Goal: Task Accomplishment & Management: Complete application form

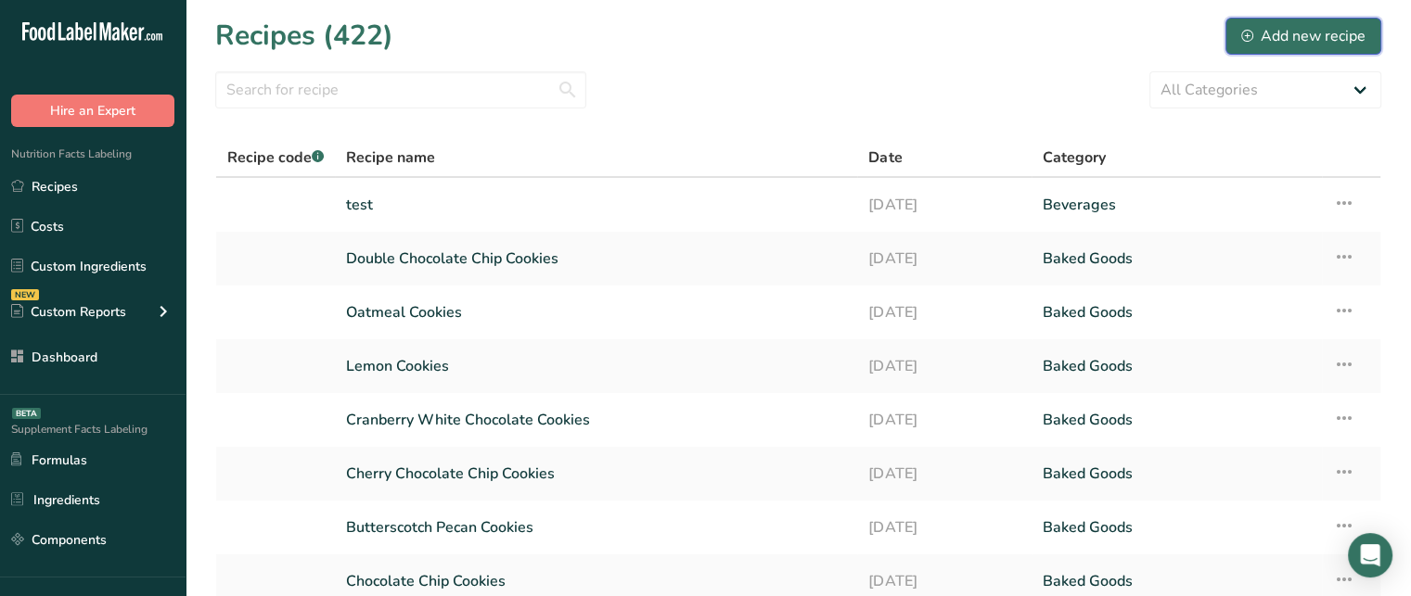
click at [1309, 44] on div "Add new recipe" at bounding box center [1303, 36] width 124 height 22
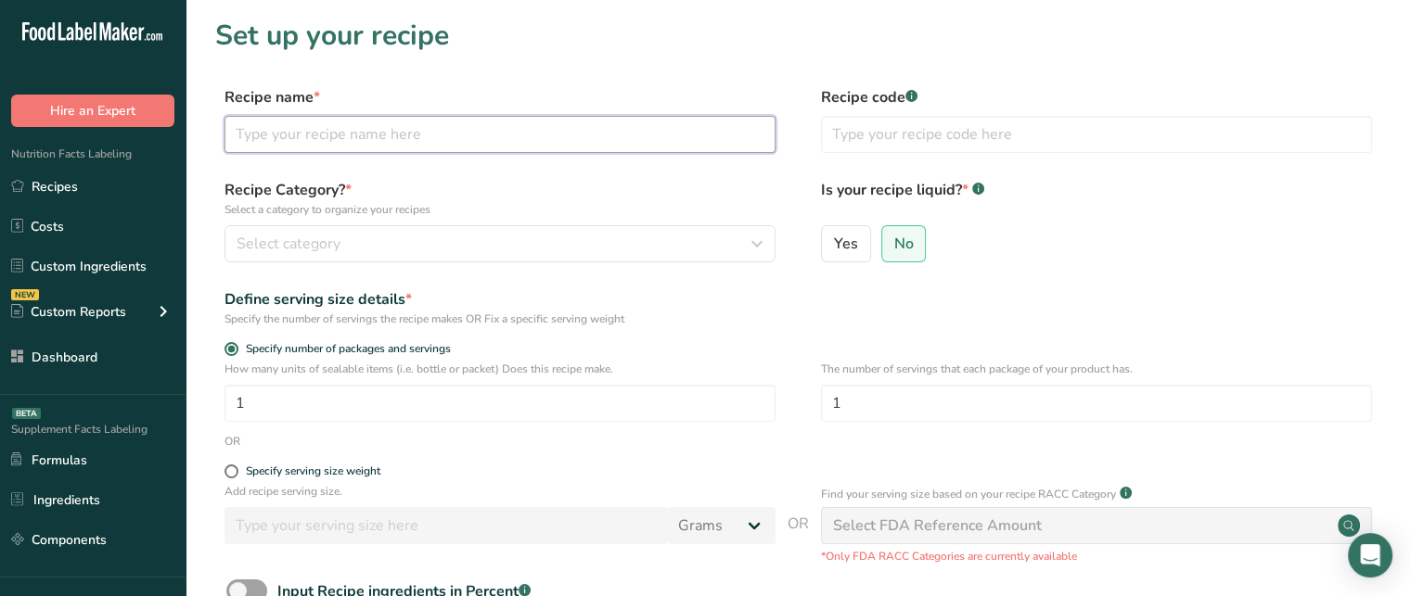
click at [444, 144] on input "text" at bounding box center [499, 134] width 551 height 37
type input "Cream Cheese Bagel"
drag, startPoint x: 248, startPoint y: 136, endPoint x: 431, endPoint y: 144, distance: 183.8
click at [431, 144] on input "Cream Cheese Bagel" at bounding box center [499, 134] width 551 height 37
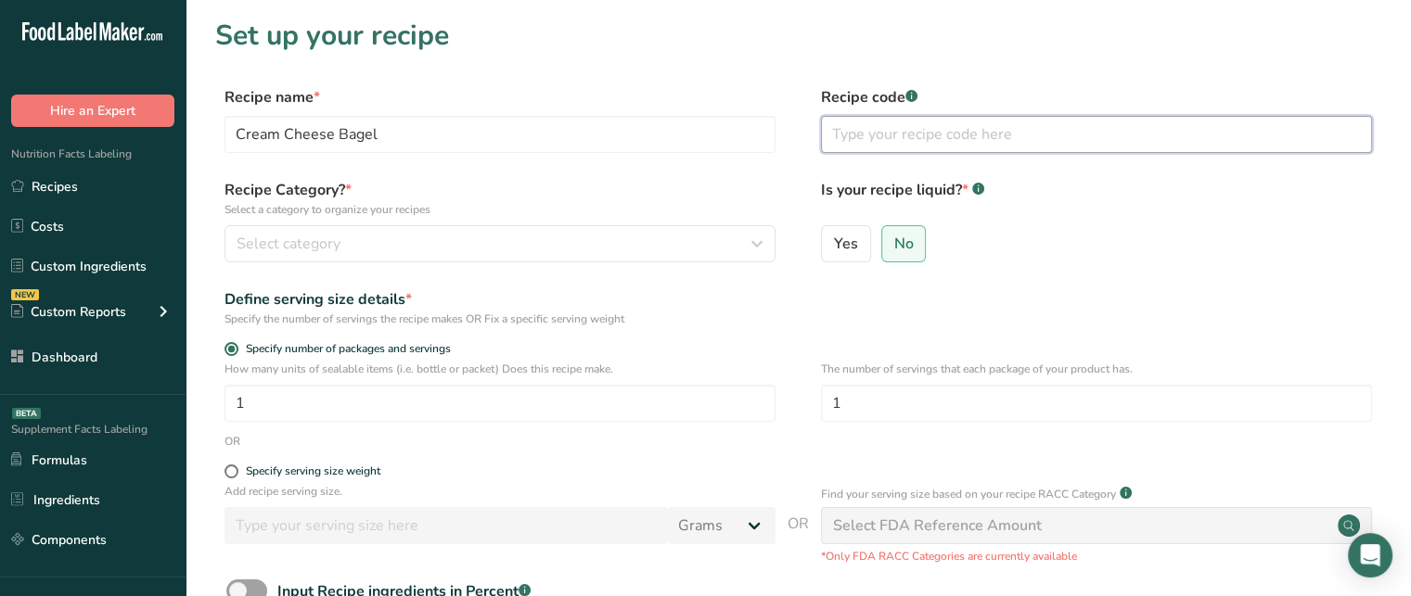
click at [919, 129] on input "text" at bounding box center [1096, 134] width 551 height 37
type input "147"
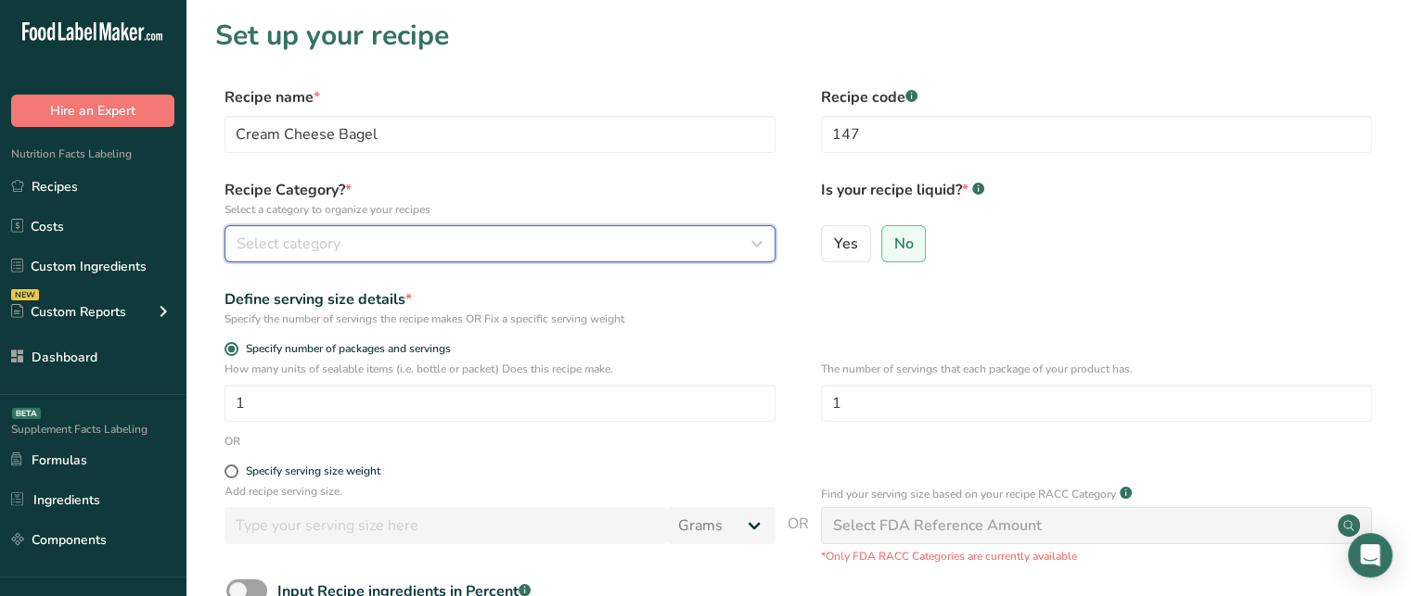
click at [653, 247] on div "Select category" at bounding box center [494, 244] width 516 height 22
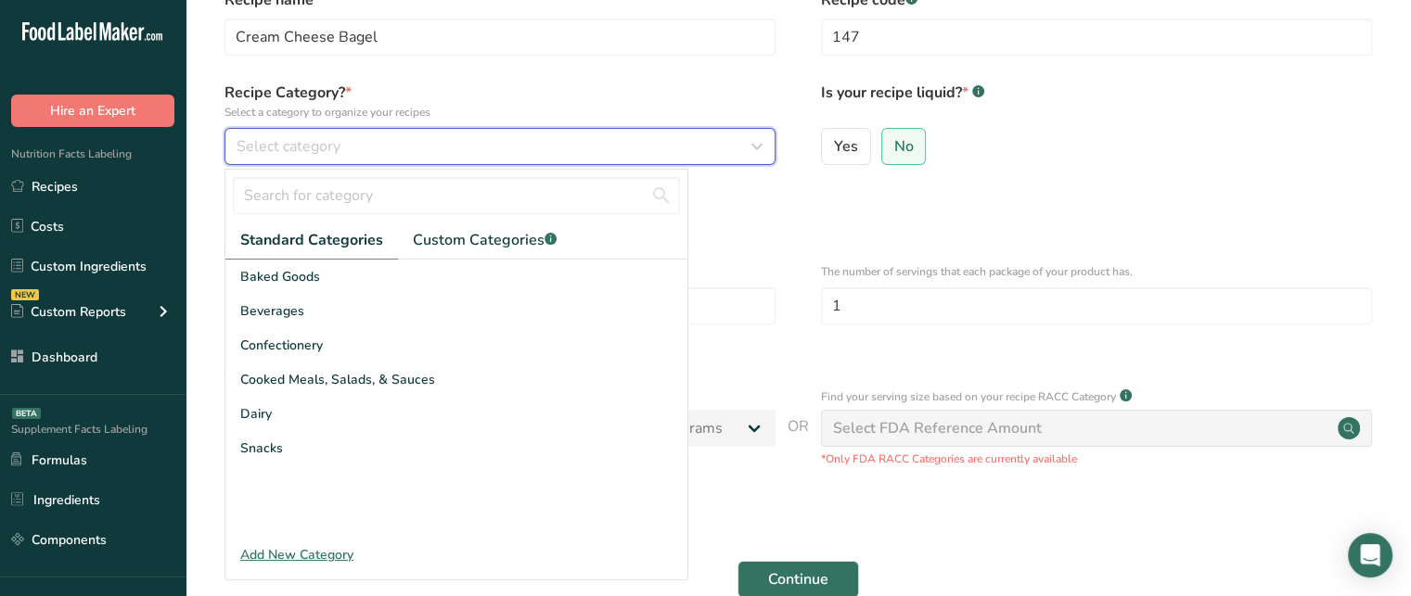
scroll to position [96, 0]
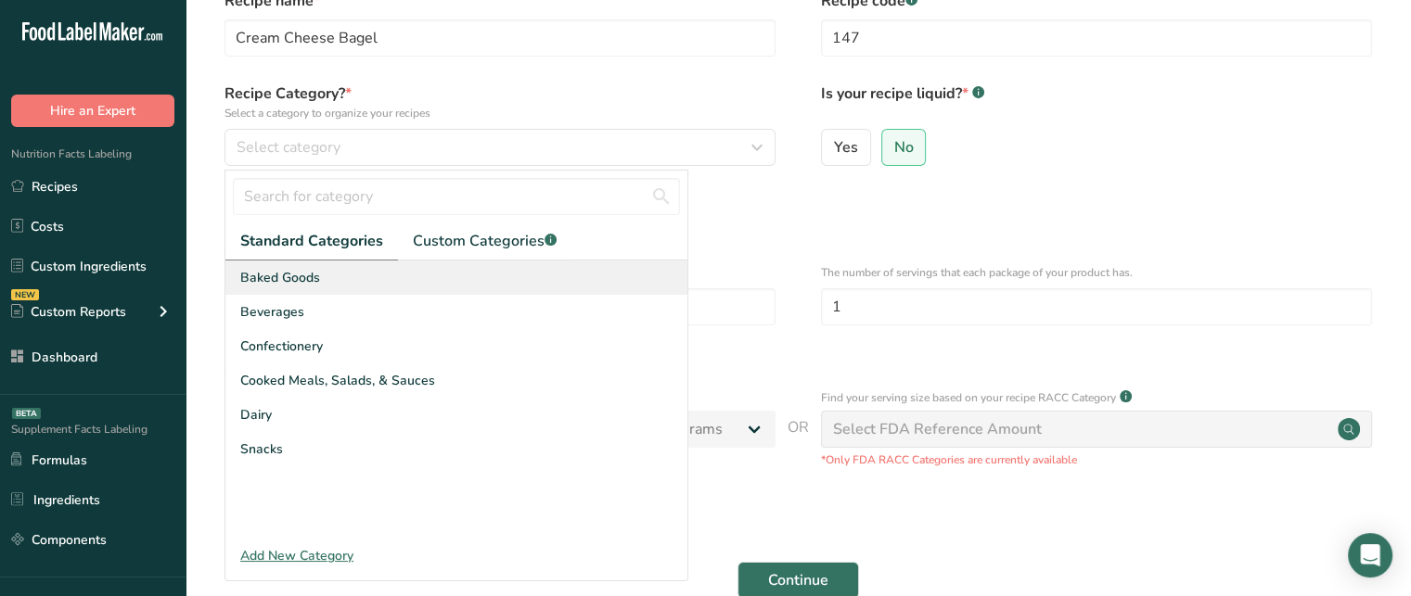
click at [395, 282] on div "Baked Goods" at bounding box center [456, 278] width 462 height 34
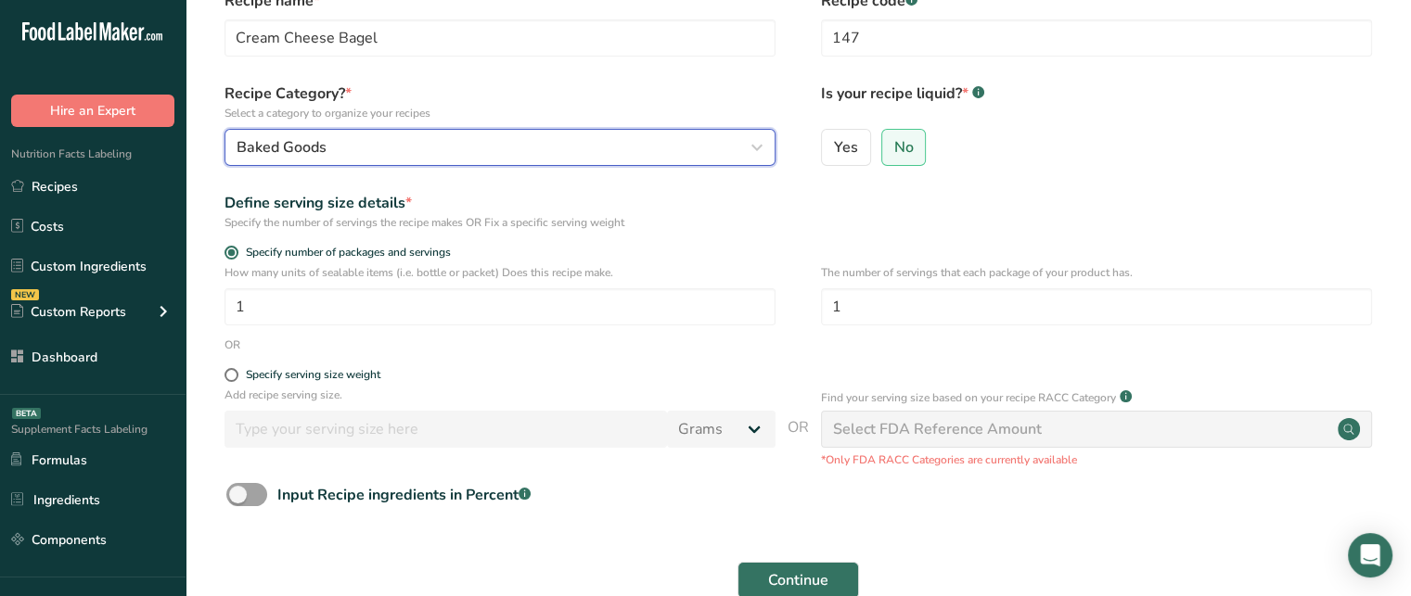
click at [550, 143] on div "Baked Goods" at bounding box center [494, 147] width 516 height 22
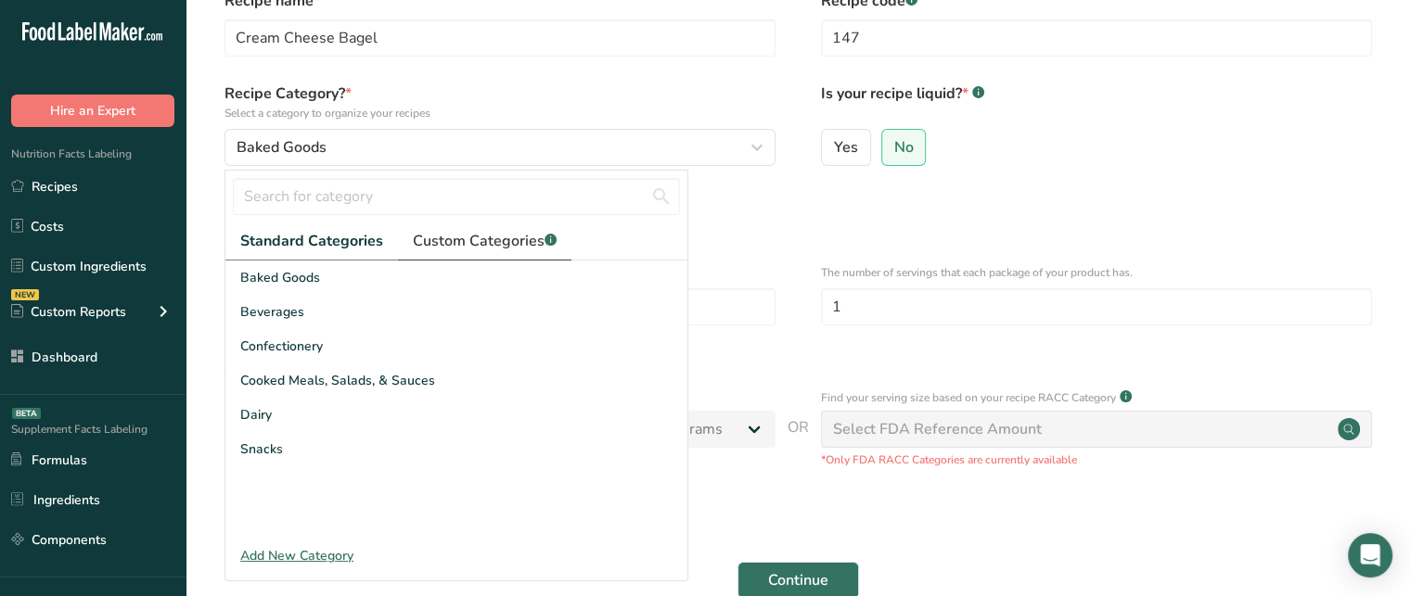
click at [455, 230] on span "Custom Categories .a-a{fill:#347362;}.b-a{fill:#fff;}" at bounding box center [485, 241] width 144 height 22
click at [281, 556] on div "Add New Category" at bounding box center [456, 555] width 462 height 19
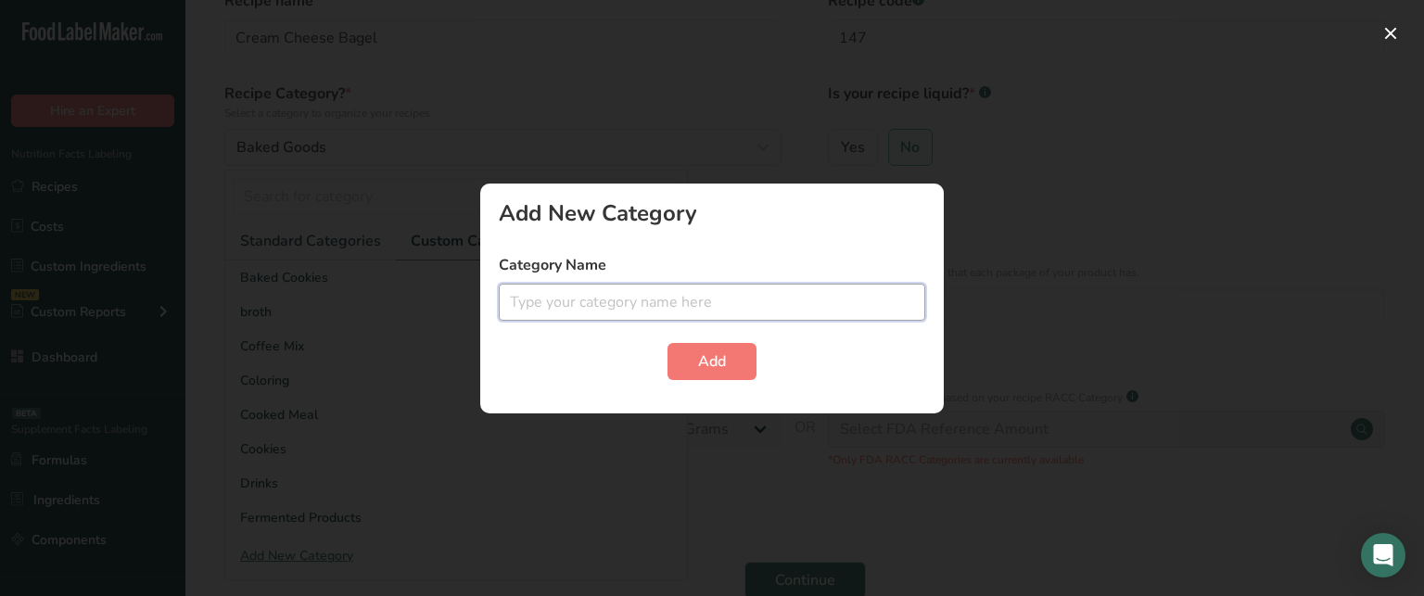
click at [657, 307] on input "text" at bounding box center [712, 302] width 427 height 37
type input "Bagels"
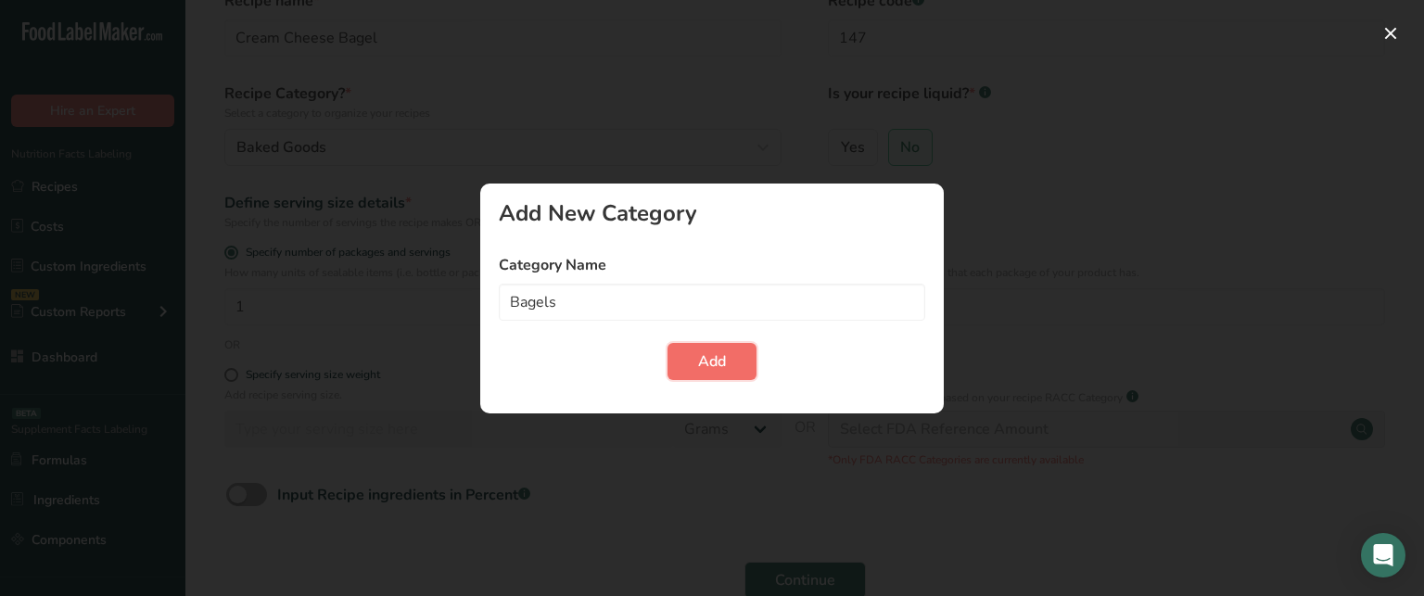
click at [701, 364] on span "Add" at bounding box center [712, 362] width 28 height 22
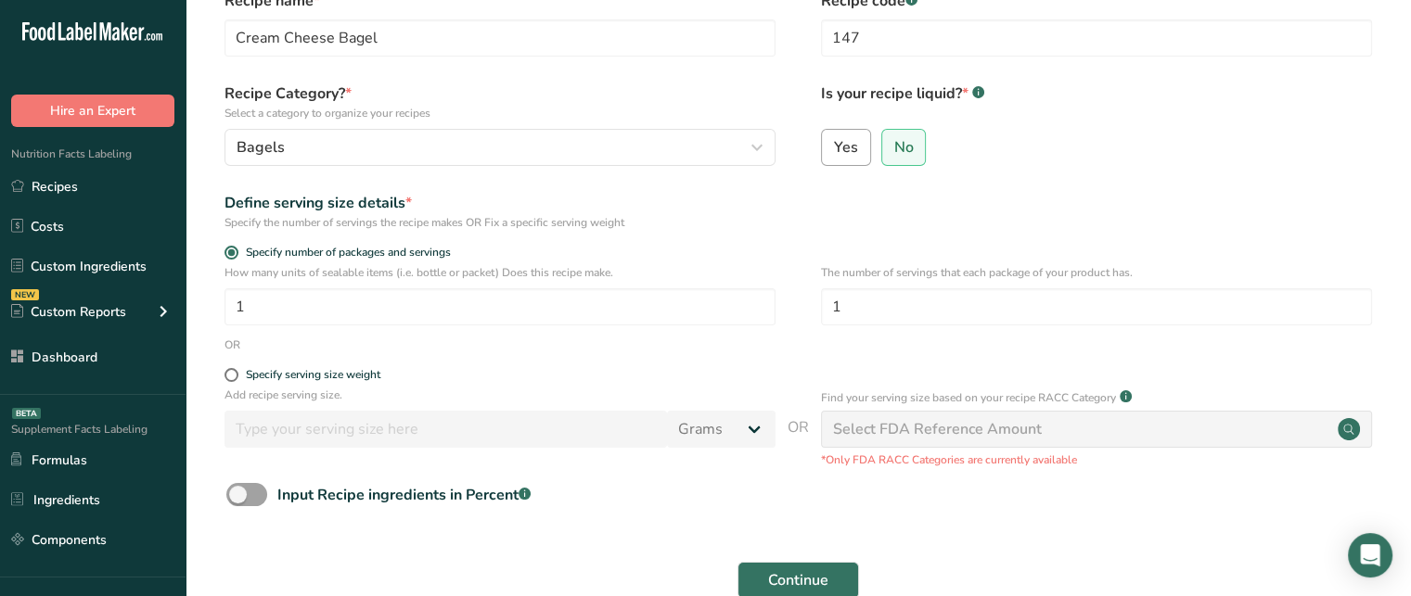
click at [858, 147] on label "Yes" at bounding box center [846, 147] width 50 height 37
click at [834, 147] on input "Yes" at bounding box center [828, 147] width 12 height 12
radio input "true"
radio input "false"
select select "22"
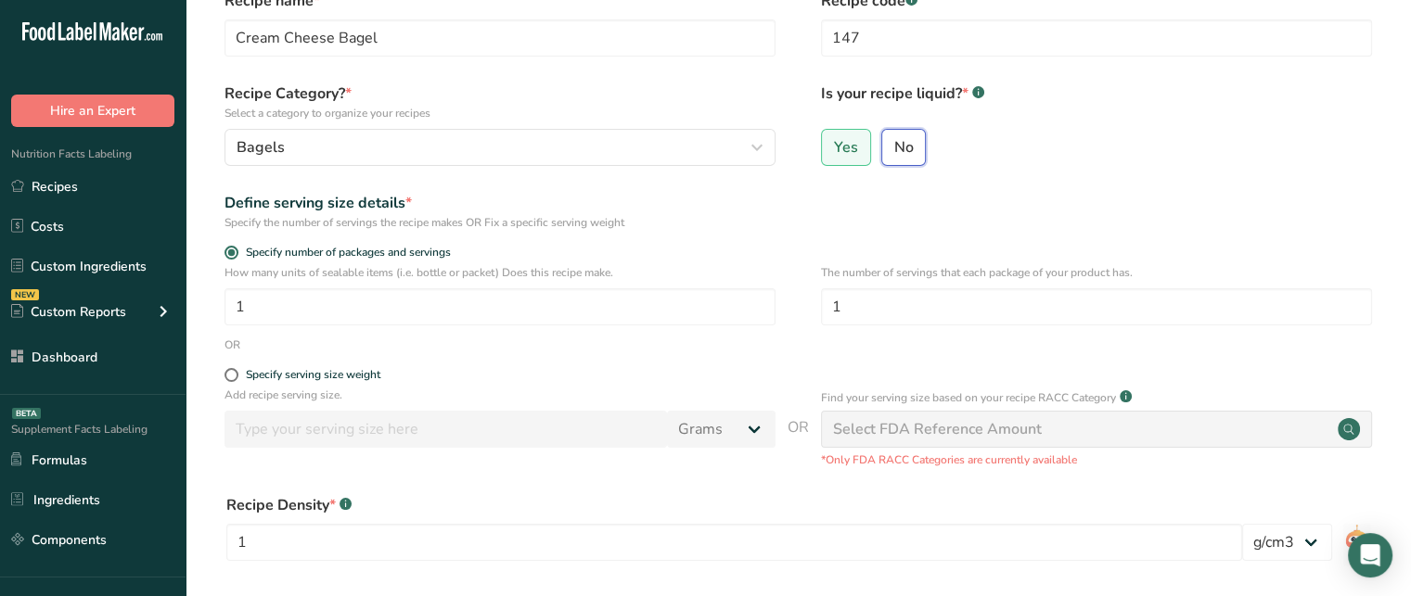
click at [889, 147] on input "No" at bounding box center [888, 147] width 12 height 12
radio input "true"
radio input "false"
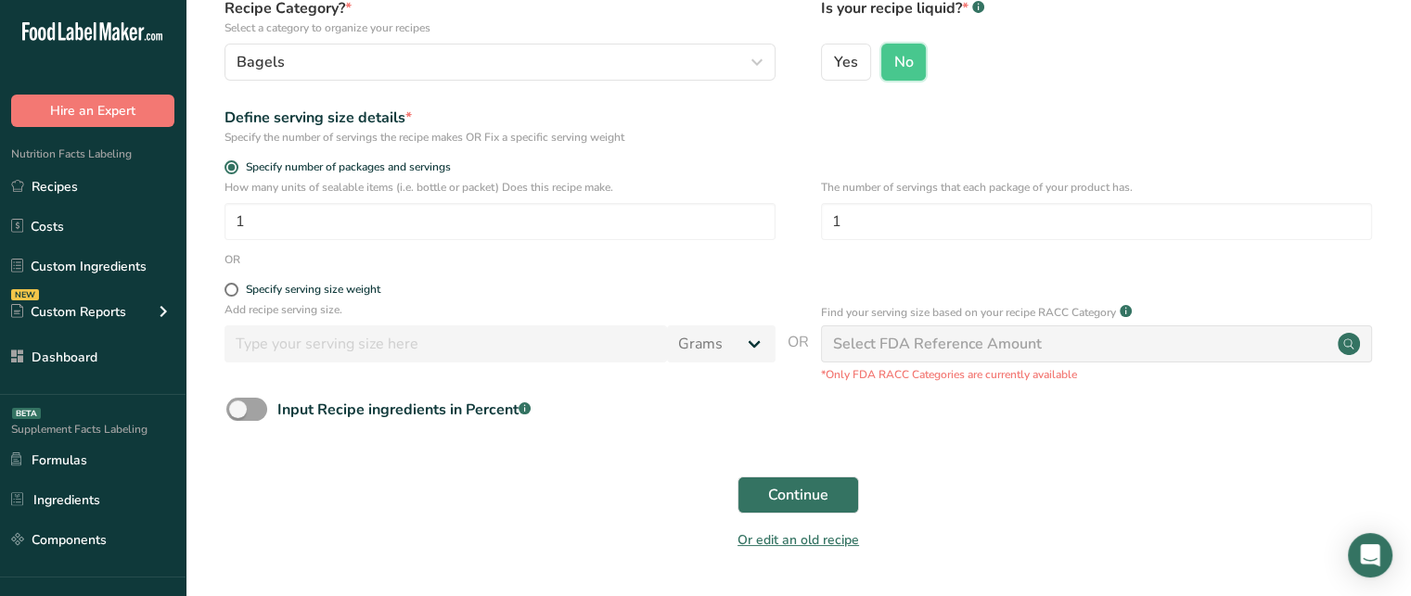
scroll to position [183, 0]
drag, startPoint x: 323, startPoint y: 185, endPoint x: 392, endPoint y: 188, distance: 69.6
click at [392, 188] on p "How many units of sealable items (i.e. bottle or packet) Does this recipe make." at bounding box center [499, 186] width 551 height 17
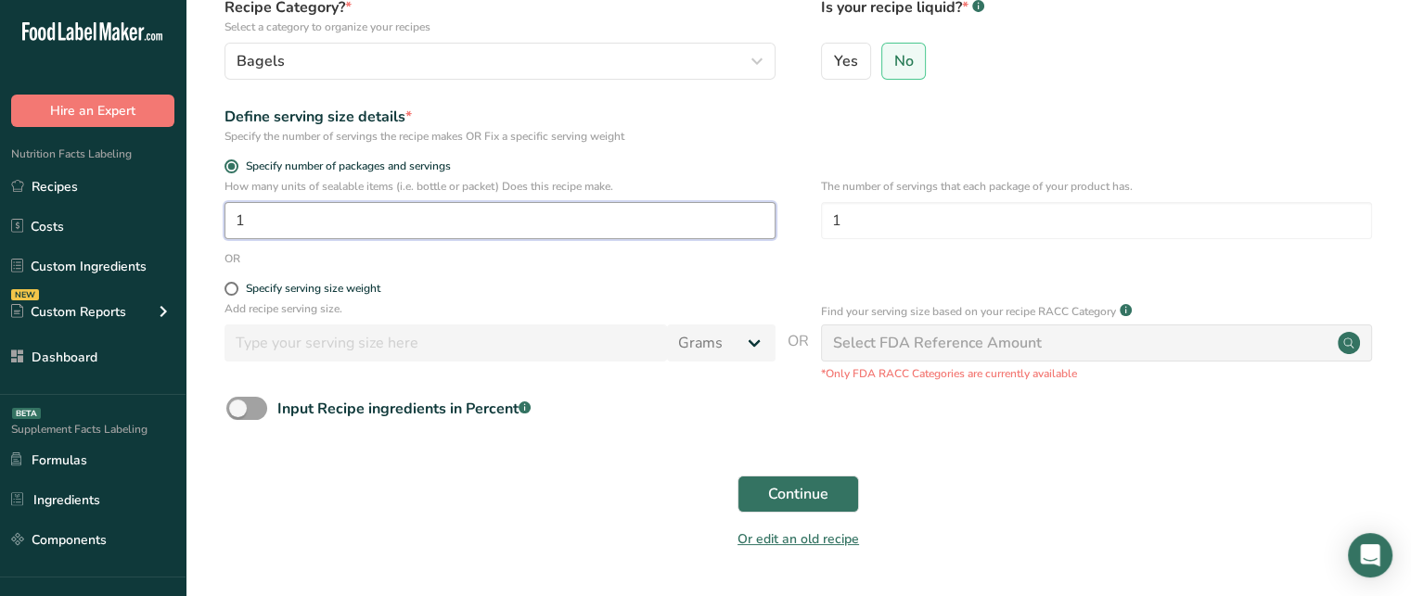
click at [391, 226] on input "1" at bounding box center [499, 220] width 551 height 37
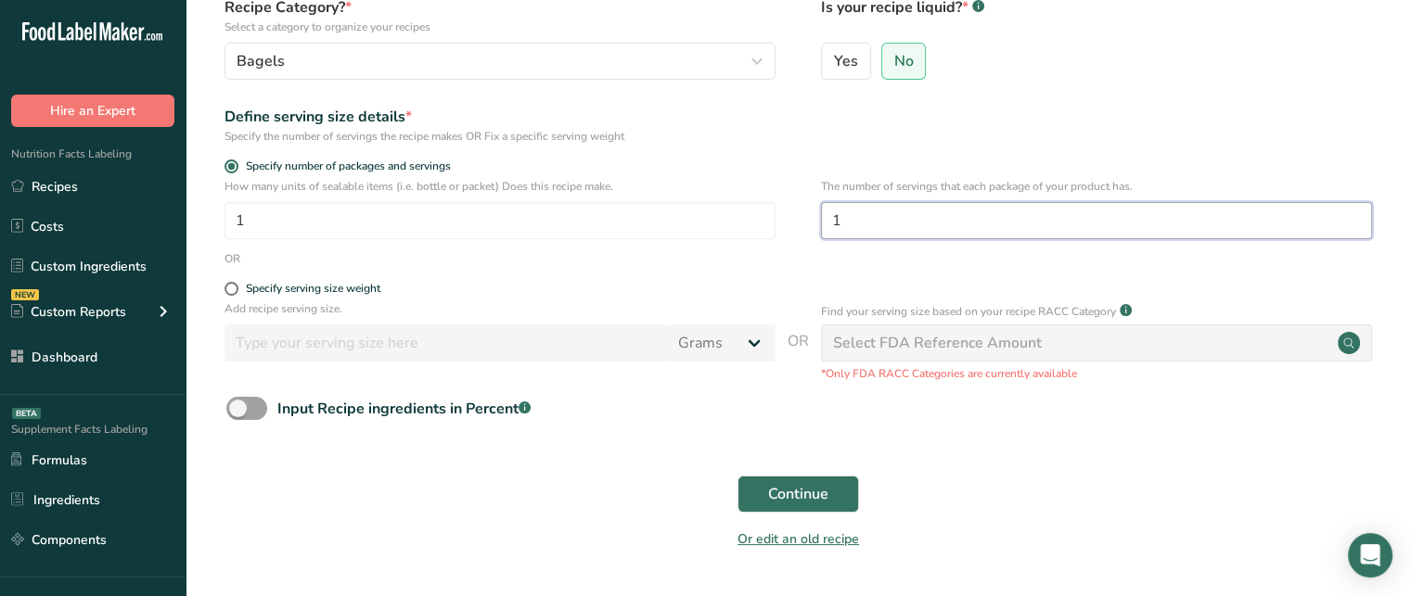
click at [913, 207] on input "1" at bounding box center [1096, 220] width 551 height 37
type input "2"
click at [230, 288] on span at bounding box center [231, 289] width 14 height 14
click at [230, 288] on input "Specify serving size weight" at bounding box center [230, 289] width 12 height 12
radio input "true"
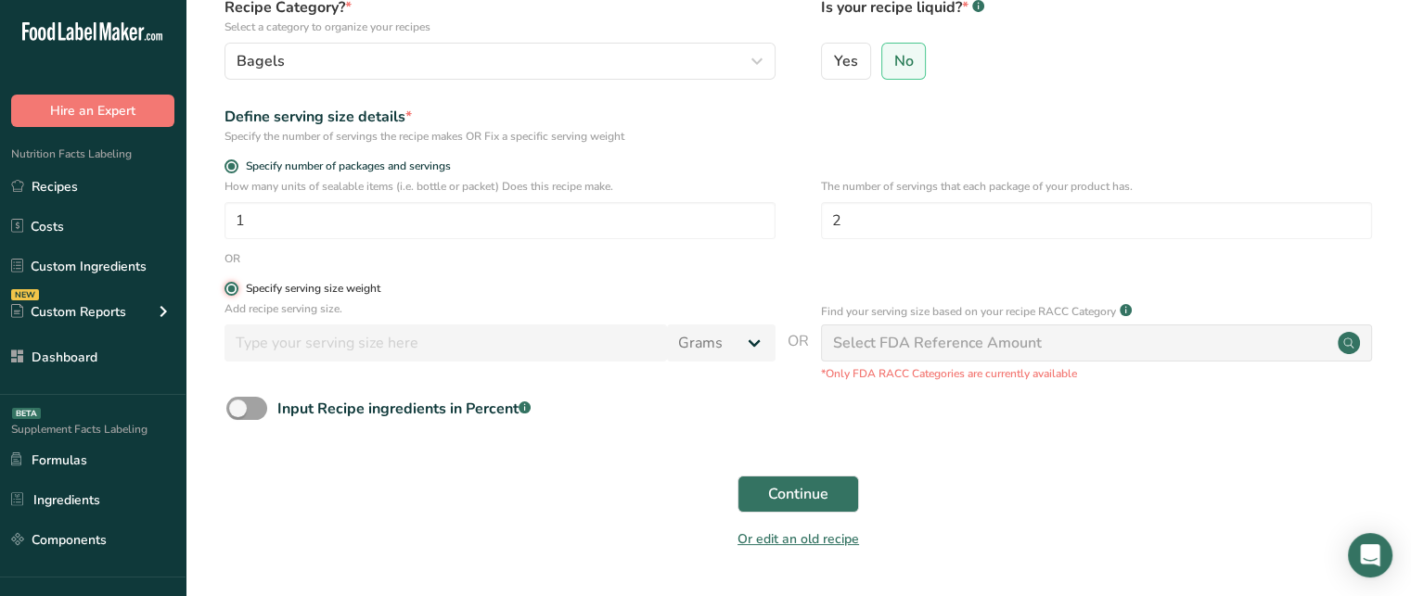
radio input "false"
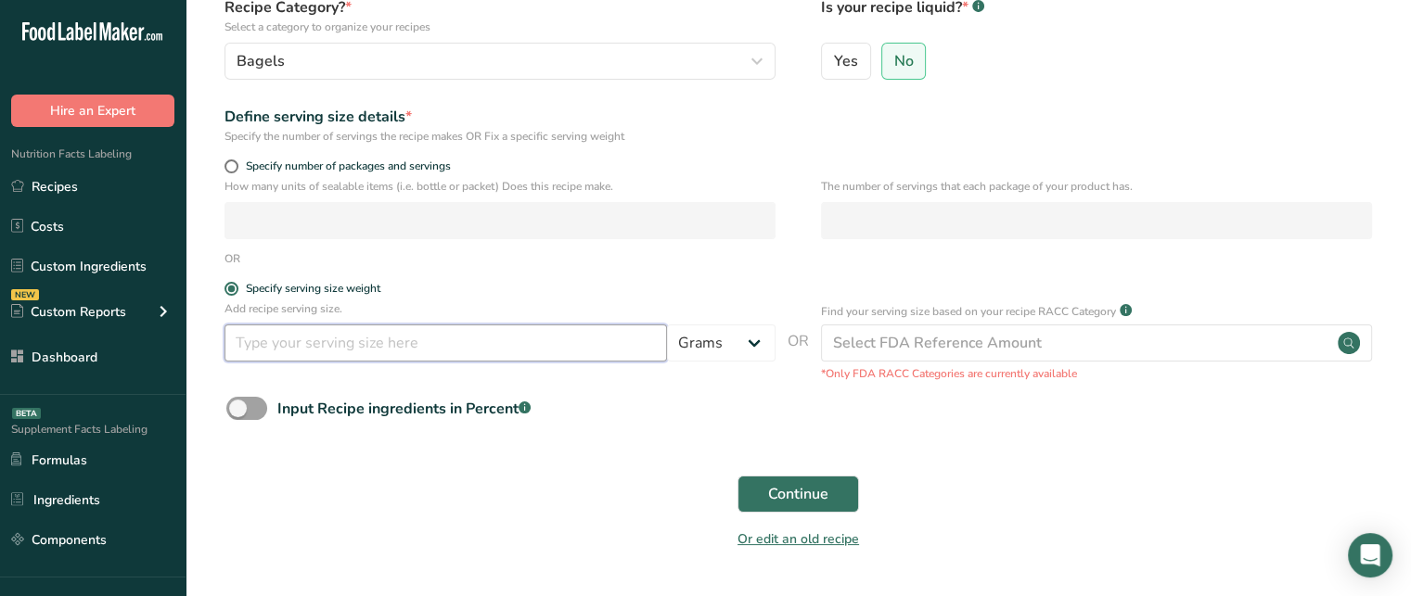
click at [346, 334] on input "number" at bounding box center [445, 343] width 442 height 37
type input "50"
click at [727, 352] on select "Grams kg mg mcg lb oz l mL fl oz tbsp tsp cup qt gallon" at bounding box center [721, 343] width 109 height 37
click at [667, 325] on select "Grams kg mg mcg lb oz l mL fl oz tbsp tsp cup qt gallon" at bounding box center [721, 343] width 109 height 37
click at [713, 344] on select "Grams kg mg mcg lb oz l mL fl oz tbsp tsp cup qt gallon" at bounding box center [721, 343] width 109 height 37
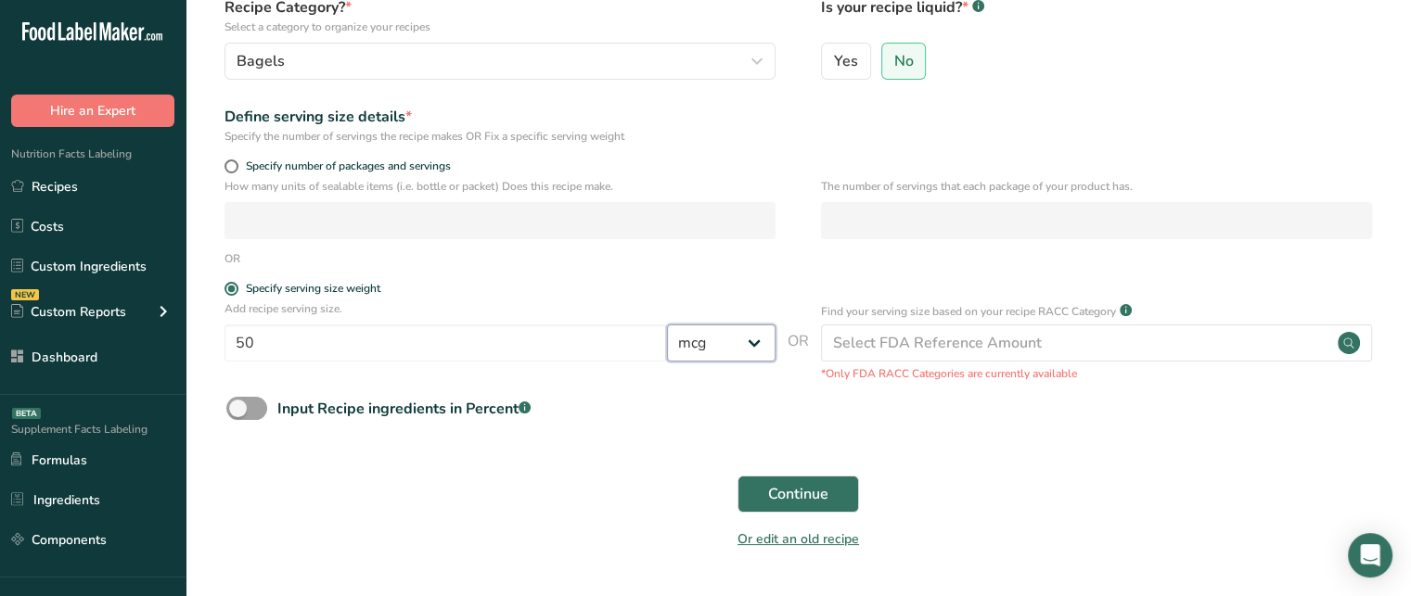
select select "0"
click at [667, 325] on select "Grams kg mg mcg lb oz l mL fl oz tbsp tsp cup qt gallon" at bounding box center [721, 343] width 109 height 37
click at [240, 160] on span "Specify number of packages and servings" at bounding box center [344, 167] width 212 height 14
click at [236, 160] on input "Specify number of packages and servings" at bounding box center [230, 166] width 12 height 12
radio input "true"
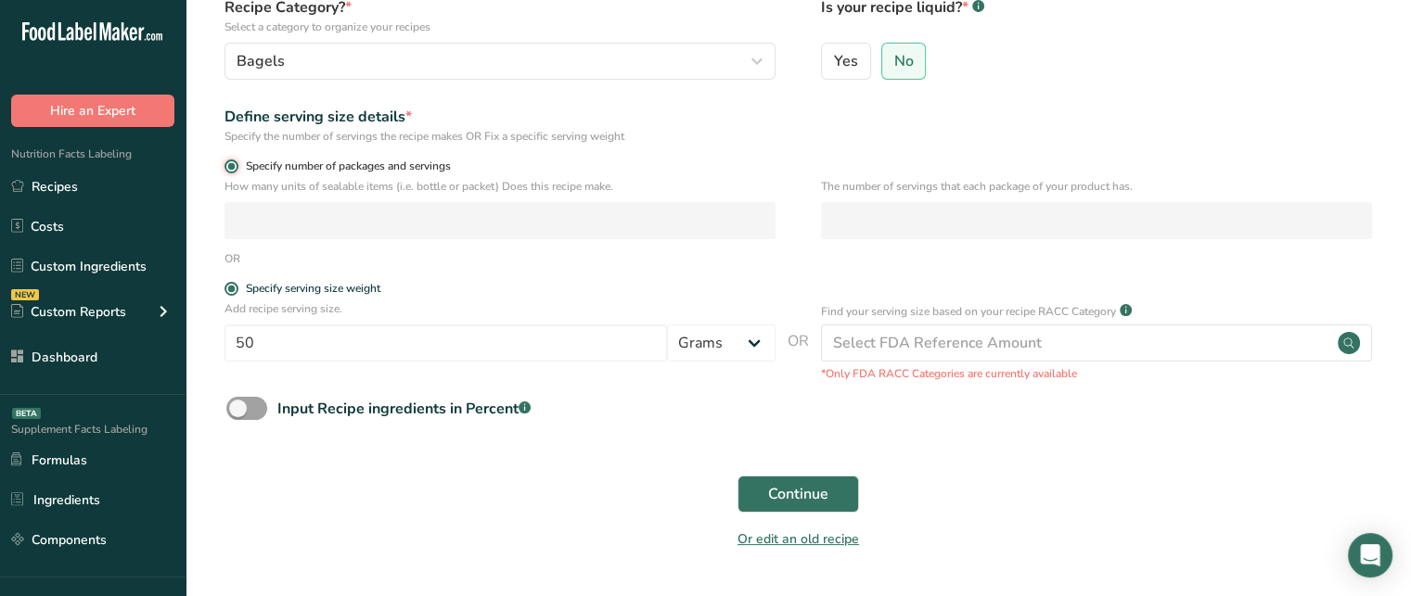
radio input "false"
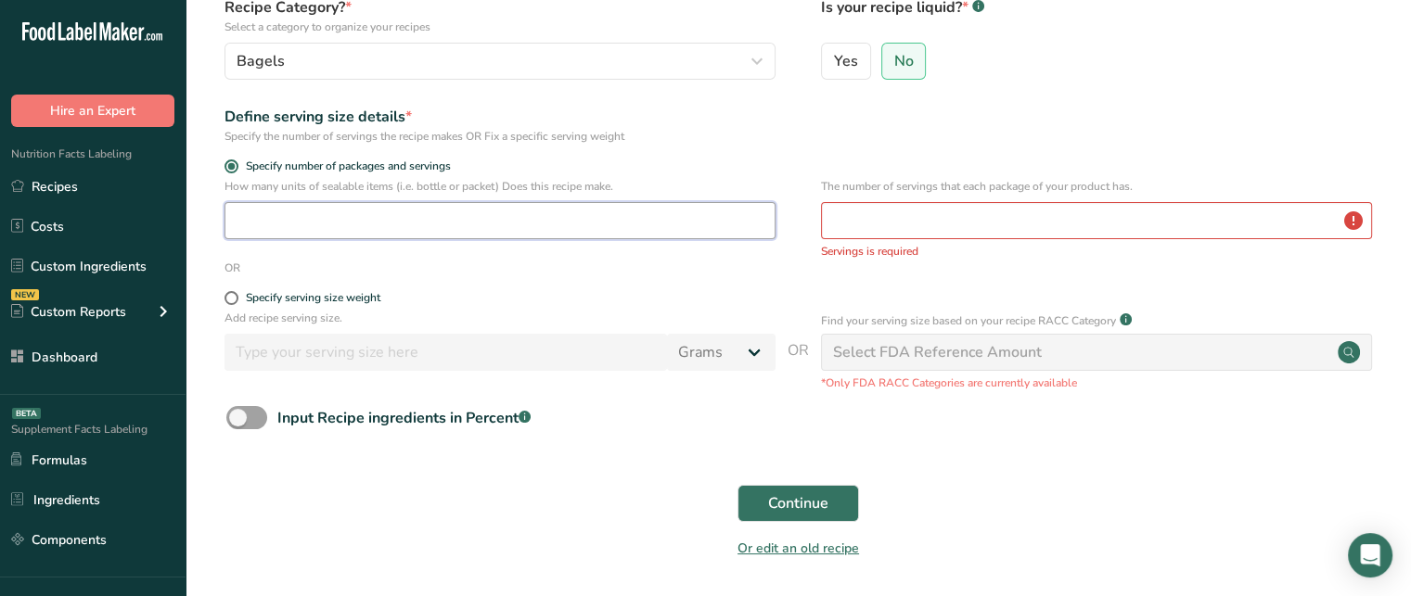
click at [282, 211] on input "number" at bounding box center [499, 220] width 551 height 37
type input "1"
click at [930, 203] on input "number" at bounding box center [1096, 220] width 551 height 37
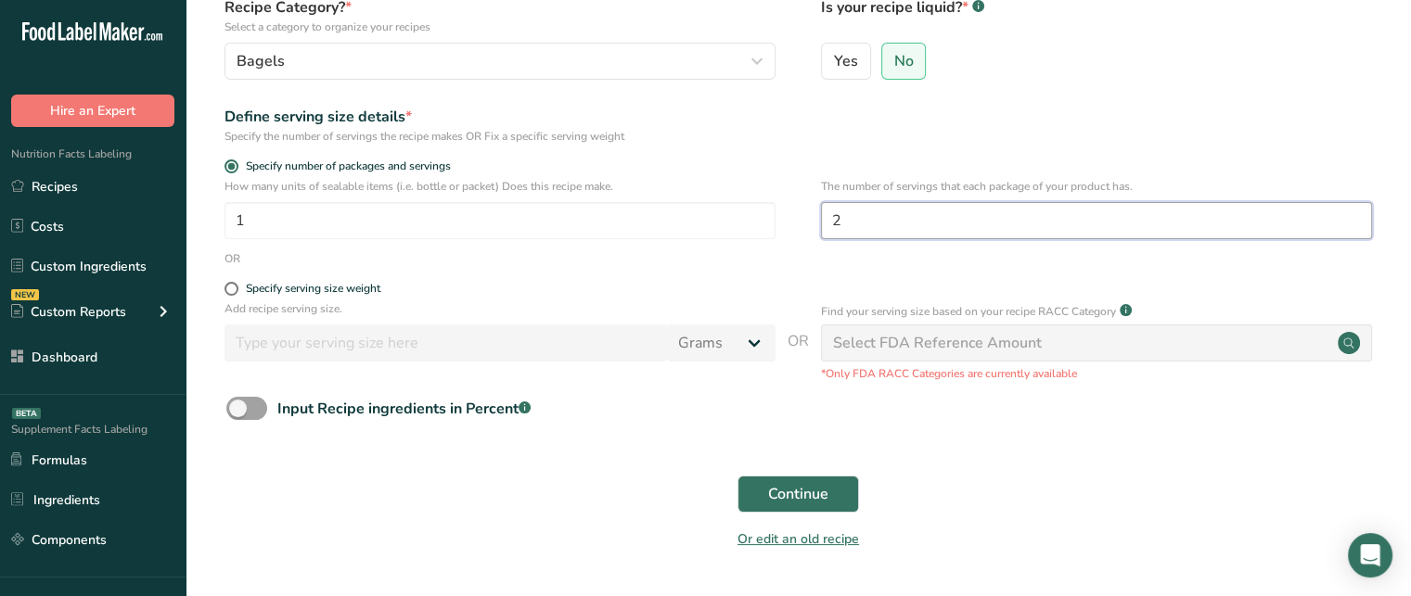
type input "2"
click at [816, 481] on button "Continue" at bounding box center [797, 494] width 121 height 37
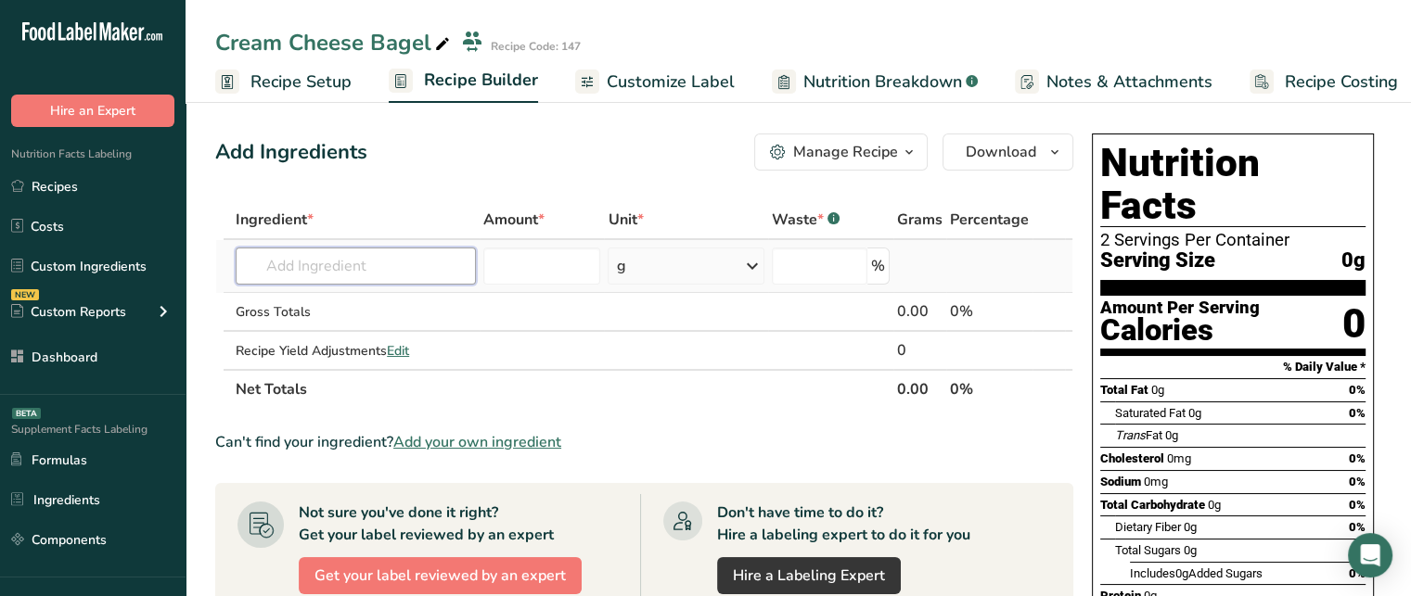
click at [335, 274] on input "text" at bounding box center [356, 266] width 240 height 37
click at [456, 262] on input "text" at bounding box center [356, 266] width 240 height 37
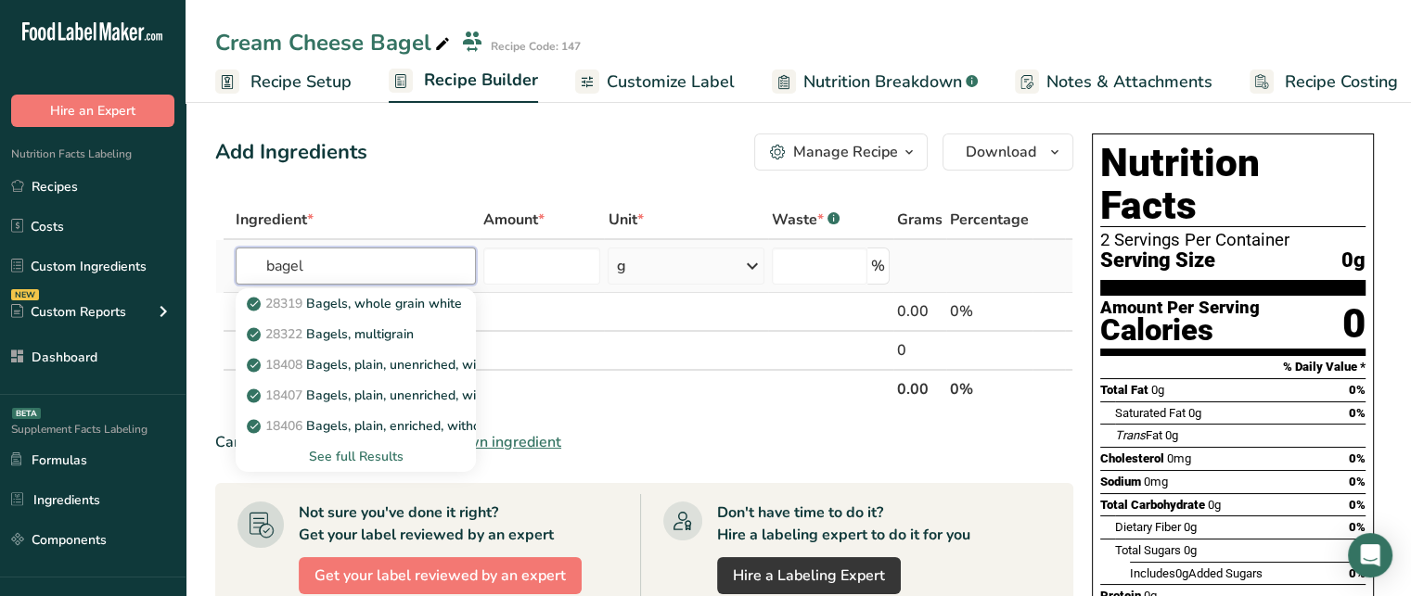
type input "bagel"
click at [370, 463] on div "See full Results" at bounding box center [355, 456] width 211 height 19
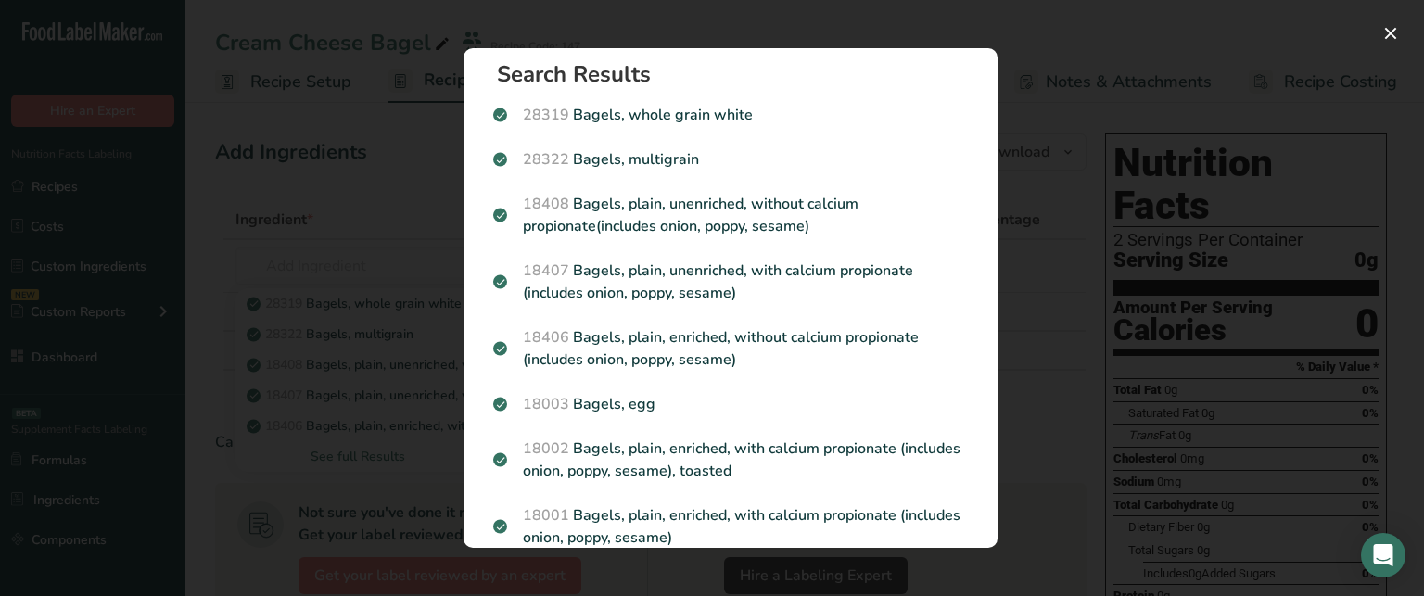
scroll to position [5, 0]
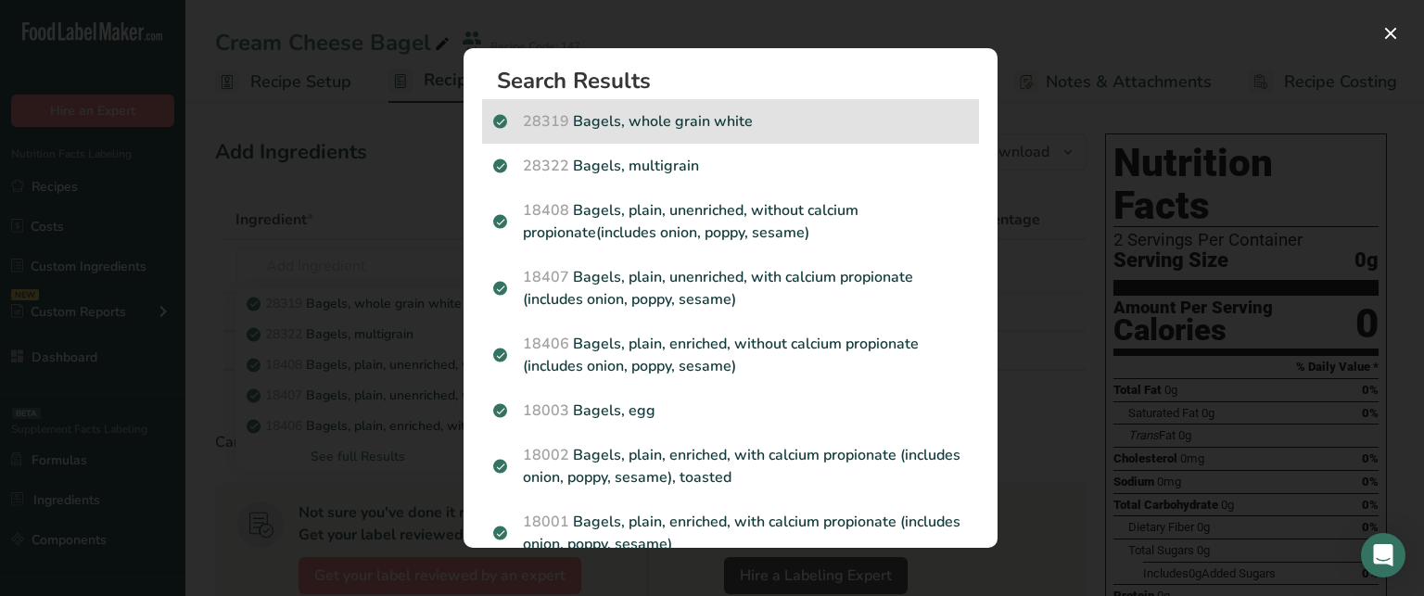
click at [731, 129] on p "28319 Bagels, whole grain white" at bounding box center [730, 121] width 475 height 22
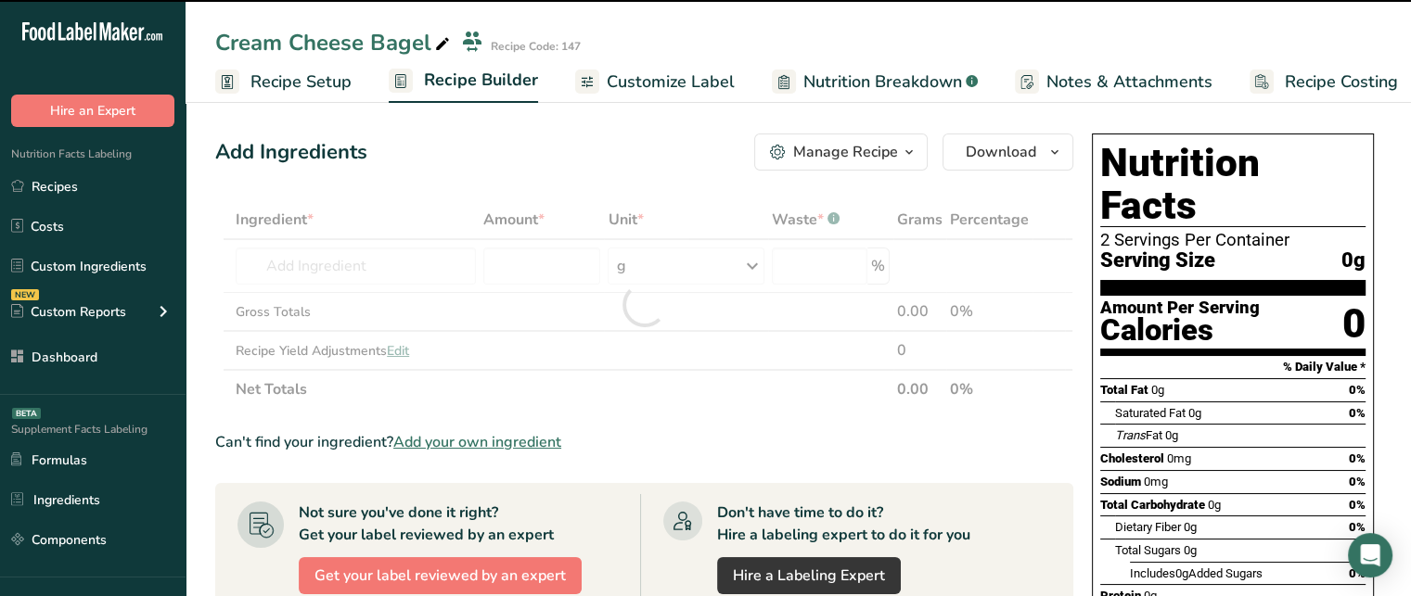
type input "0"
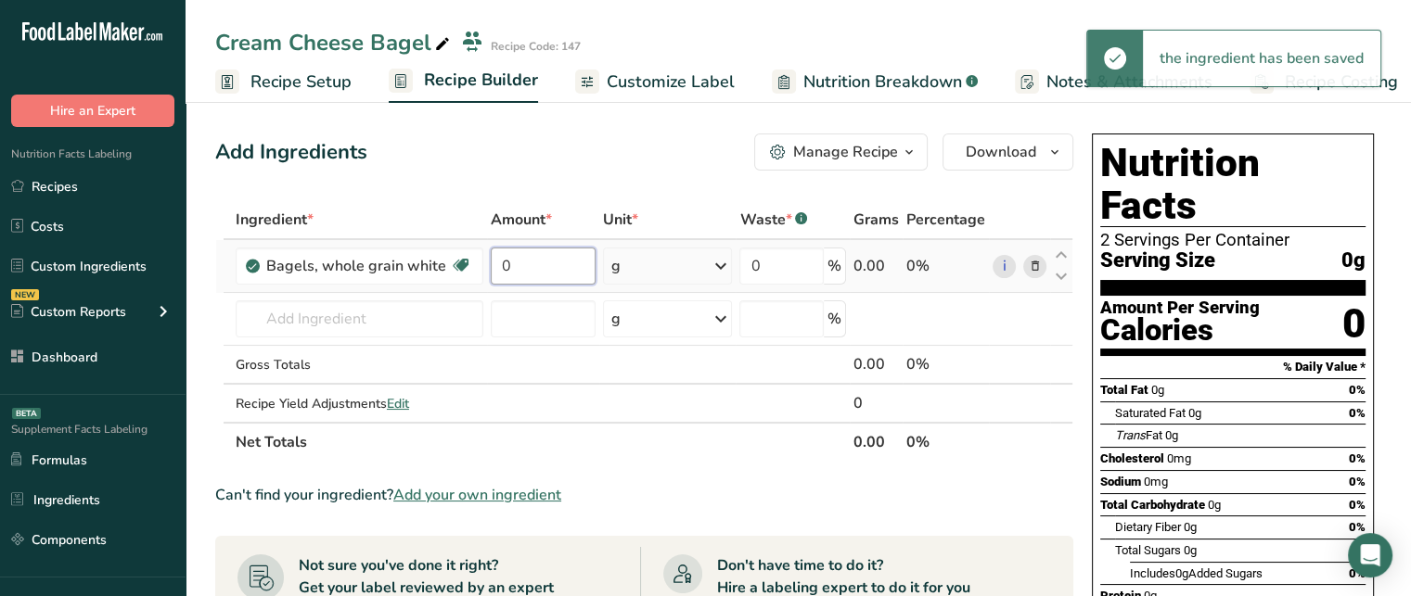
click at [543, 263] on input "0" at bounding box center [543, 266] width 105 height 37
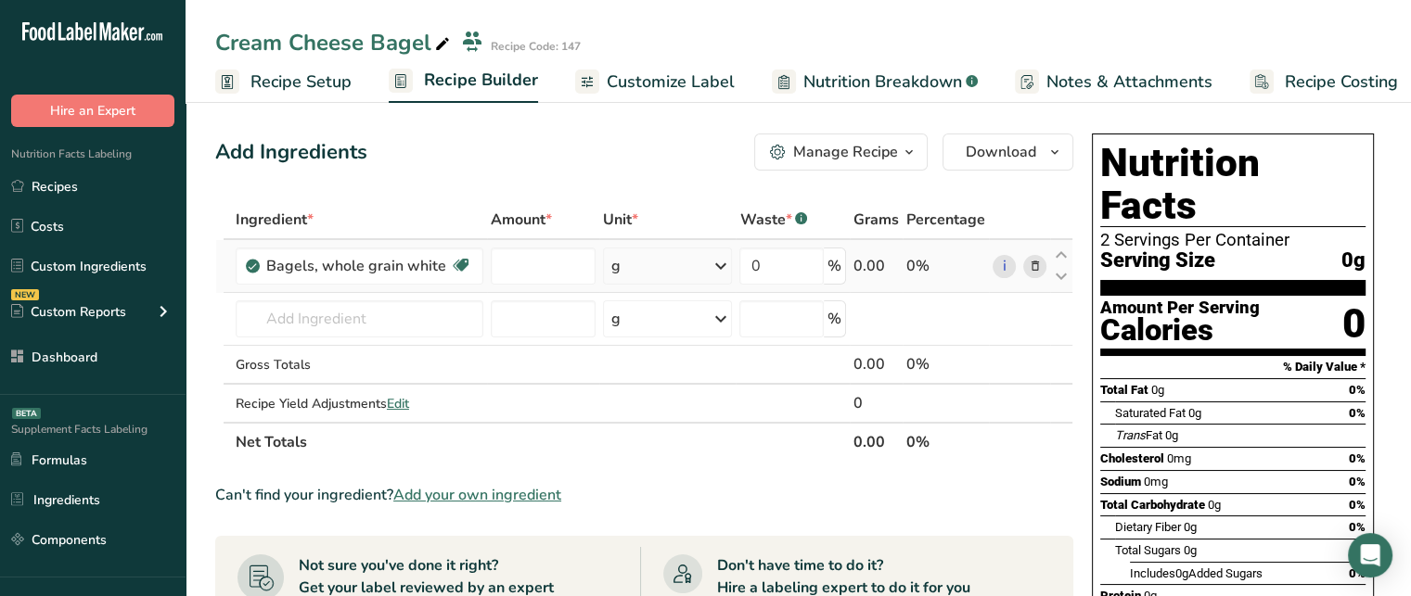
type input "0"
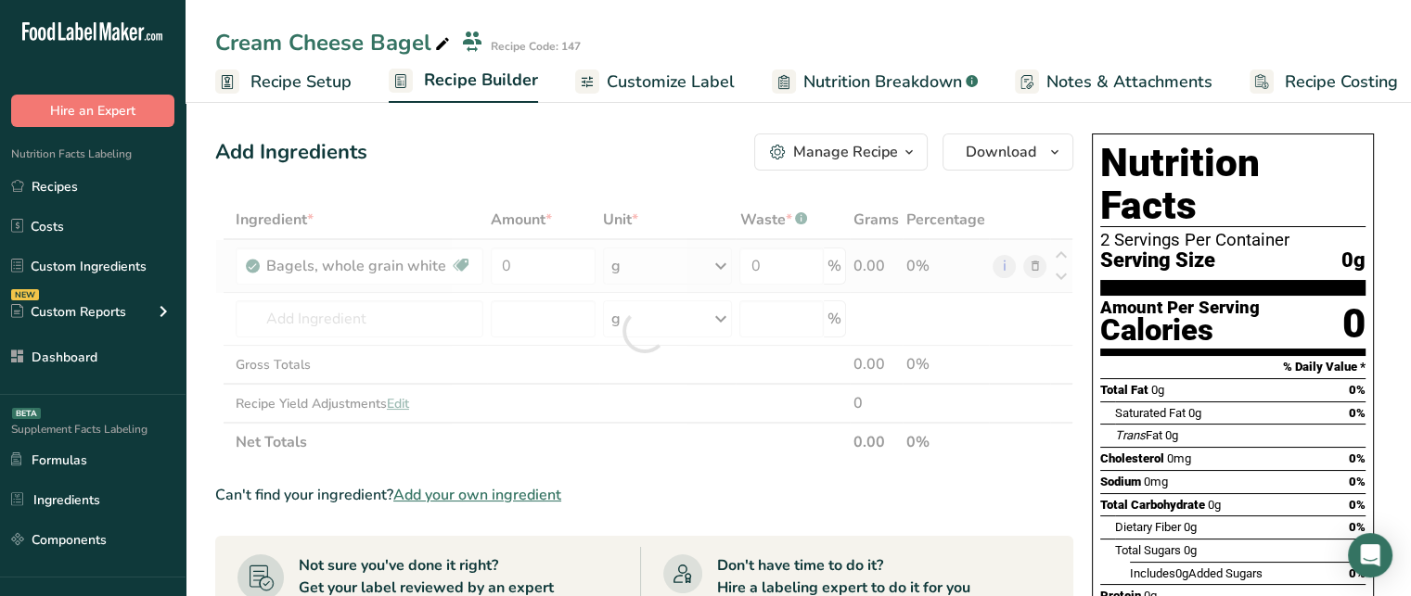
click at [627, 263] on div "Ingredient * Amount * Unit * Waste * .a-a{fill:#347362;}.b-a{fill:#fff;} Grams …" at bounding box center [644, 331] width 858 height 262
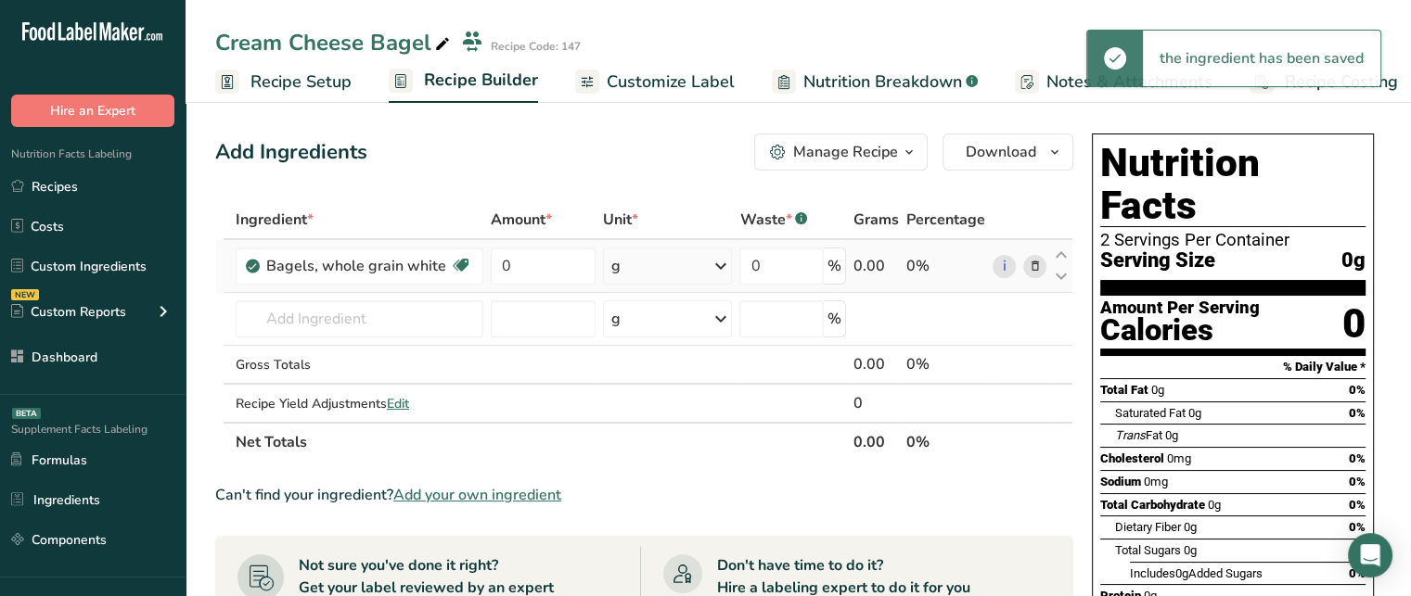
click at [627, 263] on div "g" at bounding box center [668, 266] width 130 height 37
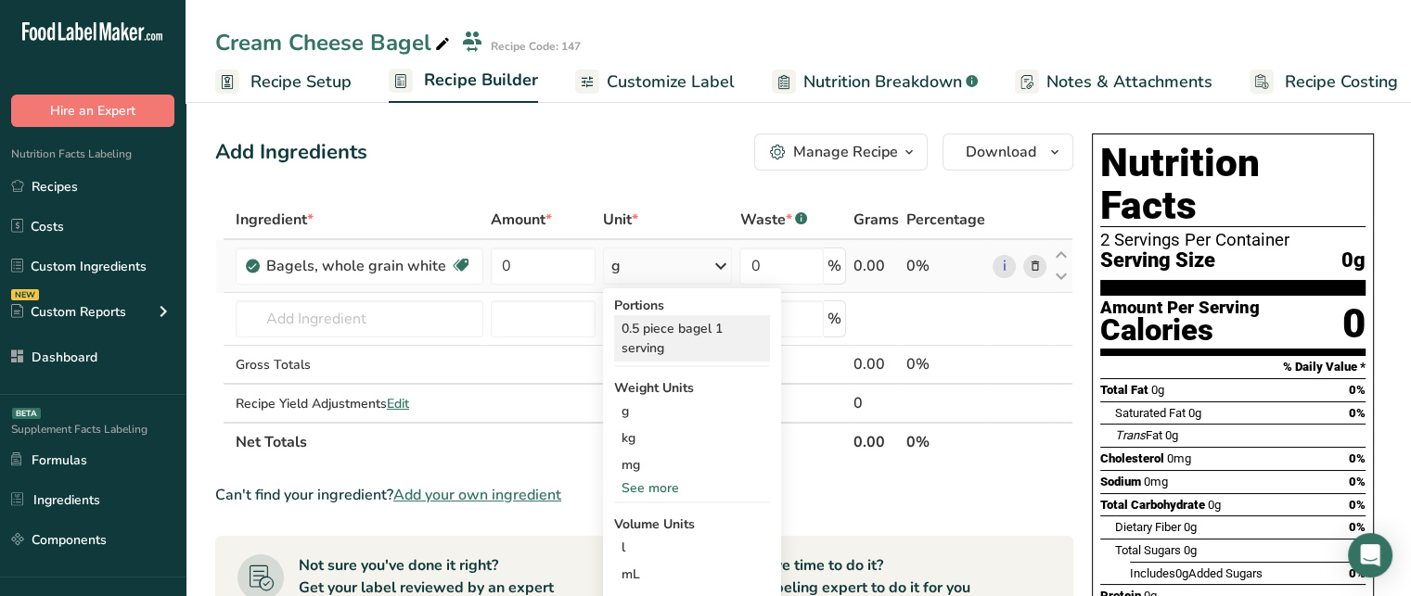
click at [686, 349] on div "0.5 piece bagel 1 serving" at bounding box center [692, 338] width 156 height 46
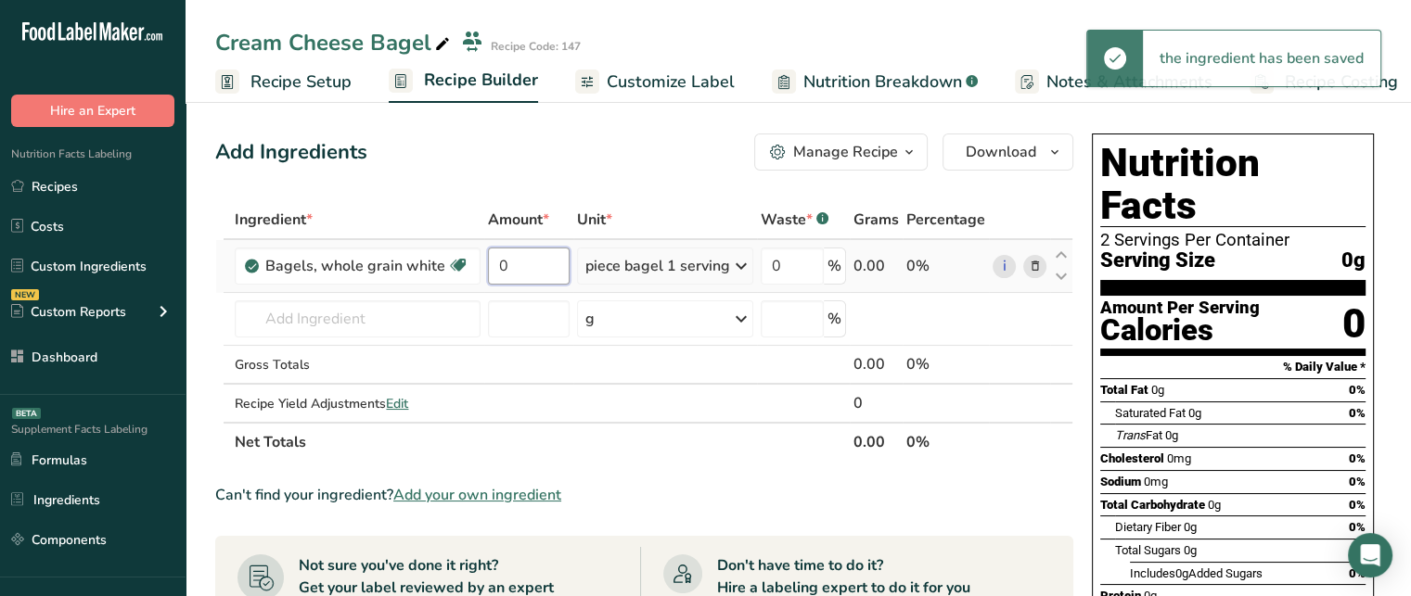
click at [546, 268] on input "0" at bounding box center [528, 266] width 81 height 37
type input "1"
click at [532, 323] on div "Ingredient * Amount * Unit * Waste * .a-a{fill:#347362;}.b-a{fill:#fff;} Grams …" at bounding box center [644, 331] width 858 height 262
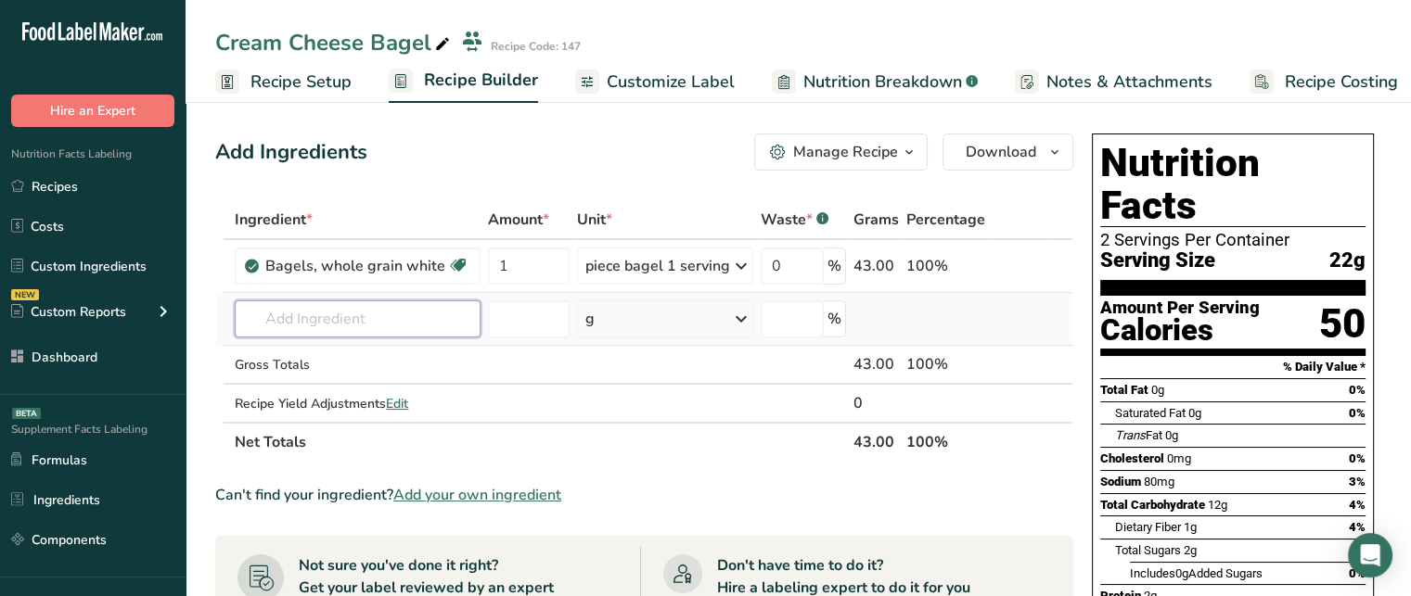
click at [313, 319] on input "text" at bounding box center [358, 318] width 246 height 37
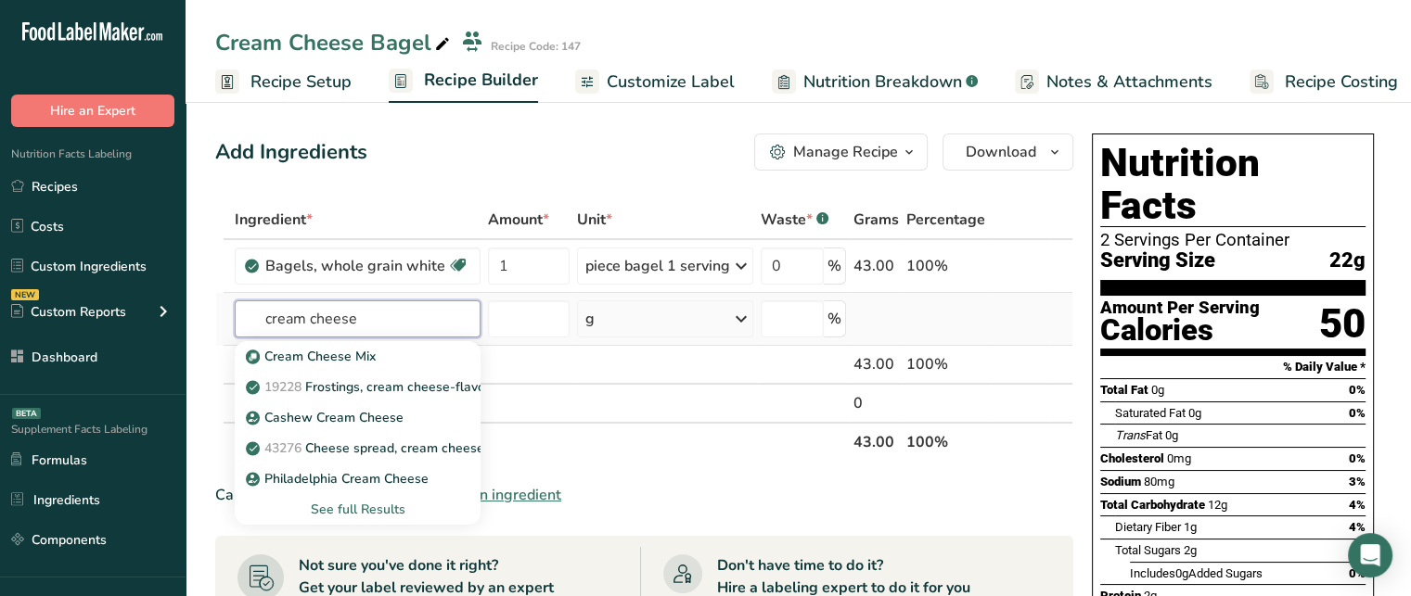
type input "cream cheese"
click at [364, 512] on div "See full Results" at bounding box center [357, 509] width 216 height 19
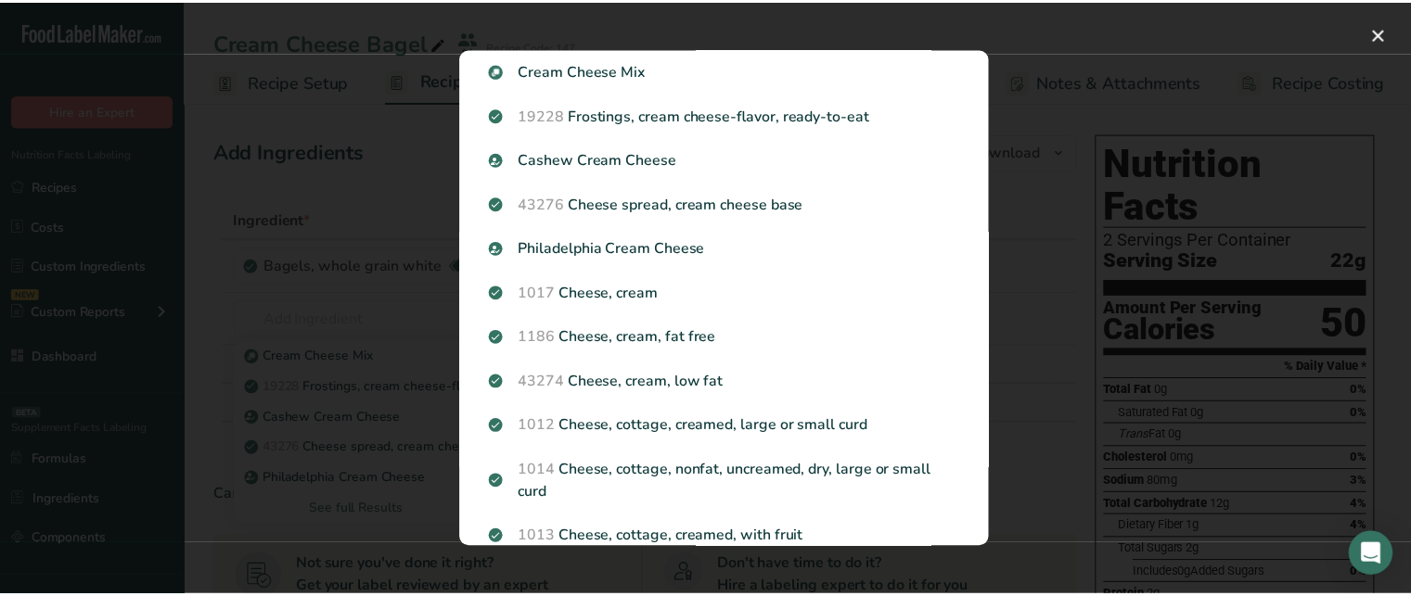
scroll to position [54, 0]
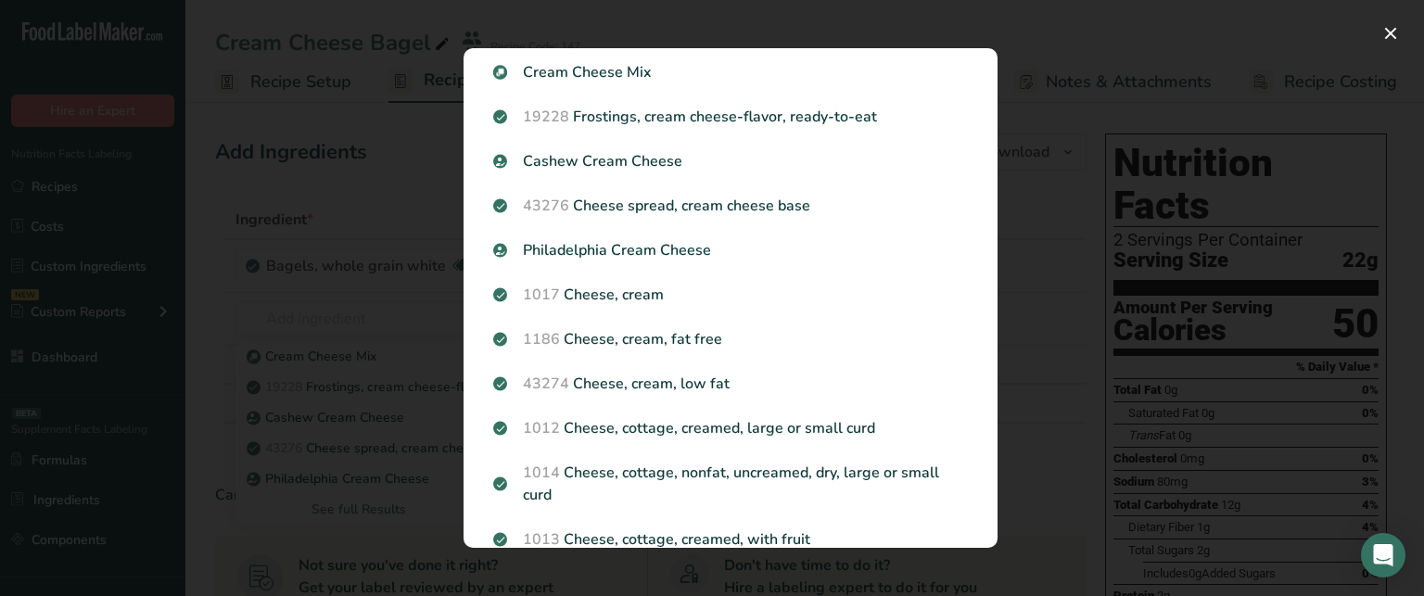
drag, startPoint x: 998, startPoint y: 366, endPoint x: 990, endPoint y: 381, distance: 16.6
click at [990, 381] on div "Search Results Cream Cheese Mix 19228 Frostings, cream cheese-flavor, ready-to-…" at bounding box center [731, 298] width 594 height 559
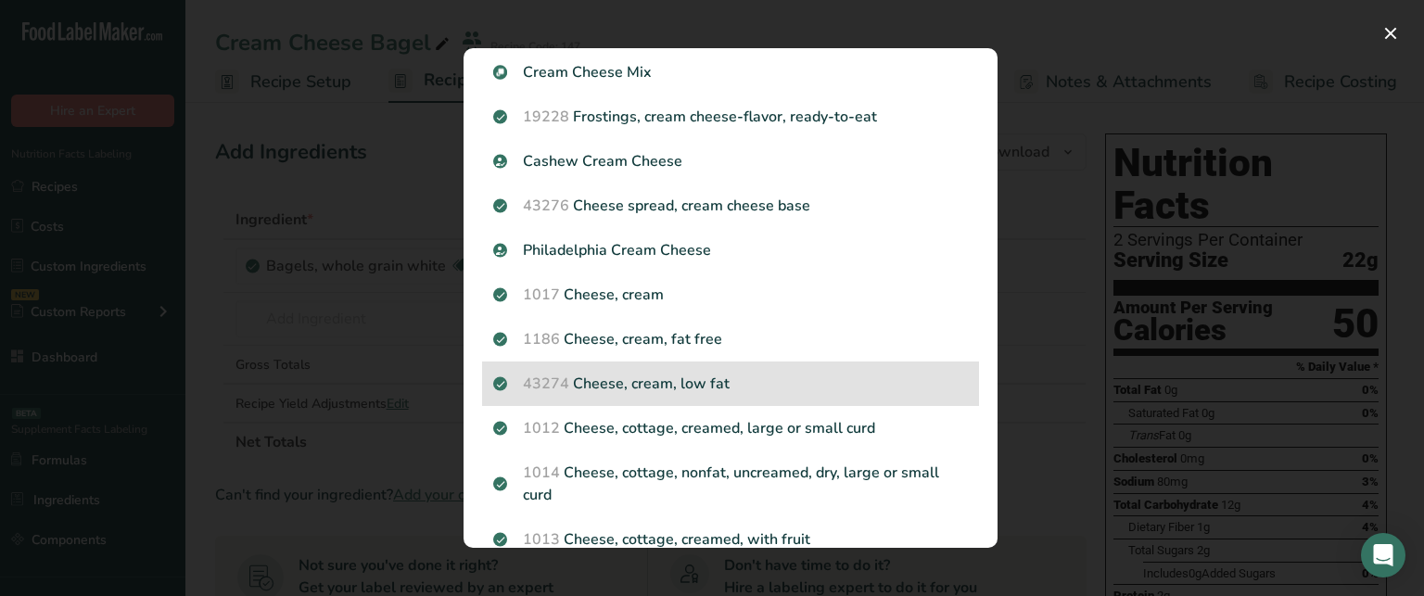
click at [800, 381] on p "43274 Cheese, cream, low fat" at bounding box center [730, 384] width 475 height 22
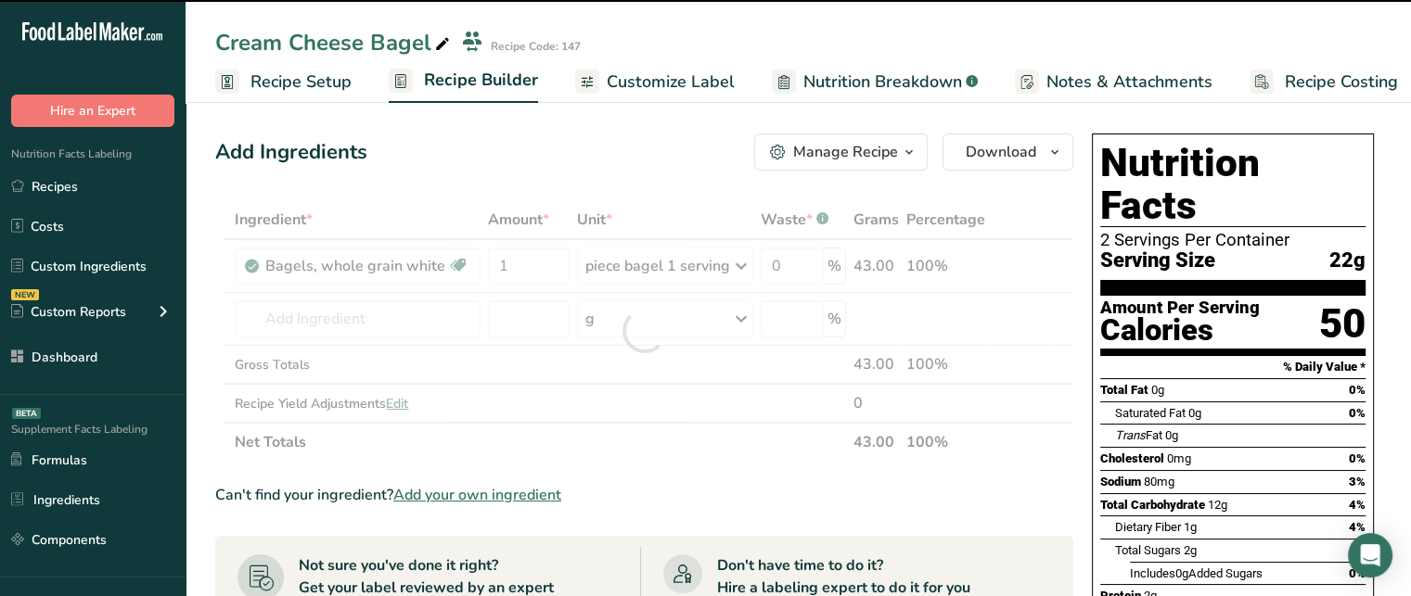
type input "0"
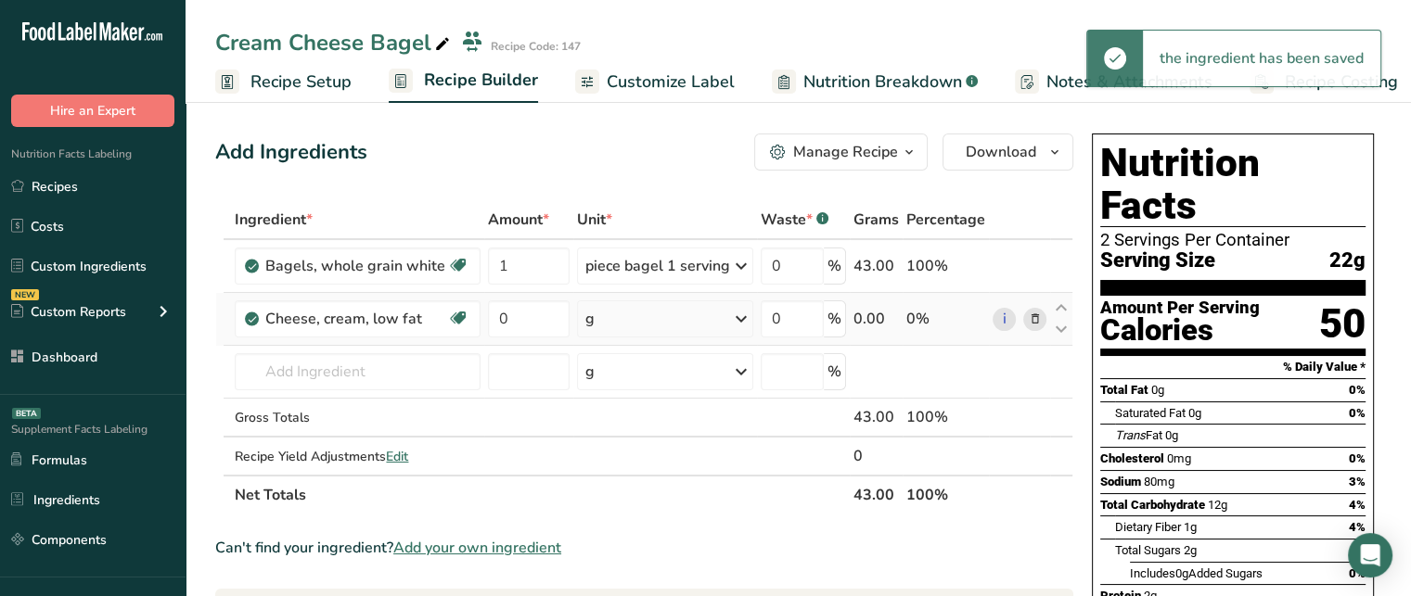
click at [660, 313] on div "g" at bounding box center [665, 318] width 176 height 37
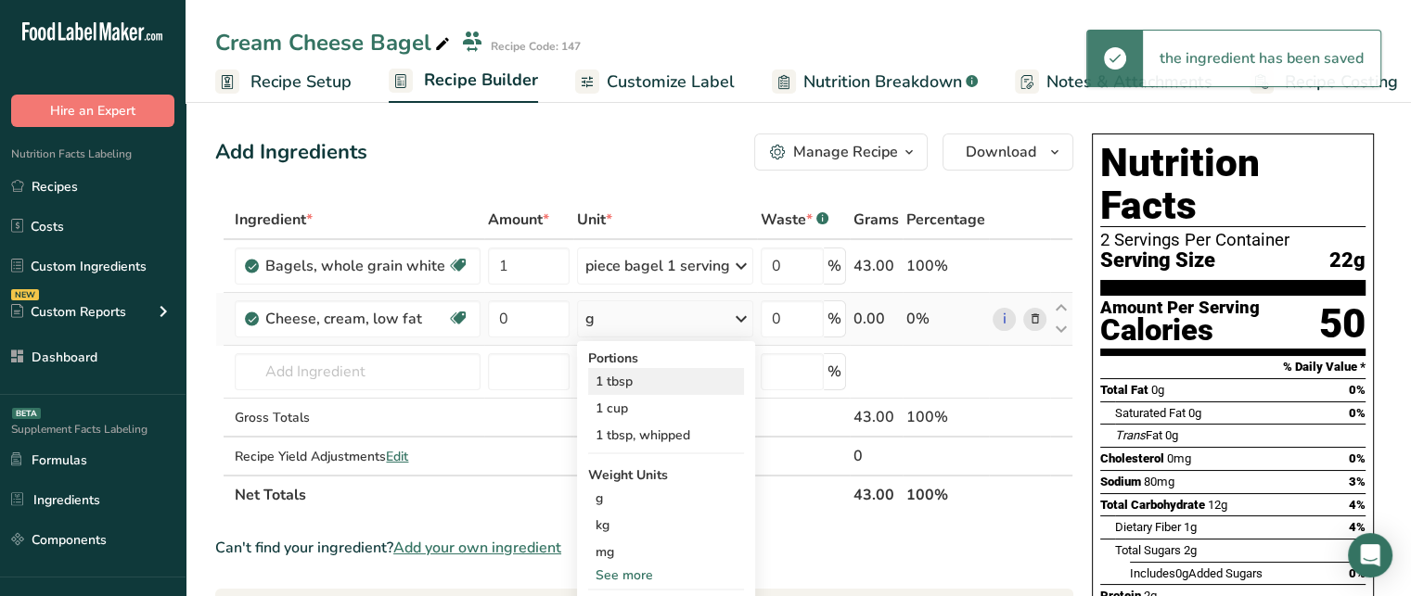
click at [658, 388] on div "1 tbsp" at bounding box center [666, 381] width 156 height 27
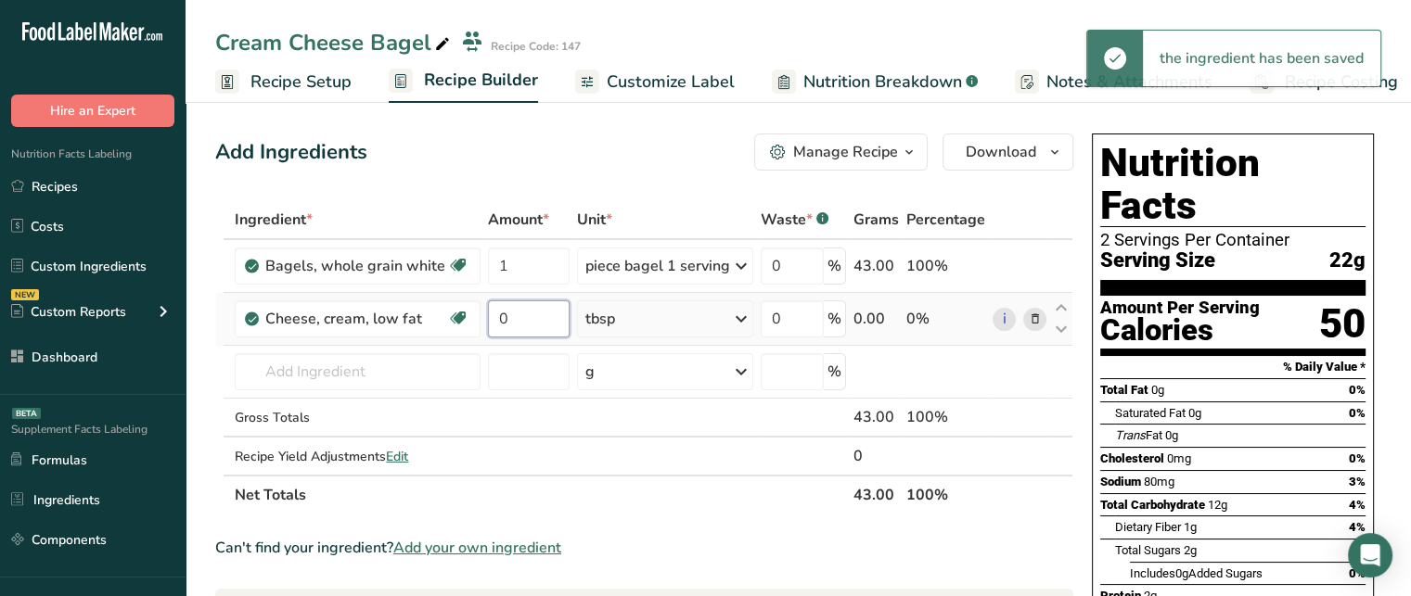
click at [518, 321] on input "0" at bounding box center [528, 318] width 81 height 37
type input "3"
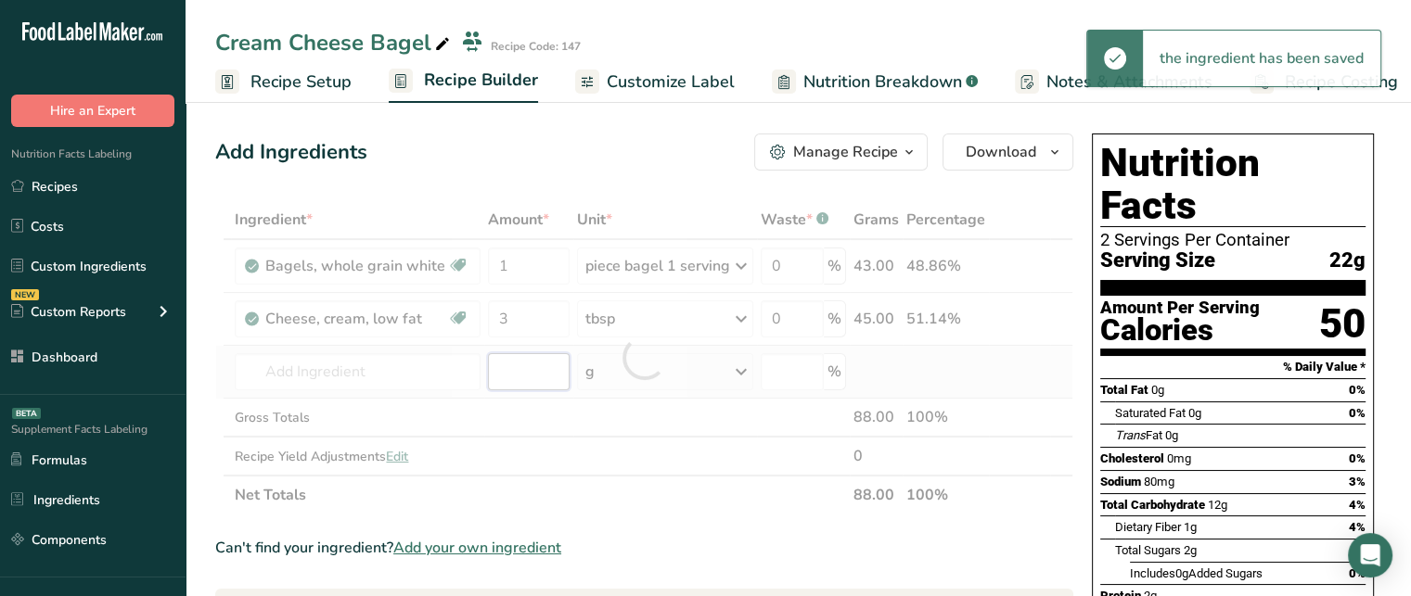
click at [519, 354] on div "Ingredient * Amount * Unit * Waste * .a-a{fill:#347362;}.b-a{fill:#fff;} Grams …" at bounding box center [644, 357] width 858 height 314
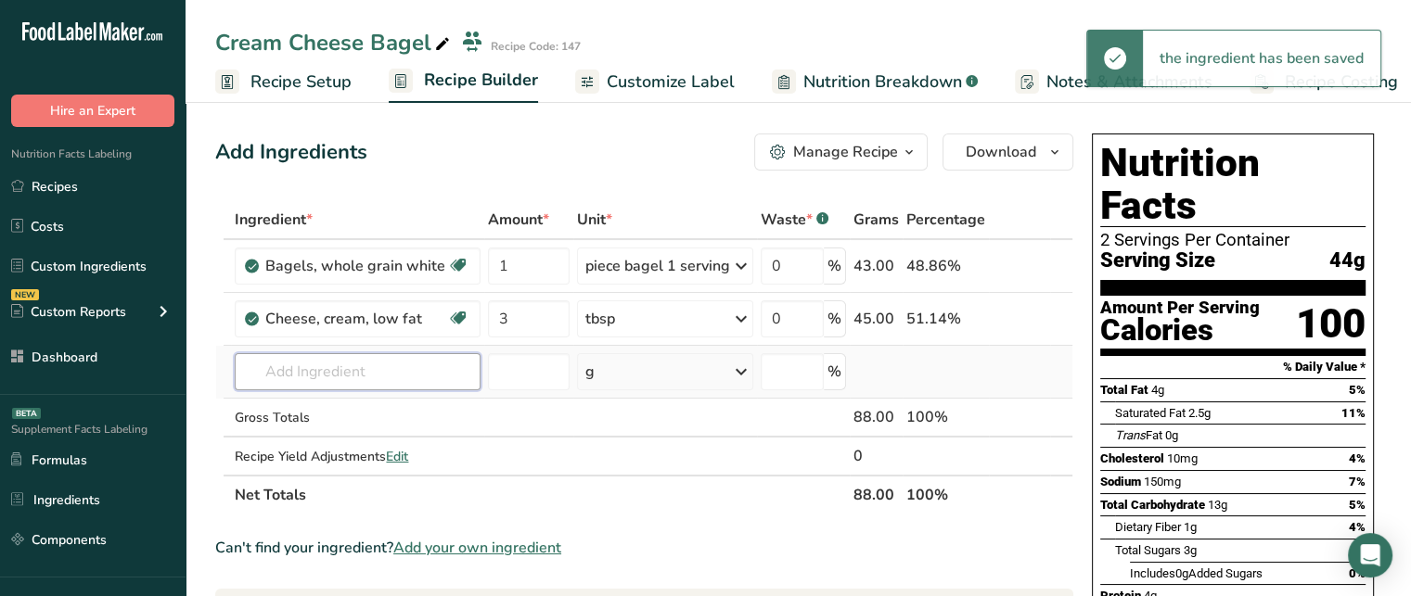
click at [420, 374] on input "text" at bounding box center [358, 371] width 246 height 37
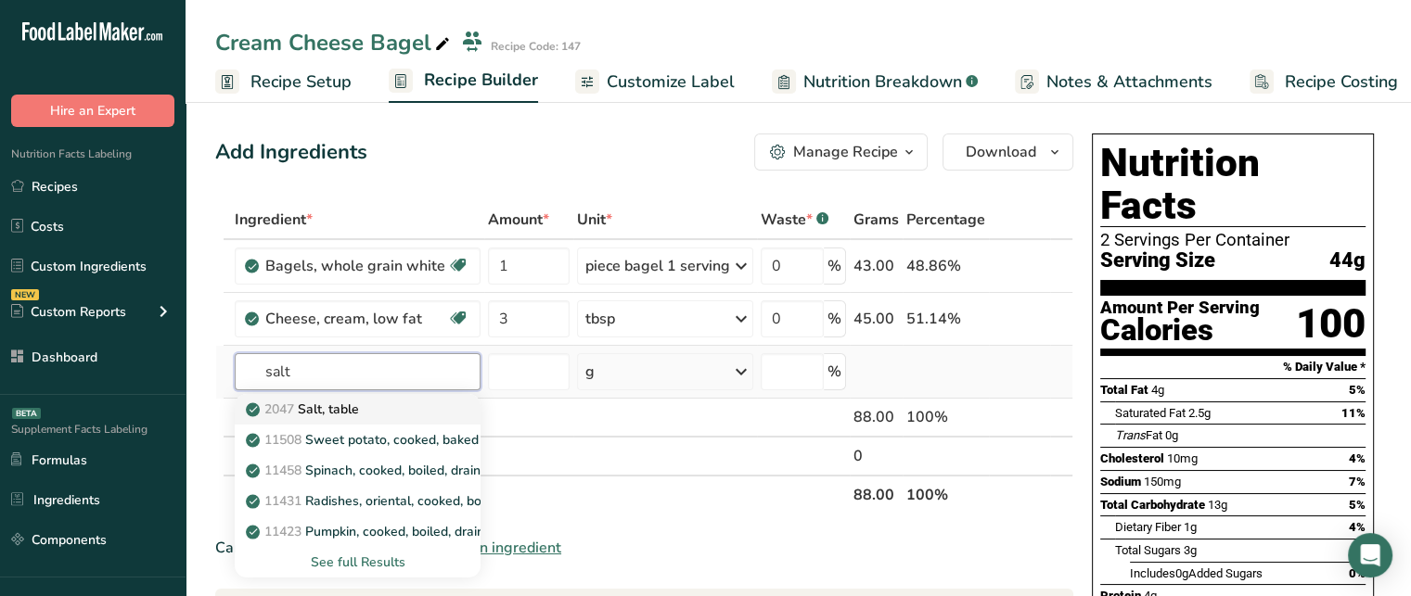
type input "salt"
click at [424, 412] on div "2047 Salt, table" at bounding box center [342, 409] width 186 height 19
type input "Salt, table"
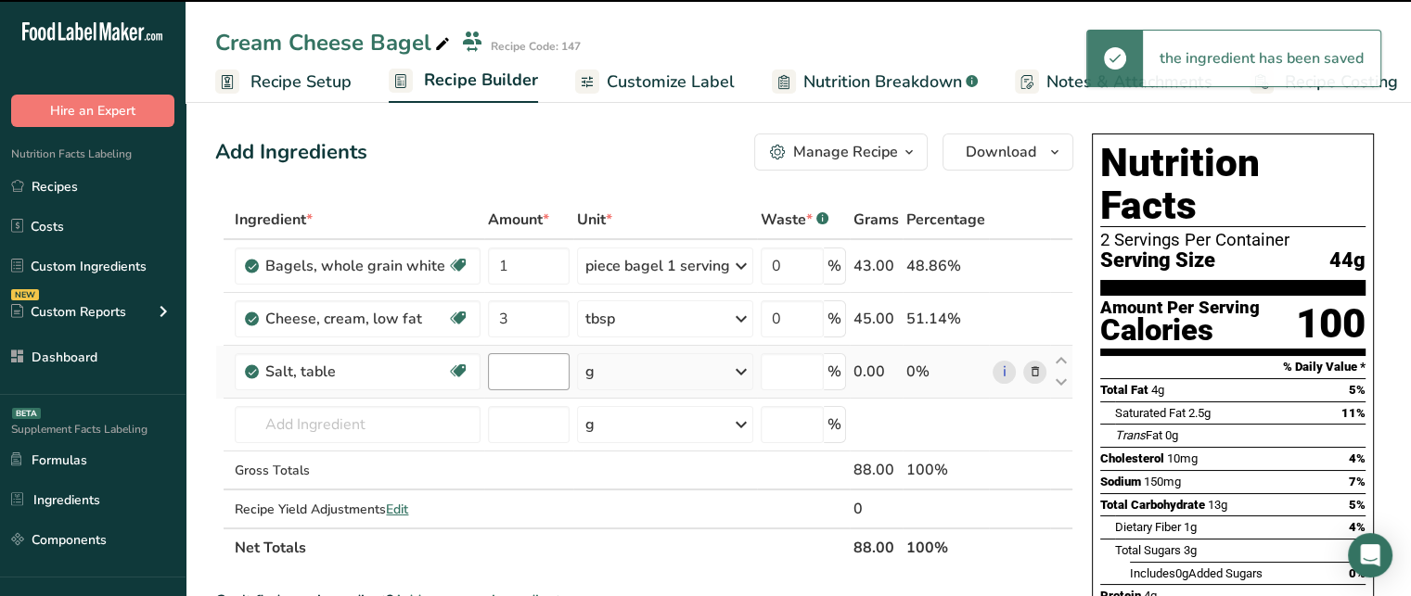
type input "0"
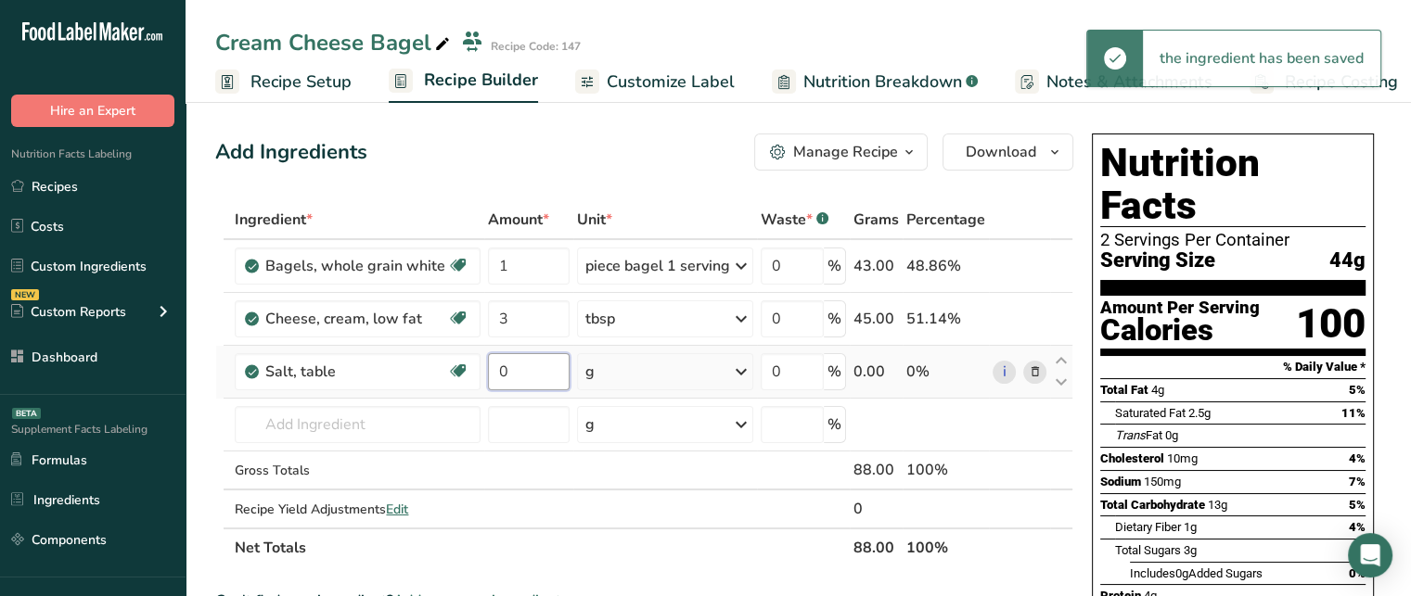
click at [550, 369] on input "0" at bounding box center [528, 371] width 81 height 37
type input "5"
click at [530, 430] on div "Ingredient * Amount * Unit * Waste * .a-a{fill:#347362;}.b-a{fill:#fff;} Grams …" at bounding box center [644, 383] width 858 height 367
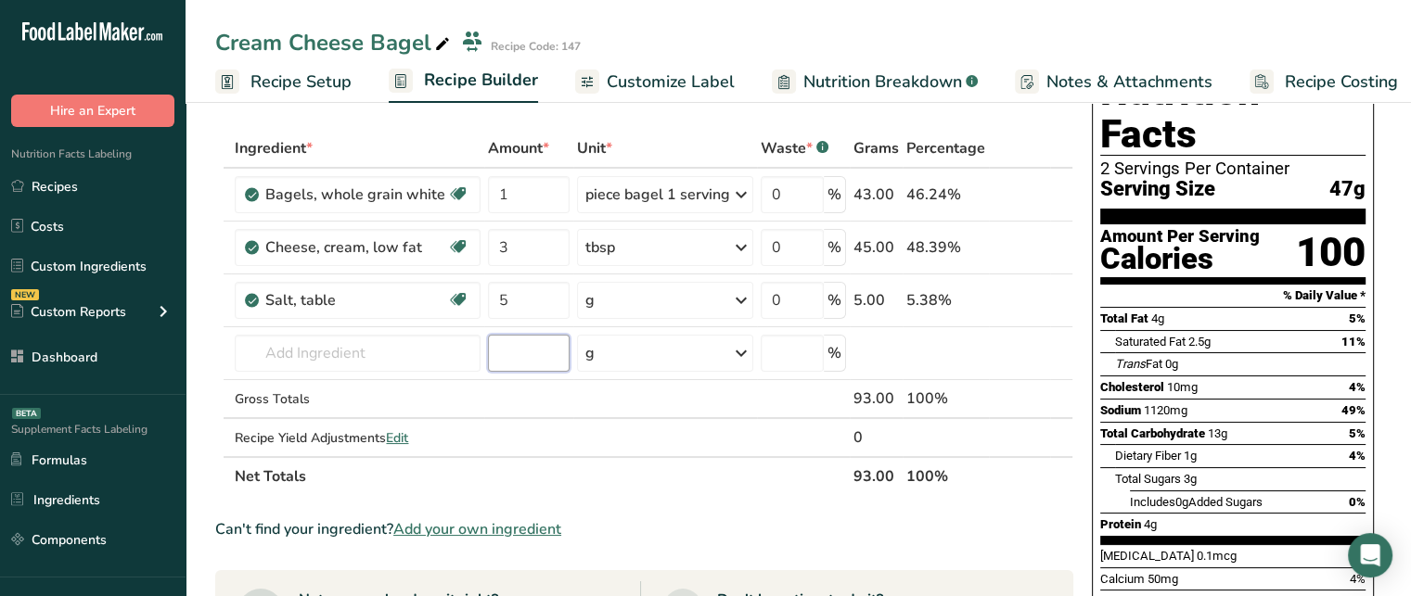
scroll to position [74, 0]
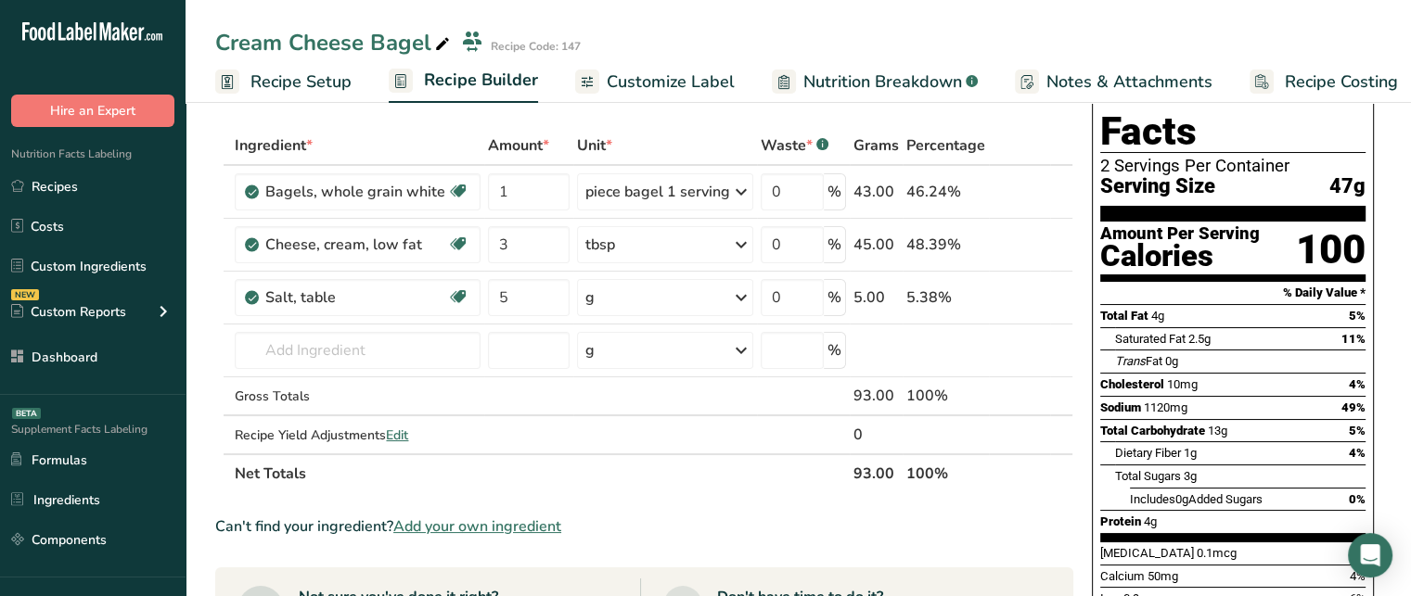
click at [314, 516] on div "Can't find your ingredient? Add your own ingredient" at bounding box center [644, 527] width 858 height 22
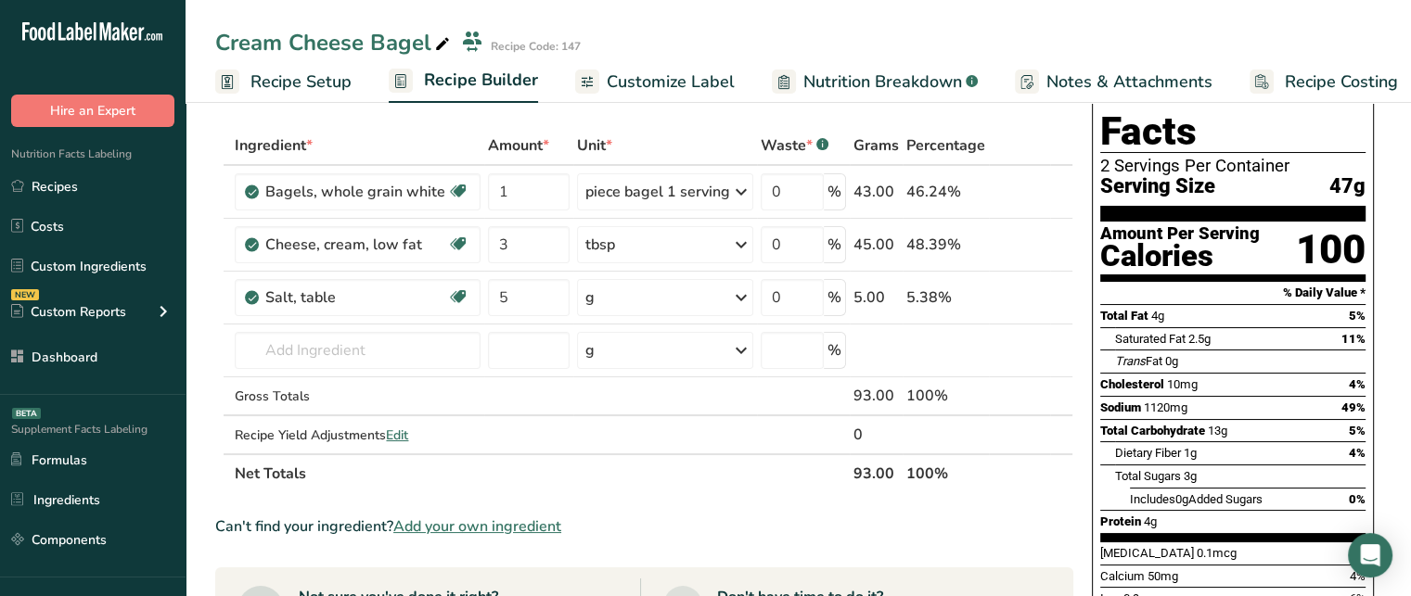
click at [506, 531] on span "Add your own ingredient" at bounding box center [477, 527] width 168 height 22
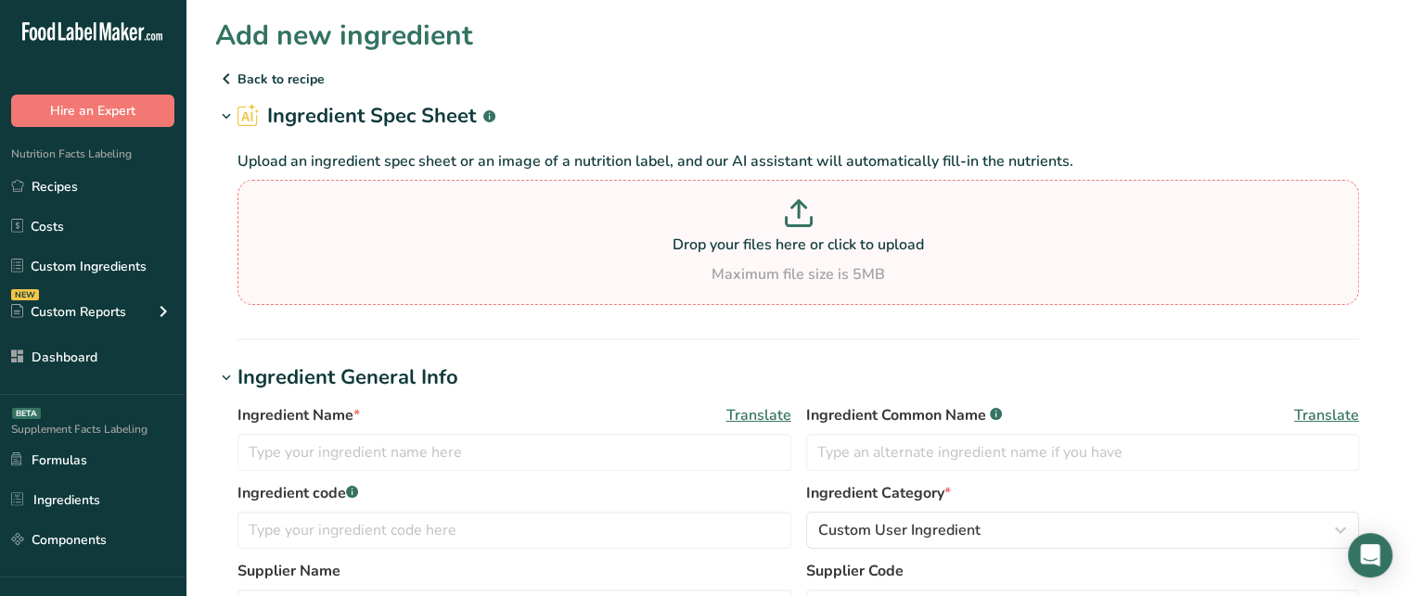
click at [749, 239] on p "Drop your files here or click to upload" at bounding box center [798, 245] width 1112 height 22
click at [749, 239] on input "Drop your files here or click to upload Maximum file size is 5MB" at bounding box center [797, 242] width 1121 height 125
type input "C:\fakepath\Nutrition-Facts-Label-Download-Label1.pdf"
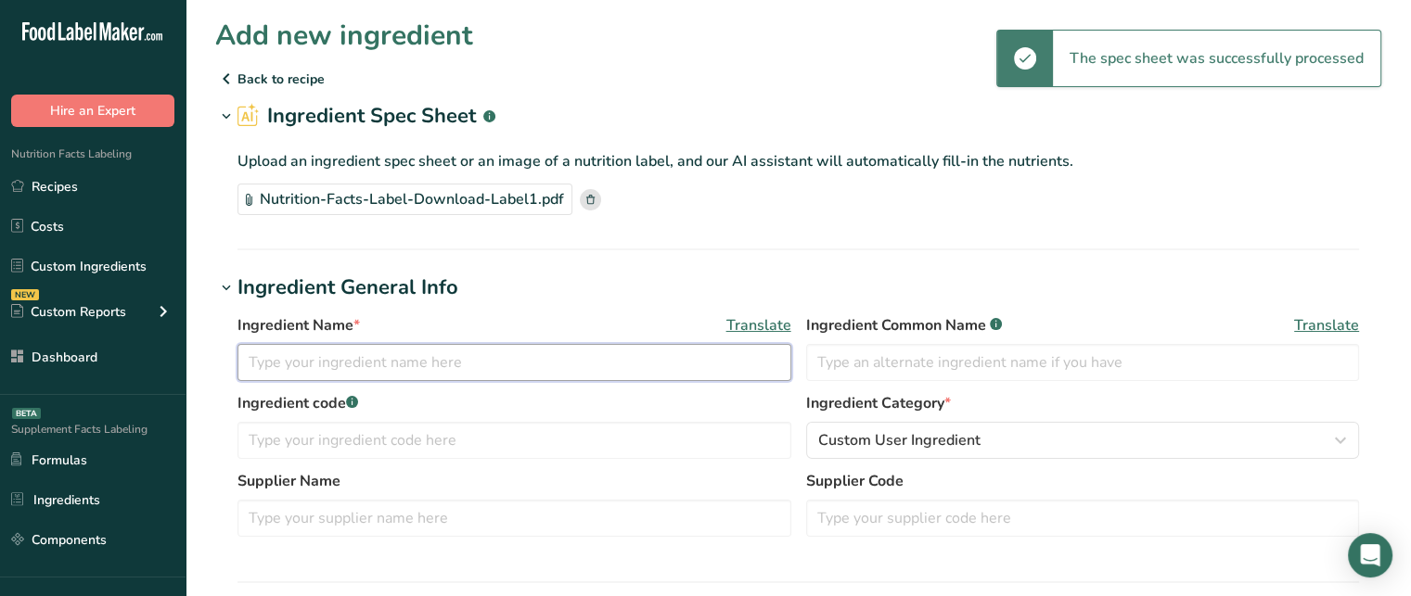
click at [499, 359] on input "text" at bounding box center [514, 362] width 554 height 37
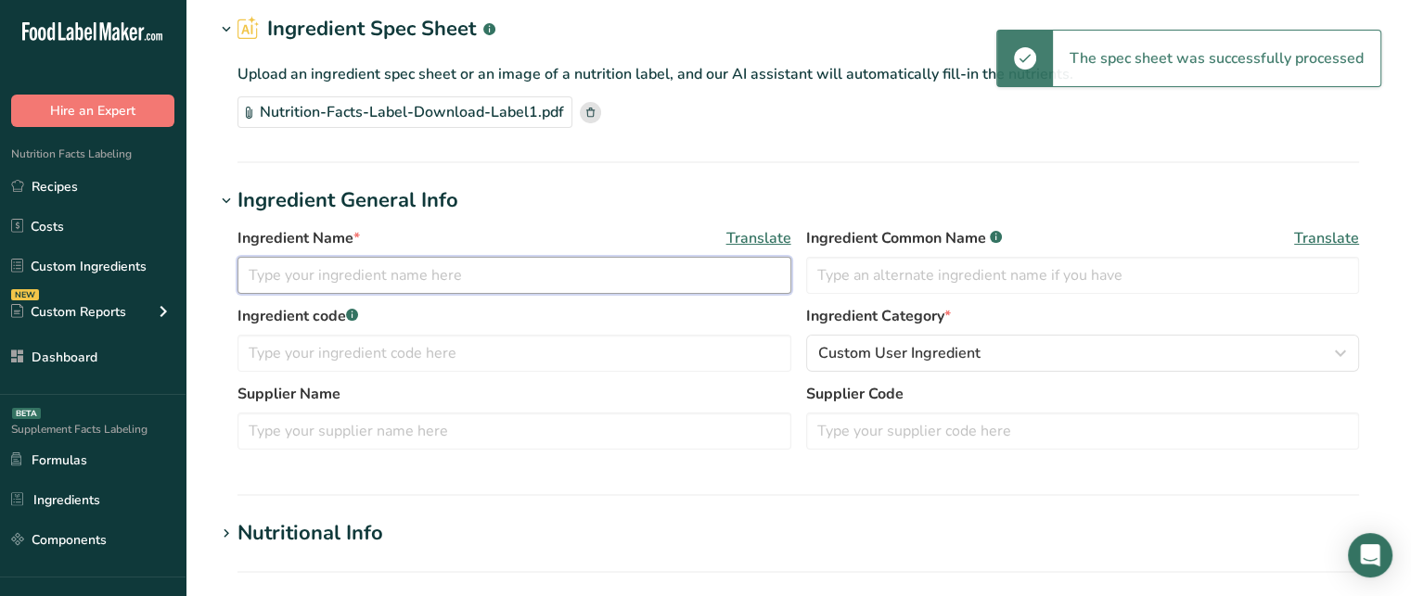
scroll to position [93, 0]
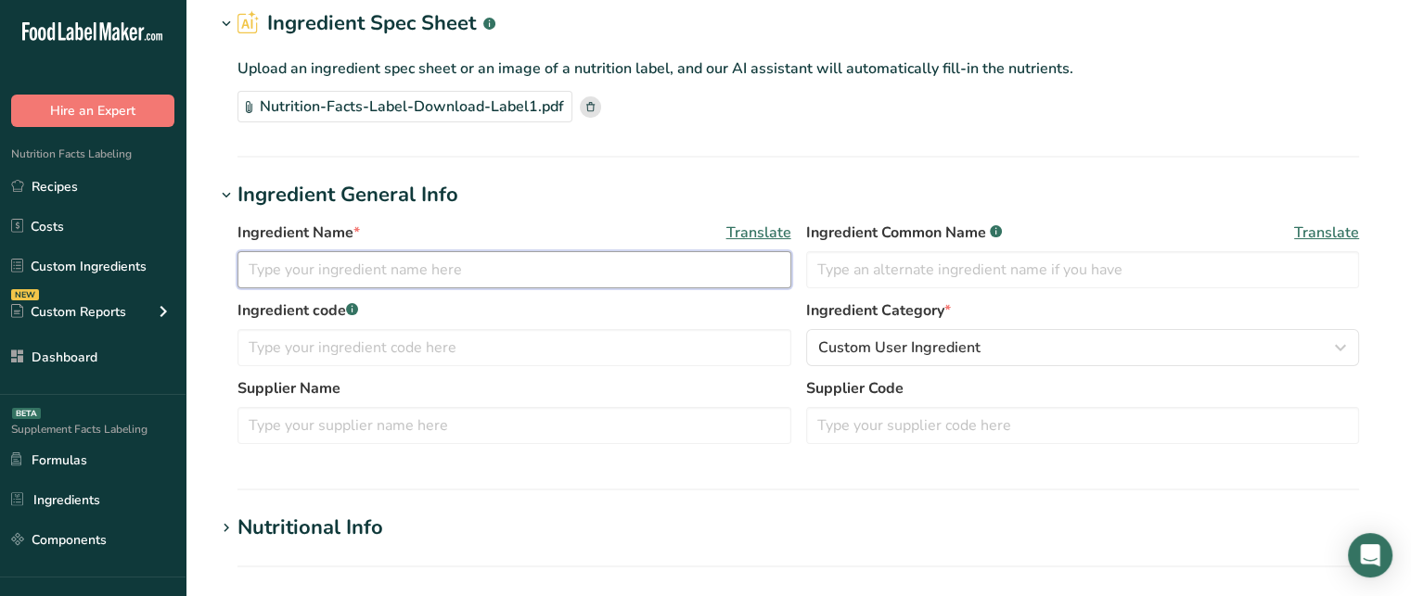
click at [653, 266] on input "text" at bounding box center [514, 269] width 554 height 37
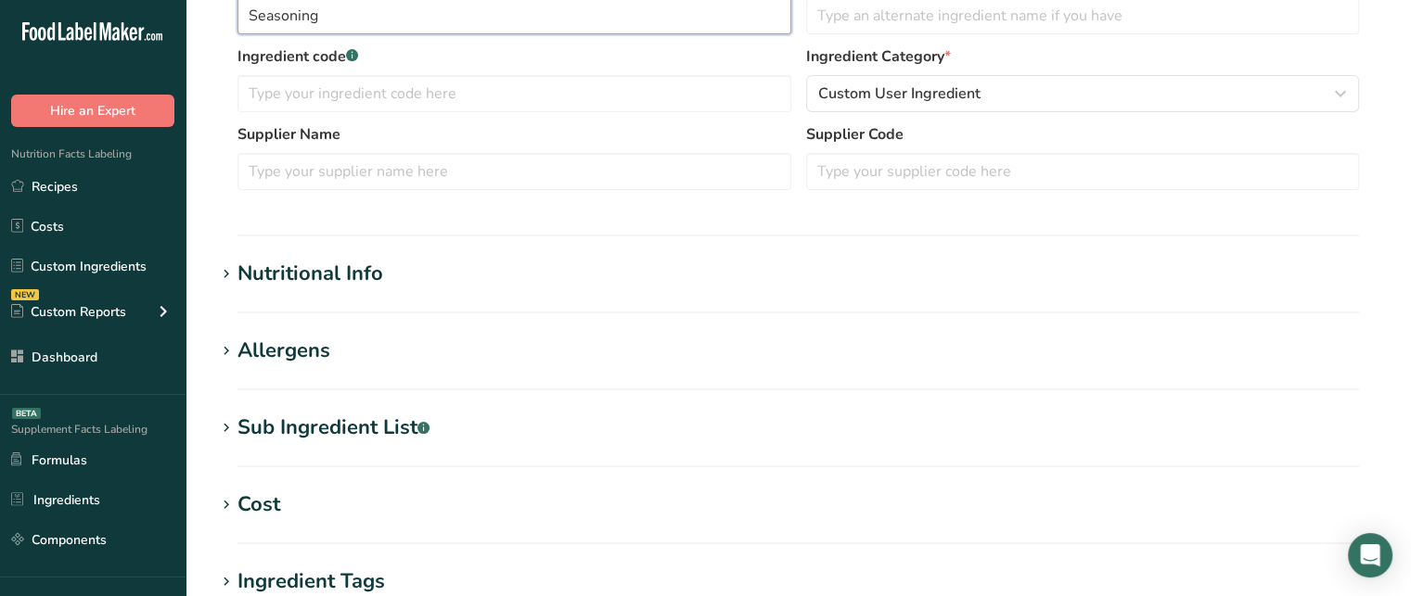
scroll to position [351, 0]
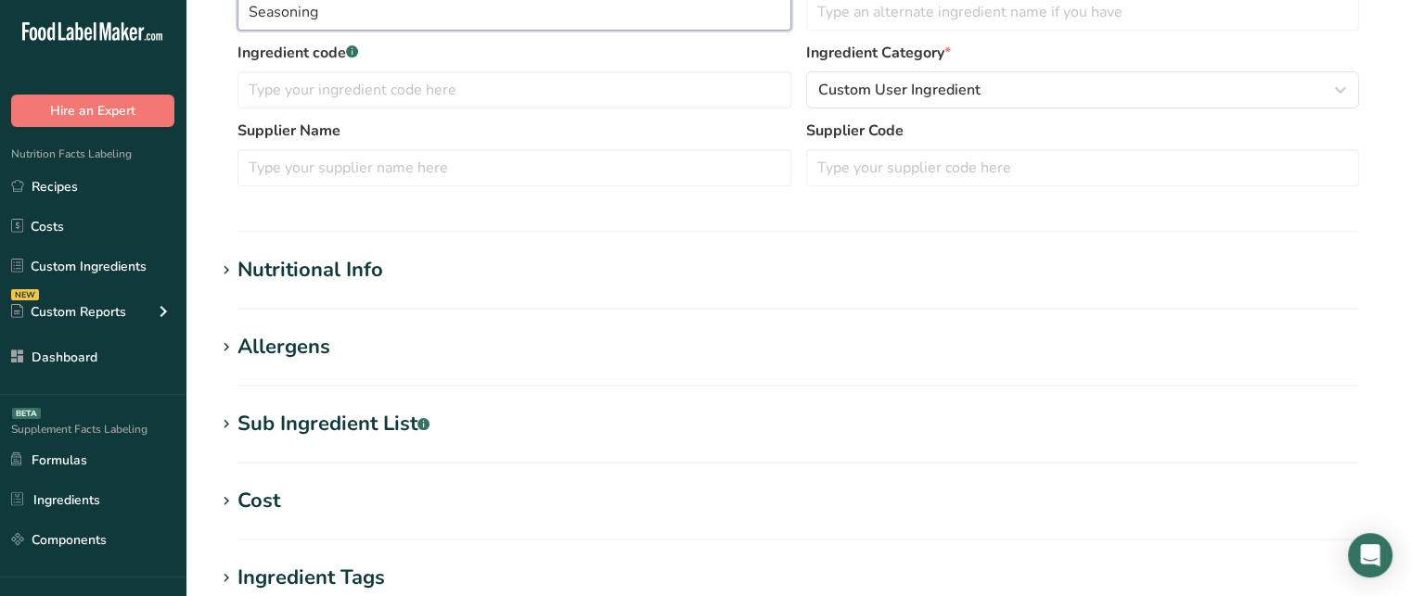
type input "Seasoning"
click at [287, 266] on div "Nutritional Info" at bounding box center [310, 270] width 146 height 31
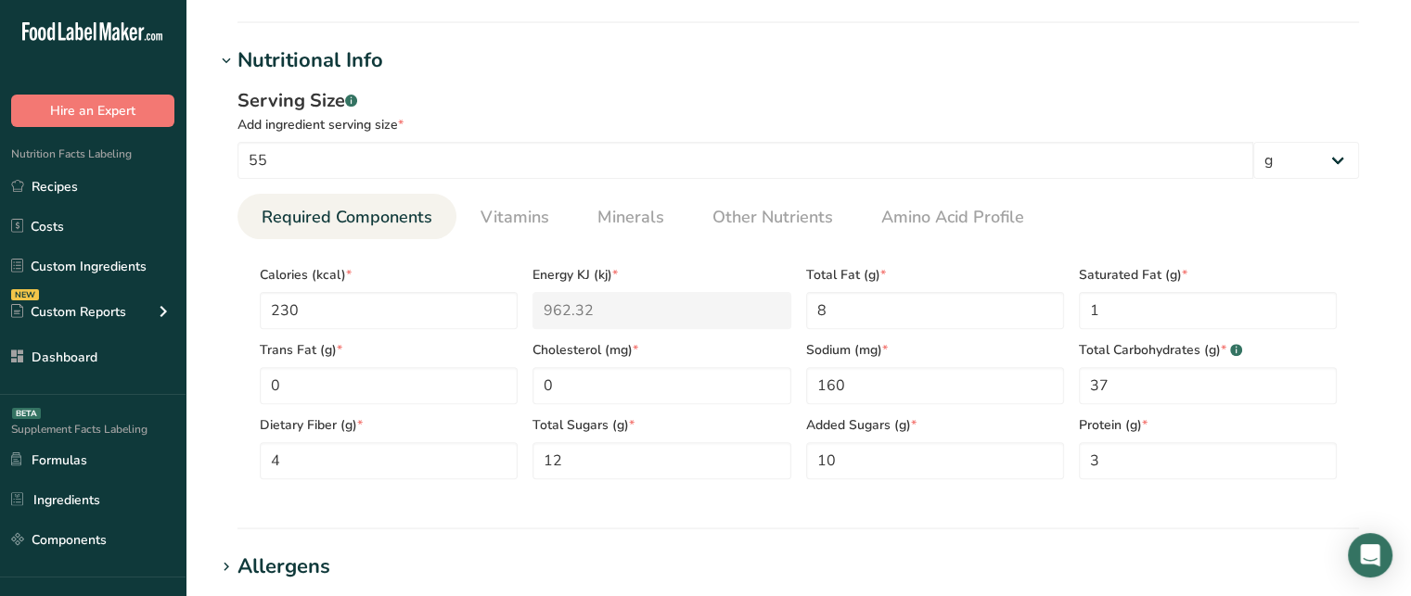
scroll to position [634, 0]
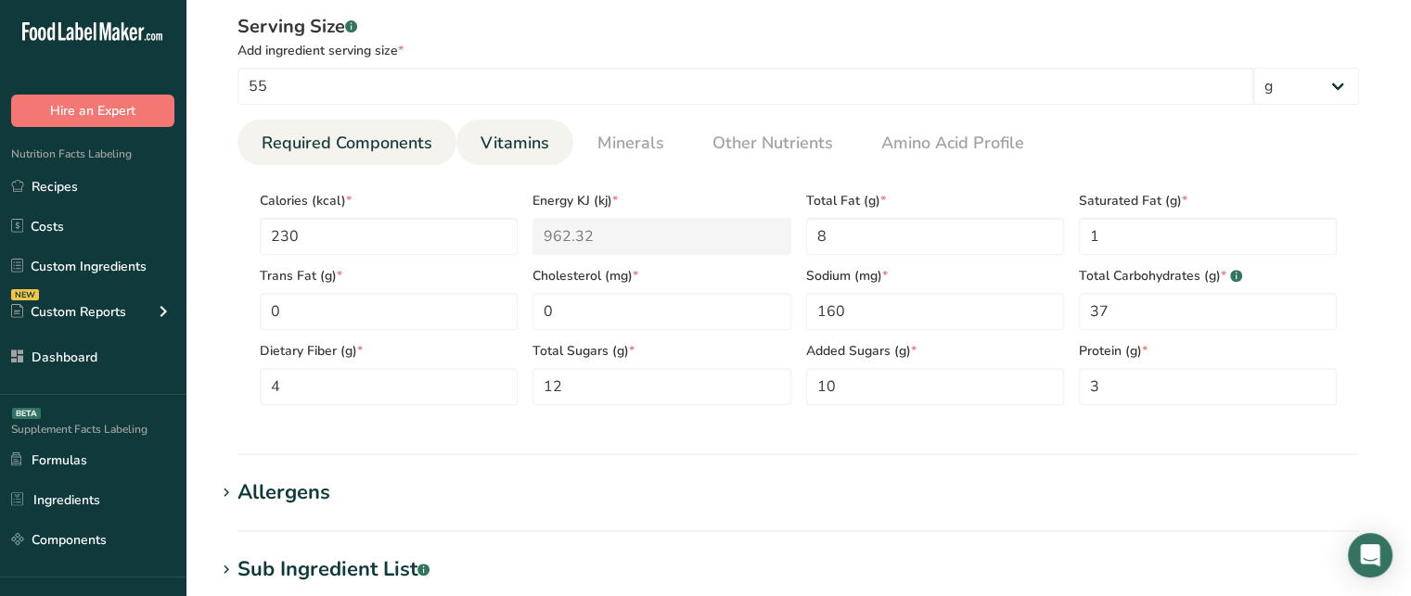
click at [523, 152] on span "Vitamins" at bounding box center [514, 143] width 69 height 25
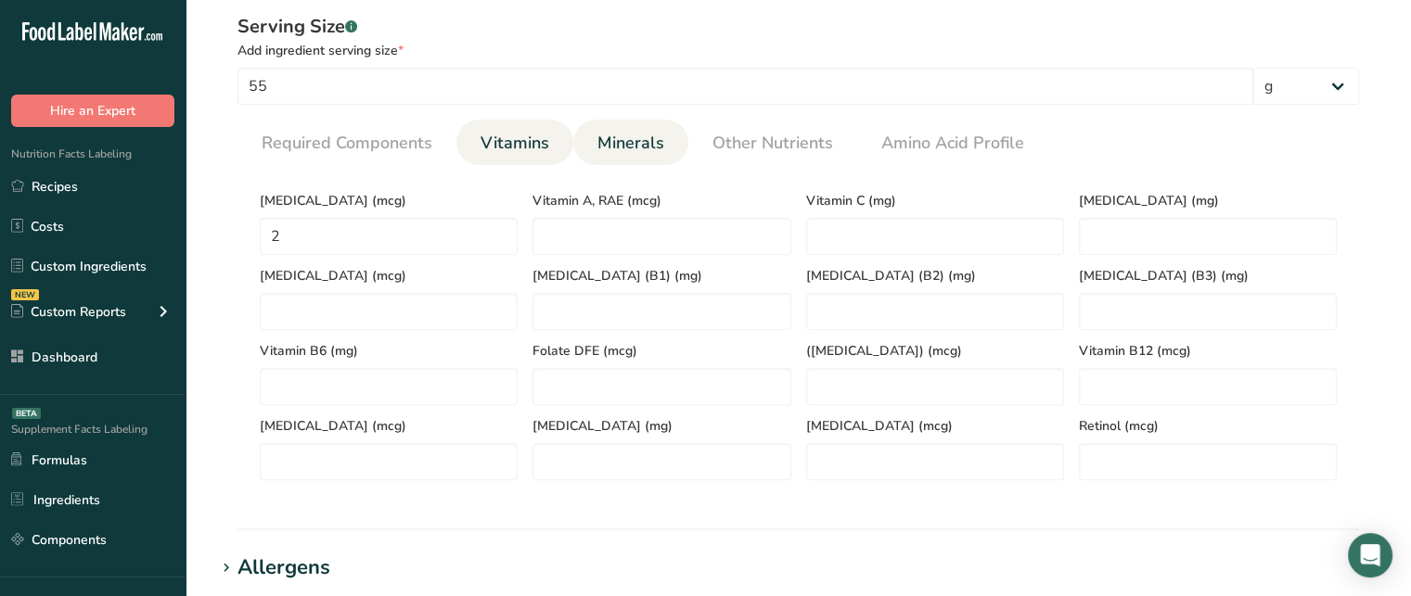
click at [597, 141] on span "Minerals" at bounding box center [630, 143] width 67 height 25
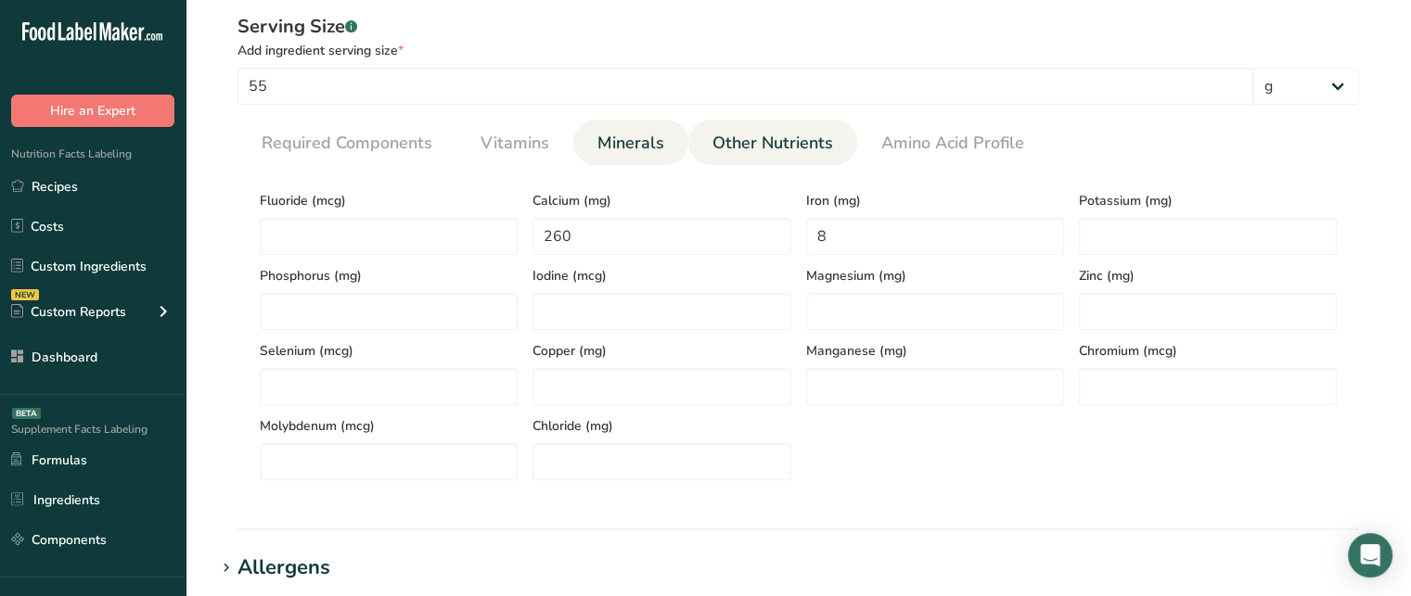
click at [767, 143] on span "Other Nutrients" at bounding box center [772, 143] width 121 height 25
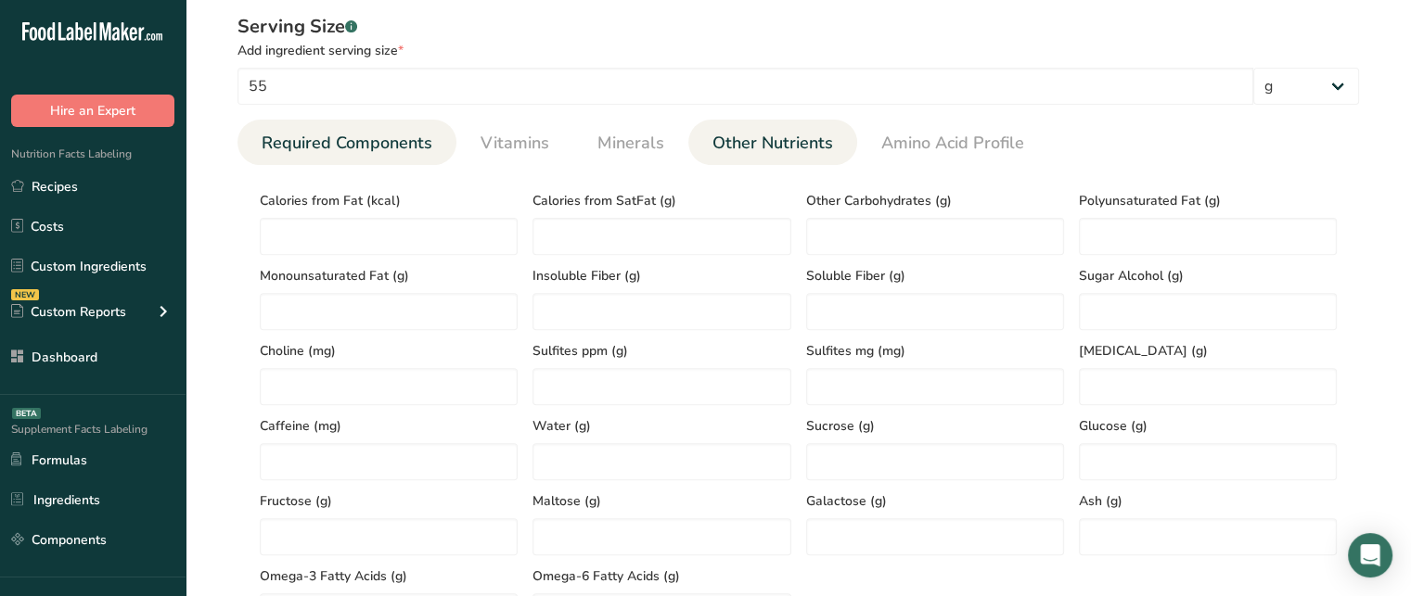
click at [300, 154] on span "Required Components" at bounding box center [347, 143] width 171 height 25
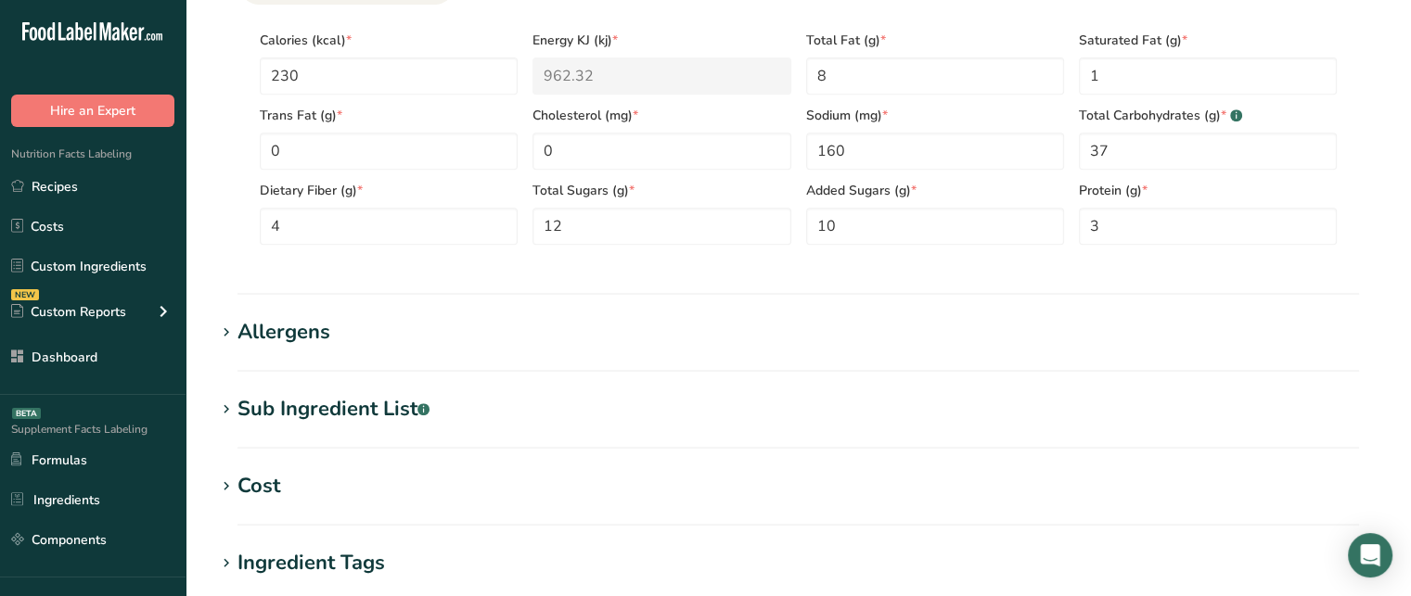
scroll to position [830, 0]
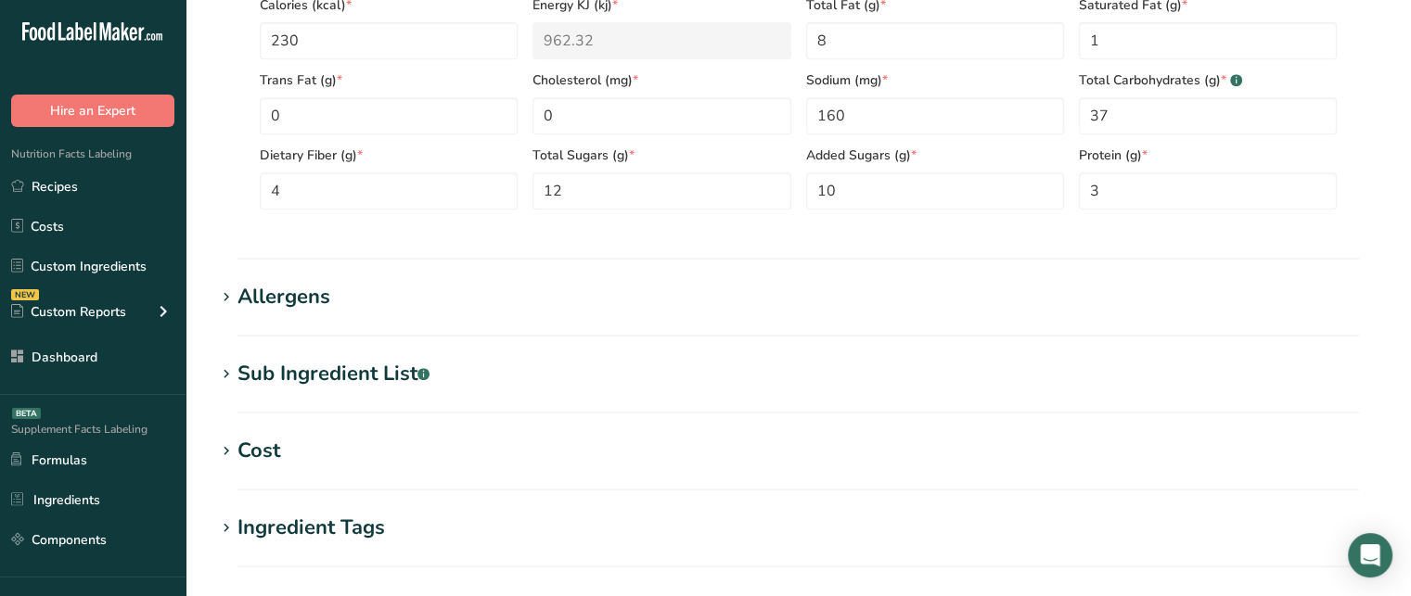
click at [304, 301] on div "Allergens" at bounding box center [283, 297] width 93 height 31
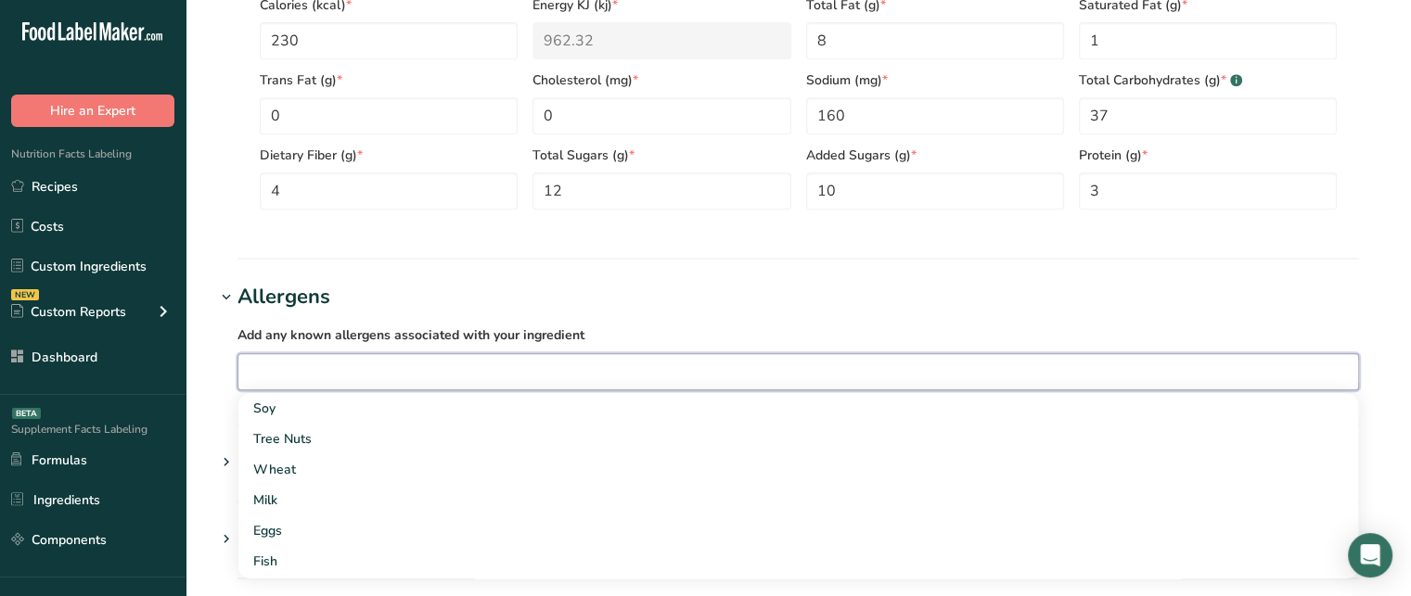
click at [326, 369] on input "text" at bounding box center [797, 371] width 1119 height 29
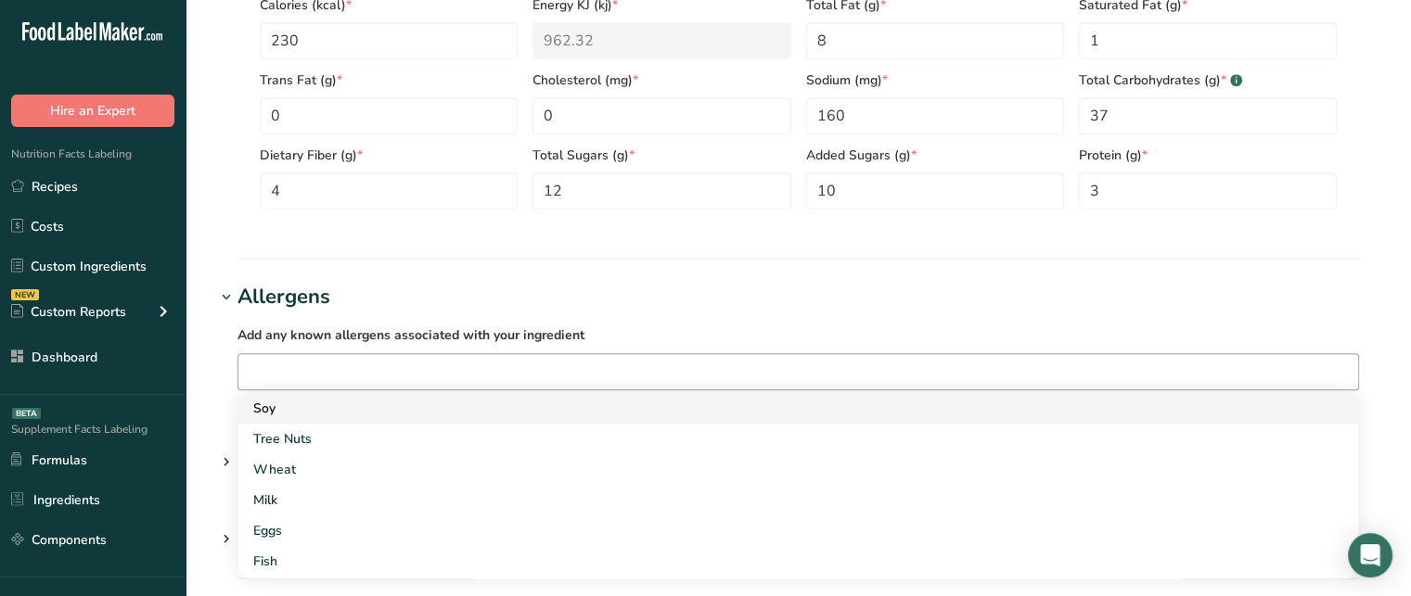
click at [321, 402] on div "Soy" at bounding box center [783, 408] width 1060 height 19
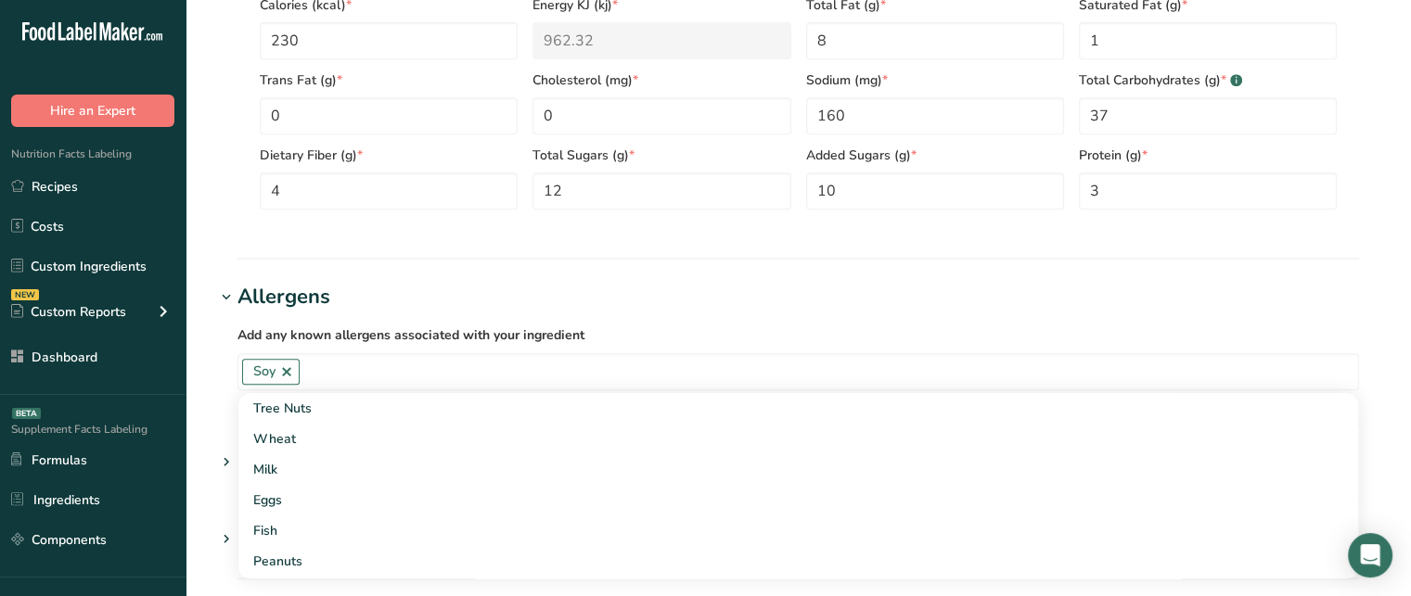
click at [235, 338] on div "Add any known allergens associated with your ingredient Soy Tree Nuts Wheat Mil…" at bounding box center [798, 357] width 1166 height 89
click at [362, 466] on div "Sub Ingredient List .a-a{fill:#347362;}.b-a{fill:#fff;}" at bounding box center [333, 463] width 192 height 31
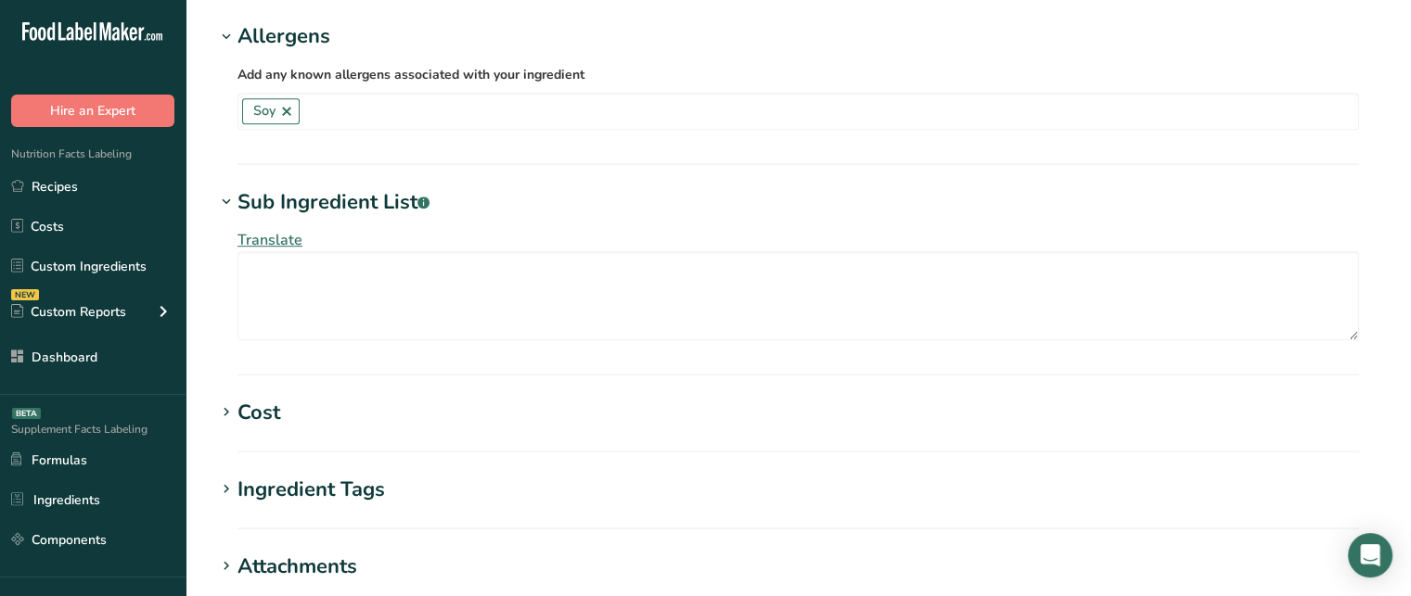
scroll to position [1086, 0]
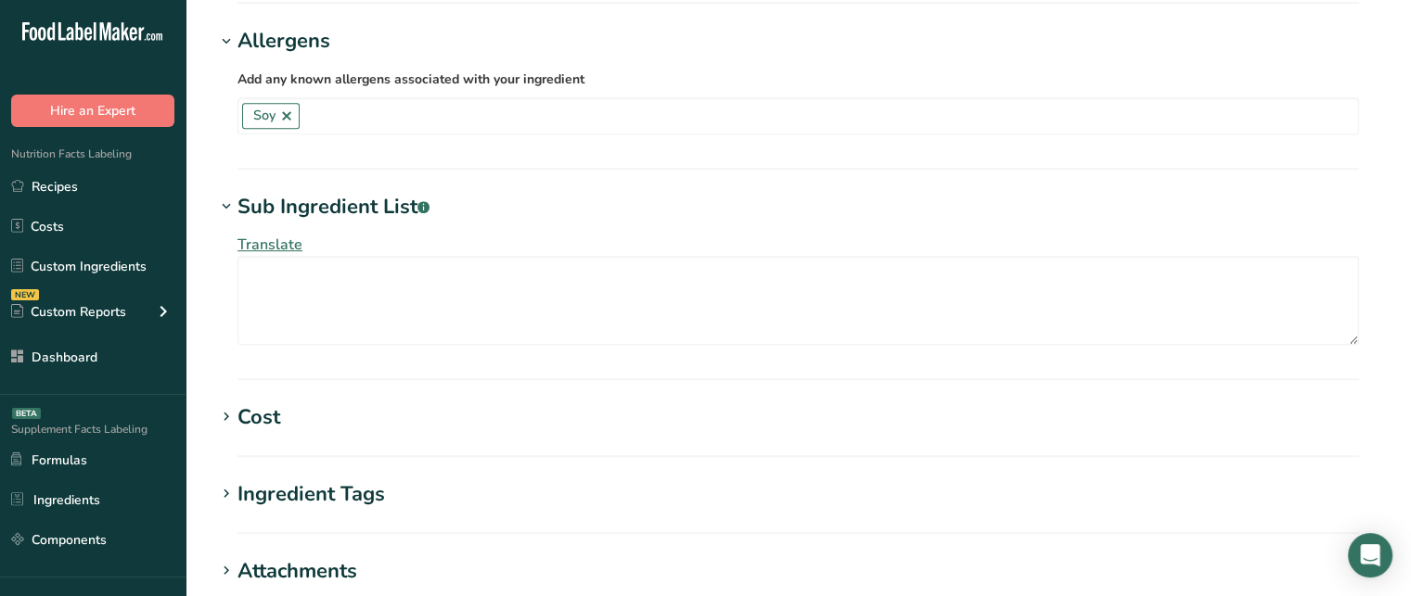
click at [682, 363] on section "Sub Ingredient List .a-a{fill:#347362;}.b-a{fill:#fff;} Translate" at bounding box center [798, 286] width 1166 height 188
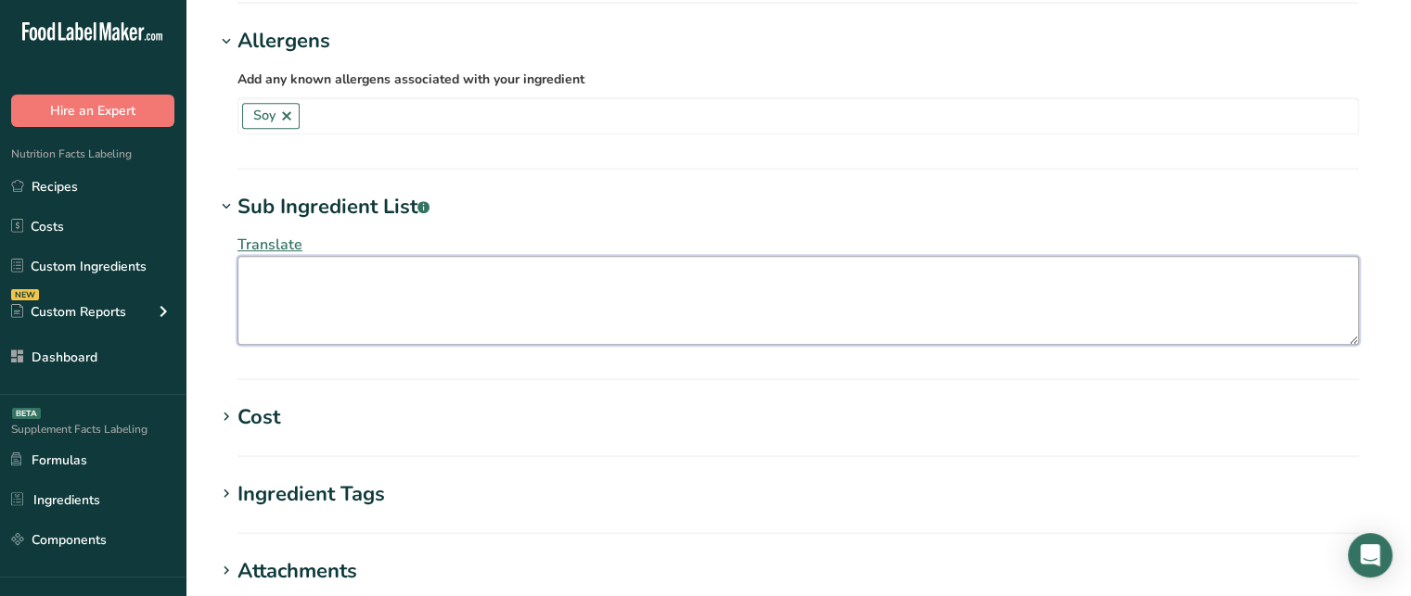
click at [657, 328] on textarea at bounding box center [797, 300] width 1121 height 89
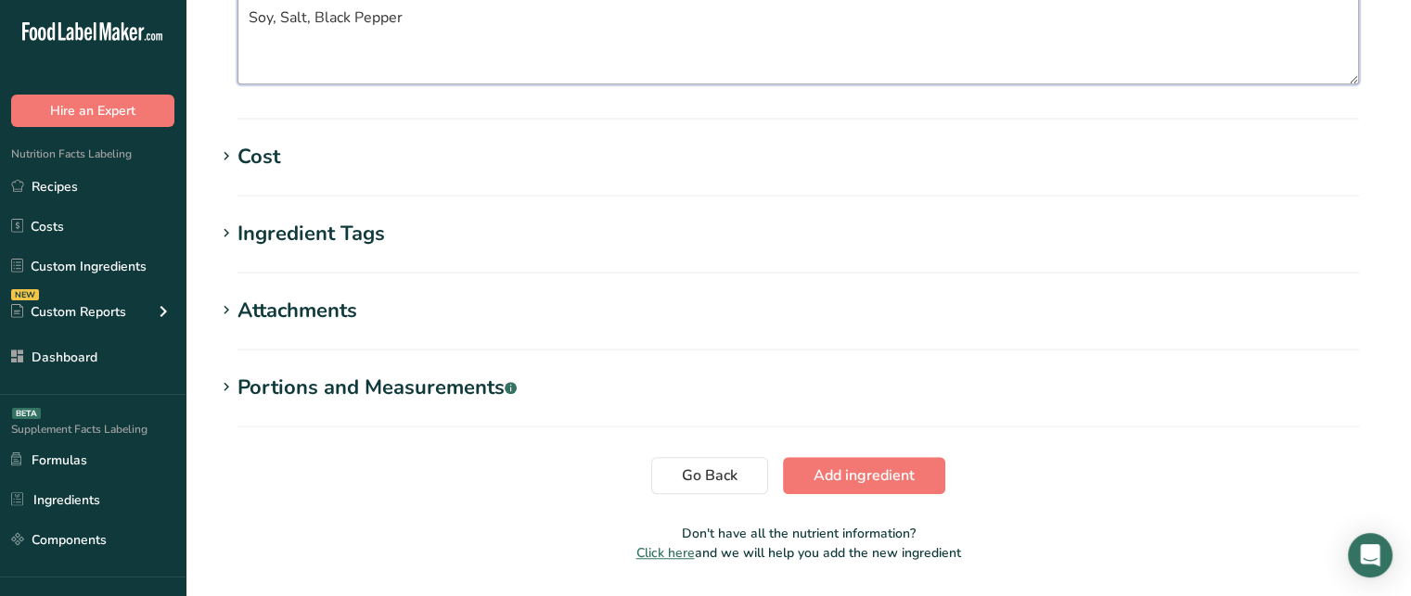
scroll to position [1400, 0]
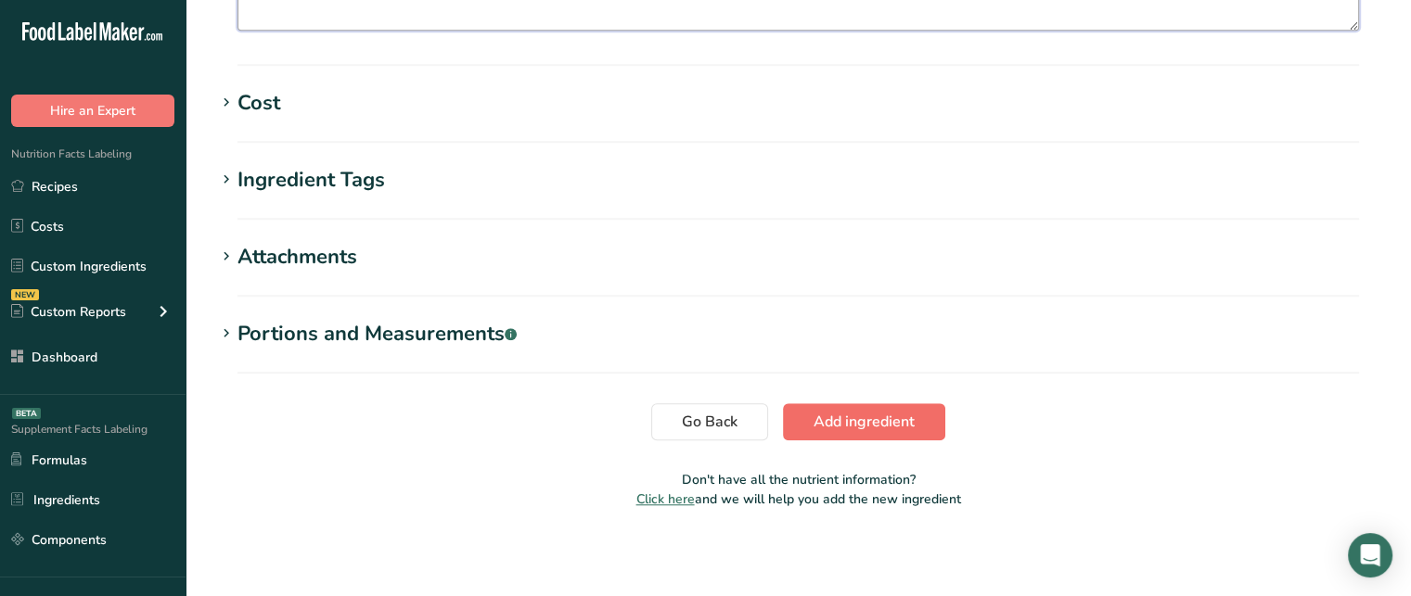
type textarea "Soy, Salt, Black Pepper"
click at [887, 437] on button "Add ingredient" at bounding box center [864, 421] width 162 height 37
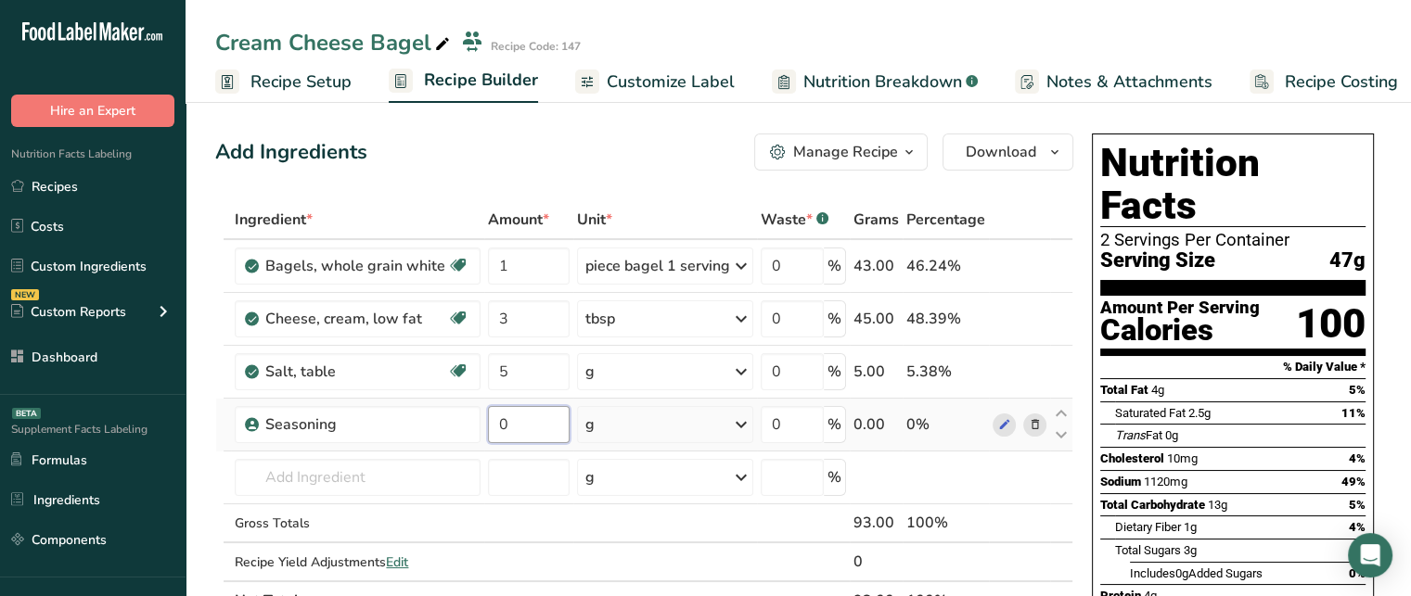
click at [529, 433] on input "0" at bounding box center [528, 424] width 81 height 37
type input "15"
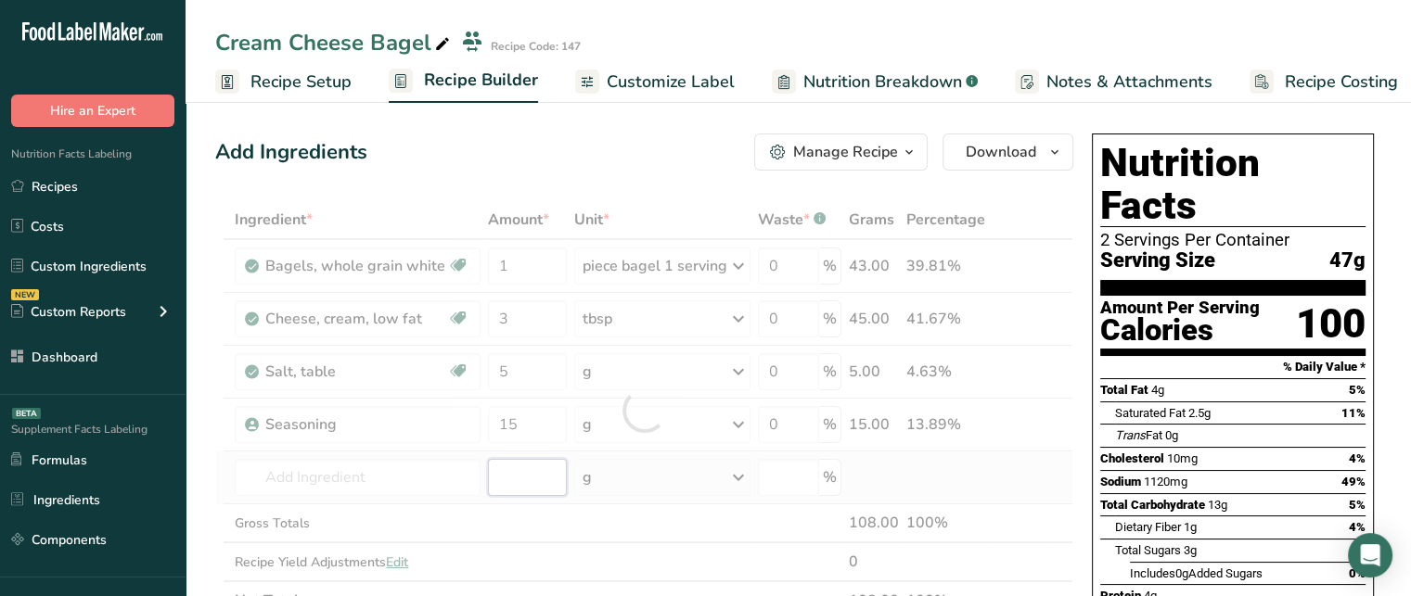
click at [524, 466] on div "Ingredient * Amount * Unit * Waste * .a-a{fill:#347362;}.b-a{fill:#fff;} Grams …" at bounding box center [644, 410] width 858 height 420
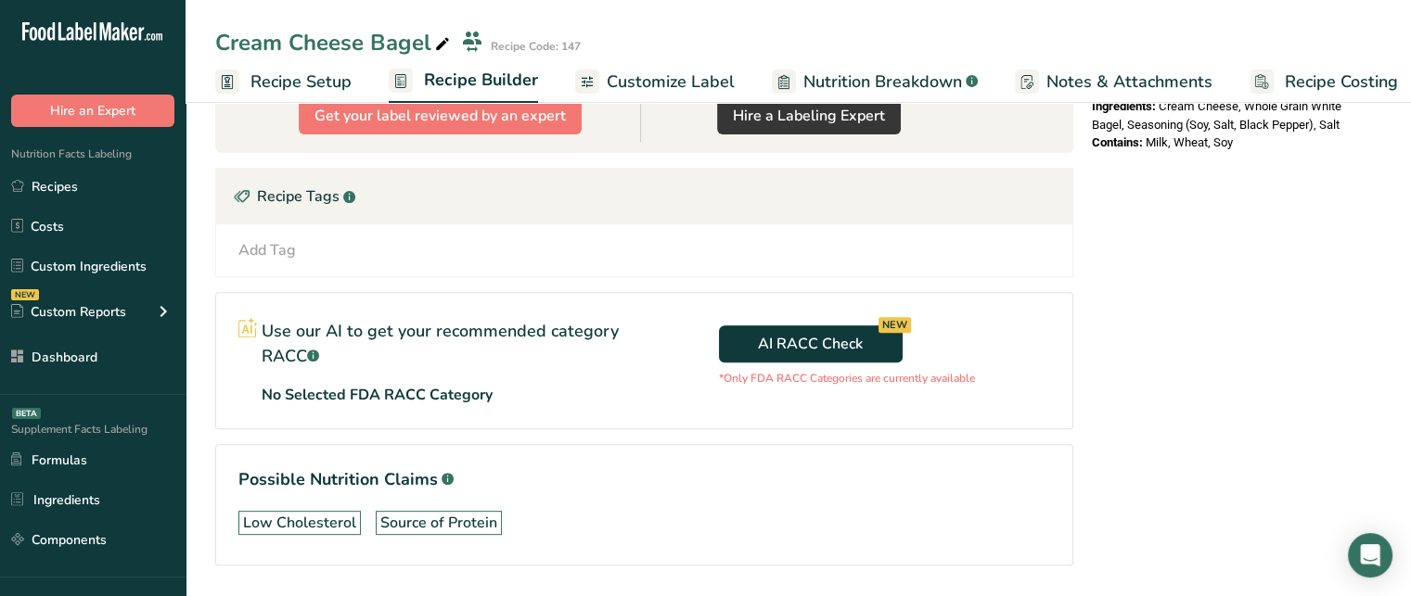
scroll to position [725, 0]
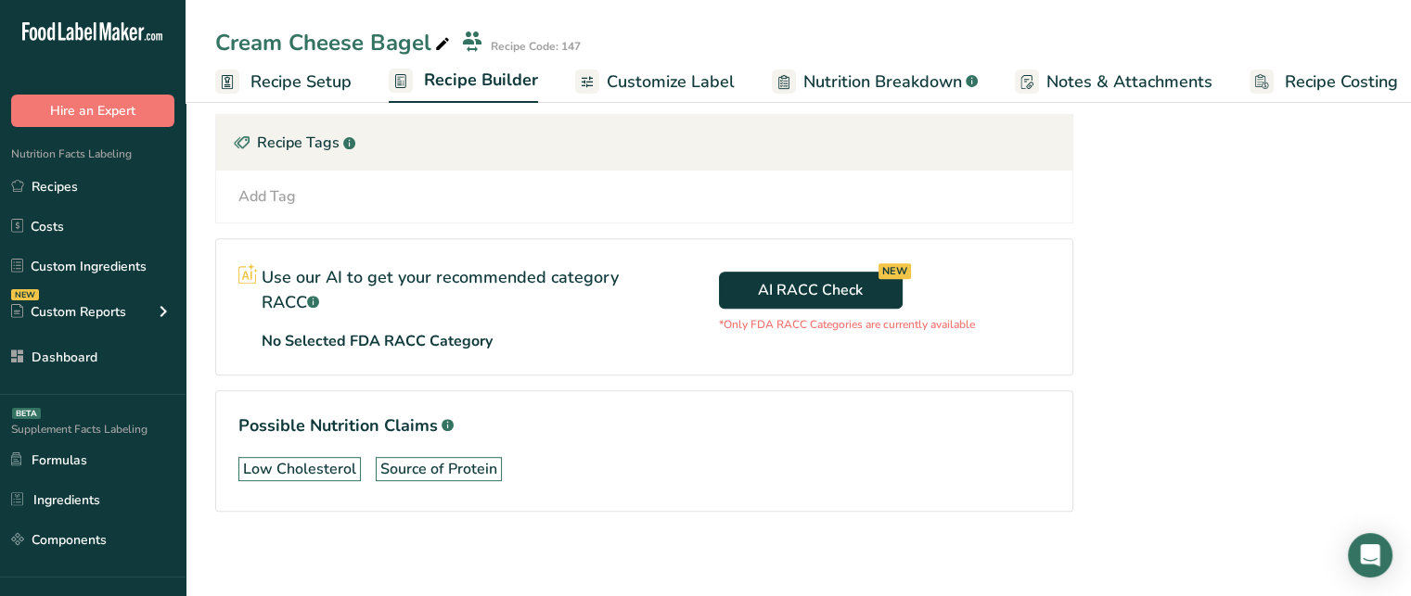
click at [263, 433] on h1 "Possible Nutrition Claims .a-a{fill:#347362;}.b-a{fill:#fff;}" at bounding box center [643, 426] width 811 height 25
click at [568, 402] on section "Possible Nutrition Claims .a-a{fill:#347362;}.b-a{fill:#fff;} Low Cholesterol S…" at bounding box center [644, 450] width 858 height 121
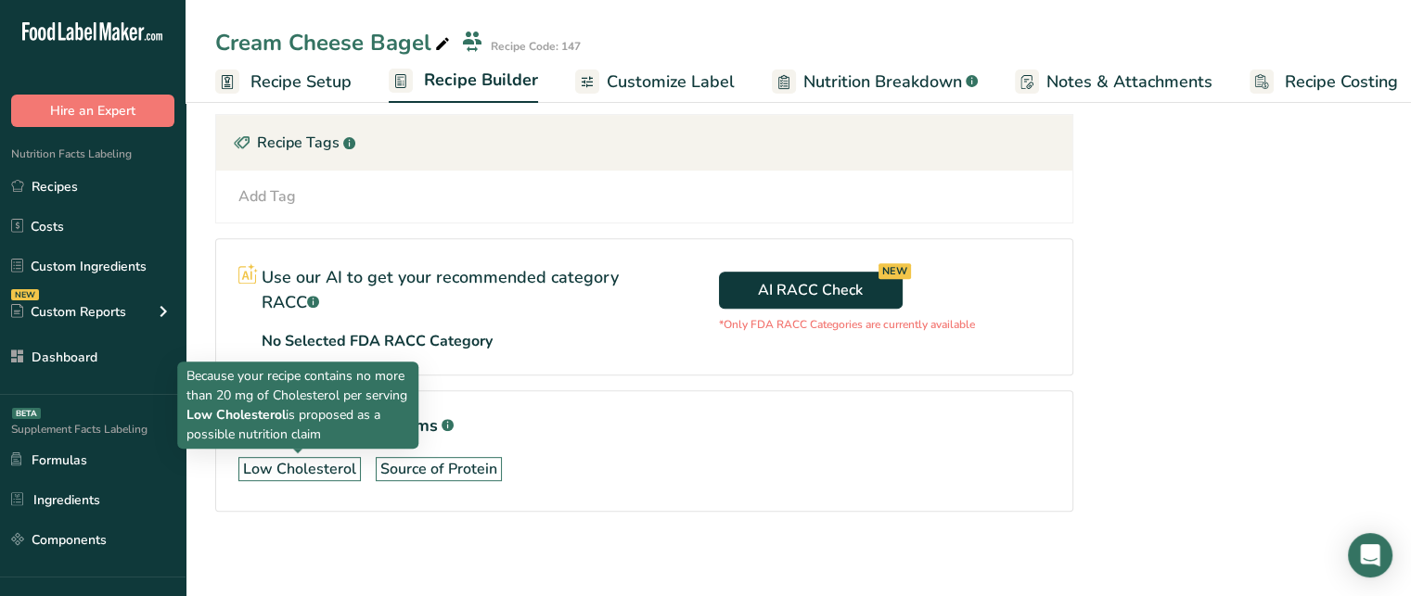
click at [306, 465] on div "Low Cholesterol" at bounding box center [299, 469] width 113 height 22
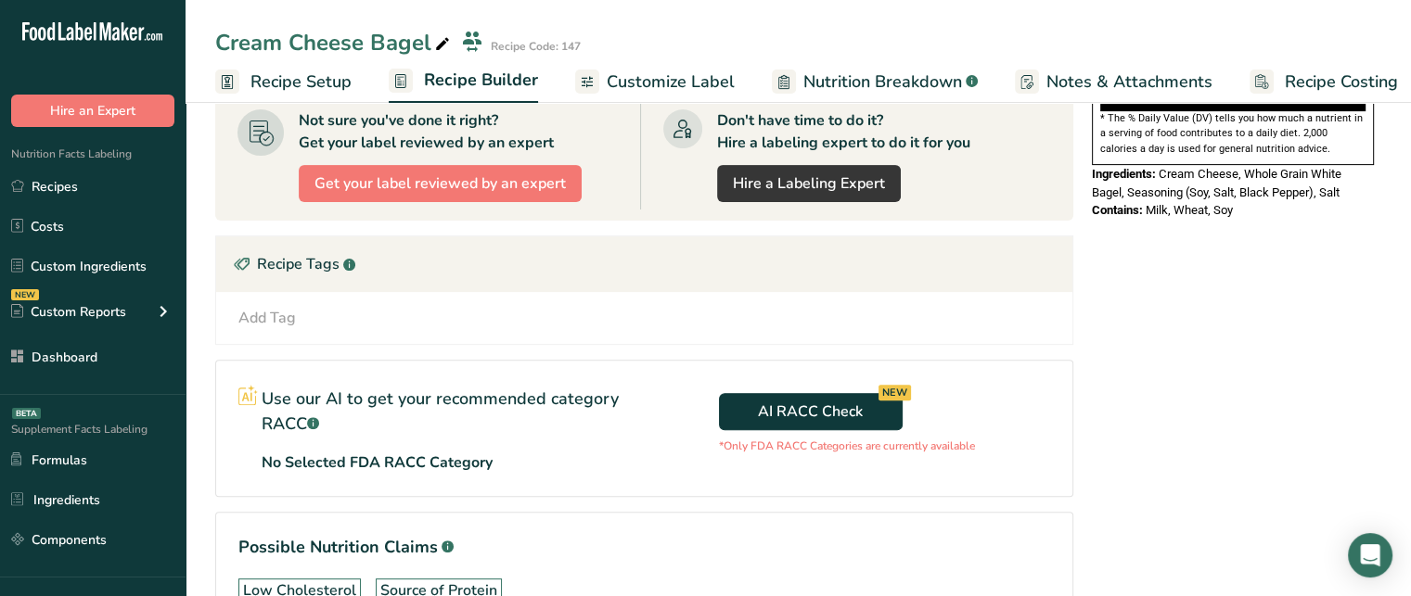
scroll to position [619, 0]
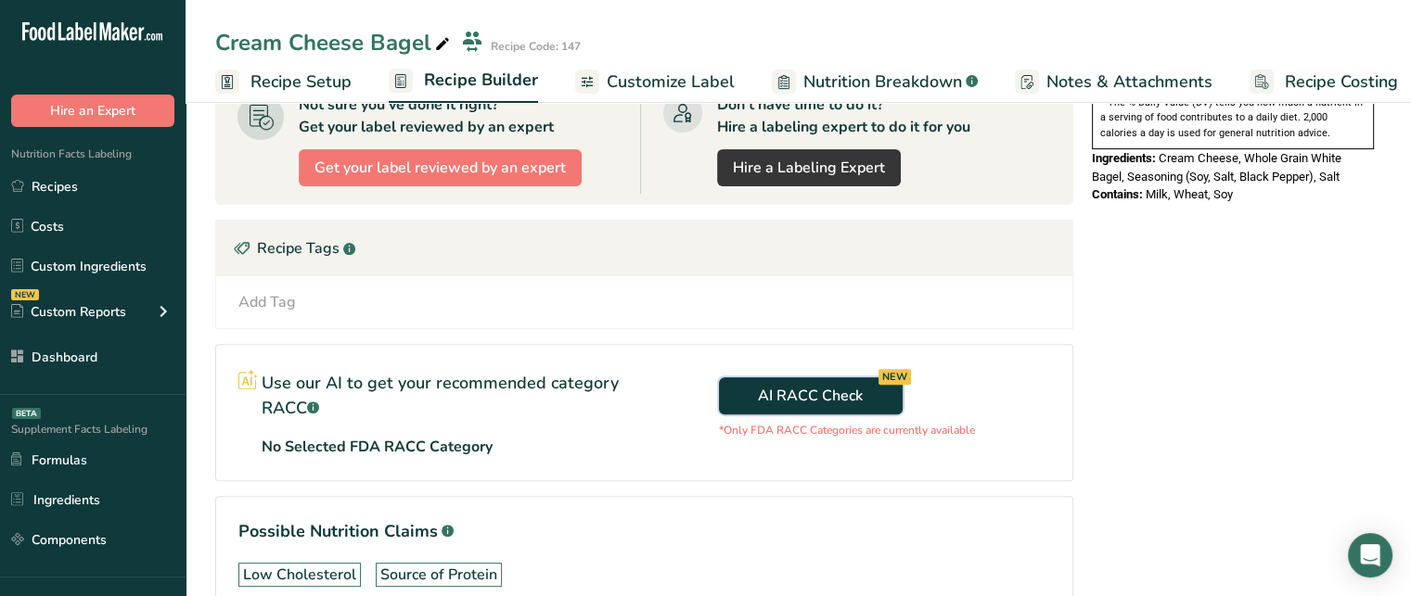
click at [792, 397] on span "AI RACC Check NEW" at bounding box center [810, 396] width 105 height 22
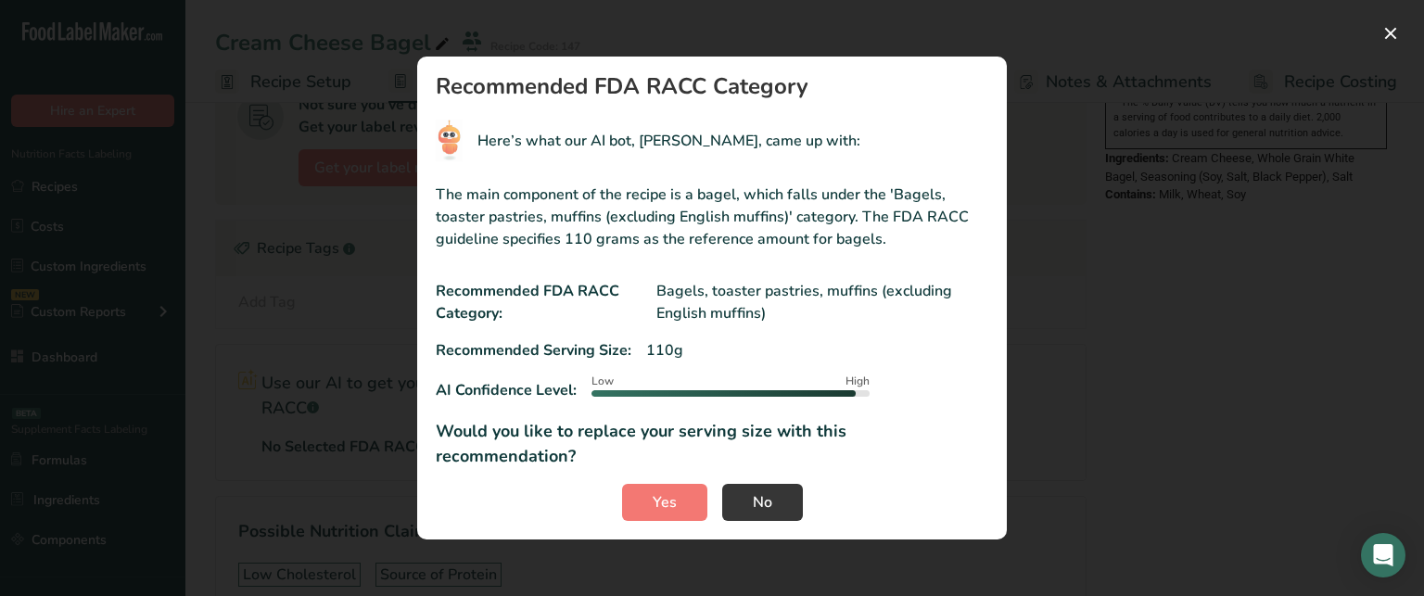
click at [686, 362] on div "Recommended Serving Size: 110g" at bounding box center [712, 350] width 553 height 22
drag, startPoint x: 569, startPoint y: 253, endPoint x: 599, endPoint y: 249, distance: 30.0
click at [599, 249] on p "The main component of the recipe is a bagel, which falls under the 'Bagels, toa…" at bounding box center [712, 217] width 553 height 67
click at [577, 250] on p "The main component of the recipe is a bagel, which falls under the 'Bagels, toa…" at bounding box center [712, 217] width 553 height 67
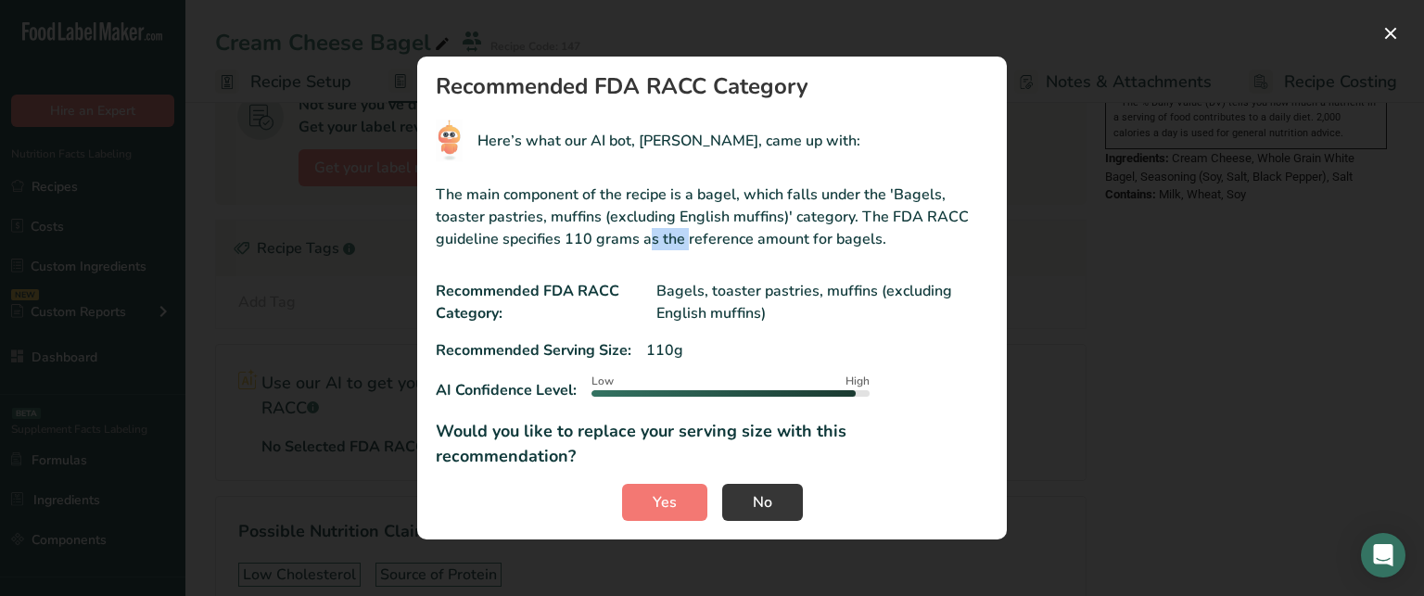
drag, startPoint x: 563, startPoint y: 255, endPoint x: 606, endPoint y: 251, distance: 43.7
click at [606, 250] on p "The main component of the recipe is a bagel, which falls under the 'Bagels, toa…" at bounding box center [712, 217] width 553 height 67
drag, startPoint x: 895, startPoint y: 211, endPoint x: 938, endPoint y: 210, distance: 42.7
click at [938, 210] on p "The main component of the recipe is a bagel, which falls under the 'Bagels, toa…" at bounding box center [712, 217] width 553 height 67
drag, startPoint x: 566, startPoint y: 253, endPoint x: 635, endPoint y: 255, distance: 69.6
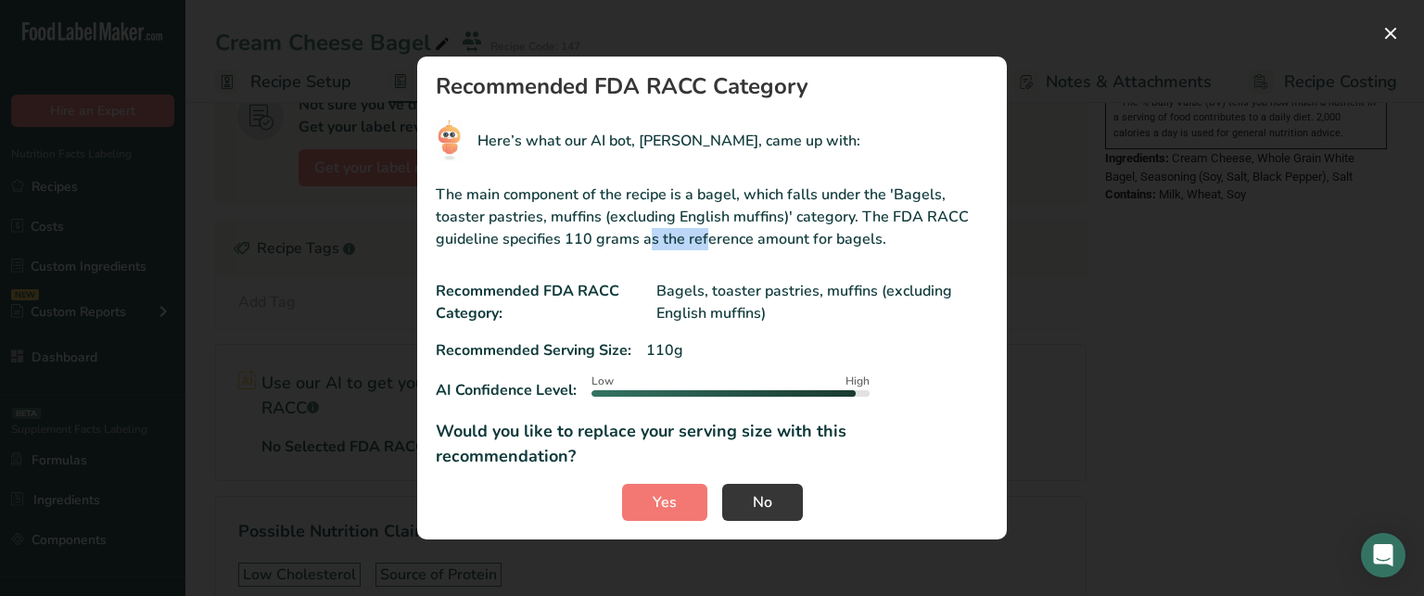
click at [635, 250] on p "The main component of the recipe is a bagel, which falls under the 'Bagels, toa…" at bounding box center [712, 217] width 553 height 67
click at [1384, 42] on button "RACC modal" at bounding box center [1391, 34] width 30 height 30
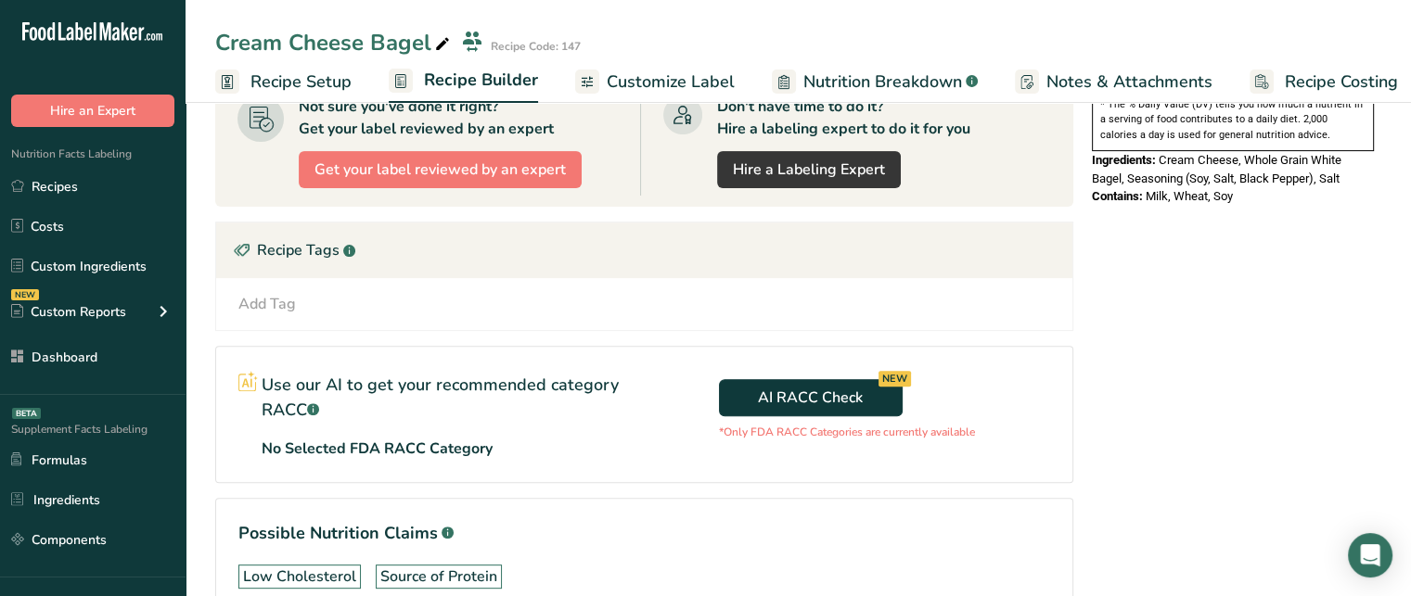
scroll to position [0, 0]
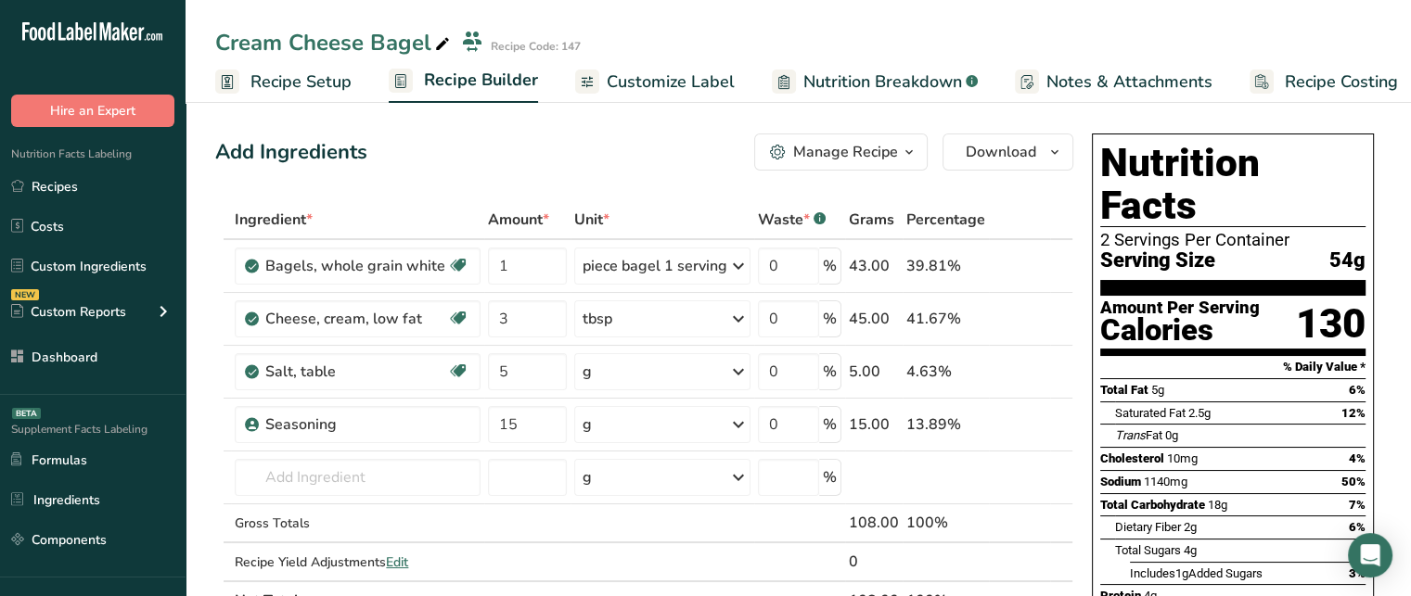
click at [905, 150] on icon "button" at bounding box center [908, 152] width 15 height 23
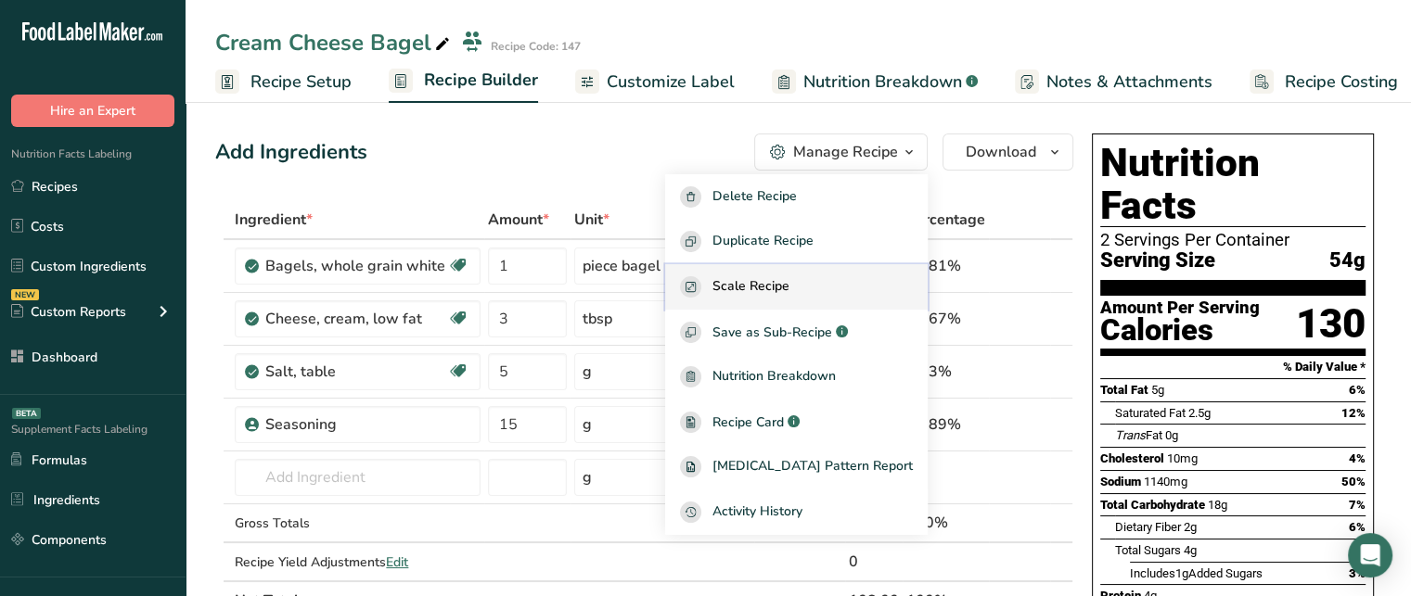
click at [789, 292] on span "Scale Recipe" at bounding box center [750, 286] width 77 height 21
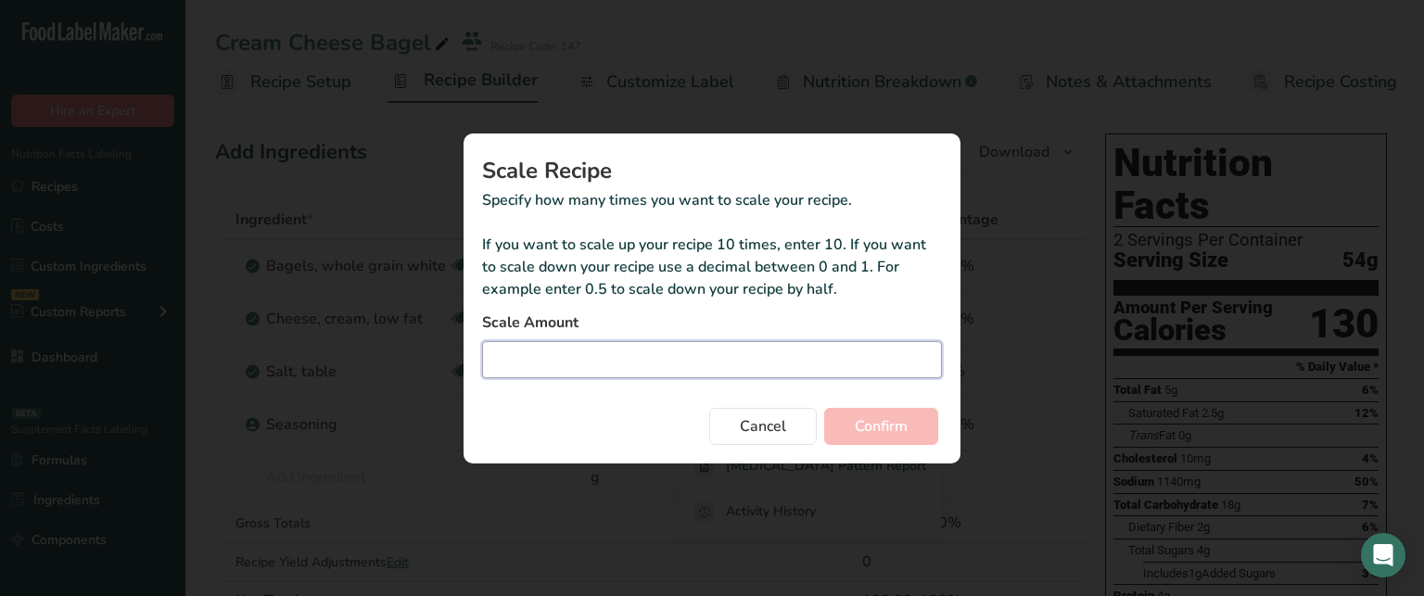
click at [594, 367] on input "Duplicate recipe modal" at bounding box center [712, 359] width 460 height 37
type input "2"
click at [786, 415] on button "Cancel" at bounding box center [763, 426] width 108 height 37
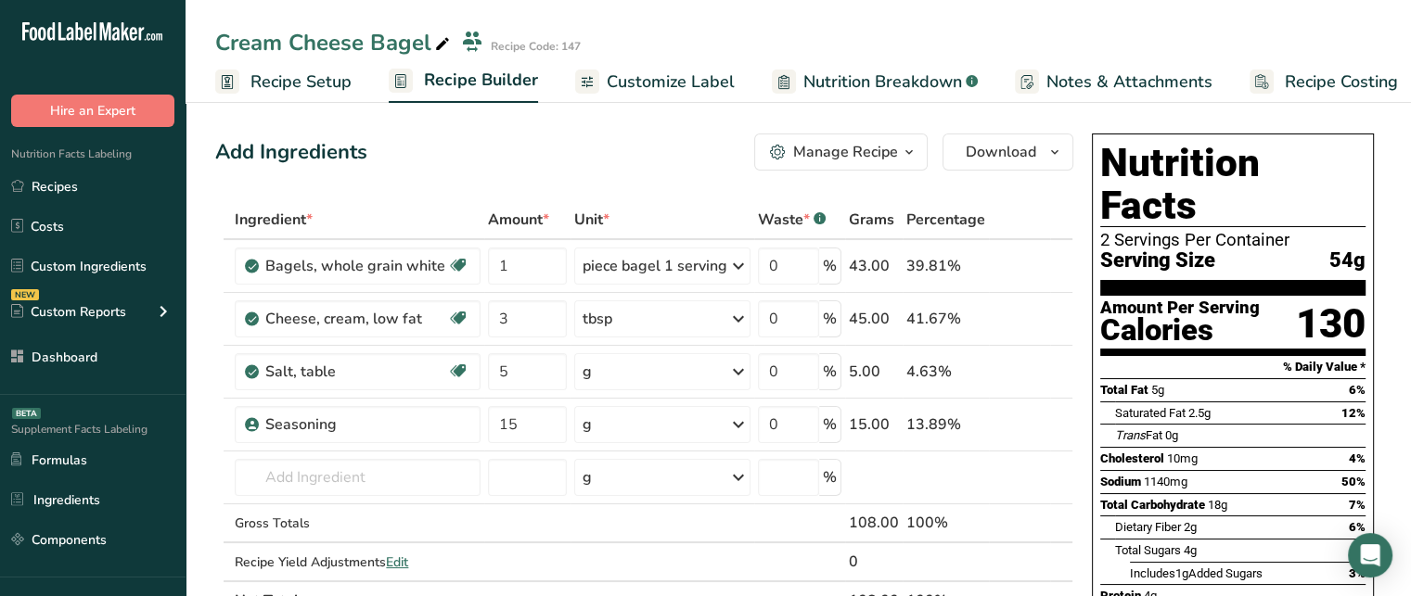
click at [852, 147] on div "Manage Recipe" at bounding box center [845, 152] width 105 height 22
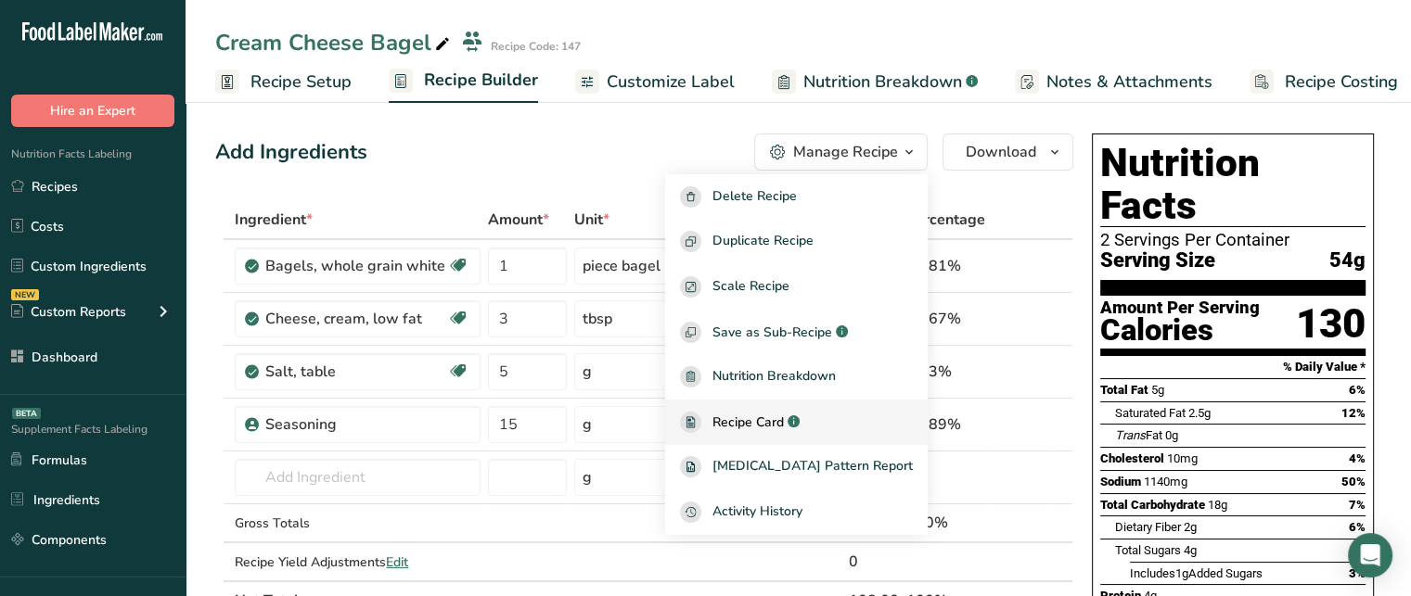
click at [784, 421] on span "Recipe Card" at bounding box center [747, 422] width 71 height 19
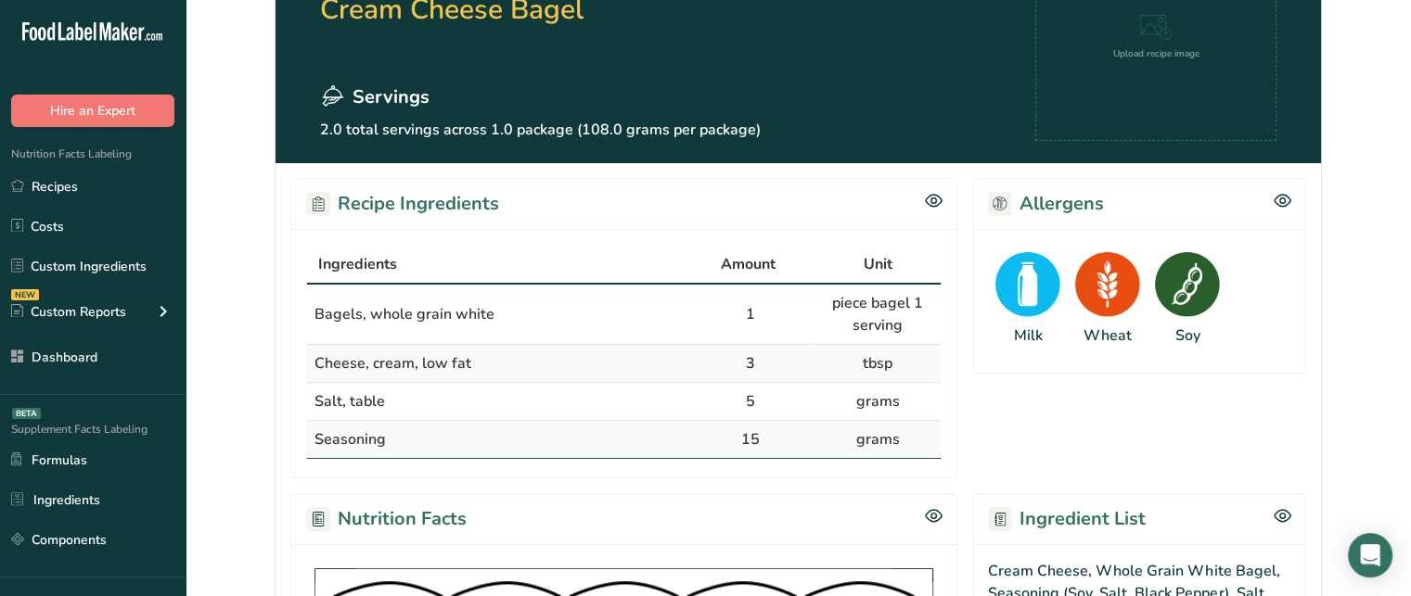
scroll to position [157, 0]
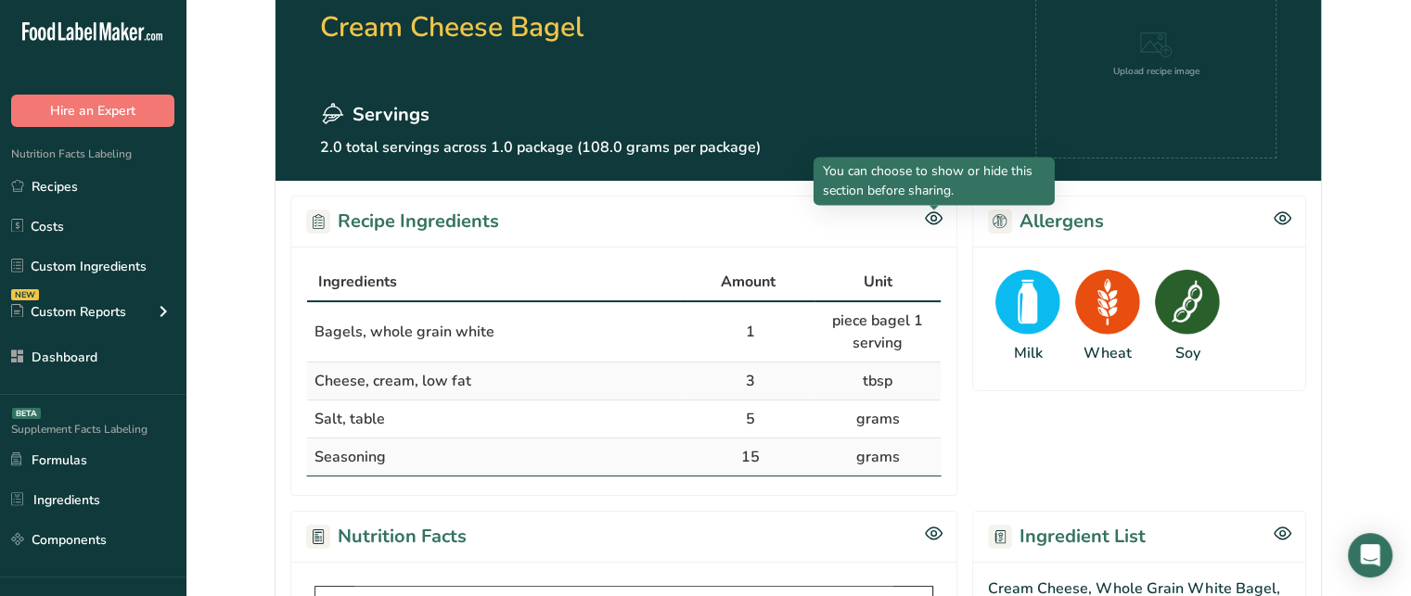
click at [931, 216] on icon at bounding box center [934, 219] width 6 height 6
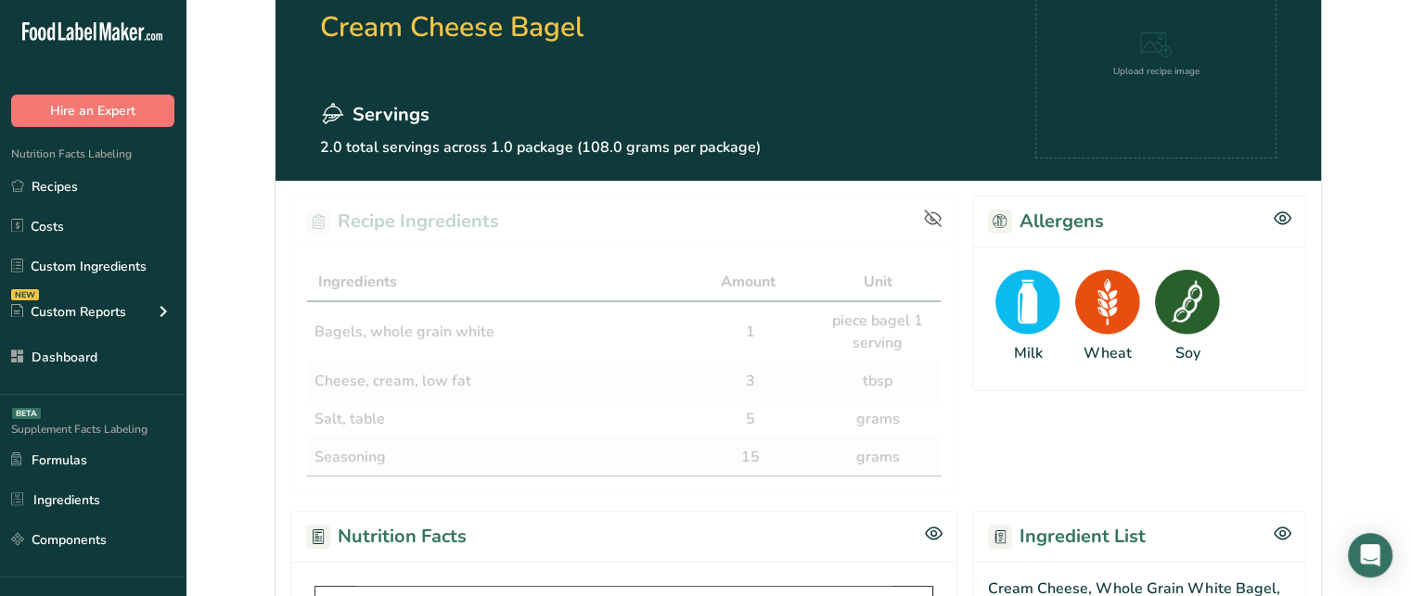
click at [934, 227] on div at bounding box center [933, 222] width 19 height 25
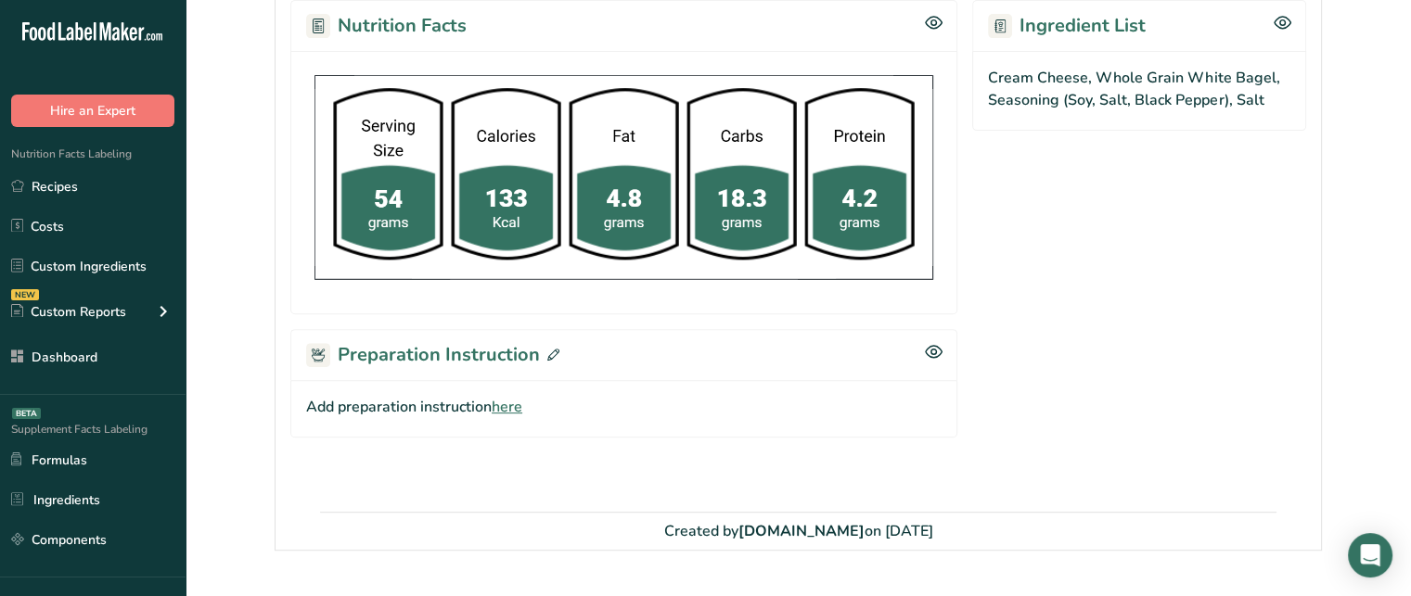
scroll to position [679, 0]
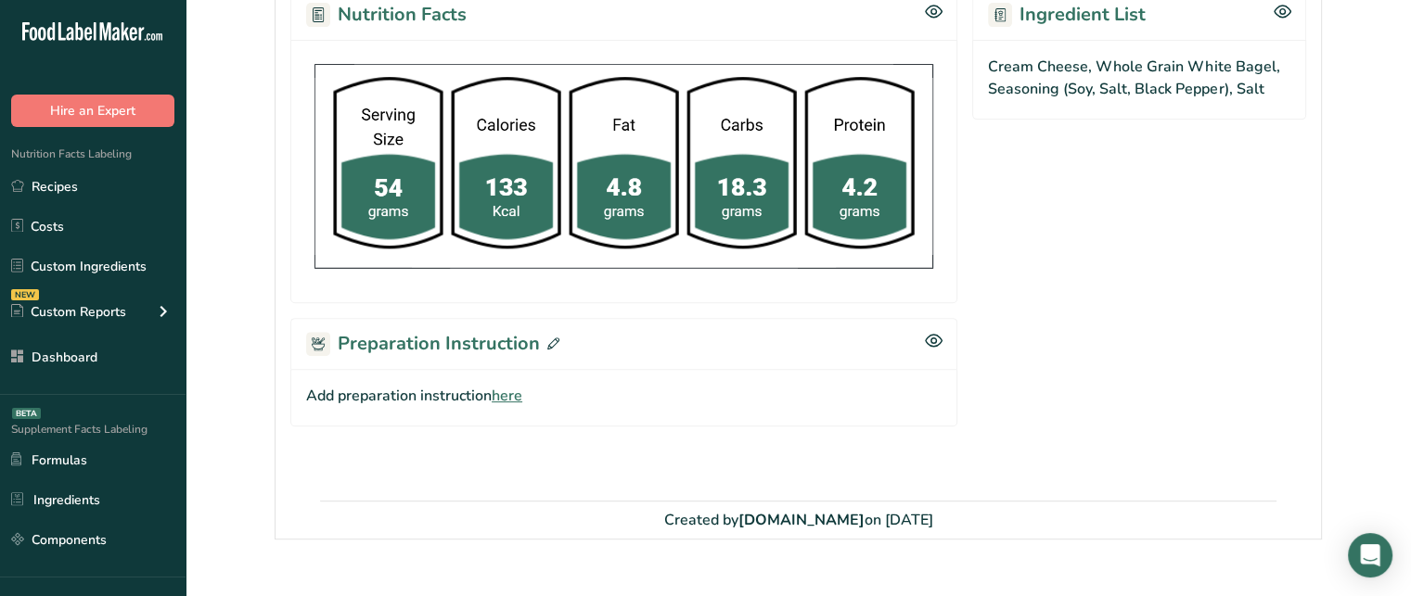
click at [508, 404] on div "Add preparation instruction here" at bounding box center [623, 397] width 667 height 57
click at [510, 396] on span "here" at bounding box center [507, 396] width 31 height 22
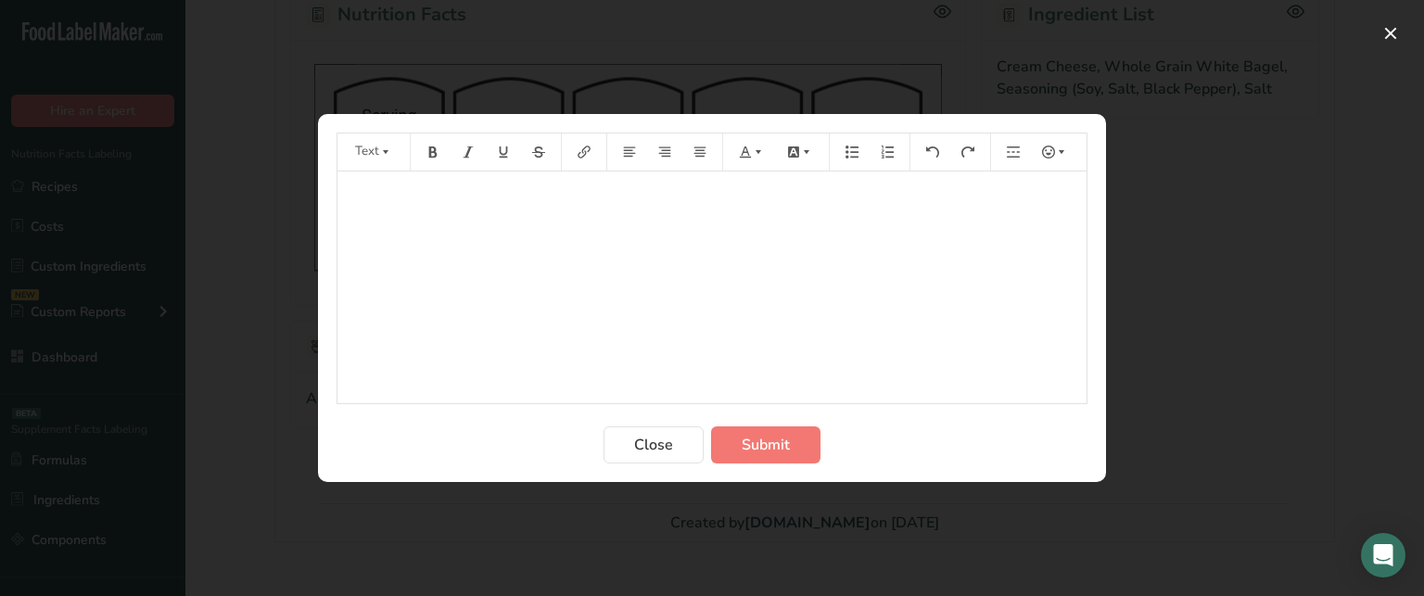
click at [543, 332] on div "﻿" at bounding box center [712, 288] width 749 height 232
click at [740, 442] on button "Submit" at bounding box center [765, 445] width 109 height 37
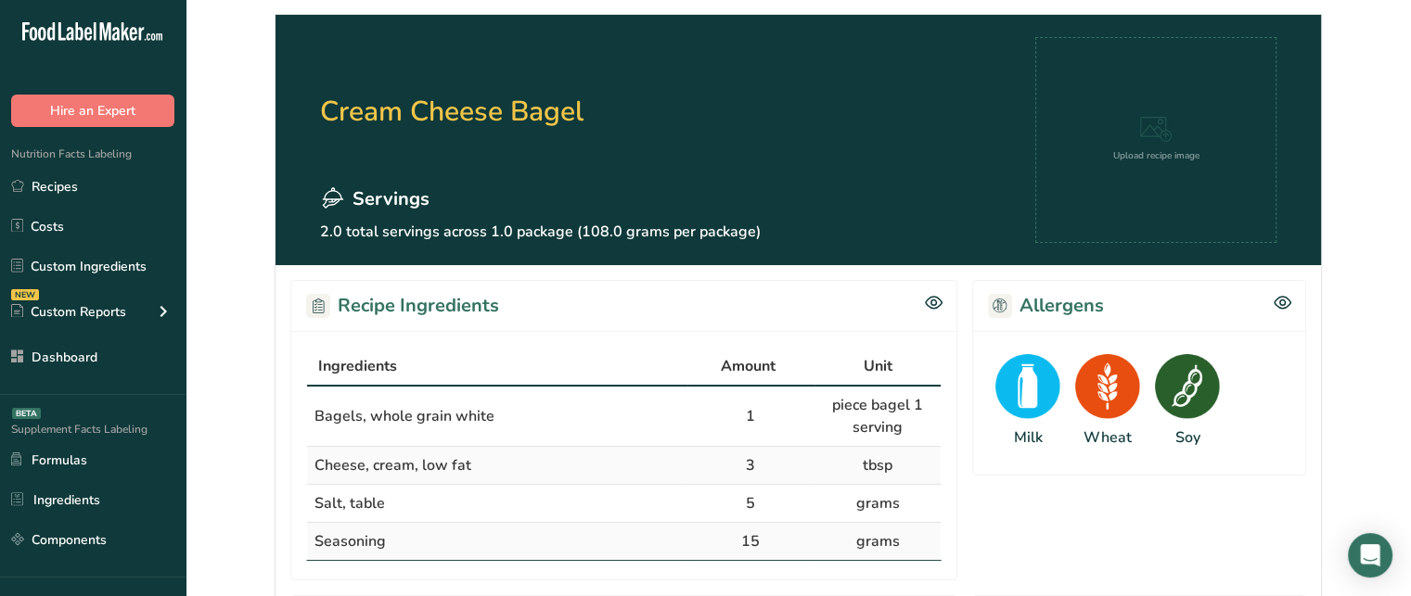
scroll to position [0, 0]
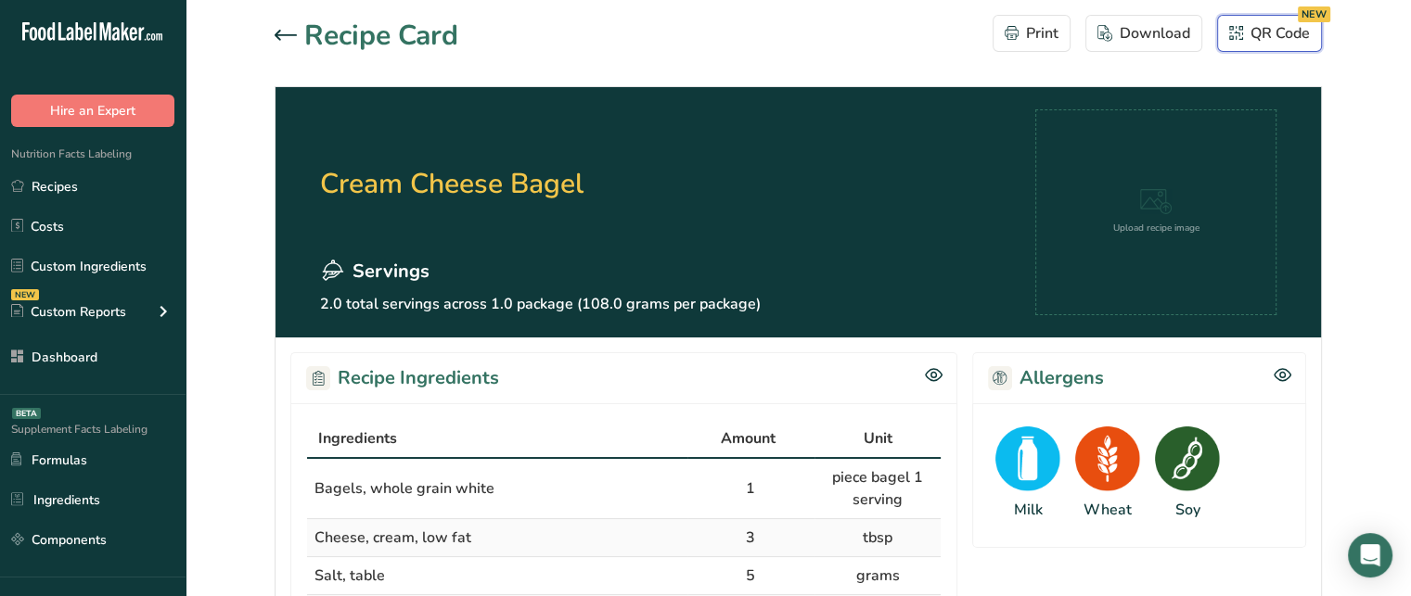
click at [1265, 24] on div "QR Code NEW" at bounding box center [1269, 33] width 81 height 22
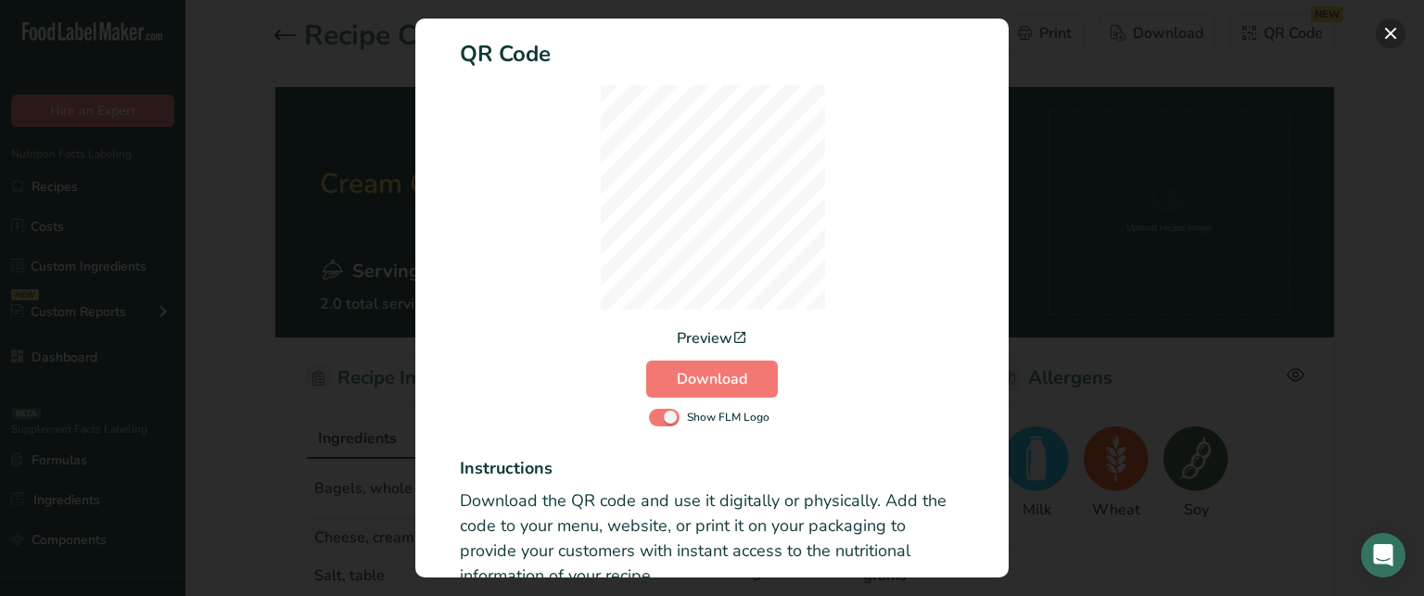
click at [1398, 35] on button "Activity Log Modal" at bounding box center [1391, 34] width 30 height 30
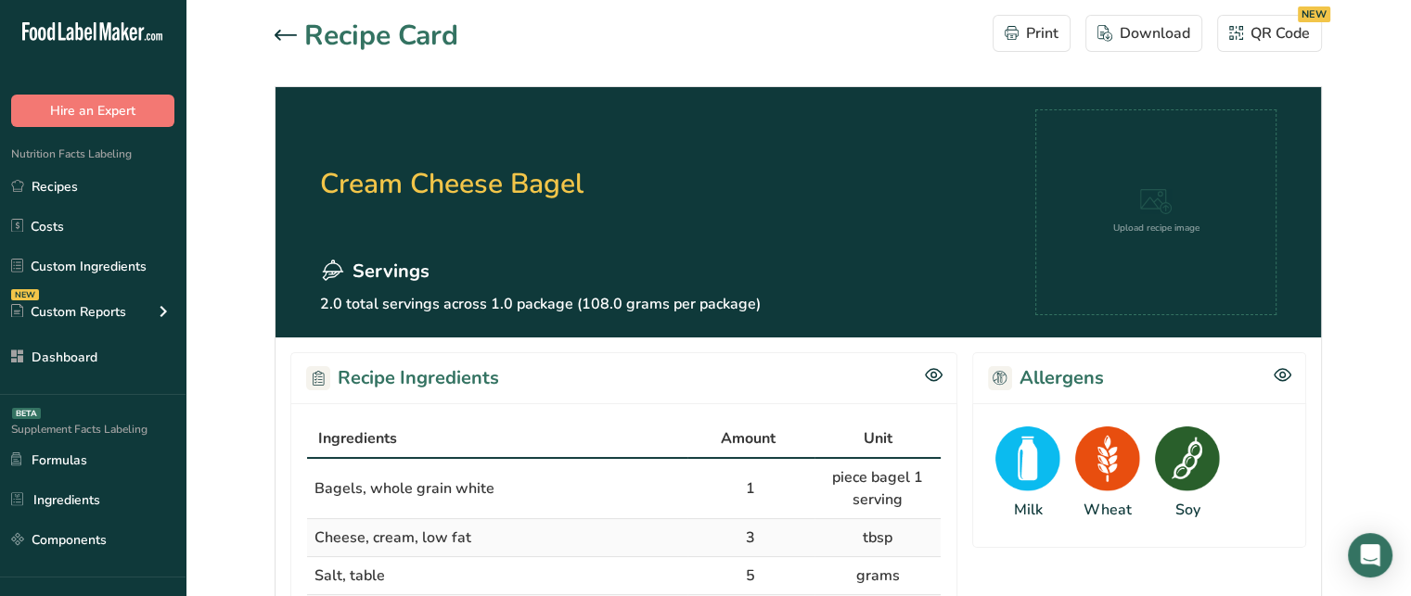
click at [284, 45] on div at bounding box center [290, 36] width 30 height 22
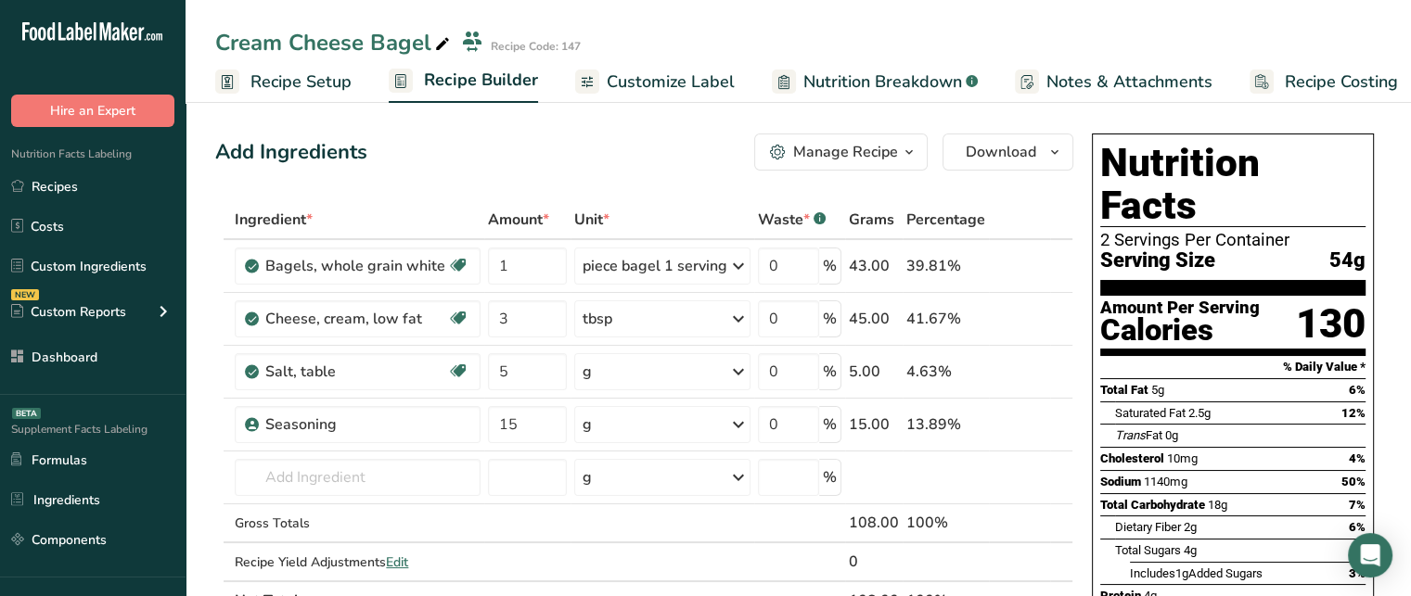
click at [900, 149] on span "button" at bounding box center [909, 152] width 22 height 22
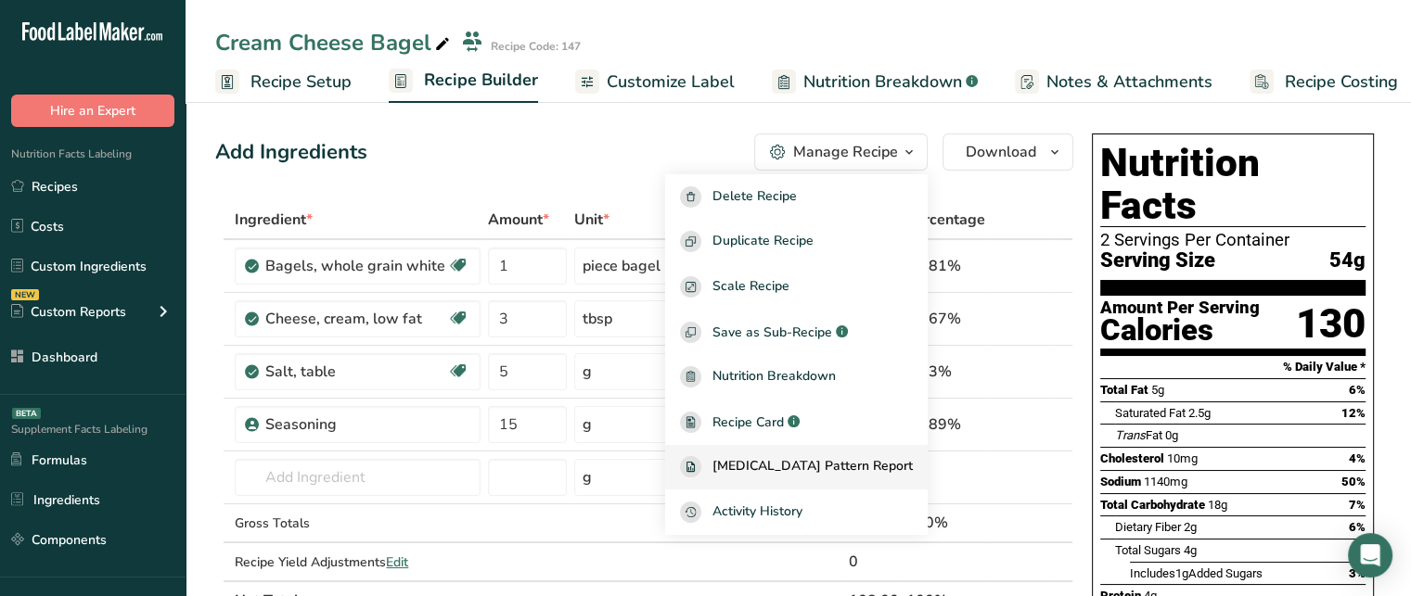
click at [862, 469] on span "[MEDICAL_DATA] Pattern Report" at bounding box center [812, 466] width 200 height 21
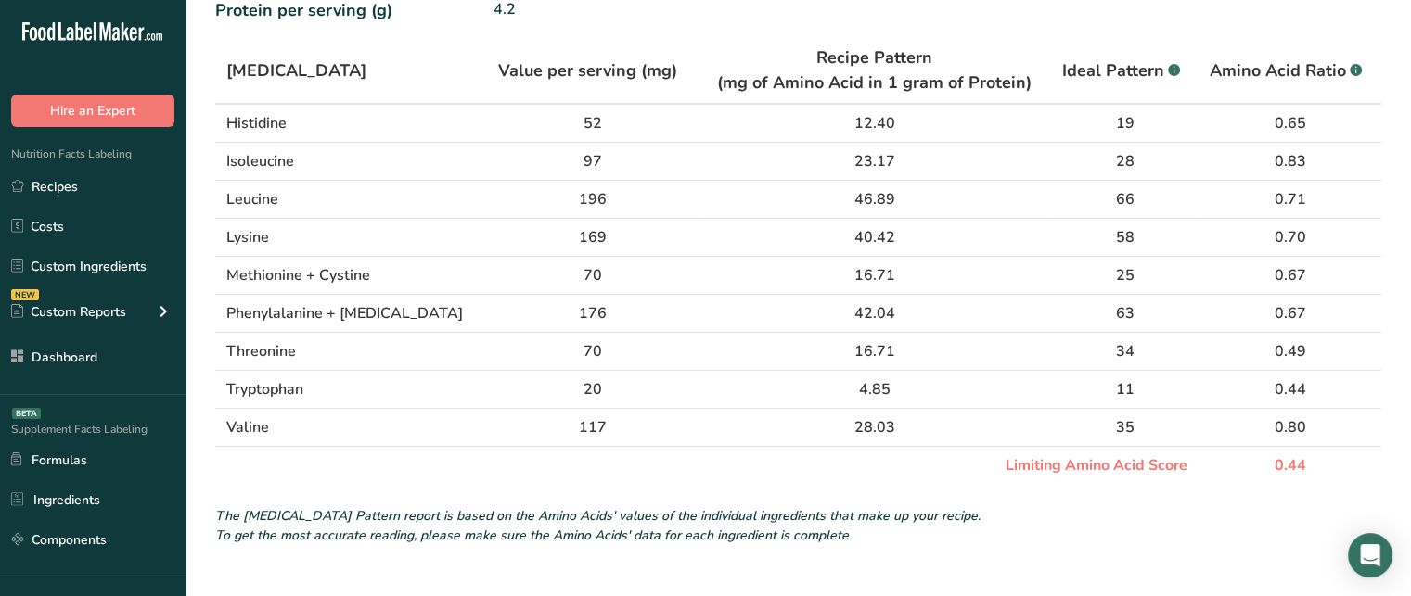
scroll to position [160, 0]
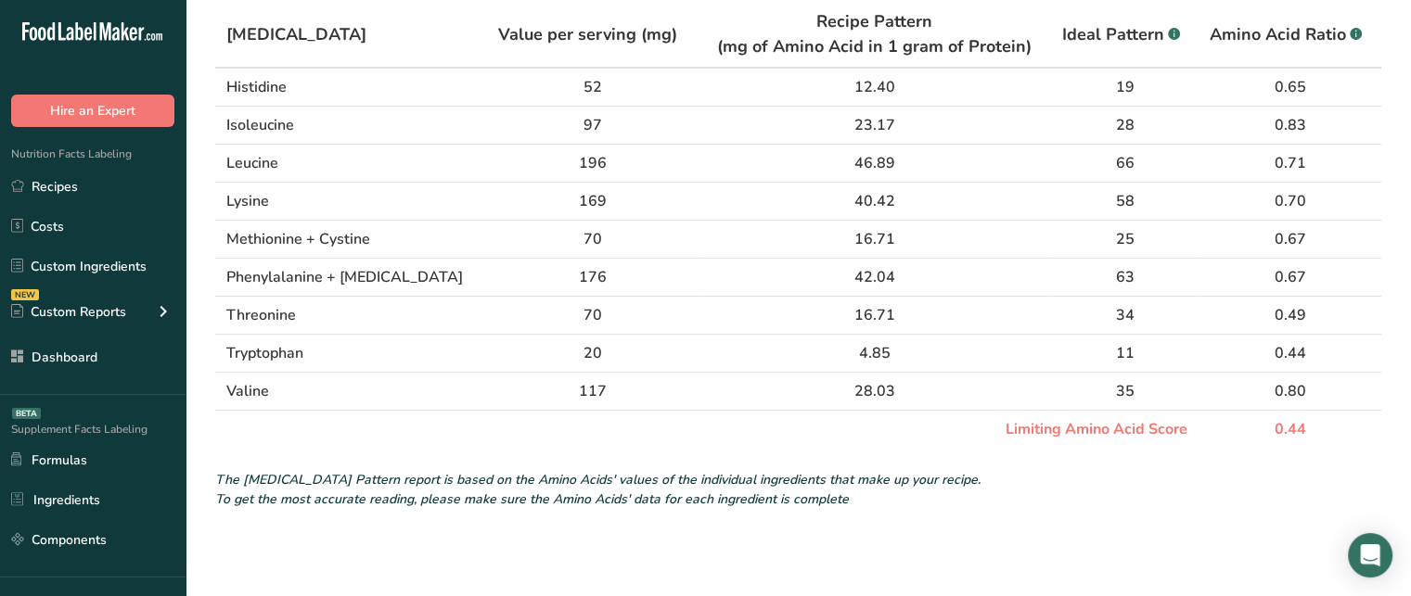
drag, startPoint x: 975, startPoint y: 415, endPoint x: 1180, endPoint y: 416, distance: 205.0
click at [1180, 416] on td "Limiting Amino Acid Score" at bounding box center [706, 430] width 983 height 38
click at [1288, 426] on td "0.44" at bounding box center [1289, 430] width 183 height 38
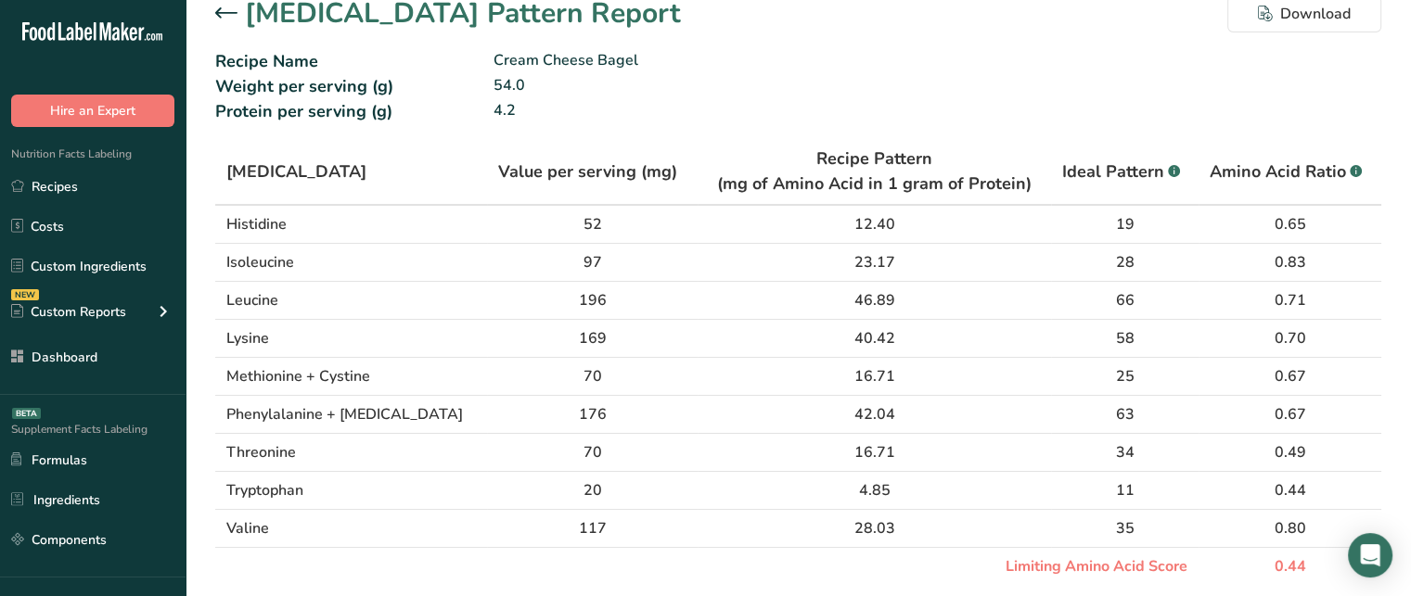
scroll to position [0, 0]
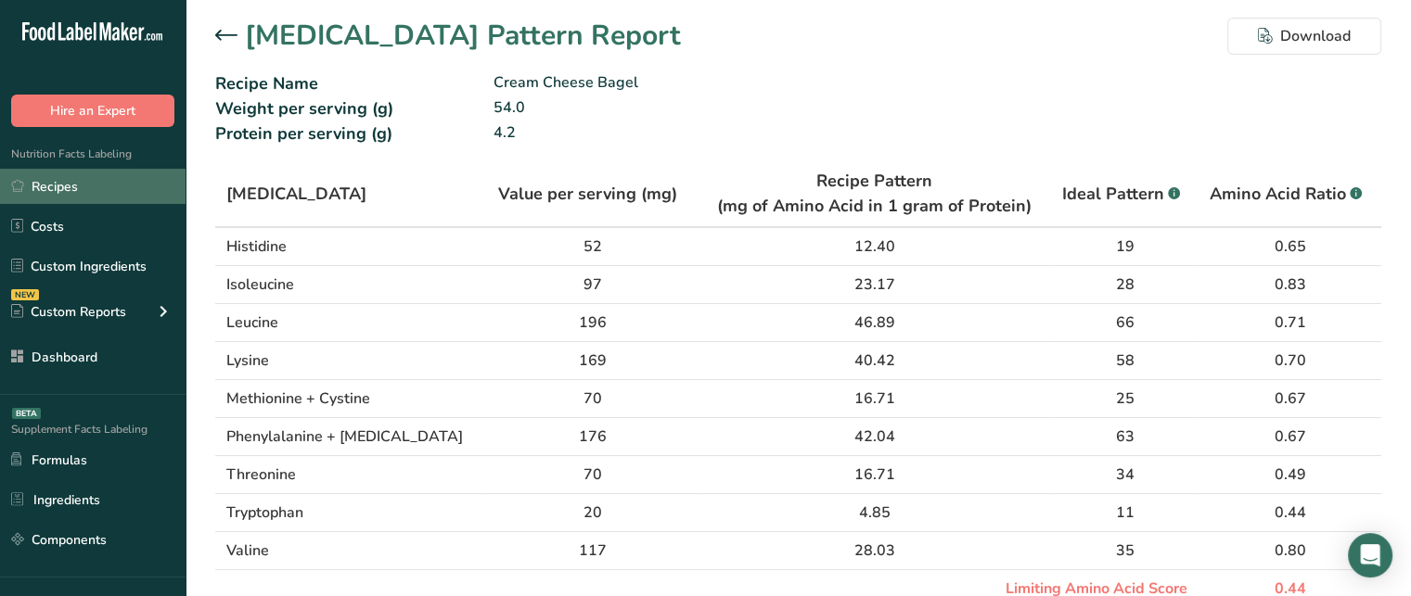
click at [108, 199] on link "Recipes" at bounding box center [92, 186] width 185 height 35
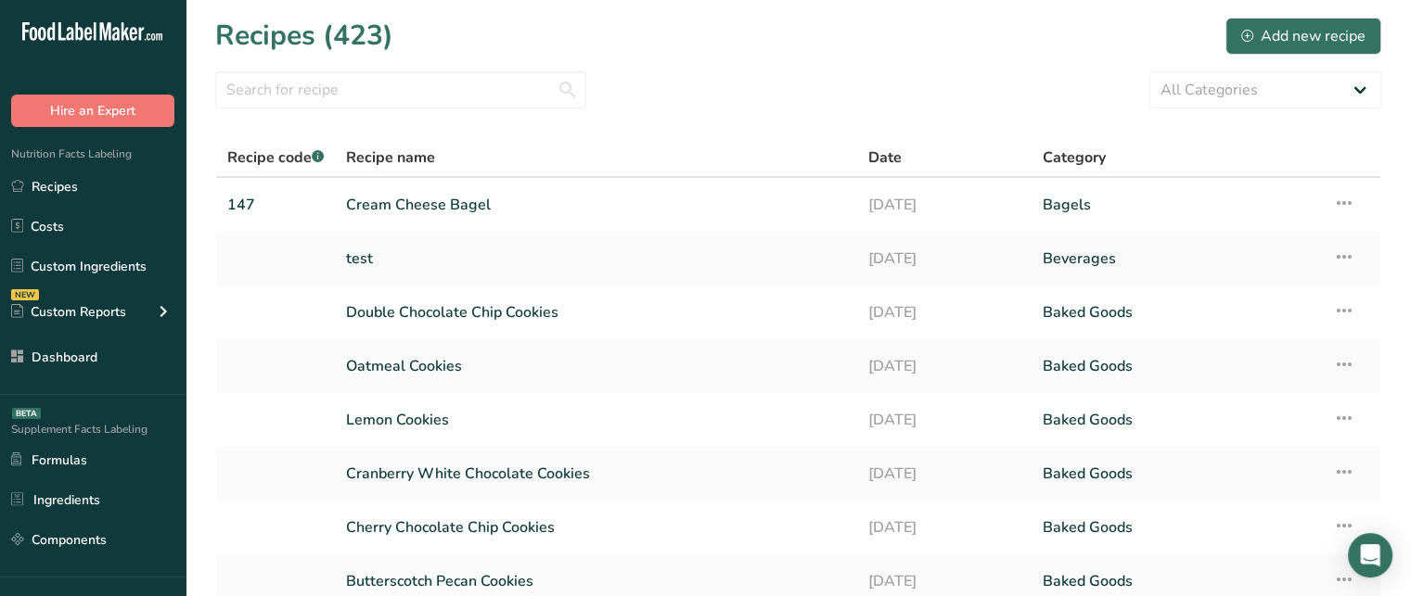
click at [431, 199] on link "Cream Cheese Bagel" at bounding box center [596, 204] width 500 height 39
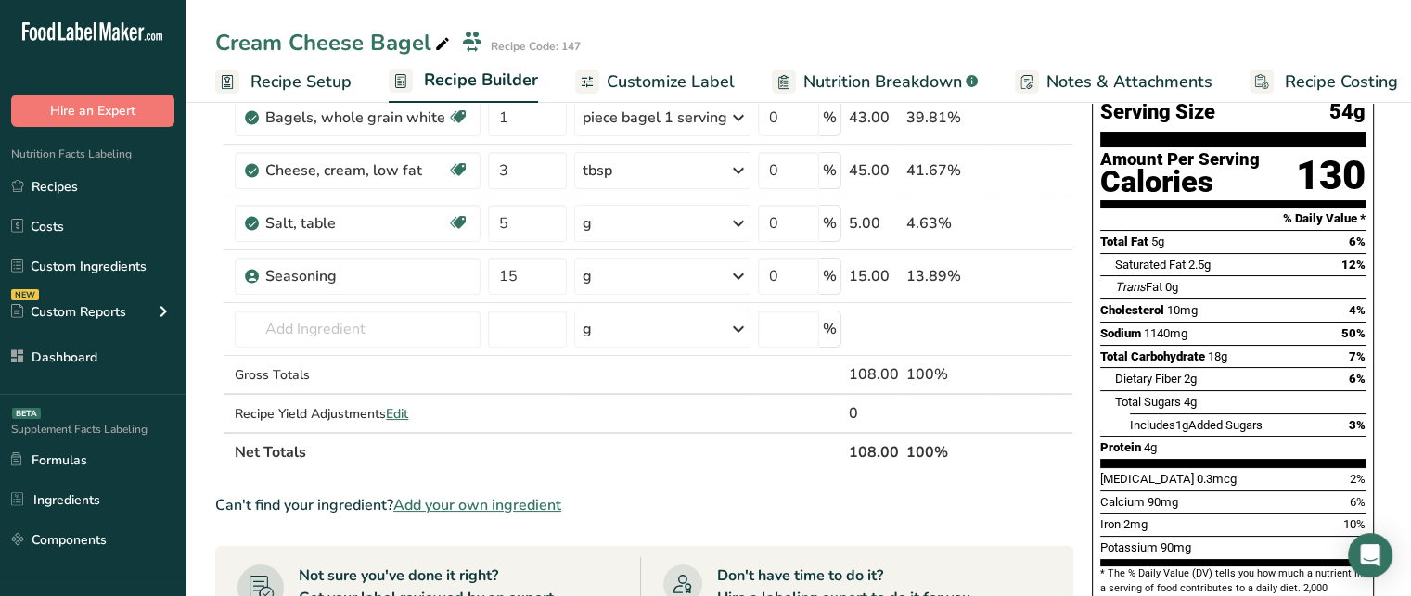
scroll to position [147, 0]
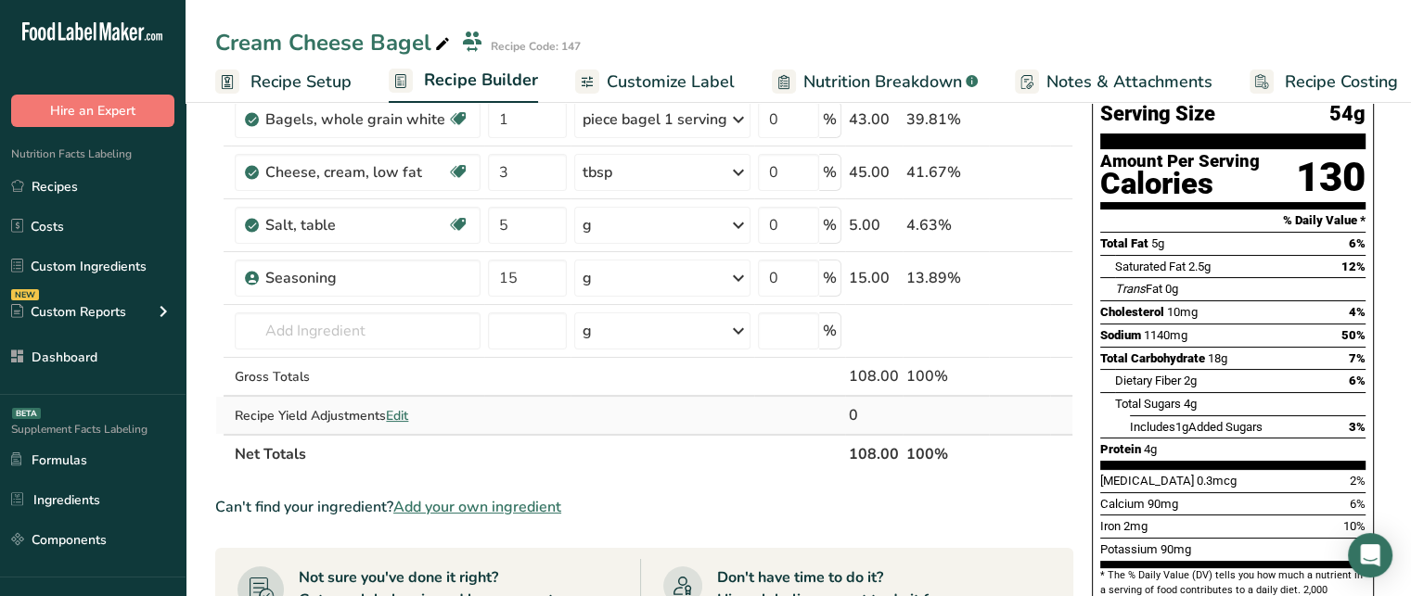
click at [403, 411] on span "Edit" at bounding box center [397, 416] width 22 height 18
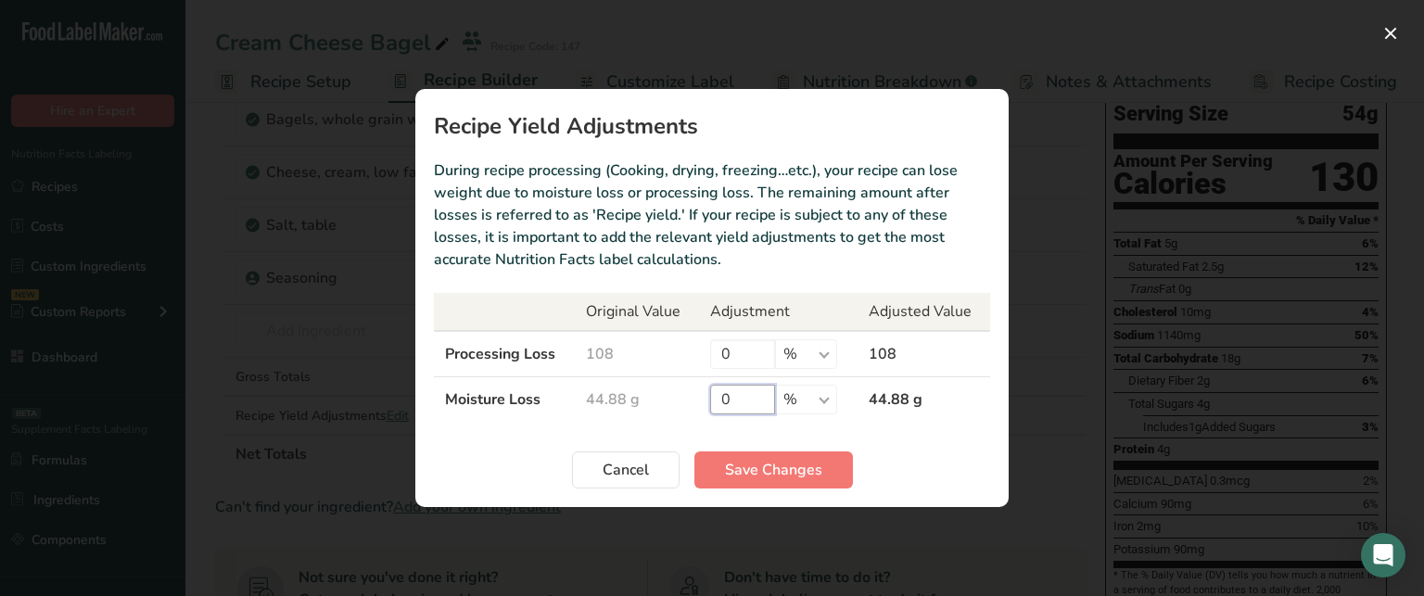
drag, startPoint x: 717, startPoint y: 402, endPoint x: 734, endPoint y: 402, distance: 16.7
click at [734, 402] on input "0" at bounding box center [742, 400] width 65 height 30
type input "5"
click at [810, 396] on select "% g kg mg mcg lb oz" at bounding box center [806, 400] width 62 height 30
select select "0"
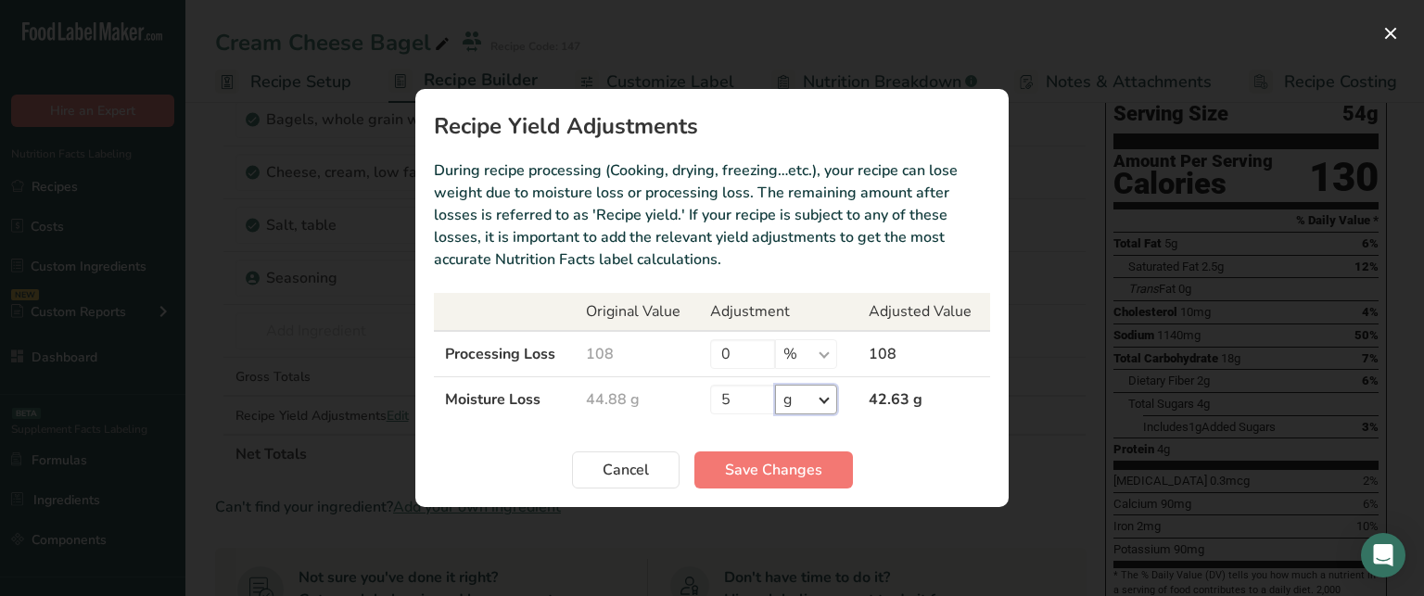
click at [775, 385] on select "% g kg mg mcg lb oz" at bounding box center [806, 400] width 62 height 30
click at [797, 406] on select "% g kg mg mcg lb oz" at bounding box center [806, 400] width 62 height 30
click at [775, 385] on select "% g kg mg mcg lb oz" at bounding box center [806, 400] width 62 height 30
drag, startPoint x: 745, startPoint y: 388, endPoint x: 672, endPoint y: 389, distance: 72.3
click at [672, 389] on tr "Moisture Loss 44.88 g 5 % g kg mg mcg lb oz 39.88 g" at bounding box center [712, 399] width 556 height 45
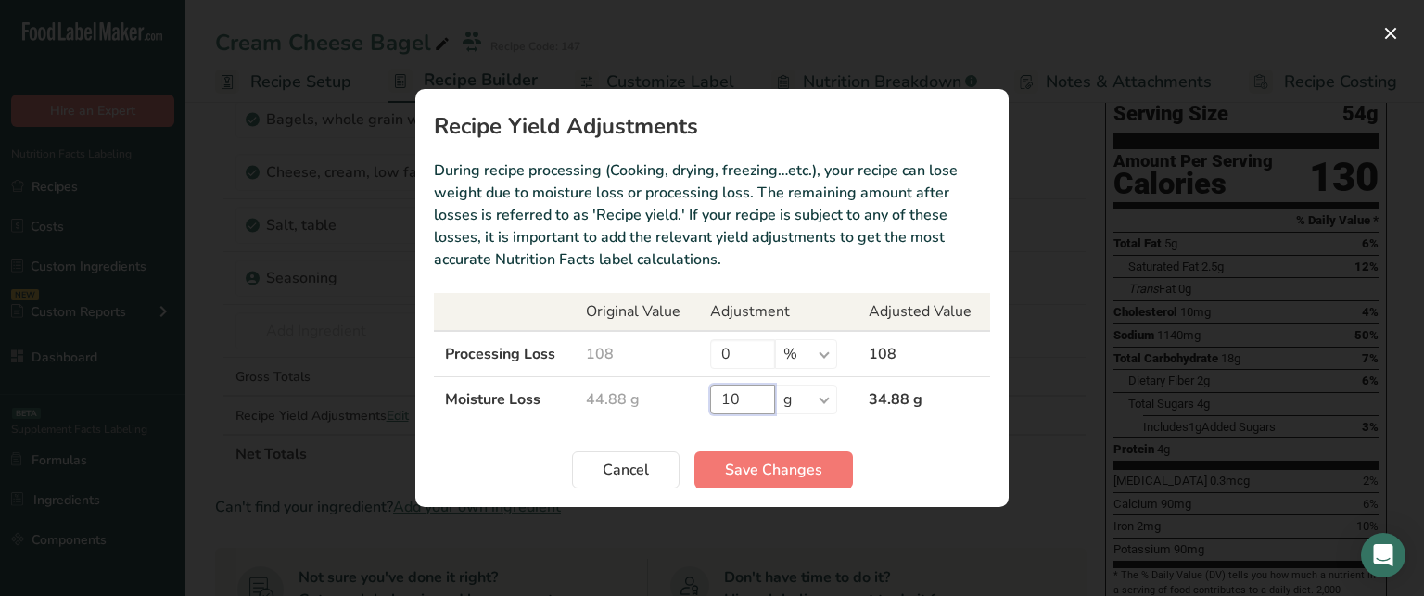
type input "10"
click at [527, 356] on td "Processing Loss" at bounding box center [504, 354] width 141 height 46
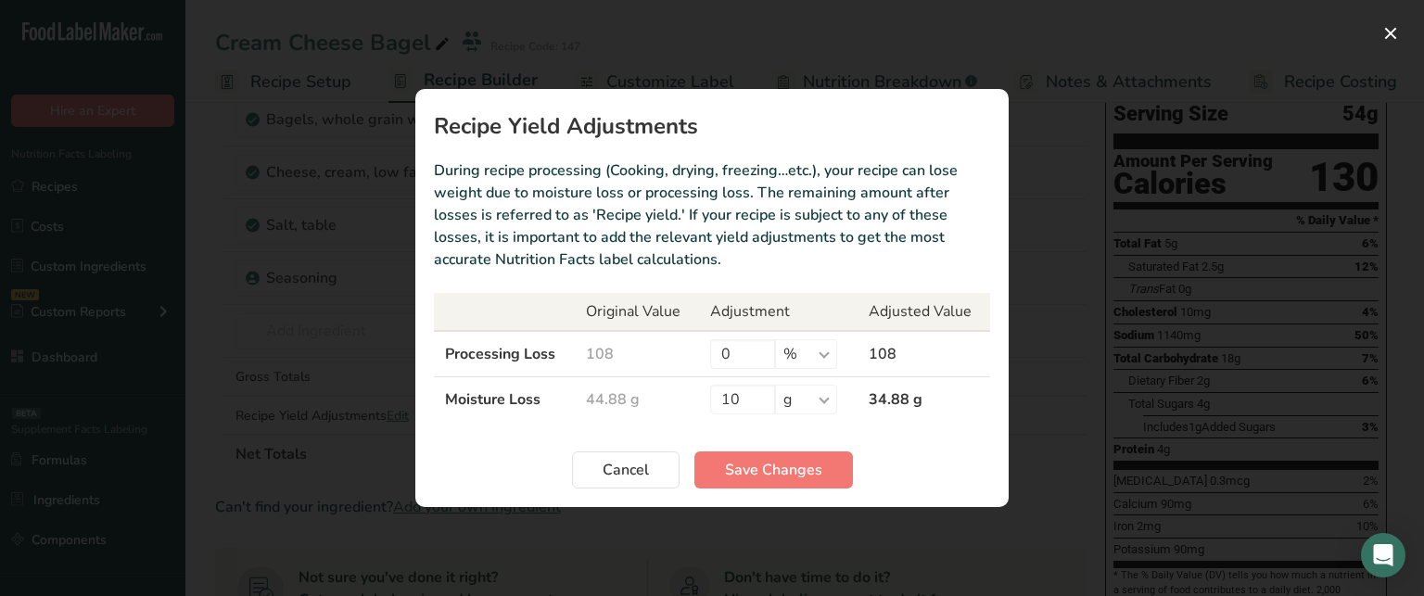
click at [527, 356] on td "Processing Loss" at bounding box center [504, 354] width 141 height 46
click at [619, 467] on span "Cancel" at bounding box center [626, 470] width 46 height 22
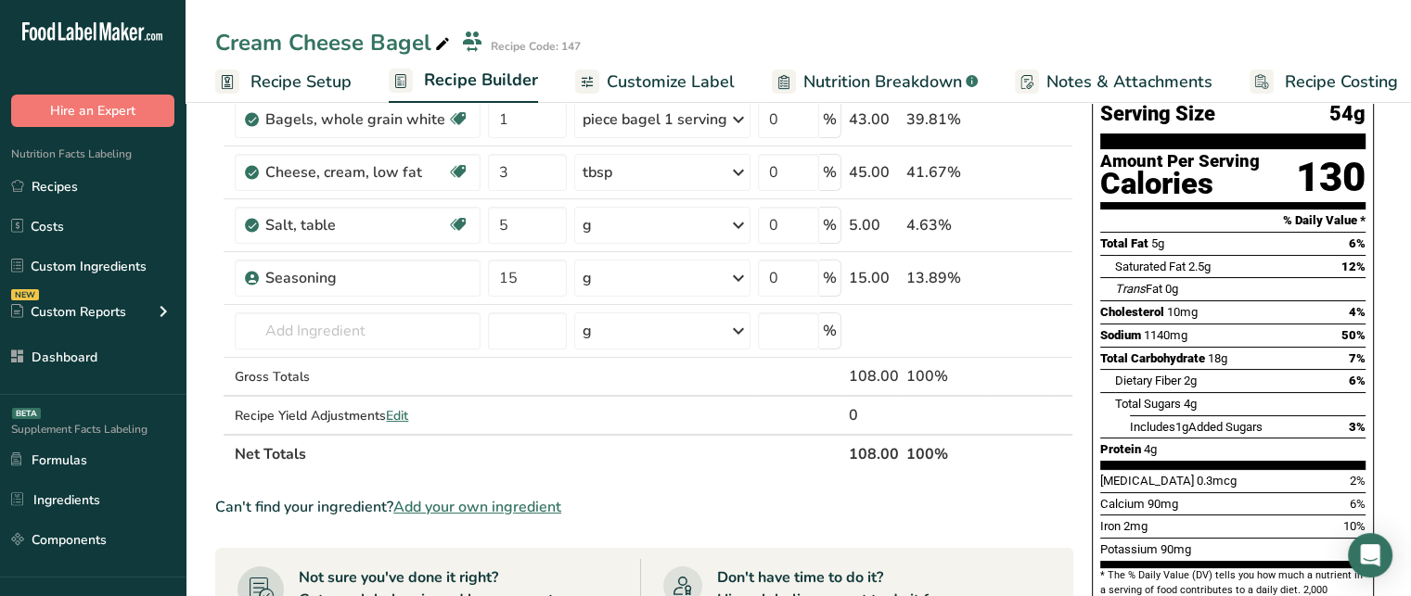
scroll to position [0, 0]
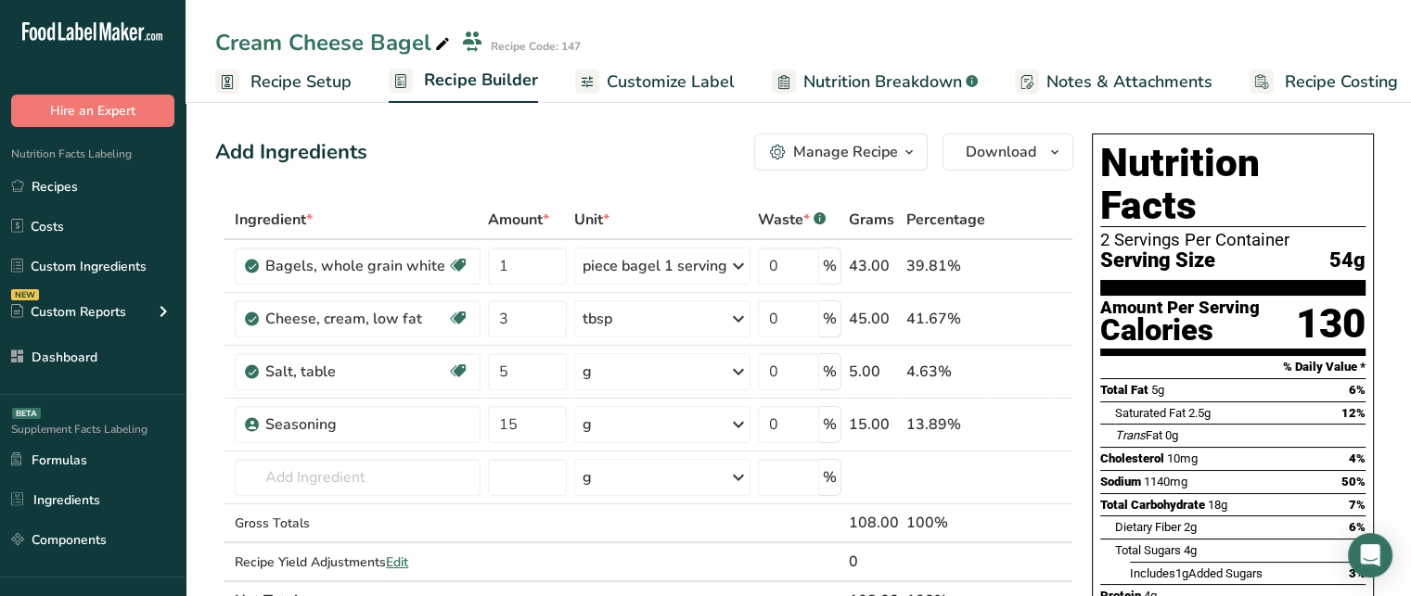
click at [691, 96] on link "Customize Label" at bounding box center [655, 82] width 160 height 42
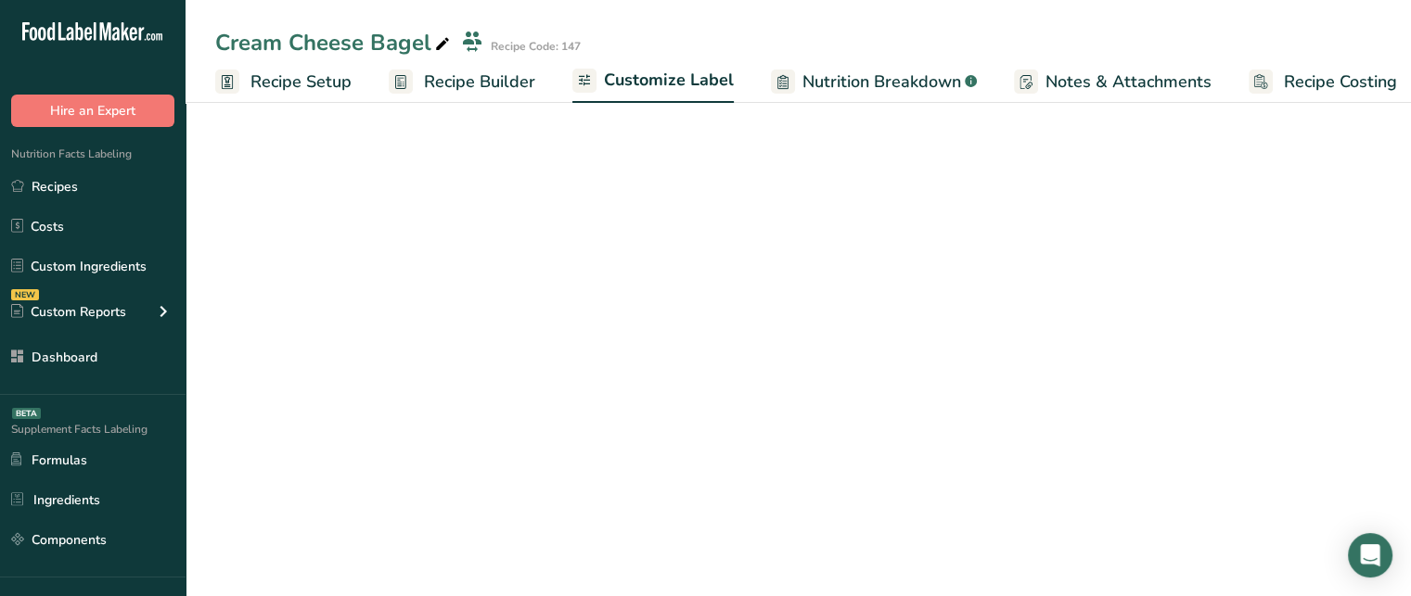
scroll to position [0, 16]
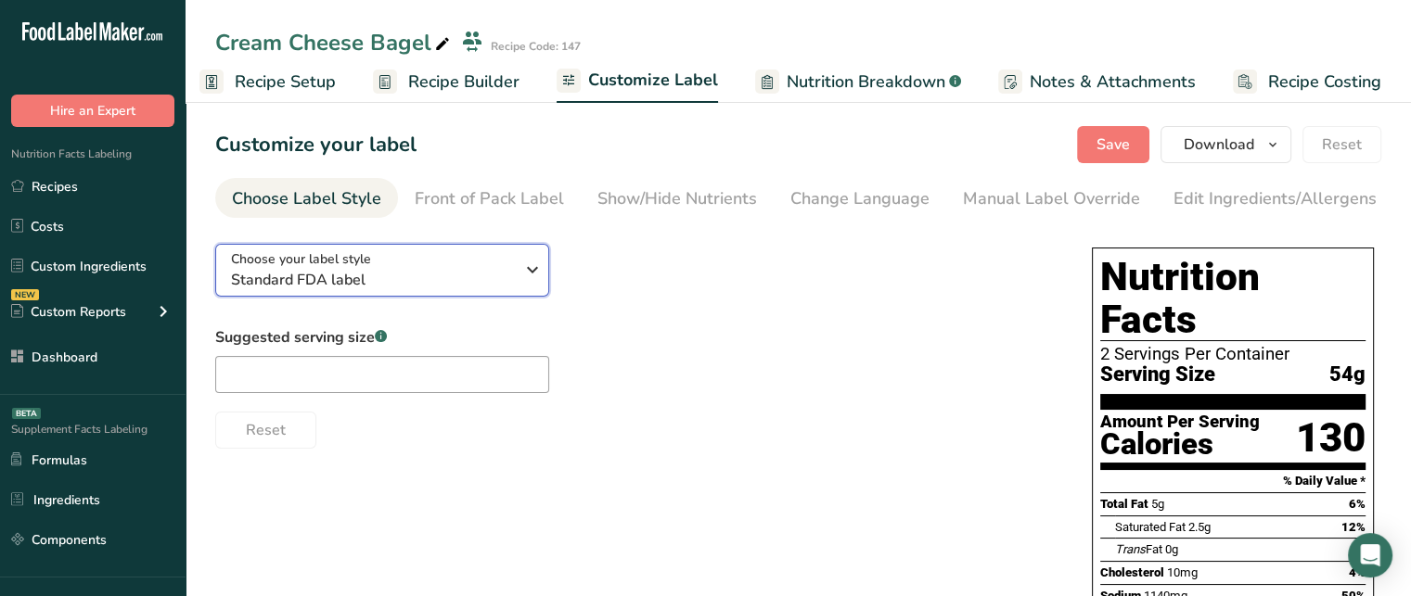
click at [293, 283] on span "Standard FDA label" at bounding box center [372, 280] width 283 height 22
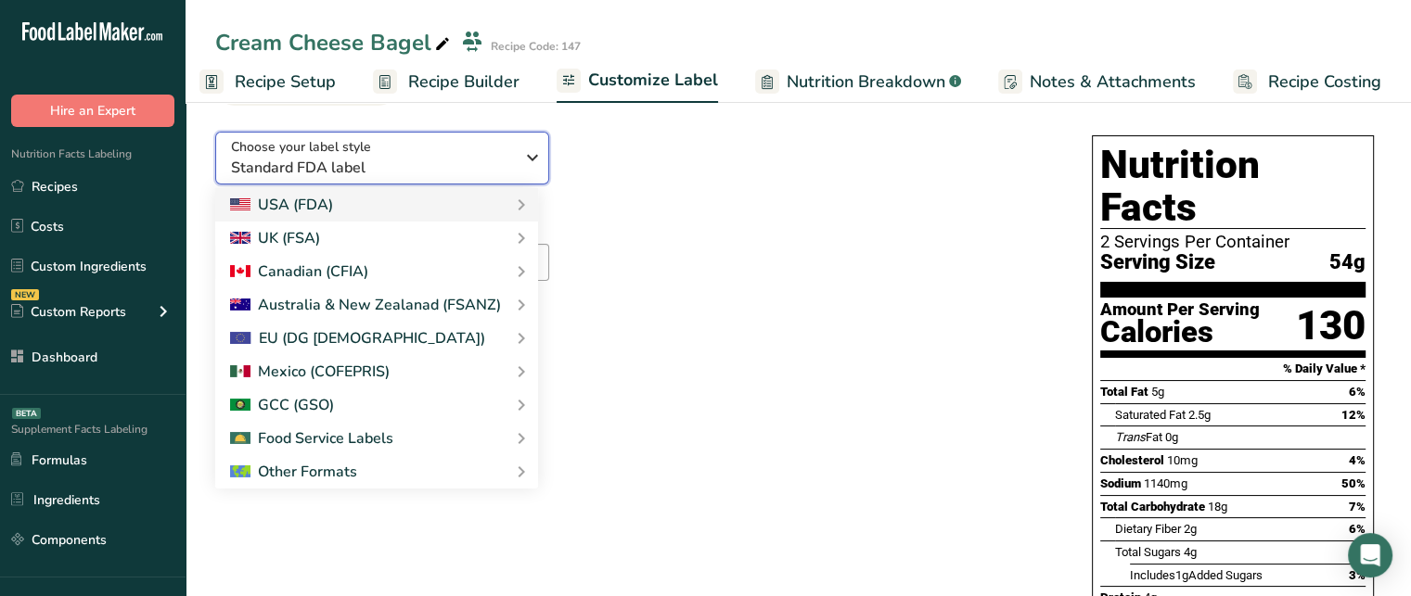
scroll to position [127, 0]
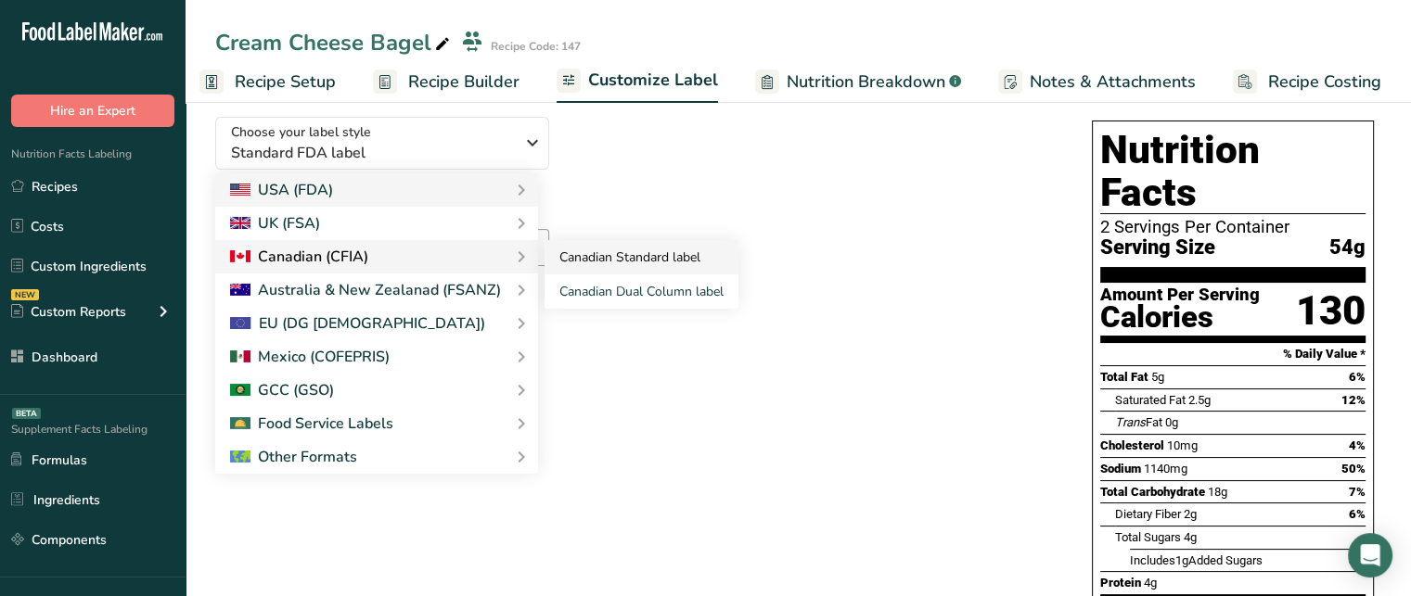
click at [615, 264] on link "Canadian Standard label" at bounding box center [641, 257] width 194 height 34
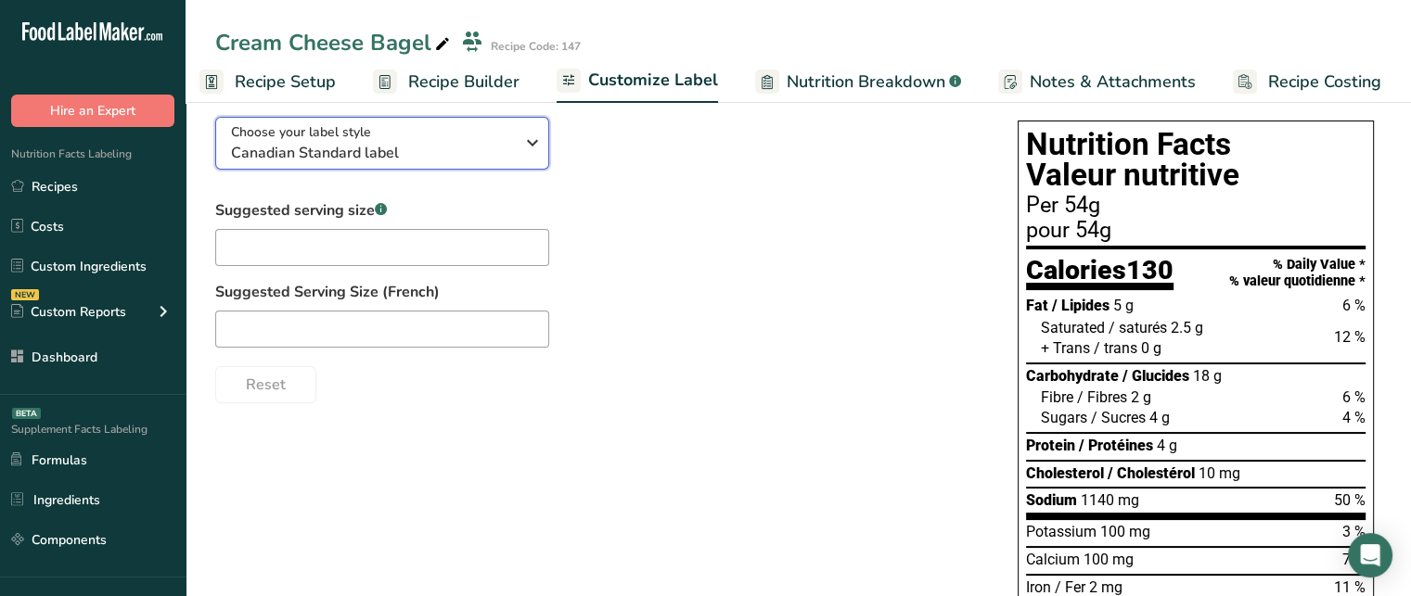
click at [531, 165] on button "Choose your label style Canadian Standard label" at bounding box center [382, 143] width 334 height 53
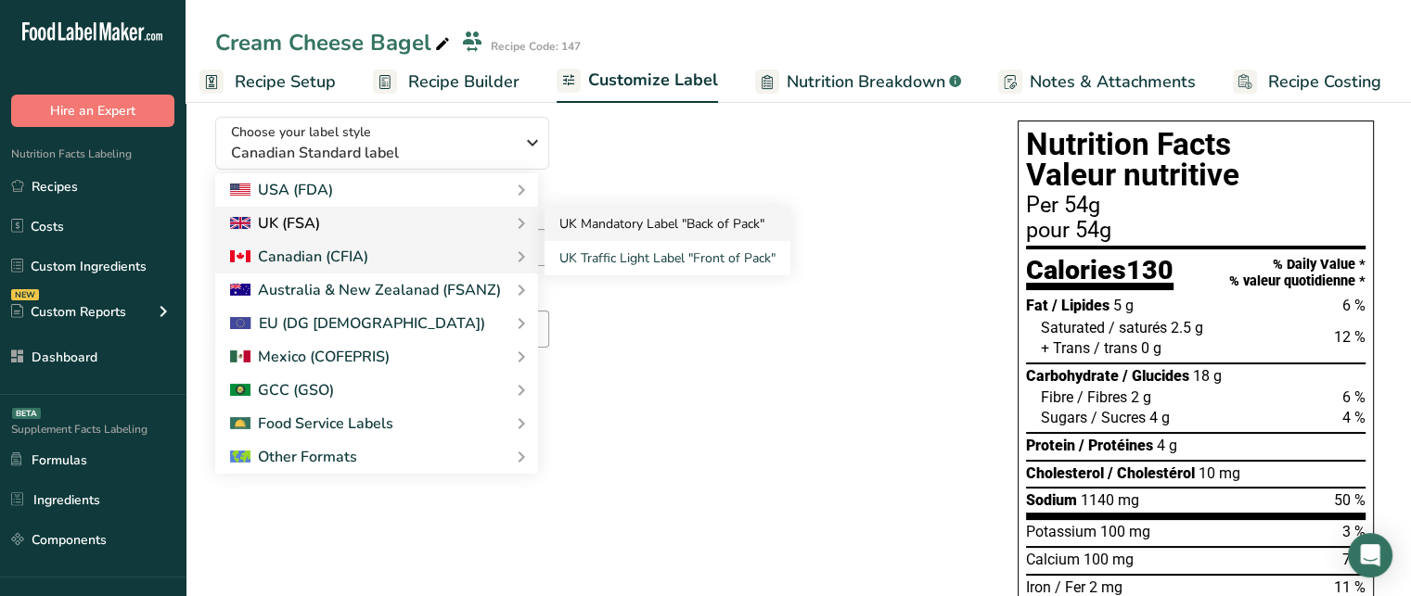
click at [612, 234] on link "UK Mandatory Label "Back of Pack"" at bounding box center [667, 224] width 246 height 34
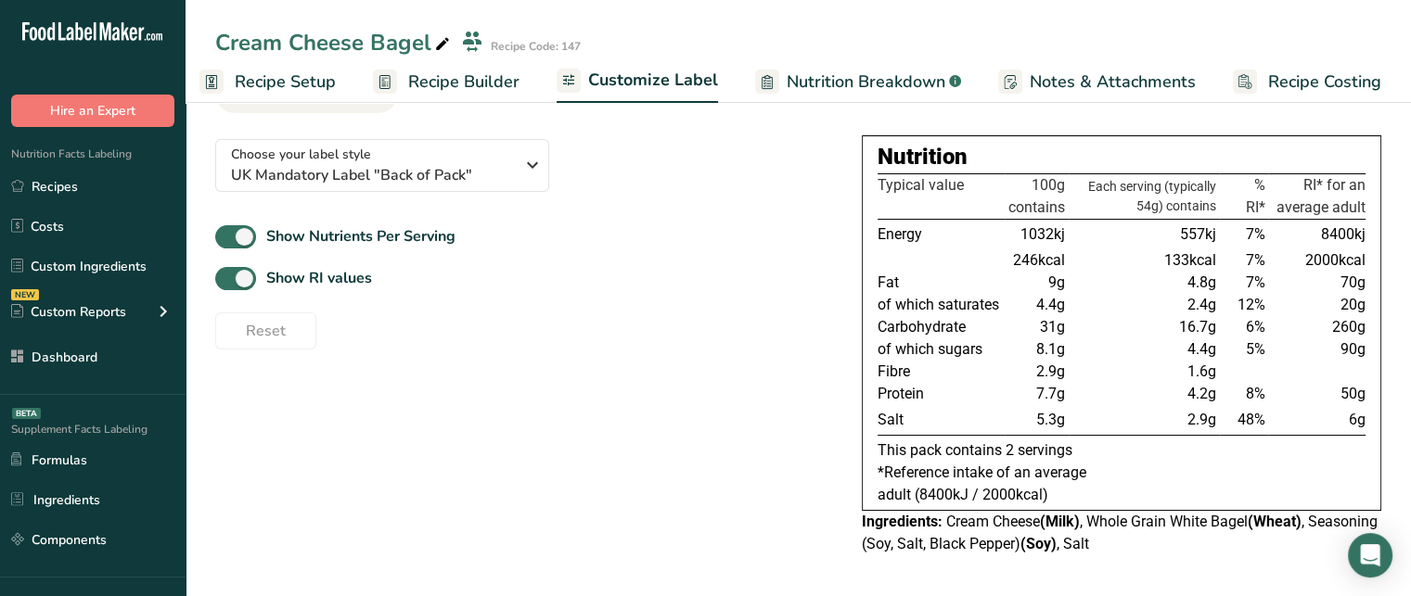
scroll to position [104, 0]
drag, startPoint x: 1020, startPoint y: 187, endPoint x: 1068, endPoint y: 188, distance: 48.2
click at [1068, 188] on tr "Typical value 100g contains Each serving (typically 54g) contains % RI* RI* for…" at bounding box center [1121, 197] width 488 height 45
click at [460, 139] on div "Choose your label style UK Mandatory Label "Back of Pack" USA (FDA) Standard FD…" at bounding box center [523, 237] width 617 height 225
click at [456, 155] on div "Choose your label style UK Mandatory Label "Back of Pack"" at bounding box center [372, 167] width 283 height 42
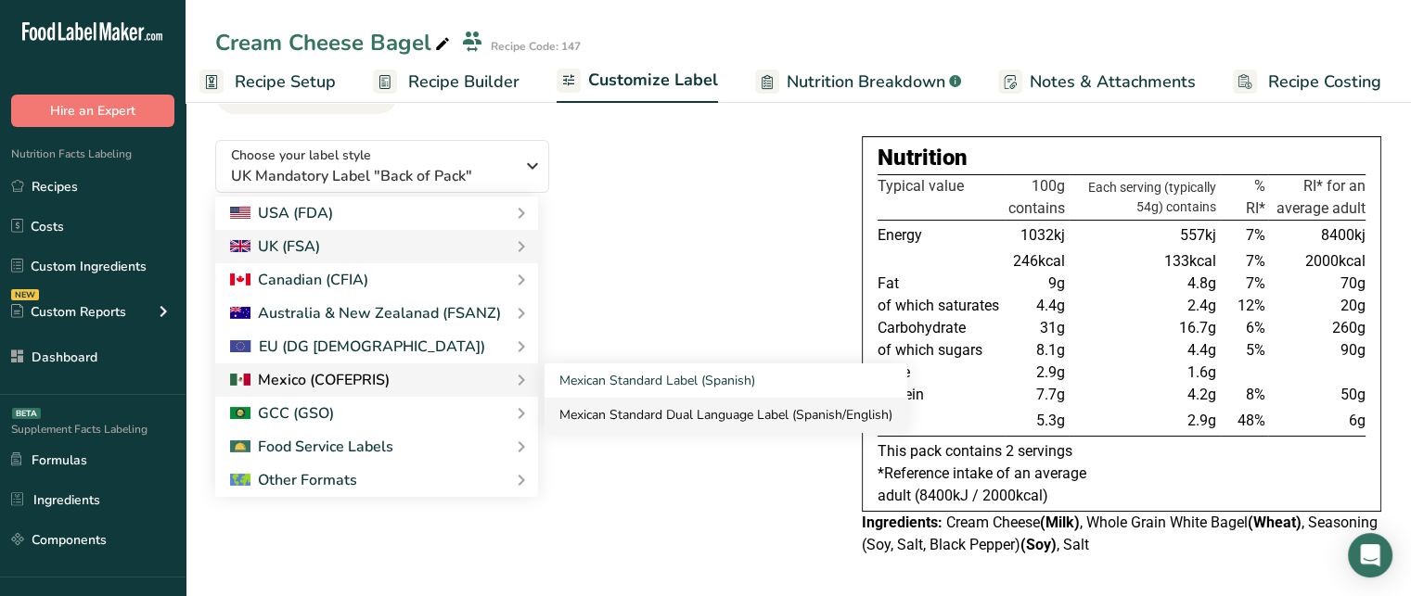
click at [570, 404] on link "Mexican Standard Dual Language Label (Spanish/English)" at bounding box center [725, 415] width 363 height 34
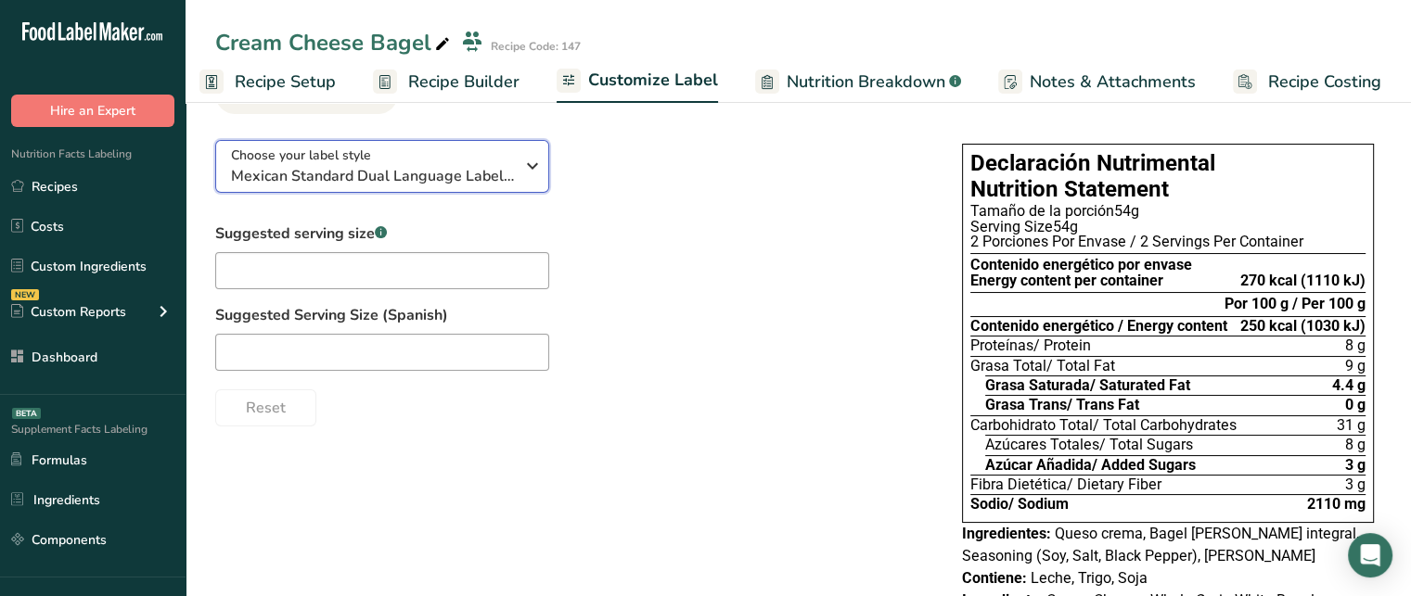
click at [351, 159] on span "Choose your label style" at bounding box center [301, 155] width 140 height 19
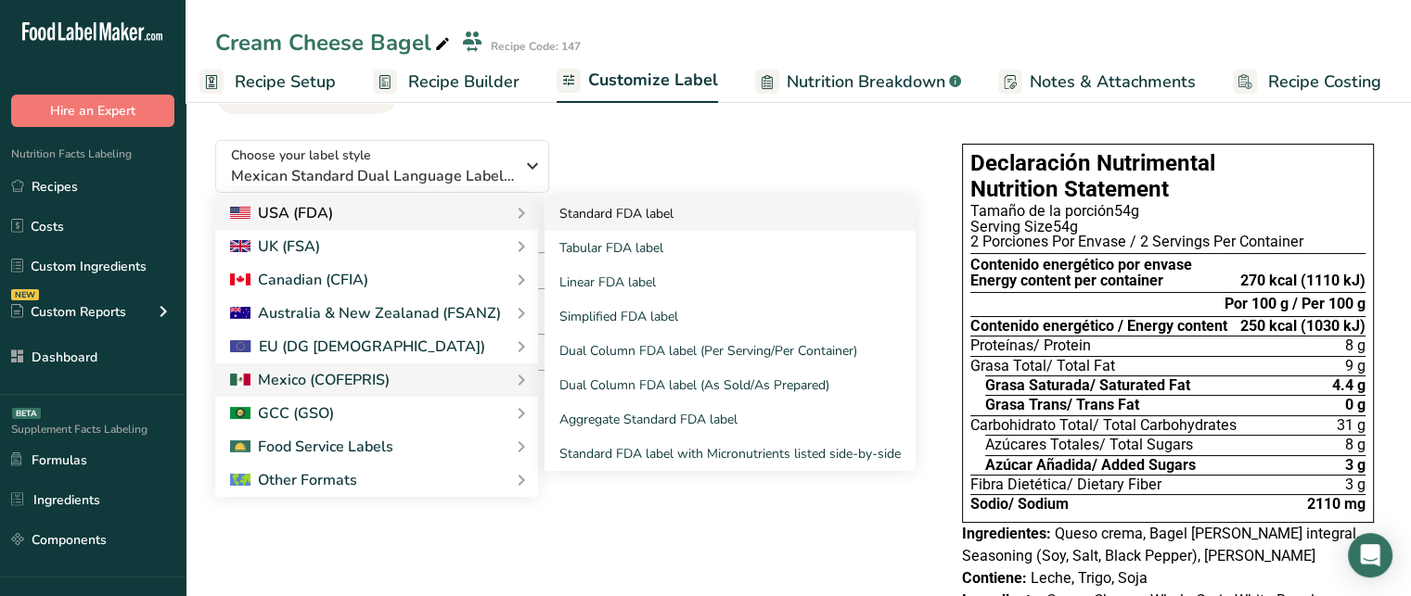
click at [621, 223] on link "Standard FDA label" at bounding box center [729, 214] width 371 height 34
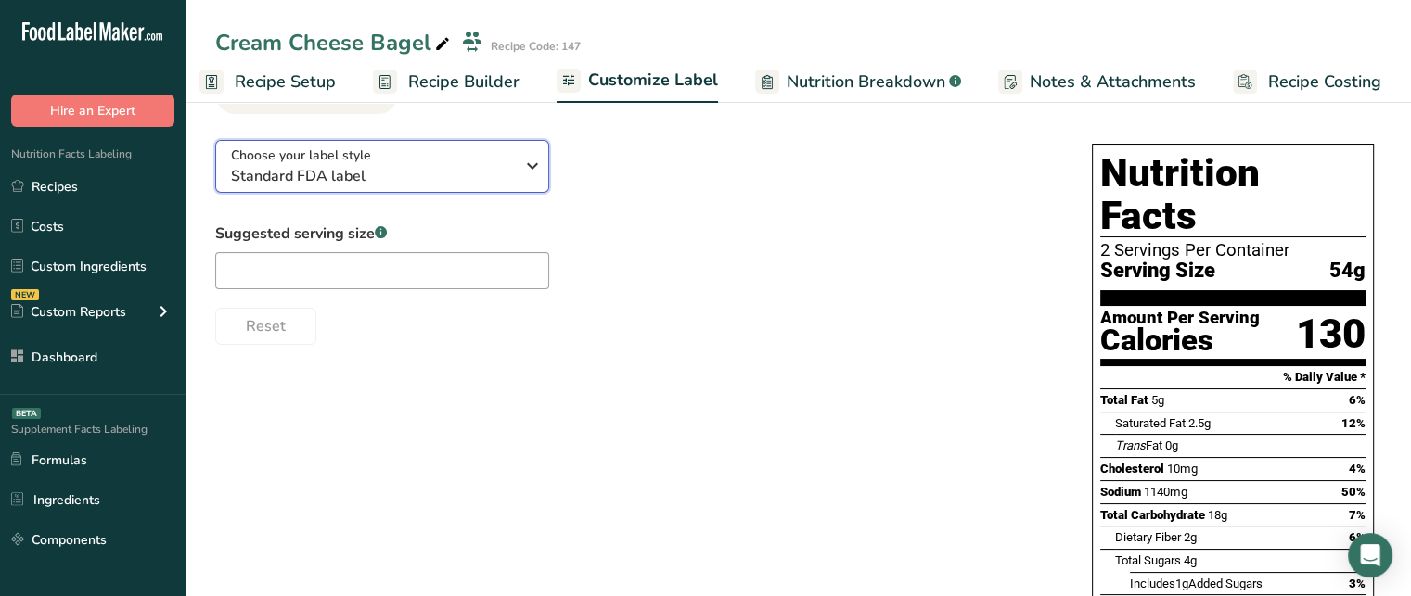
click at [445, 166] on div "Choose your label style Standard FDA label" at bounding box center [372, 167] width 283 height 42
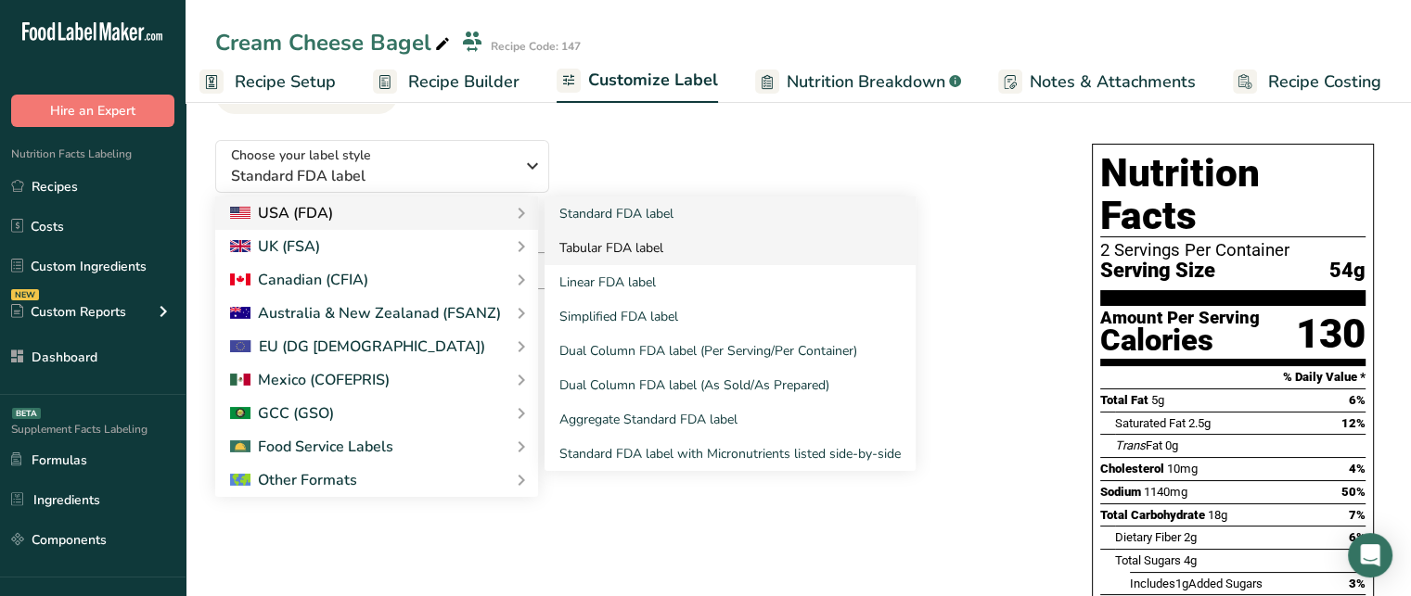
click at [609, 249] on link "Tabular FDA label" at bounding box center [729, 248] width 371 height 34
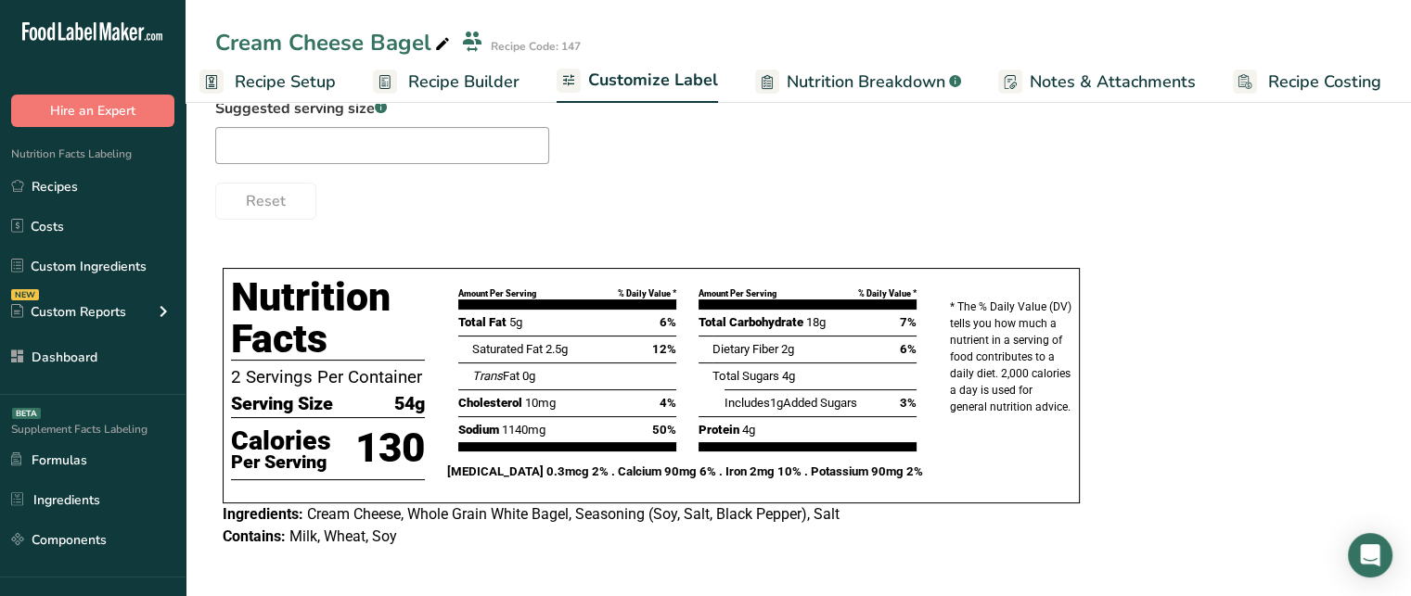
scroll to position [134, 0]
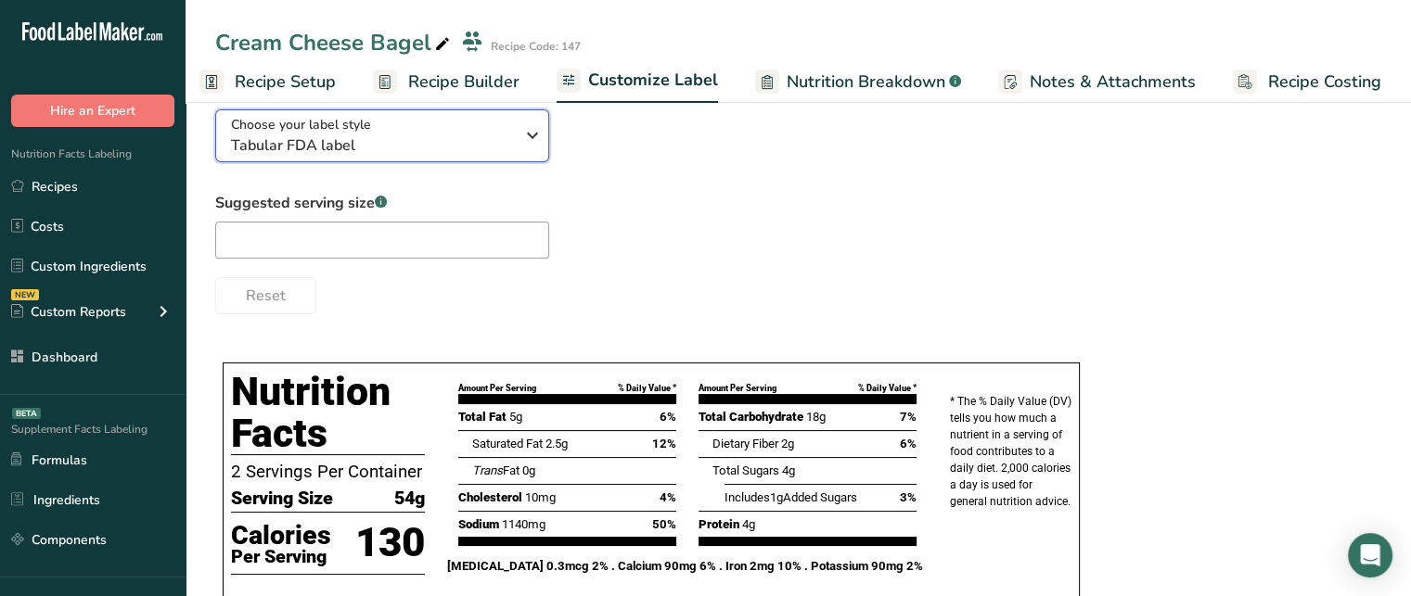
click at [453, 148] on span "Tabular FDA label" at bounding box center [372, 145] width 283 height 22
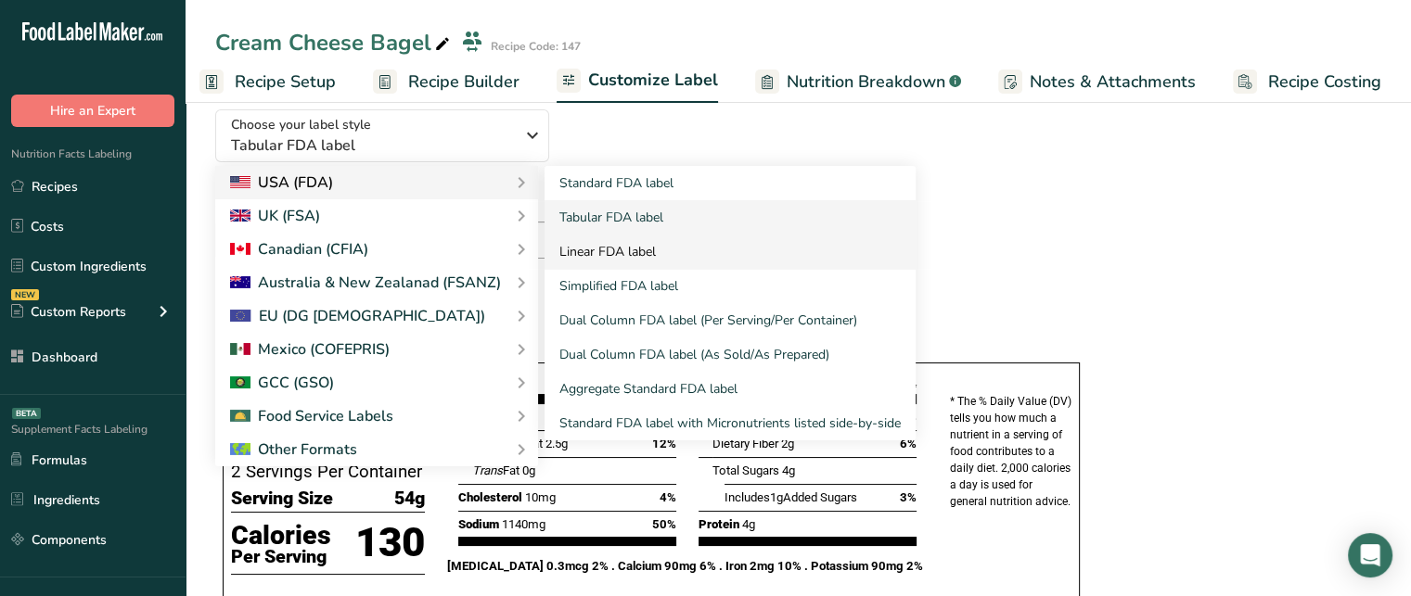
click at [604, 251] on link "Linear FDA label" at bounding box center [729, 252] width 371 height 34
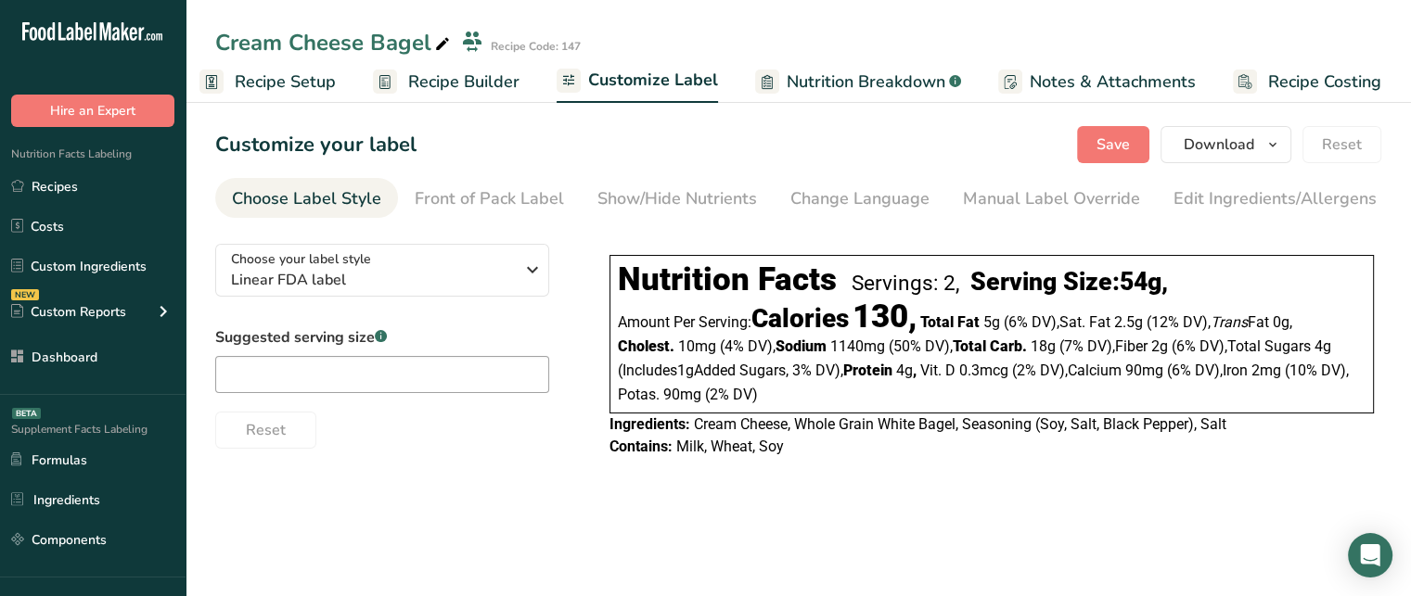
scroll to position [0, 0]
click at [470, 263] on div "Choose your label style Linear FDA label" at bounding box center [372, 270] width 283 height 42
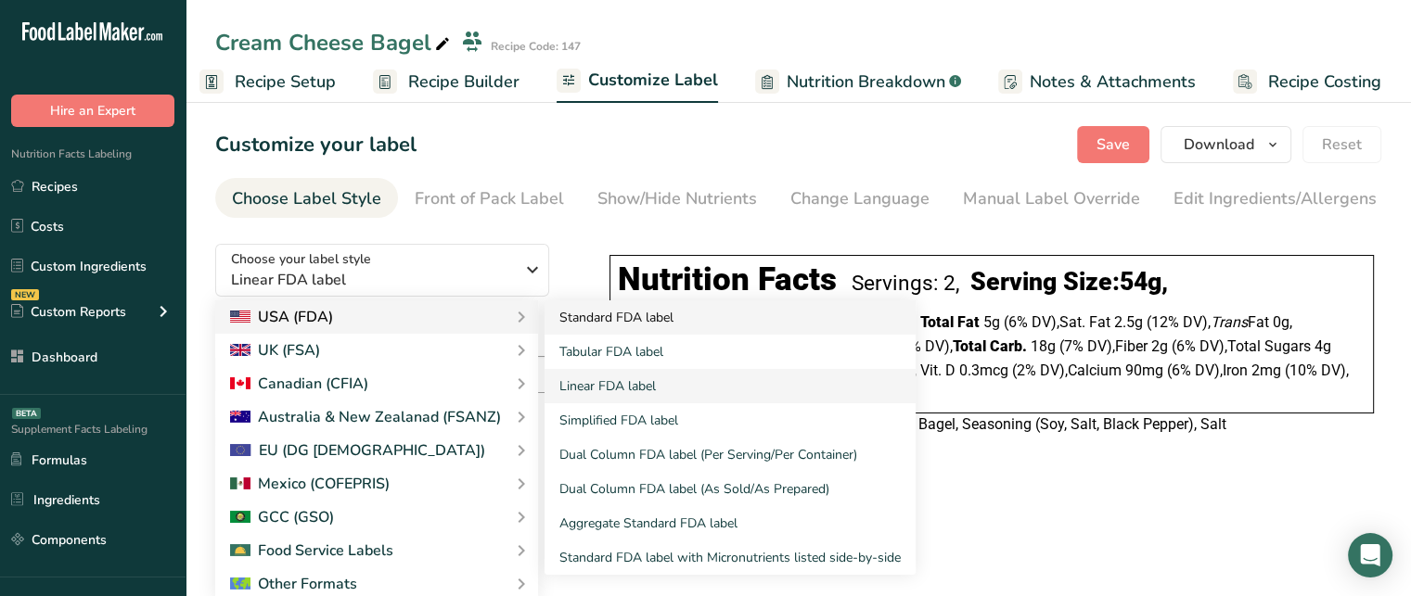
click at [562, 317] on link "Standard FDA label" at bounding box center [729, 317] width 371 height 34
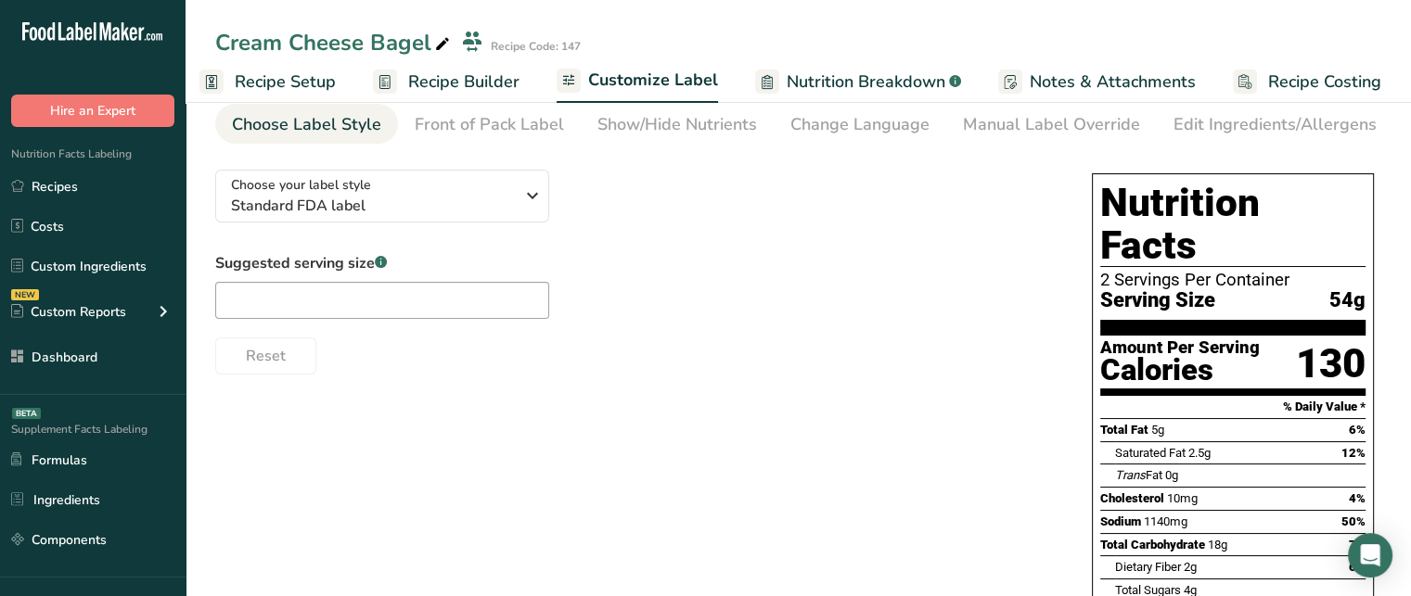
scroll to position [76, 0]
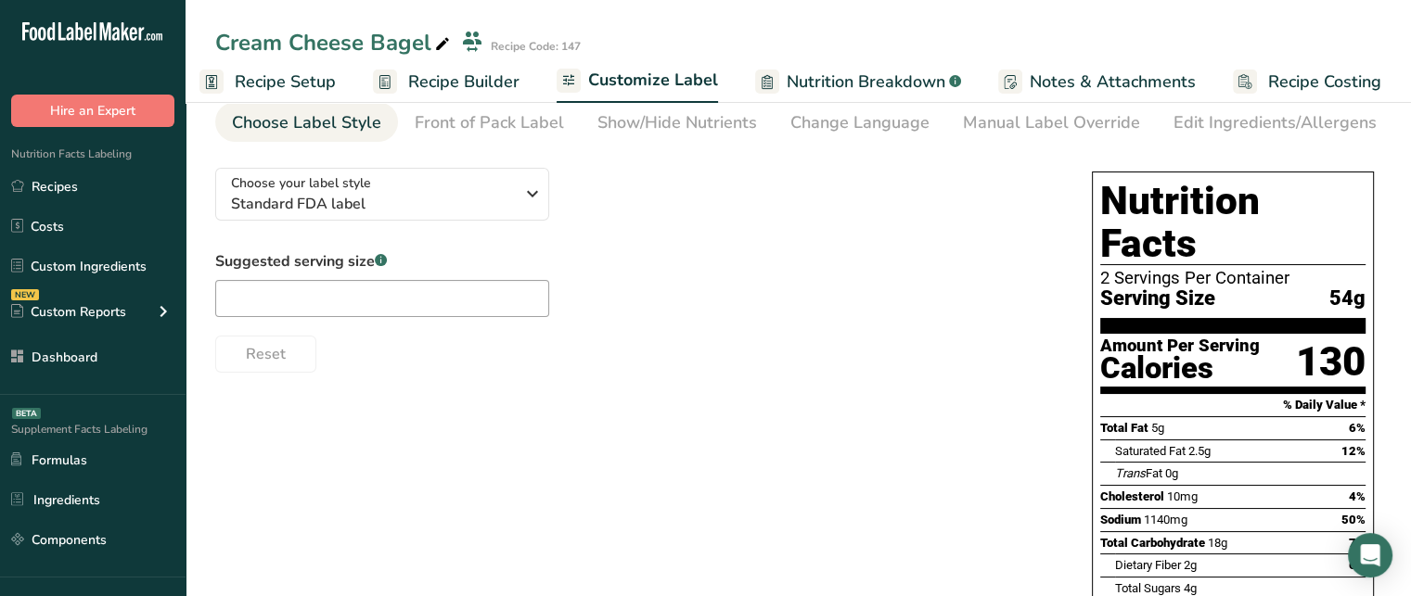
click at [255, 262] on label "Suggested serving size .a-a{fill:#347362;}.b-a{fill:#fff;}" at bounding box center [382, 261] width 334 height 22
click at [352, 299] on input "text" at bounding box center [382, 298] width 334 height 37
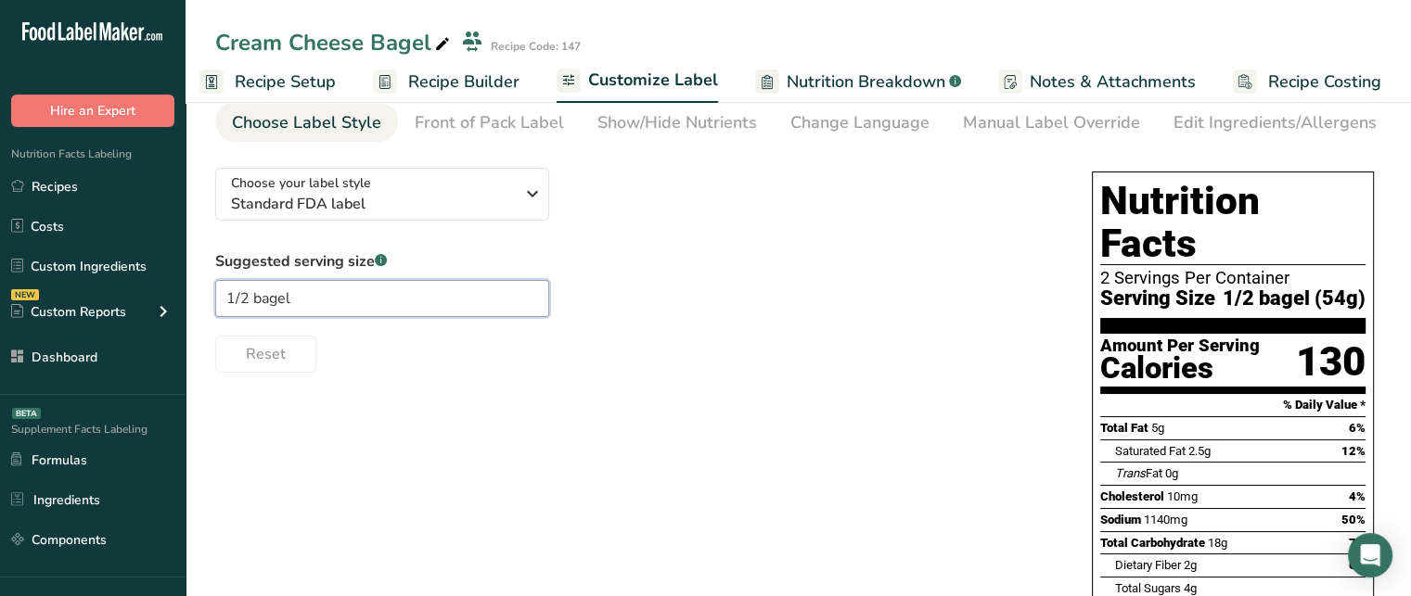
type input "1/2 bagel"
click at [1248, 287] on span "1/2 bagel (54g)" at bounding box center [1293, 298] width 143 height 23
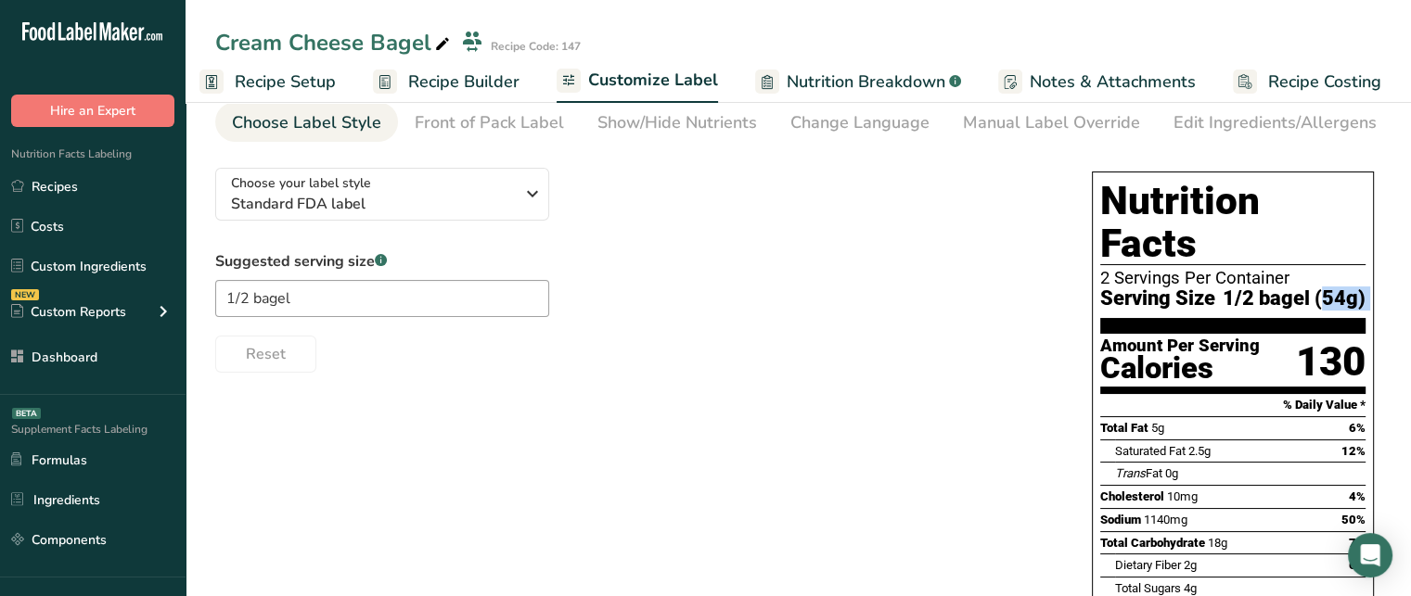
click at [1229, 287] on span "1/2 bagel (54g)" at bounding box center [1293, 298] width 143 height 23
drag, startPoint x: 1220, startPoint y: 262, endPoint x: 1315, endPoint y: 266, distance: 94.7
click at [1315, 287] on div "Serving Size 1/2 bagel (54g)" at bounding box center [1232, 298] width 265 height 23
drag, startPoint x: 1323, startPoint y: 261, endPoint x: 1351, endPoint y: 262, distance: 27.9
click at [1351, 287] on span "1/2 bagel (54g)" at bounding box center [1293, 298] width 143 height 23
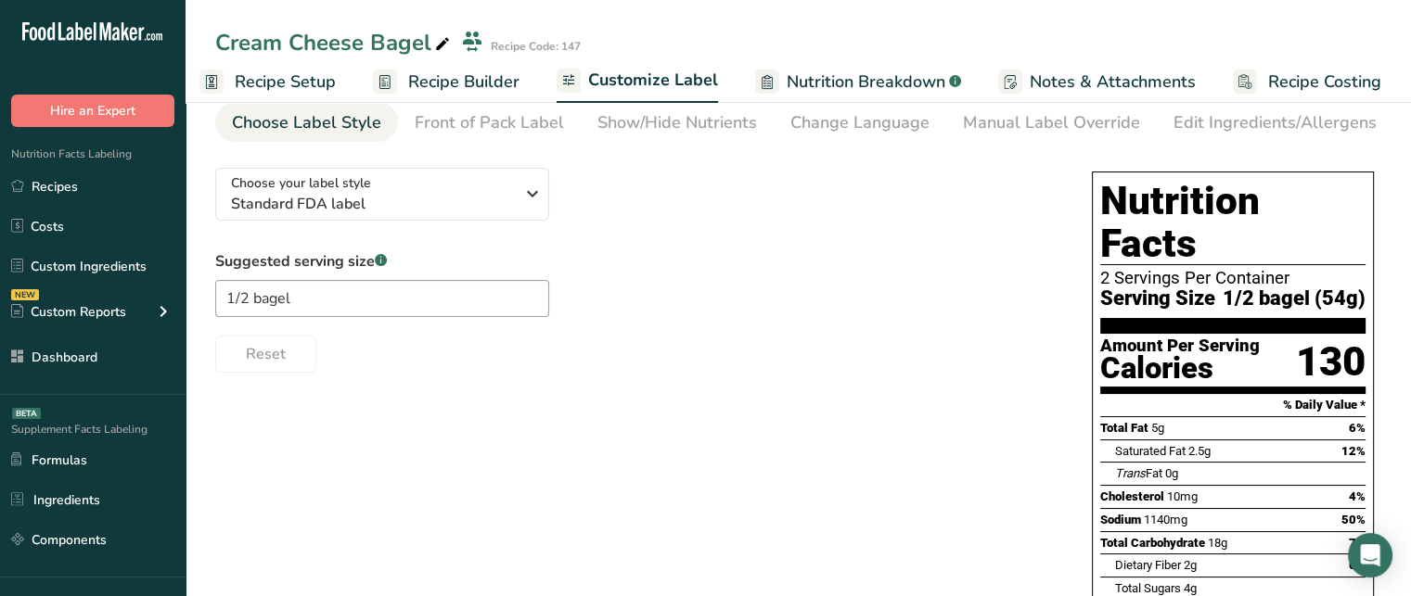
click at [741, 398] on div "Choose your label style Standard FDA label USA (FDA) Standard FDA label Tabular…" at bounding box center [798, 516] width 1166 height 727
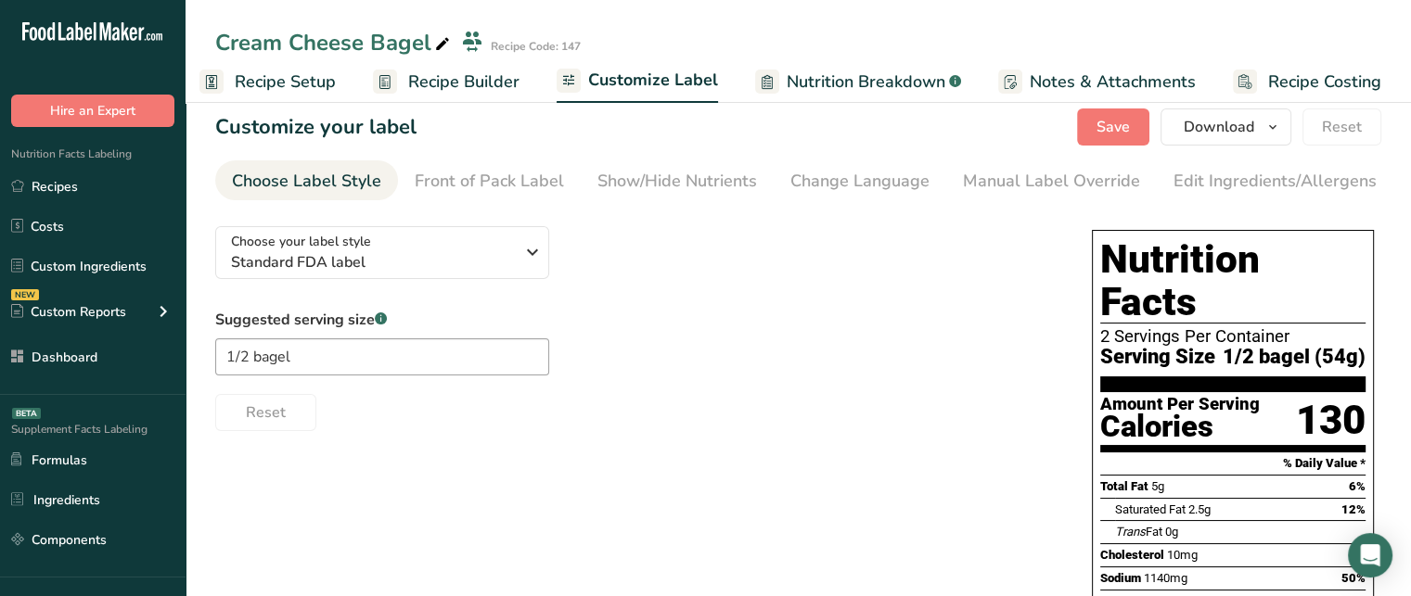
scroll to position [7, 0]
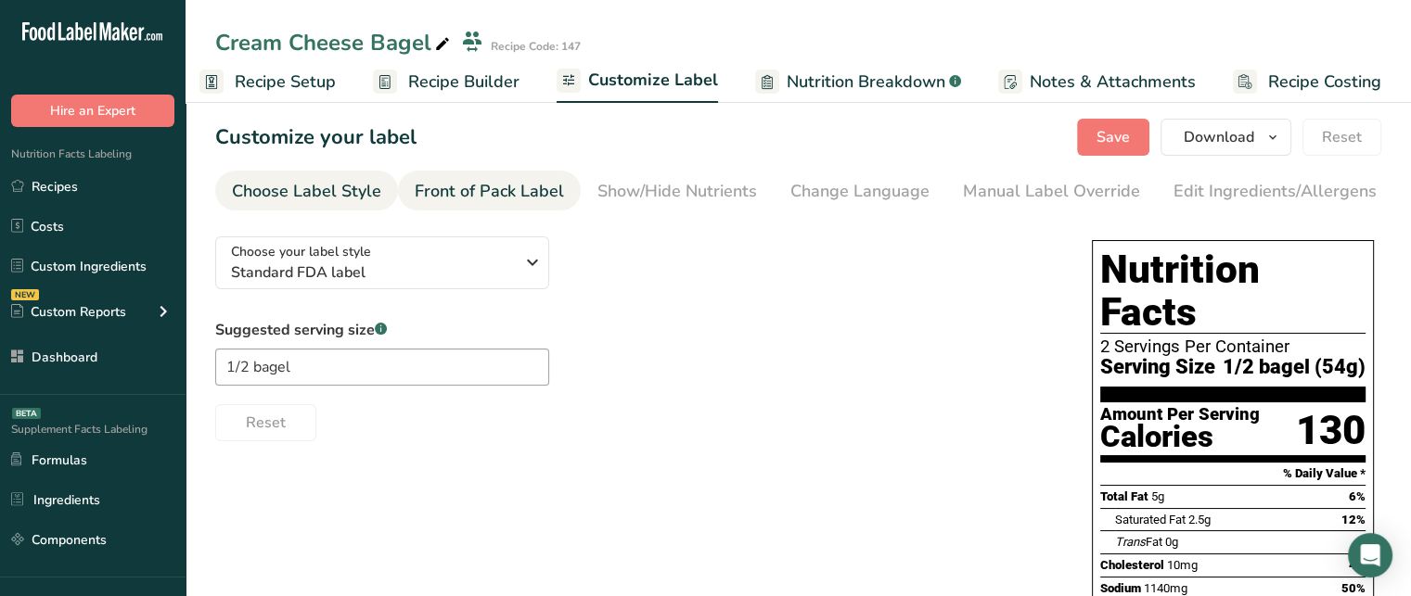
click at [530, 192] on div "Front of Pack Label" at bounding box center [489, 191] width 149 height 25
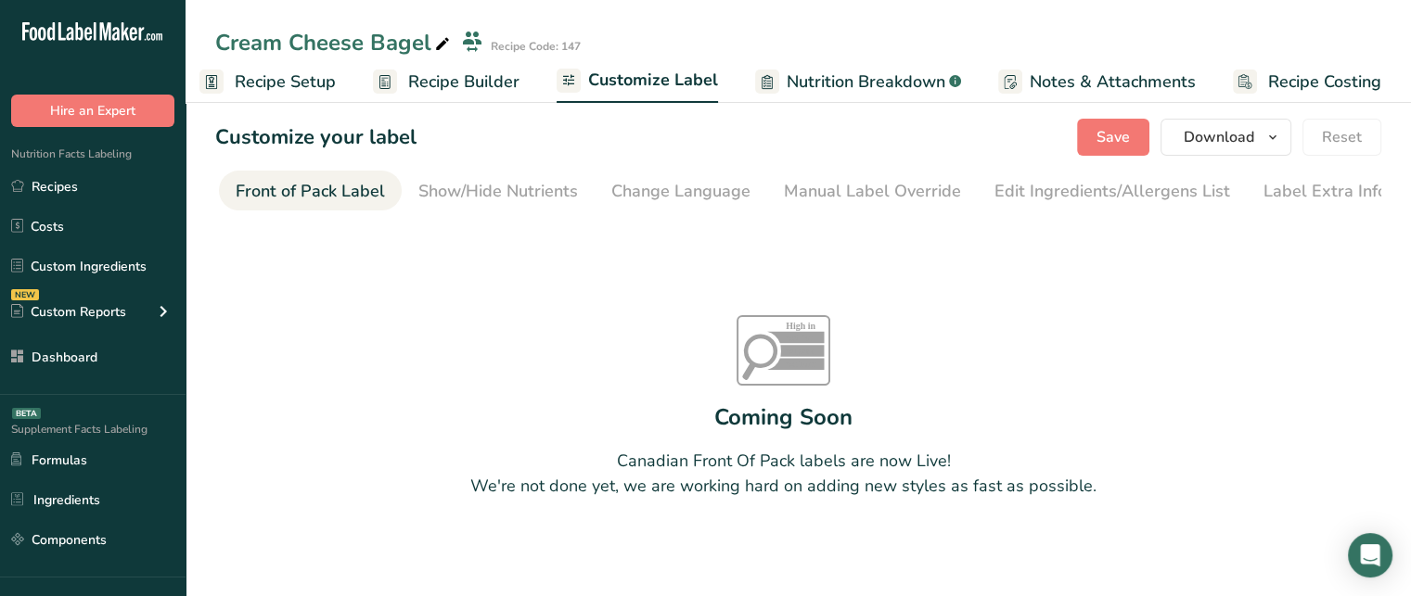
scroll to position [0, 180]
drag, startPoint x: 532, startPoint y: 214, endPoint x: 396, endPoint y: 206, distance: 136.6
click at [396, 206] on section "Customize your label Save Download Choose what to show on your downloaded label…" at bounding box center [797, 355] width 1225 height 533
drag, startPoint x: 396, startPoint y: 206, endPoint x: 367, endPoint y: 209, distance: 28.9
click at [367, 209] on ul "Choose Label Style Front of Pack Label Show/Hide Nutrients Change Language Manu…" at bounding box center [618, 191] width 1166 height 40
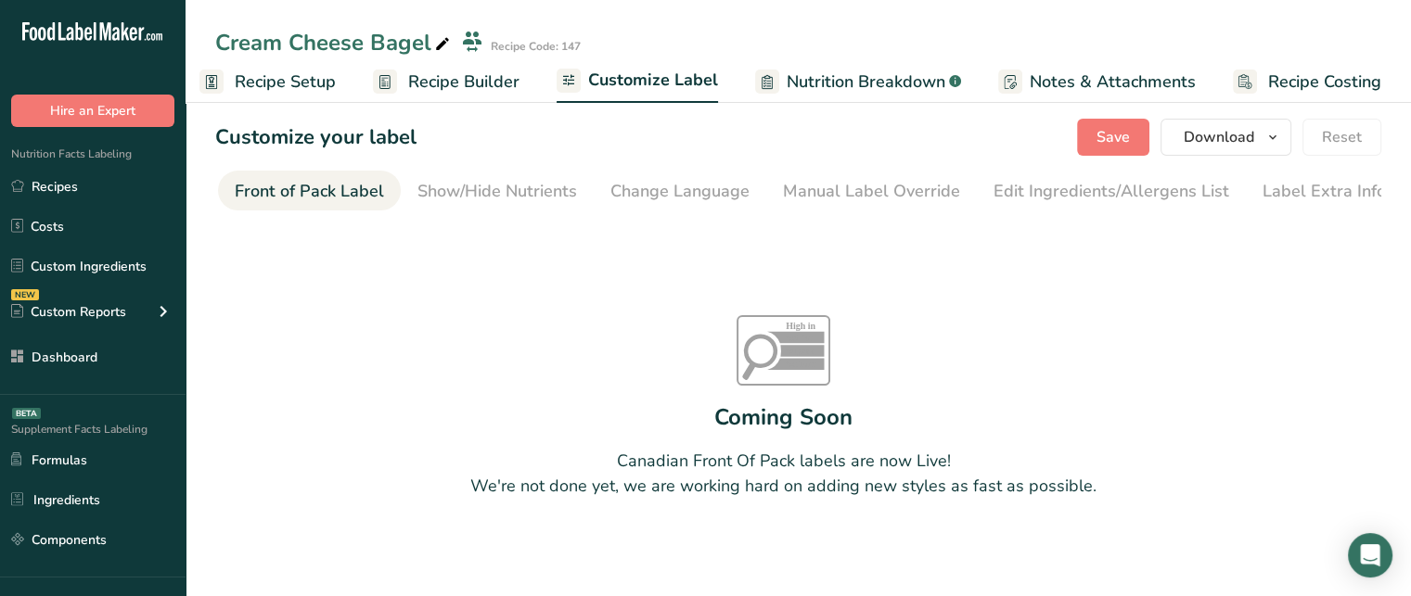
scroll to position [0, 0]
click at [331, 198] on div "Choose Label Style" at bounding box center [306, 191] width 149 height 25
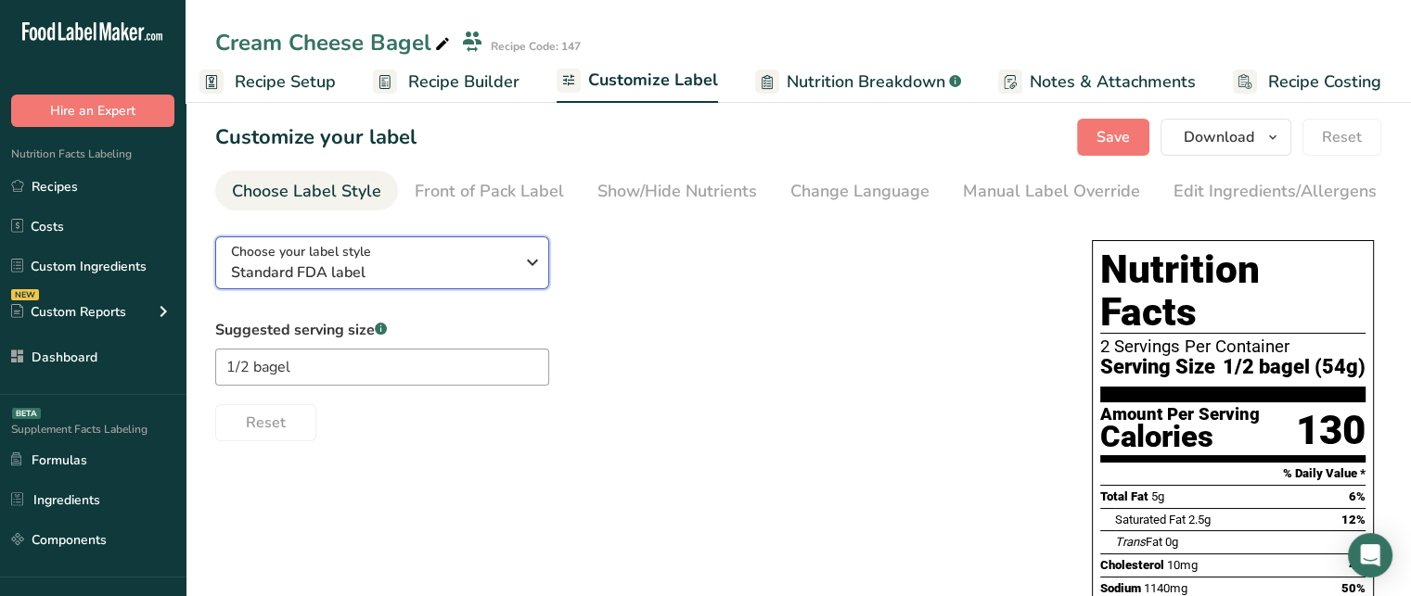
click at [334, 262] on span "Choose your label style" at bounding box center [301, 251] width 140 height 19
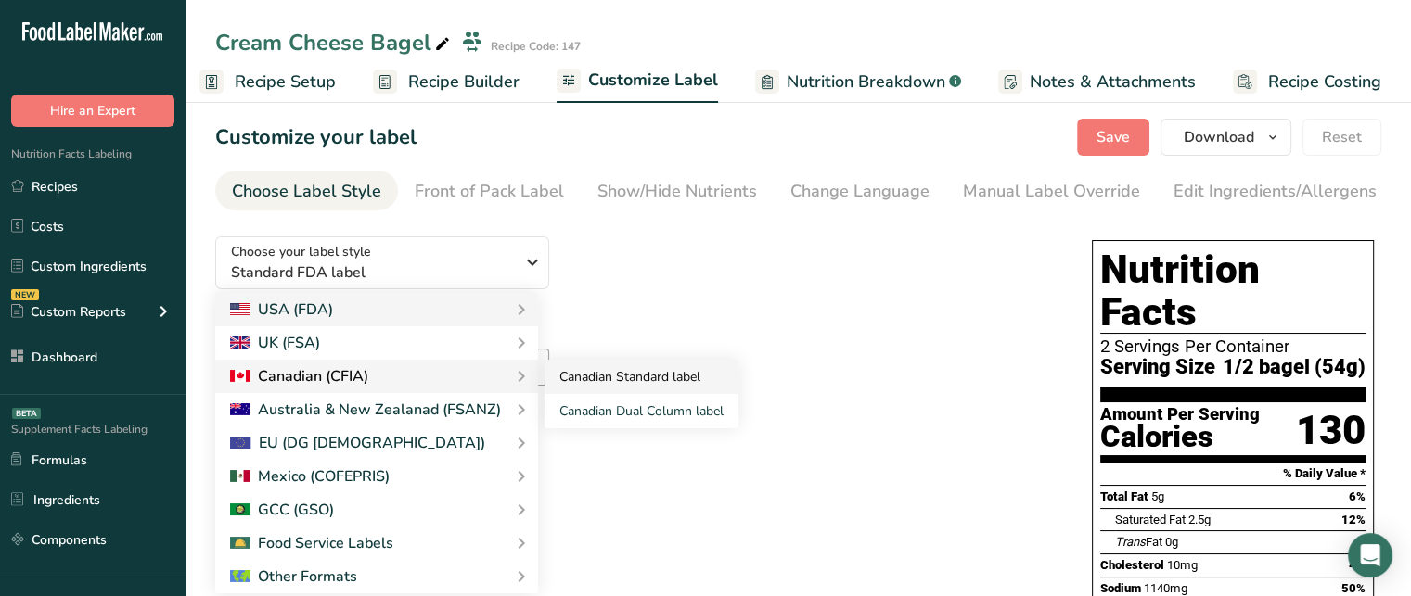
click at [582, 384] on link "Canadian Standard label" at bounding box center [641, 377] width 194 height 34
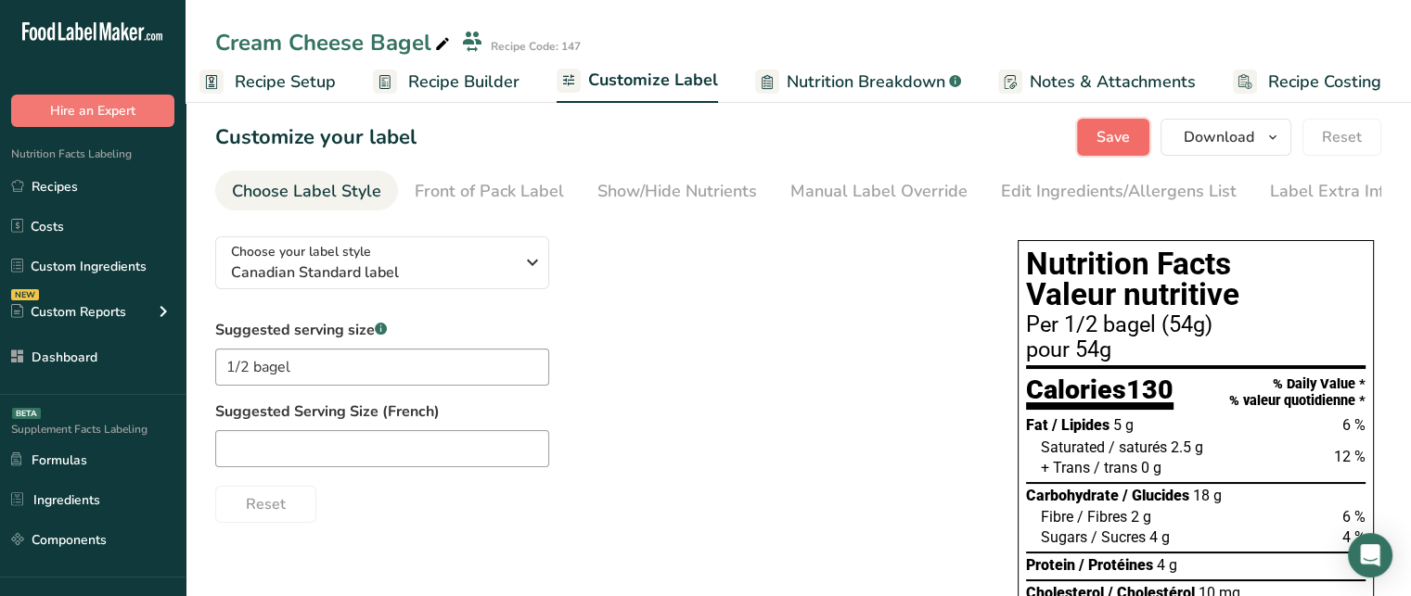
click at [1102, 147] on button "Save" at bounding box center [1113, 137] width 72 height 37
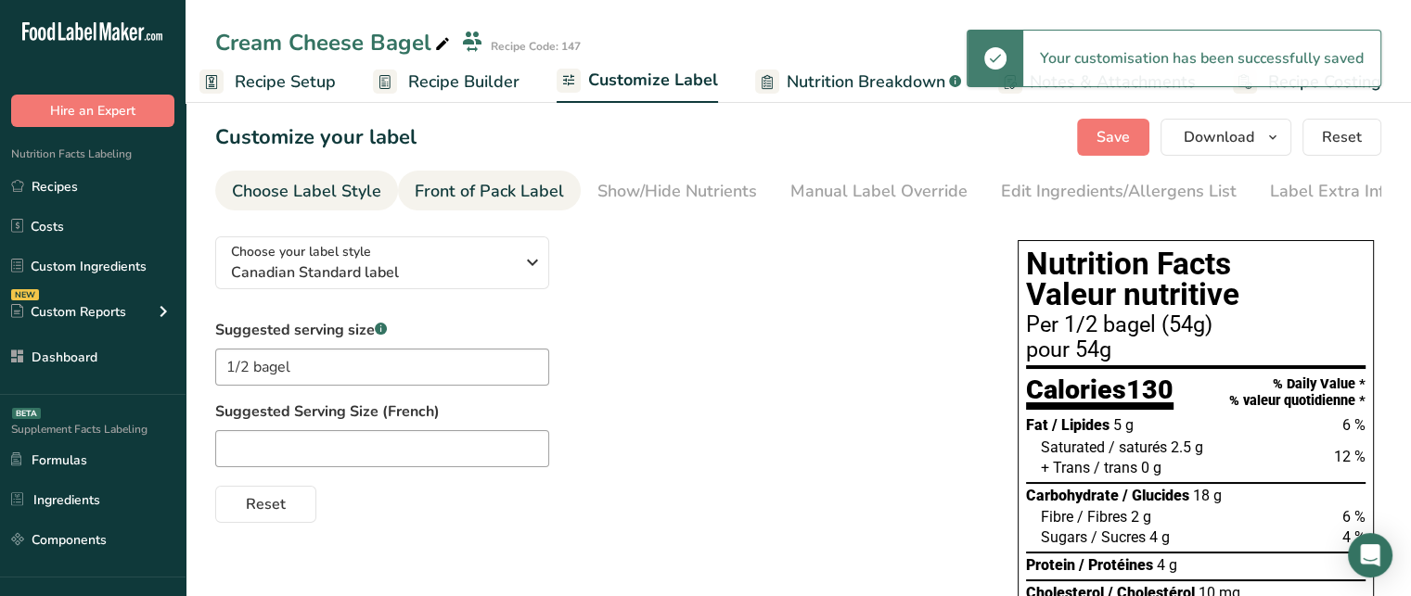
click at [500, 192] on div "Front of Pack Label" at bounding box center [489, 191] width 149 height 25
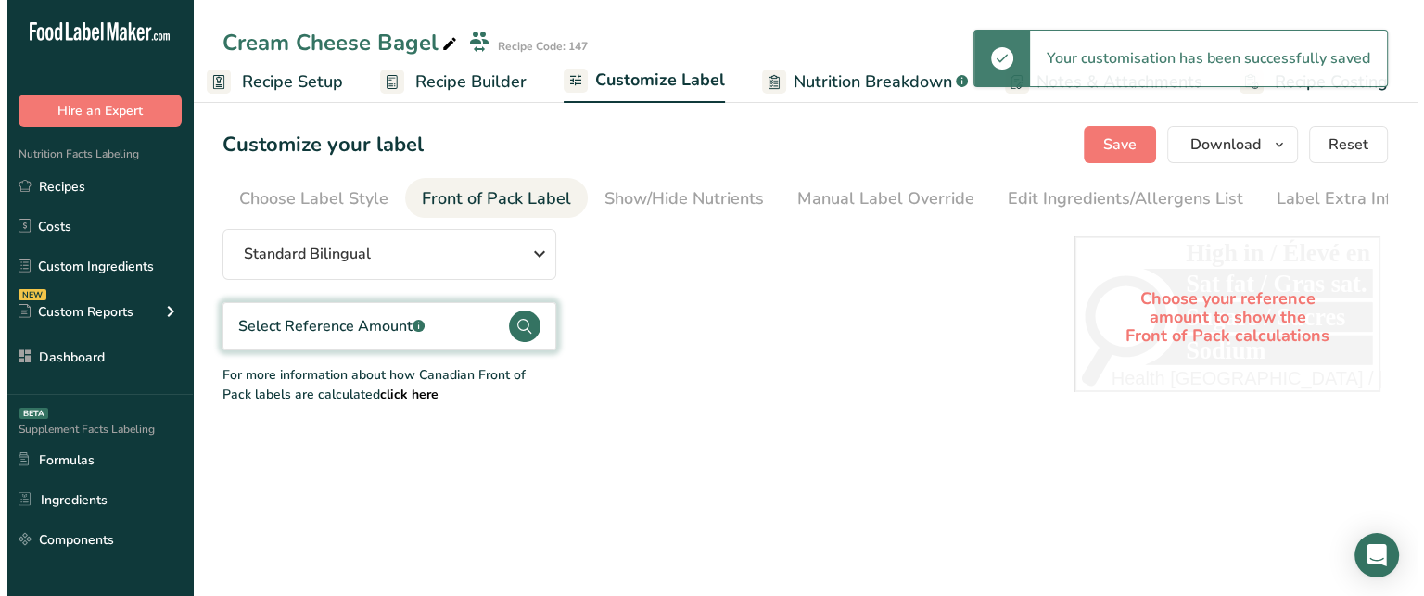
scroll to position [0, 11]
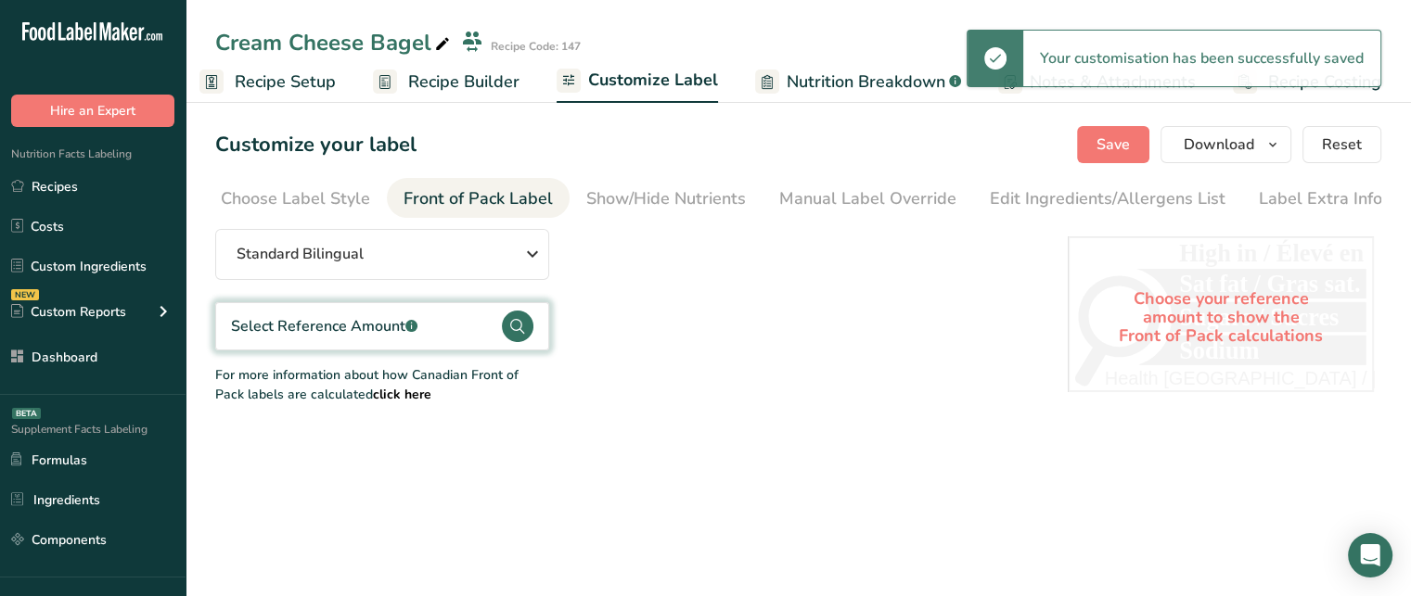
click at [480, 285] on div "Standard Bilingual Standard Bilingual Standard English Only Linear Bilingual St…" at bounding box center [622, 316] width 815 height 175
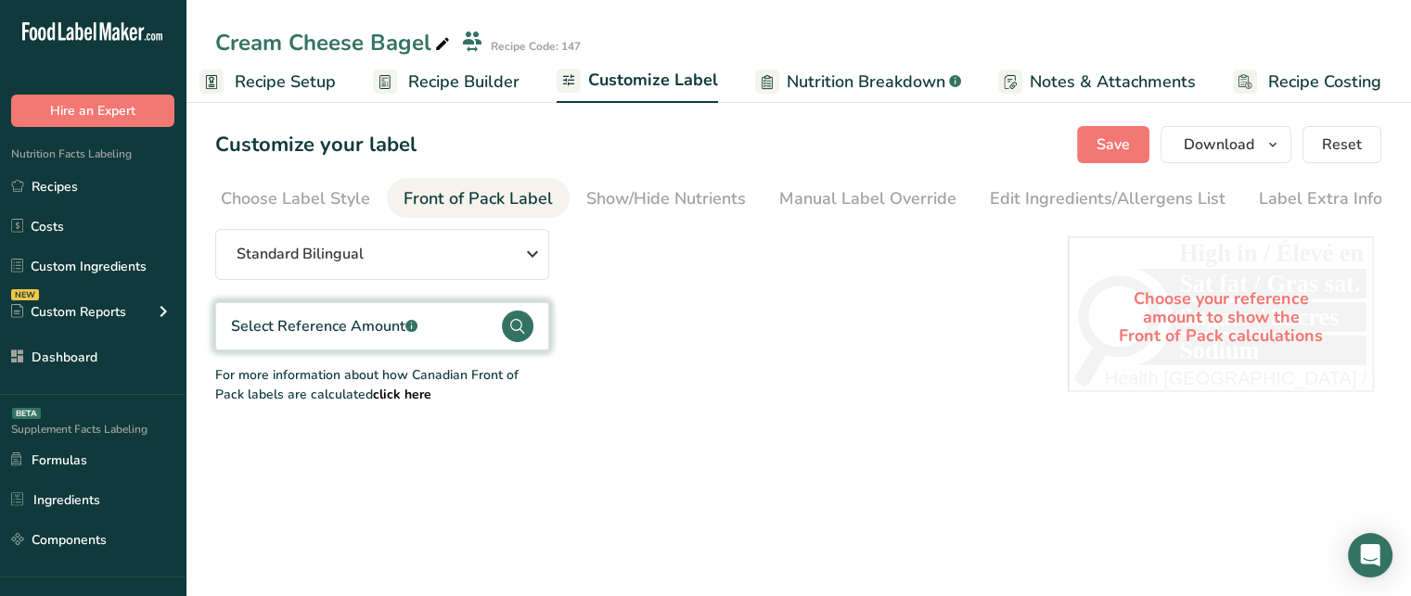
click at [444, 340] on div "Select Reference Amount .a-a{fill:#347362;}.b-a{fill:#fff;}" at bounding box center [382, 326] width 334 height 48
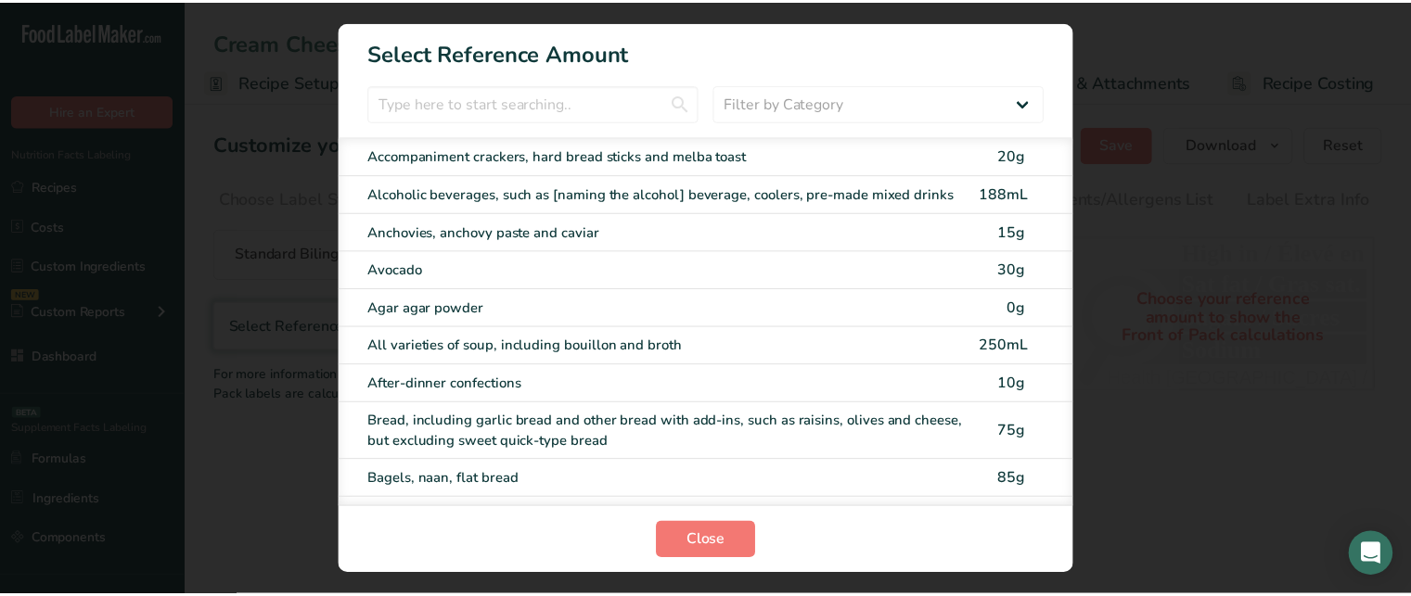
scroll to position [0, 2]
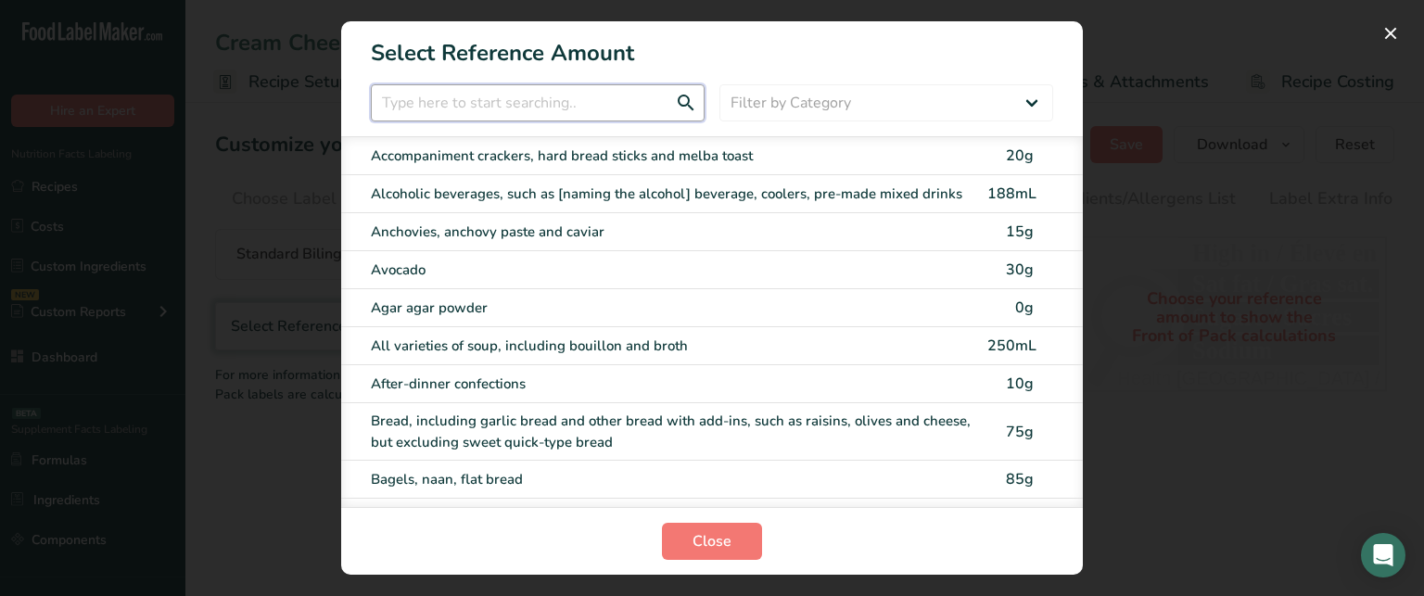
click at [530, 103] on input "FOP Category Selection Modal" at bounding box center [538, 102] width 334 height 37
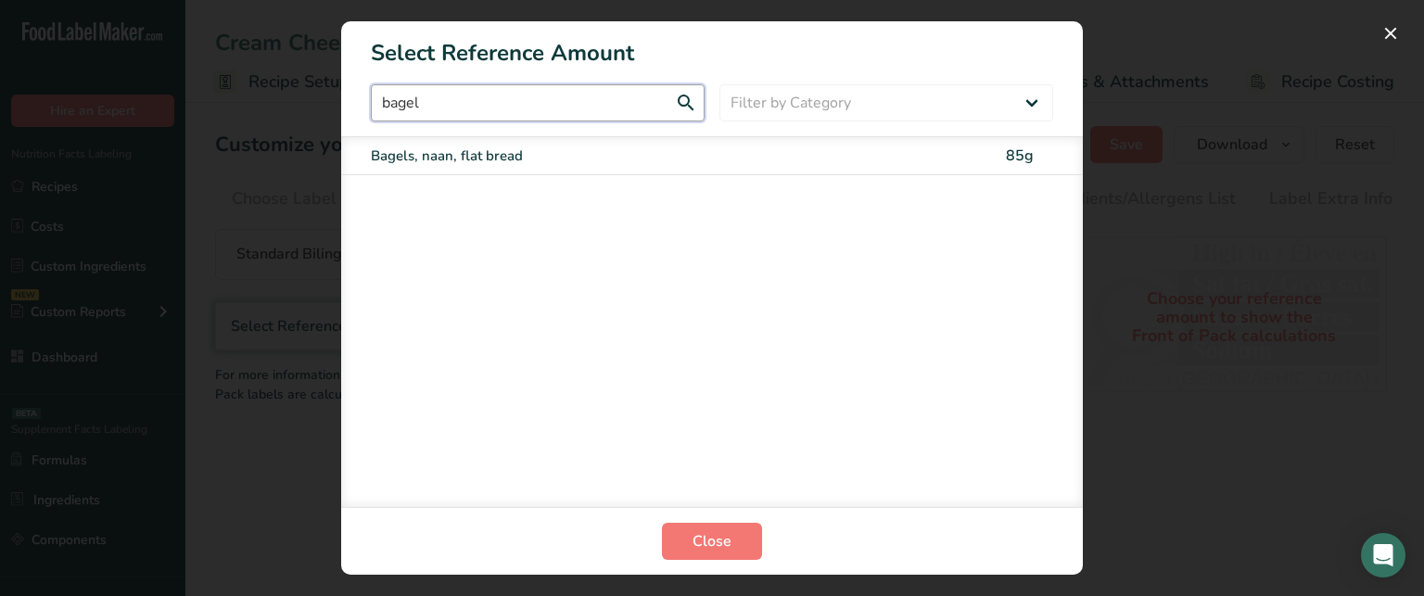
type input "bagel"
click at [543, 158] on div "Bagels, naan, flat bread" at bounding box center [674, 156] width 606 height 21
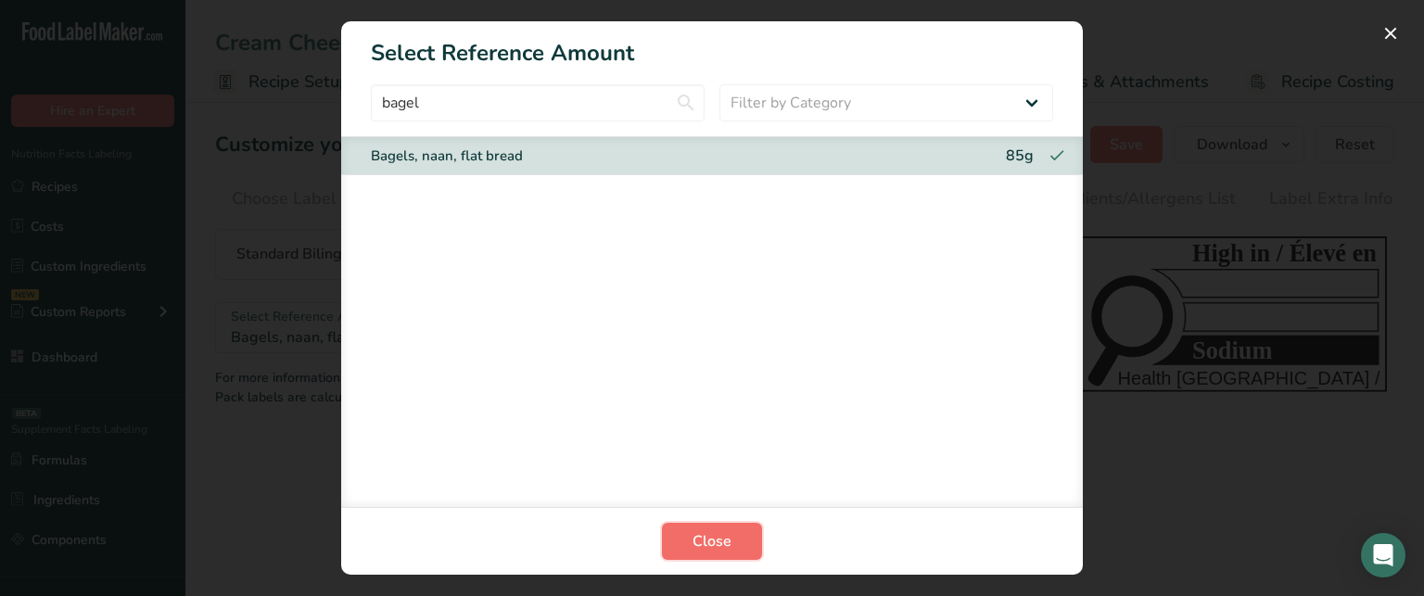
click at [716, 551] on span "Close" at bounding box center [712, 541] width 39 height 22
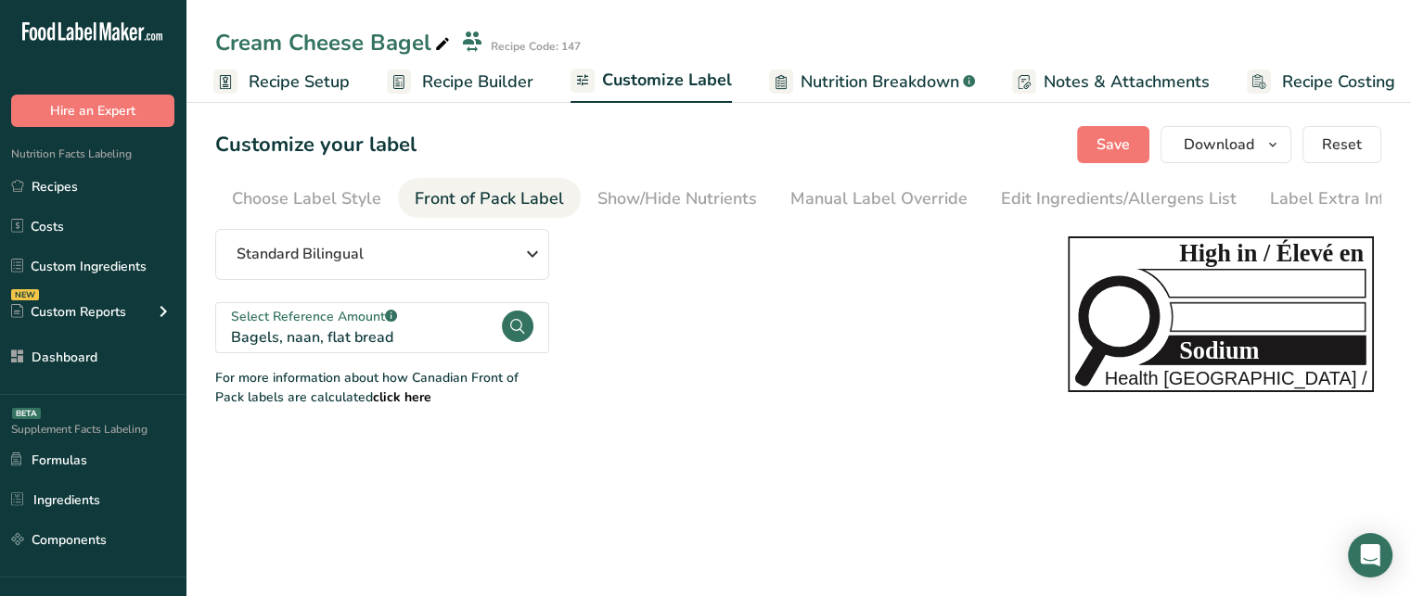
click at [1235, 355] on tspan "Sodium" at bounding box center [1219, 351] width 80 height 27
click at [352, 196] on div "Choose Label Style" at bounding box center [306, 198] width 149 height 25
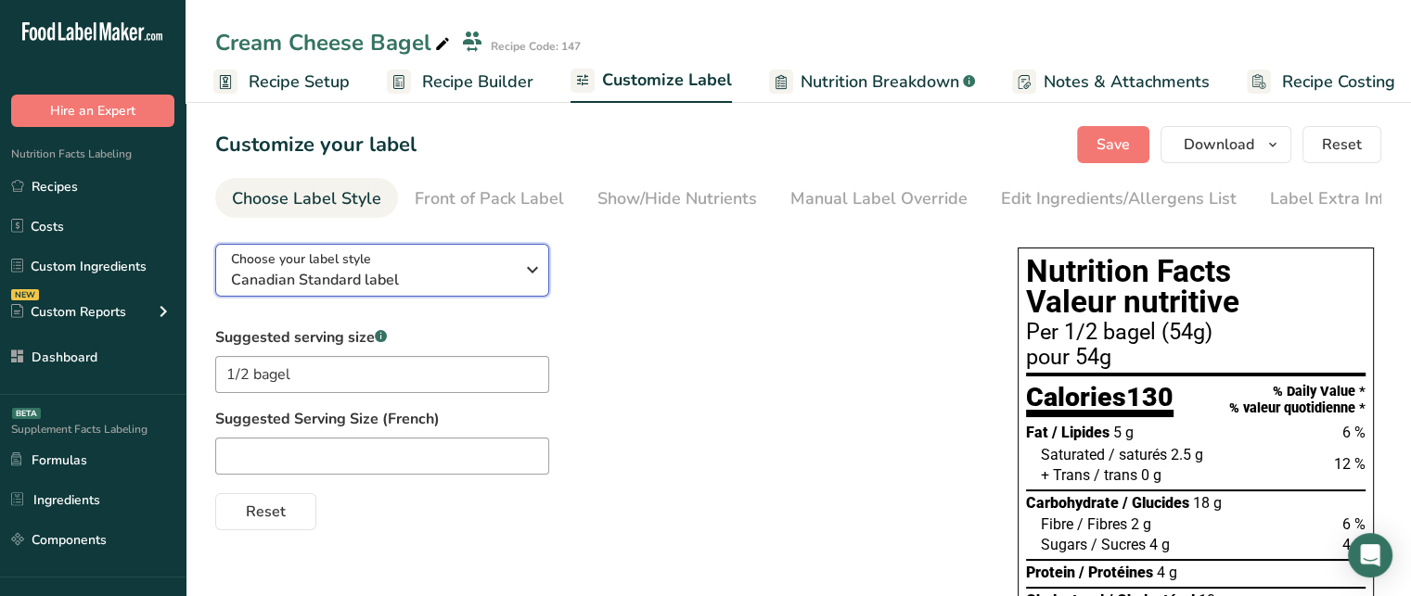
click at [369, 266] on span "Choose your label style" at bounding box center [301, 258] width 140 height 19
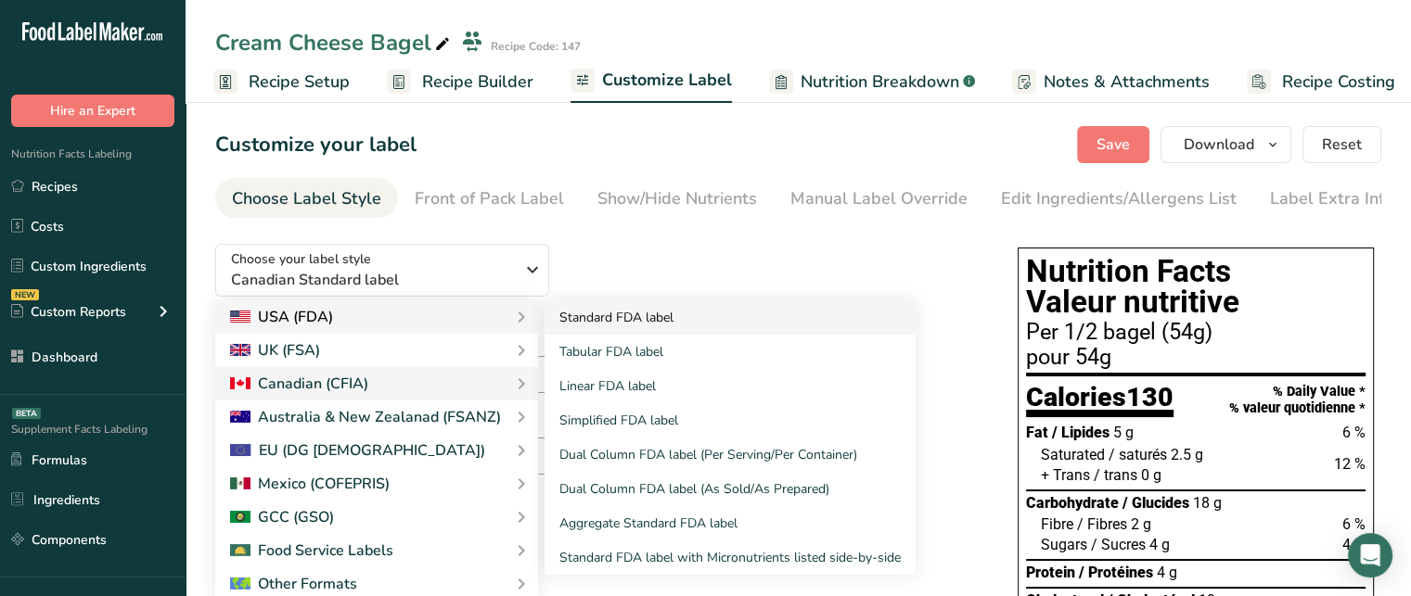
click at [573, 324] on link "Standard FDA label" at bounding box center [729, 317] width 371 height 34
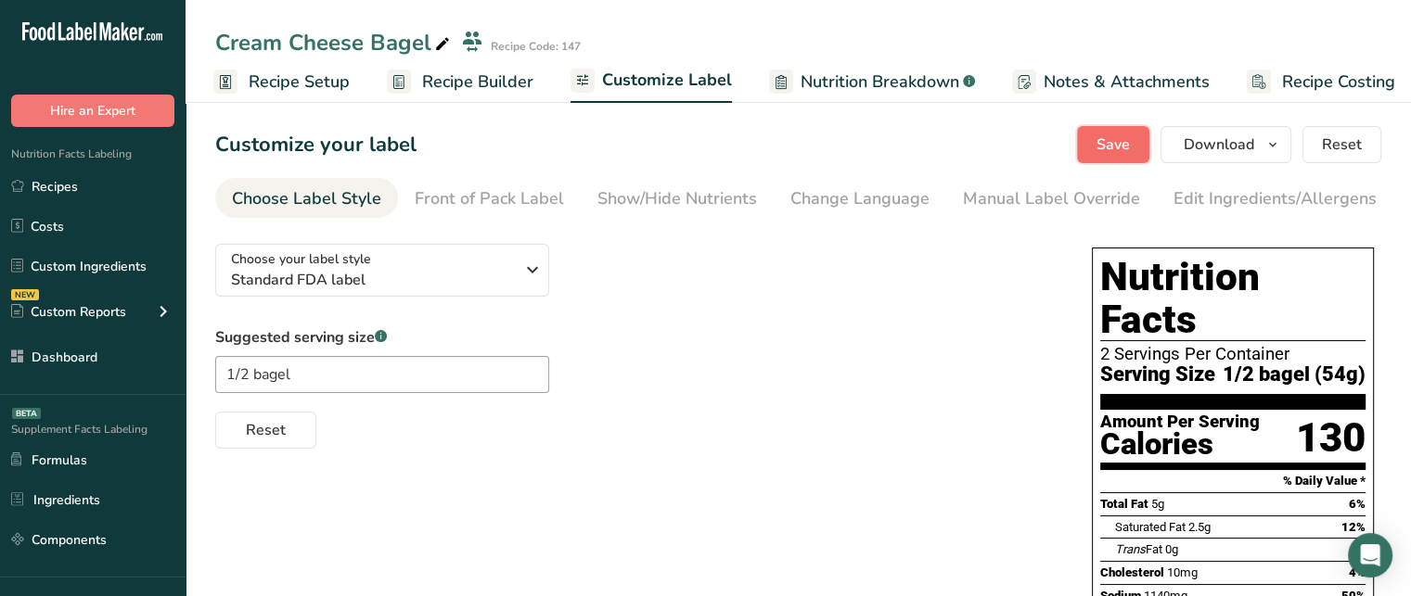
click at [1105, 146] on span "Save" at bounding box center [1112, 145] width 33 height 22
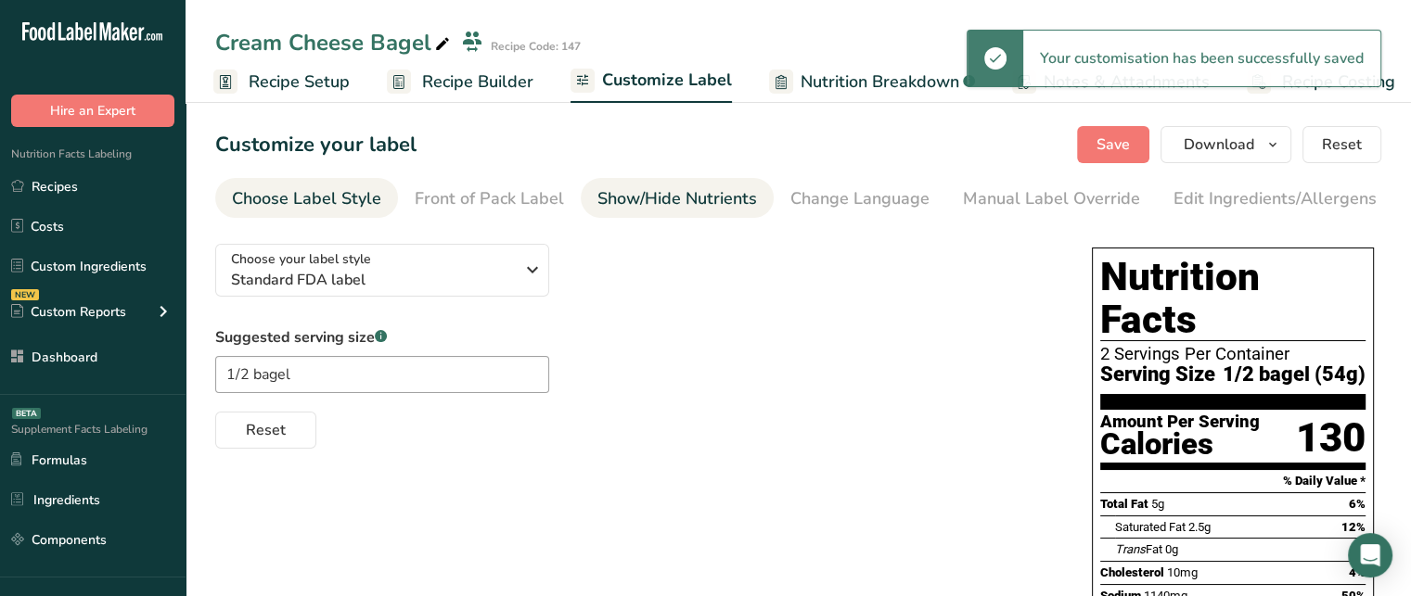
click at [726, 202] on div "Show/Hide Nutrients" at bounding box center [677, 198] width 160 height 25
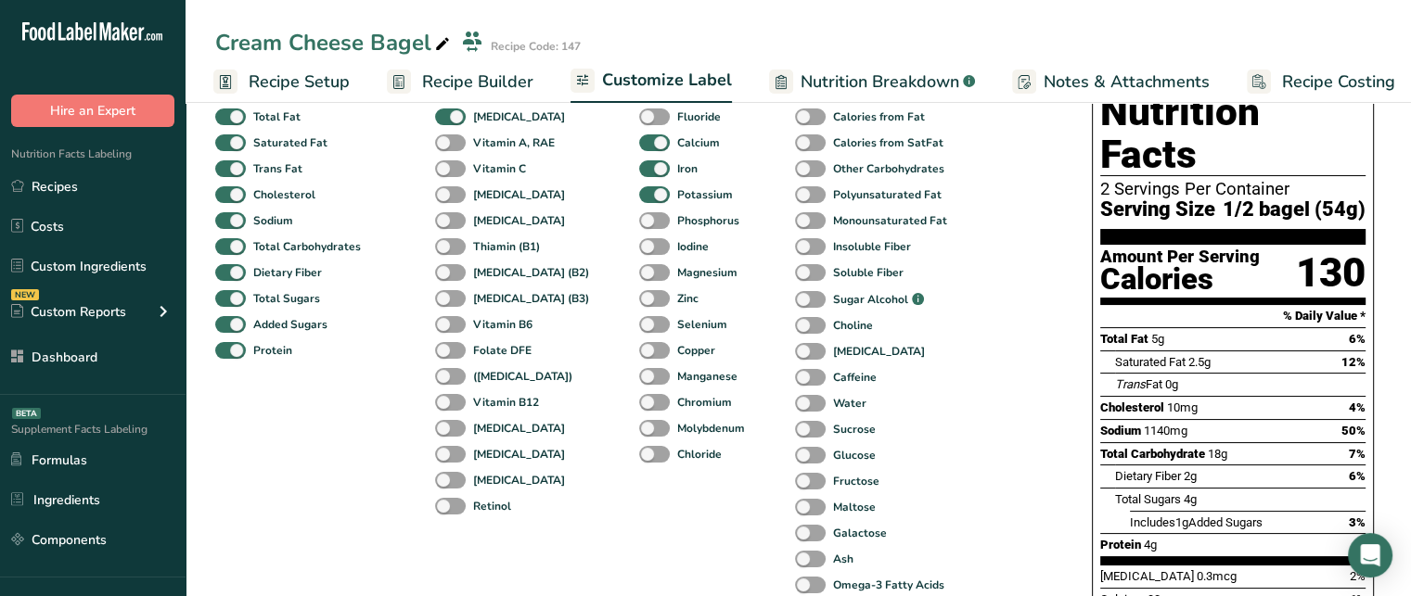
scroll to position [185, 0]
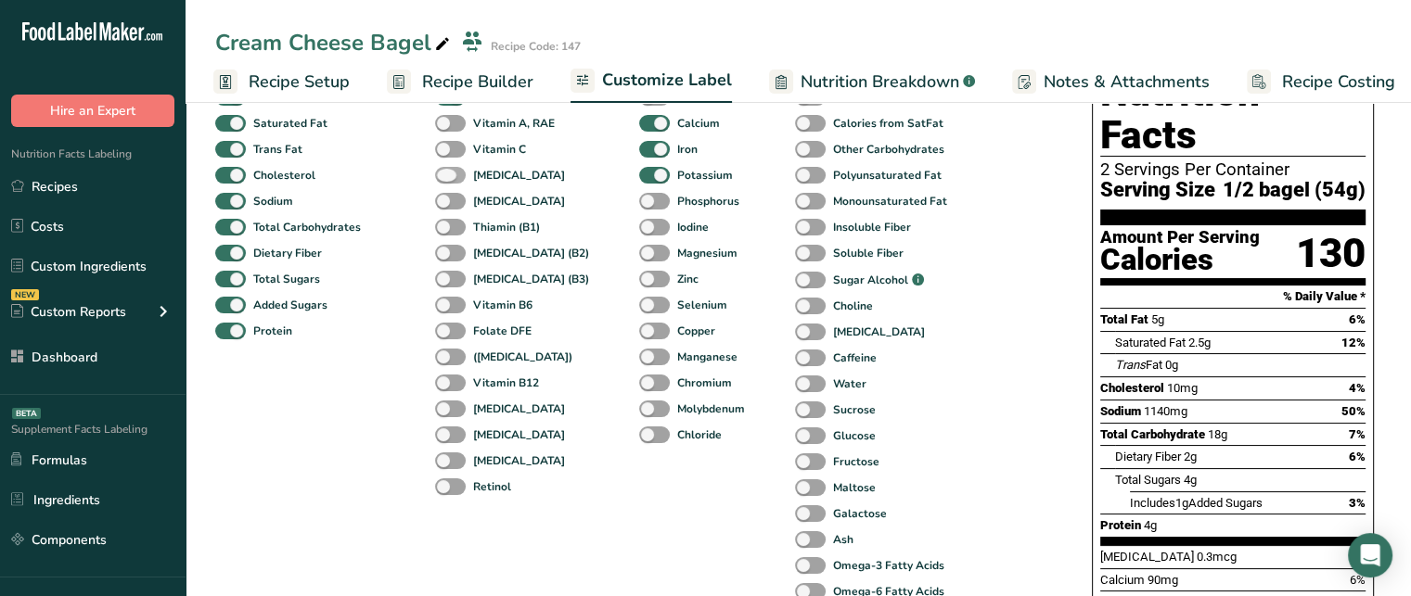
click at [448, 181] on span at bounding box center [450, 176] width 31 height 18
click at [447, 181] on input "[MEDICAL_DATA]" at bounding box center [441, 175] width 12 height 12
checkbox input "true"
click at [451, 152] on span at bounding box center [450, 150] width 31 height 18
click at [447, 152] on input "Vitamin C" at bounding box center [441, 149] width 12 height 12
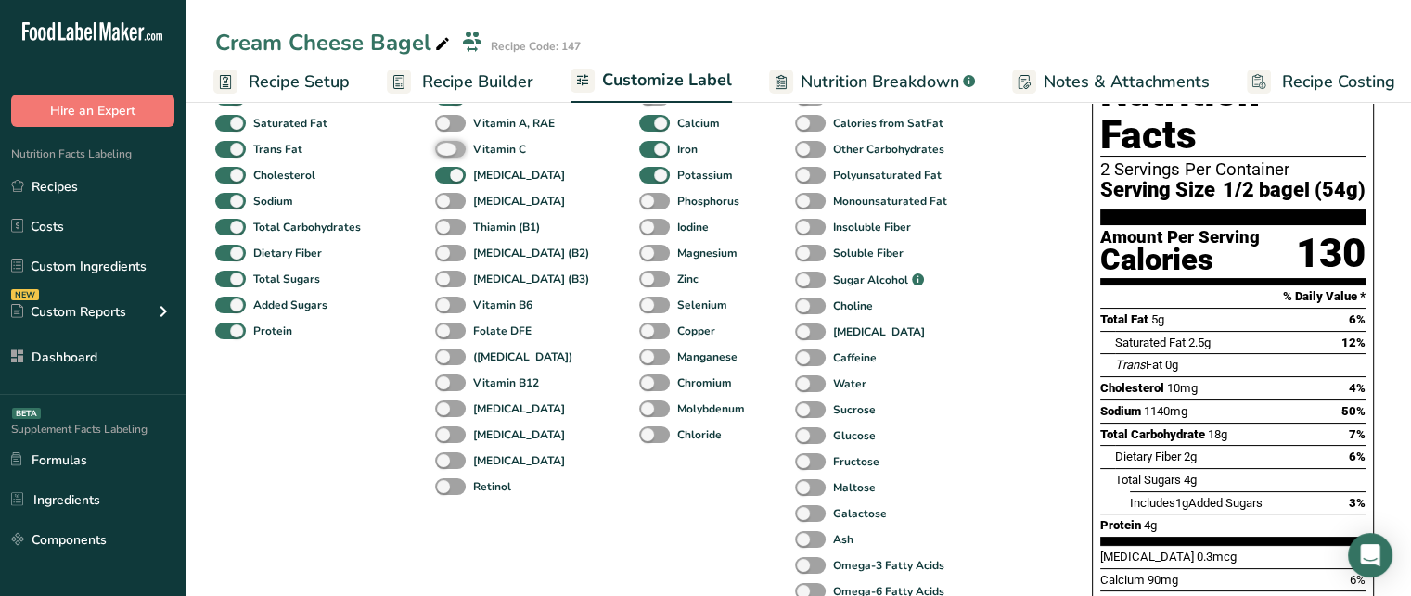
checkbox input "true"
click at [449, 129] on span at bounding box center [450, 124] width 31 height 18
click at [447, 129] on input "Vitamin A, RAE" at bounding box center [441, 123] width 12 height 12
checkbox input "true"
click at [449, 205] on span at bounding box center [450, 202] width 31 height 18
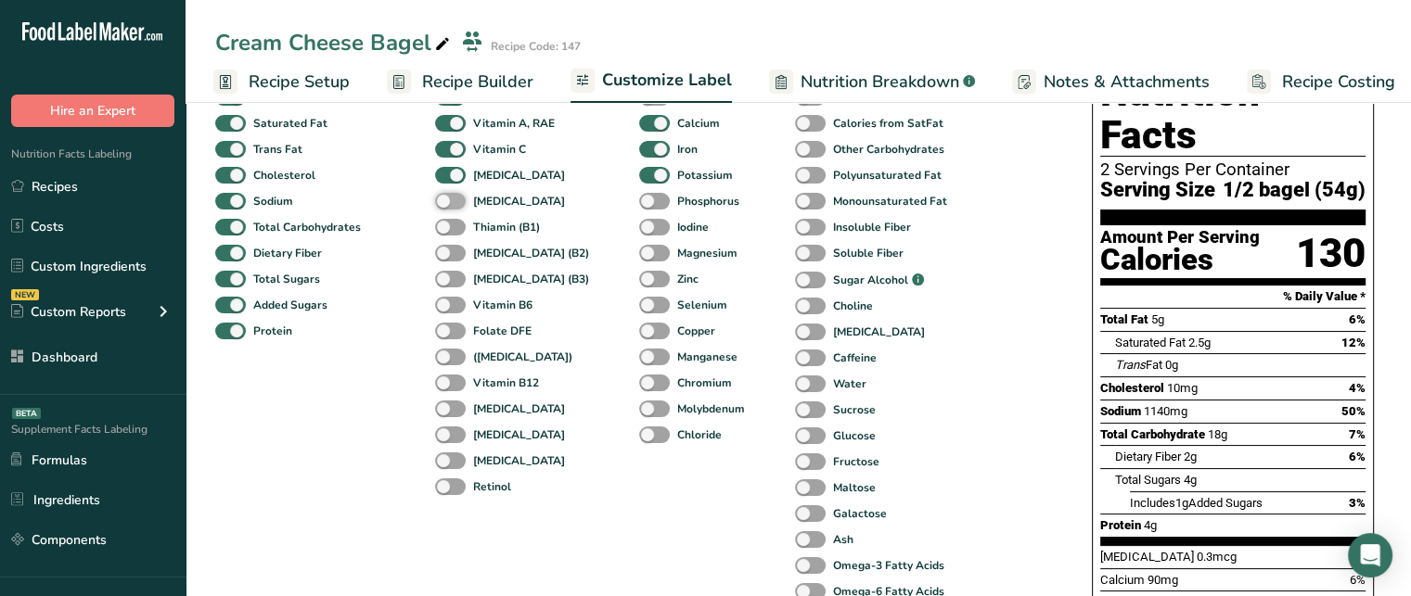
click at [447, 205] on input "[MEDICAL_DATA]" at bounding box center [441, 201] width 12 height 12
checkbox input "true"
click at [639, 198] on span at bounding box center [654, 202] width 31 height 18
click at [639, 198] on input "Phosphorus" at bounding box center [645, 201] width 12 height 12
checkbox input "true"
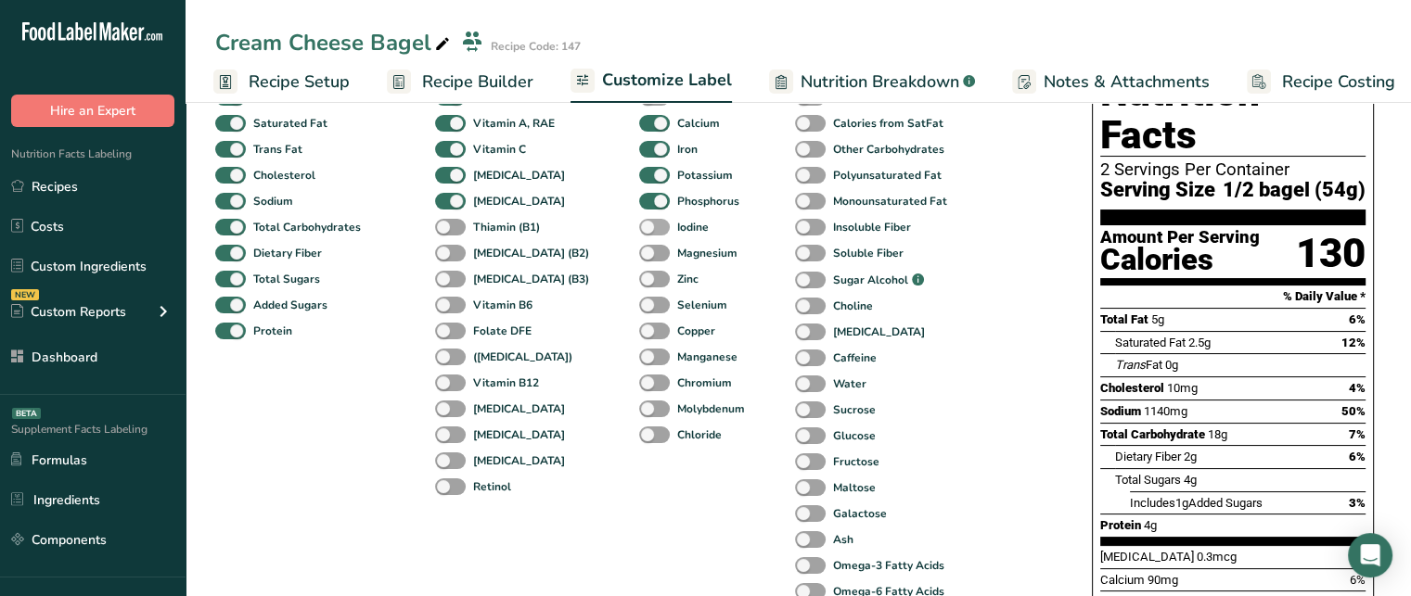
click at [639, 231] on span at bounding box center [654, 228] width 31 height 18
click at [639, 231] on input "Iodine" at bounding box center [645, 227] width 12 height 12
checkbox input "true"
click at [639, 262] on span at bounding box center [654, 254] width 31 height 18
click at [639, 259] on input "Magnesium" at bounding box center [645, 253] width 12 height 12
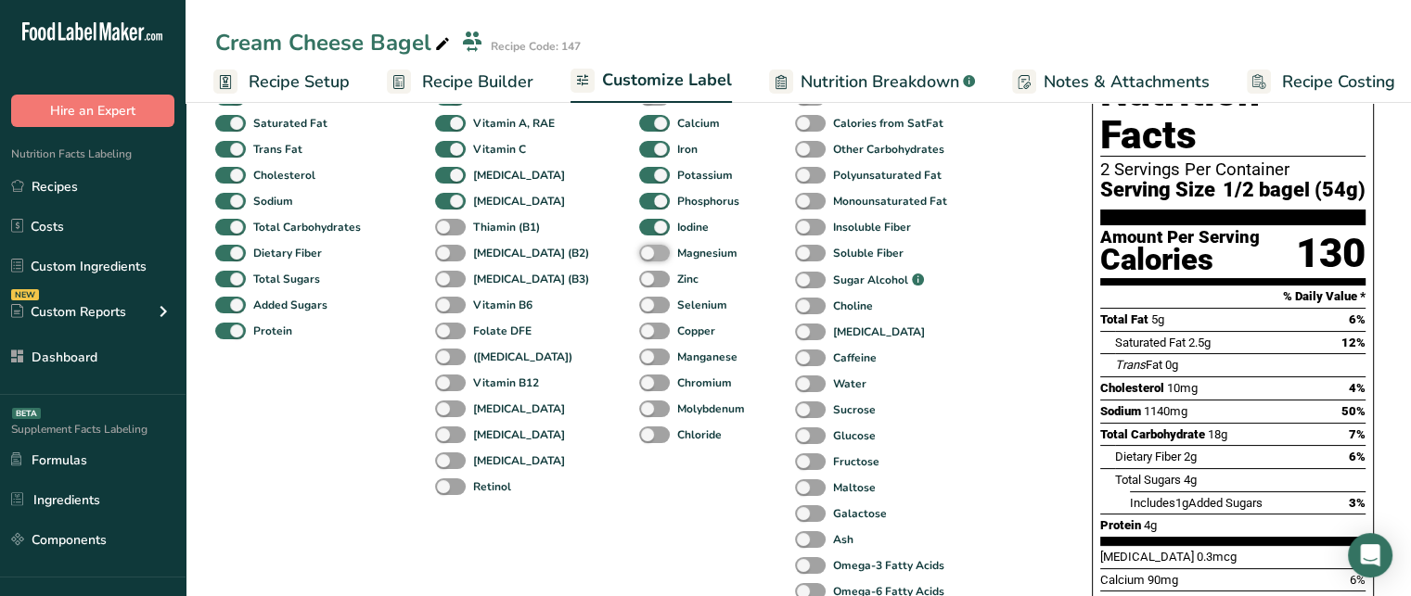
checkbox input "true"
click at [639, 280] on span at bounding box center [654, 280] width 31 height 18
click at [639, 280] on input "Zinc" at bounding box center [645, 279] width 12 height 12
checkbox input "true"
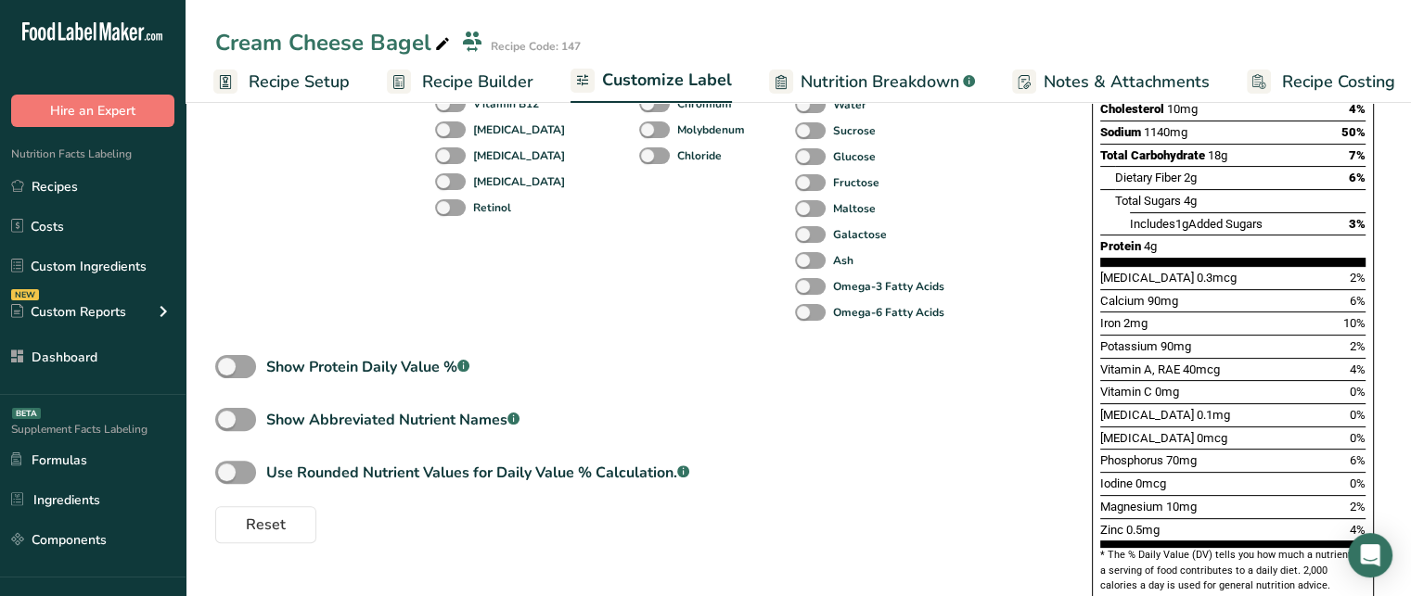
scroll to position [495, 0]
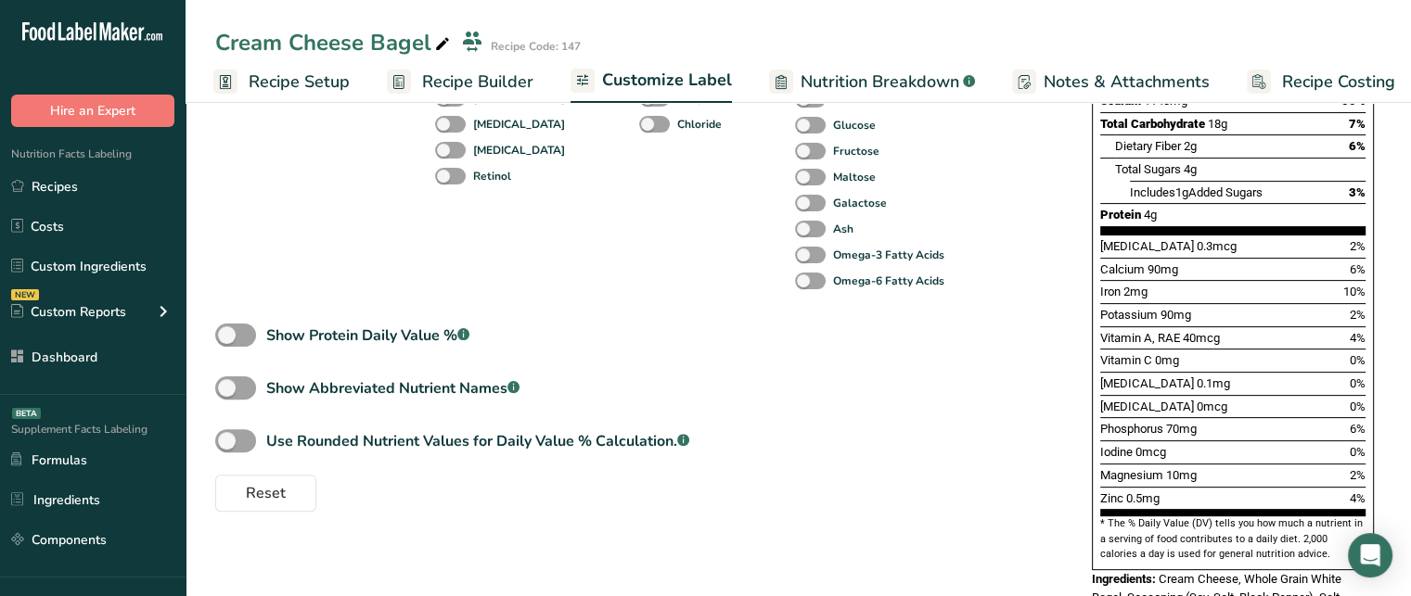
drag, startPoint x: 1134, startPoint y: 209, endPoint x: 1187, endPoint y: 447, distance: 244.1
click at [1187, 447] on section "Vitamin D 0.3mcg 2% Calcium 90mg 6% Iron 2mg 10% Potassium 90mg 2% Vitamin A, R…" at bounding box center [1232, 376] width 265 height 282
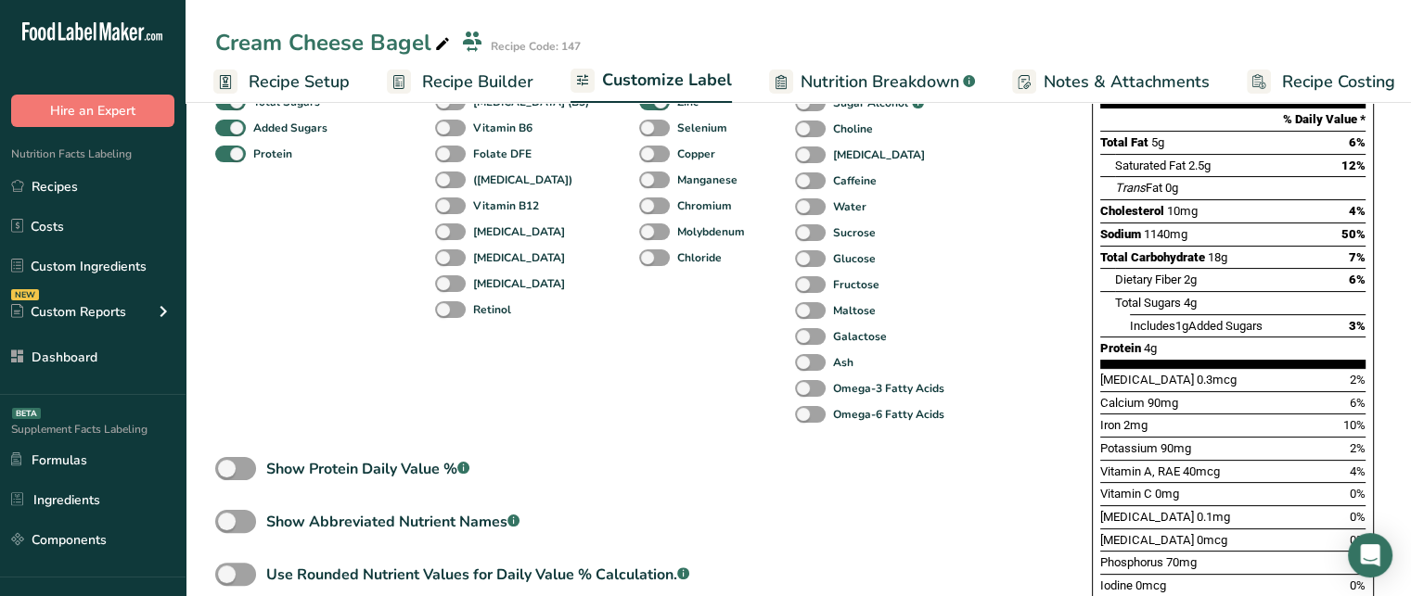
scroll to position [354, 0]
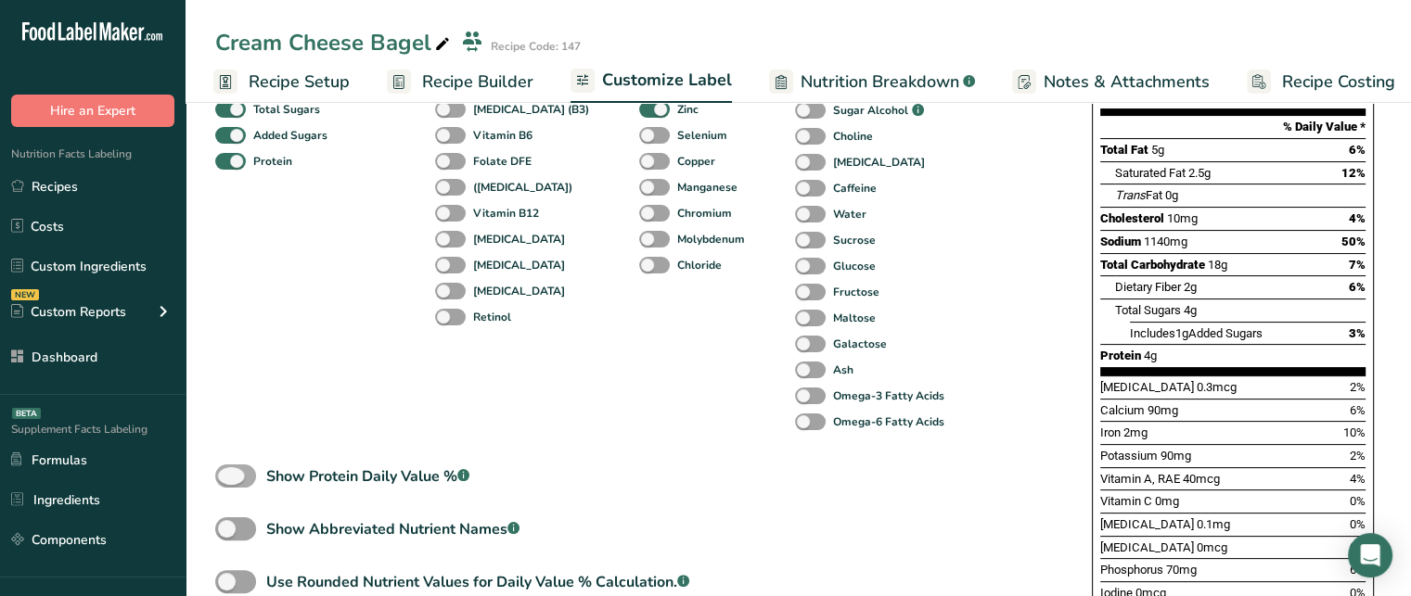
click at [250, 478] on span at bounding box center [235, 476] width 41 height 23
click at [227, 478] on input "Show Protein Daily Value % .a-a{fill:#347362;}.b-a{fill:#fff;}" at bounding box center [221, 476] width 12 height 12
checkbox input "true"
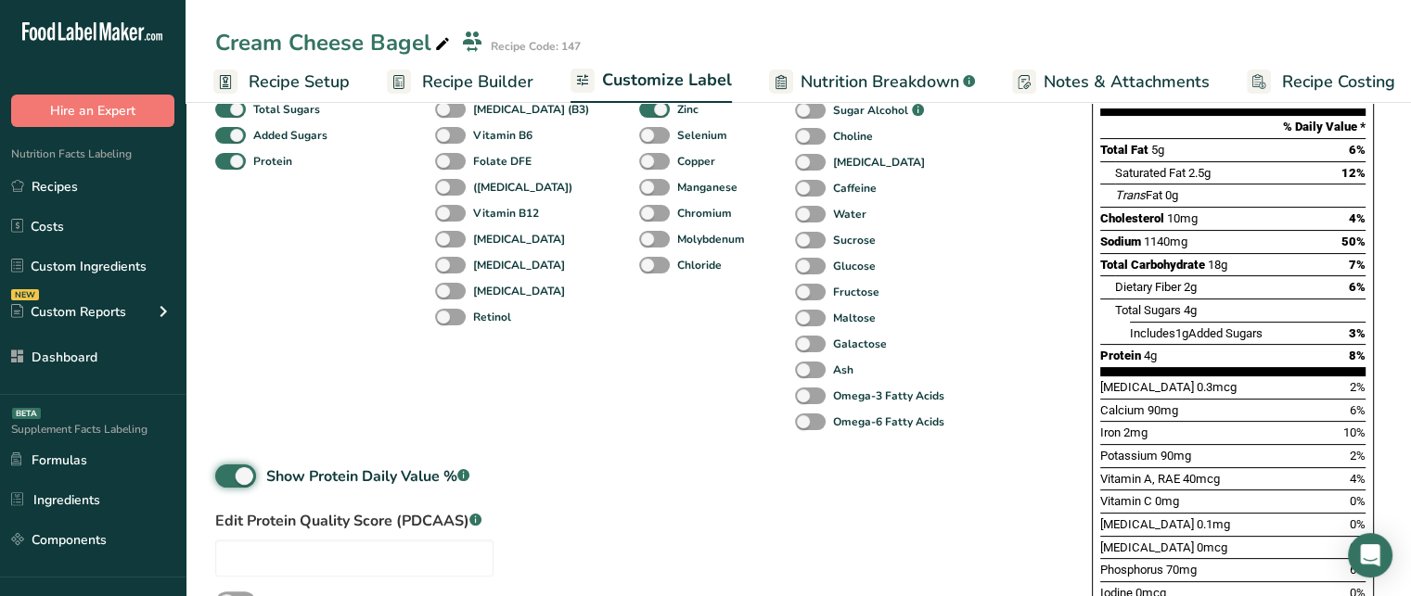
scroll to position [432, 0]
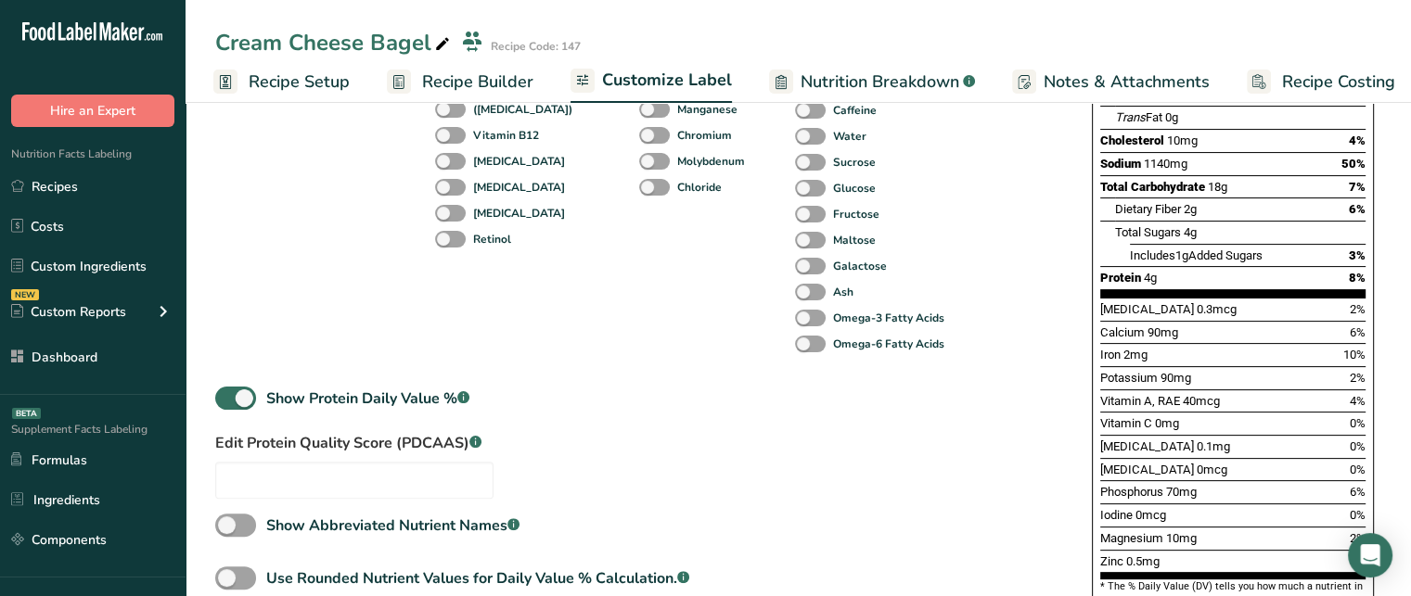
click at [415, 466] on div at bounding box center [354, 480] width 278 height 37
click at [417, 488] on input "text" at bounding box center [354, 480] width 278 height 37
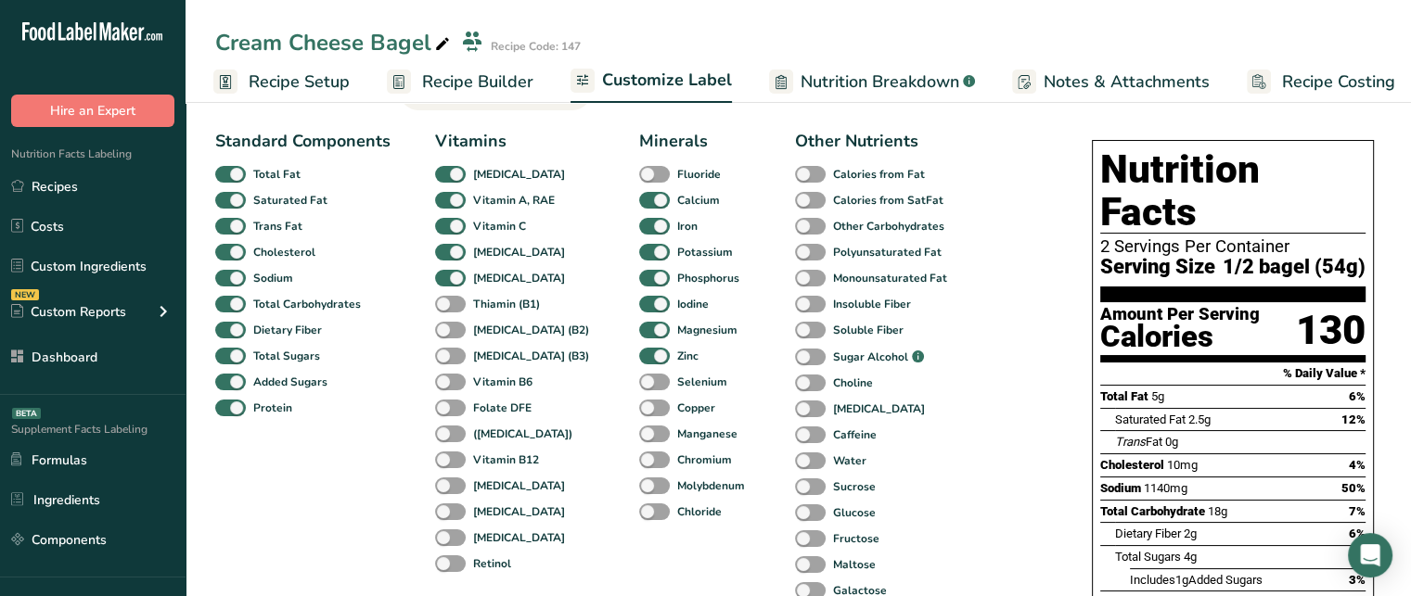
scroll to position [0, 0]
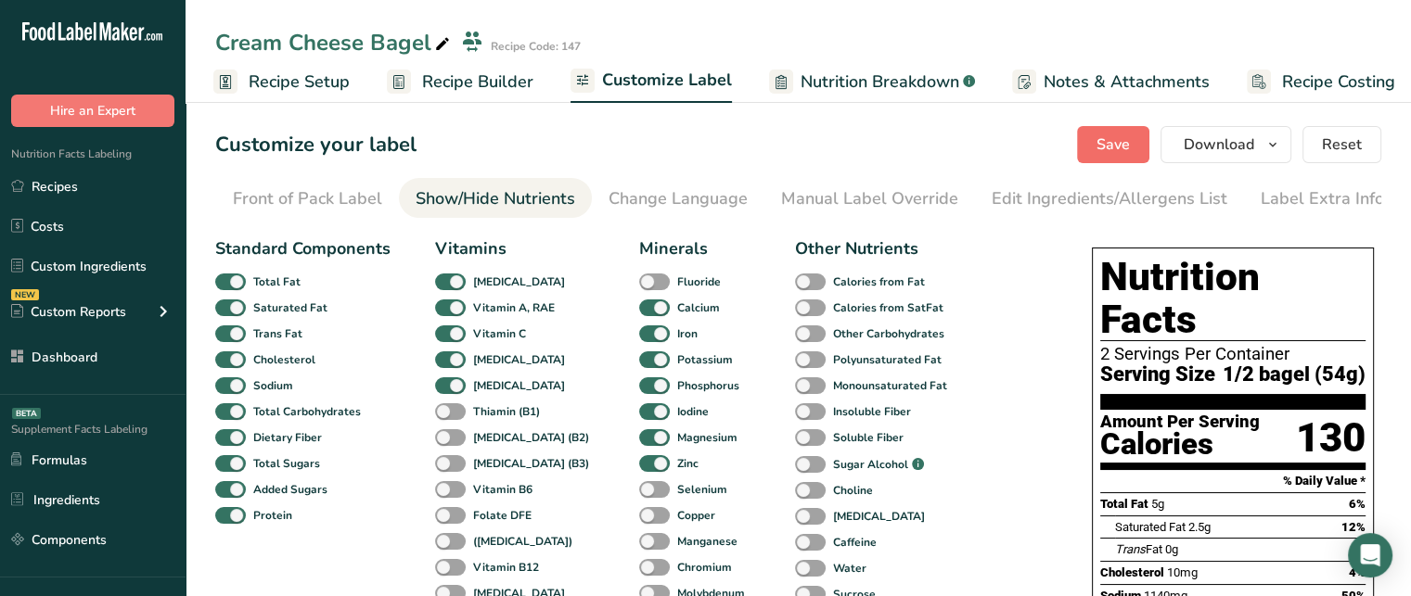
type input "0.7"
click at [1111, 143] on span "Save" at bounding box center [1112, 145] width 33 height 22
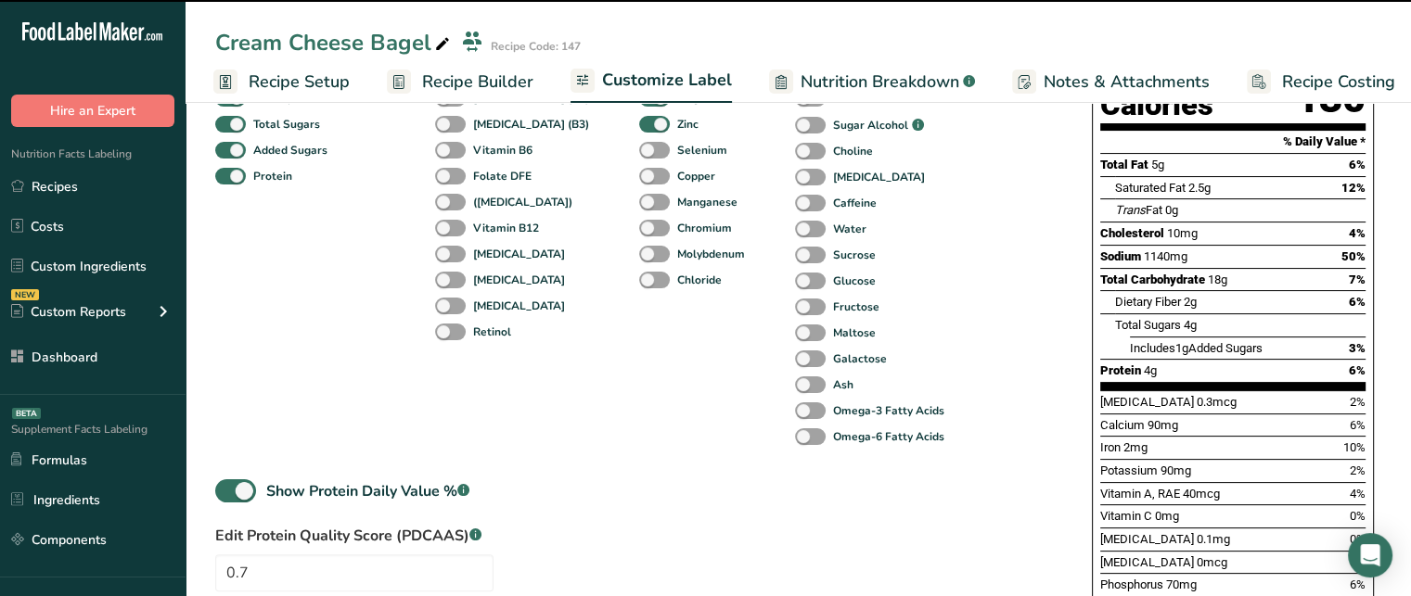
scroll to position [337, 0]
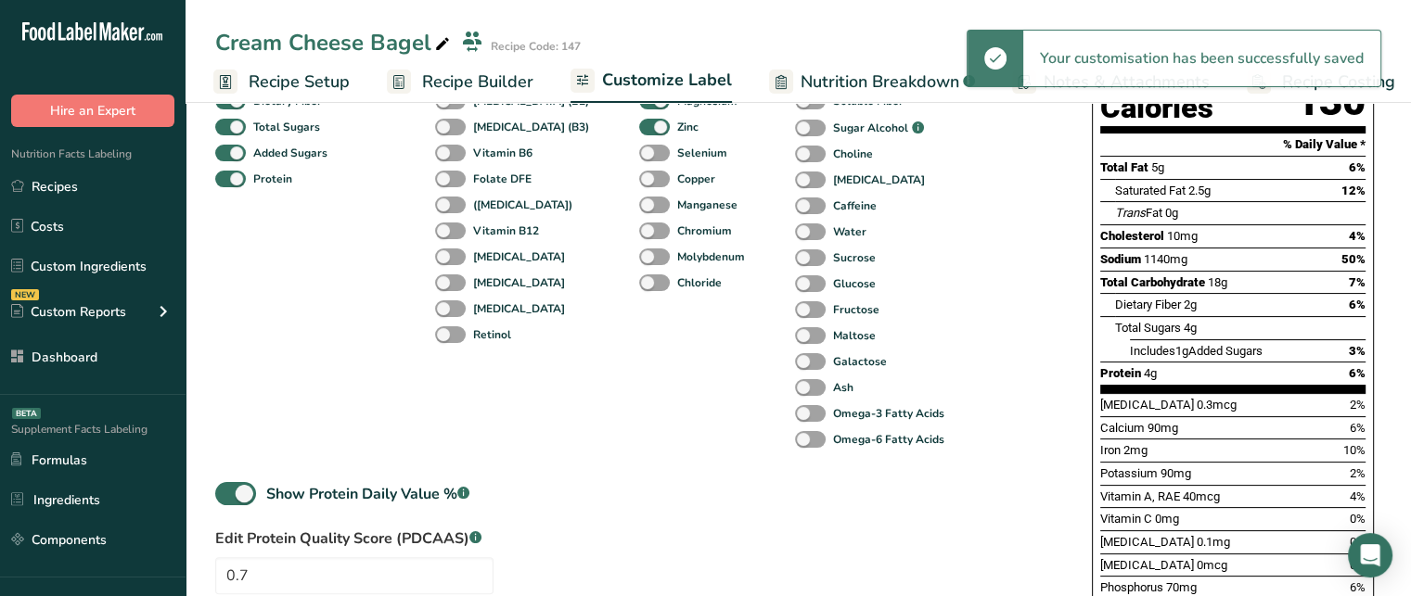
drag, startPoint x: 1349, startPoint y: 329, endPoint x: 1385, endPoint y: 321, distance: 37.1
click at [1385, 321] on section "Customize your label Save Download Choose what to show on your downloaded label…" at bounding box center [797, 296] width 1225 height 1072
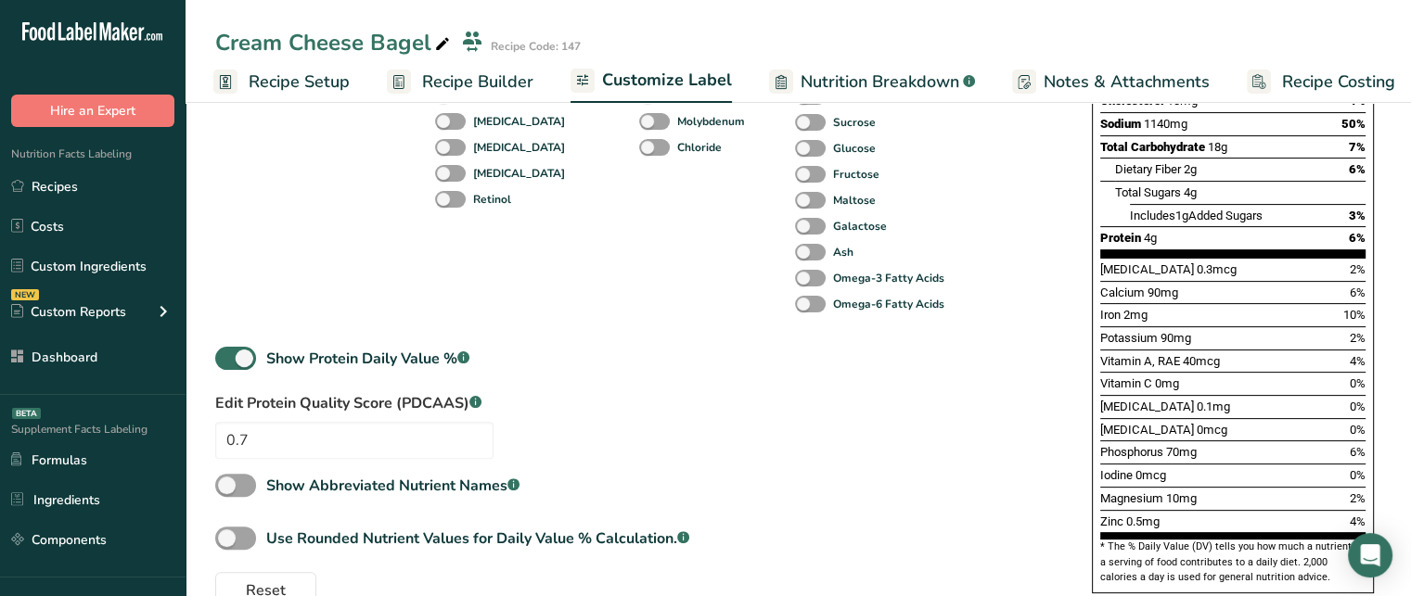
scroll to position [465, 0]
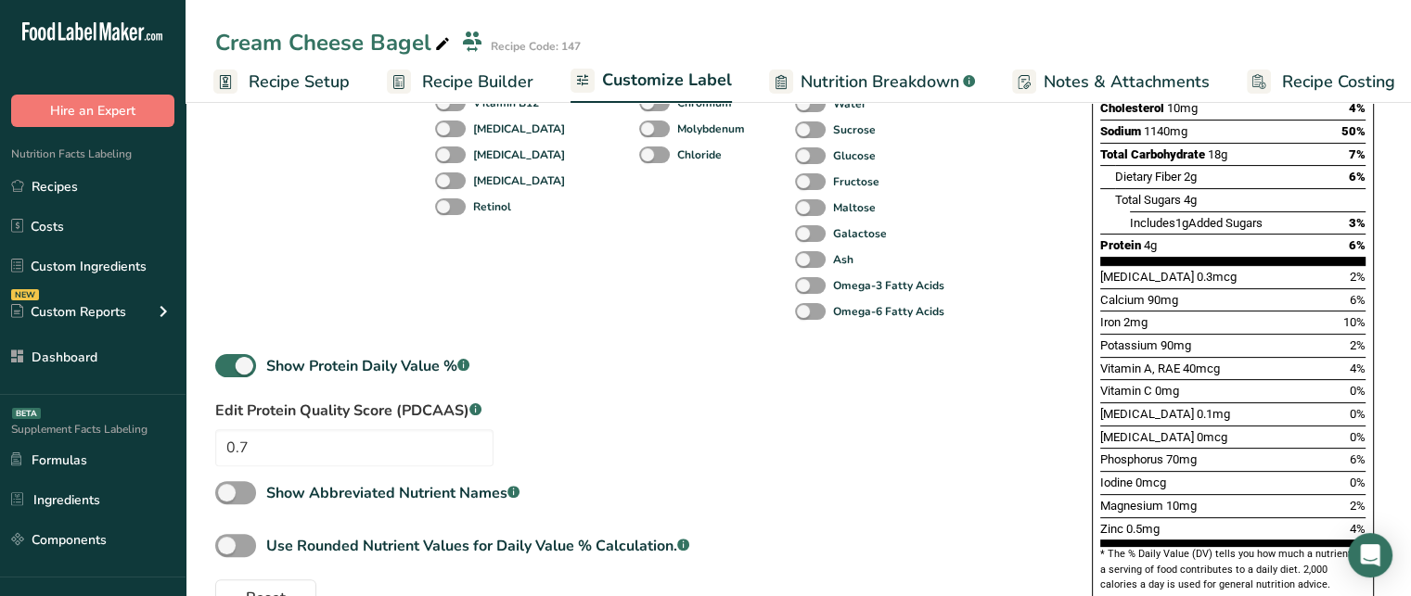
click at [687, 437] on div "Standard Components Total Fat Saturated Fat Trans Fat Cholesterol Sodium Total …" at bounding box center [634, 190] width 839 height 852
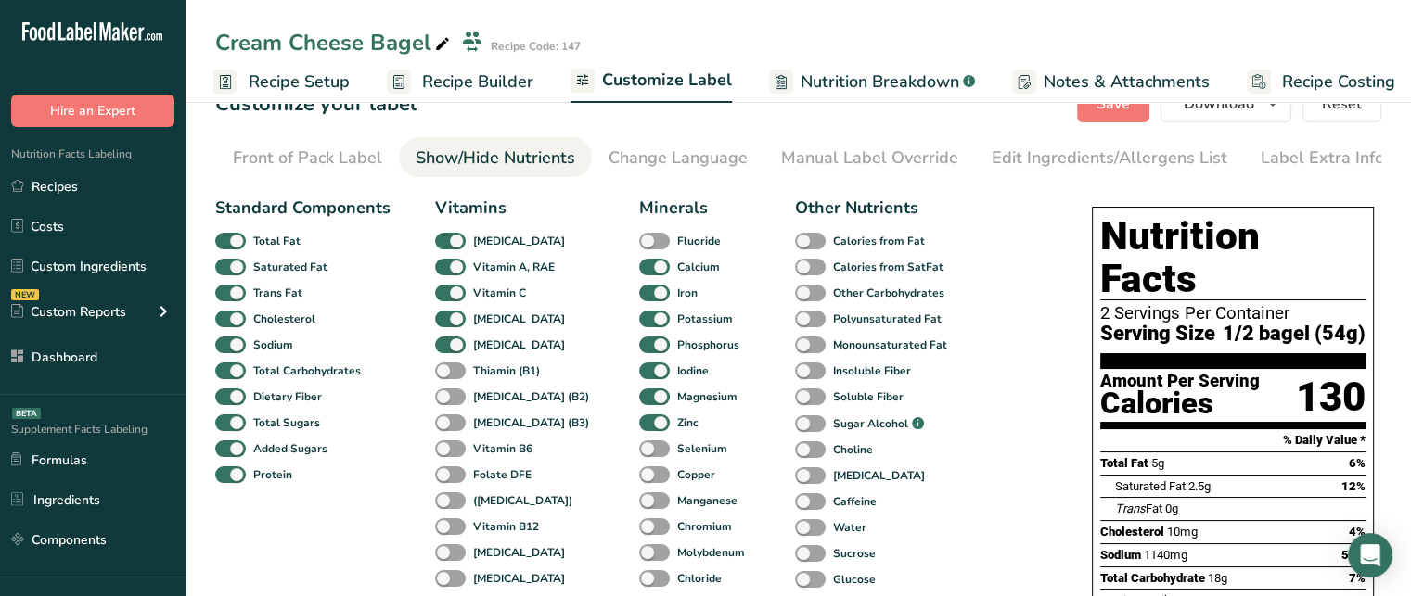
scroll to position [0, 0]
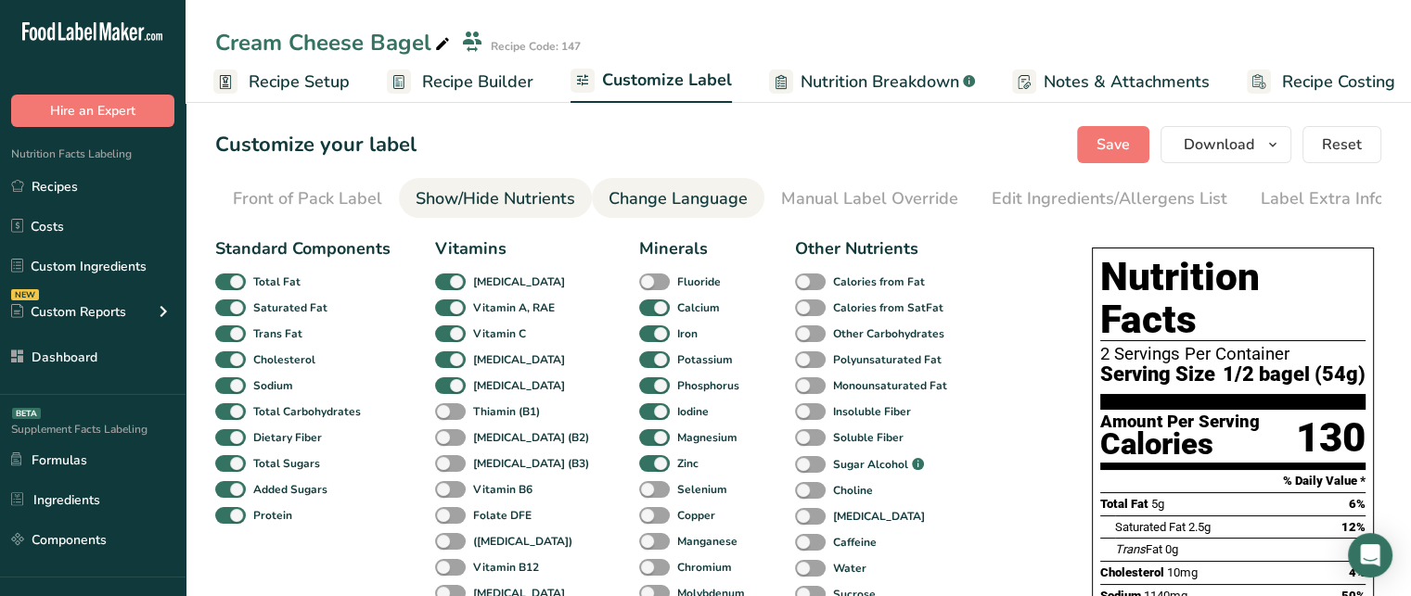
click at [709, 203] on div "Change Language" at bounding box center [677, 198] width 139 height 25
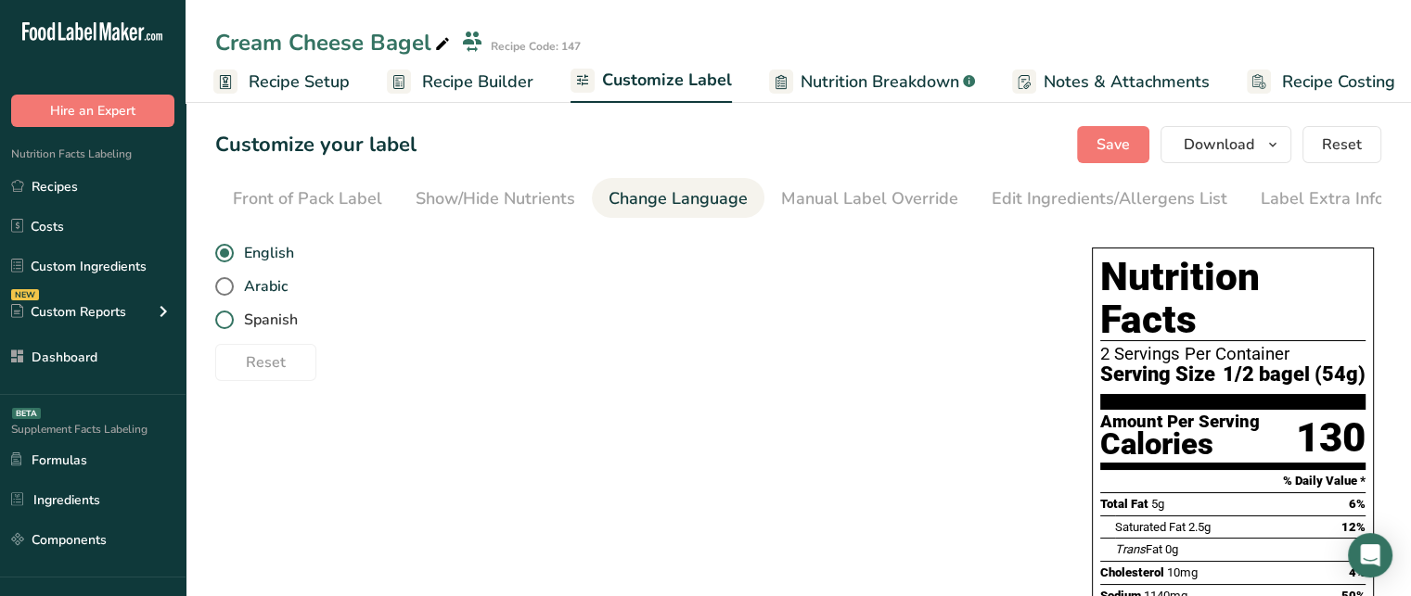
click at [232, 317] on label "Spanish" at bounding box center [634, 320] width 839 height 19
click at [227, 317] on input "Spanish" at bounding box center [221, 320] width 12 height 12
radio input "true"
radio input "false"
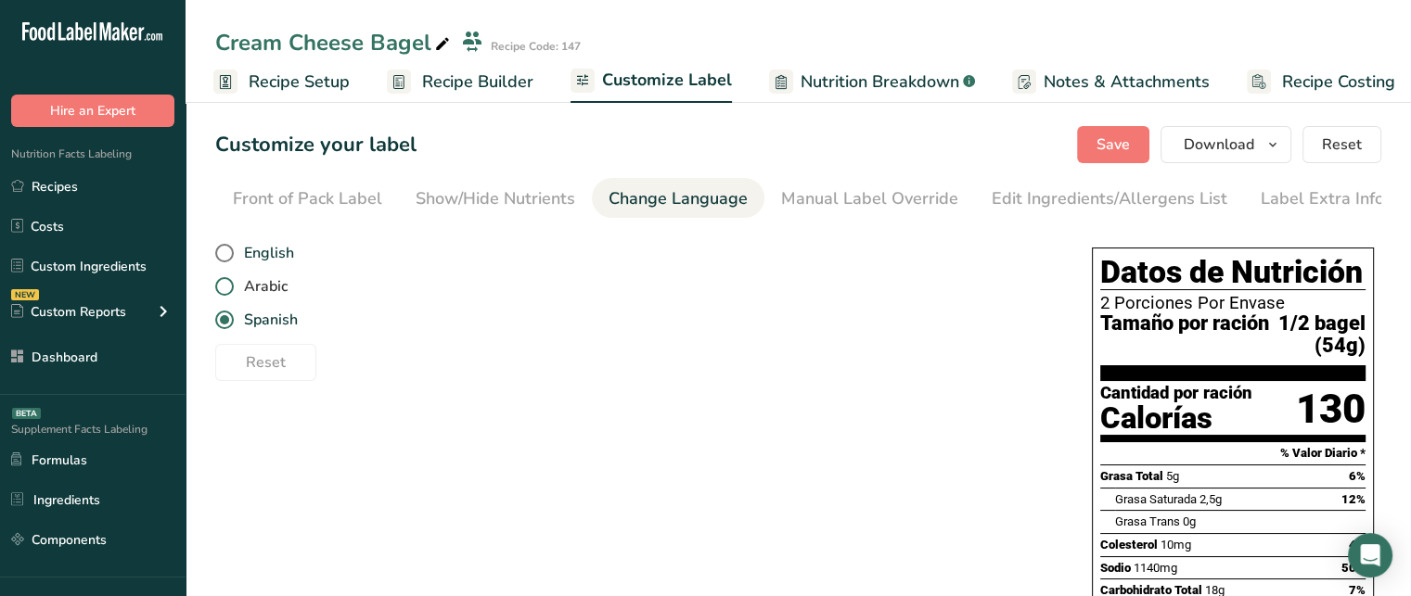
click at [224, 286] on span at bounding box center [224, 286] width 19 height 19
click at [224, 286] on input "Arabic" at bounding box center [221, 287] width 12 height 12
radio input "true"
radio input "false"
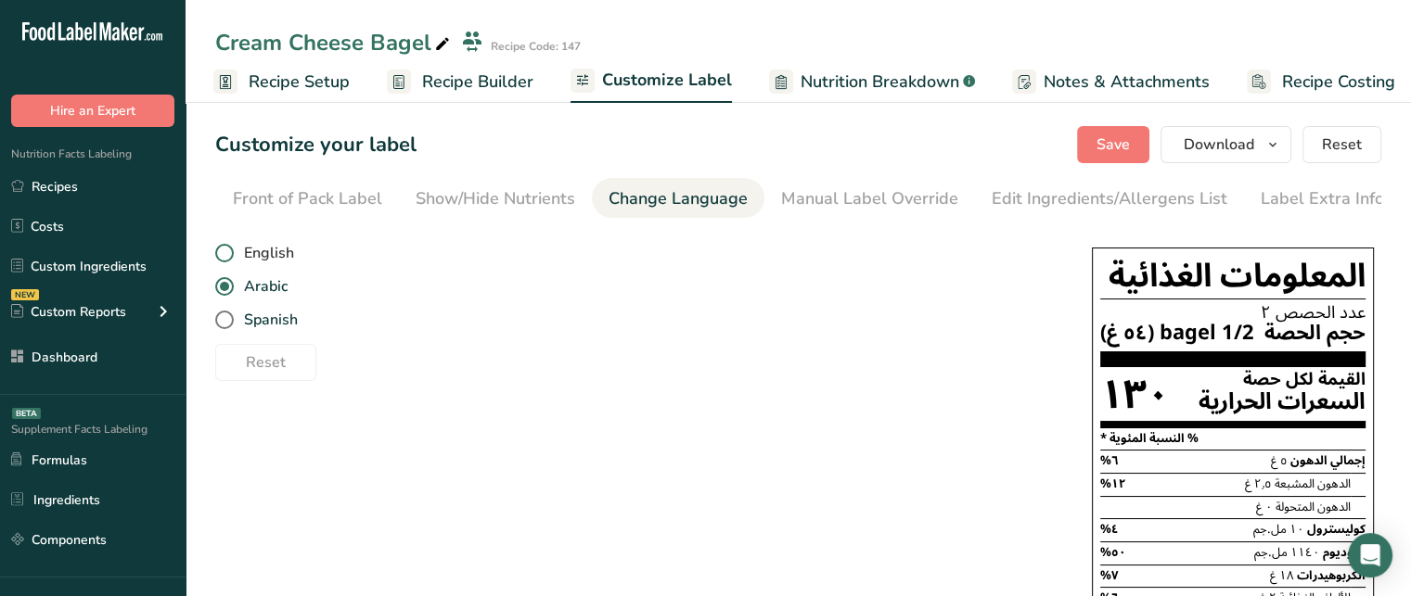
click at [223, 261] on span at bounding box center [224, 253] width 19 height 19
click at [223, 260] on input "English" at bounding box center [221, 254] width 12 height 12
radio input "true"
radio input "false"
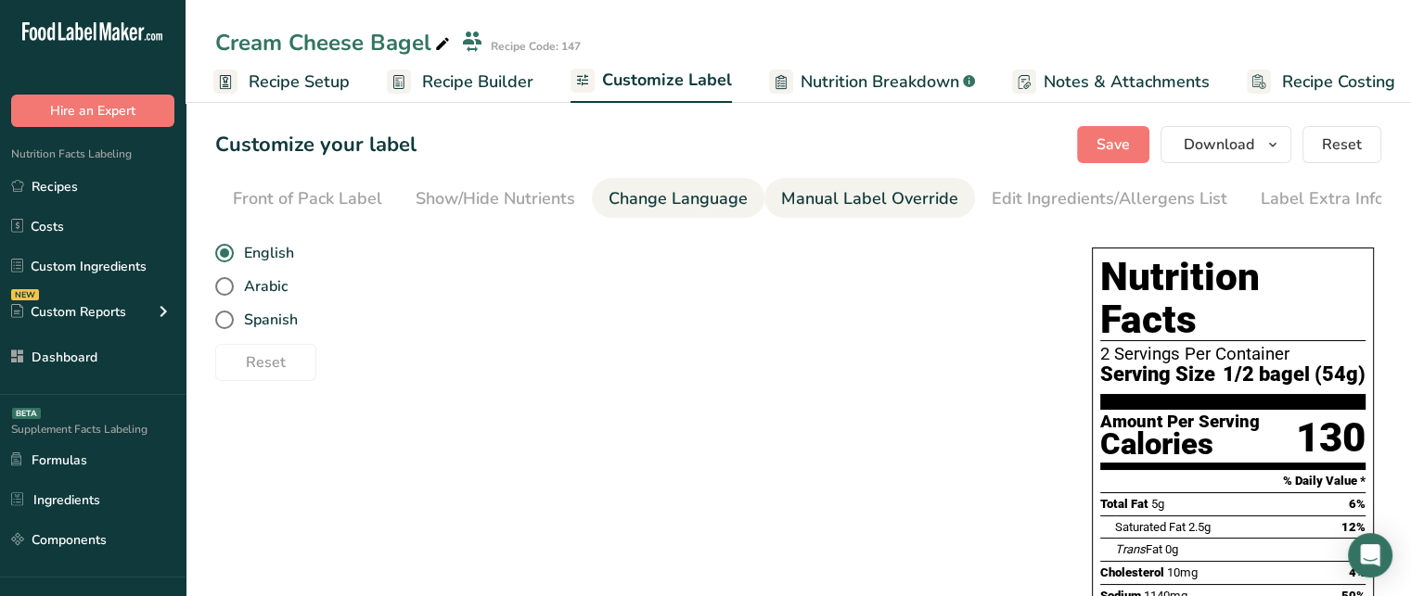
click at [902, 193] on div "Manual Label Override" at bounding box center [869, 198] width 177 height 25
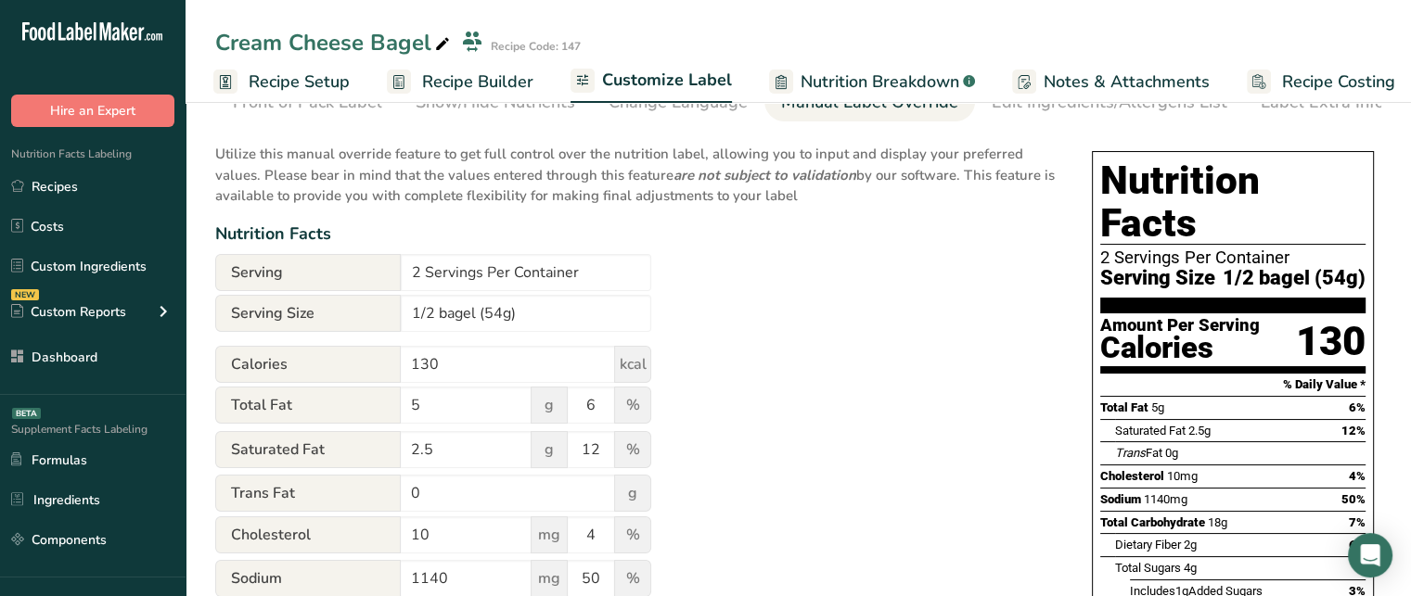
scroll to position [99, 0]
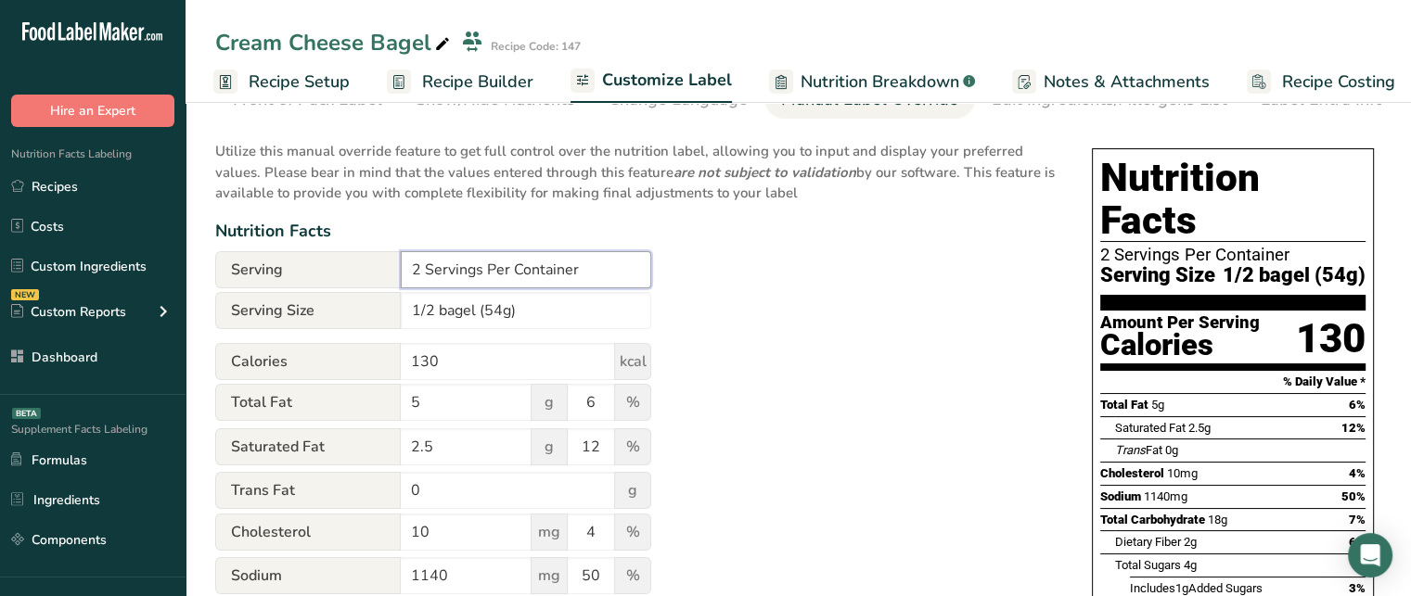
click at [475, 280] on input "2 Servings Per Container" at bounding box center [526, 269] width 250 height 37
drag, startPoint x: 422, startPoint y: 272, endPoint x: 407, endPoint y: 272, distance: 14.8
click at [407, 272] on input "2 Servings Per Container" at bounding box center [526, 269] width 250 height 37
click at [464, 320] on input "1/2 bagel (54g)" at bounding box center [526, 310] width 250 height 37
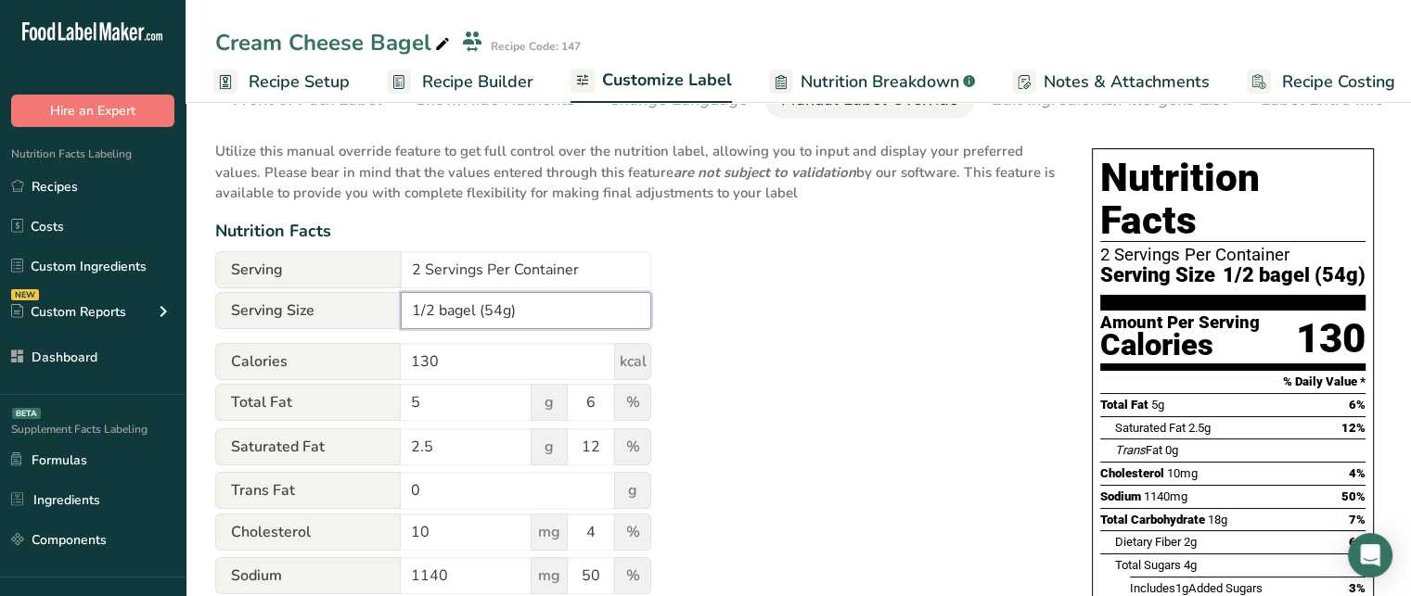
click at [564, 316] on input "1/2 bagel (54g)" at bounding box center [526, 310] width 250 height 37
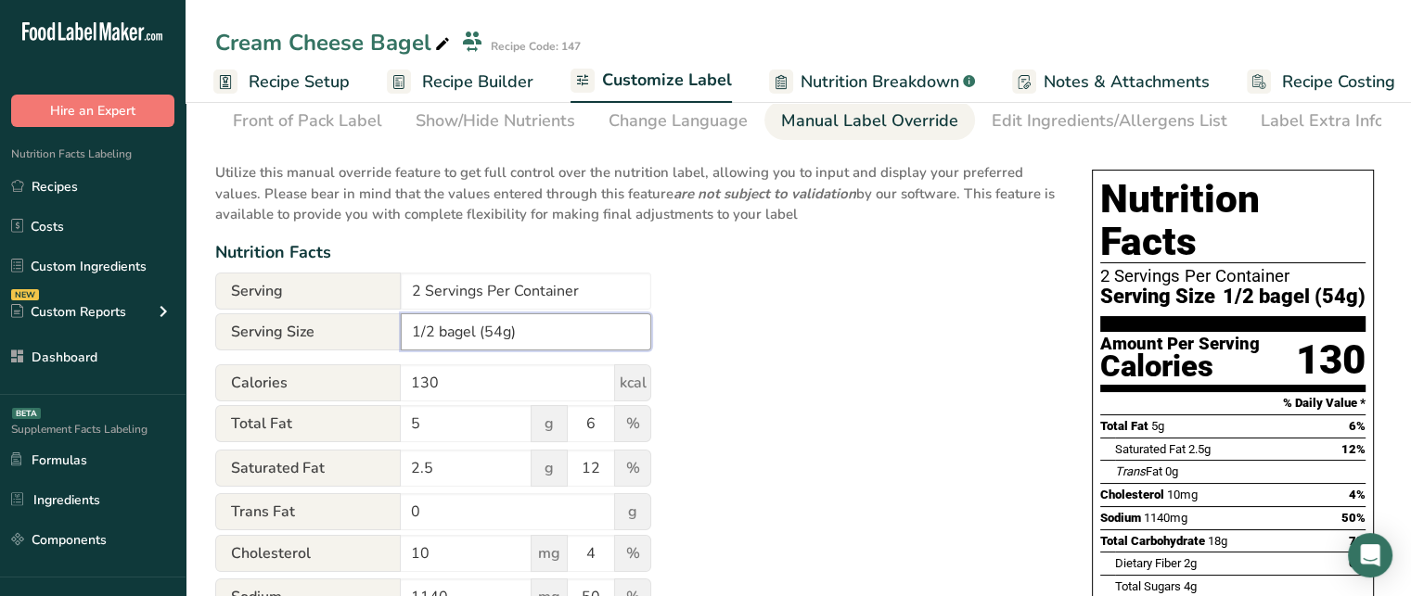
scroll to position [35, 0]
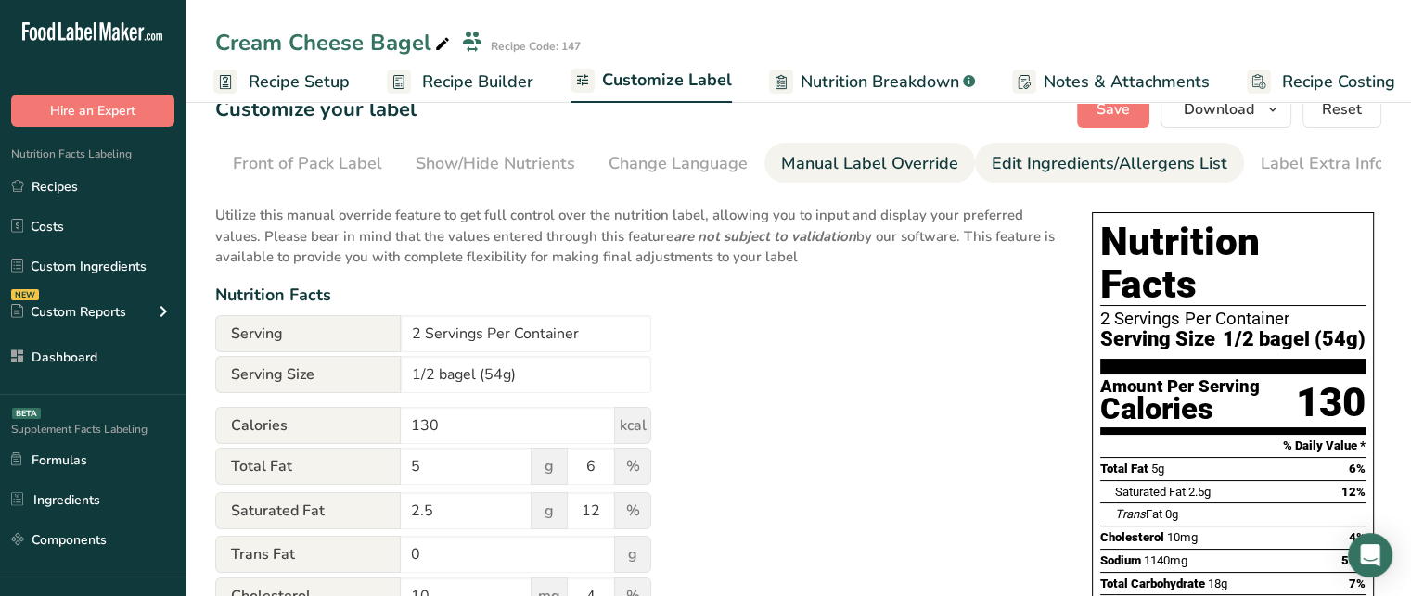
click at [1027, 164] on div "Edit Ingredients/Allergens List" at bounding box center [1109, 163] width 236 height 25
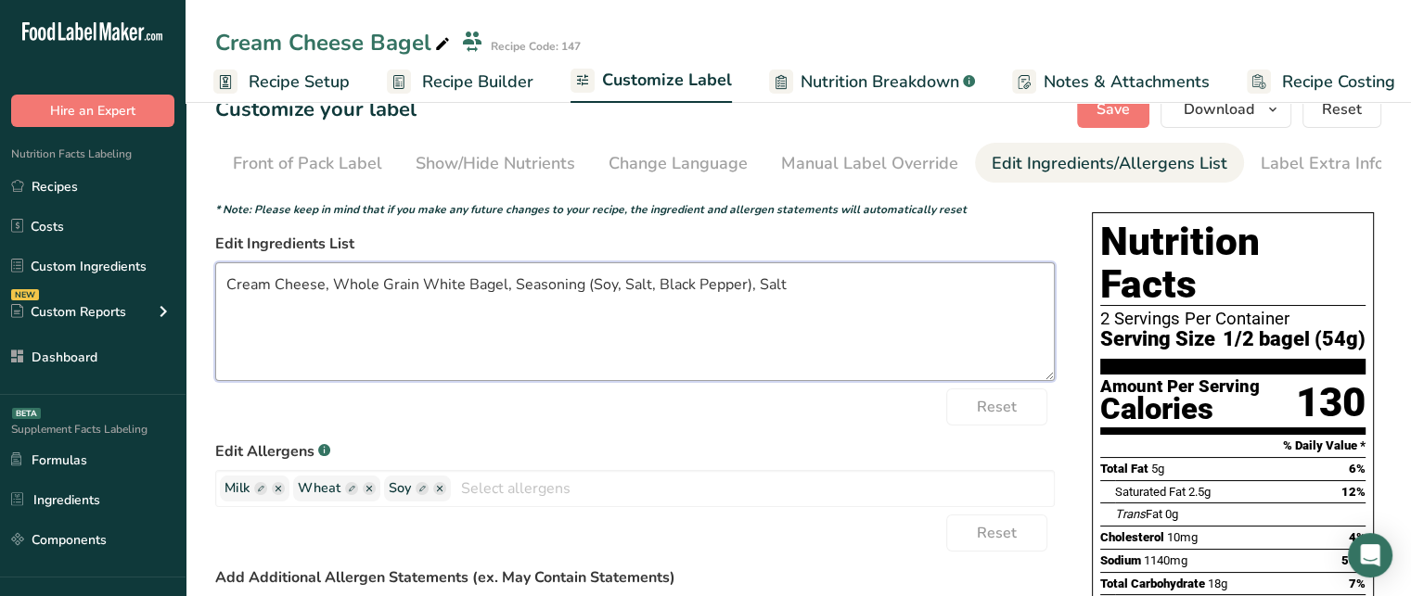
click at [784, 326] on textarea "Cream Cheese, Whole Grain White Bagel, Seasoning (Soy, Salt, Black Pepper), Salt" at bounding box center [634, 321] width 839 height 119
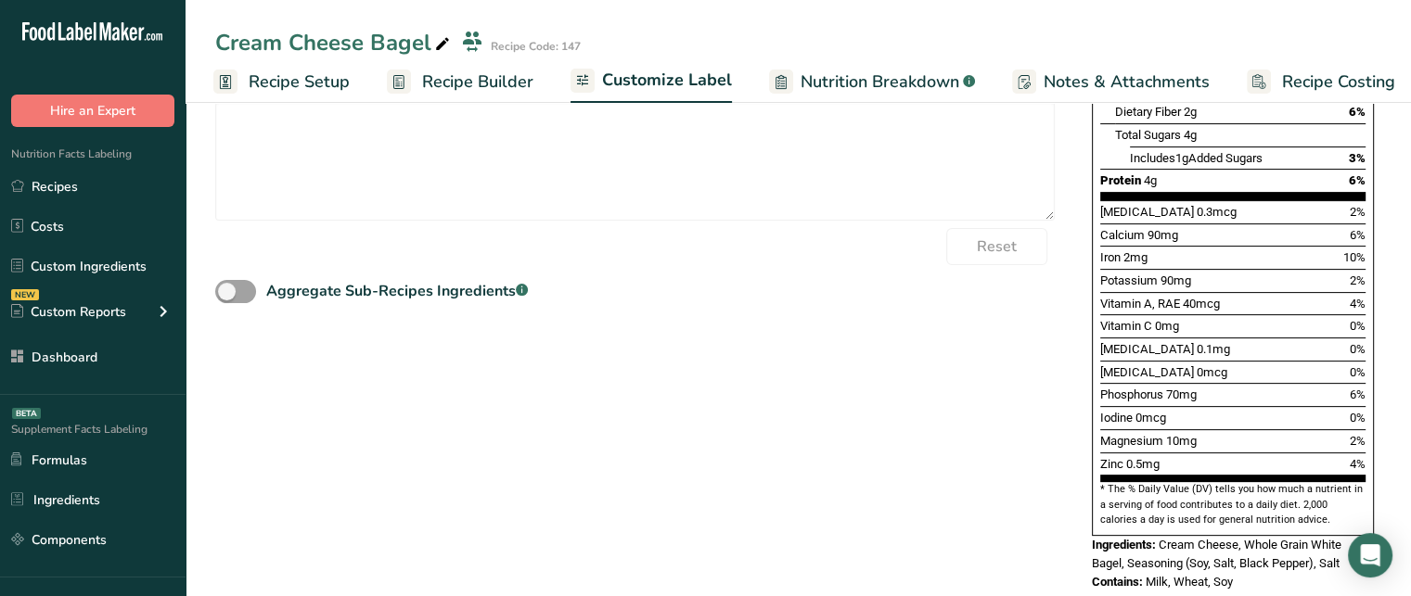
scroll to position [0, 0]
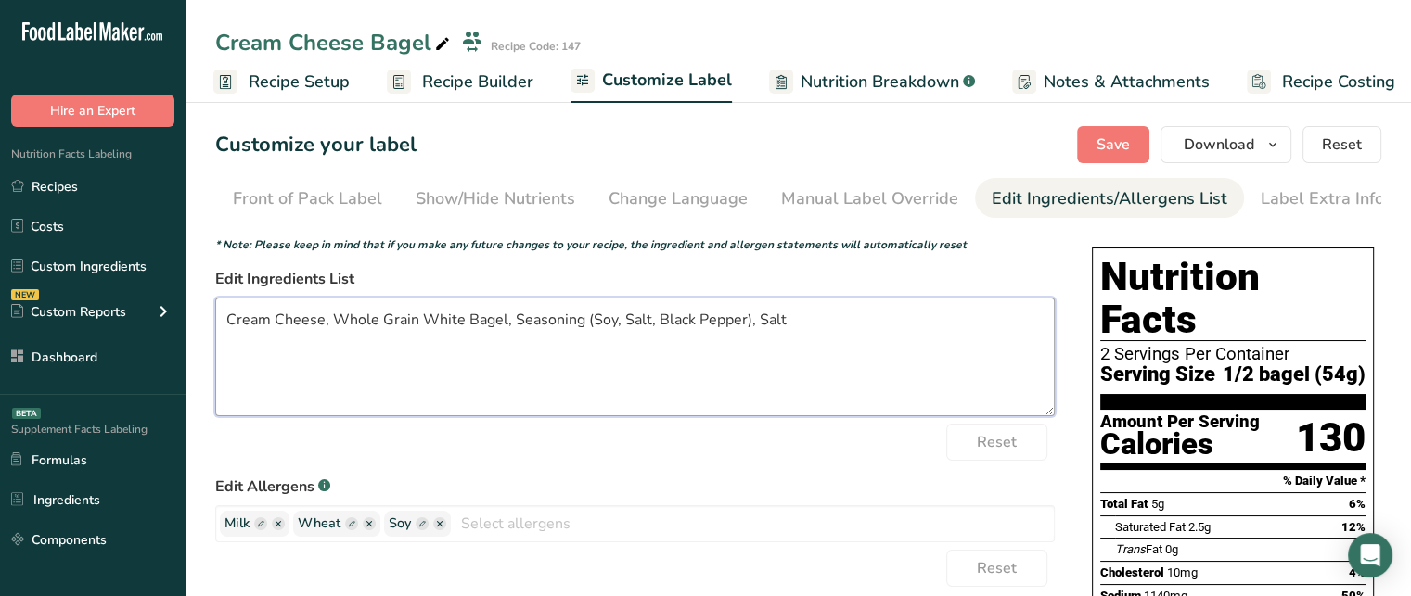
drag, startPoint x: 225, startPoint y: 333, endPoint x: 310, endPoint y: 334, distance: 84.4
click at [310, 334] on textarea "Cream Cheese, Whole Grain White Bagel, Seasoning (Soy, Salt, Black Pepper), Salt" at bounding box center [634, 357] width 839 height 119
drag, startPoint x: 329, startPoint y: 319, endPoint x: 483, endPoint y: 322, distance: 154.0
click at [483, 322] on textarea "Cream Cheese, Whole Grain White Bagel, Seasoning (Soy, Salt, Black Pepper), Salt" at bounding box center [634, 357] width 839 height 119
drag, startPoint x: 533, startPoint y: 326, endPoint x: 712, endPoint y: 327, distance: 179.0
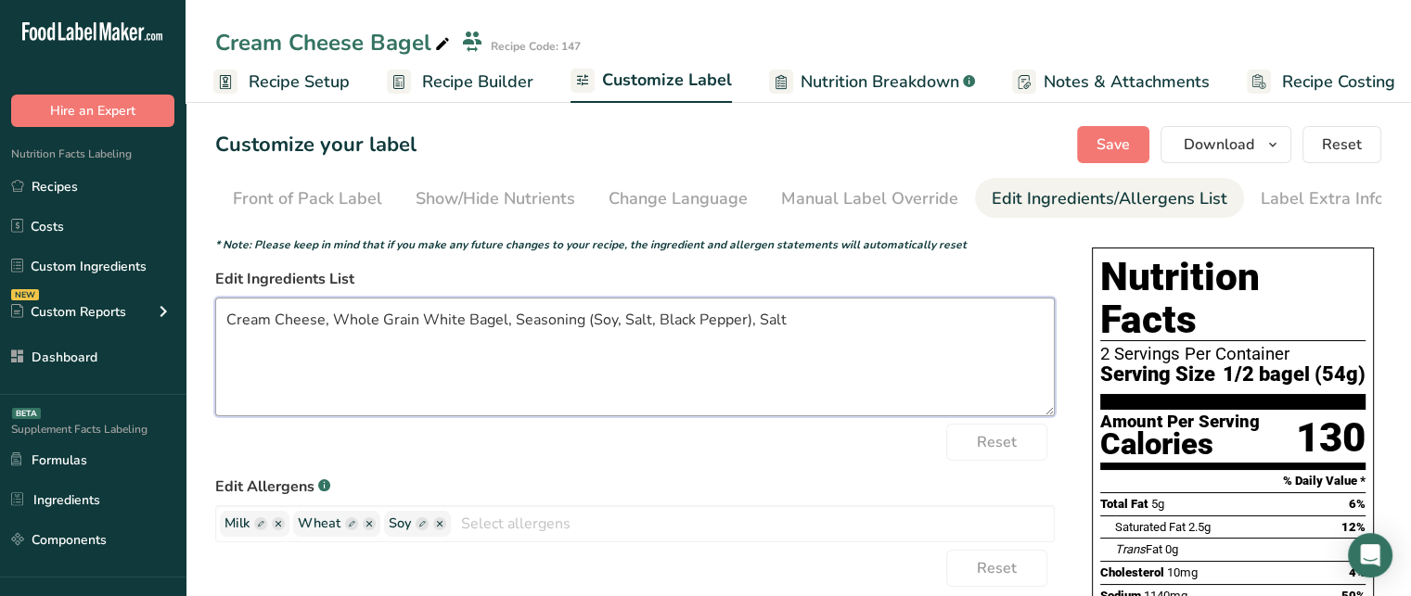
click at [712, 327] on textarea "Cream Cheese, Whole Grain White Bagel, Seasoning (Soy, Salt, Black Pepper), Salt" at bounding box center [634, 357] width 839 height 119
click at [773, 317] on textarea "Cream Cheese, Whole Grain White Bagel, Seasoning (Soy, Salt, Black Pepper), Salt" at bounding box center [634, 357] width 839 height 119
click at [423, 326] on textarea "Cream Cheese, Whole Grain White Bagel, Seasoning (Soy, Salt, Black Pepper), Salt" at bounding box center [634, 357] width 839 height 119
click at [822, 313] on textarea "Cream Cheese, Whole Grain Bagel, Seasoning (Soy, Salt, Black Pepper), Salt" at bounding box center [634, 357] width 839 height 119
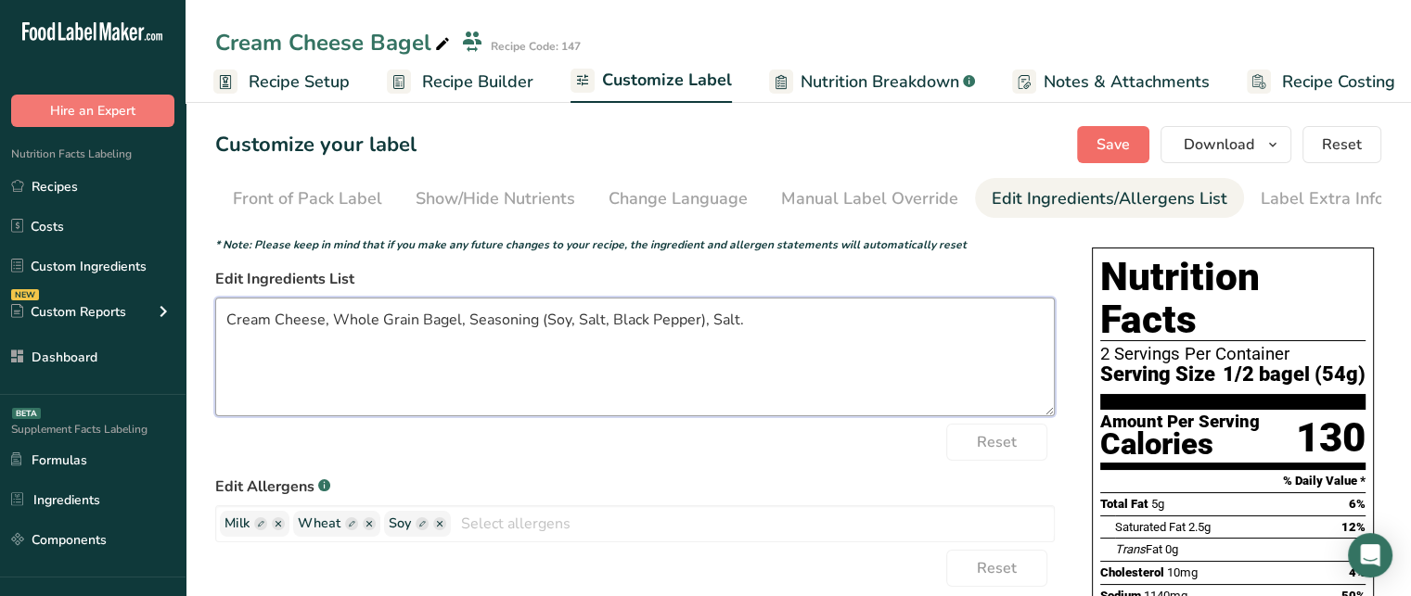
type textarea "Cream Cheese, Whole Grain Bagel, Seasoning (Soy, Salt, Black Pepper), Salt."
click at [1084, 149] on button "Save" at bounding box center [1113, 144] width 72 height 37
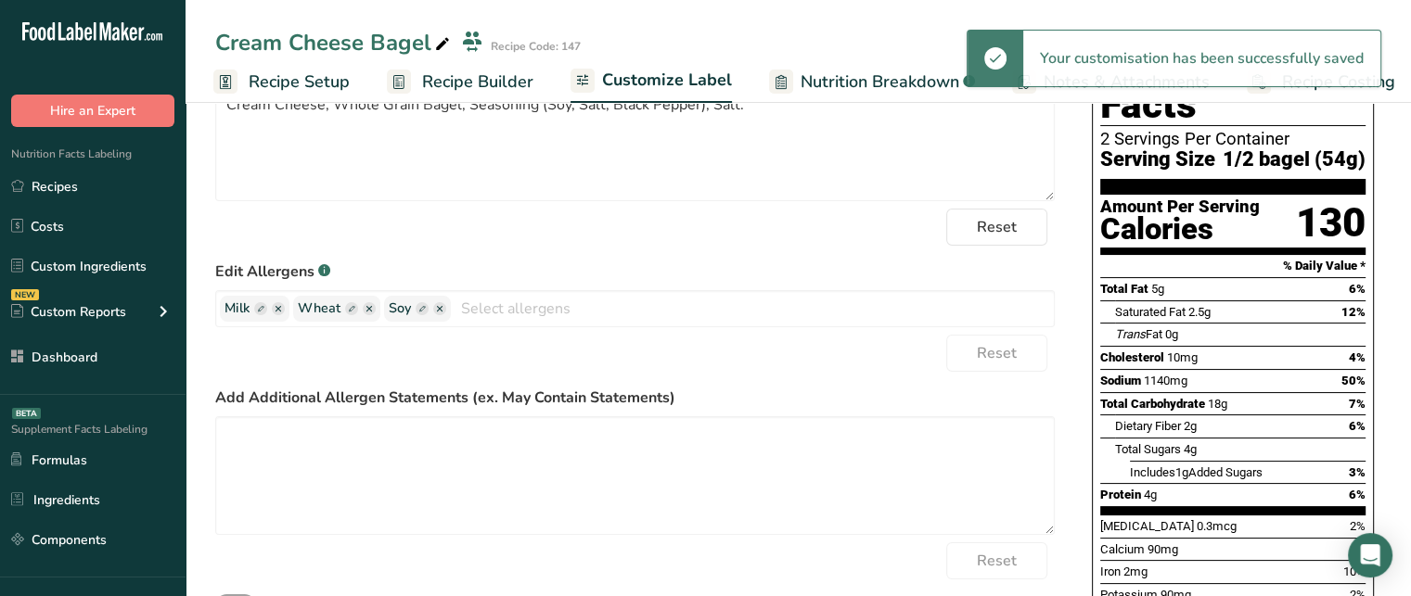
scroll to position [219, 0]
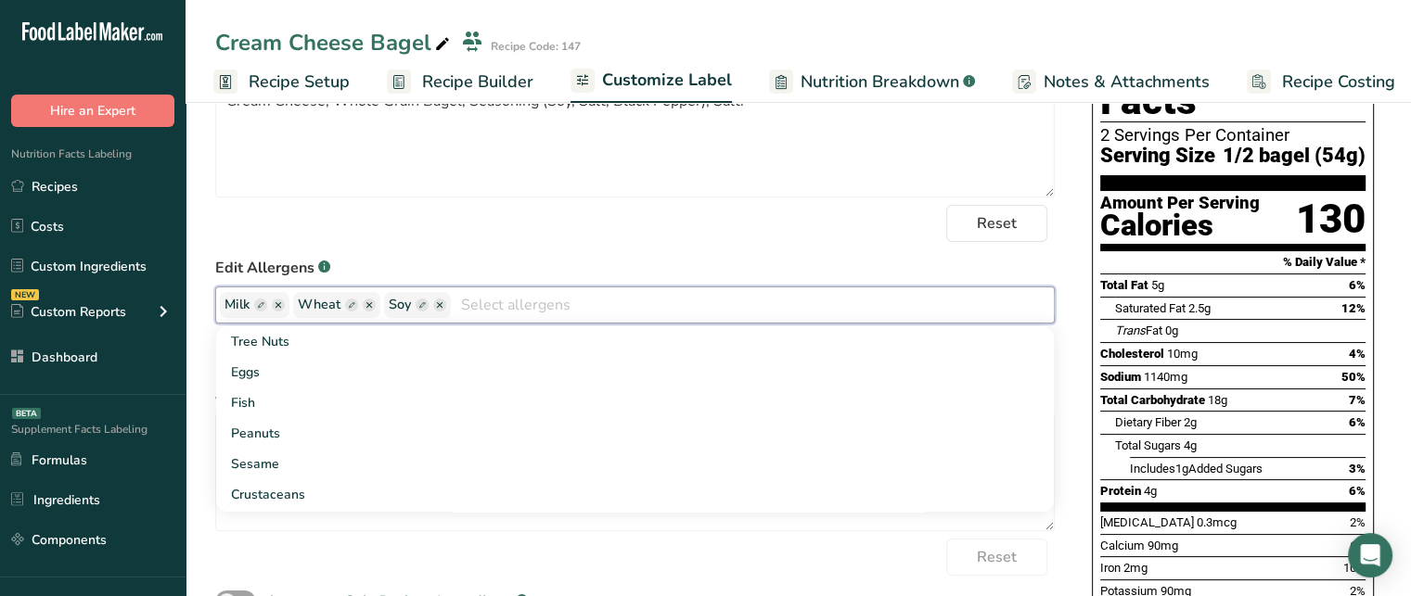
click at [501, 310] on input "text" at bounding box center [752, 304] width 603 height 29
click at [422, 312] on rect "button" at bounding box center [421, 305] width 13 height 13
click at [438, 311] on input "text" at bounding box center [459, 305] width 141 height 24
type input "Soy"
click at [490, 273] on label "Edit Allergens .a-a{fill:#347362;}.b-a{fill:#fff;}" at bounding box center [634, 268] width 839 height 22
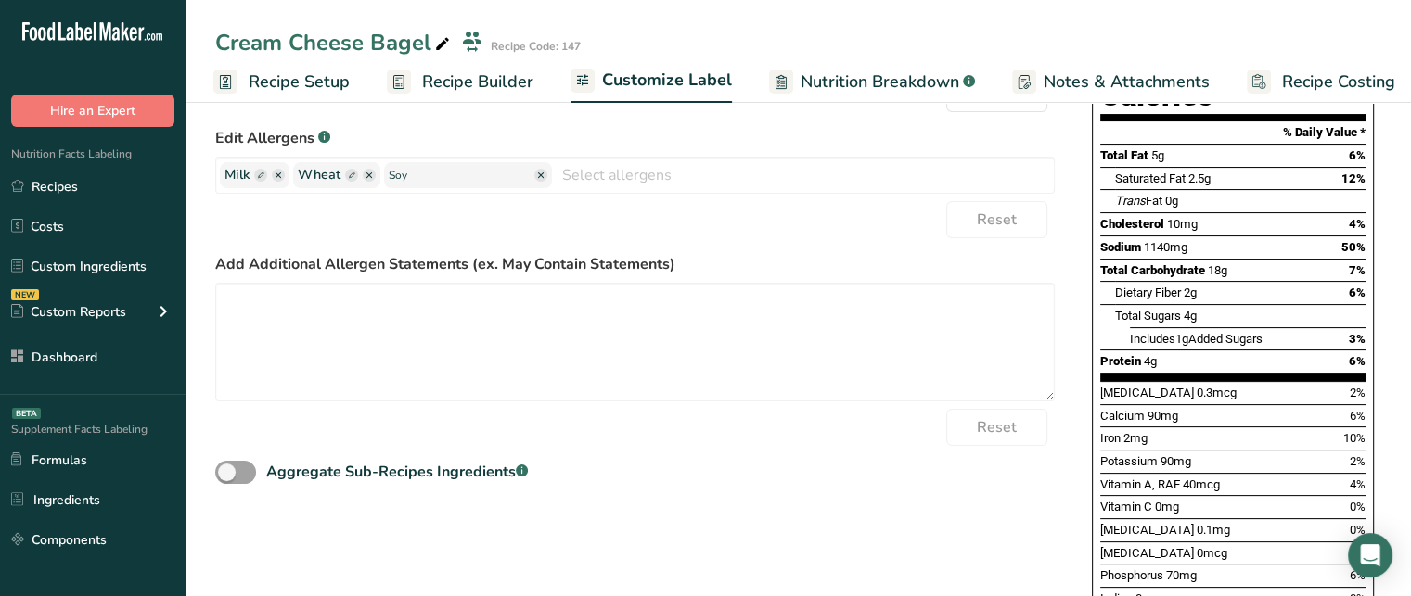
scroll to position [351, 0]
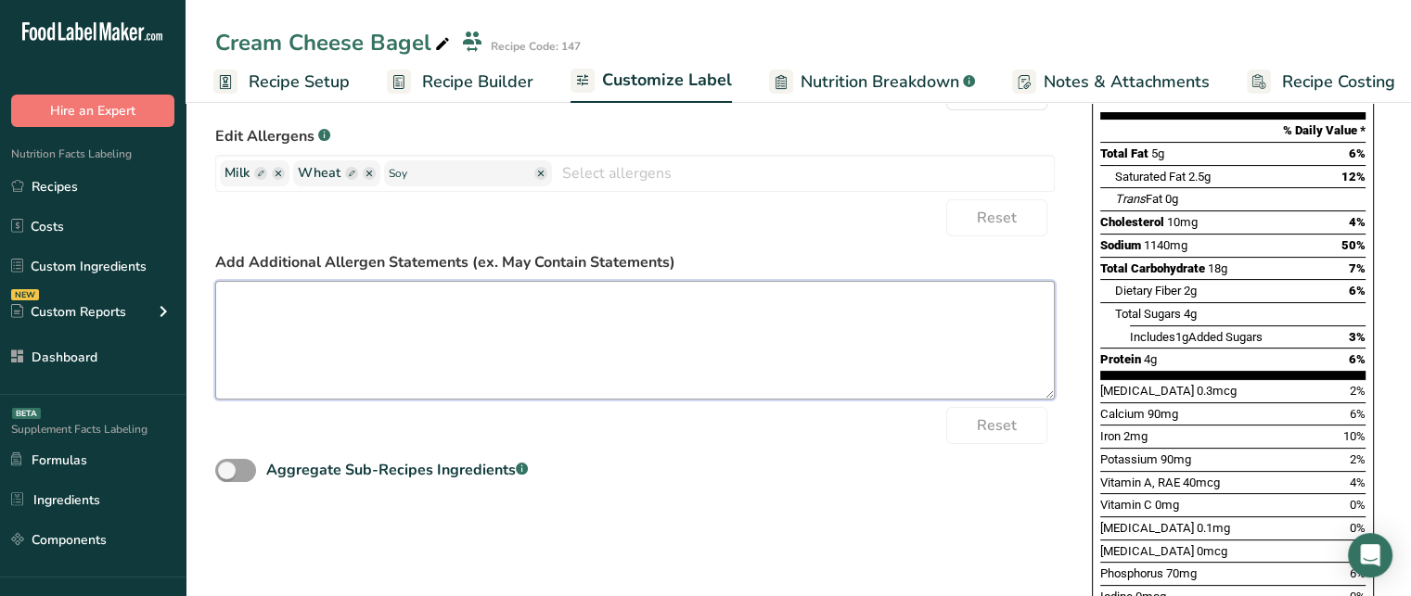
click at [558, 338] on textarea at bounding box center [634, 340] width 839 height 119
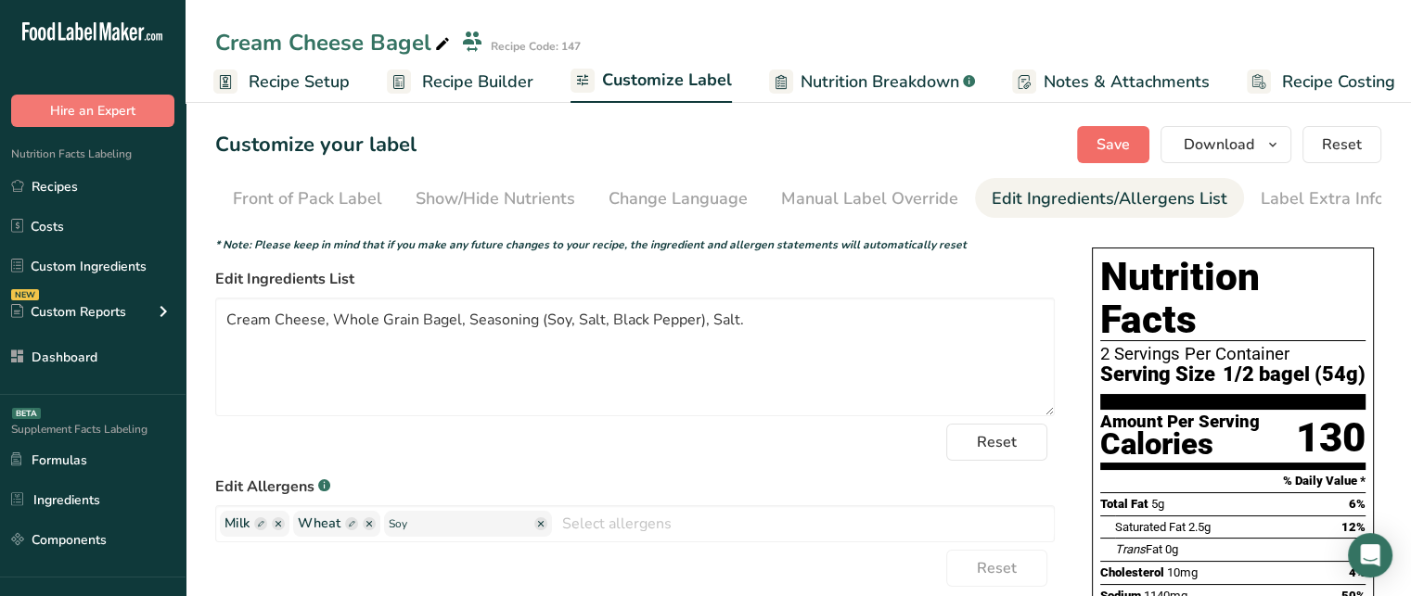
type textarea "May contain traces of peanuts."
click at [1128, 133] on button "Save" at bounding box center [1113, 144] width 72 height 37
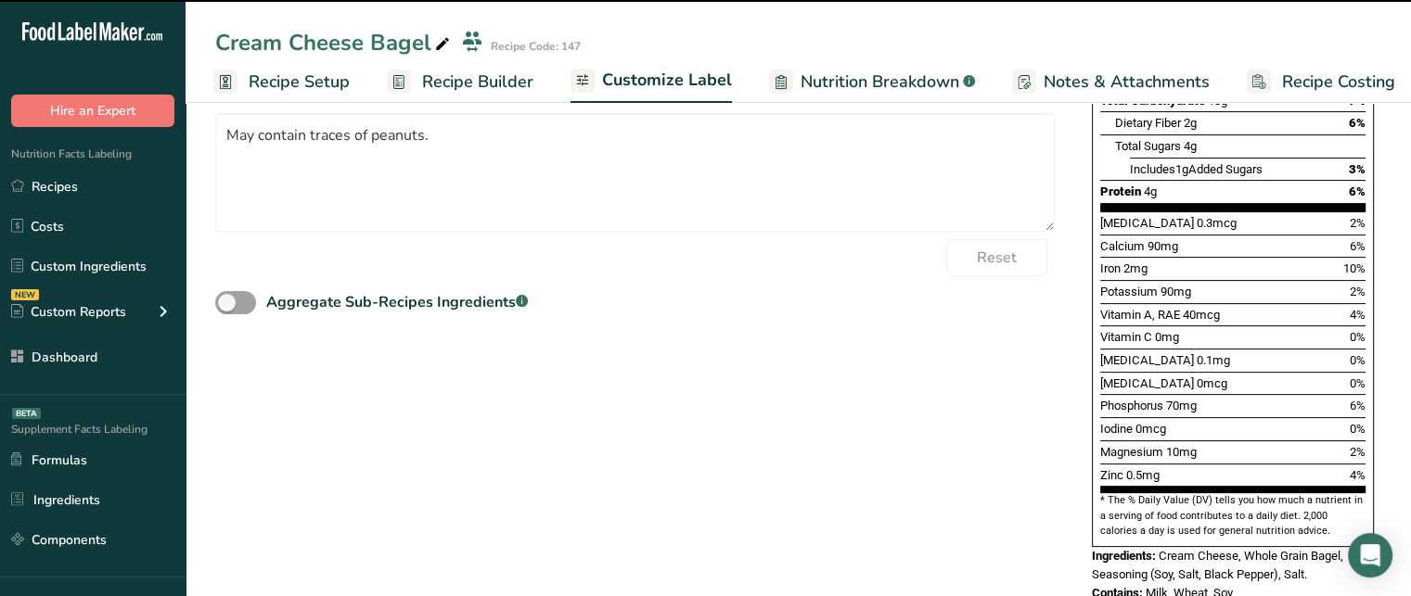
scroll to position [530, 0]
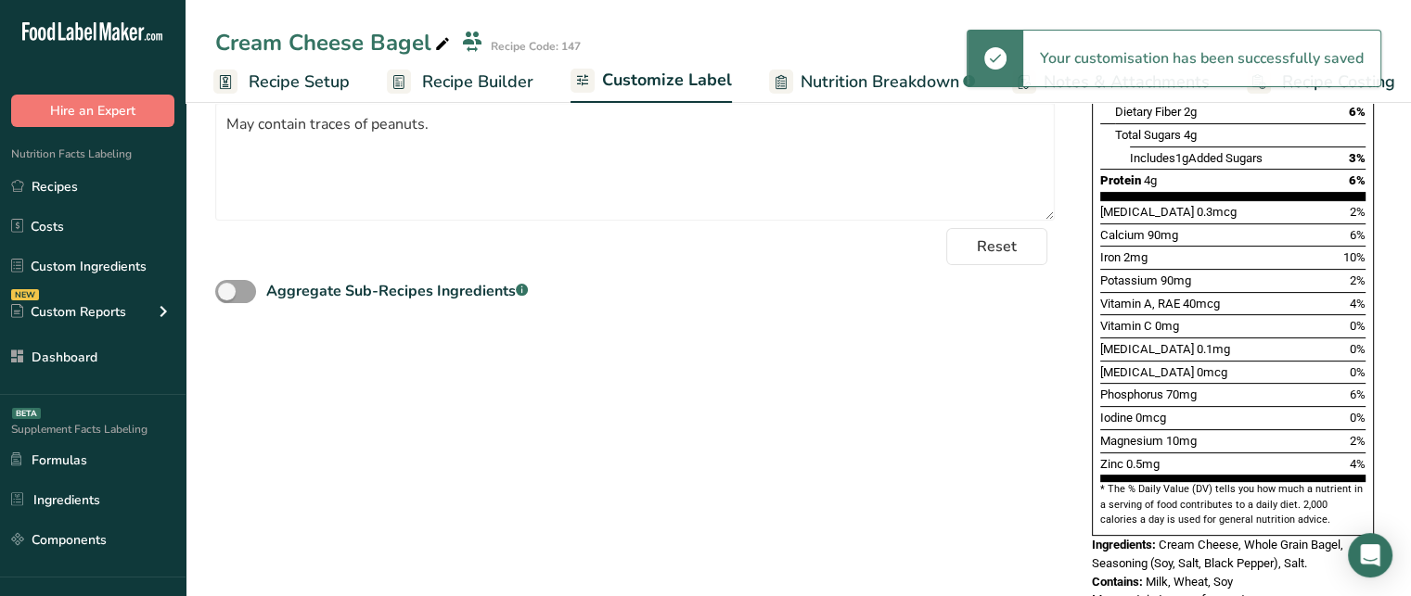
click at [1098, 575] on span "Contains:" at bounding box center [1117, 582] width 51 height 14
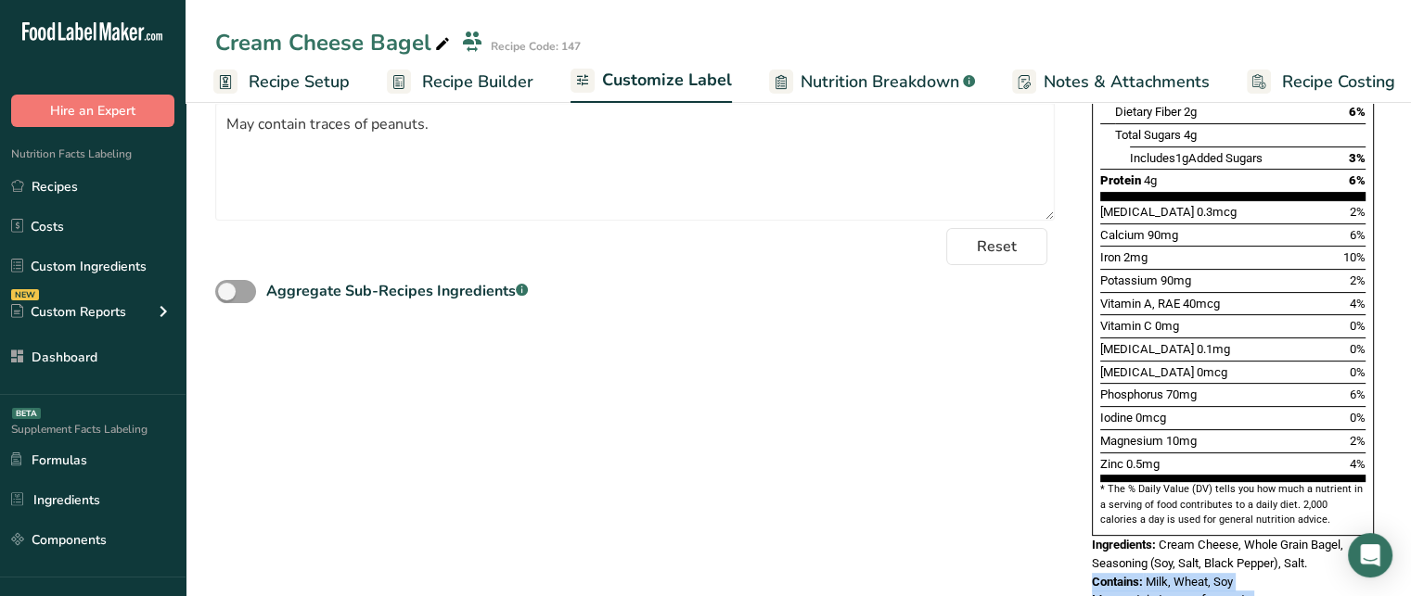
drag, startPoint x: 1098, startPoint y: 539, endPoint x: 1253, endPoint y: 560, distance: 156.3
click at [1253, 560] on div "Nutrition Facts 2 Servings Per Container Serving Size 1/2 bagel (54g) Amount Pe…" at bounding box center [1232, 164] width 297 height 906
click at [1253, 593] on span "May contain traces of peanuts." at bounding box center [1173, 600] width 162 height 14
click at [1210, 593] on span "May contain traces of peanuts." at bounding box center [1173, 600] width 162 height 14
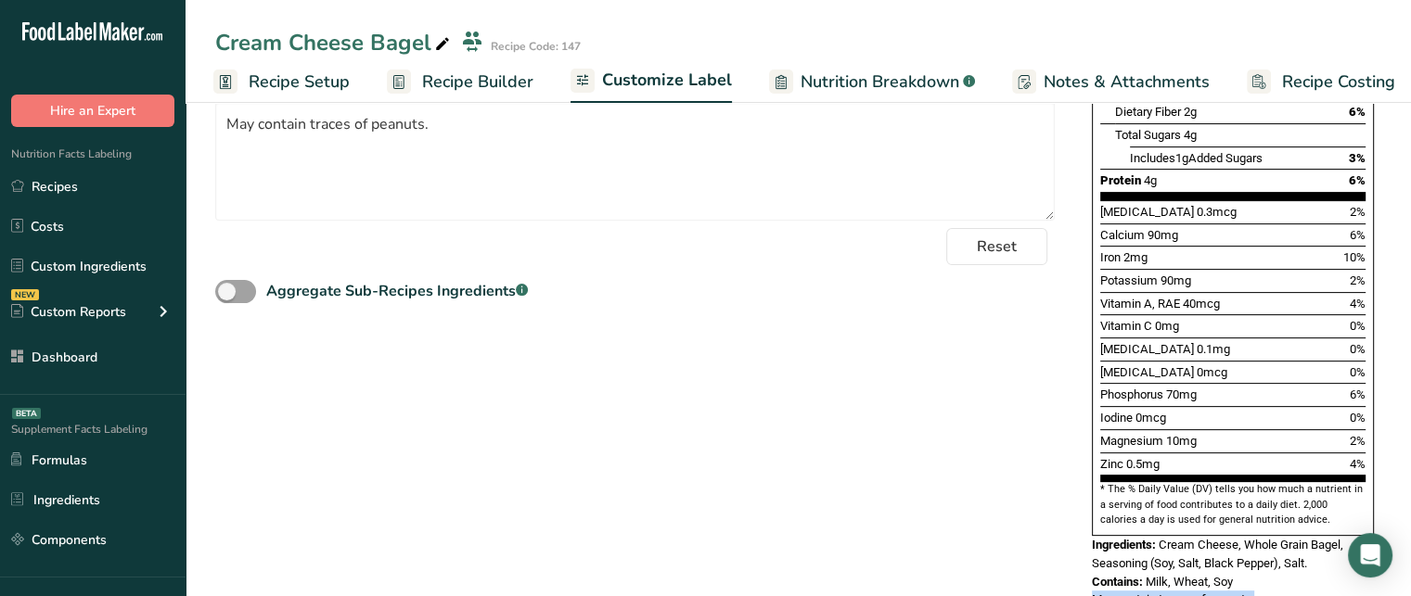
click at [1210, 593] on span "May contain traces of peanuts." at bounding box center [1173, 600] width 162 height 14
click at [1161, 575] on span "Milk, Wheat, Soy" at bounding box center [1188, 582] width 87 height 14
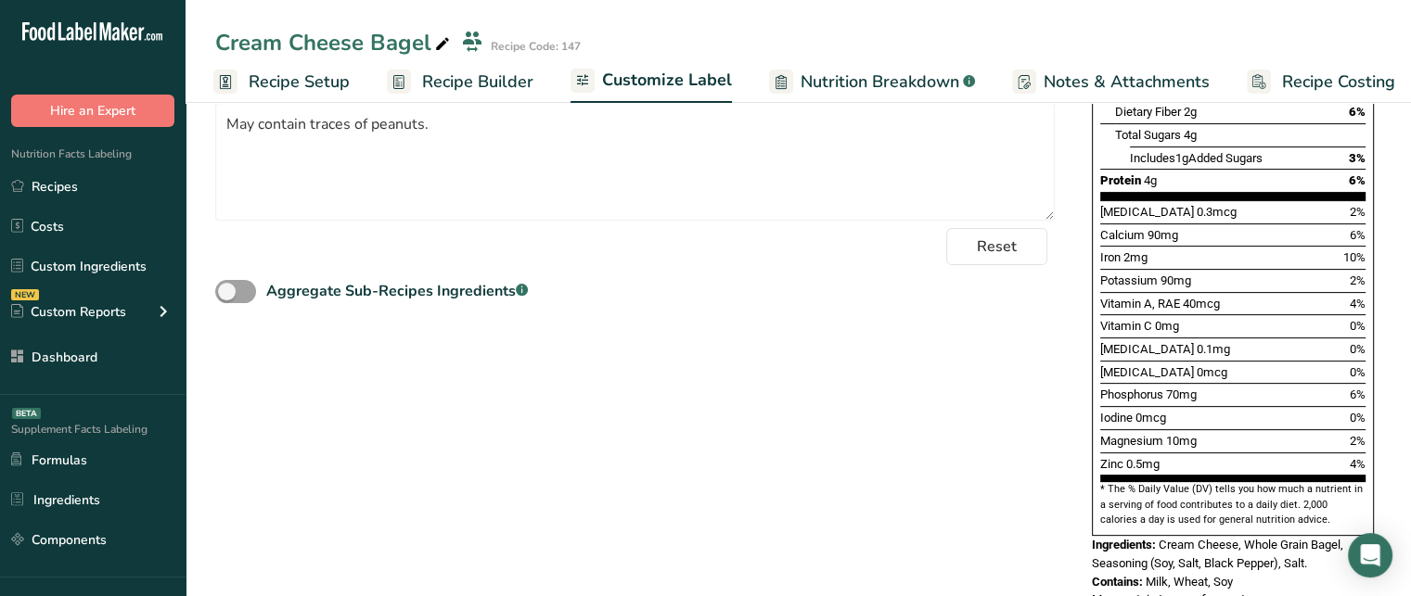
click at [1130, 538] on span "Ingredients:" at bounding box center [1124, 545] width 64 height 14
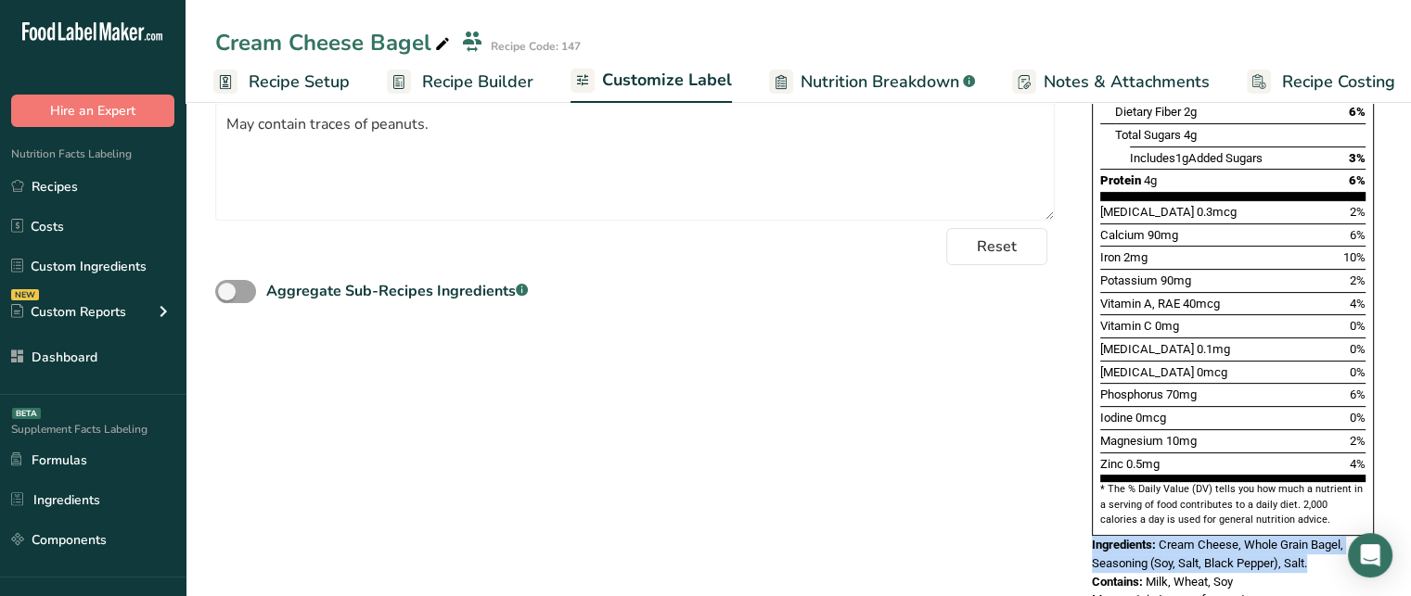
click at [1130, 538] on span "Ingredients:" at bounding box center [1124, 545] width 64 height 14
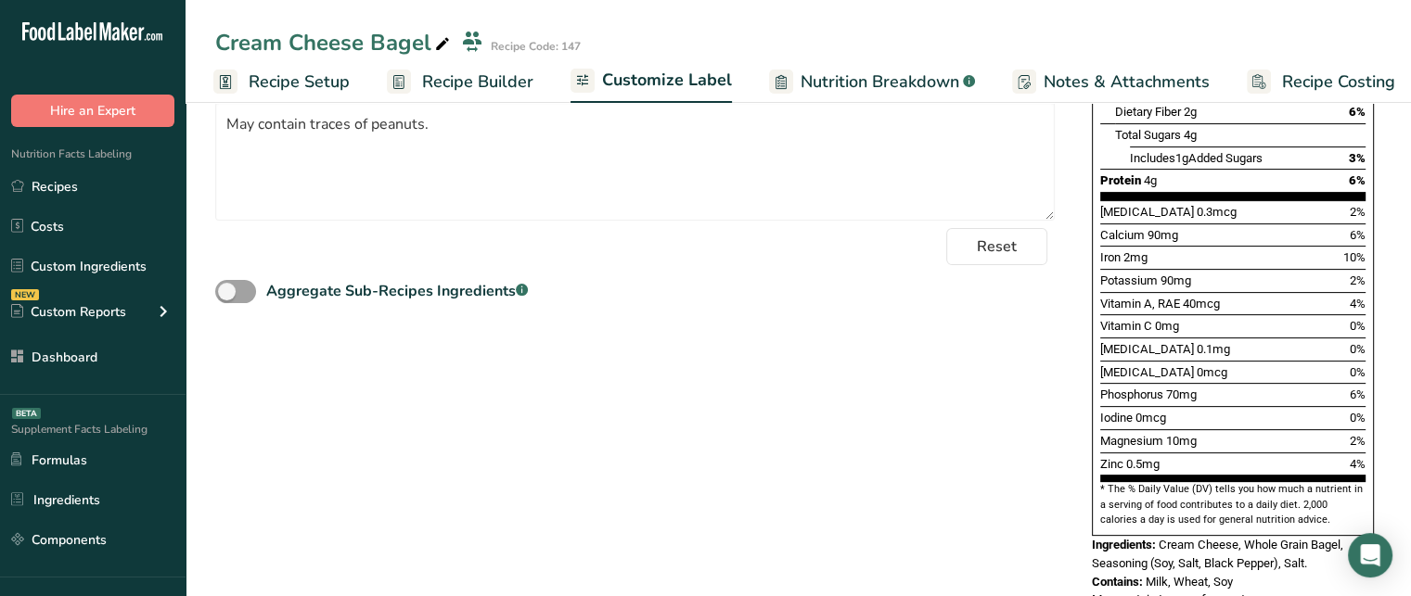
click at [1361, 482] on section "* The % Daily Value (DV) tells you how much a nutrient in a serving of food con…" at bounding box center [1232, 504] width 265 height 45
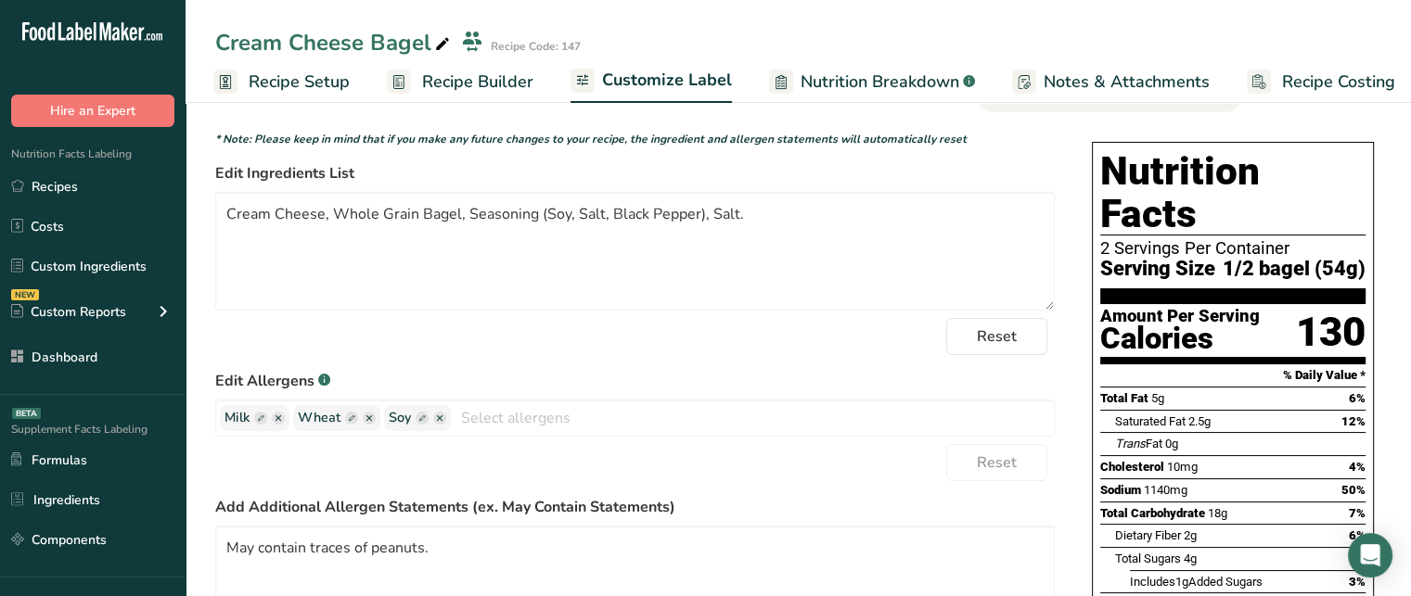
scroll to position [0, 0]
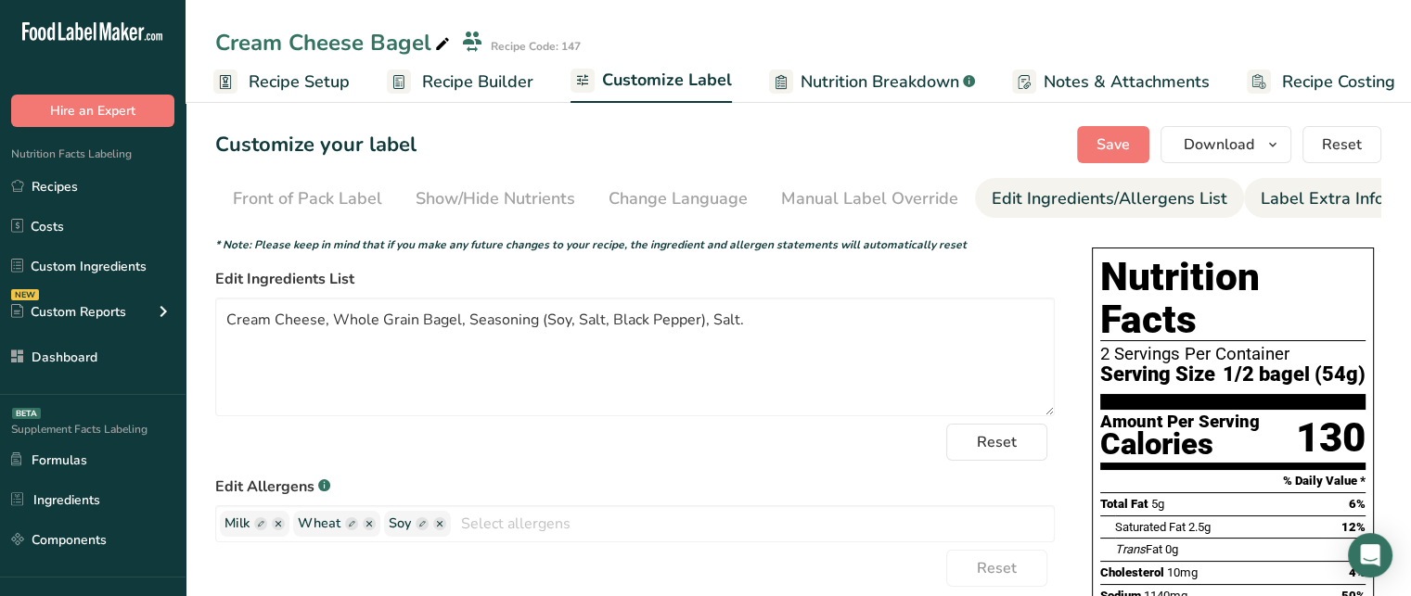
click at [1300, 199] on div "Label Extra Info" at bounding box center [1321, 198] width 123 height 25
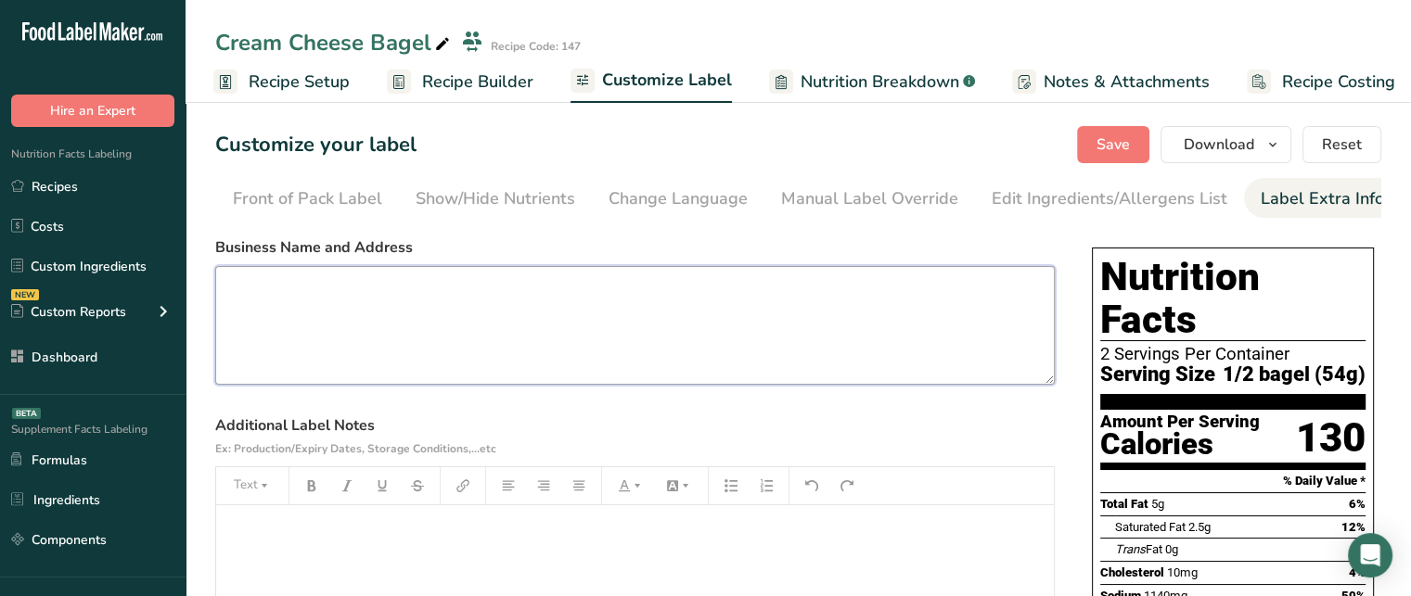
click at [566, 361] on textarea at bounding box center [634, 325] width 839 height 119
click at [271, 315] on textarea "Food Label Maker USA = +1 XX -XXX" at bounding box center [634, 325] width 839 height 119
type textarea "Food Label Maker [GEOGRAPHIC_DATA] - +1 XX -XXX"
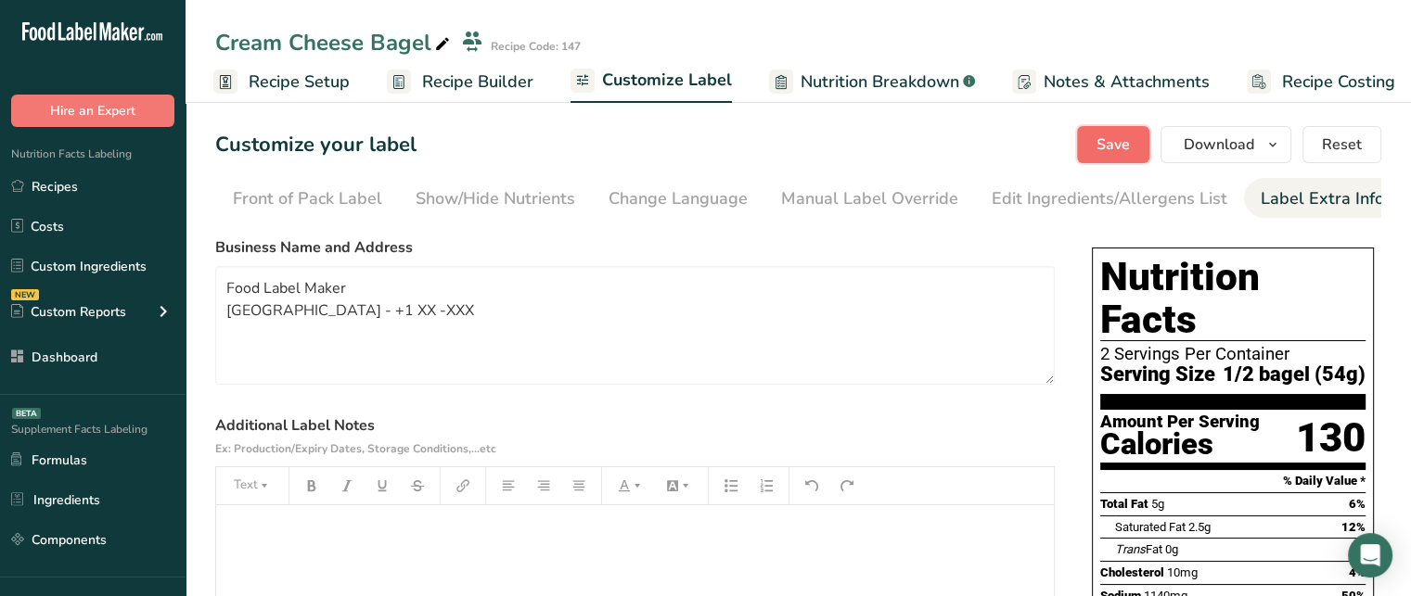
click at [1109, 136] on span "Save" at bounding box center [1112, 145] width 33 height 22
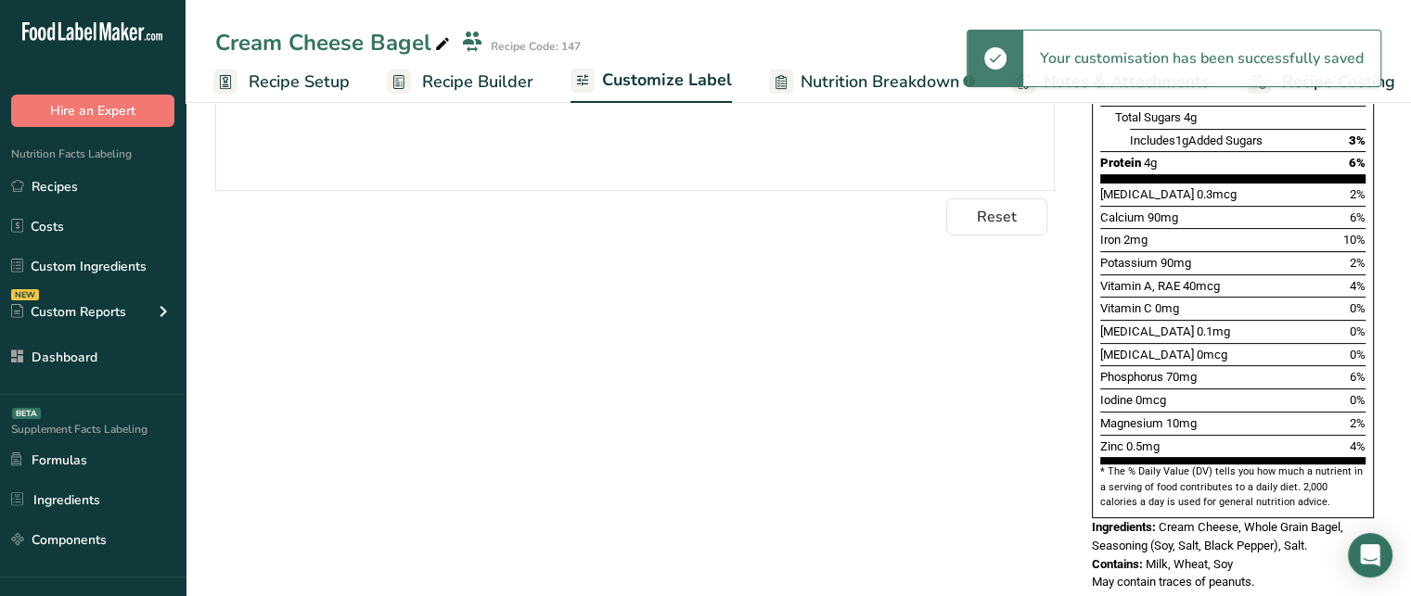
scroll to position [613, 0]
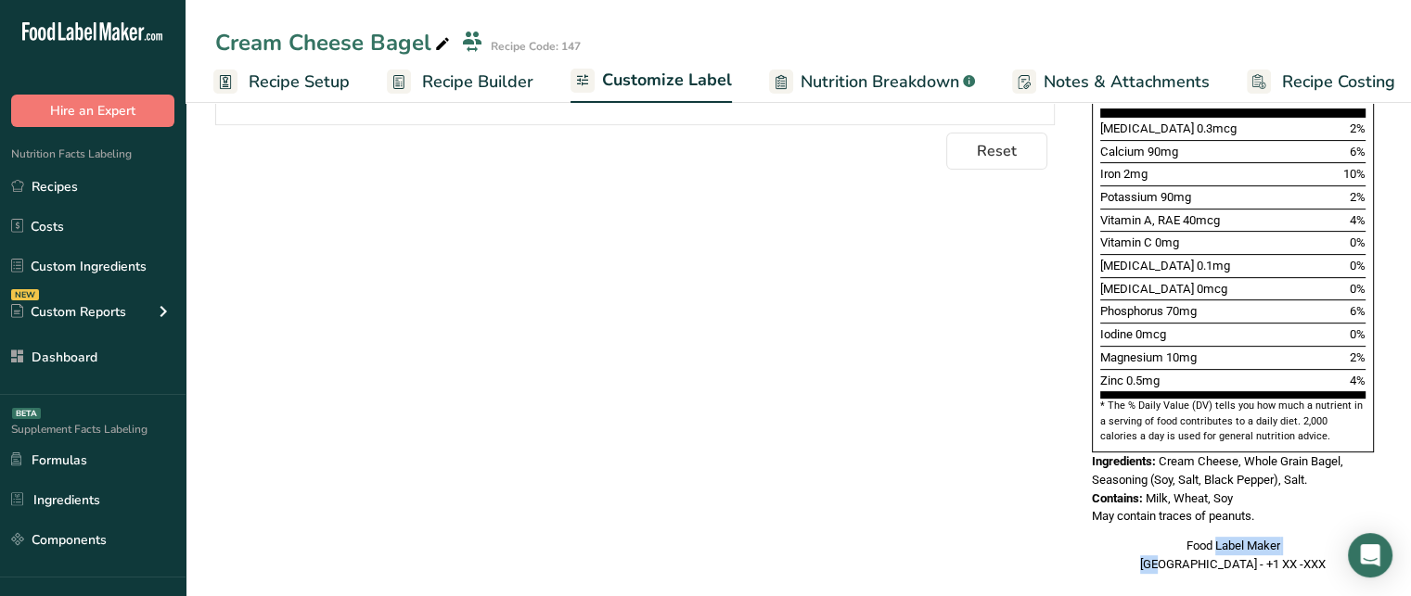
drag, startPoint x: 1181, startPoint y: 523, endPoint x: 1295, endPoint y: 517, distance: 114.3
click at [1295, 537] on div "Food Label Maker [GEOGRAPHIC_DATA] - +1 XX -XXX" at bounding box center [1233, 555] width 282 height 36
click at [1227, 537] on div "Food Label Maker [GEOGRAPHIC_DATA] - +1 XX -XXX" at bounding box center [1233, 555] width 282 height 36
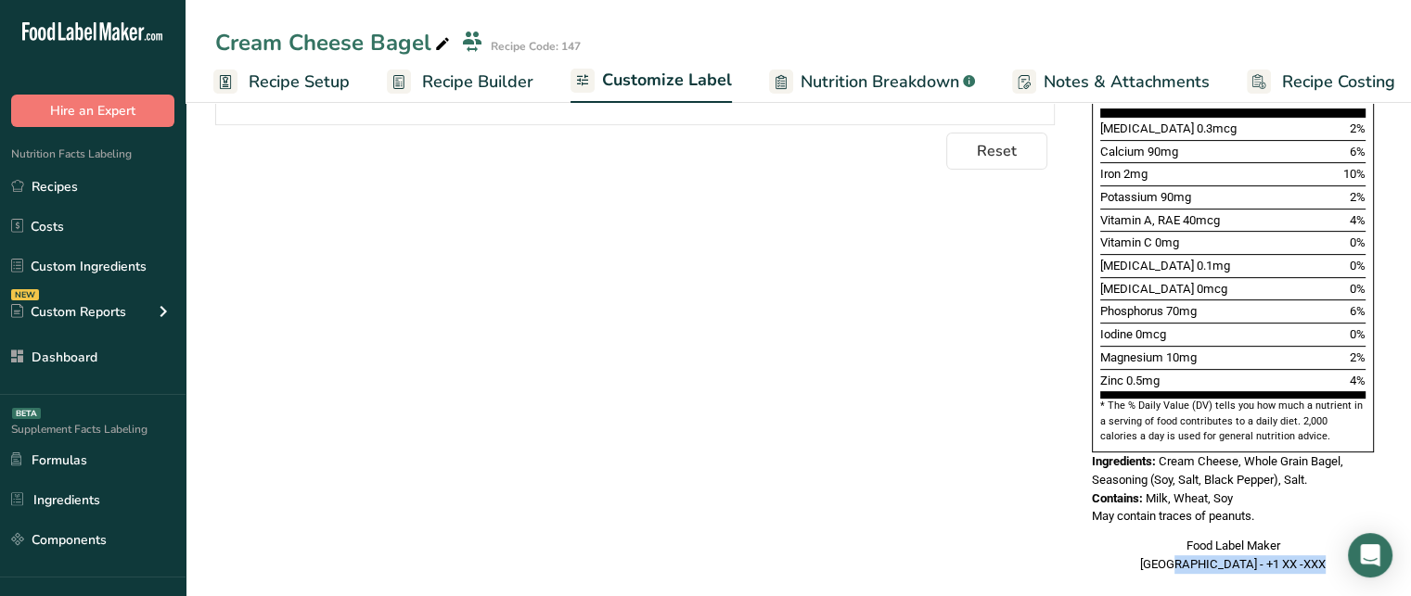
click at [1227, 537] on div "Food Label Maker [GEOGRAPHIC_DATA] - +1 XX -XXX" at bounding box center [1233, 555] width 282 height 36
click at [1200, 537] on div "Food Label Maker [GEOGRAPHIC_DATA] - +1 XX -XXX" at bounding box center [1233, 555] width 282 height 36
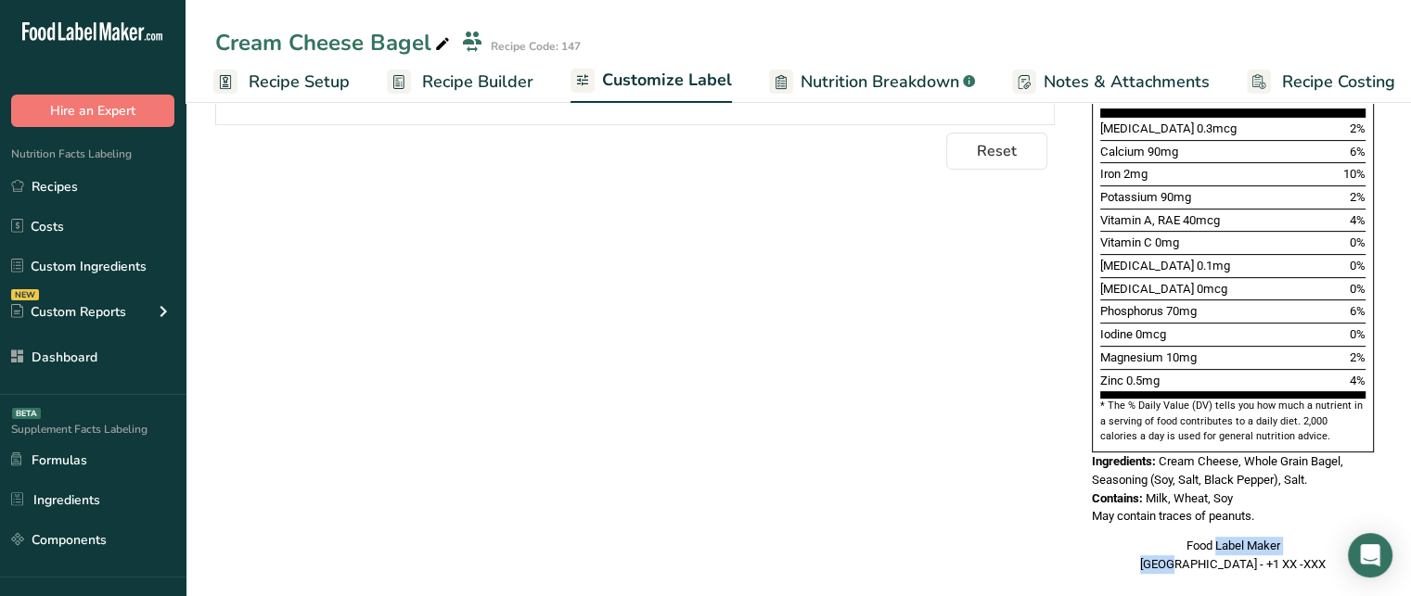
click at [1200, 537] on div "Food Label Maker [GEOGRAPHIC_DATA] - +1 XX -XXX" at bounding box center [1233, 555] width 282 height 36
click at [1201, 540] on div "Food Label Maker [GEOGRAPHIC_DATA] - +1 XX -XXX" at bounding box center [1233, 555] width 282 height 36
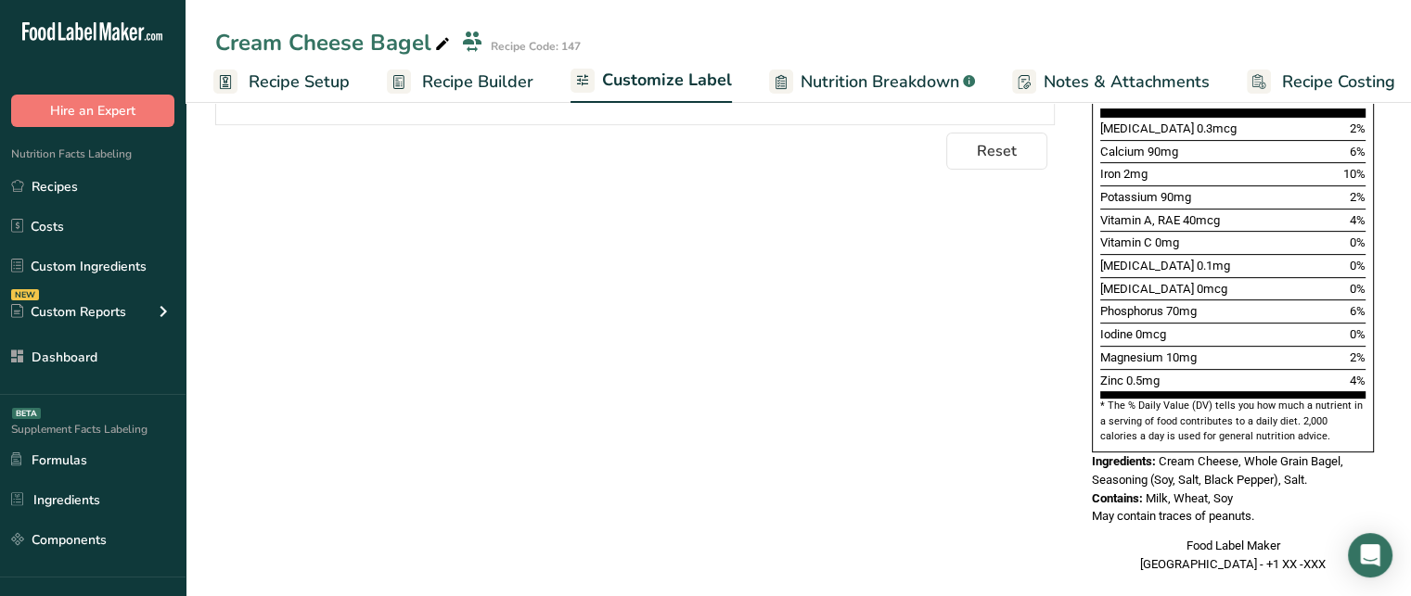
click at [1275, 537] on div "Food Label Maker [GEOGRAPHIC_DATA] - +1 XX -XXX" at bounding box center [1233, 555] width 282 height 36
drag, startPoint x: 1182, startPoint y: 513, endPoint x: 1296, endPoint y: 541, distance: 116.5
click at [1296, 541] on div "Food Label Maker [GEOGRAPHIC_DATA] - +1 XX -XXX" at bounding box center [1233, 555] width 282 height 36
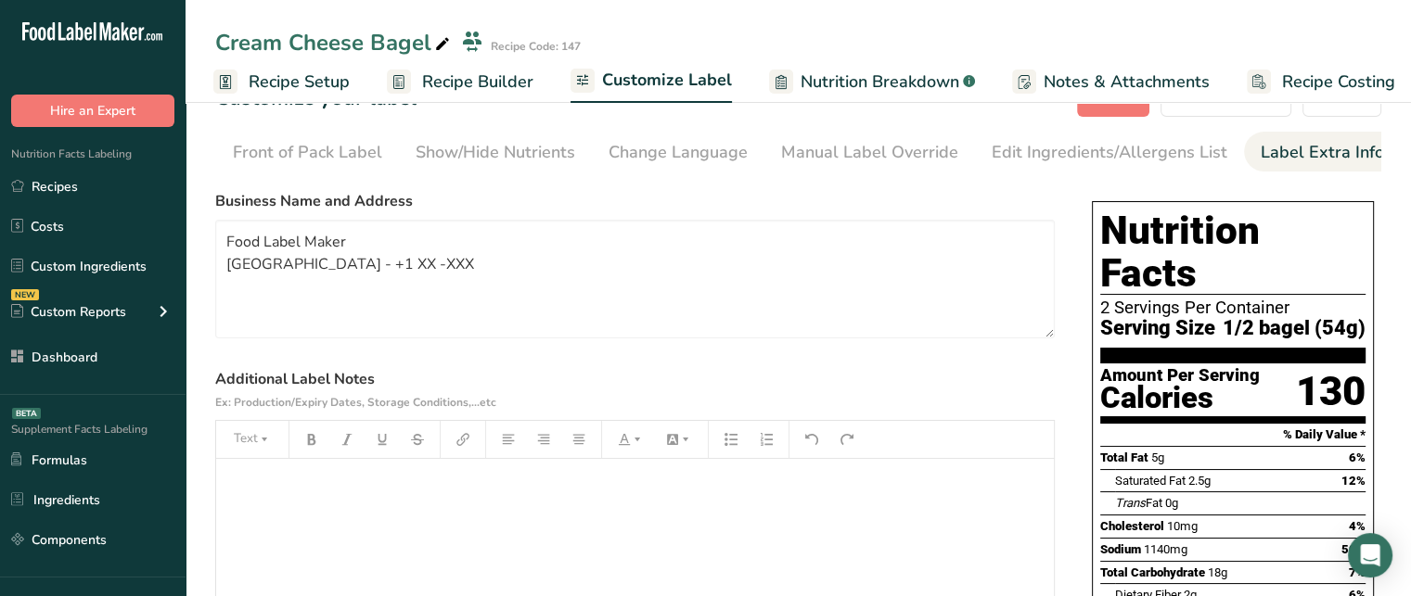
scroll to position [0, 0]
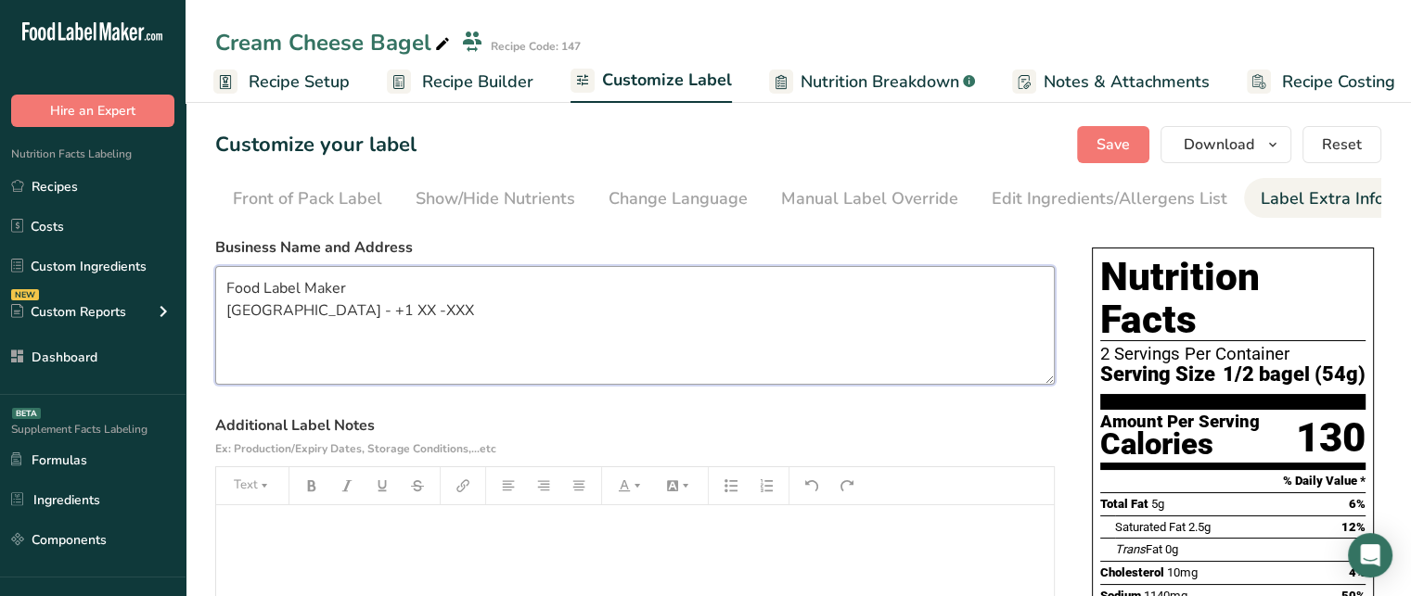
drag, startPoint x: 682, startPoint y: 276, endPoint x: 353, endPoint y: 288, distance: 328.5
click at [353, 288] on textarea "Food Label Maker [GEOGRAPHIC_DATA] - +1 XX -XXX" at bounding box center [634, 325] width 839 height 119
click at [353, 303] on textarea "Food Label Maker [GEOGRAPHIC_DATA] - +1 XX -XXX" at bounding box center [634, 325] width 839 height 119
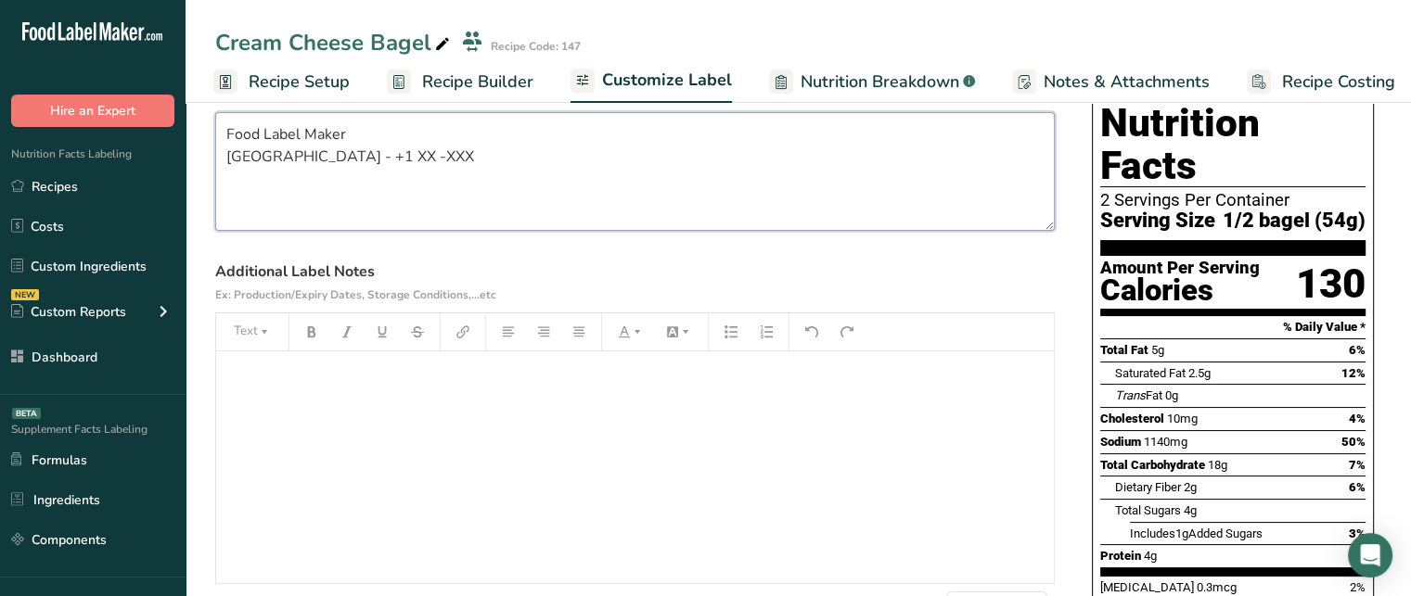
scroll to position [148, 0]
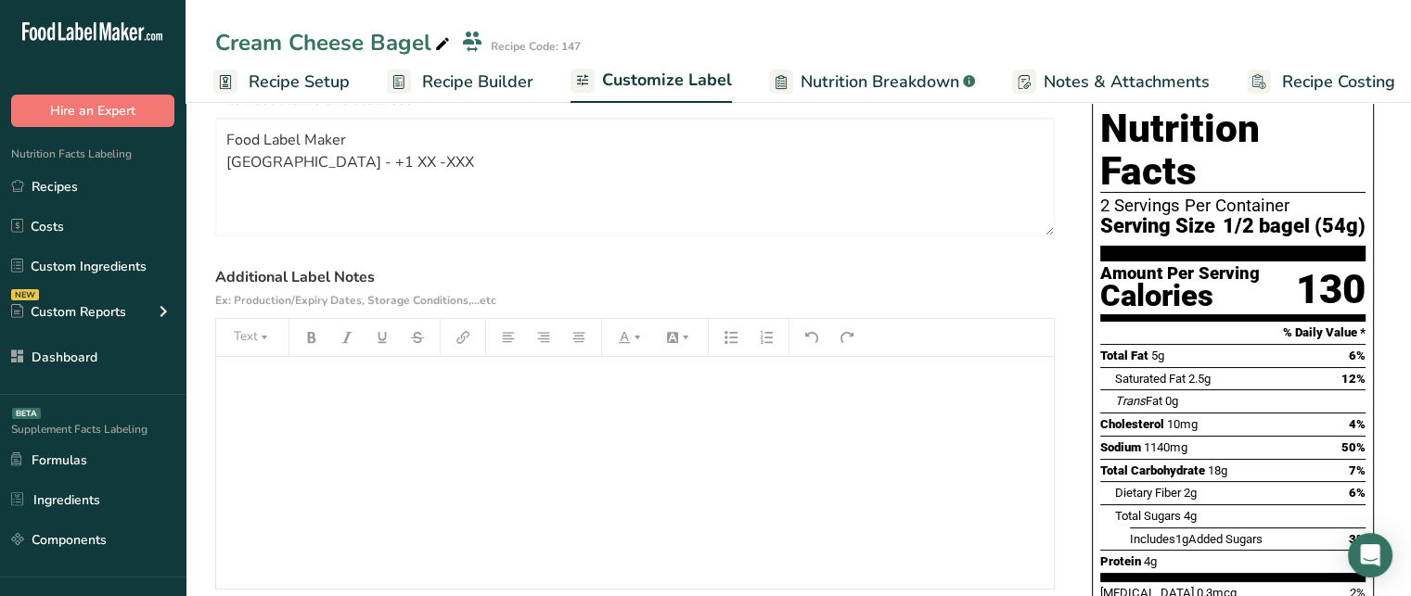
click at [785, 413] on div "﻿" at bounding box center [634, 473] width 837 height 232
click at [401, 402] on div "Best Before [DATE]" at bounding box center [634, 473] width 837 height 232
click at [318, 343] on button "button" at bounding box center [312, 338] width 28 height 30
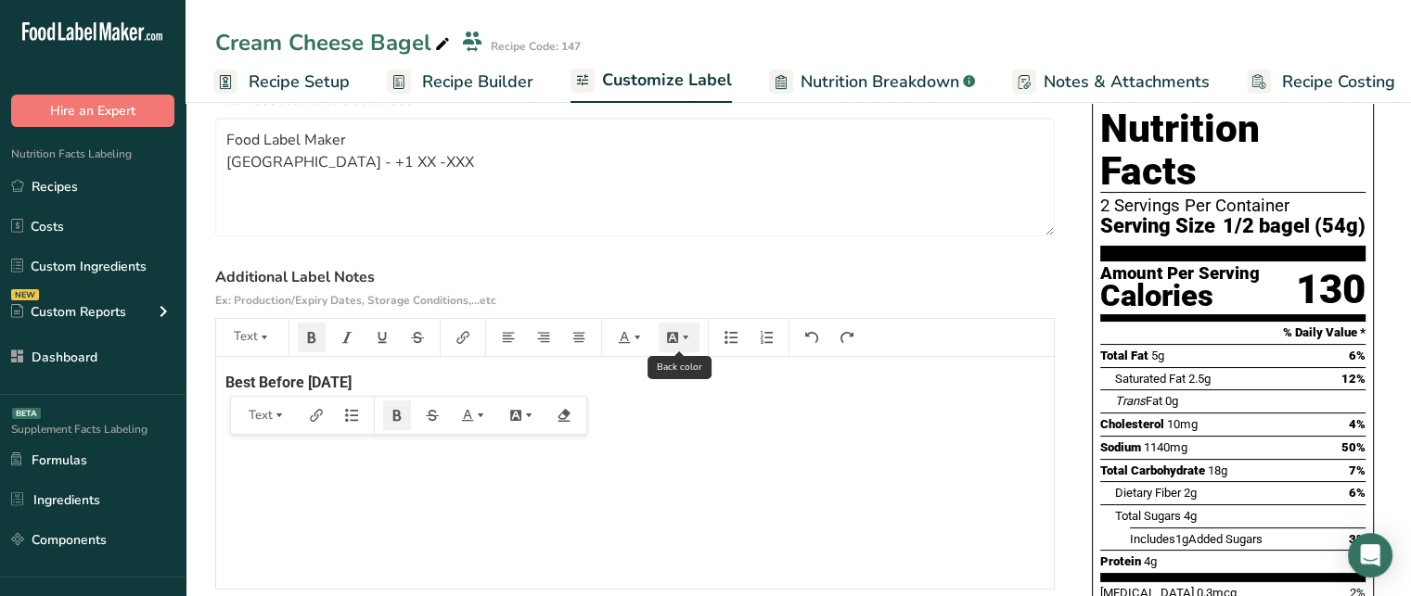
click at [683, 338] on icon "button" at bounding box center [685, 337] width 13 height 13
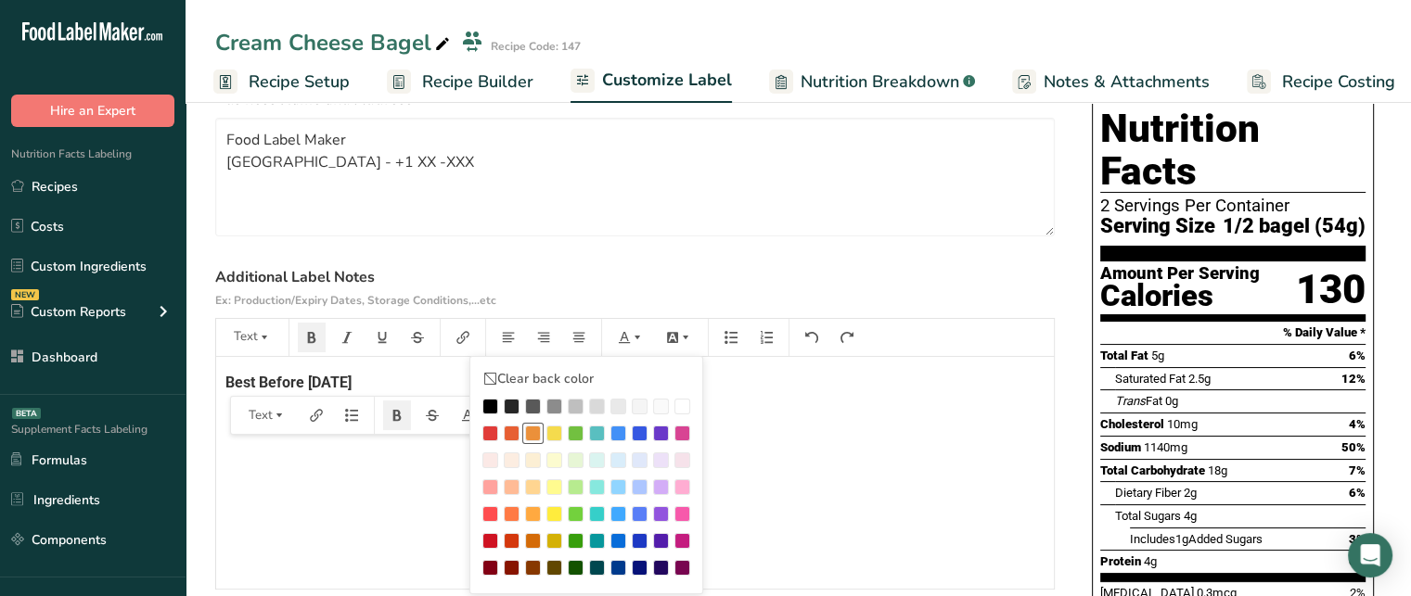
click at [532, 431] on div at bounding box center [533, 434] width 16 height 16
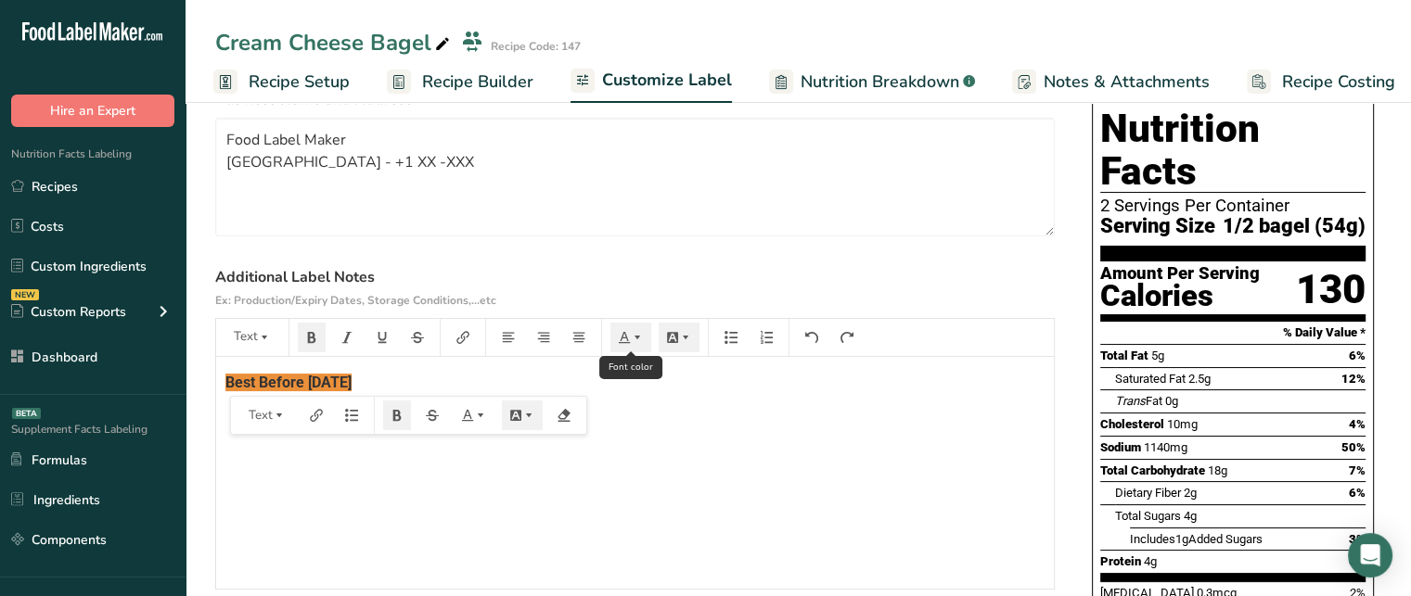
click at [632, 344] on icon "button" at bounding box center [637, 337] width 13 height 13
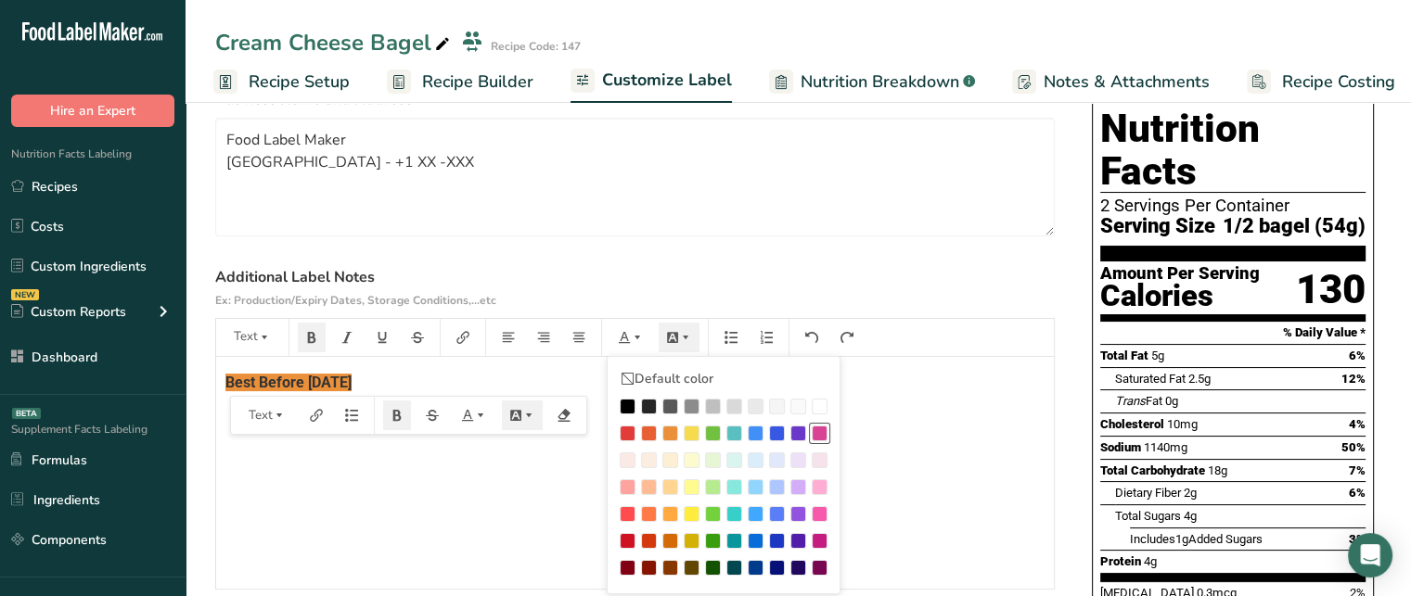
click at [818, 433] on div at bounding box center [819, 434] width 16 height 16
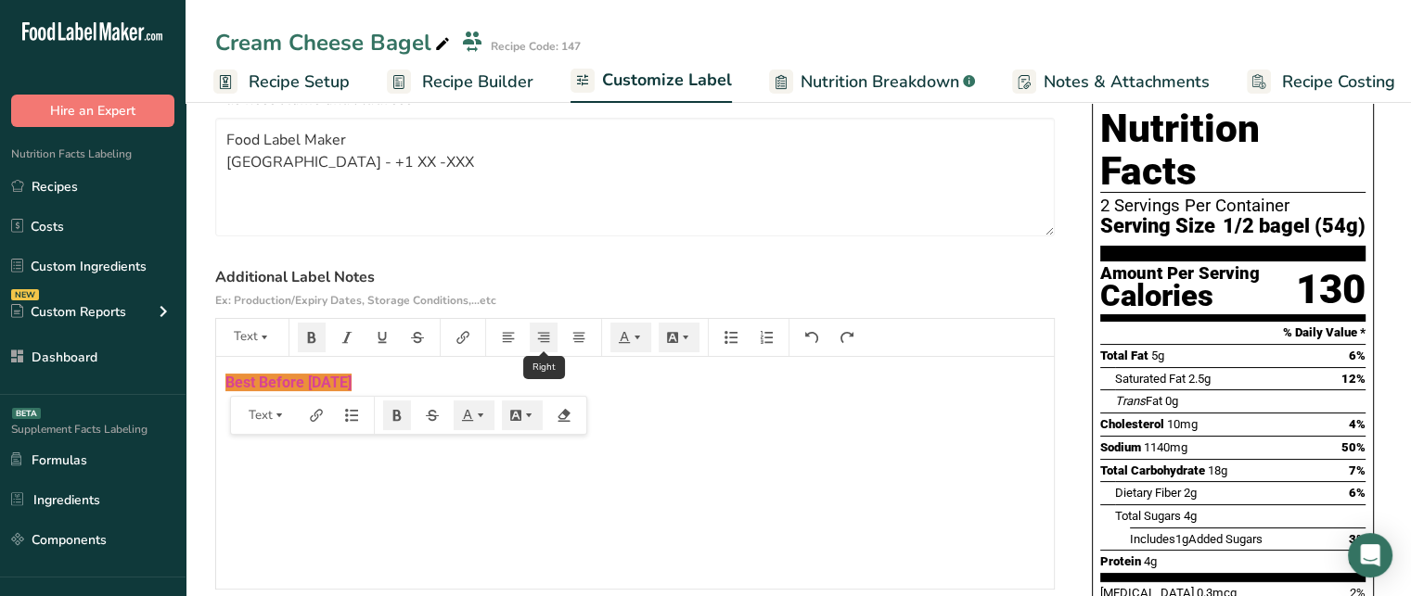
click at [533, 344] on button "button" at bounding box center [544, 338] width 28 height 30
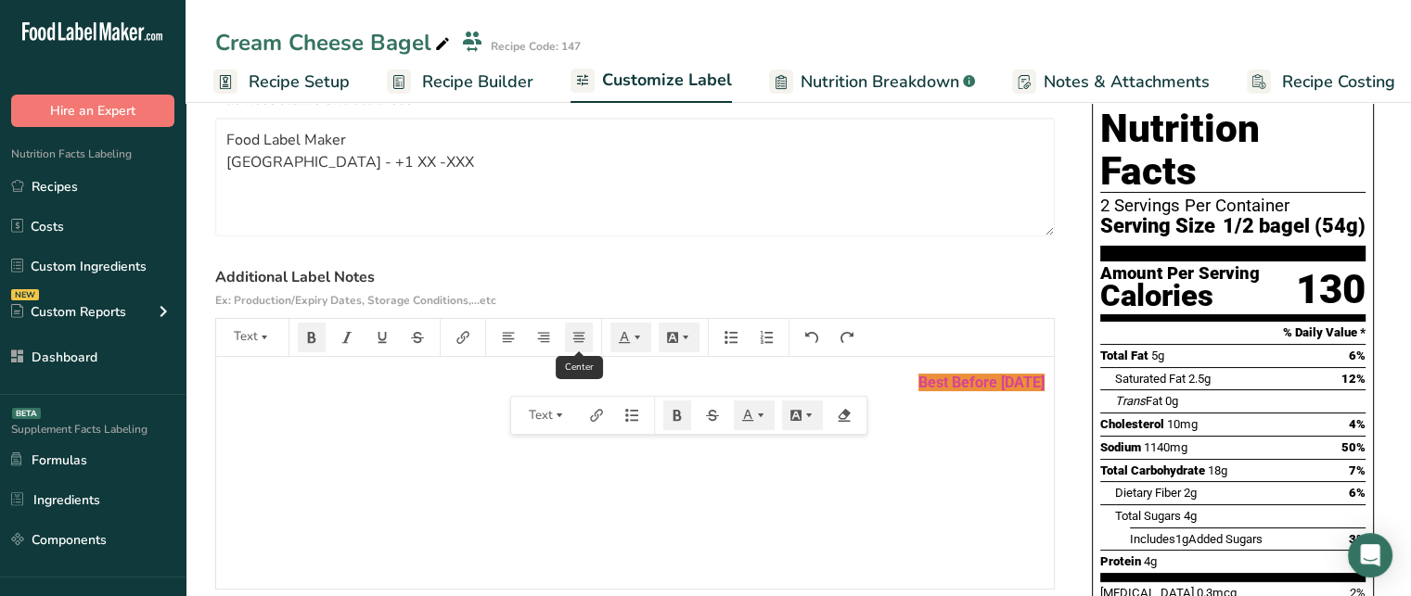
click at [585, 338] on button "button" at bounding box center [579, 338] width 28 height 30
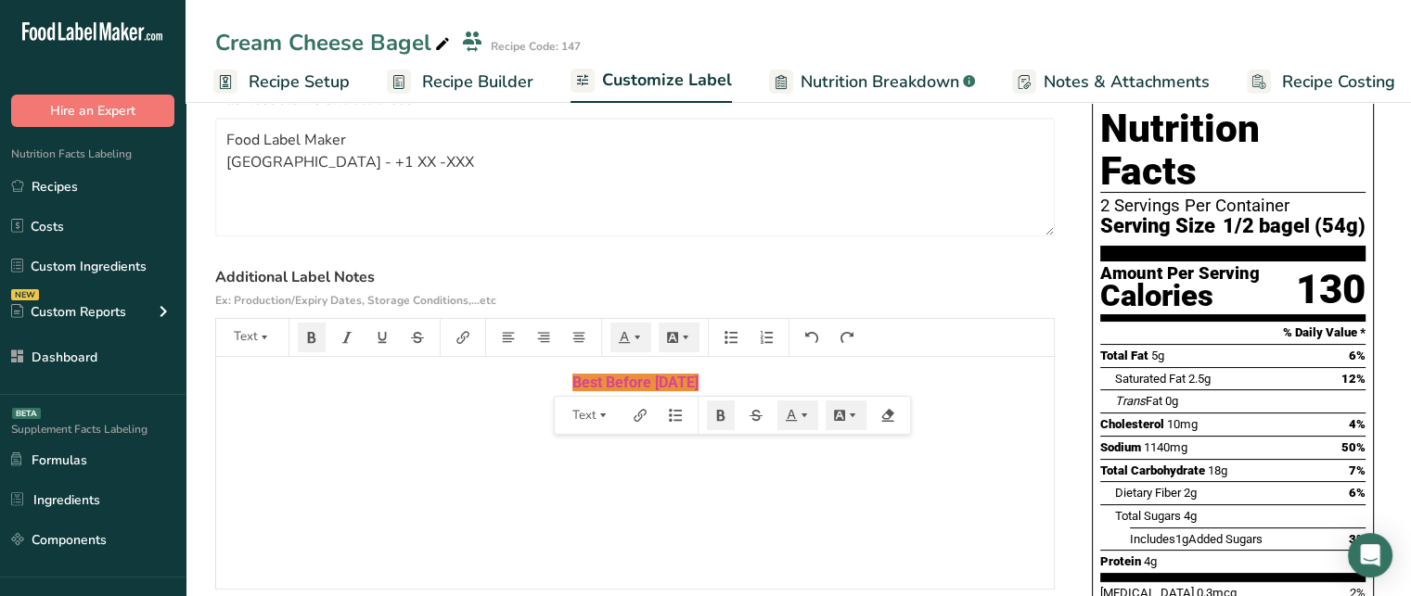
click at [1002, 400] on div "Best Before [DATE]" at bounding box center [634, 473] width 837 height 232
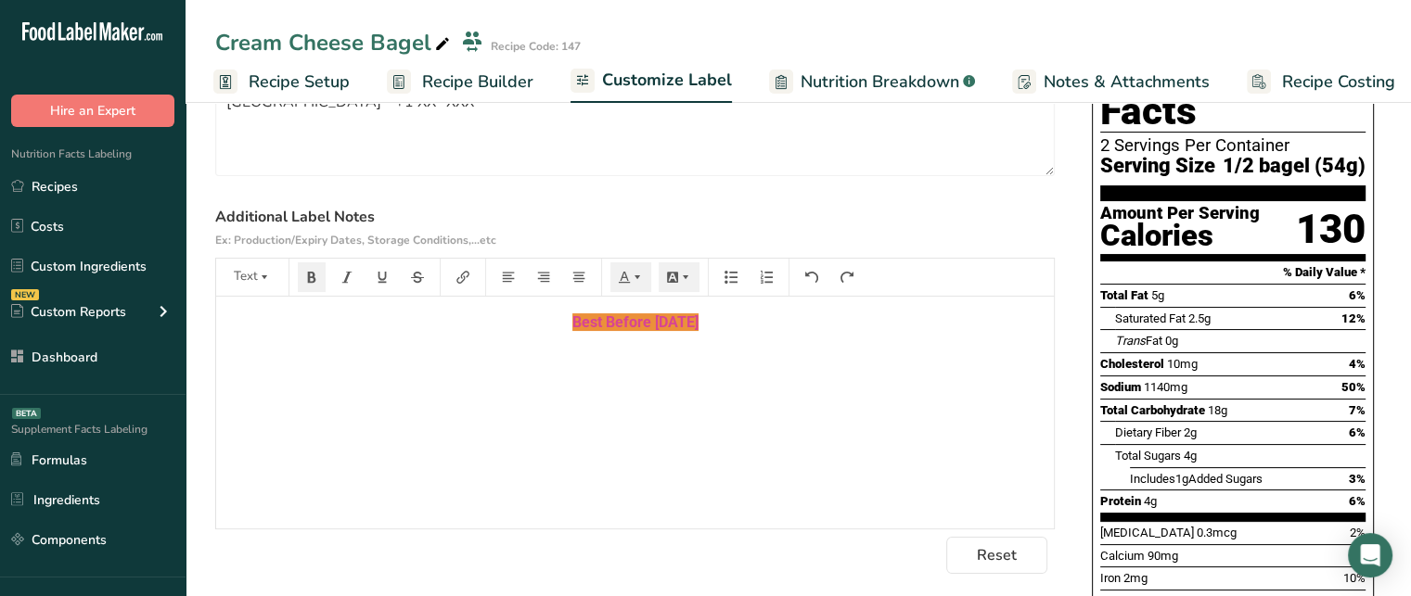
scroll to position [0, 0]
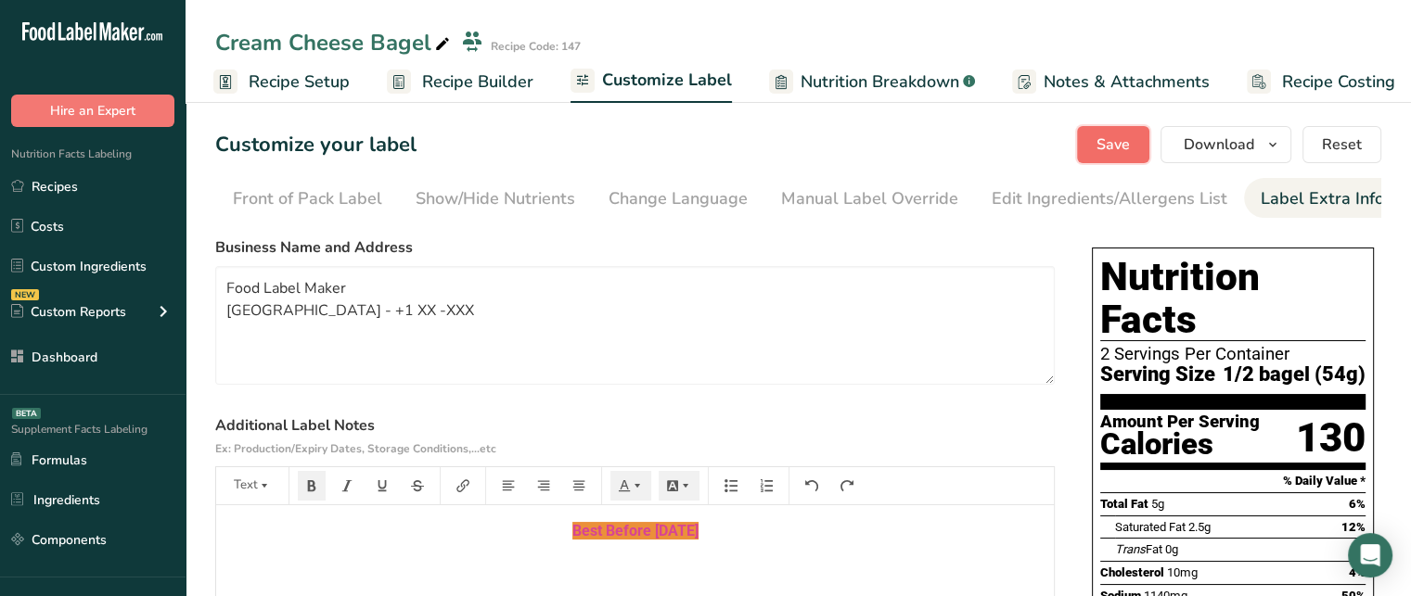
click at [1109, 146] on span "Save" at bounding box center [1112, 145] width 33 height 22
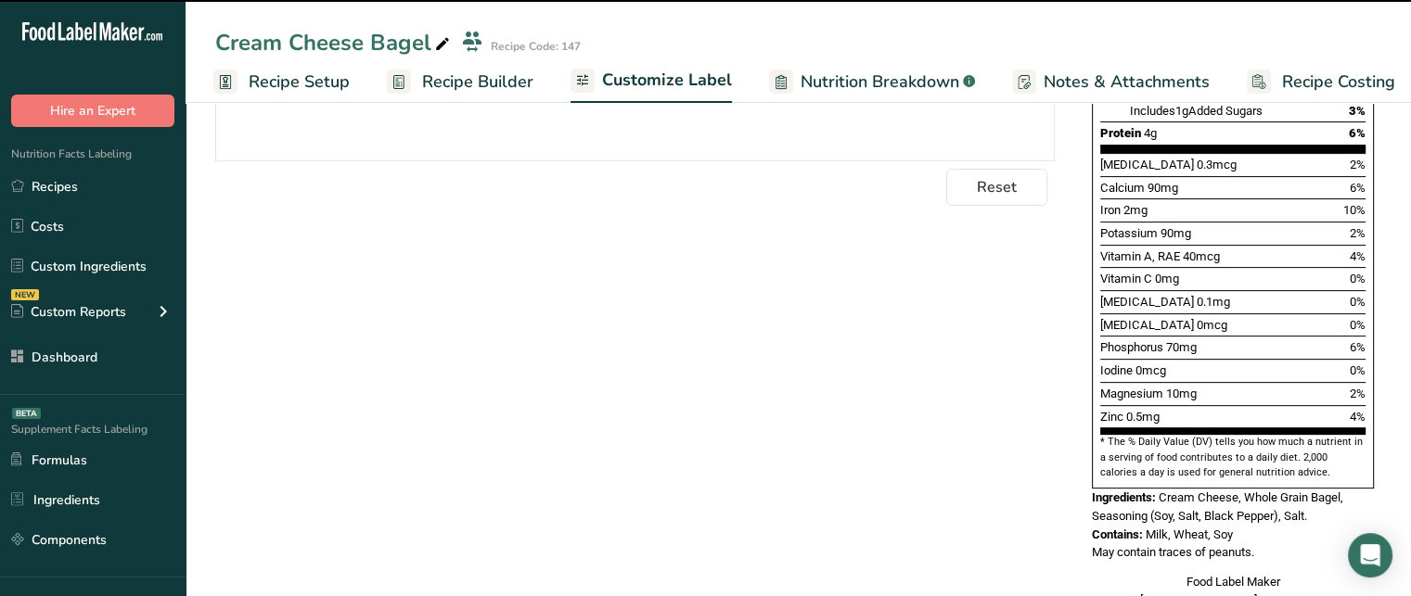
scroll to position [613, 0]
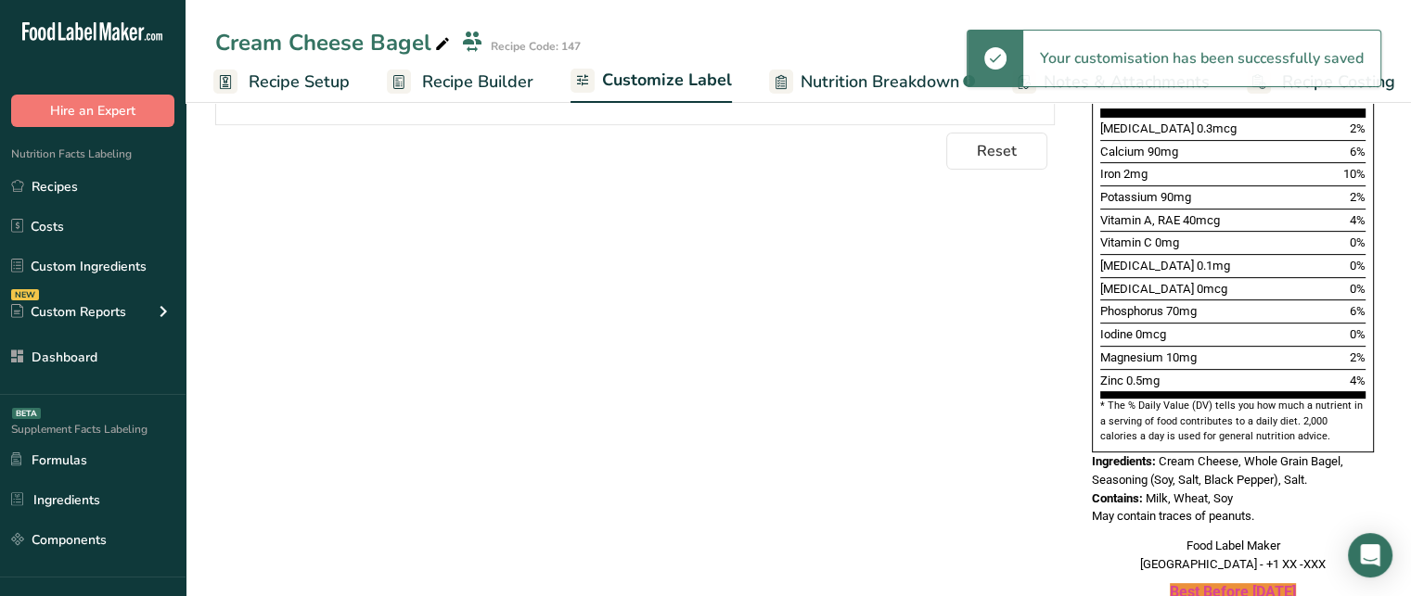
click at [1207, 583] on strong "Best Before [DATE]" at bounding box center [1232, 592] width 126 height 18
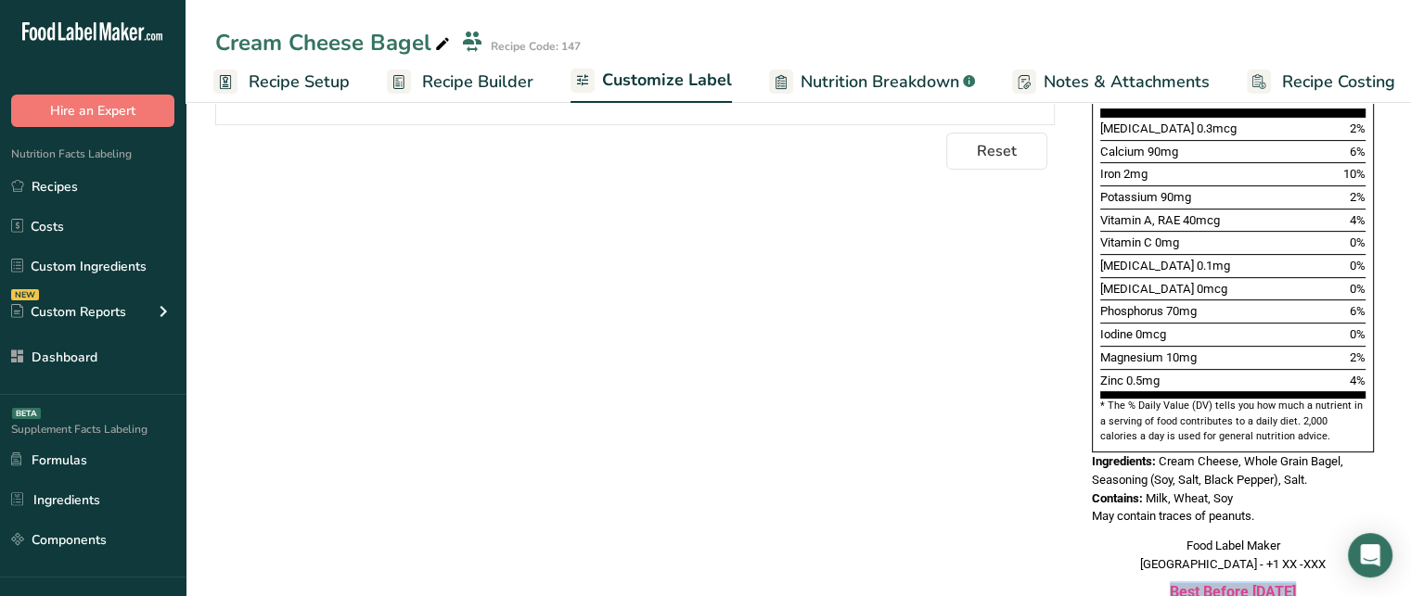
click at [1259, 583] on strong "Best Before [DATE]" at bounding box center [1232, 592] width 126 height 18
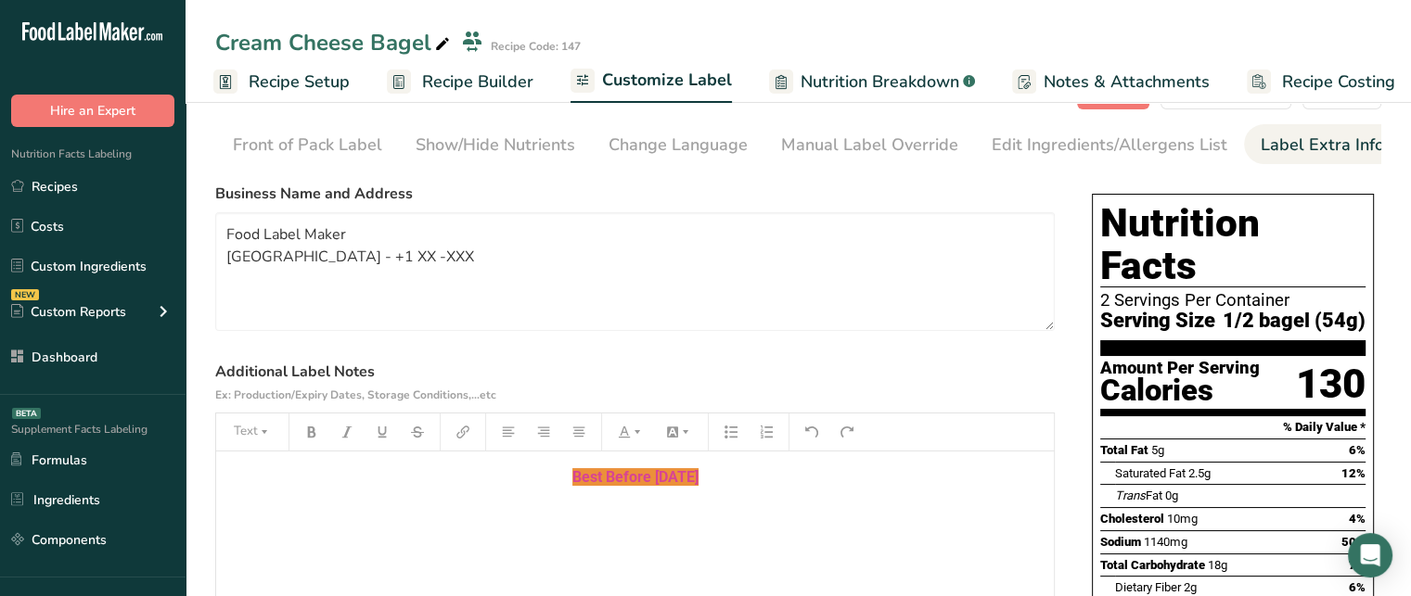
scroll to position [0, 0]
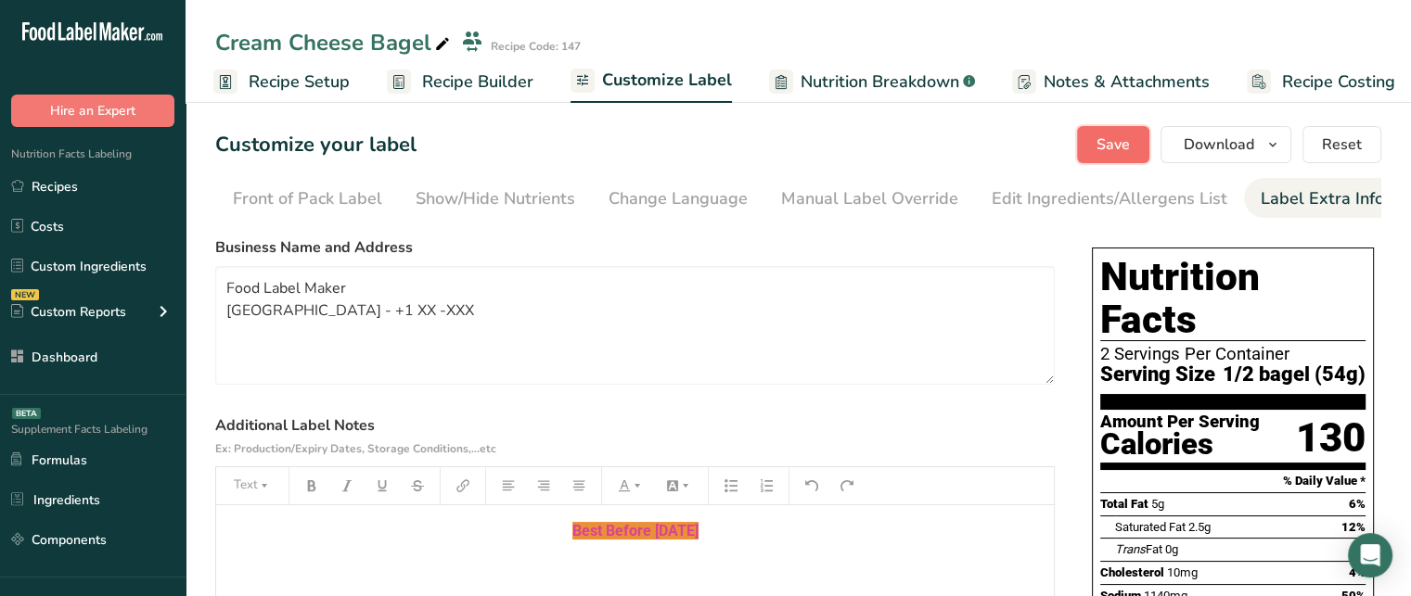
click at [1130, 149] on span "Save" at bounding box center [1112, 145] width 33 height 22
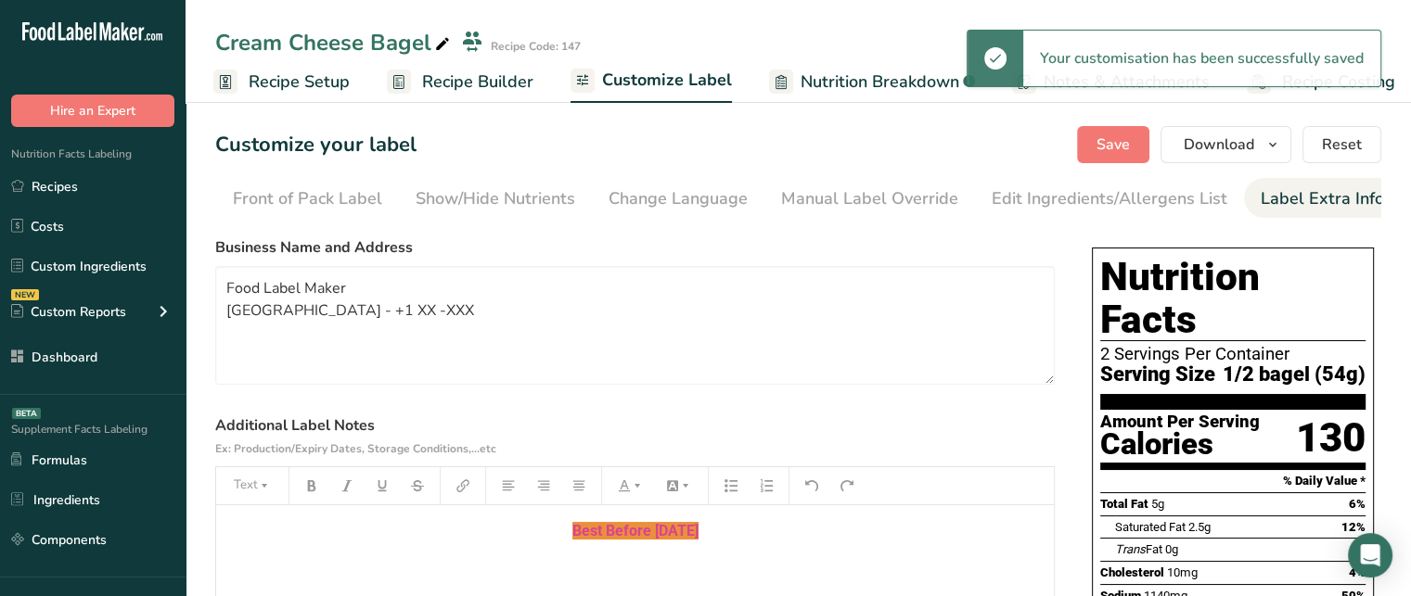
click at [864, 74] on span "Nutrition Breakdown" at bounding box center [879, 82] width 159 height 25
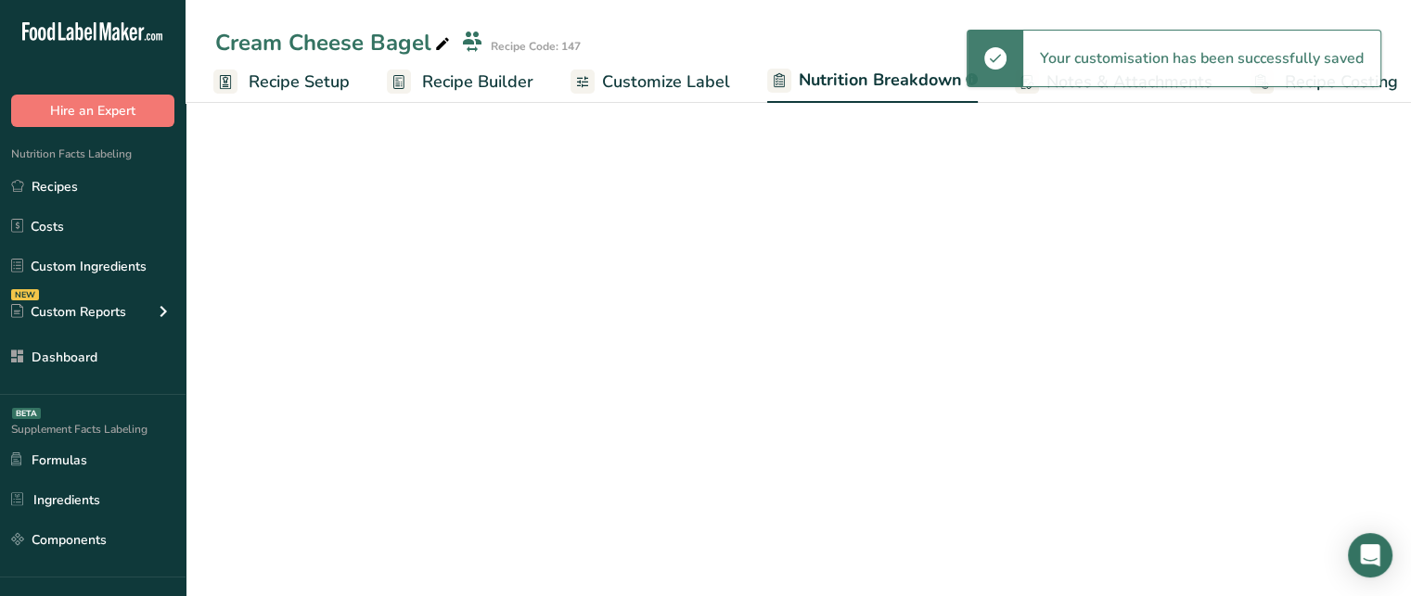
scroll to position [0, 18]
select select "Calories"
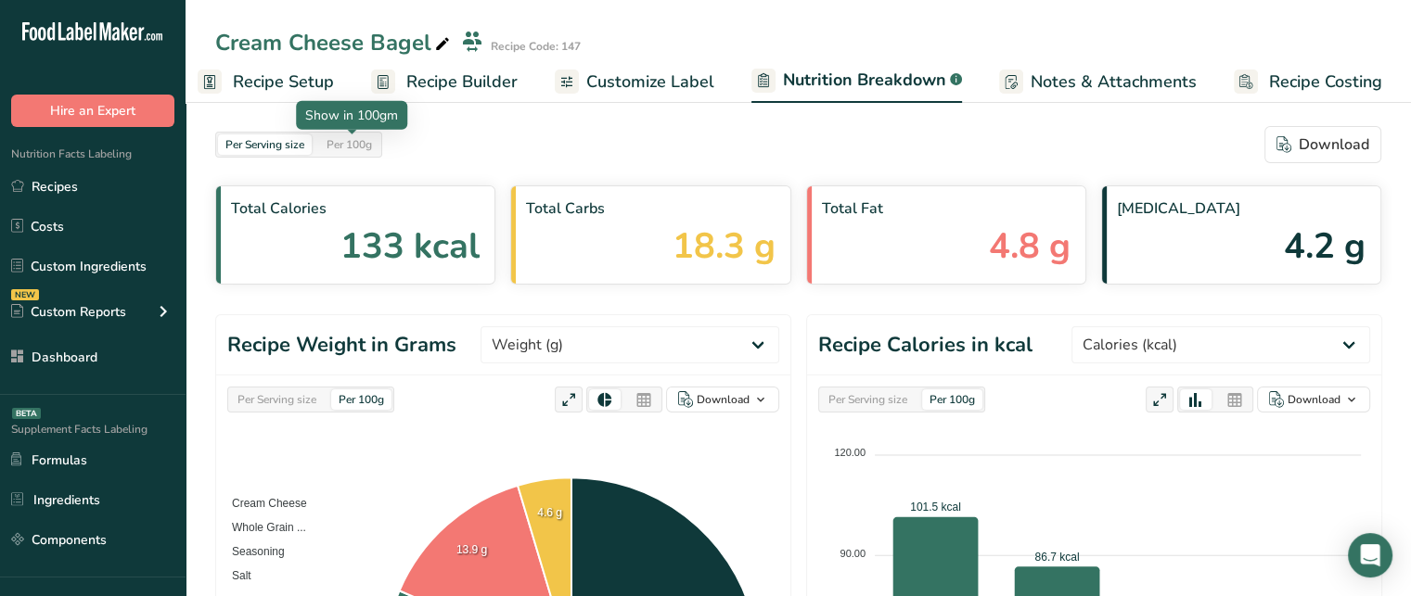
click at [351, 139] on div "Per 100g" at bounding box center [349, 144] width 60 height 20
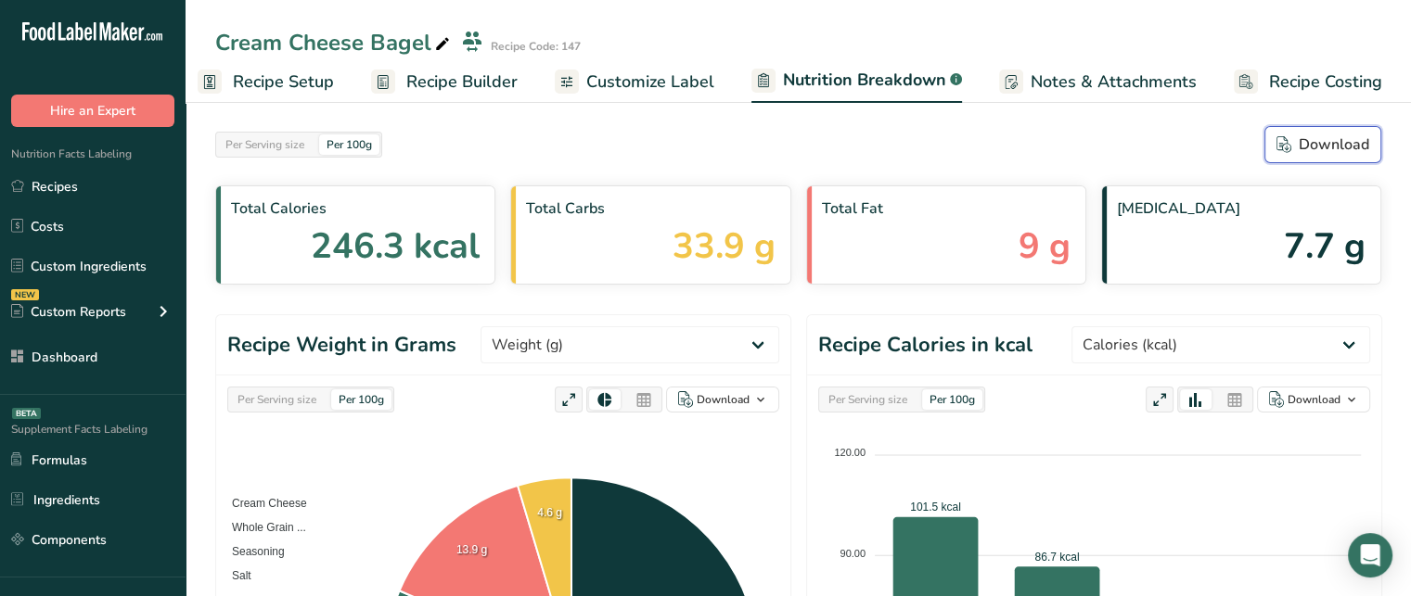
click at [1315, 149] on div "Download" at bounding box center [1322, 145] width 93 height 22
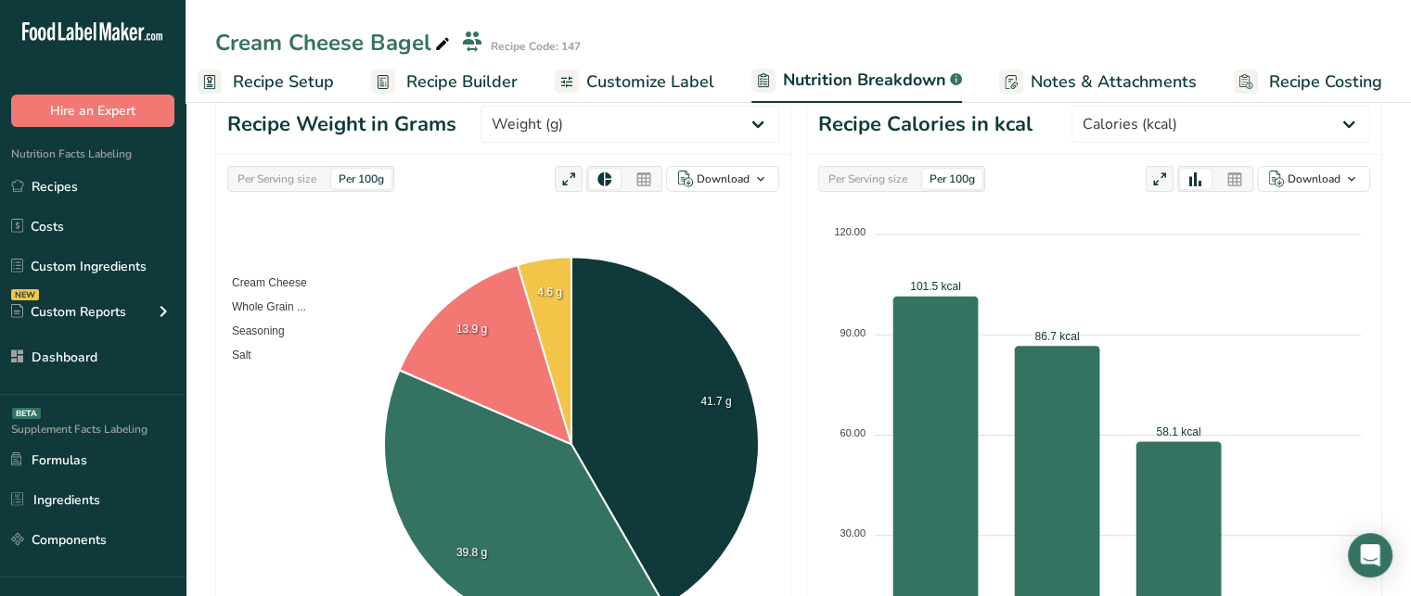
scroll to position [202, 0]
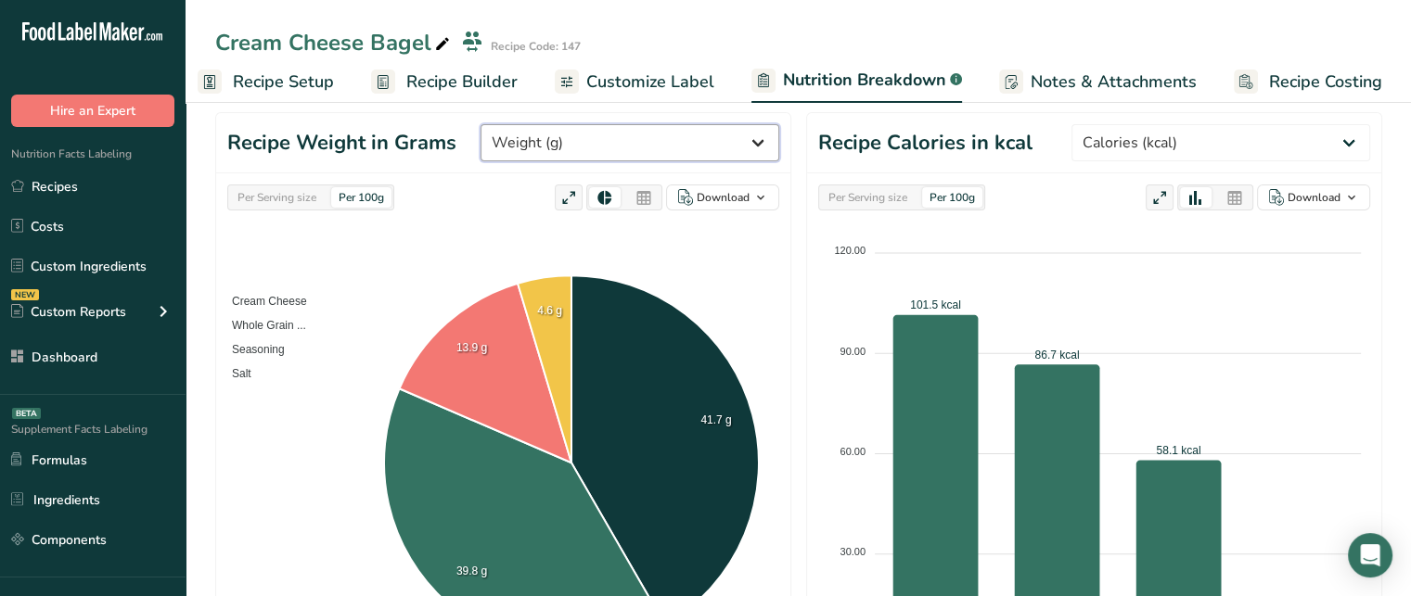
click at [736, 137] on select "Weight (g) Calories (kcal) Energy KJ (kj) Total Fat (g) Saturated Fat (g) Trans…" at bounding box center [629, 142] width 299 height 37
select select "Sodium"
click at [550, 124] on select "Weight (g) Calories (kcal) Energy KJ (kj) Total Fat (g) Saturated Fat (g) Trans…" at bounding box center [629, 142] width 299 height 37
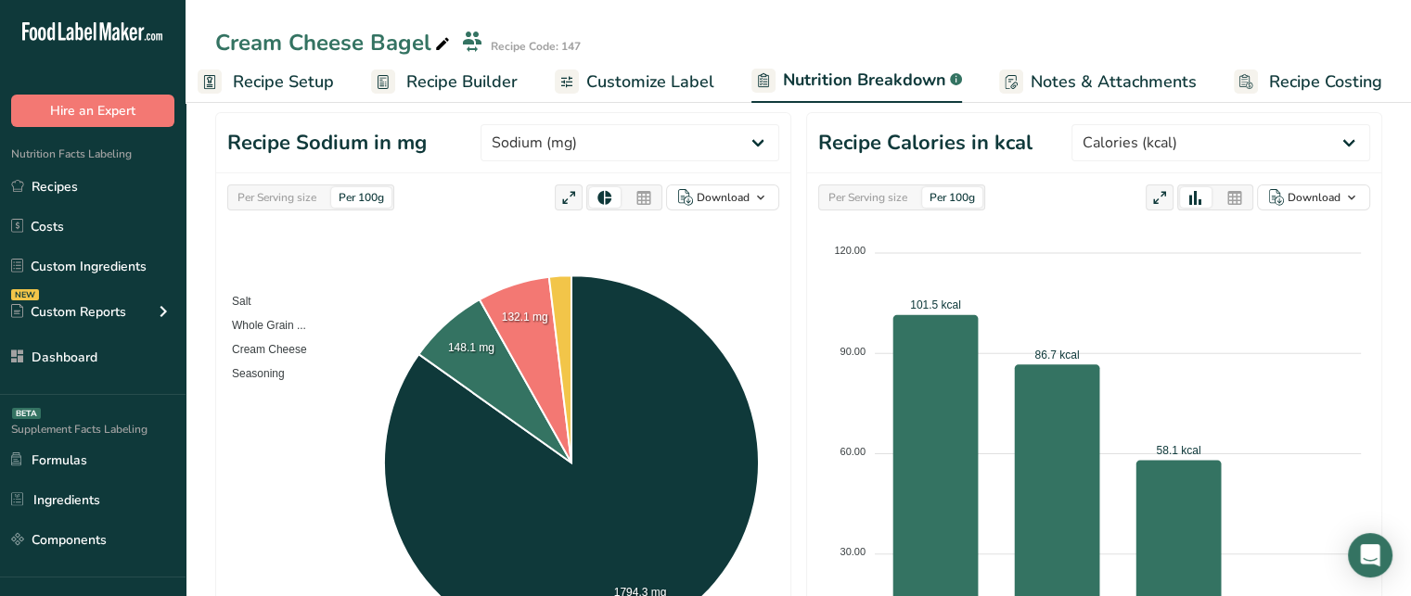
click at [298, 200] on div "Per Serving size" at bounding box center [277, 197] width 94 height 20
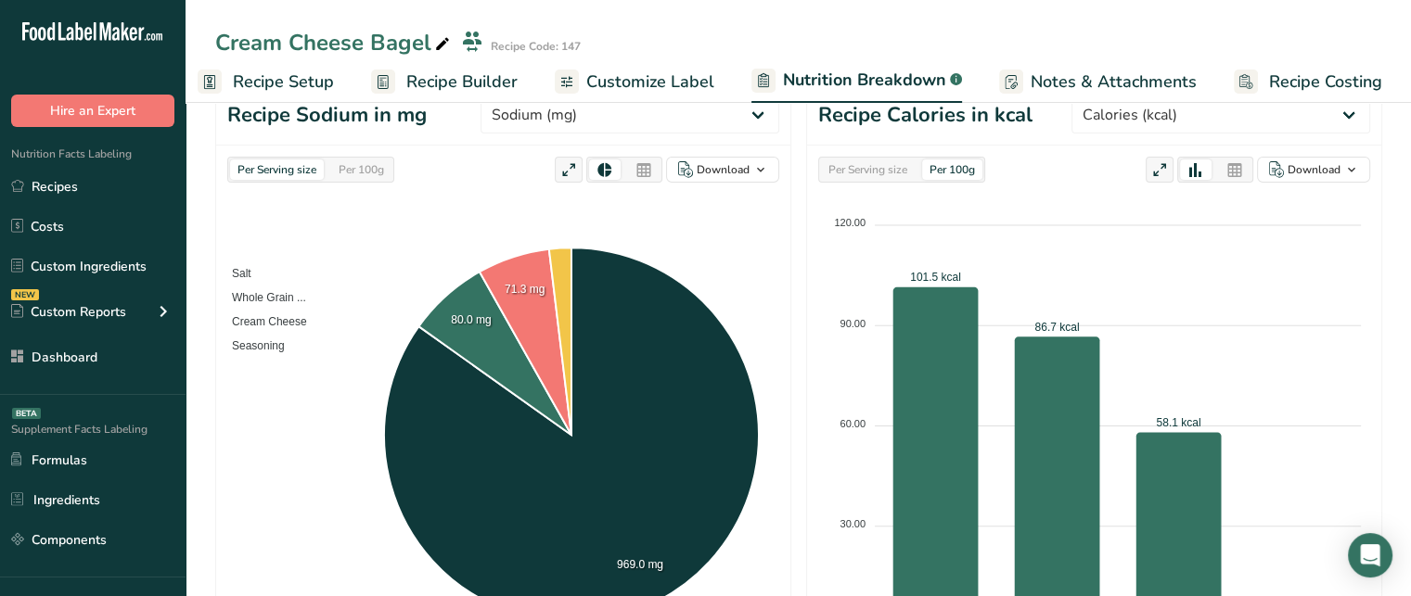
scroll to position [245, 0]
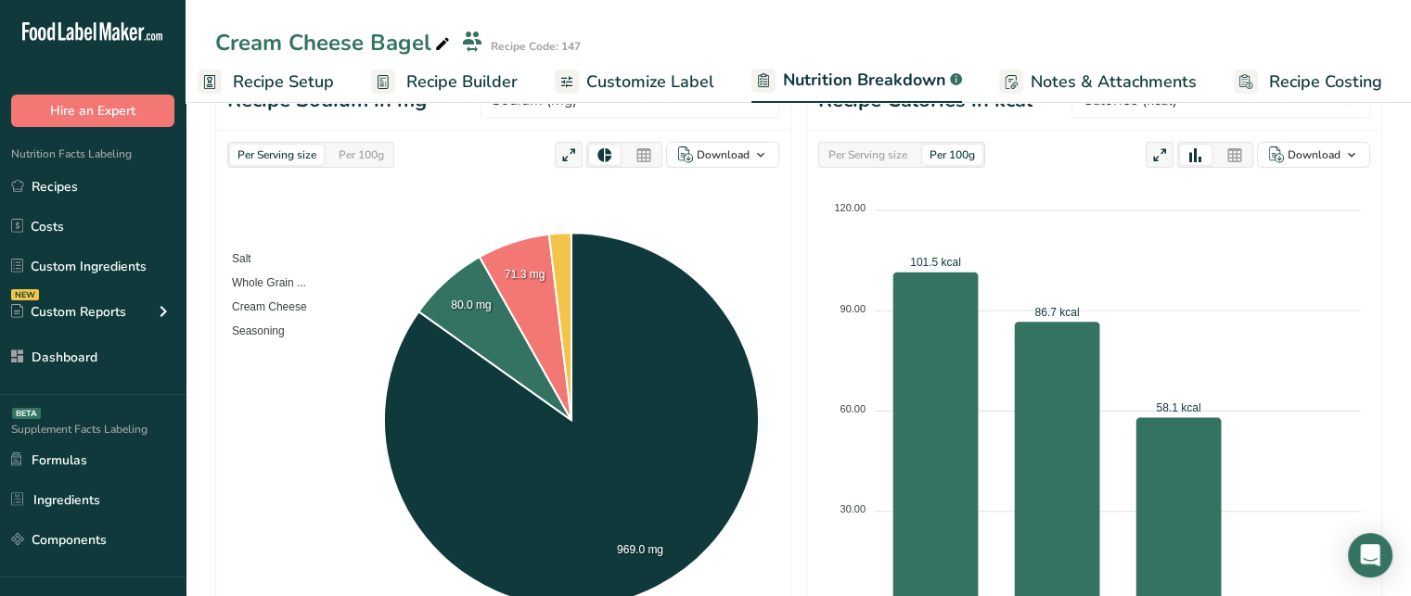
click at [647, 155] on icon at bounding box center [643, 156] width 17 height 26
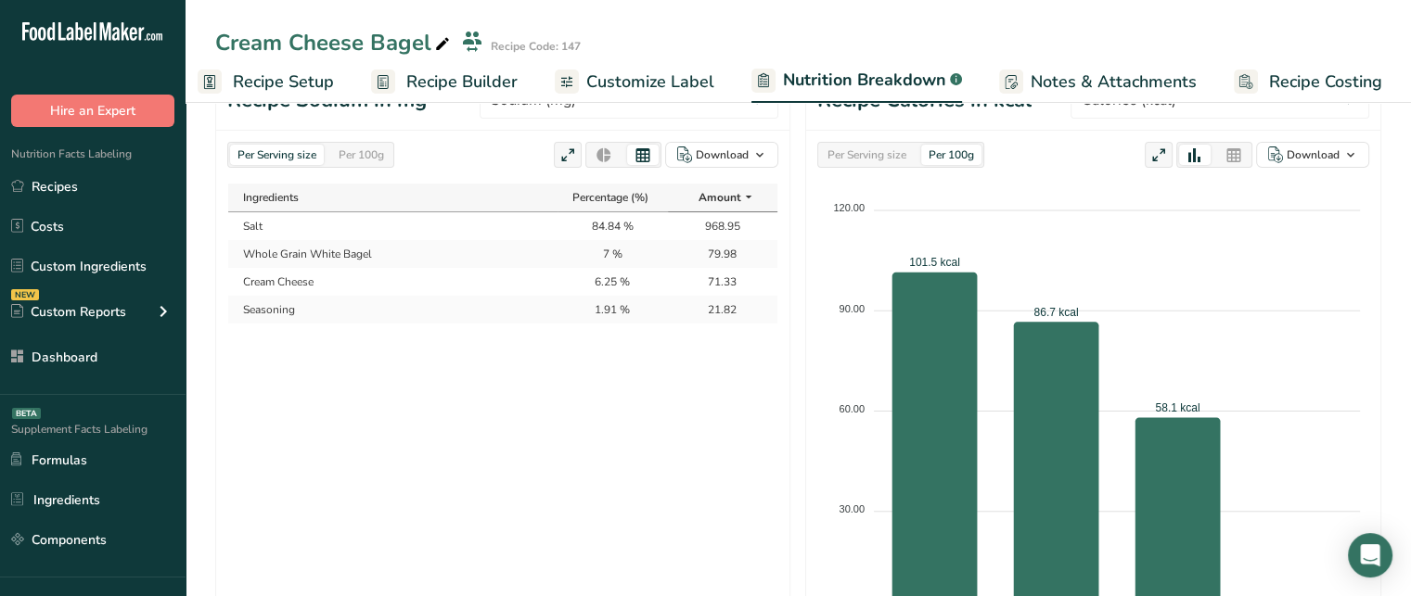
click at [597, 218] on td "84.84 %" at bounding box center [611, 226] width 109 height 28
click at [730, 235] on td "968.95" at bounding box center [722, 226] width 109 height 28
click at [360, 368] on div "Ingredients Percentage (%) Amount Salt 84.84 % 968.95 Whole Grain White Bagel 7…" at bounding box center [502, 422] width 551 height 478
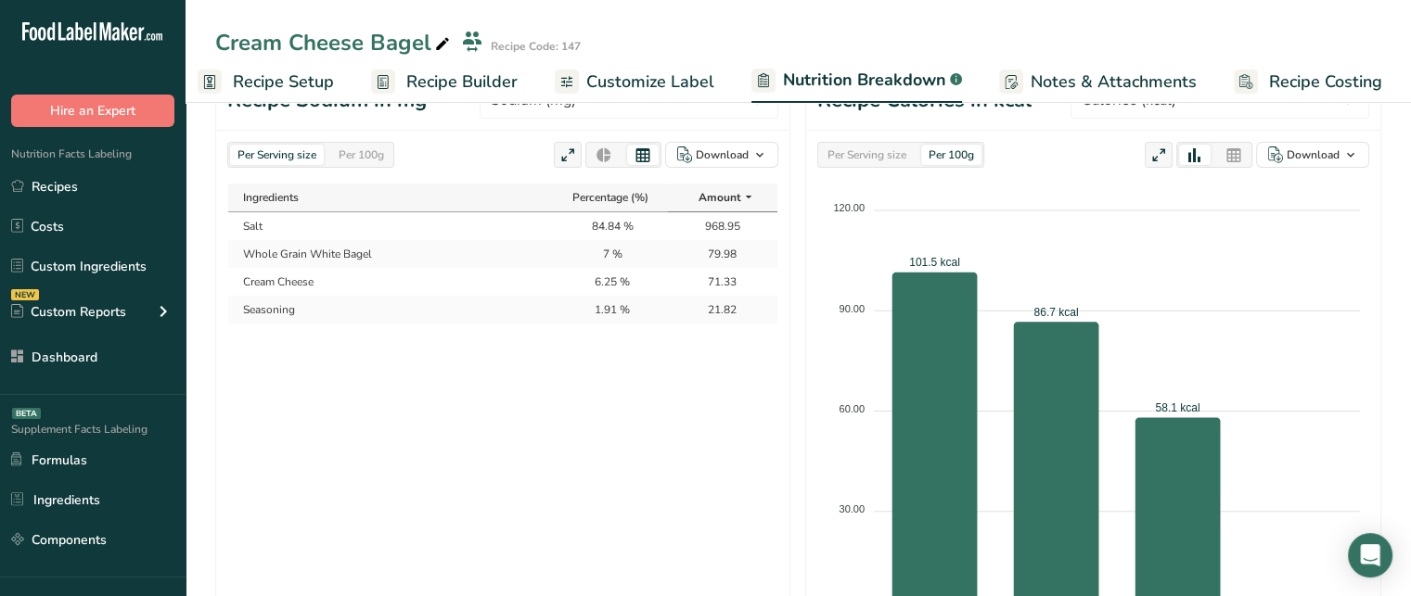
click at [241, 228] on td "Salt" at bounding box center [392, 226] width 329 height 28
click at [722, 225] on td "968.95" at bounding box center [722, 226] width 109 height 28
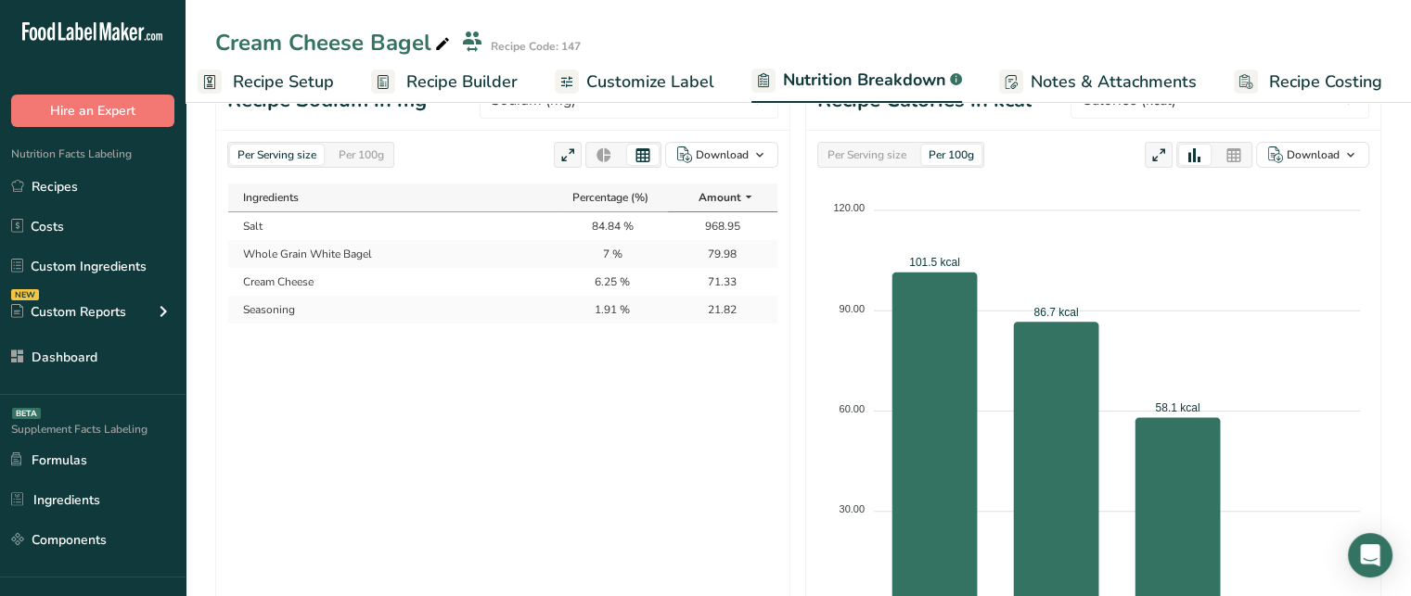
click at [723, 229] on td "968.95" at bounding box center [722, 226] width 109 height 28
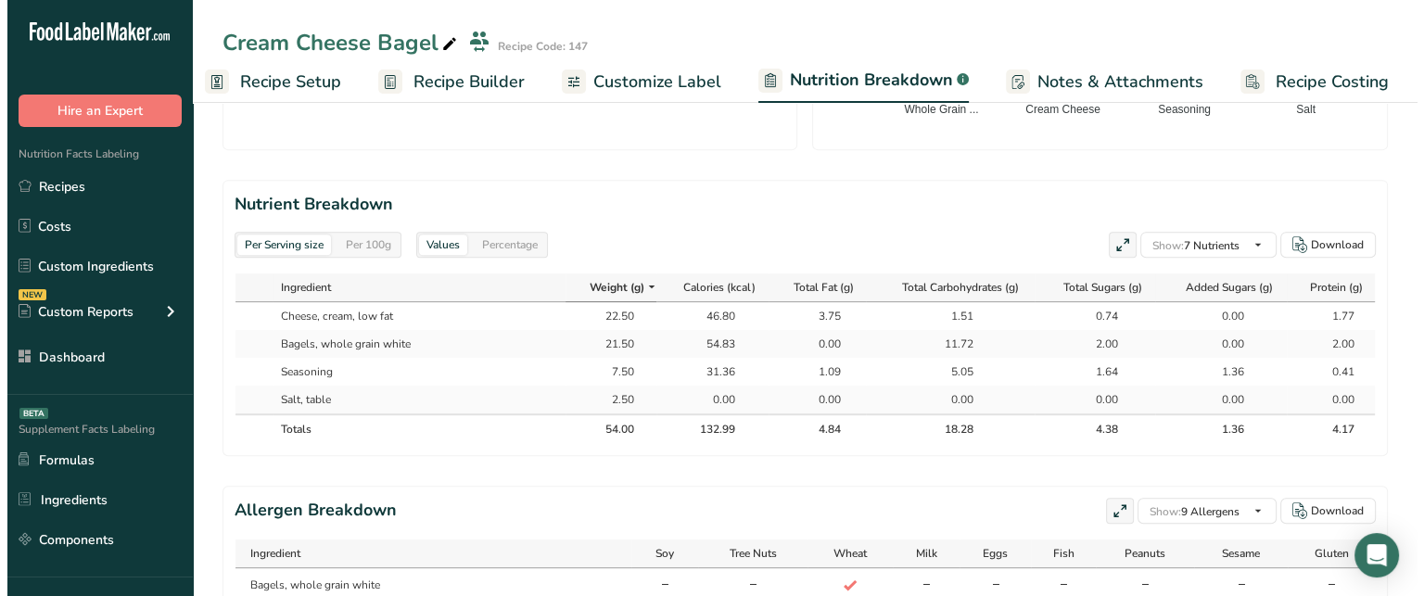
scroll to position [0, 1]
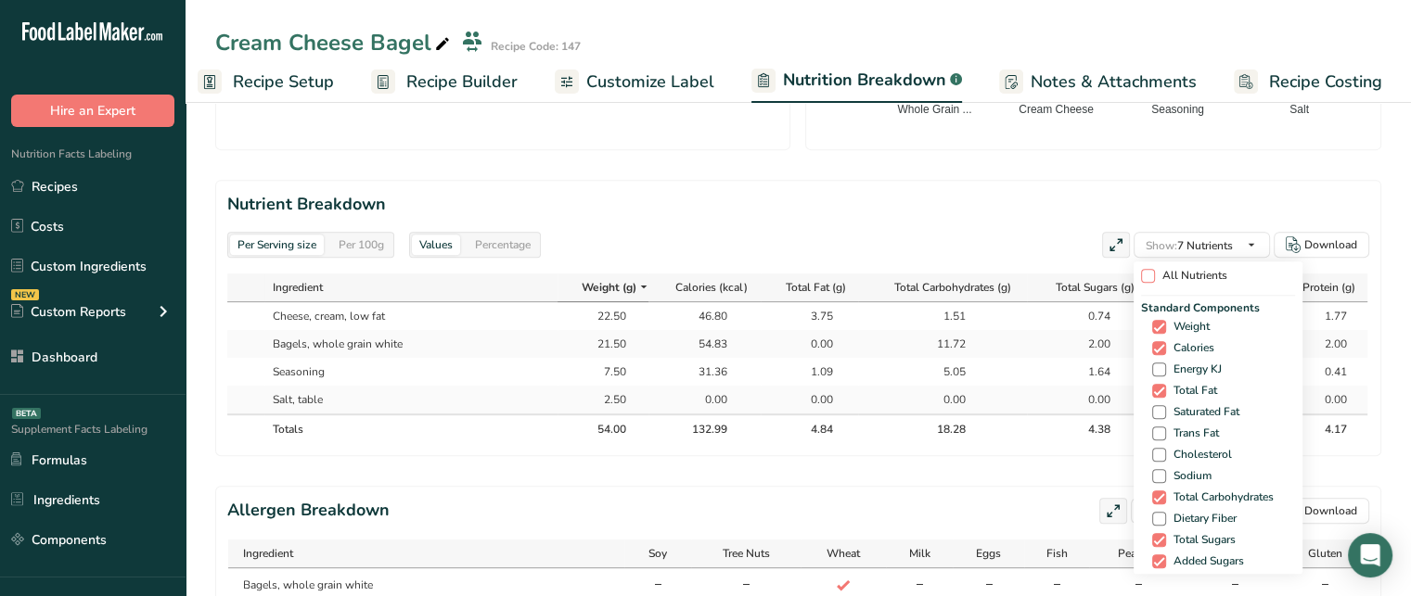
click at [1146, 278] on span at bounding box center [1148, 276] width 14 height 14
click at [1146, 278] on input "All Nutrients" at bounding box center [1147, 276] width 12 height 12
checkbox input "true"
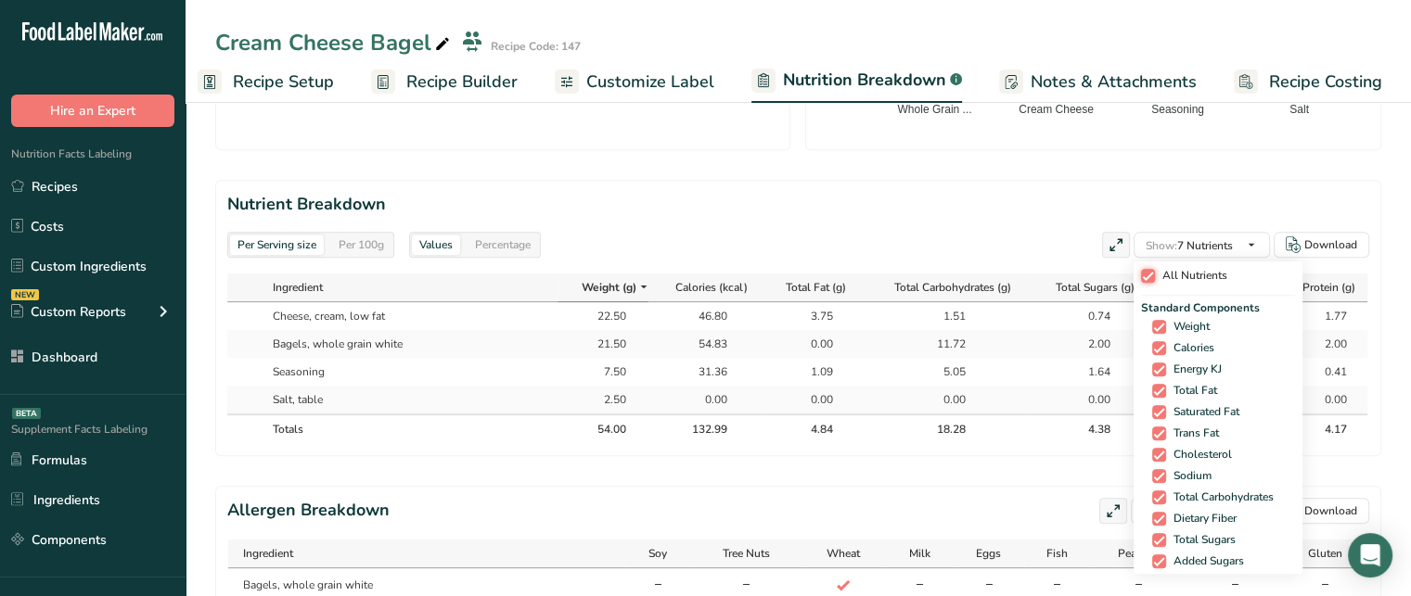
checkbox input "true"
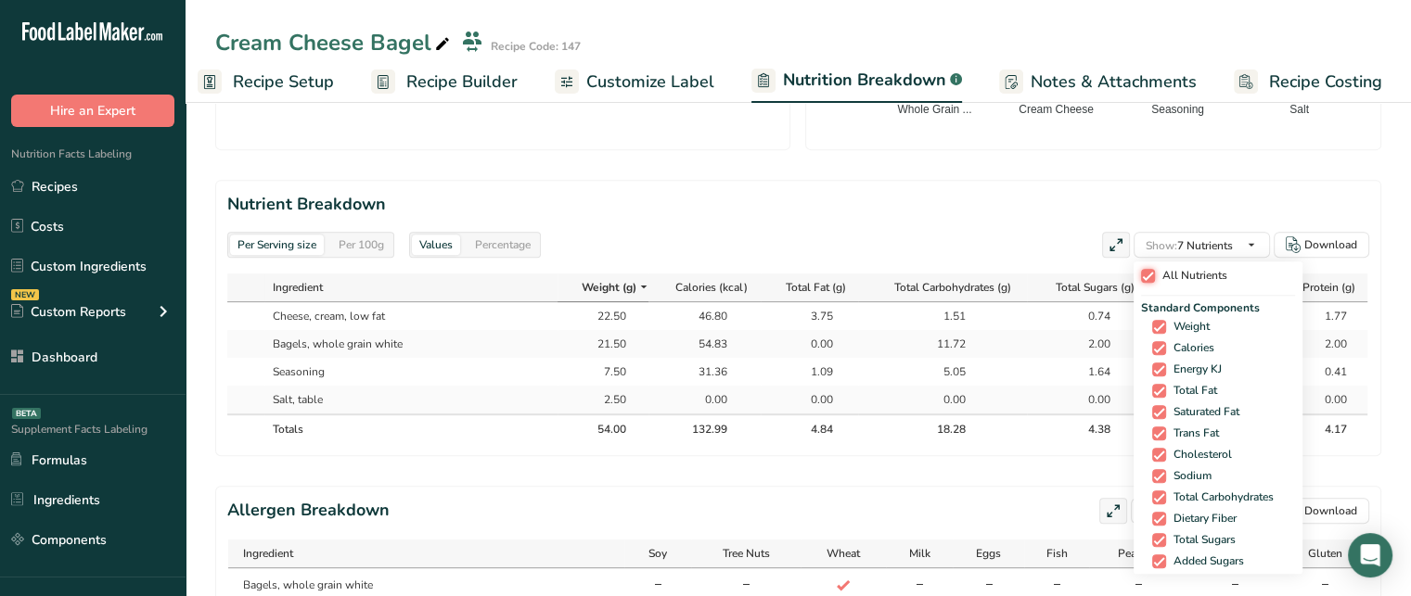
checkbox input "true"
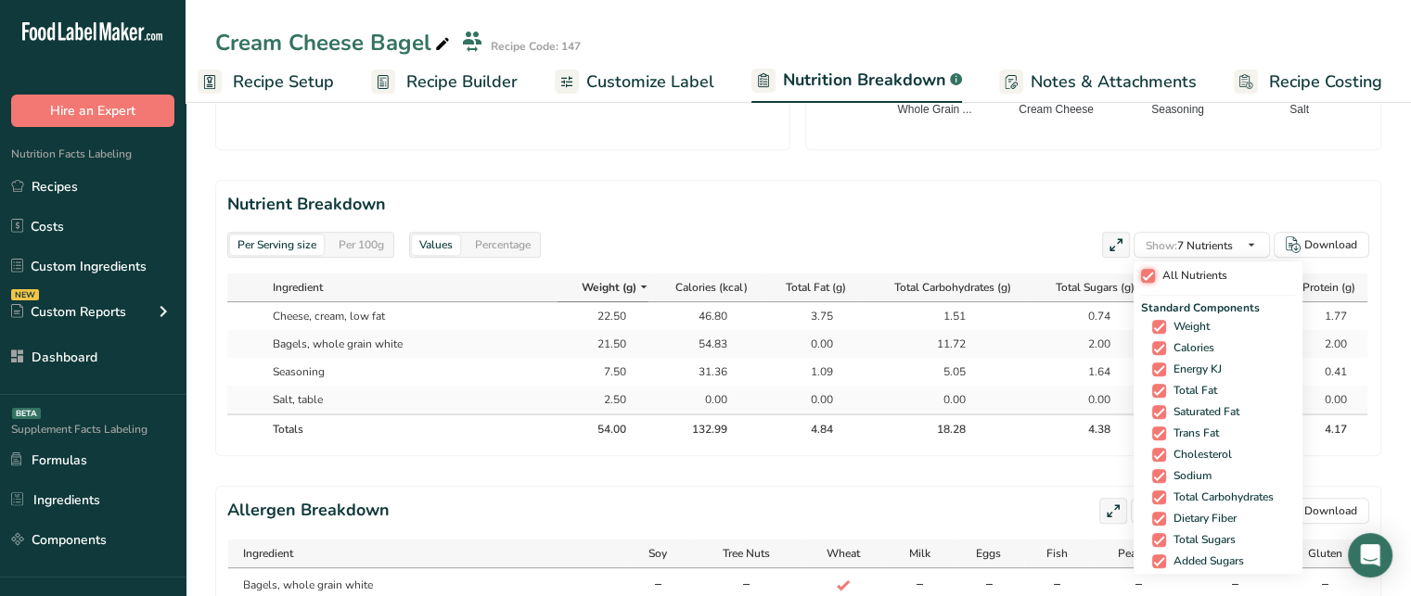
checkbox input "true"
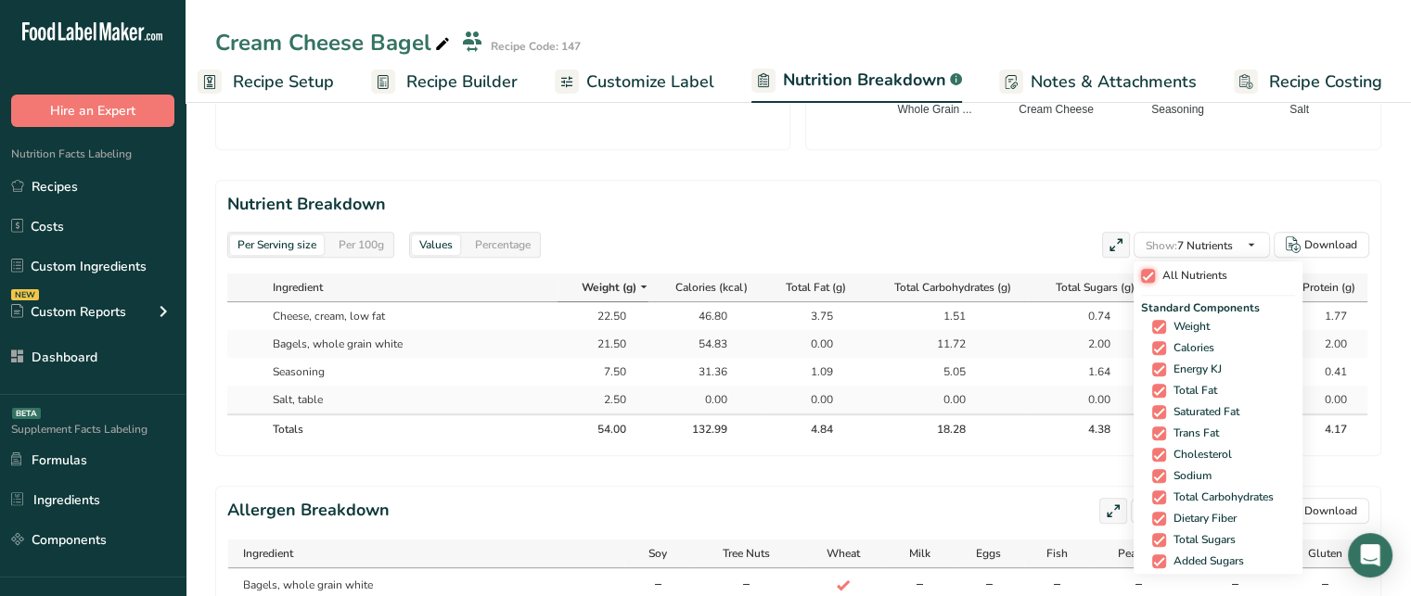
checkbox input "true"
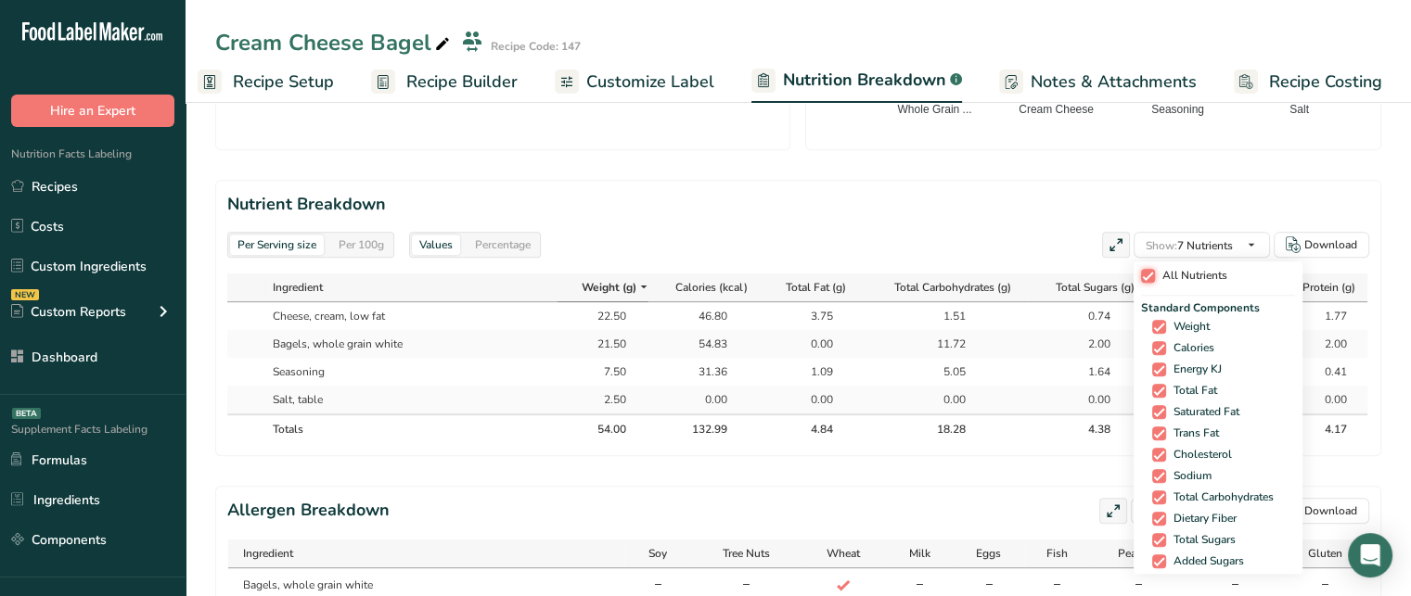
checkbox input "true"
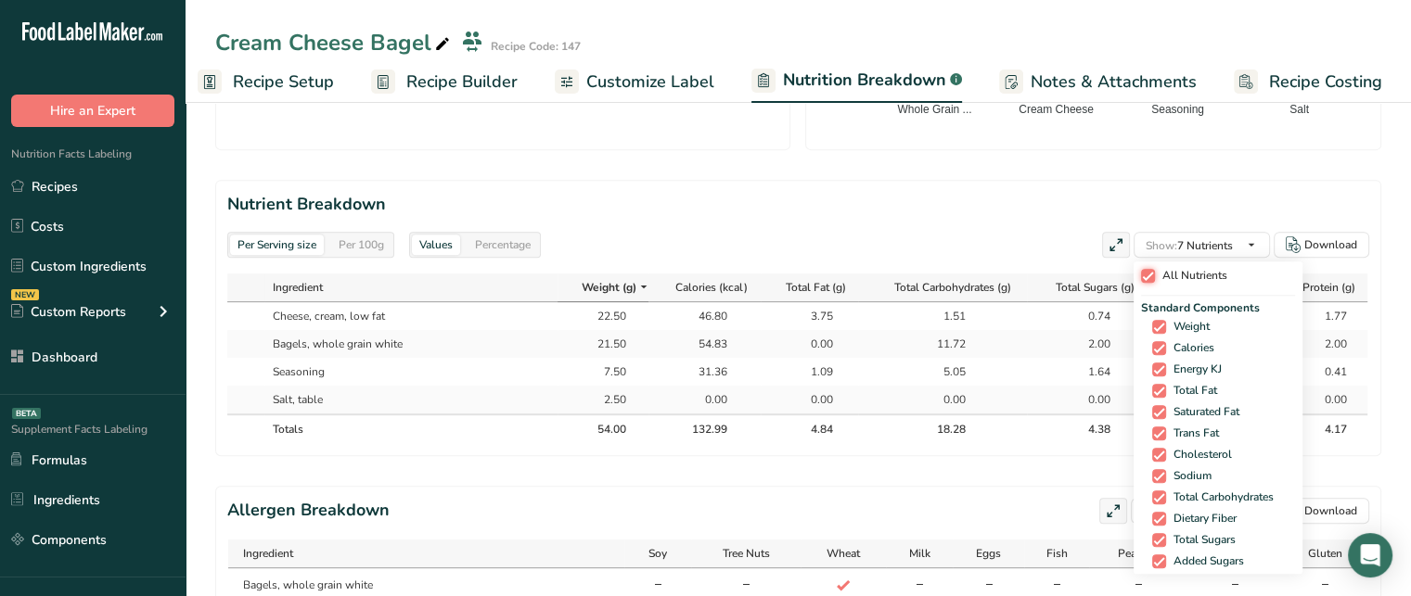
checkbox input "true"
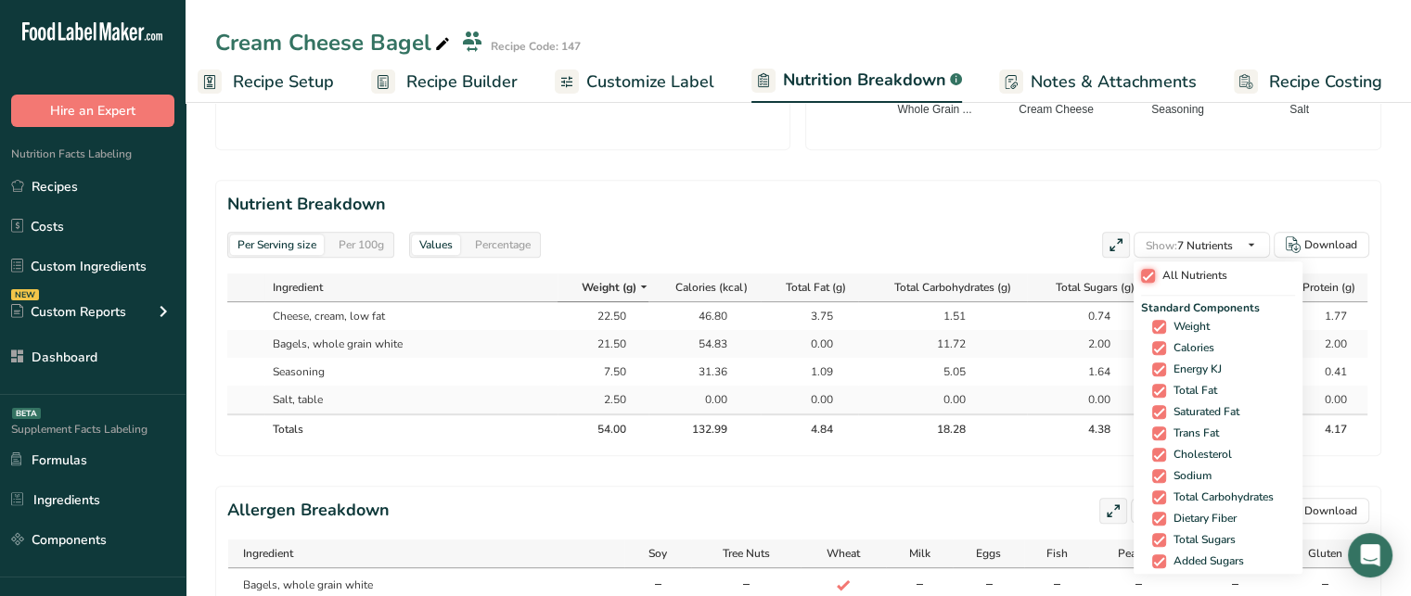
checkbox input "true"
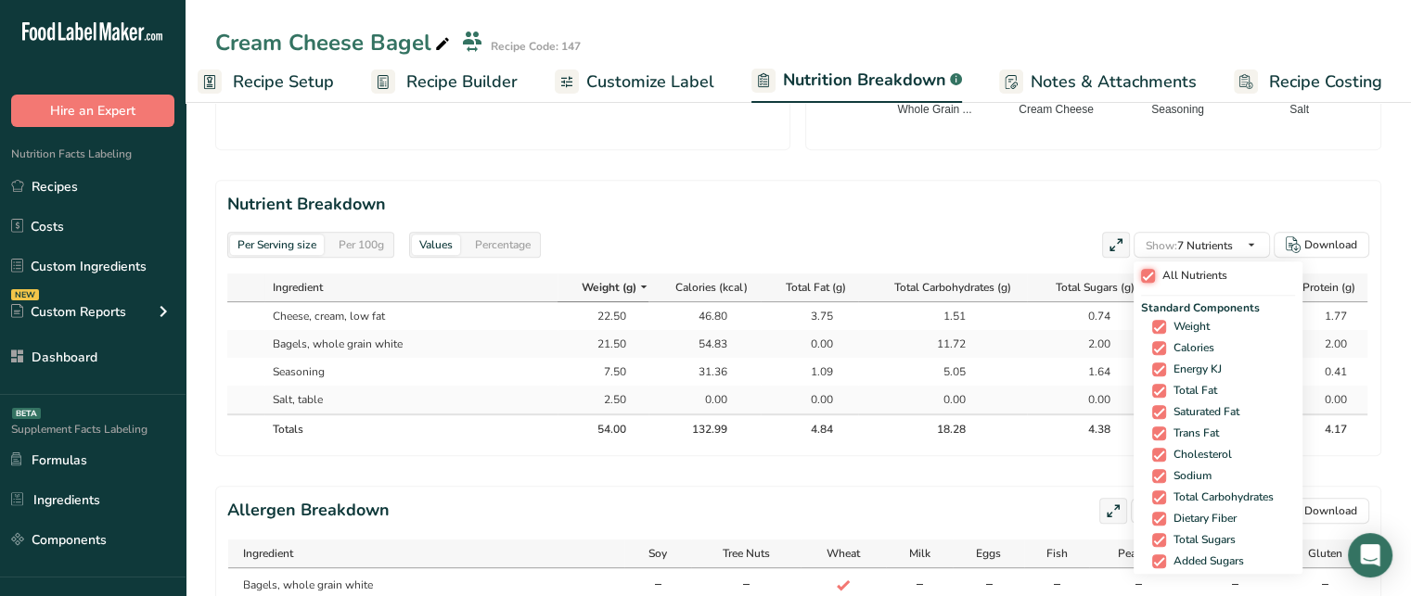
checkbox input "true"
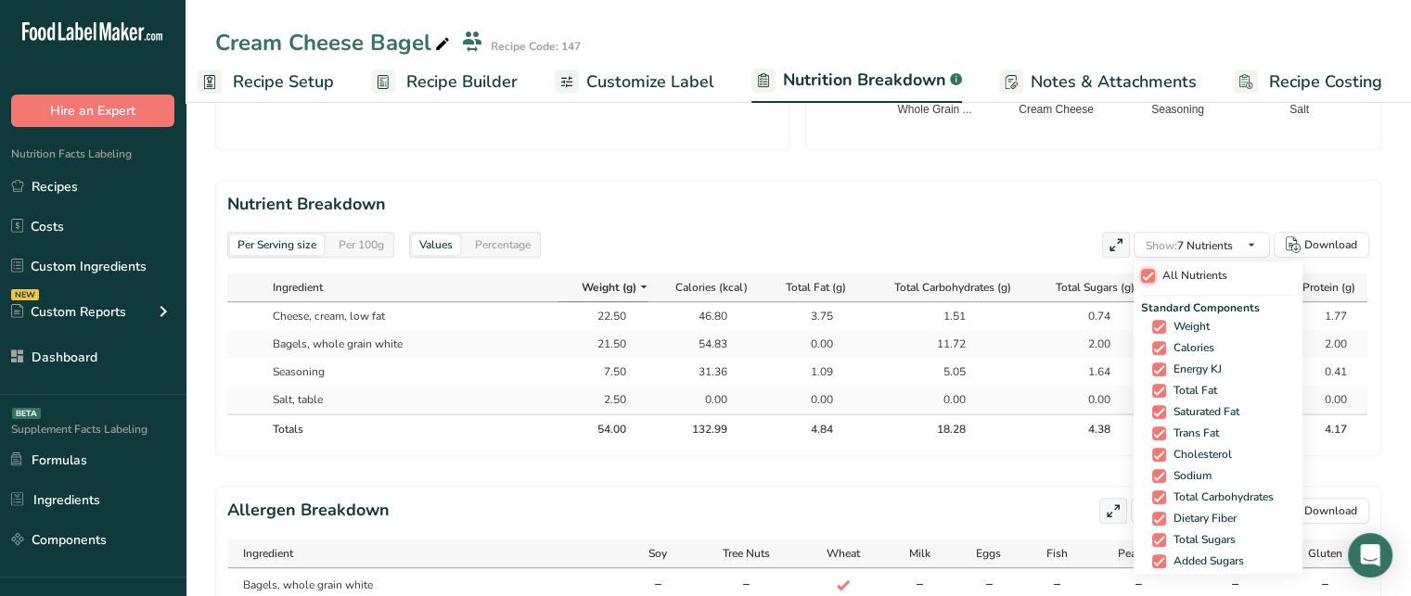
checkbox input "true"
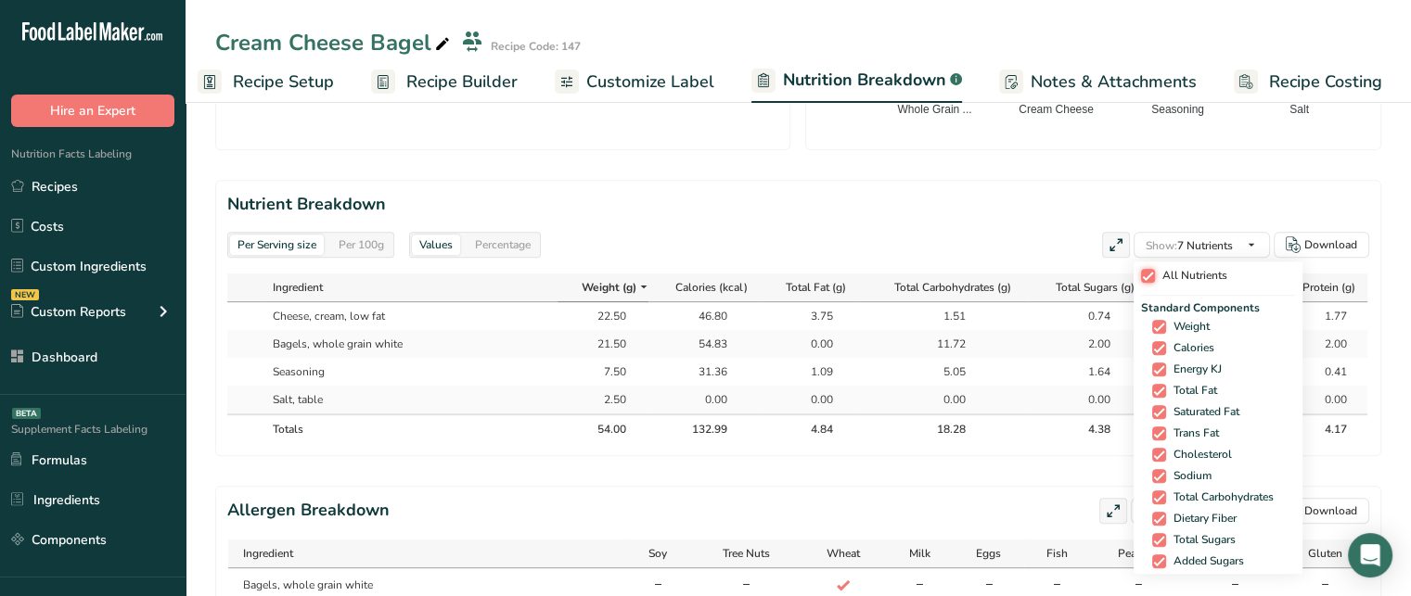
checkbox input "true"
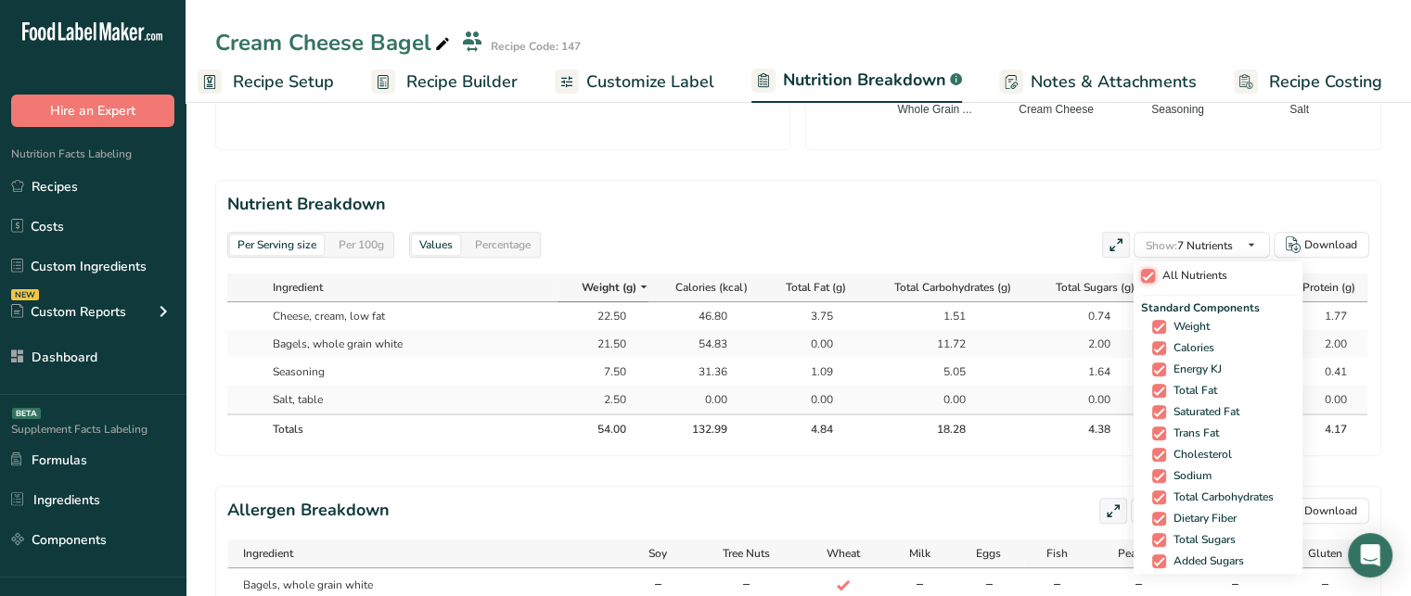
checkbox input "true"
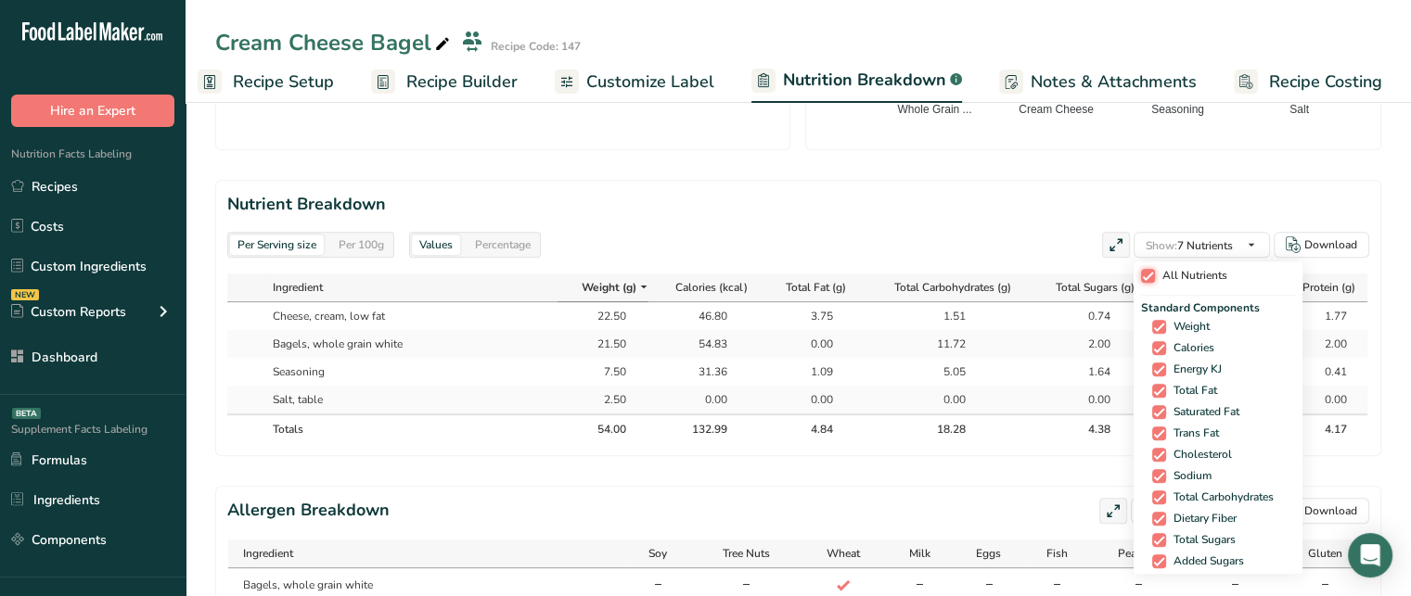
checkbox input "true"
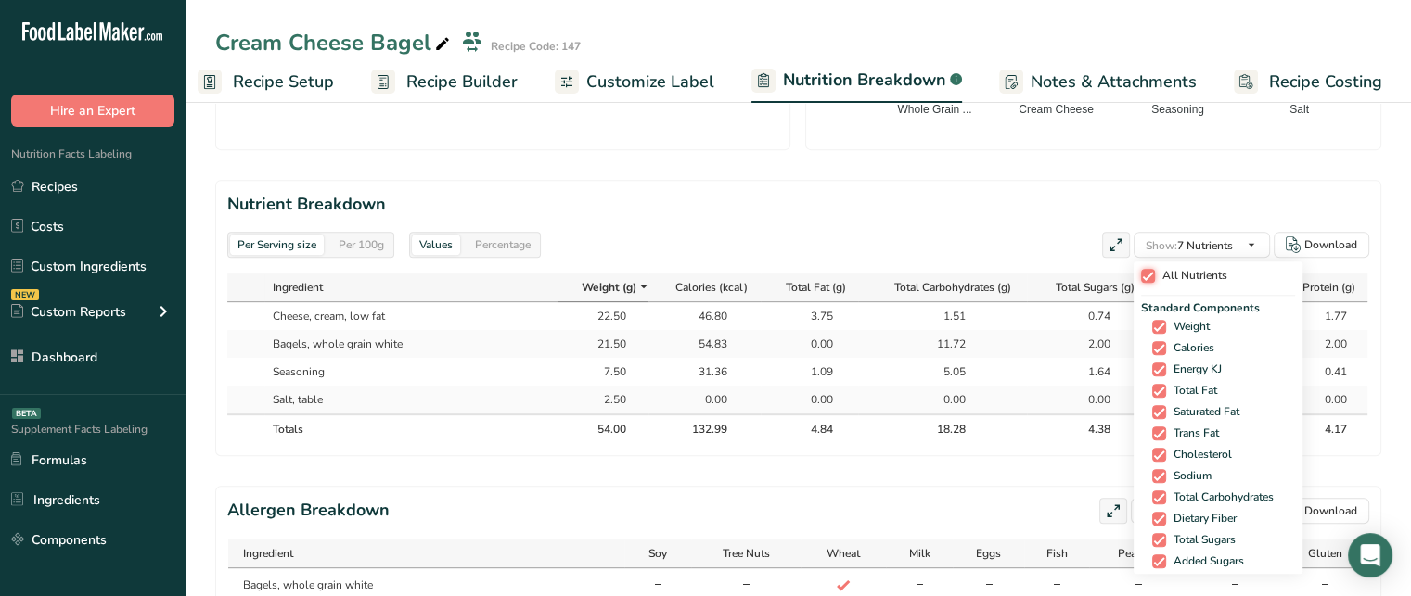
checkbox input "true"
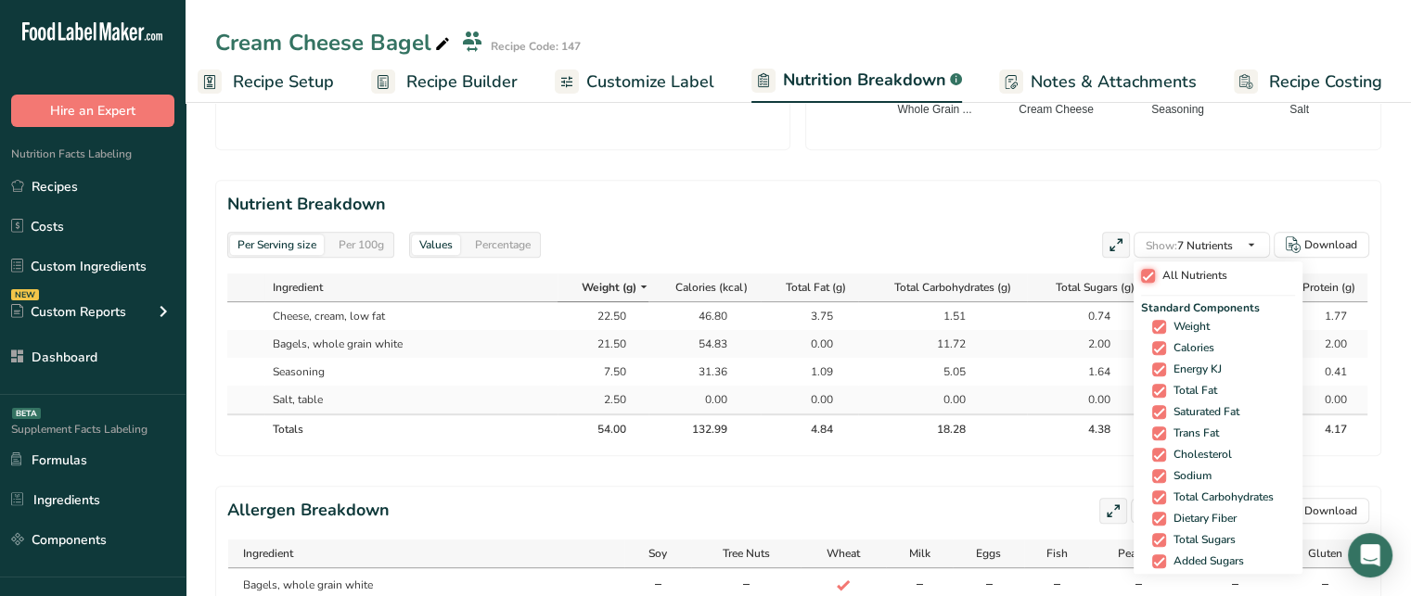
checkbox input "true"
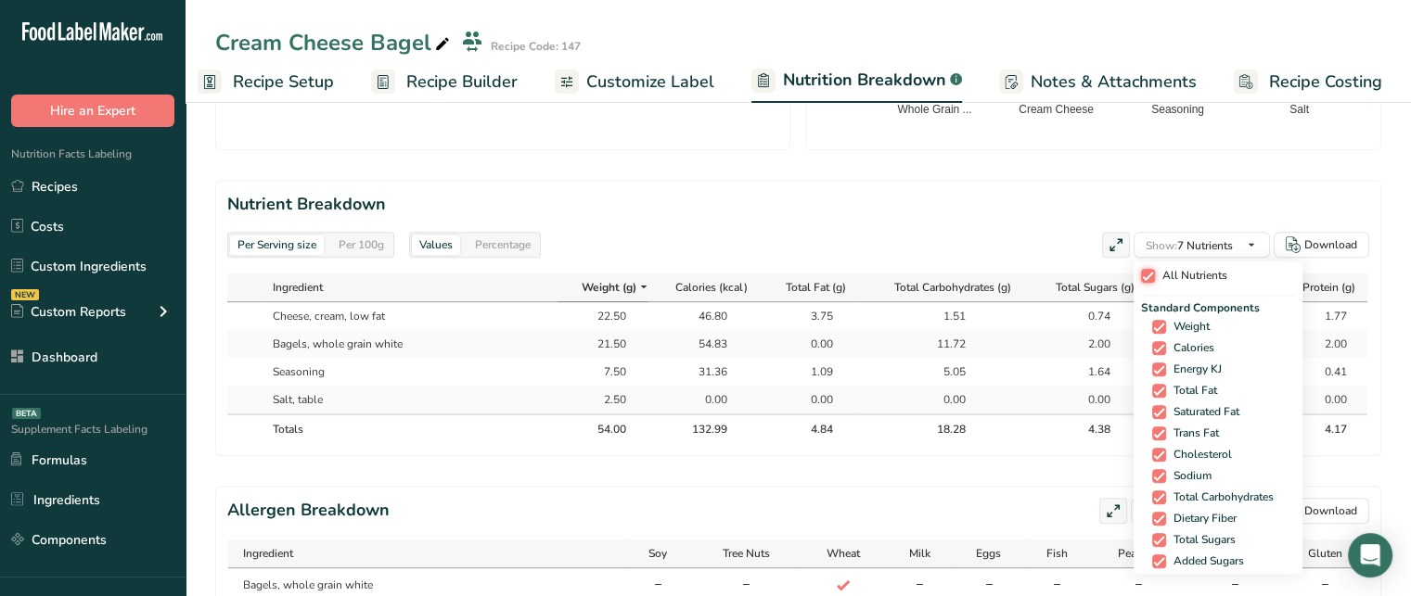
checkbox input "true"
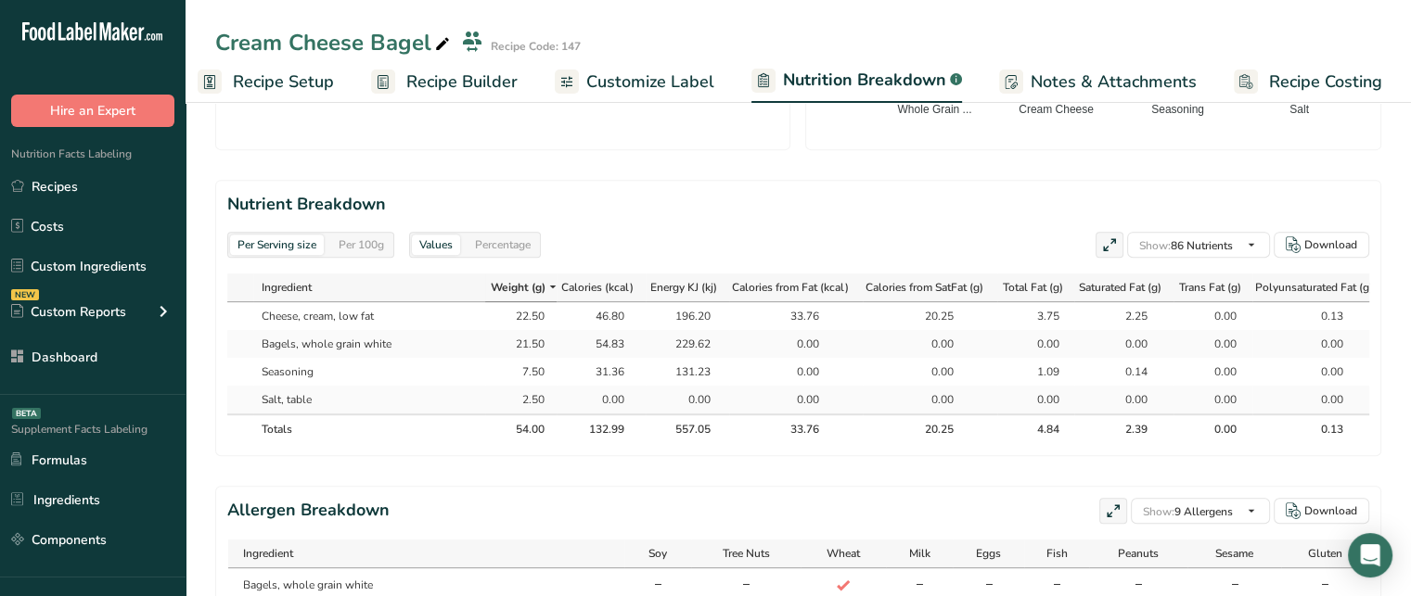
click at [1109, 242] on icon at bounding box center [1109, 246] width 17 height 26
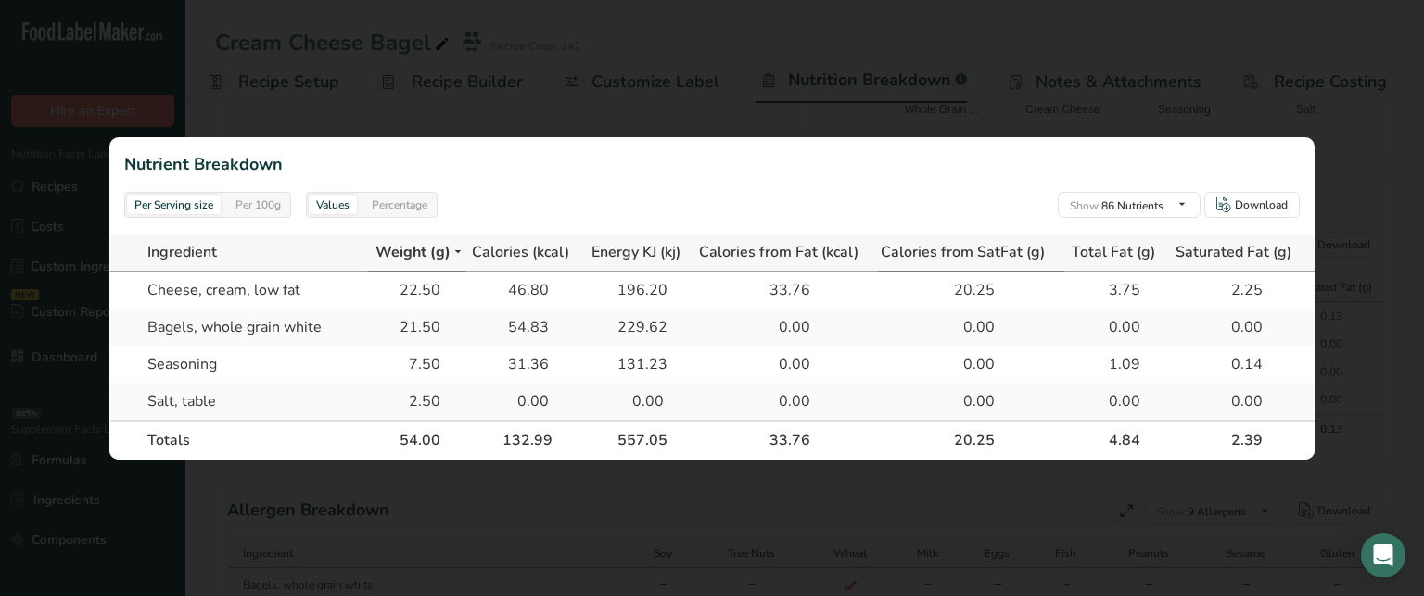
scroll to position [0, 4]
click at [241, 198] on div "Per 100g" at bounding box center [258, 205] width 60 height 20
drag, startPoint x: 400, startPoint y: 286, endPoint x: 456, endPoint y: 284, distance: 56.6
click at [456, 284] on td "41.67" at bounding box center [416, 290] width 97 height 37
click at [421, 195] on div "Percentage" at bounding box center [399, 205] width 70 height 20
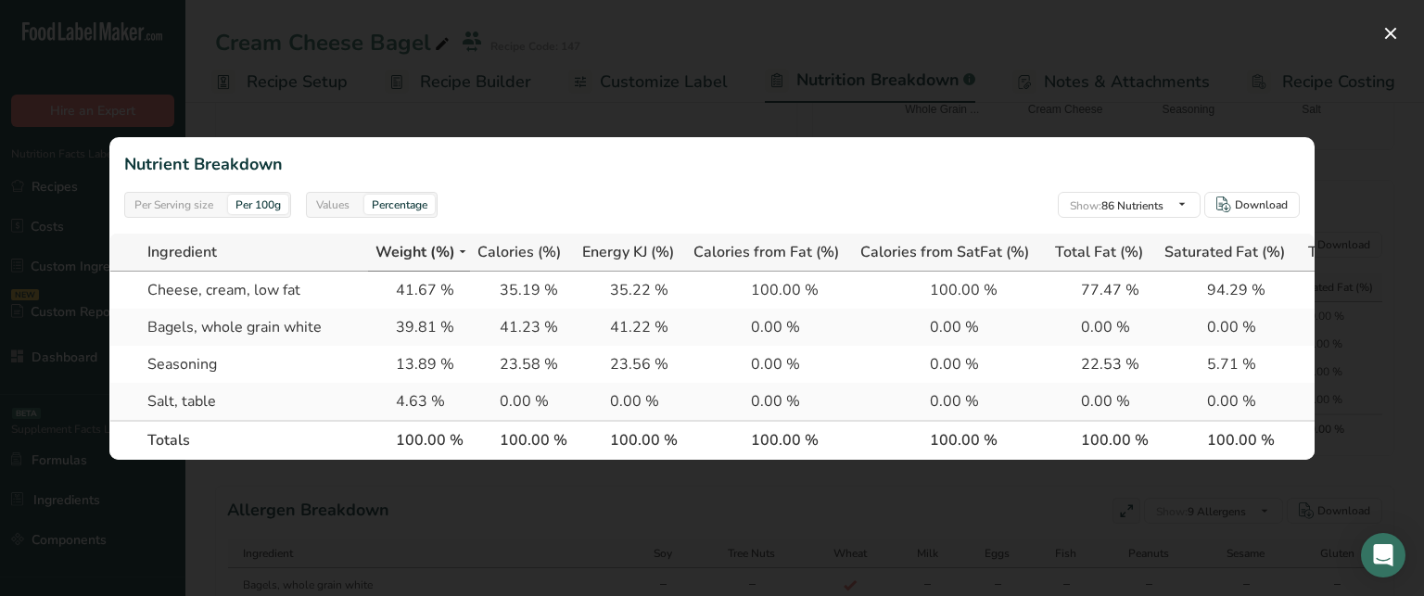
click at [357, 195] on div "Values" at bounding box center [333, 205] width 48 height 20
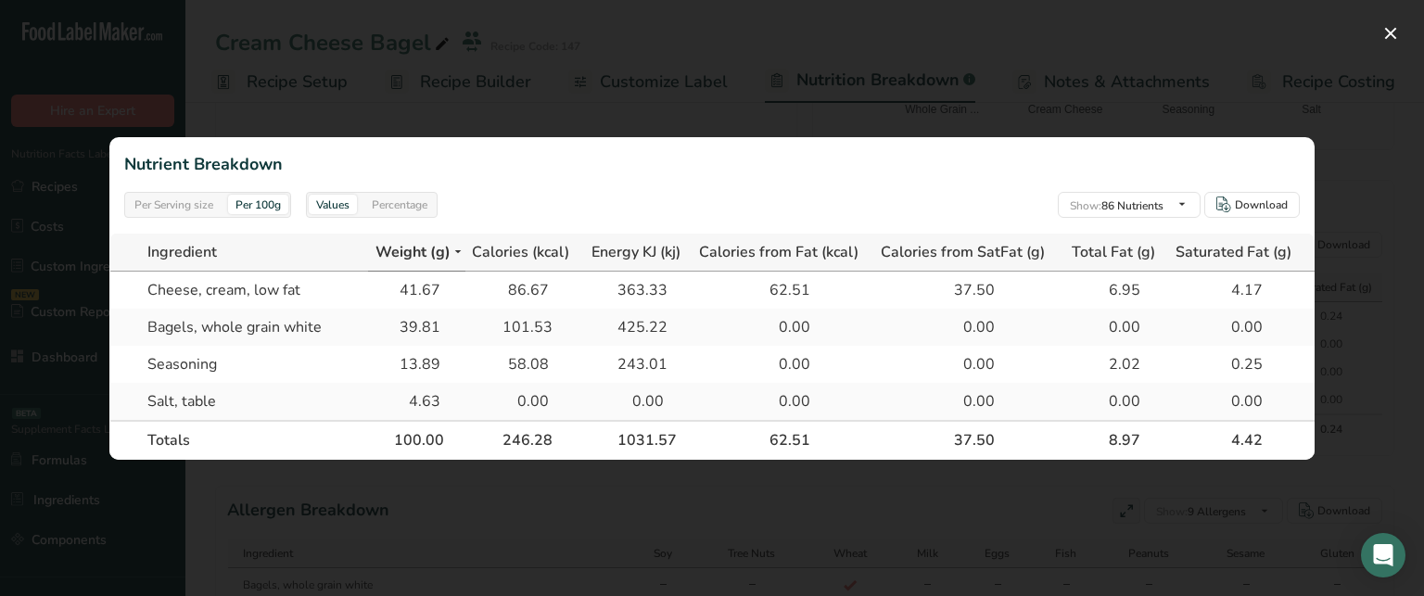
click at [348, 196] on div "Values" at bounding box center [333, 205] width 48 height 20
click at [270, 294] on td "Cheese, cream, low fat" at bounding box center [252, 290] width 232 height 37
drag, startPoint x: 270, startPoint y: 294, endPoint x: 723, endPoint y: 281, distance: 453.7
click at [429, 429] on div "100.00" at bounding box center [417, 440] width 46 height 22
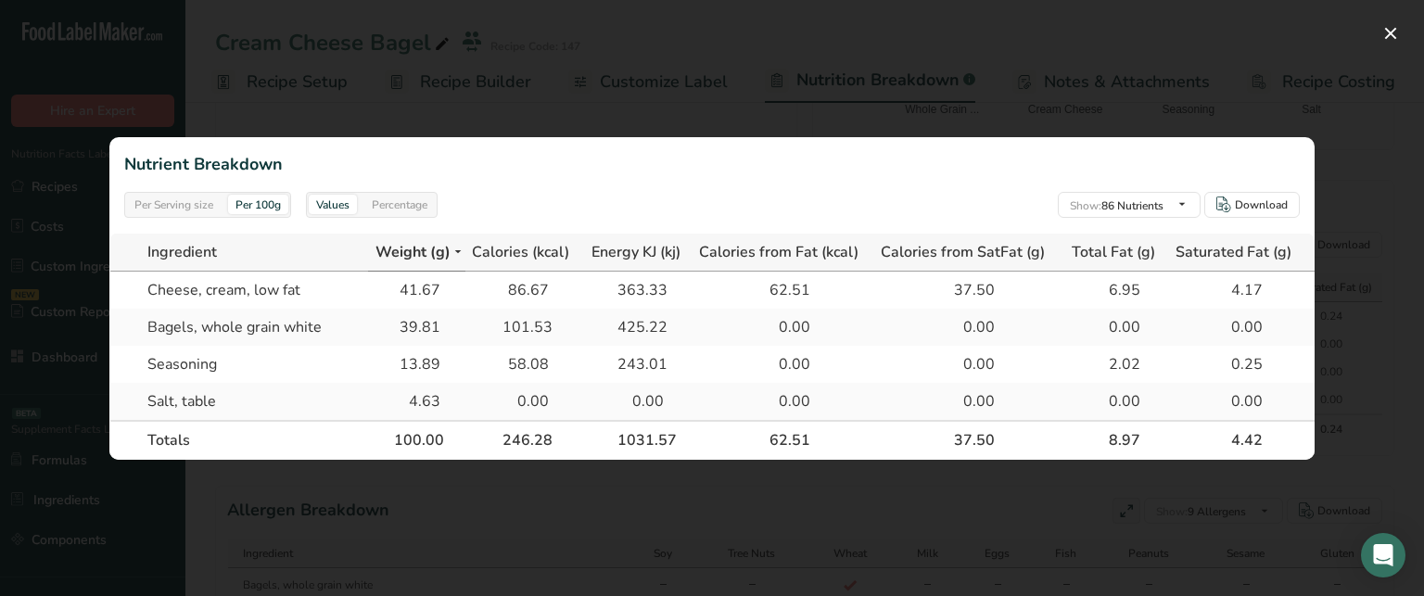
click at [429, 429] on div "100.00" at bounding box center [417, 440] width 46 height 22
click at [204, 196] on div "Per Serving size" at bounding box center [174, 205] width 94 height 20
click at [418, 431] on div "54.00" at bounding box center [417, 440] width 46 height 22
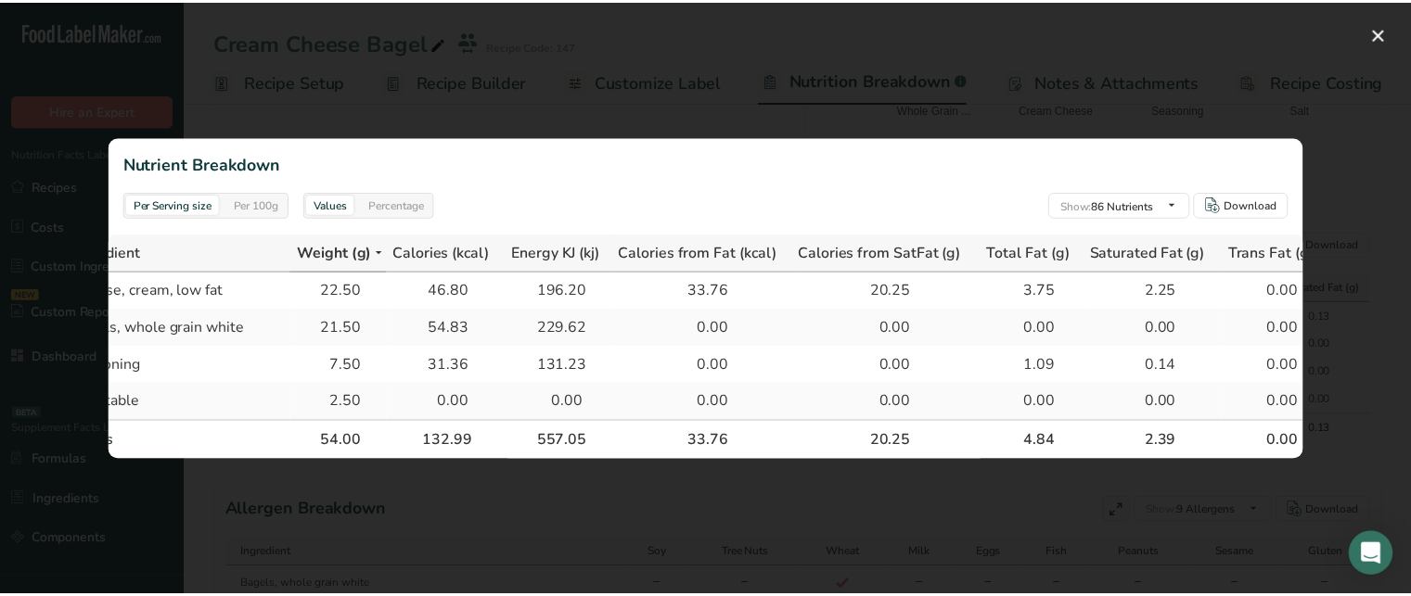
scroll to position [0, 0]
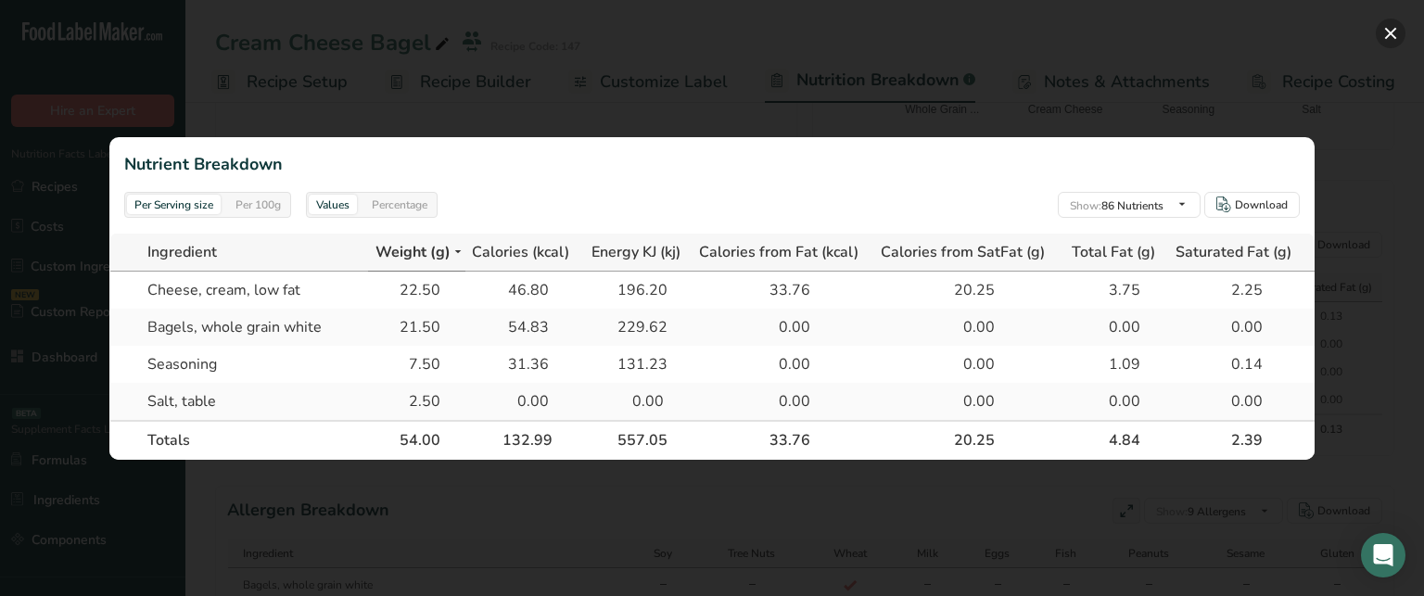
click at [1398, 43] on button "button" at bounding box center [1391, 34] width 30 height 30
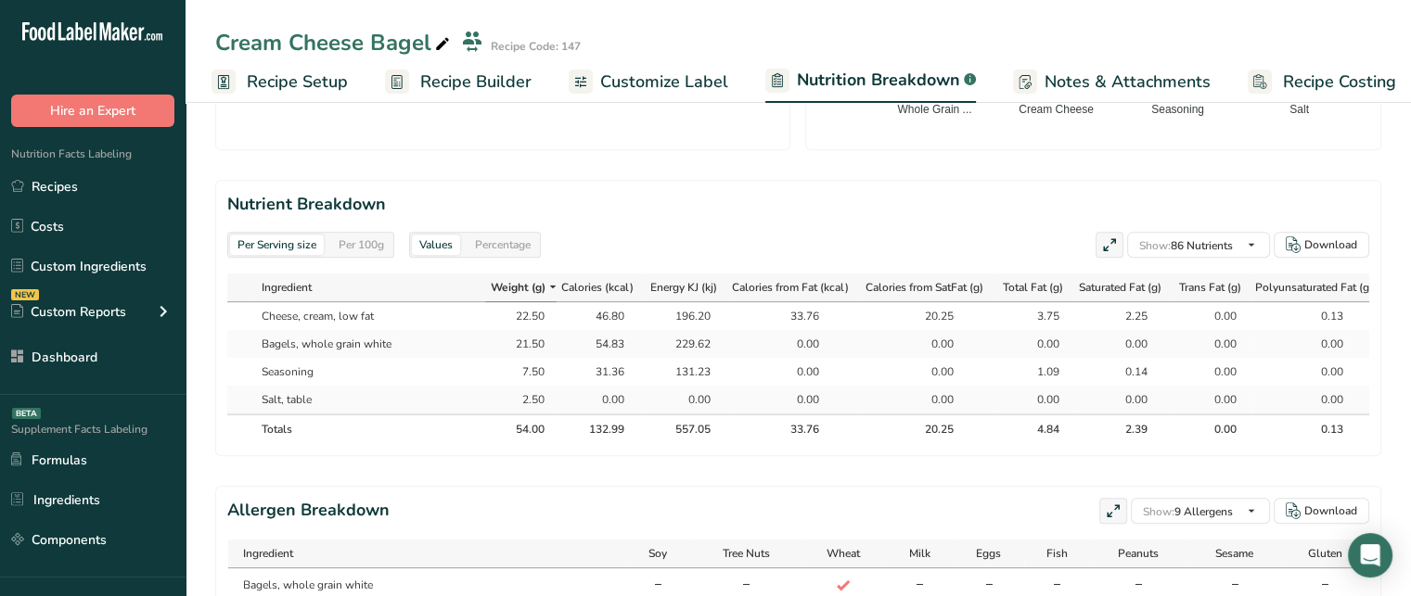
scroll to position [950, 0]
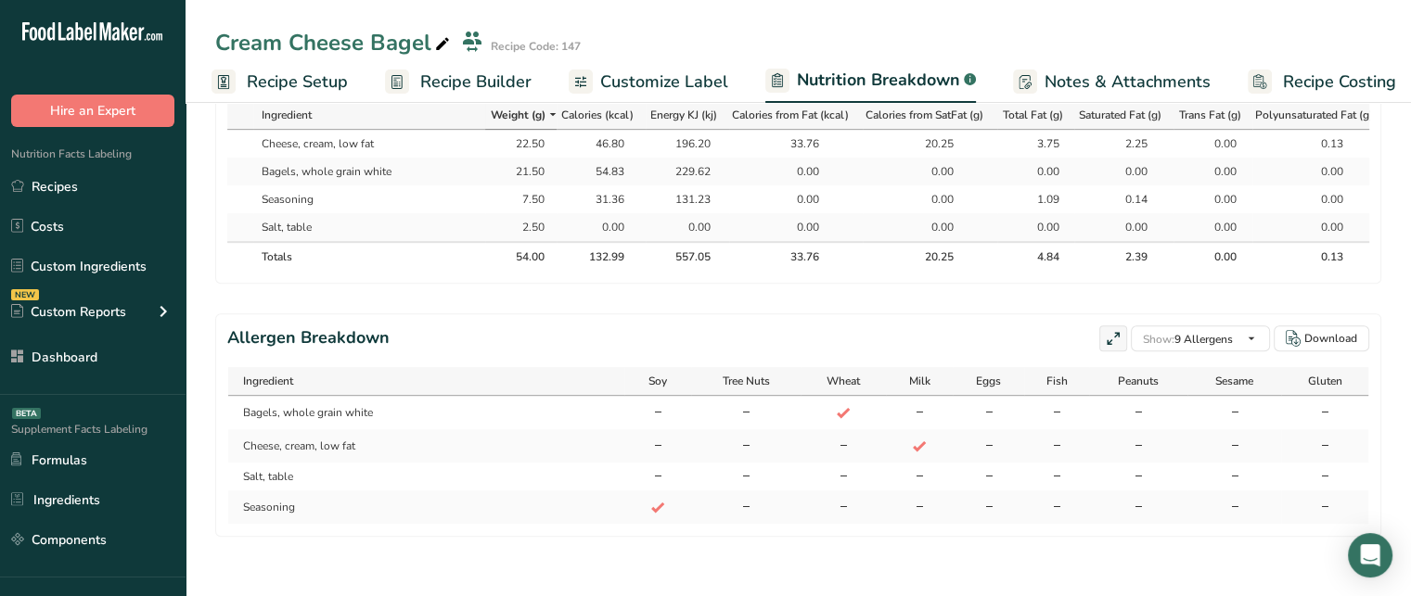
click at [836, 381] on span "Wheat" at bounding box center [842, 381] width 33 height 17
click at [371, 415] on td "Bagels, whole grain white" at bounding box center [426, 412] width 396 height 33
click at [316, 453] on td "Cheese, cream, low fat" at bounding box center [426, 445] width 396 height 33
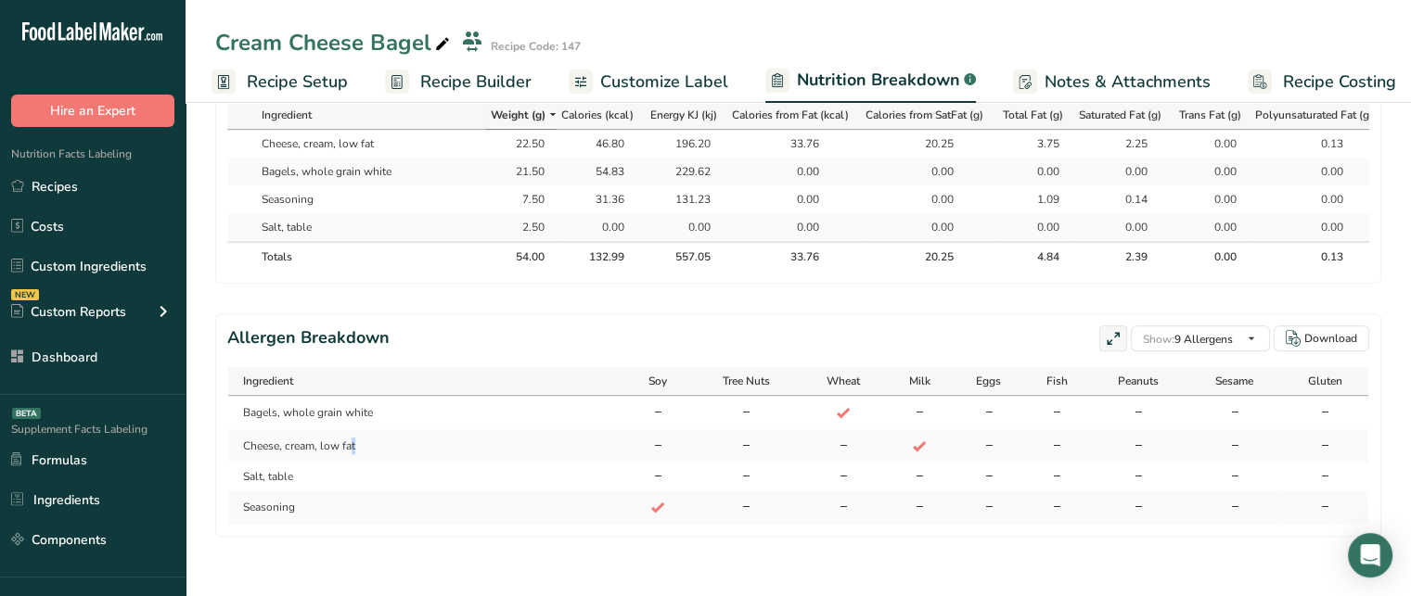
click at [316, 453] on td "Cheese, cream, low fat" at bounding box center [426, 445] width 396 height 33
click at [648, 385] on span "Soy" at bounding box center [657, 381] width 19 height 17
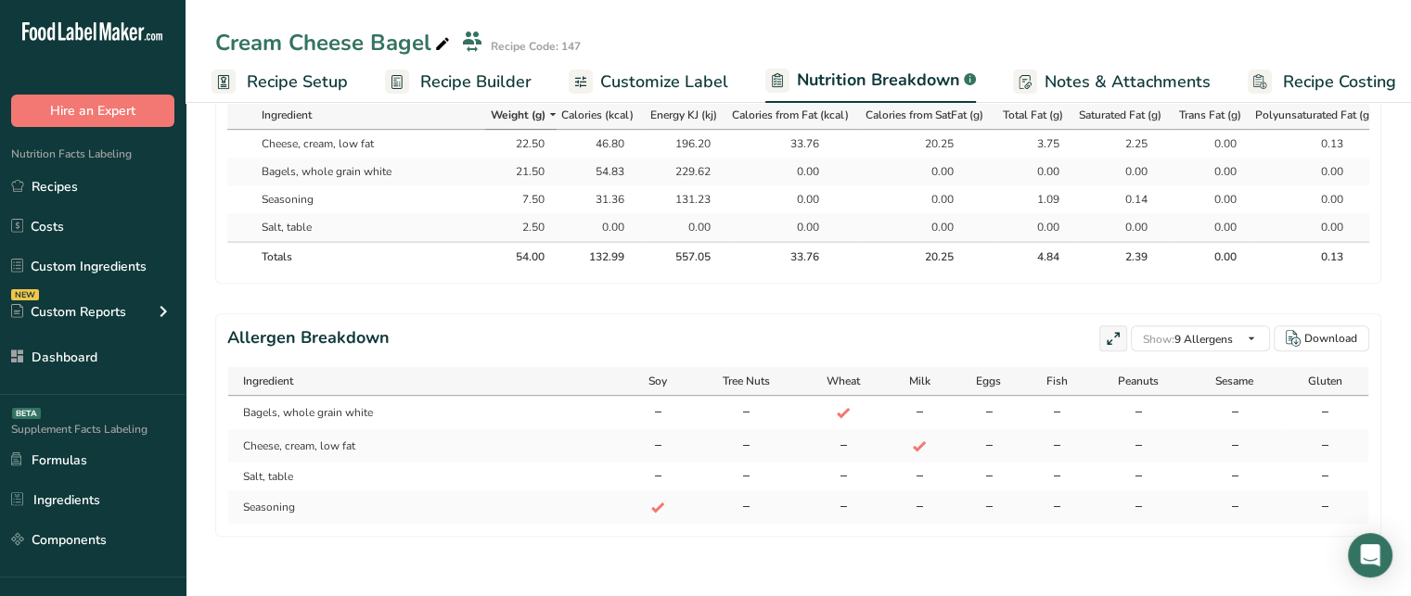
click at [268, 512] on td "Seasoning" at bounding box center [426, 507] width 396 height 33
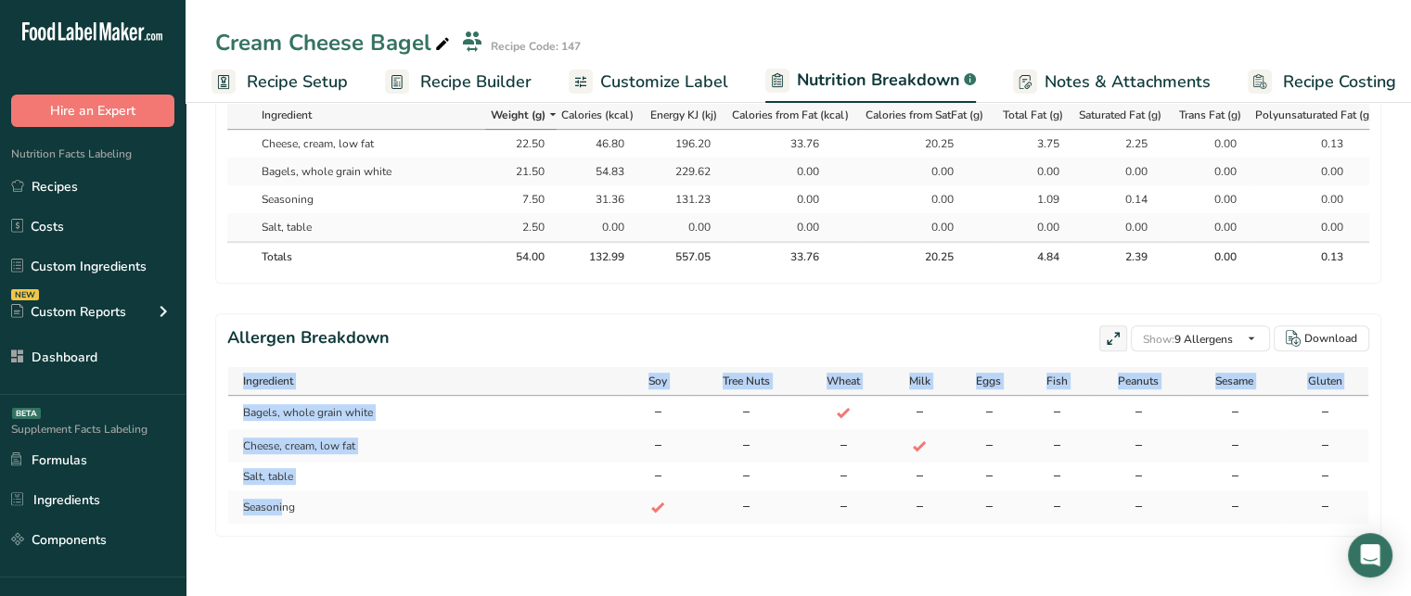
click at [268, 512] on td "Seasoning" at bounding box center [426, 507] width 396 height 33
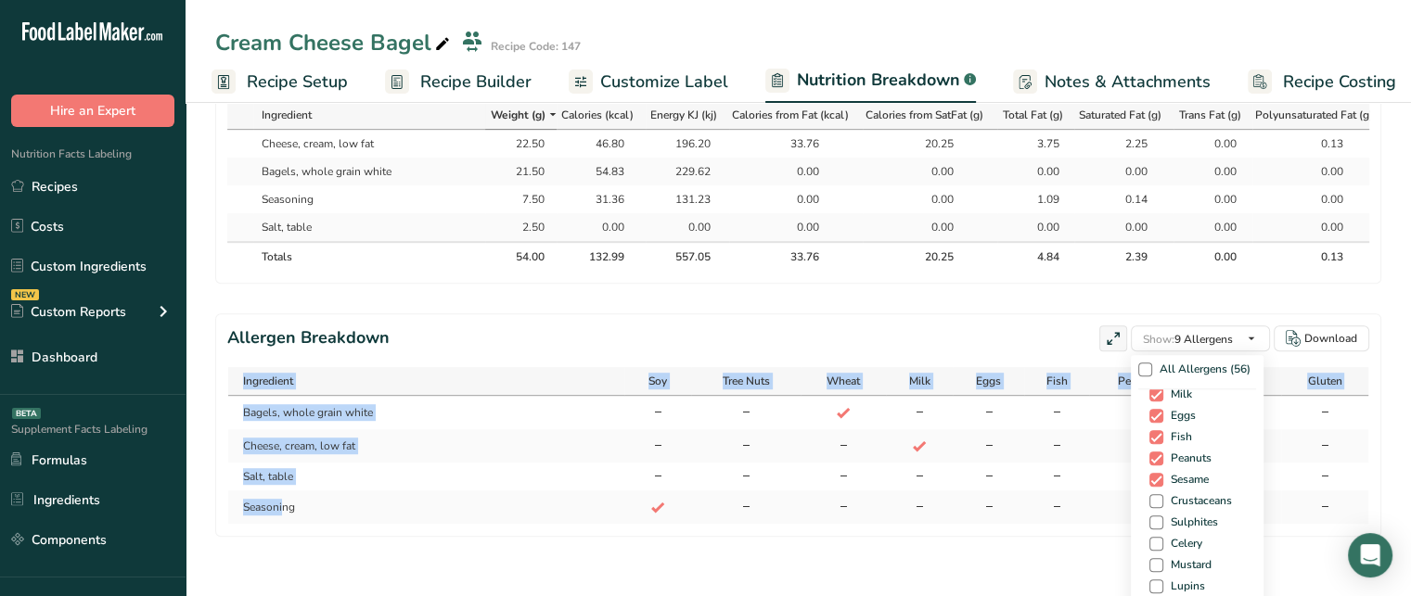
scroll to position [96, 0]
click at [1163, 481] on span "Crustaceans" at bounding box center [1197, 479] width 69 height 14
click at [1149, 481] on input "Crustaceans" at bounding box center [1155, 479] width 12 height 12
checkbox input "true"
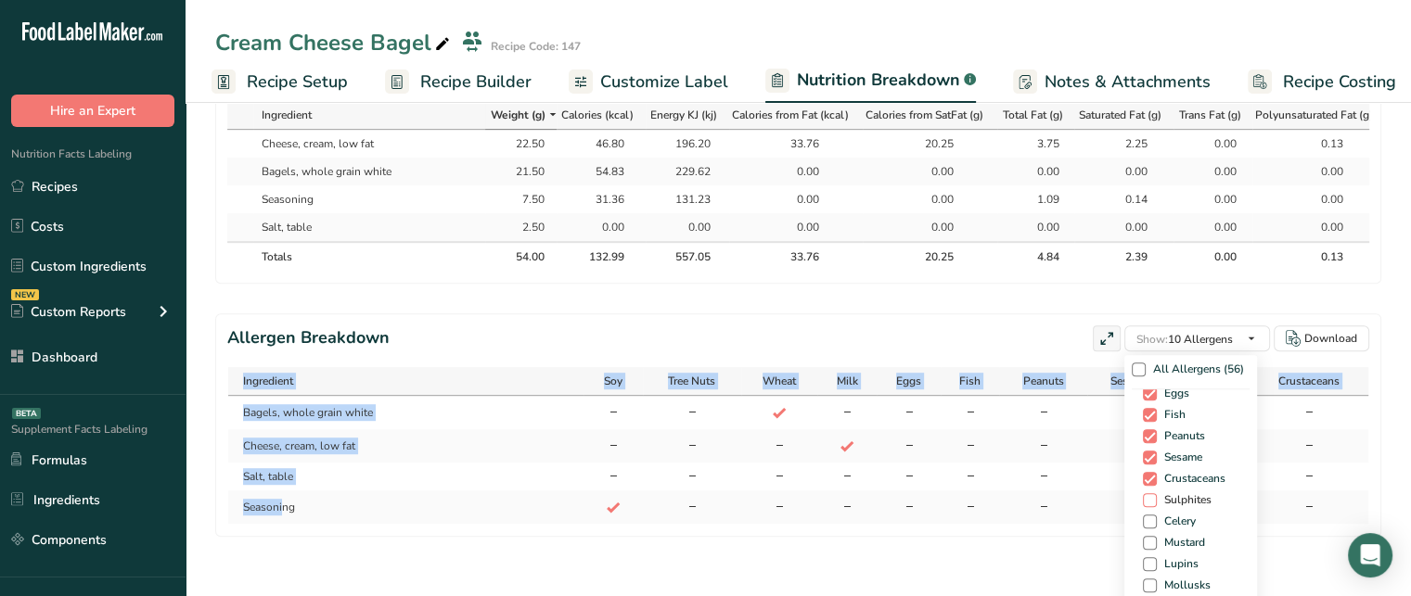
click at [1156, 499] on span "Sulphites" at bounding box center [1183, 500] width 55 height 14
click at [1143, 499] on input "Sulphites" at bounding box center [1149, 500] width 12 height 12
checkbox input "true"
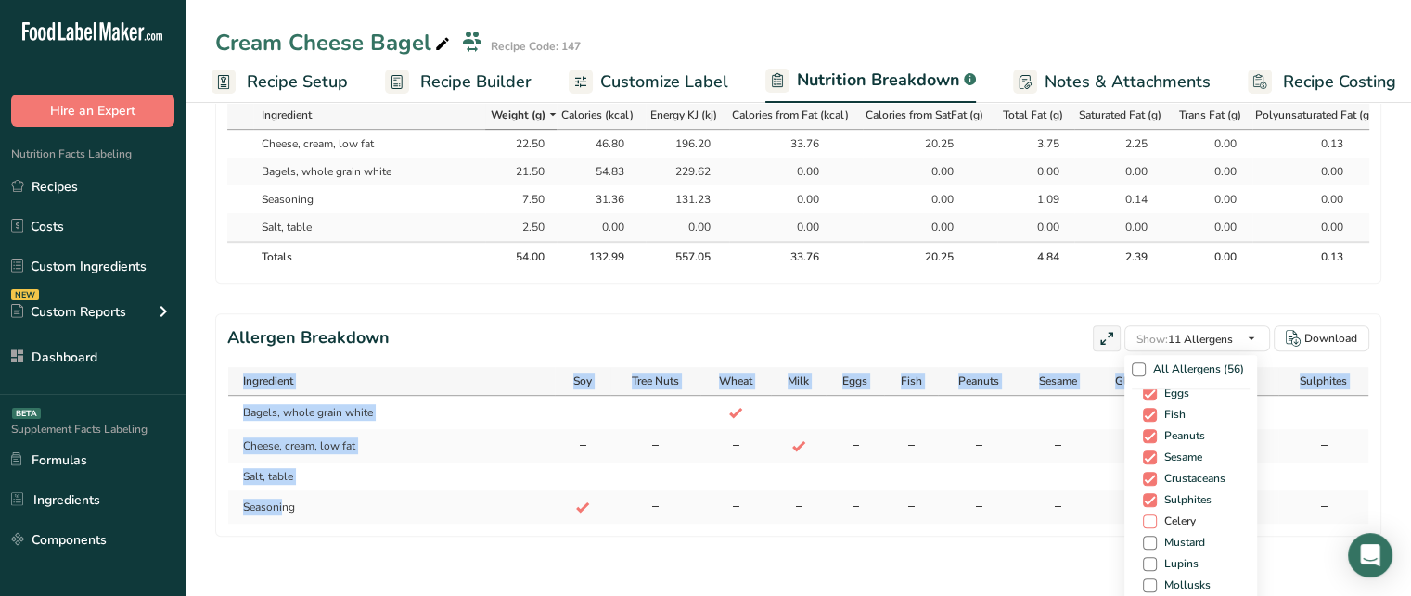
click at [1143, 526] on span at bounding box center [1150, 522] width 14 height 14
click at [1143, 526] on input "Celery" at bounding box center [1149, 522] width 12 height 12
checkbox input "true"
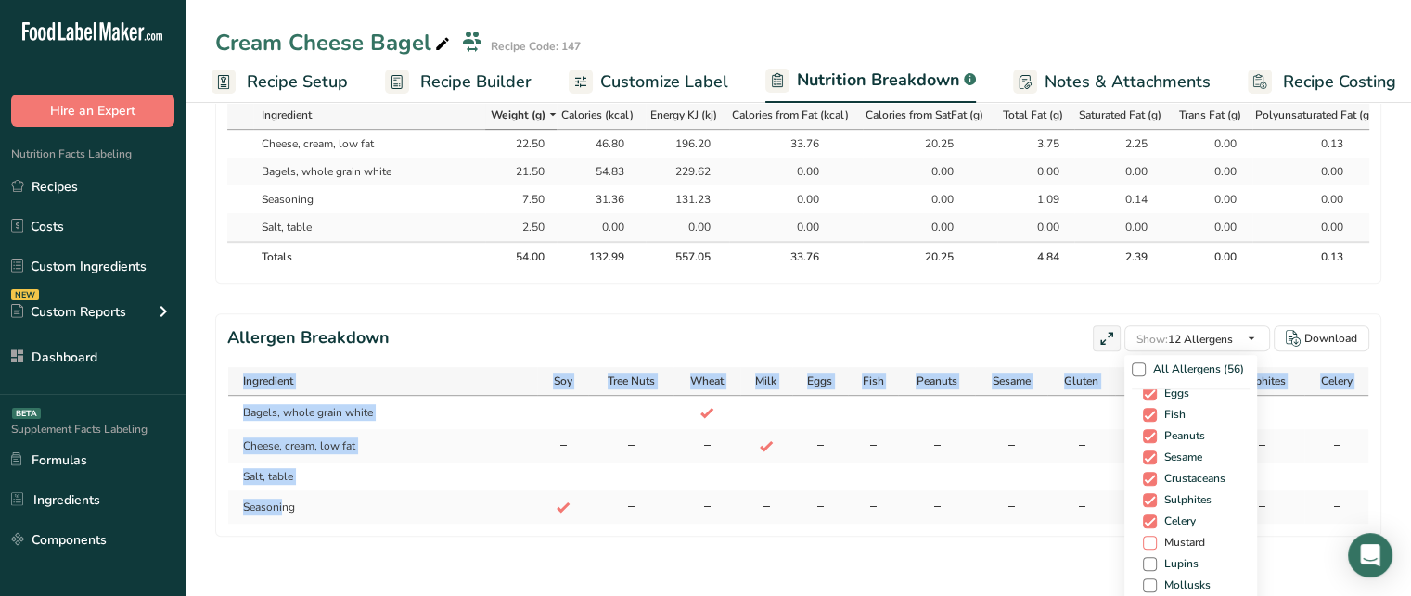
click at [1143, 543] on span at bounding box center [1150, 543] width 14 height 14
click at [1143, 543] on input "Mustard" at bounding box center [1149, 543] width 12 height 12
checkbox input "true"
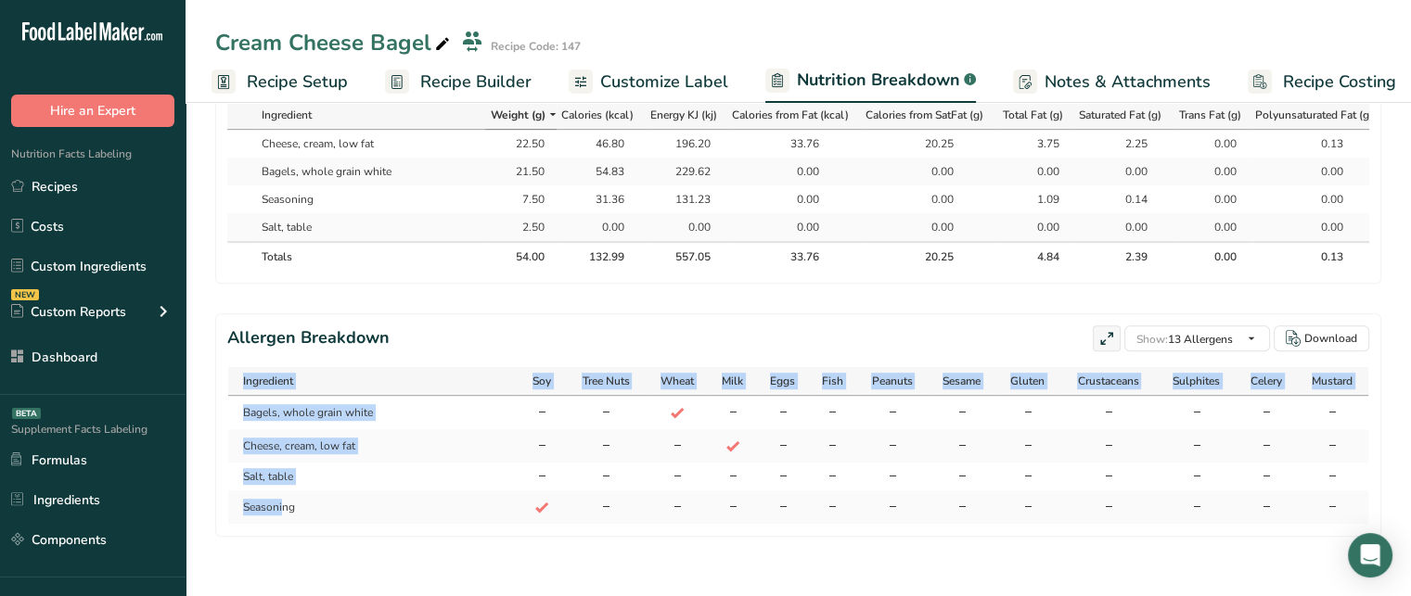
scroll to position [964, 0]
click at [1316, 330] on div "Download" at bounding box center [1330, 338] width 53 height 17
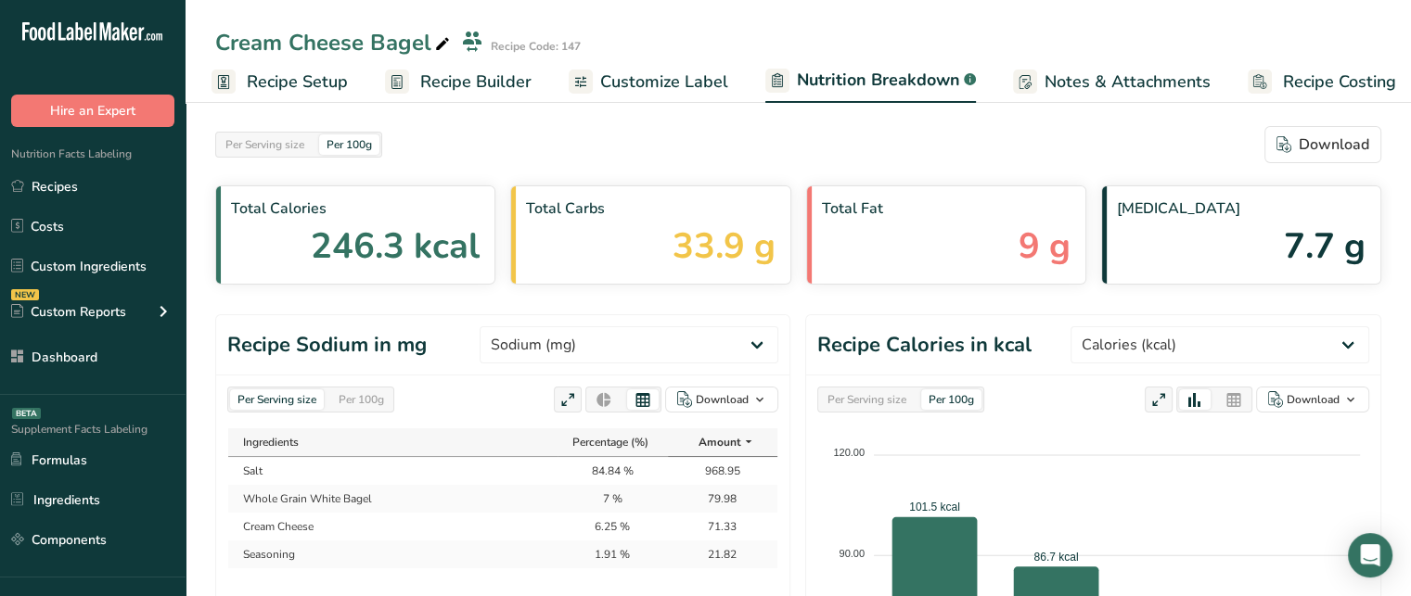
scroll to position [0, 0]
click at [1162, 70] on span "Notes & Attachments" at bounding box center [1127, 82] width 166 height 25
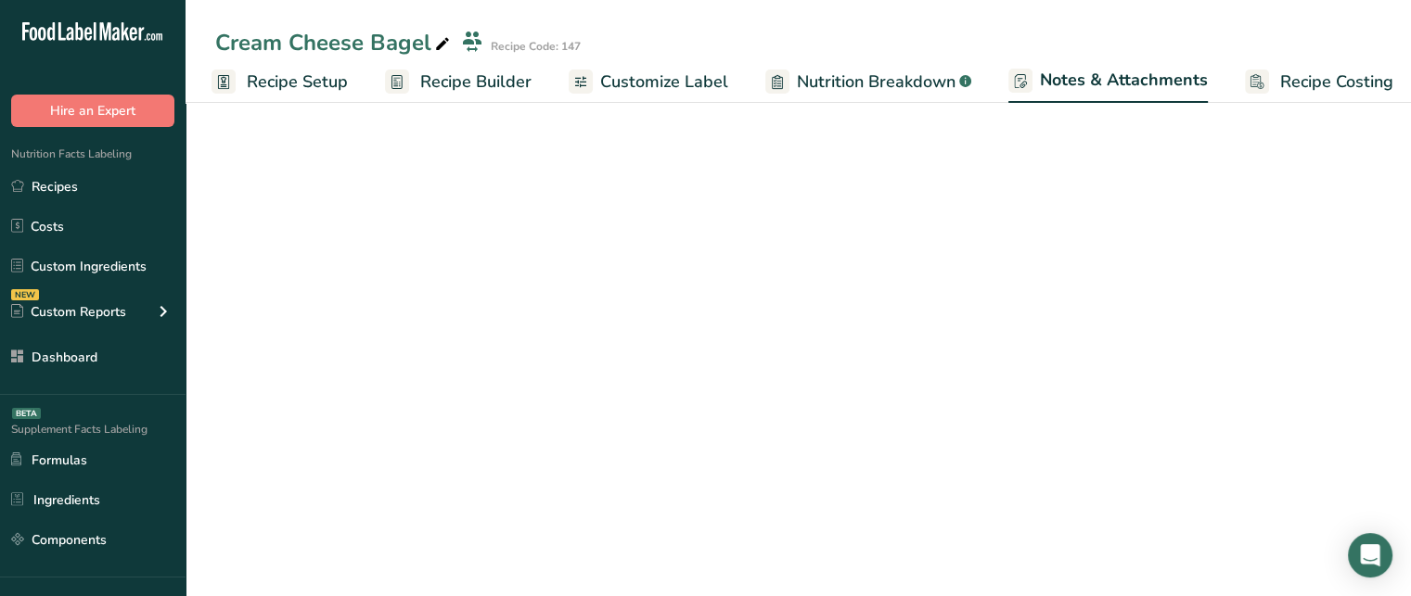
scroll to position [0, 17]
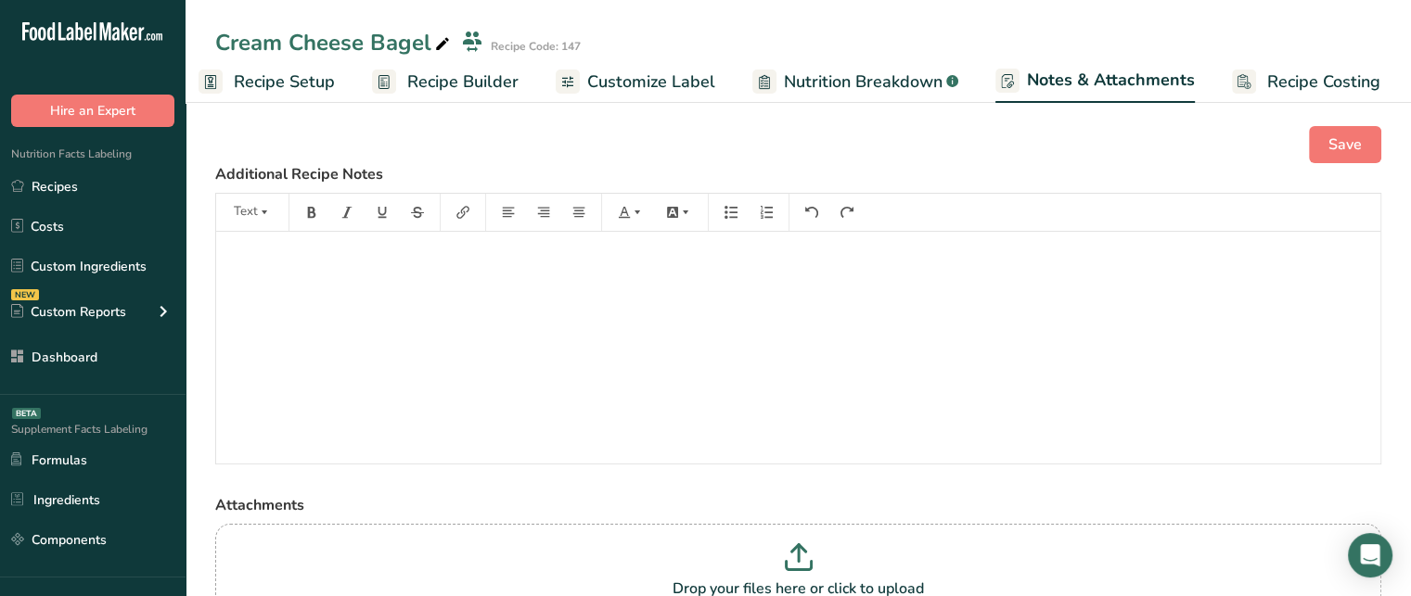
click at [802, 339] on div "﻿" at bounding box center [798, 348] width 1164 height 232
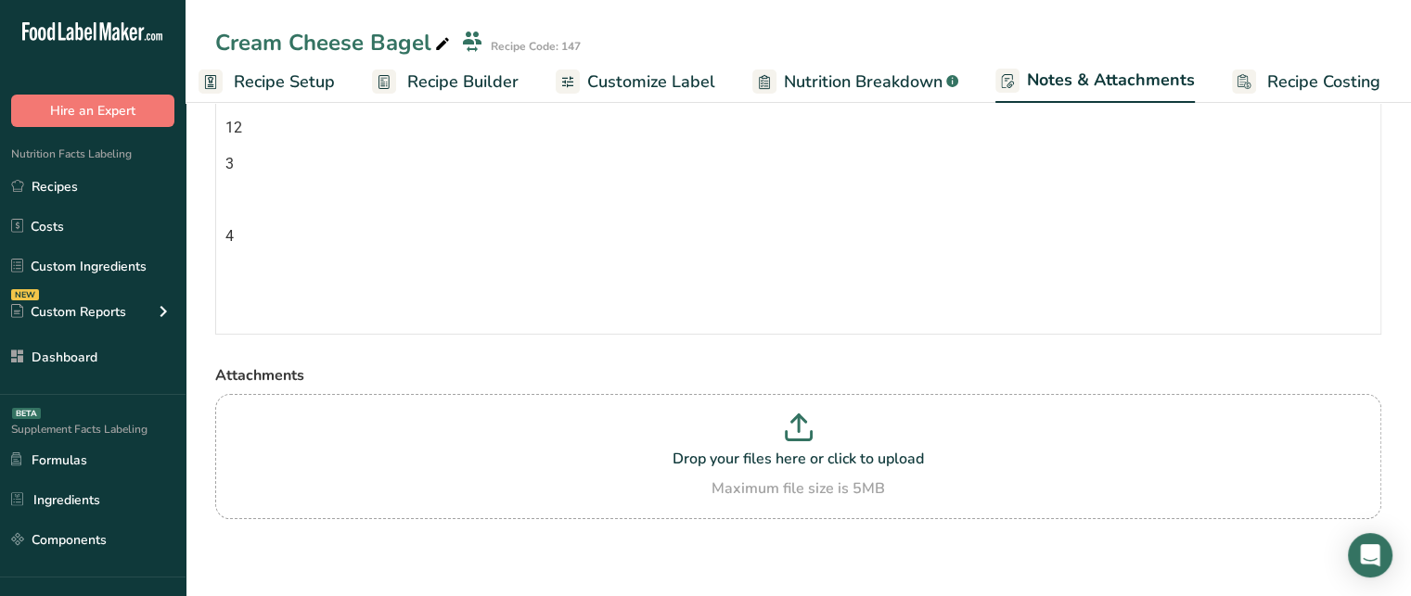
scroll to position [0, 0]
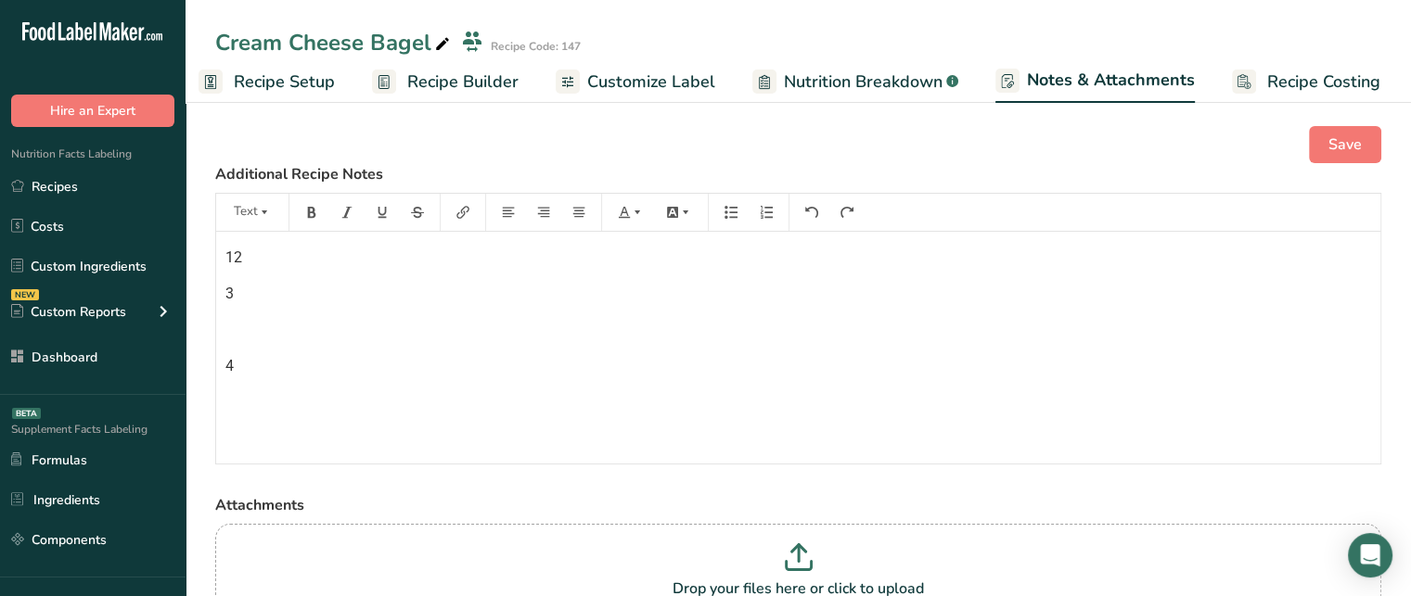
click at [1314, 87] on span "Recipe Costing" at bounding box center [1323, 82] width 113 height 25
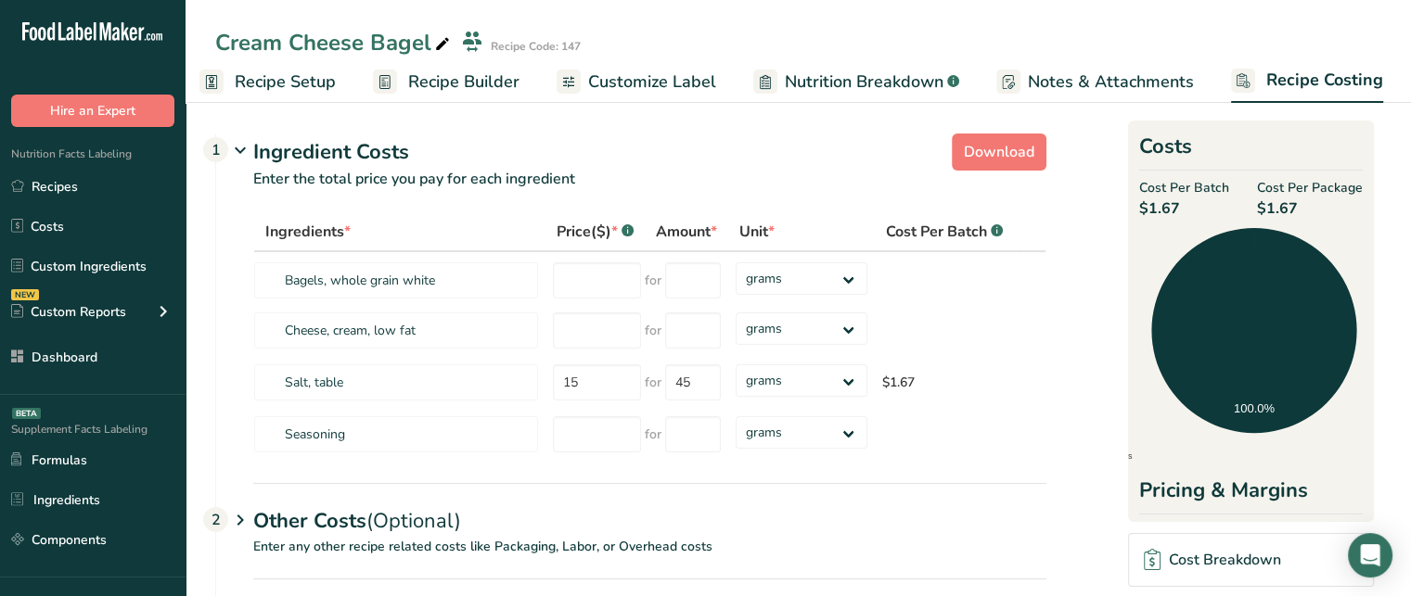
scroll to position [1, 0]
click at [601, 282] on input "number" at bounding box center [597, 280] width 88 height 36
type input "74"
click at [703, 282] on input "number" at bounding box center [693, 280] width 56 height 36
type input "45"
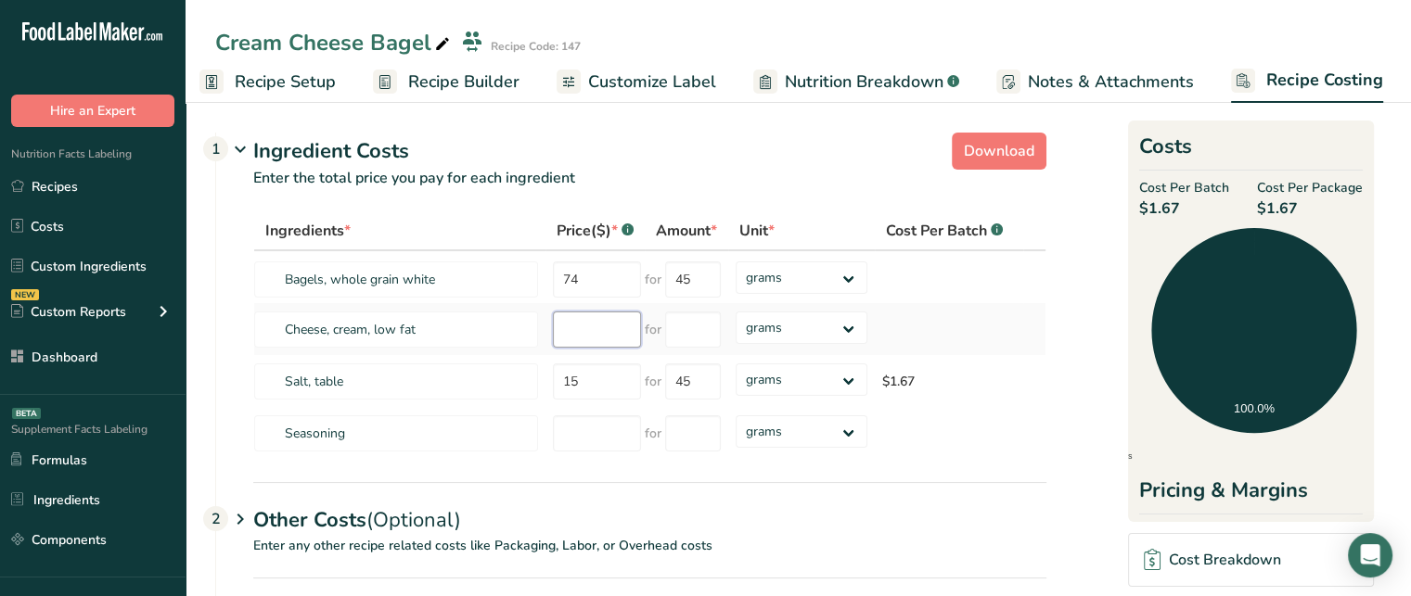
click at [575, 322] on div "Ingredients * Price($) * .a-a{fill:#347362;}.b-a{fill:#fff;} Amount * Unit * Co…" at bounding box center [649, 335] width 793 height 249
type input "45"
click at [703, 331] on input "number" at bounding box center [693, 330] width 56 height 36
type input "1000"
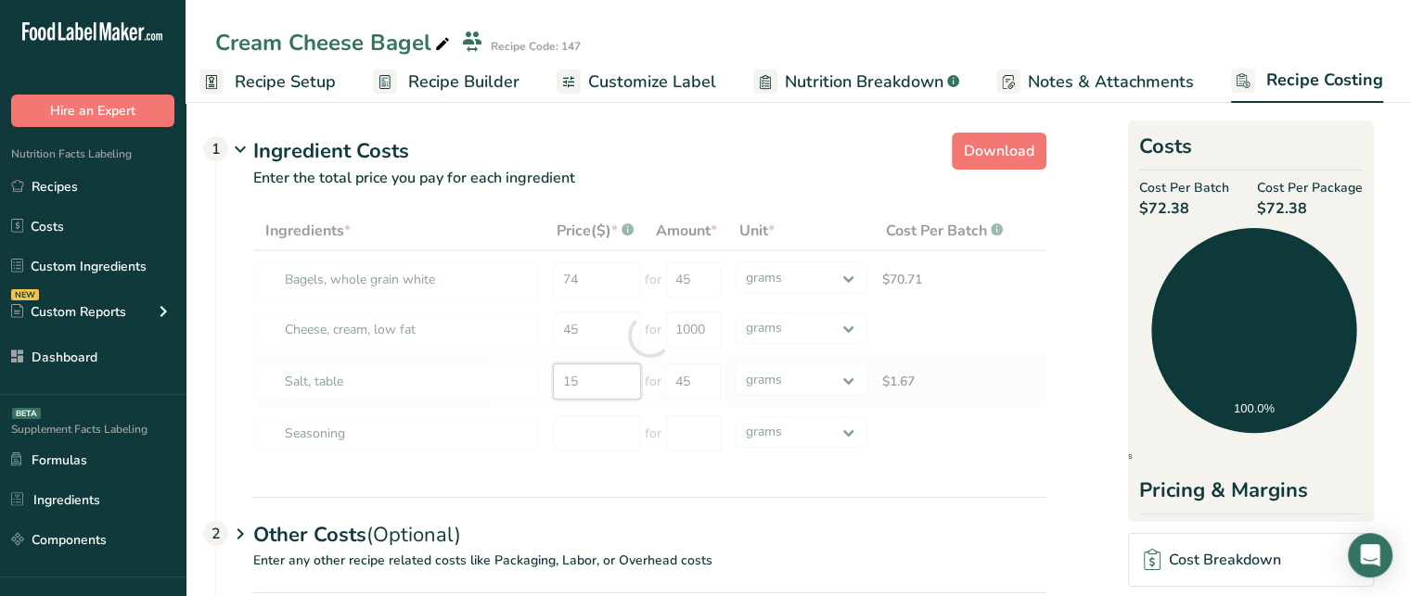
click at [575, 394] on div "Ingredients * Price($) * .a-a{fill:#347362;}.b-a{fill:#fff;} Amount * Unit * Co…" at bounding box center [649, 335] width 793 height 249
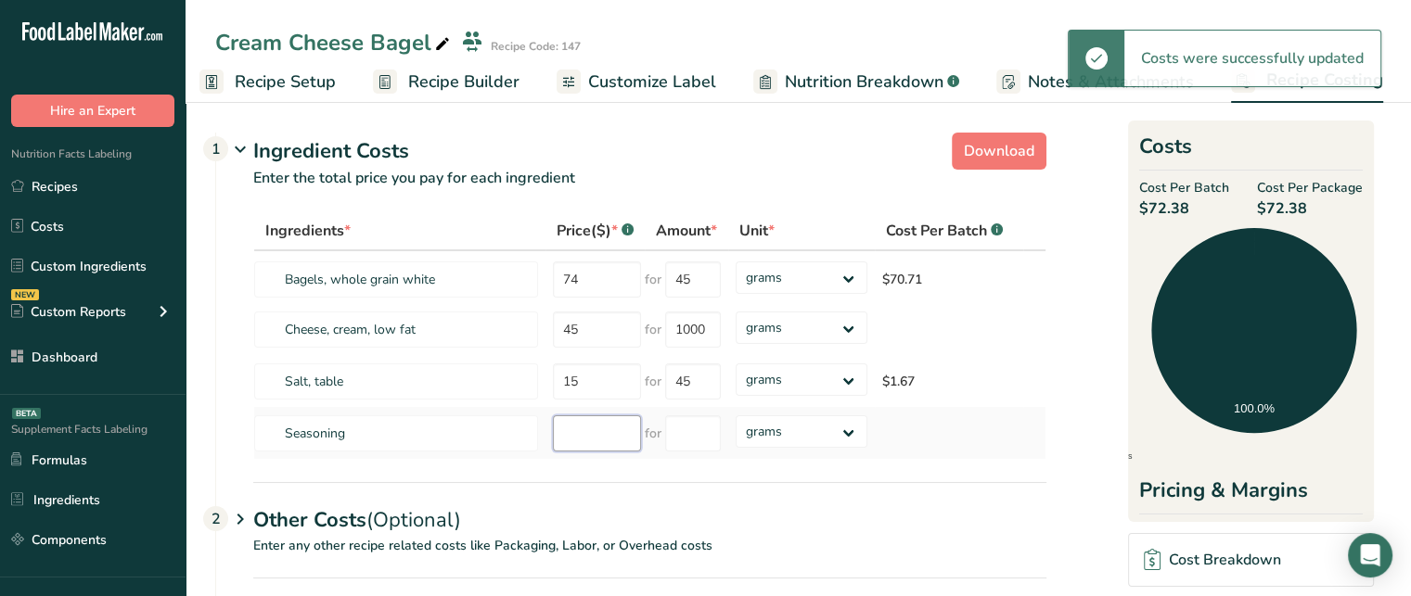
click at [610, 440] on input "number" at bounding box center [597, 433] width 88 height 36
type input "47"
click at [686, 438] on input "number" at bounding box center [693, 433] width 56 height 36
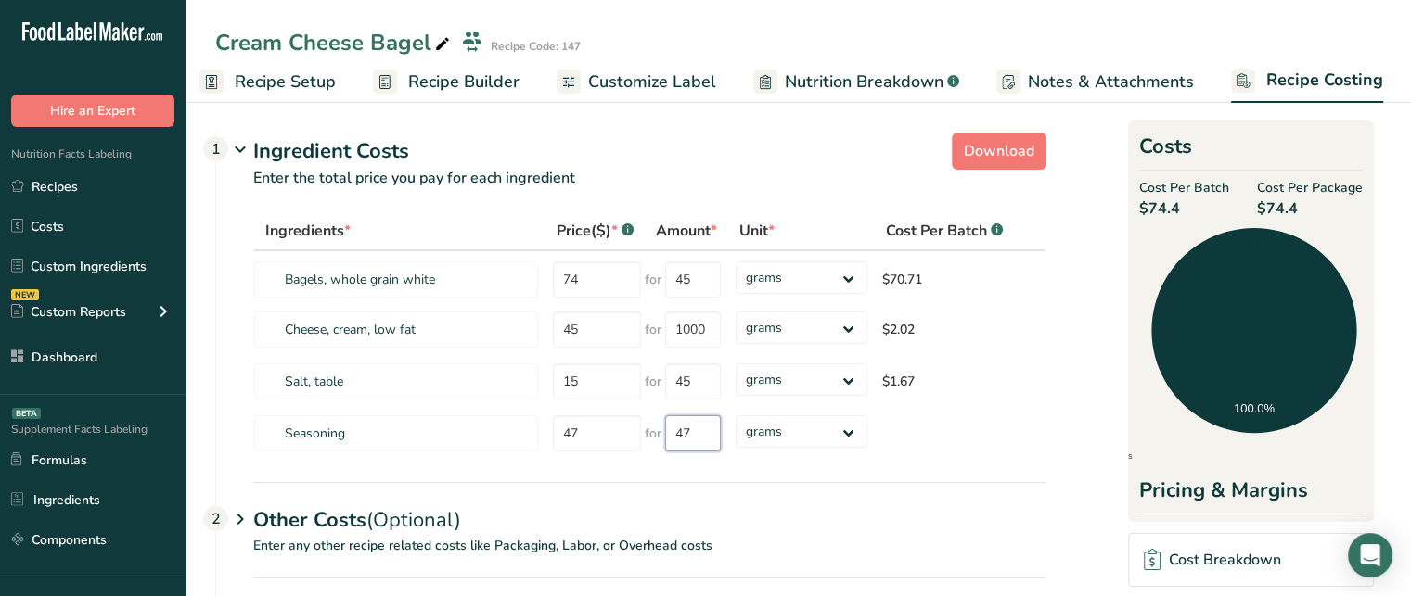
type input "47"
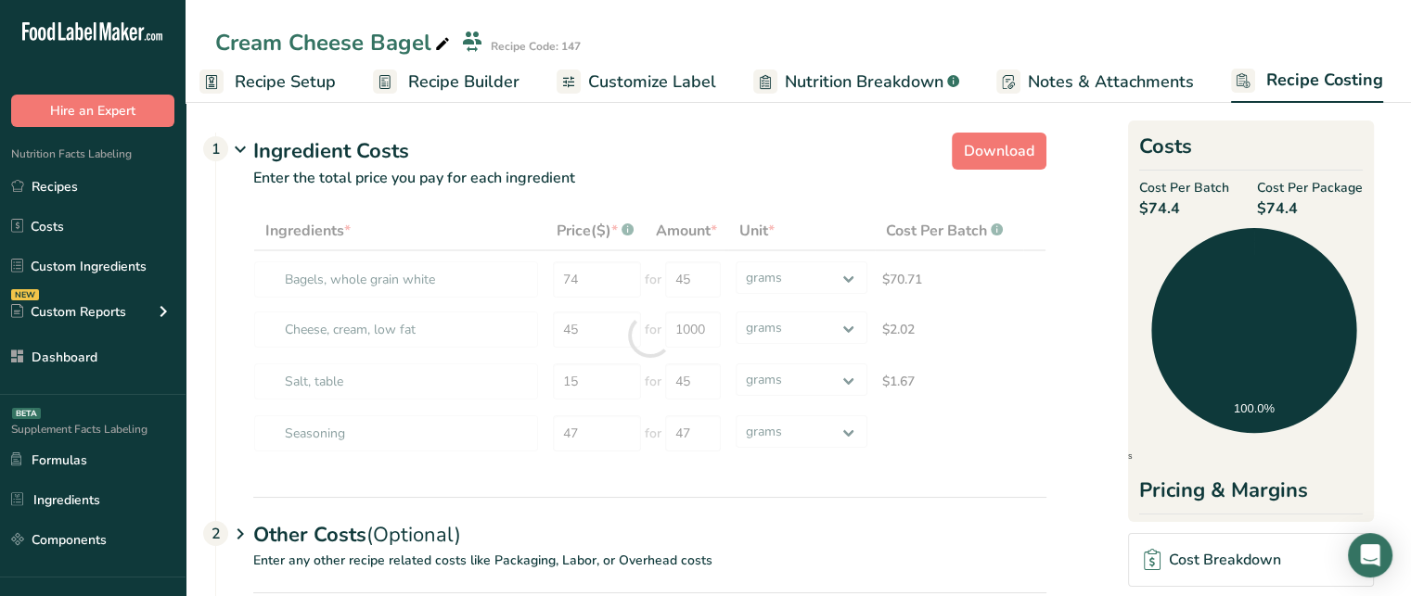
click at [766, 478] on div "Ingredients * Price($) * .a-a{fill:#347362;}.b-a{fill:#fff;} Amount * Unit * Co…" at bounding box center [631, 354] width 830 height 286
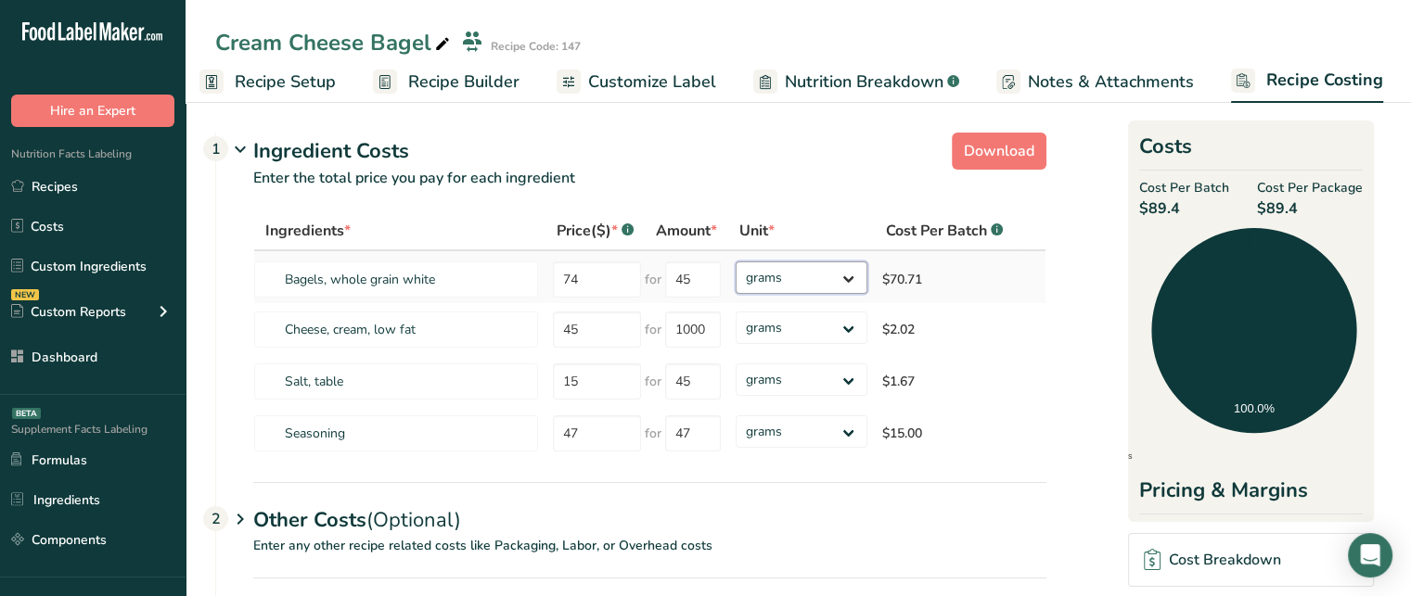
click at [807, 283] on select "grams kg mg mcg lb oz" at bounding box center [801, 278] width 132 height 32
click at [780, 208] on p "Enter the total price you pay for each ingredient" at bounding box center [631, 189] width 830 height 45
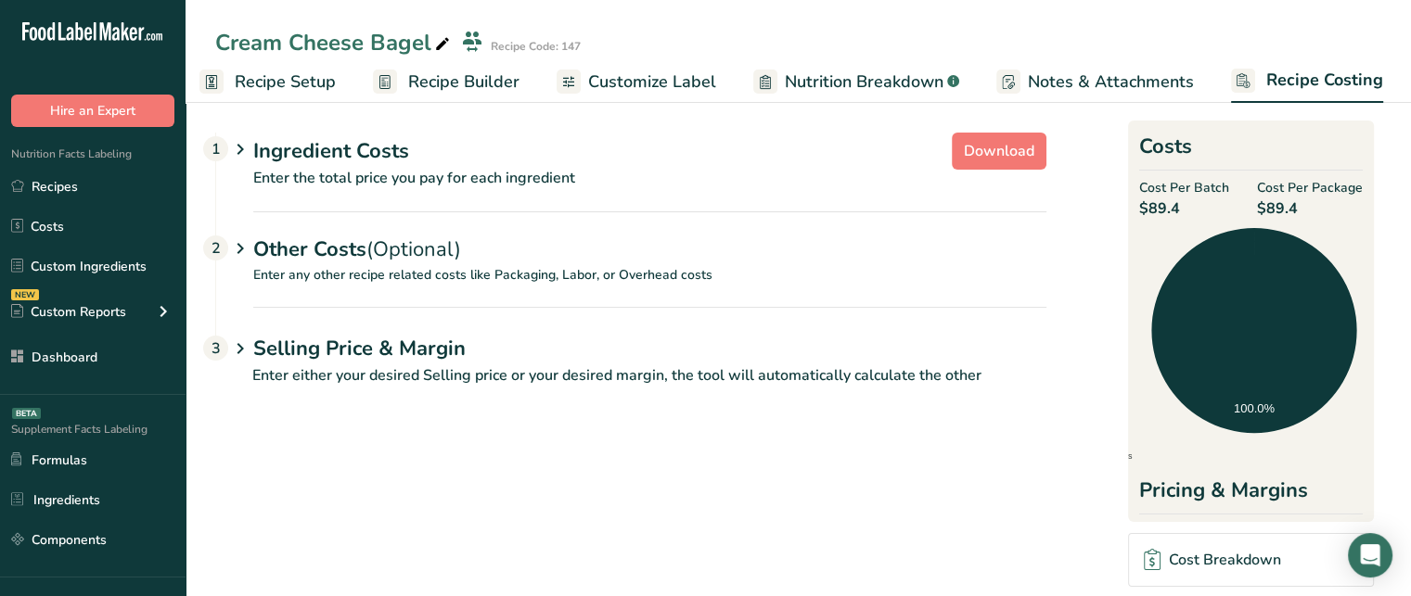
click at [850, 197] on p "Enter the total price you pay for each ingredient" at bounding box center [631, 189] width 830 height 45
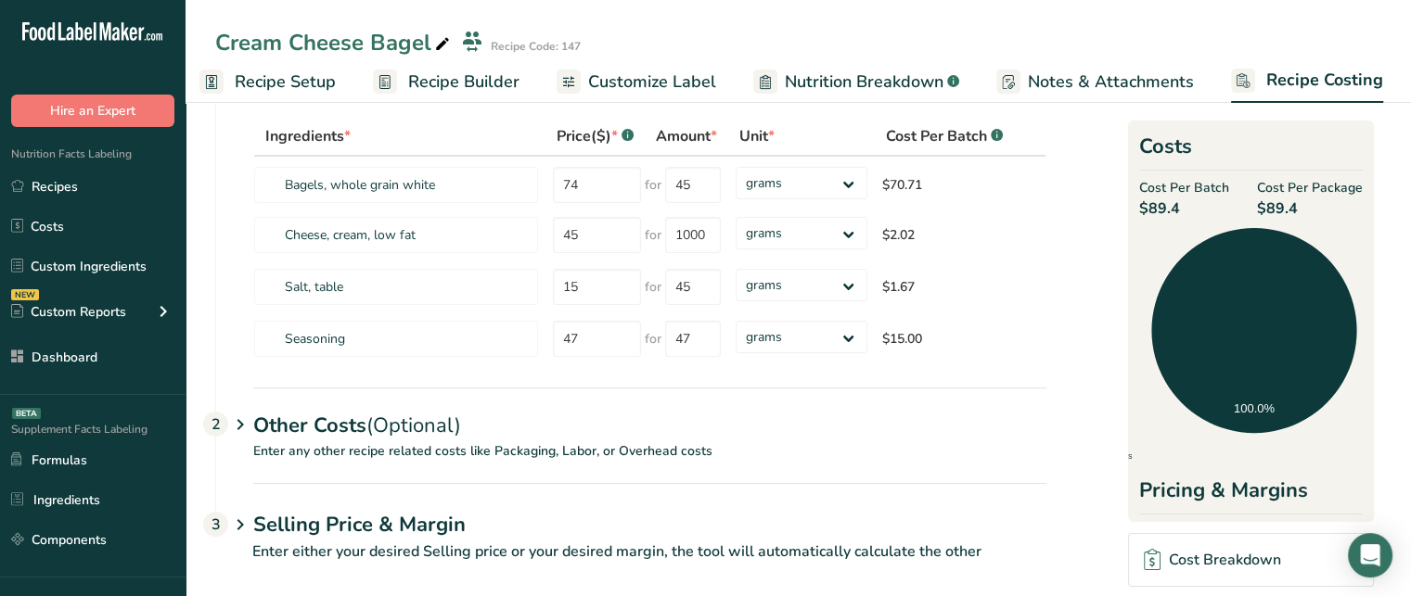
scroll to position [112, 0]
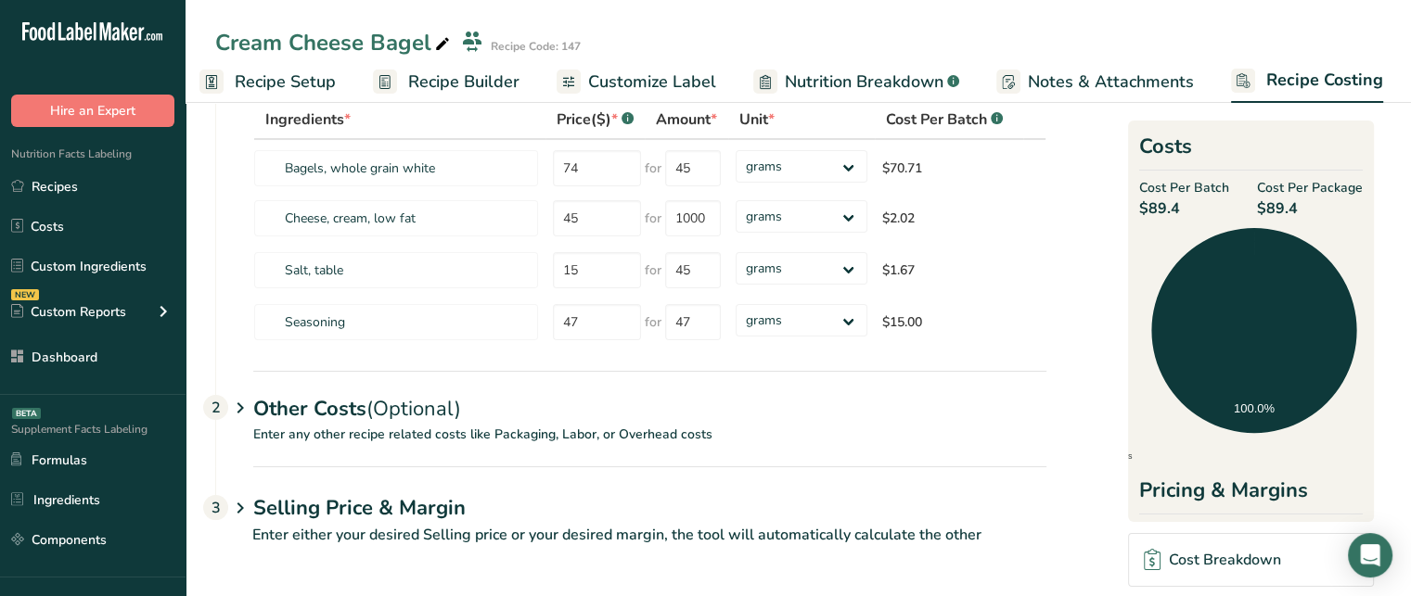
click at [307, 426] on p "Enter any other recipe related costs like Packaging, Labor, or Overhead costs" at bounding box center [631, 446] width 830 height 42
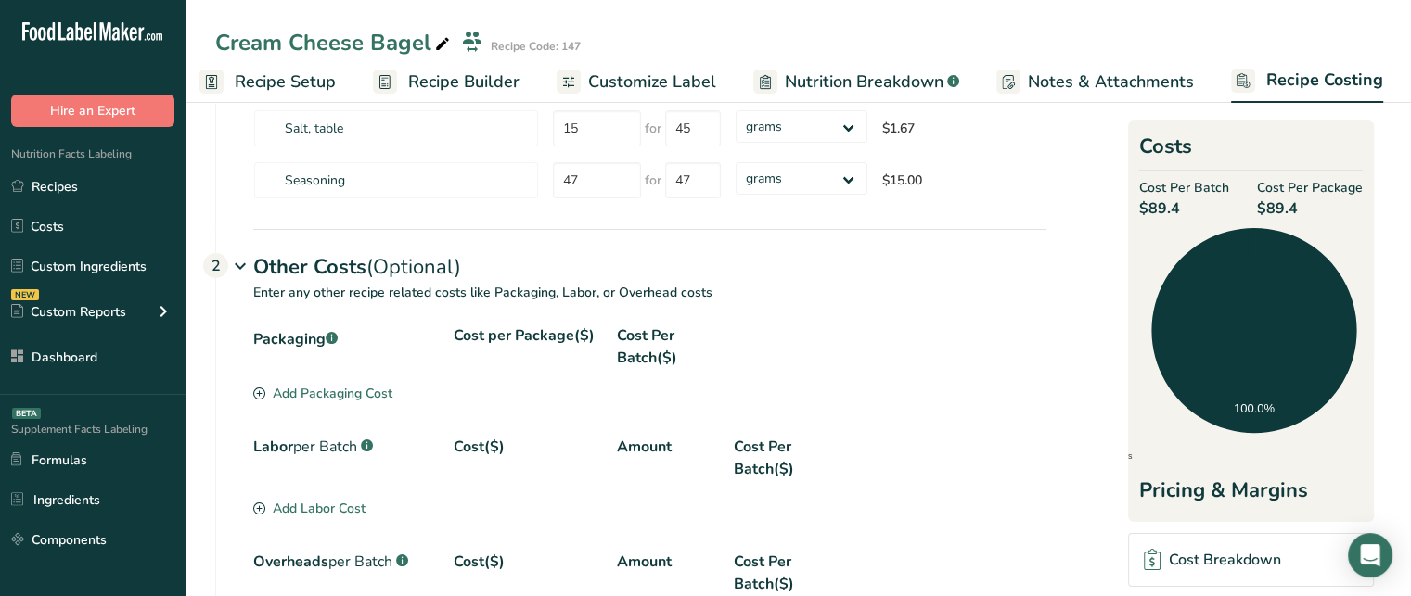
scroll to position [267, 0]
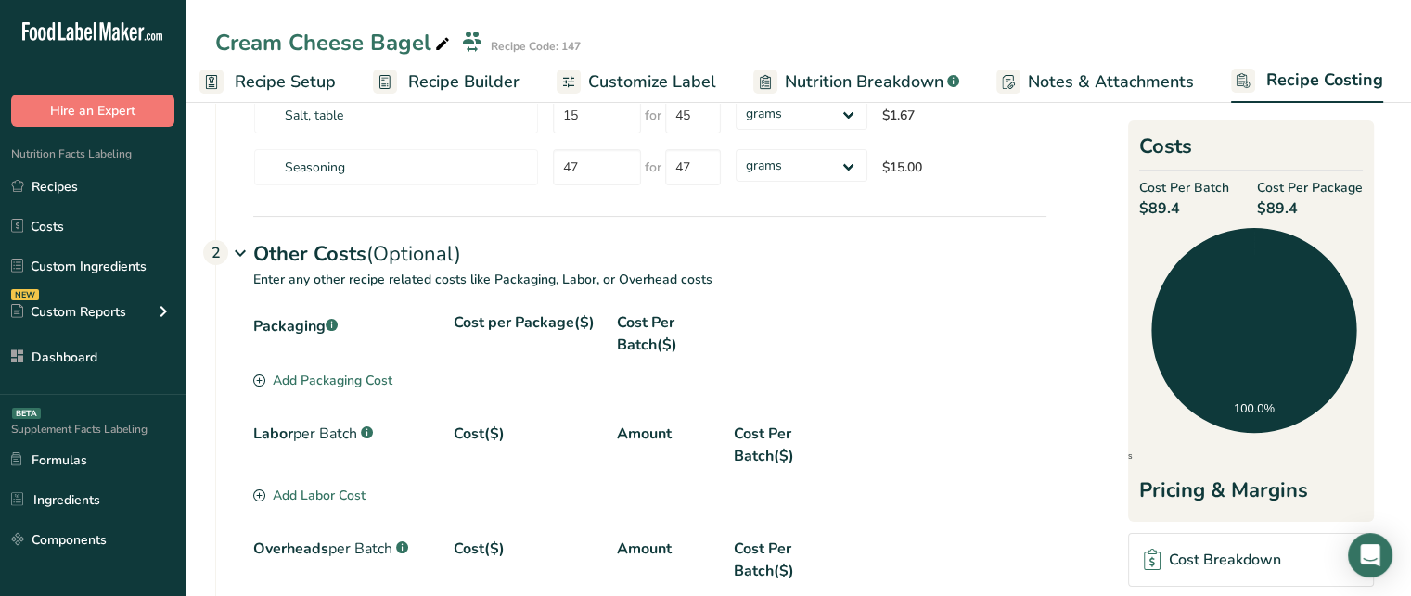
click at [349, 378] on div "Add Packaging Cost" at bounding box center [322, 380] width 139 height 19
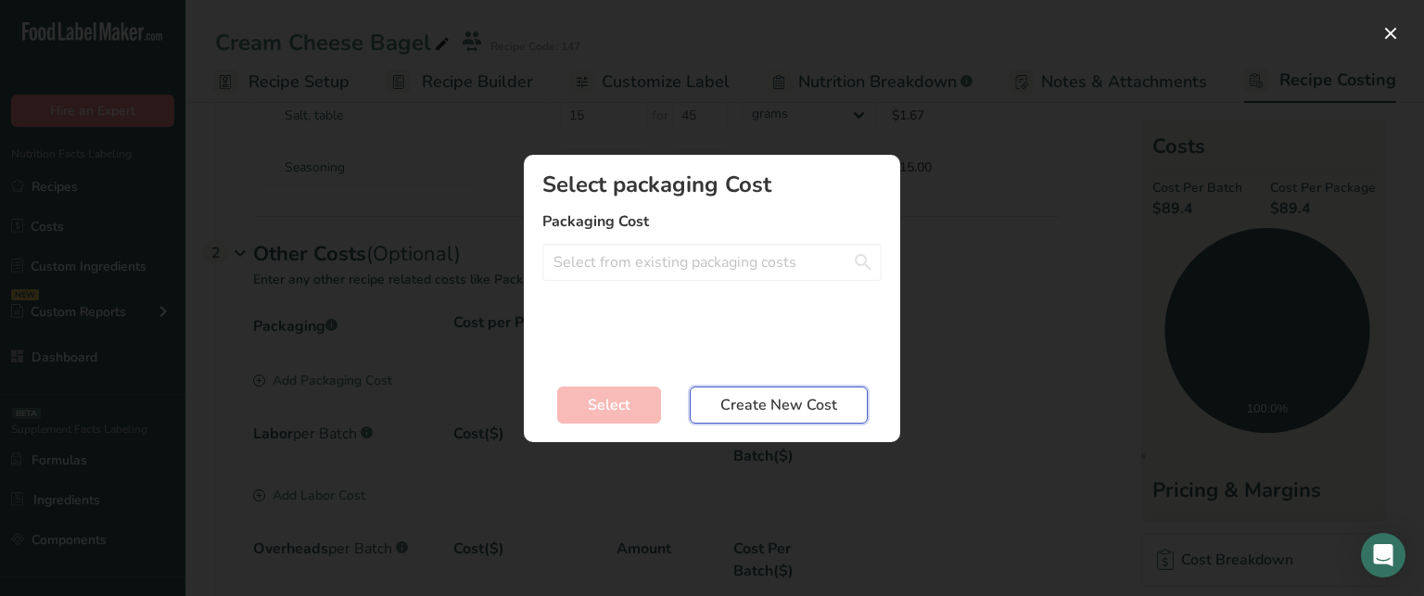
click at [734, 398] on span "Create New Cost" at bounding box center [779, 405] width 117 height 22
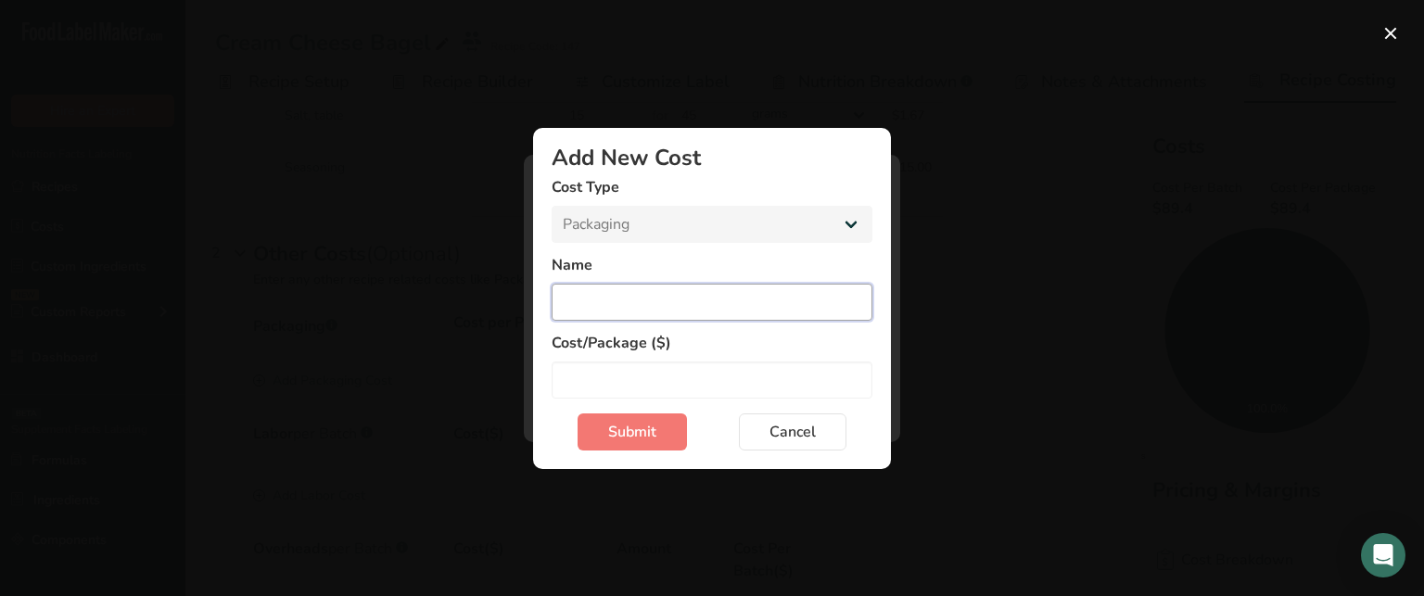
click at [718, 299] on input "Add New Cost Modal" at bounding box center [712, 302] width 321 height 37
type input "Bagel Package"
click at [637, 374] on input "Add New Cost Modal" at bounding box center [712, 380] width 321 height 37
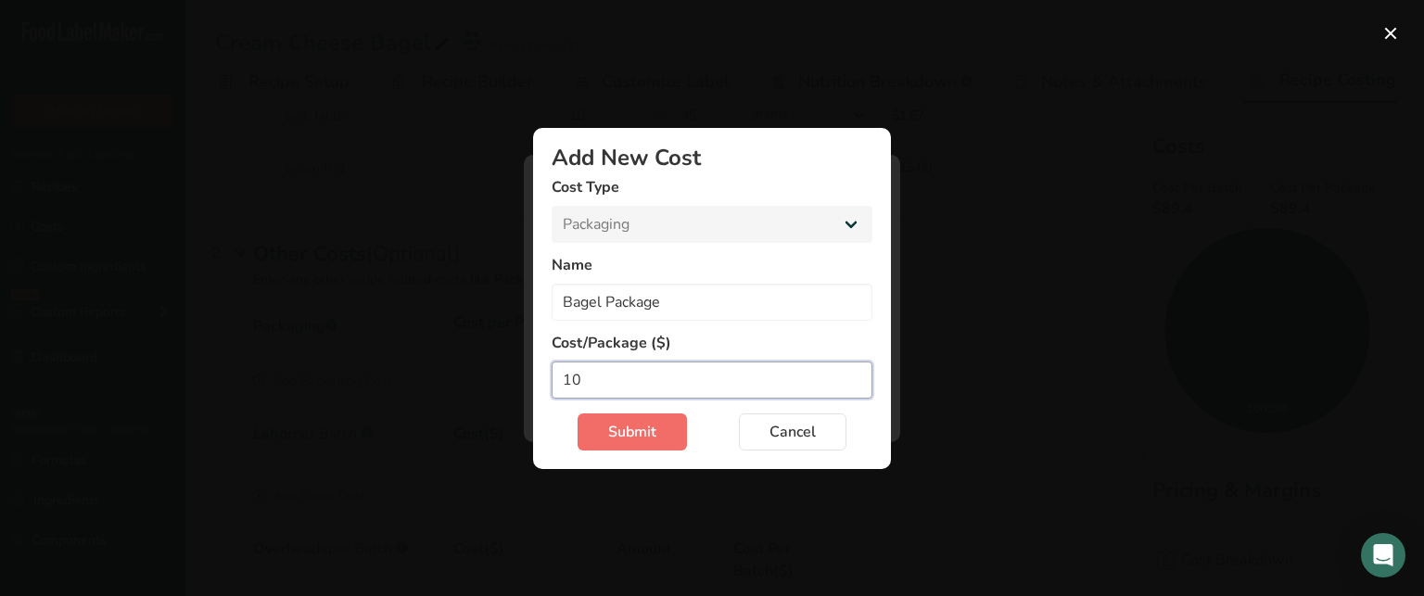
type input "10"
click at [632, 428] on span "Submit" at bounding box center [632, 432] width 48 height 22
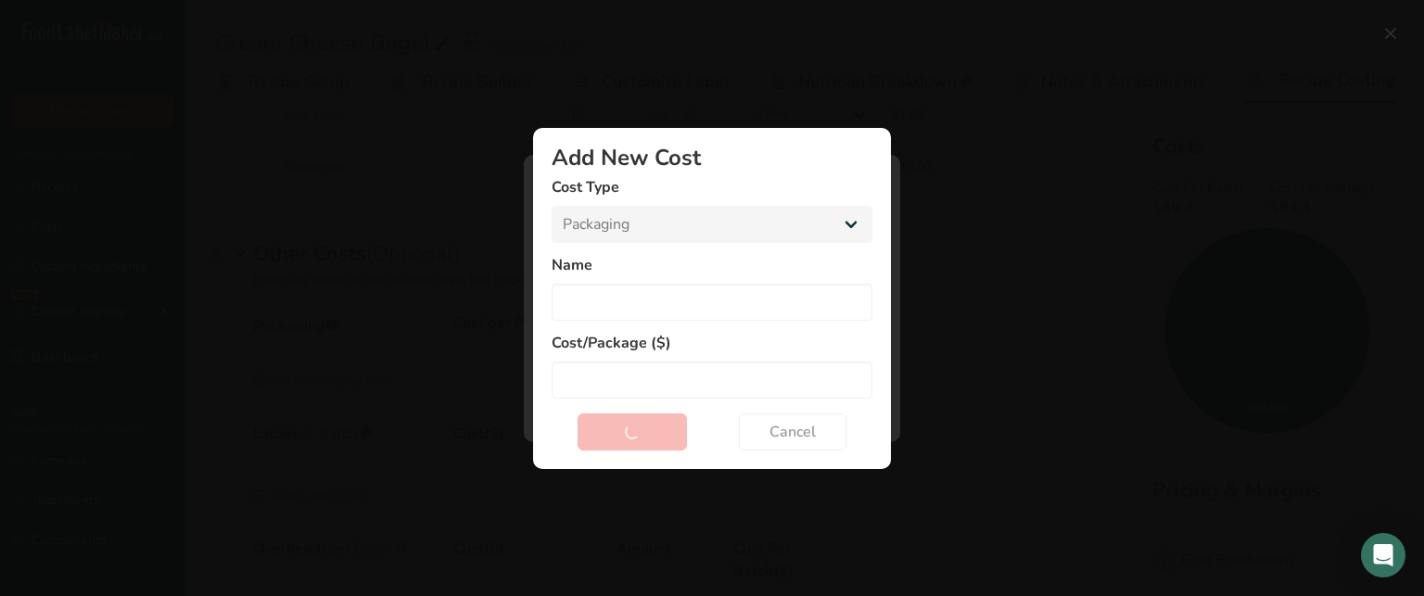
select select "Add New Cost Modal"
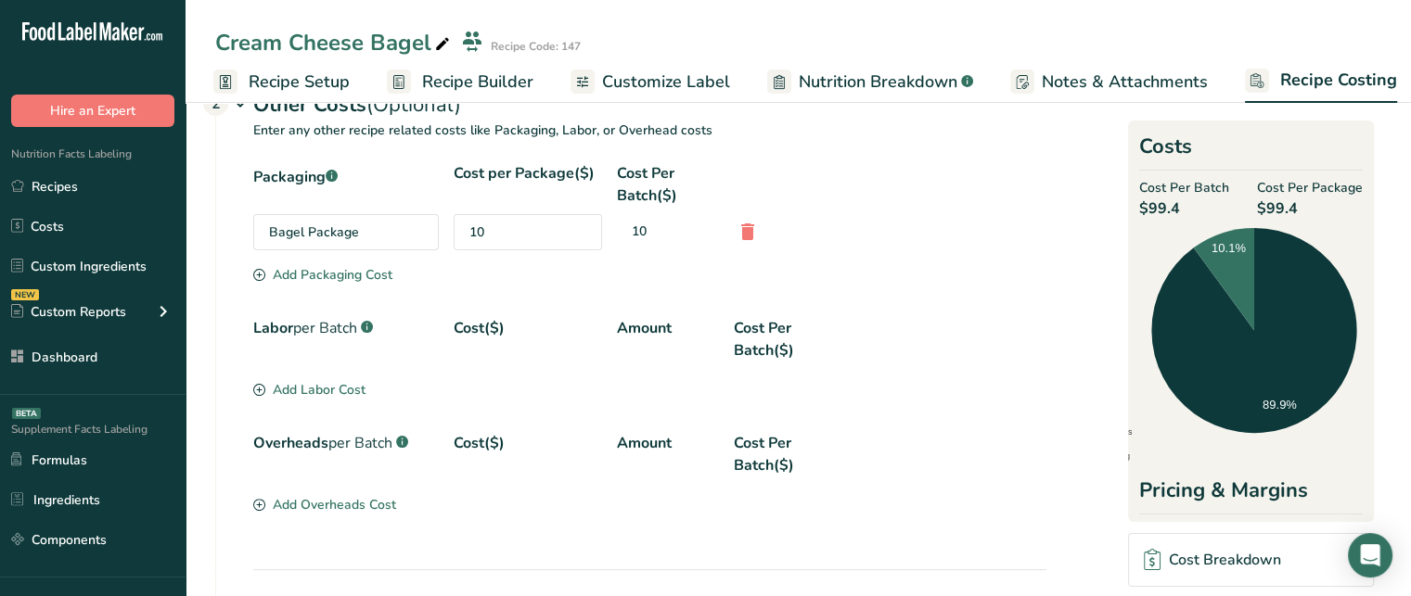
scroll to position [425, 0]
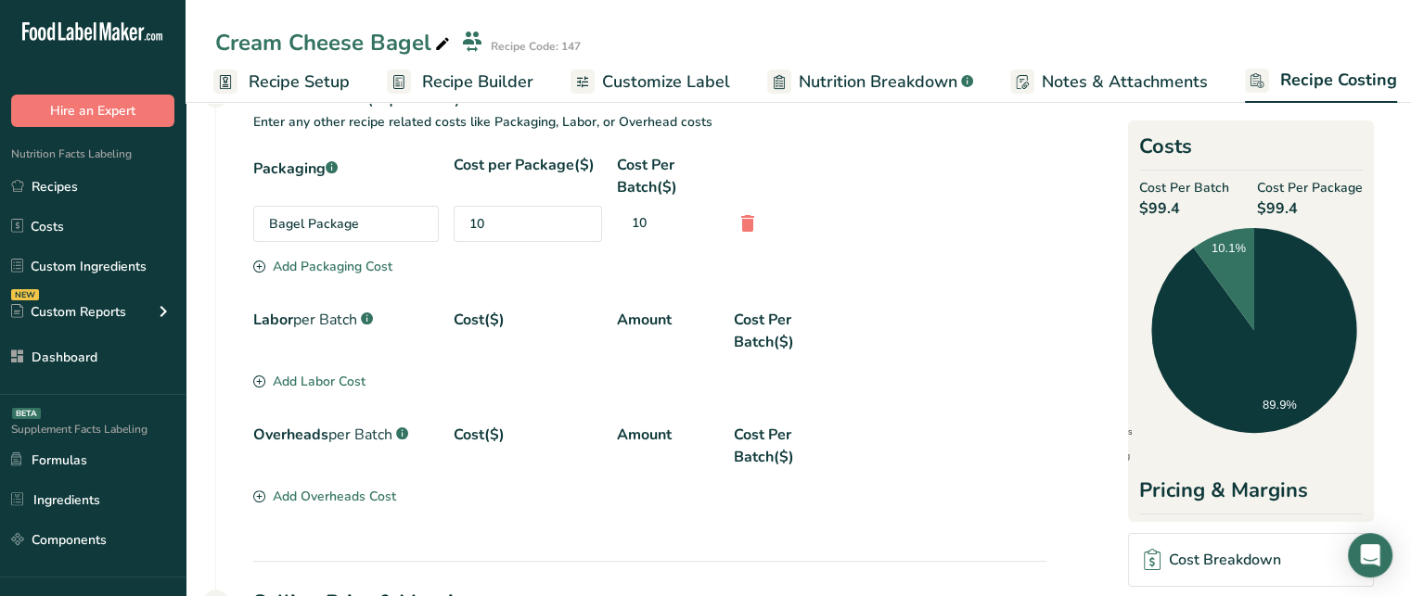
click at [281, 372] on div "Add Labor Cost" at bounding box center [309, 381] width 112 height 19
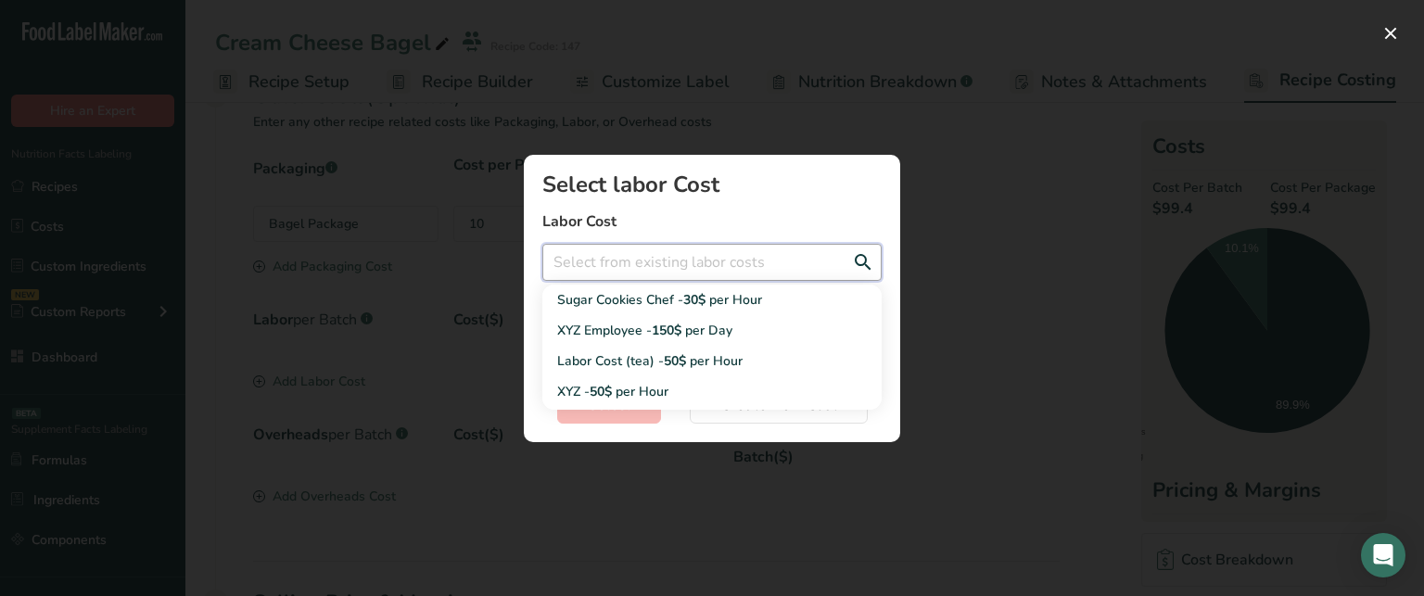
click at [658, 263] on input "Add New Recipe Cost Modal" at bounding box center [712, 262] width 339 height 37
click at [718, 214] on label "Labor Cost" at bounding box center [712, 222] width 339 height 22
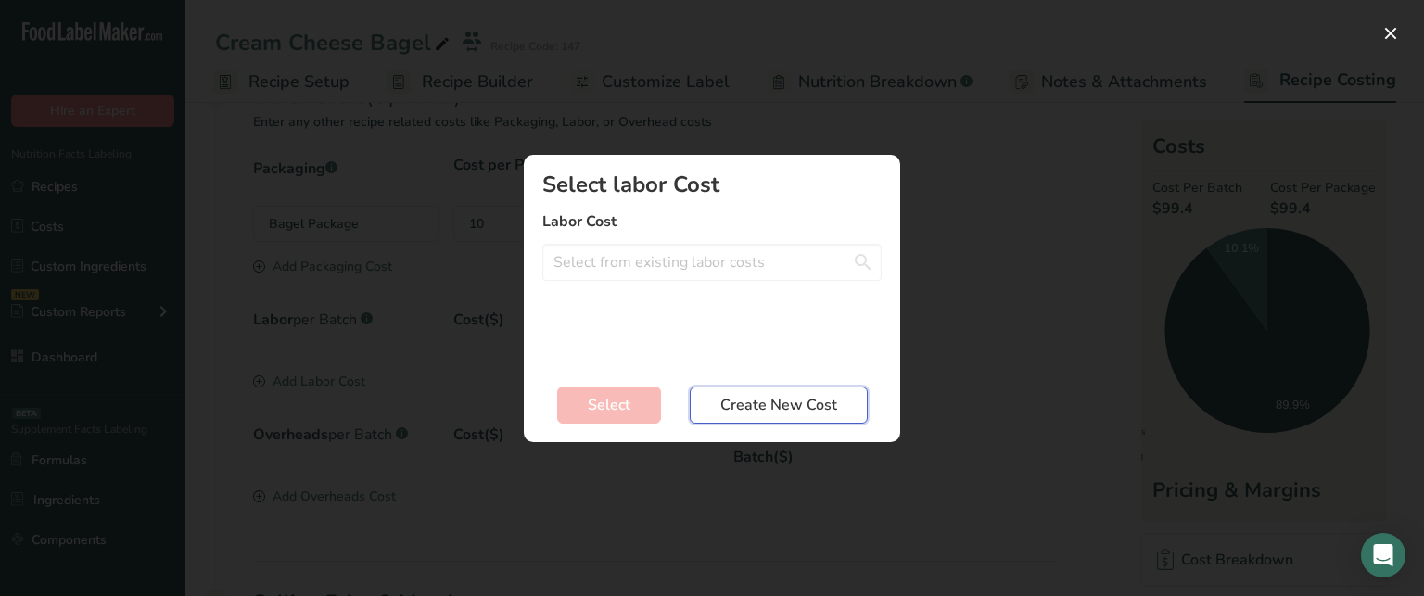
click at [785, 417] on button "Create New Cost" at bounding box center [779, 405] width 178 height 37
select select "2"
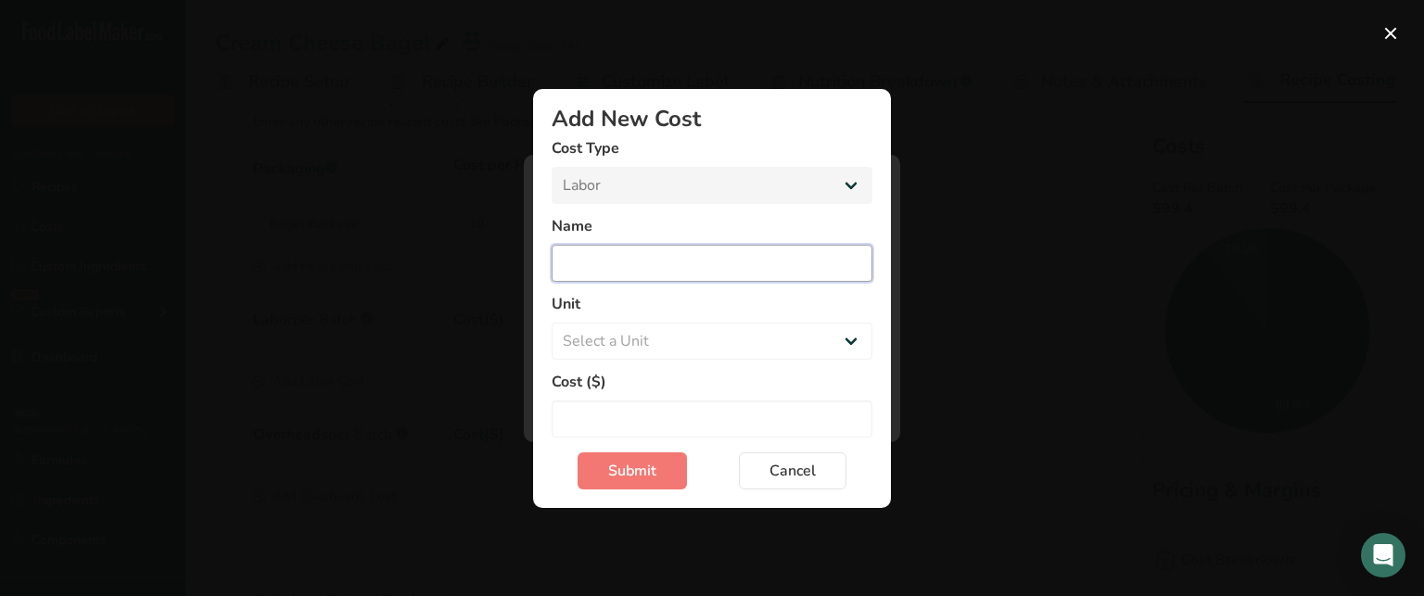
click at [709, 260] on input "Add New Cost Modal" at bounding box center [712, 263] width 321 height 37
type input "XYZ Employee"
click at [664, 343] on select "Select a Unit Day Hour" at bounding box center [712, 341] width 321 height 37
select select "1"
click at [552, 323] on select "Select a Unit Day Hour" at bounding box center [712, 341] width 321 height 37
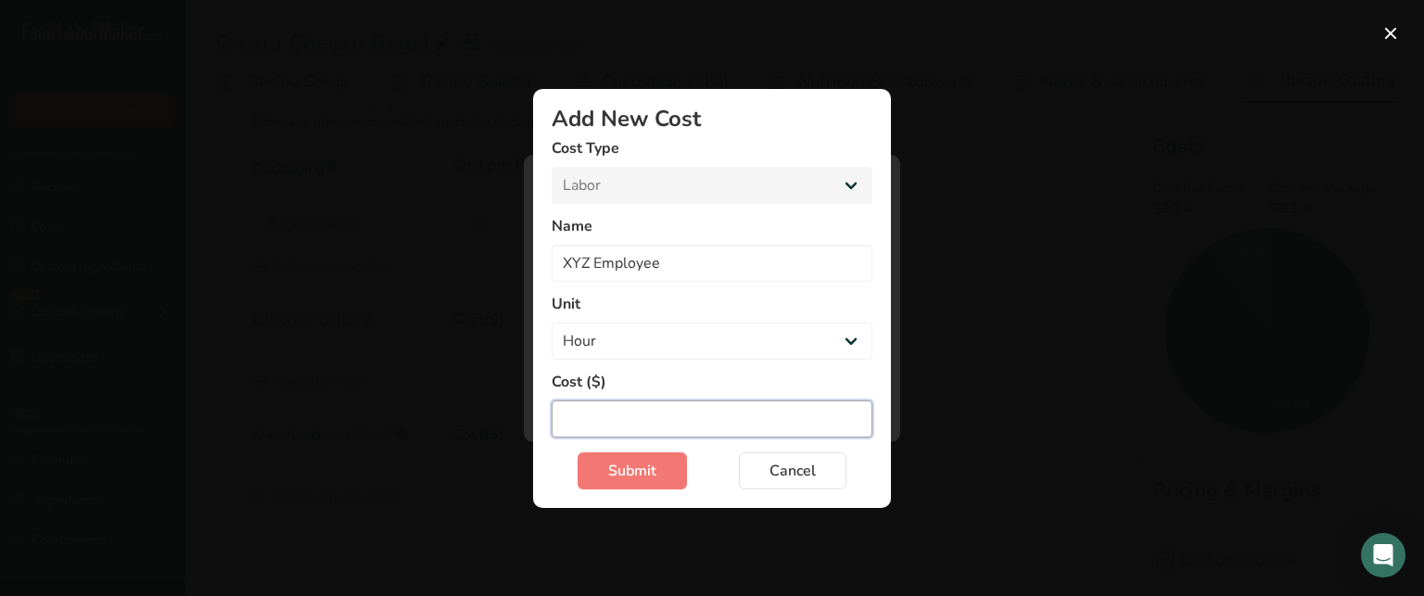
click at [640, 403] on input "Add New Cost Modal" at bounding box center [712, 419] width 321 height 37
type input "30"
click at [636, 470] on span "Submit" at bounding box center [632, 471] width 48 height 22
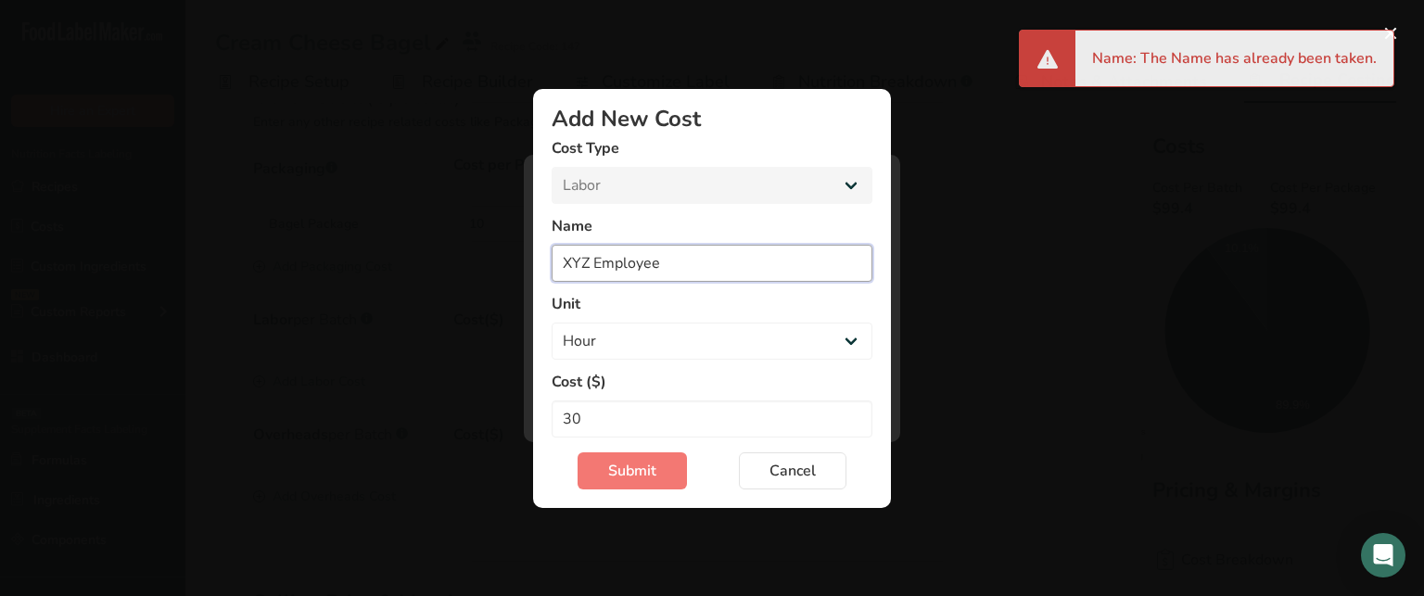
click at [709, 273] on input "XYZ Employee" at bounding box center [712, 263] width 321 height 37
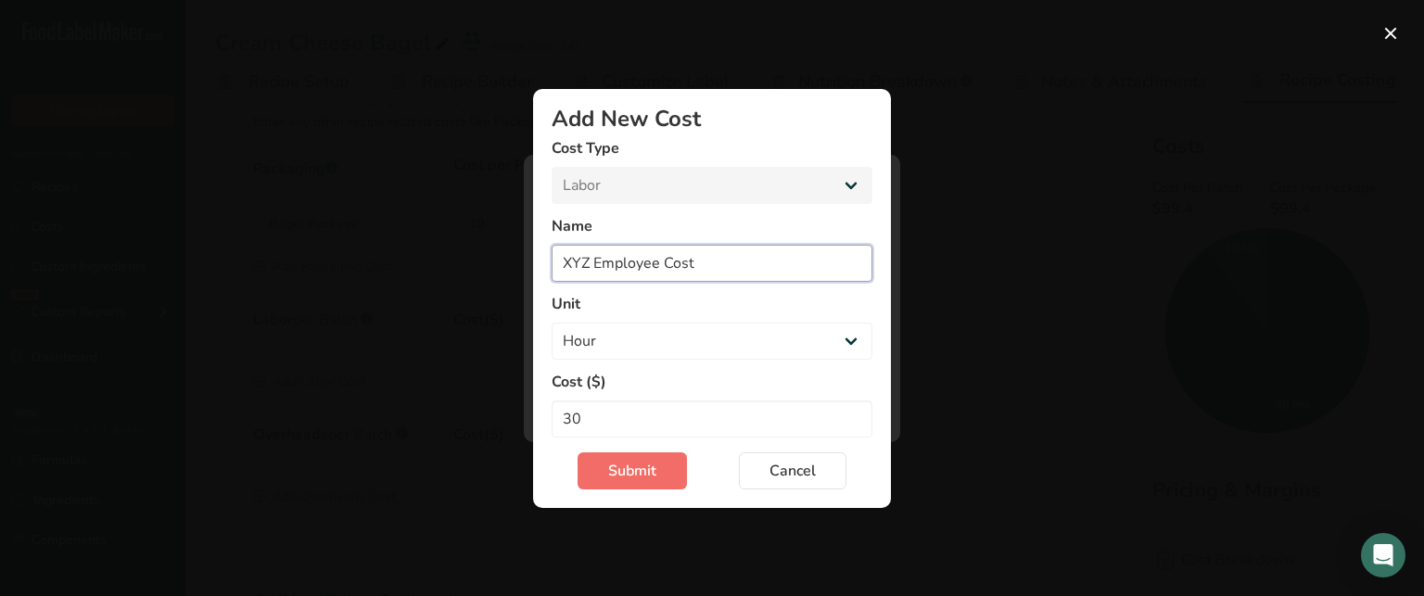
type input "XYZ Employee Cost"
click at [653, 469] on span "Submit" at bounding box center [632, 471] width 48 height 22
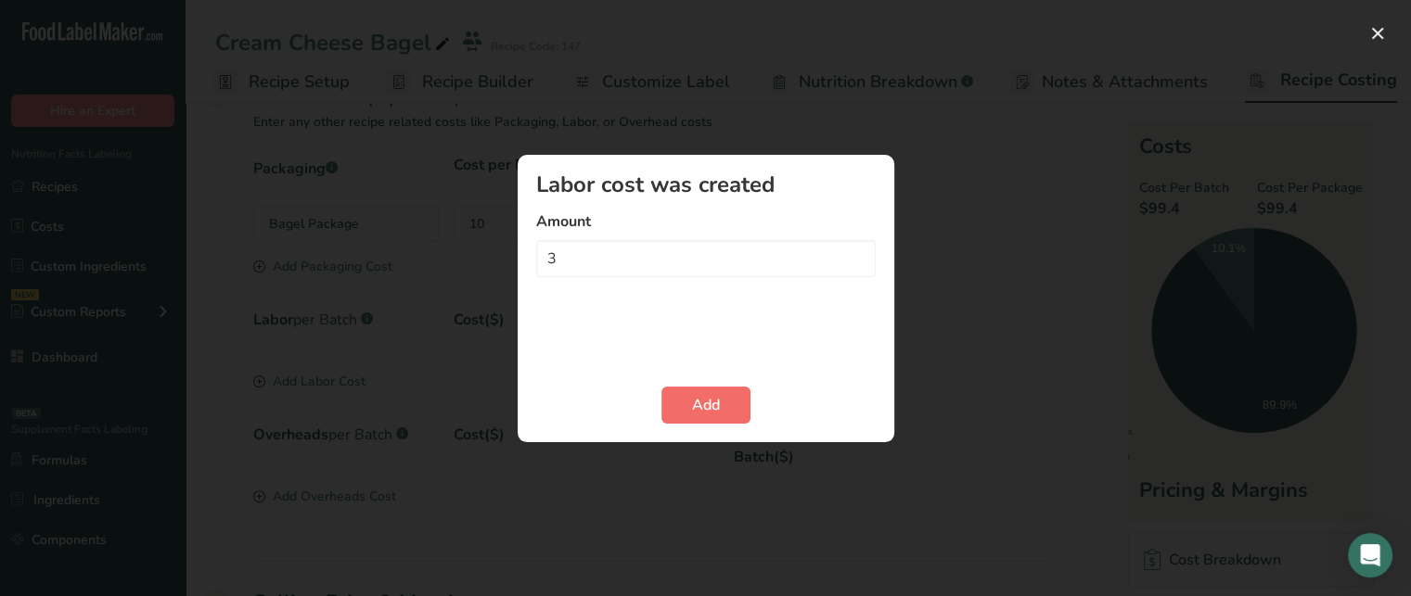
type input "3"
click at [702, 407] on span "Add" at bounding box center [706, 405] width 28 height 22
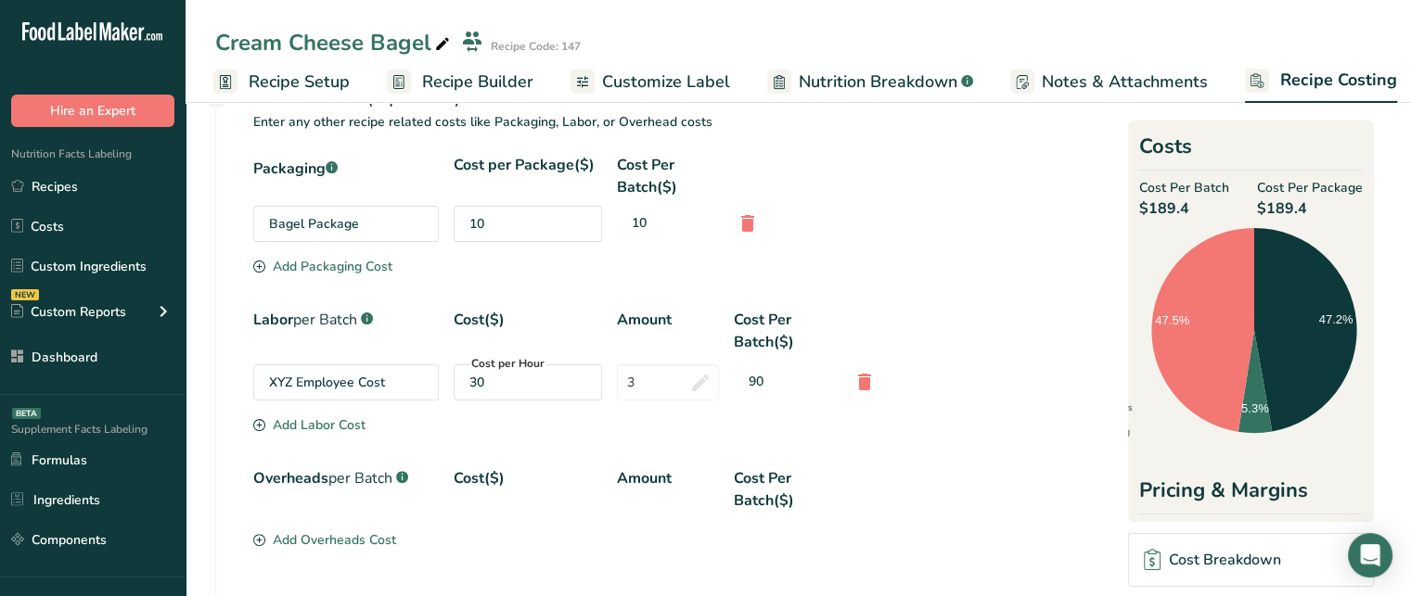
click at [521, 512] on div "Overheads per Batch .a-a{fill:#347362;}.b-a{fill:#fff;} Cost($) Amount Cost Per…" at bounding box center [649, 498] width 793 height 63
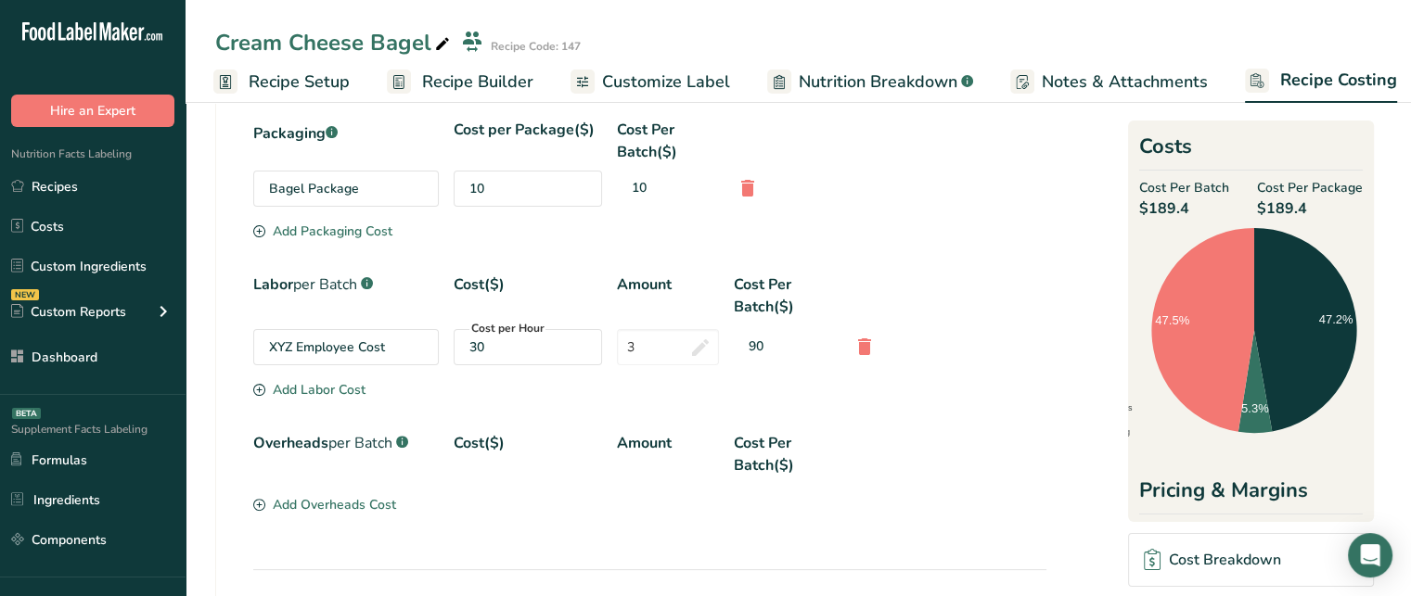
scroll to position [462, 0]
click at [364, 498] on div "Add Overheads Cost" at bounding box center [324, 502] width 143 height 19
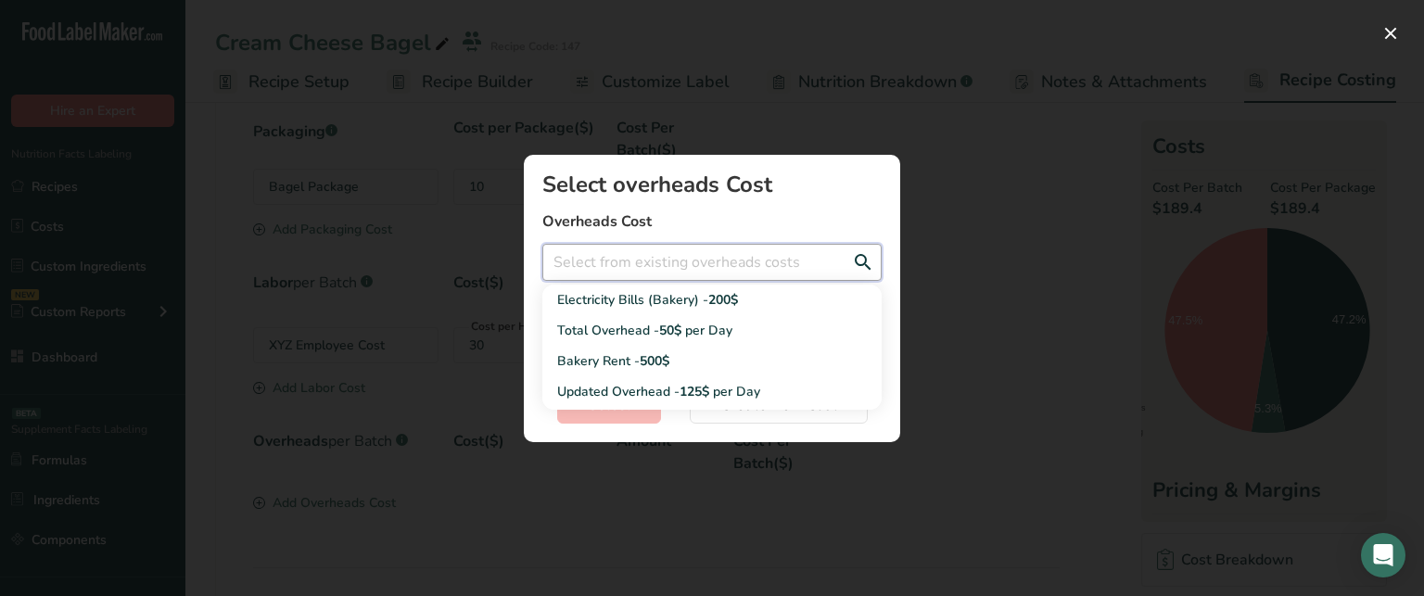
click at [627, 277] on input "Add New Recipe Cost Modal" at bounding box center [712, 262] width 339 height 37
click at [663, 326] on span "50$" at bounding box center [670, 331] width 22 height 18
type input "Total Overhead - 50$ per Day"
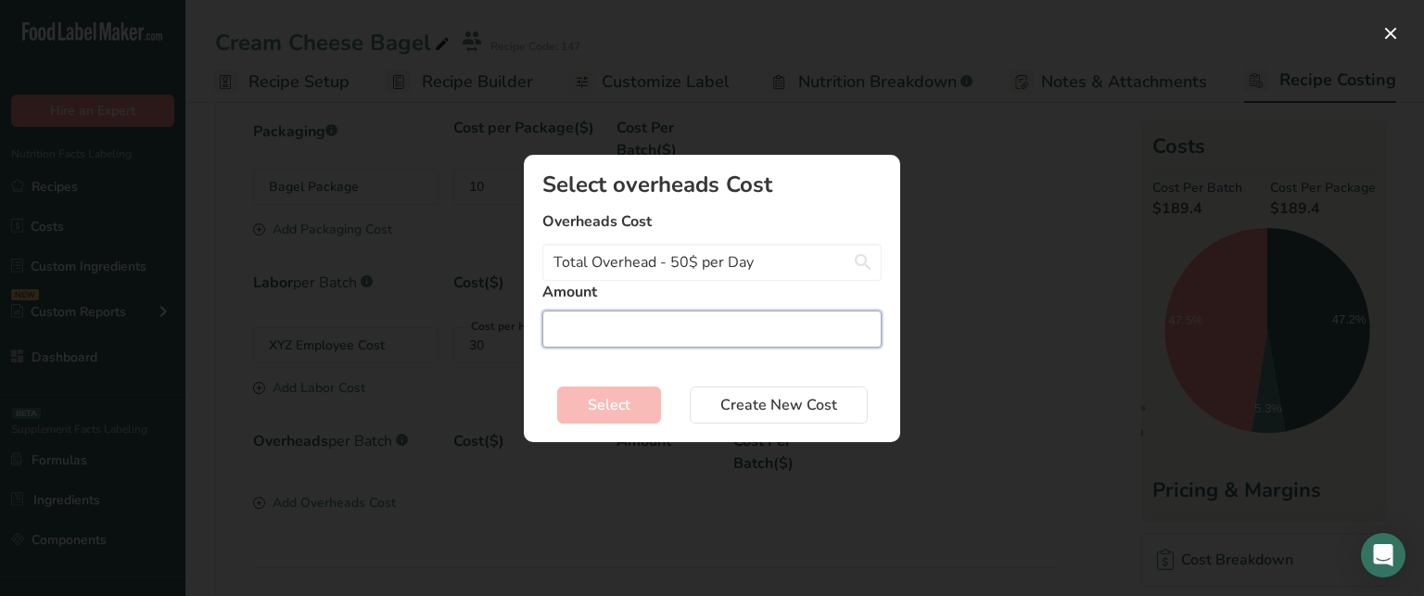
click at [663, 326] on input "Add New Recipe Cost Modal" at bounding box center [712, 329] width 339 height 37
click at [685, 339] on input "Add New Recipe Cost Modal" at bounding box center [712, 329] width 339 height 37
type input "1"
click at [645, 394] on button "Select" at bounding box center [609, 405] width 104 height 37
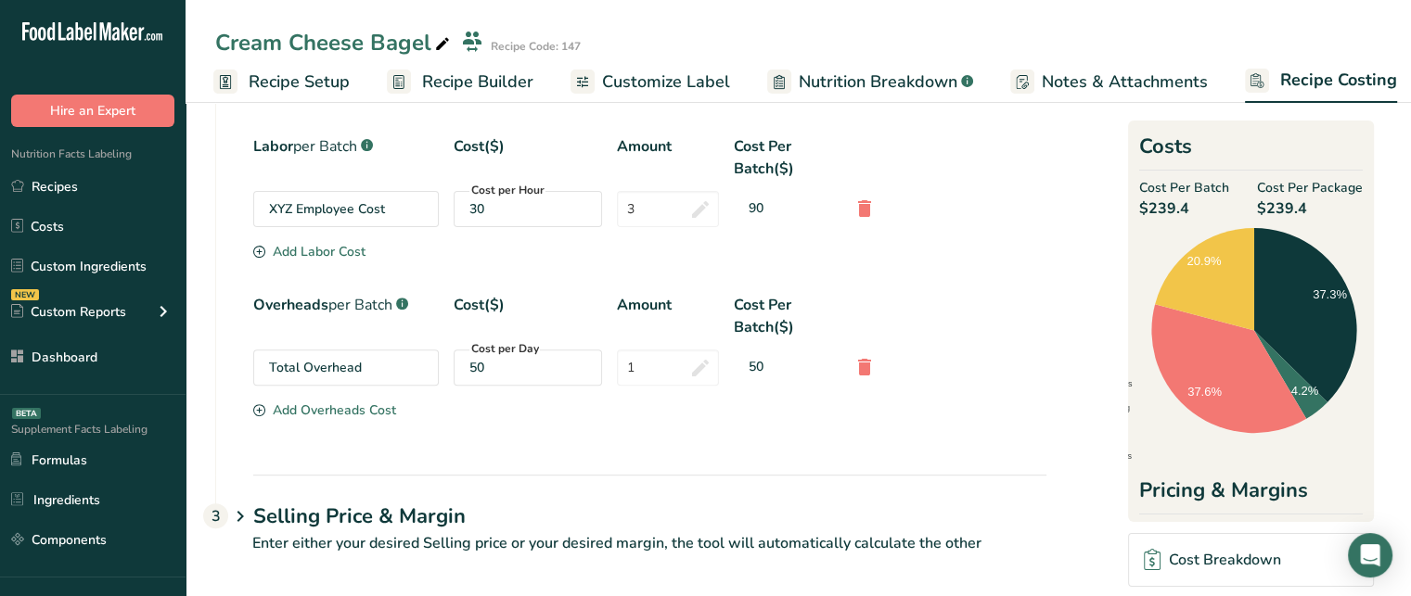
scroll to position [601, 0]
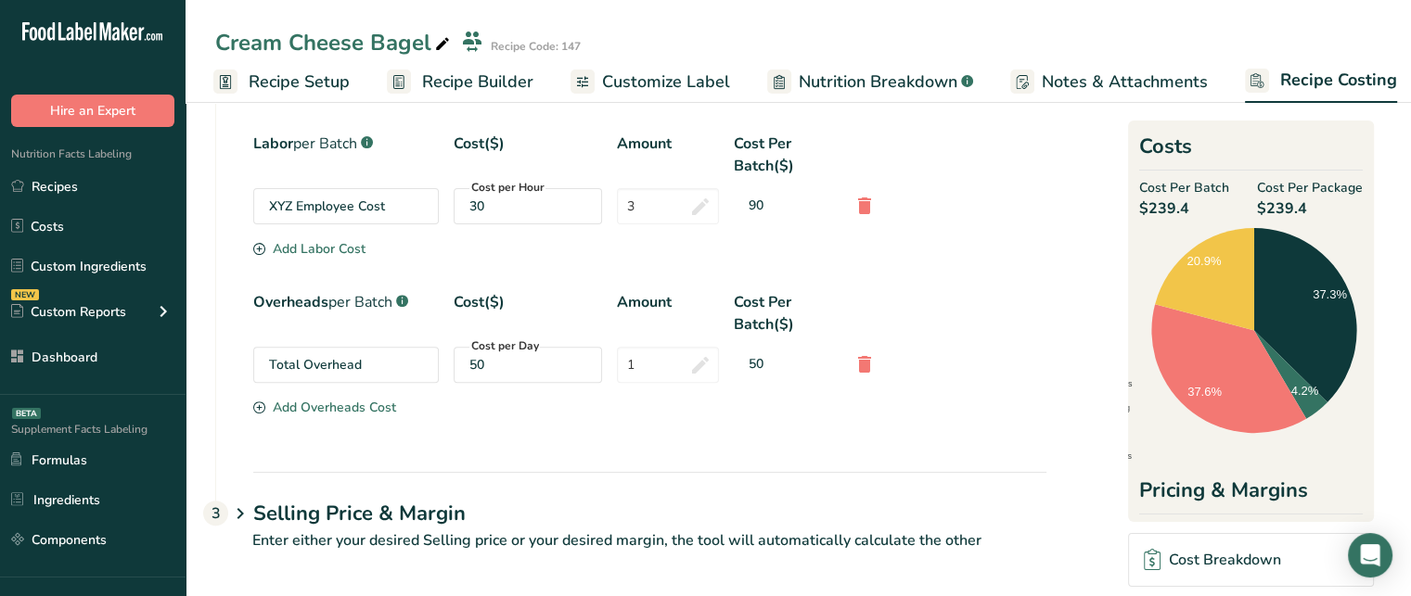
click at [1215, 560] on div "Cost Breakdown" at bounding box center [1211, 560] width 136 height 22
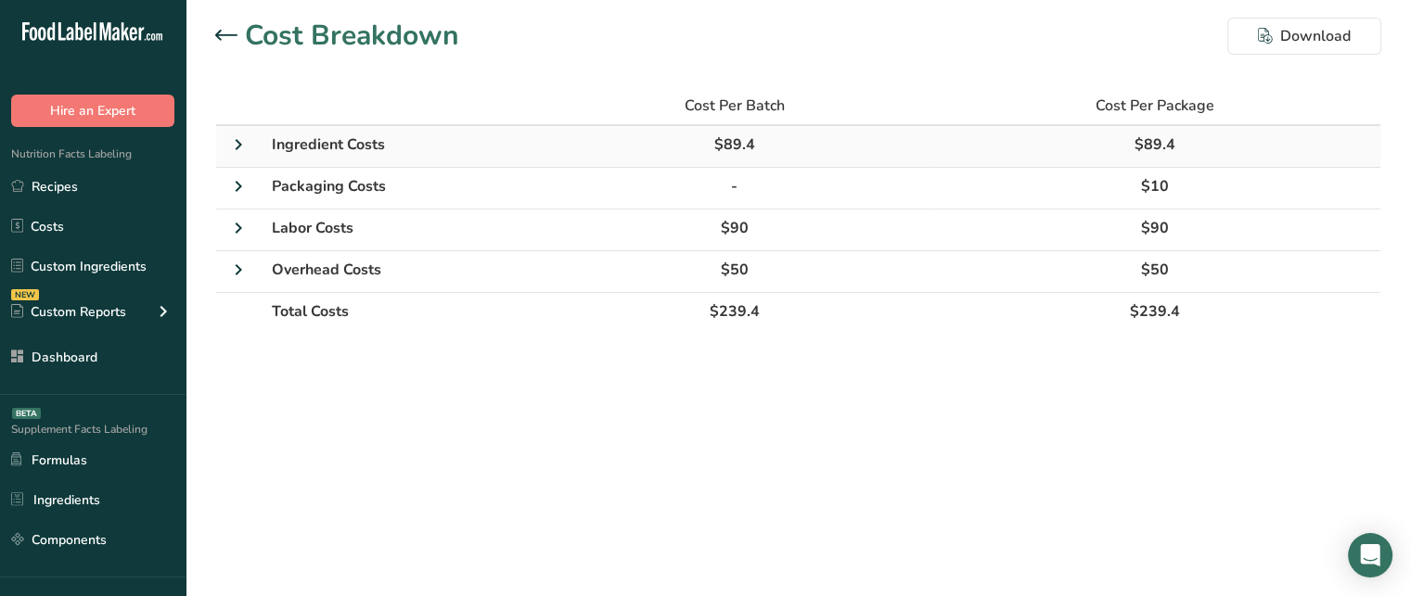
click at [241, 140] on icon at bounding box center [238, 144] width 22 height 33
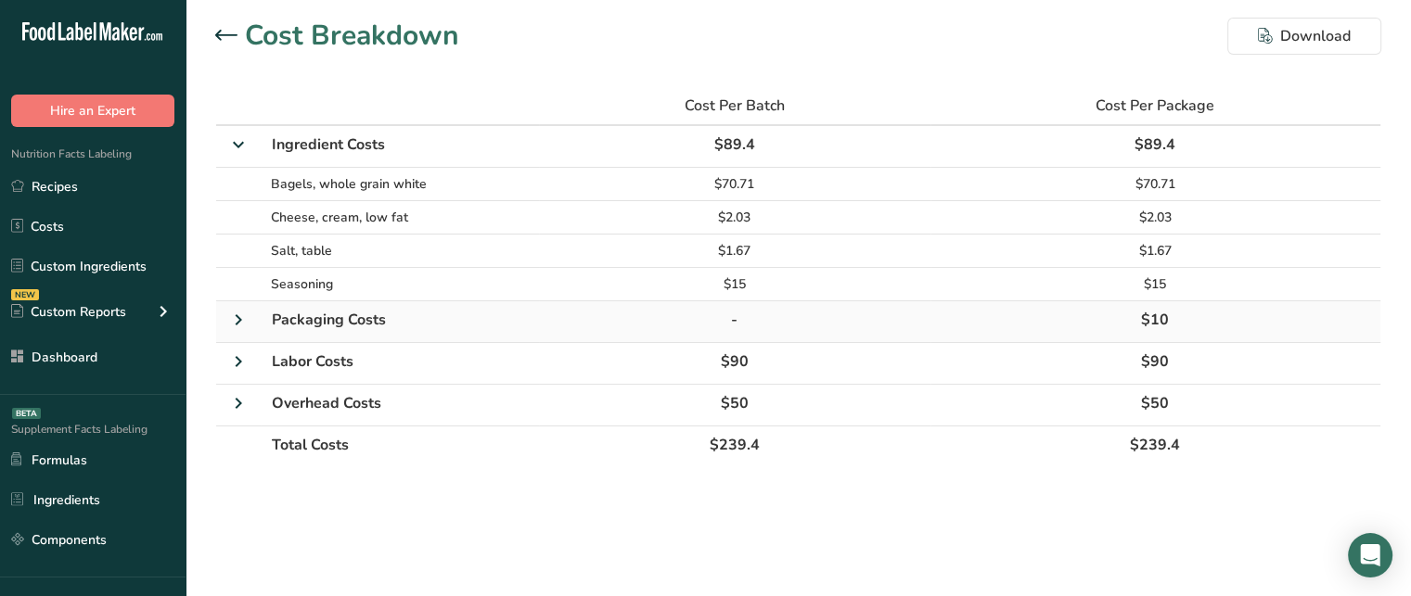
click at [238, 316] on icon at bounding box center [238, 319] width 22 height 33
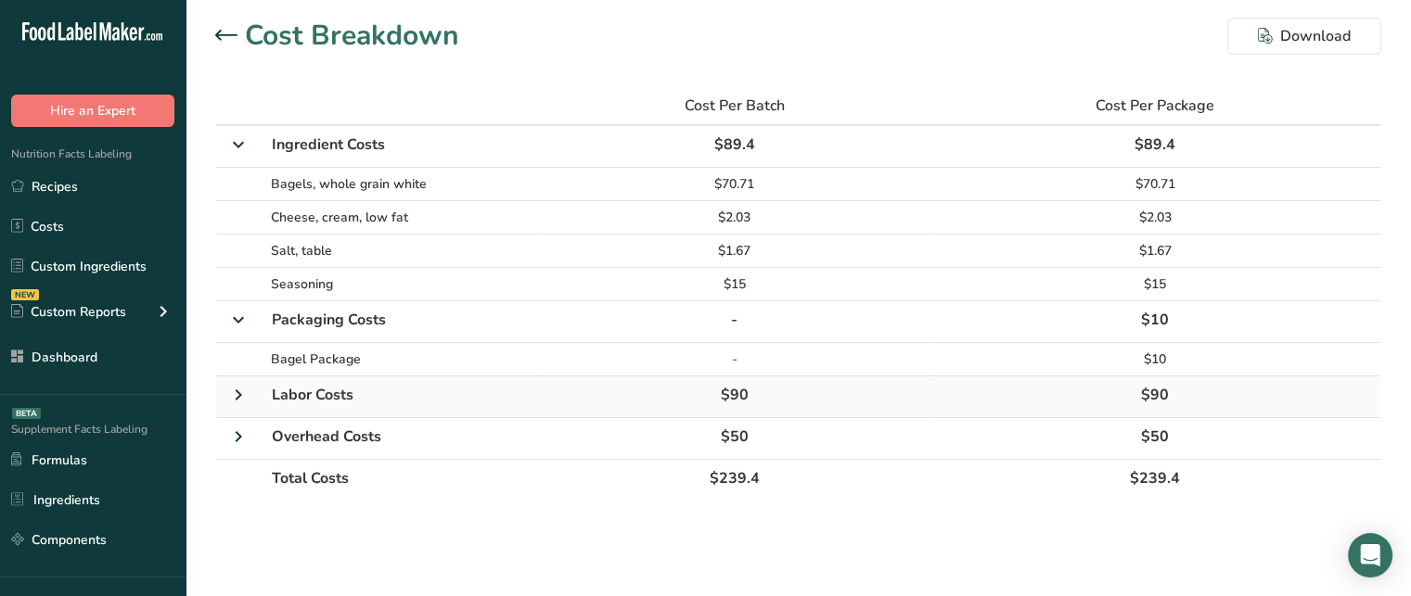
click at [236, 400] on icon at bounding box center [238, 394] width 22 height 33
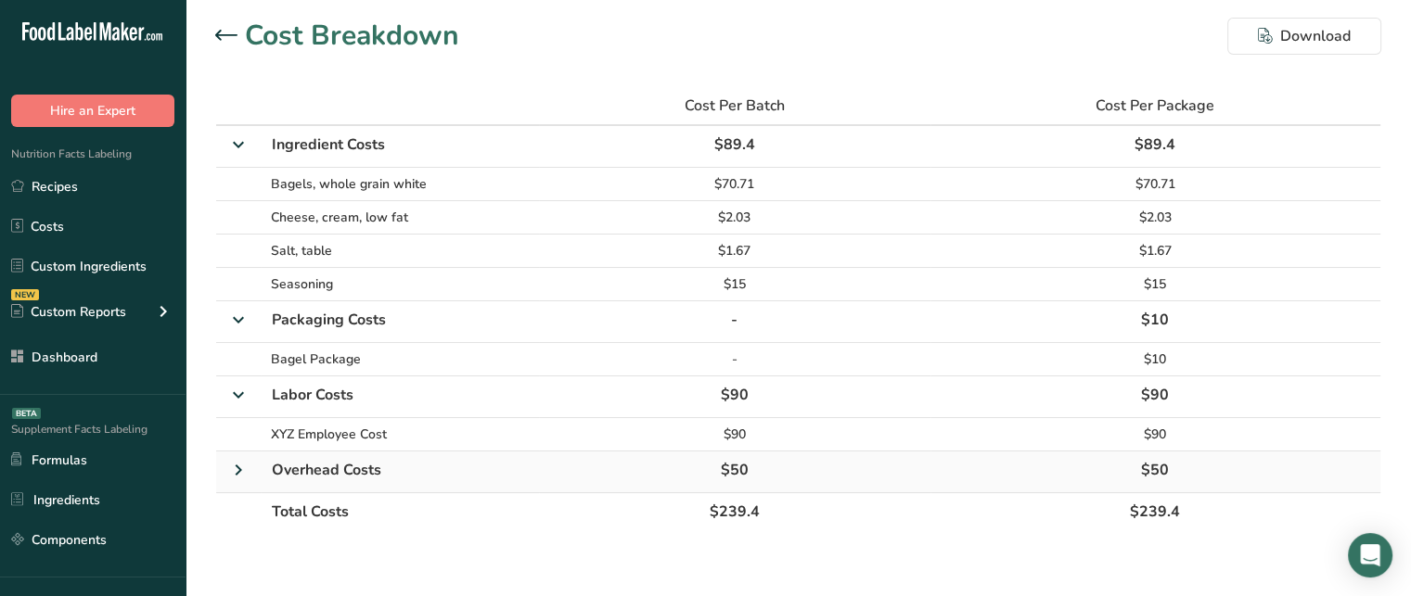
click at [236, 455] on icon at bounding box center [238, 469] width 22 height 33
click at [708, 106] on span "Cost Per Batch" at bounding box center [734, 106] width 100 height 22
click at [1168, 102] on span "Cost Per Package" at bounding box center [1154, 106] width 119 height 22
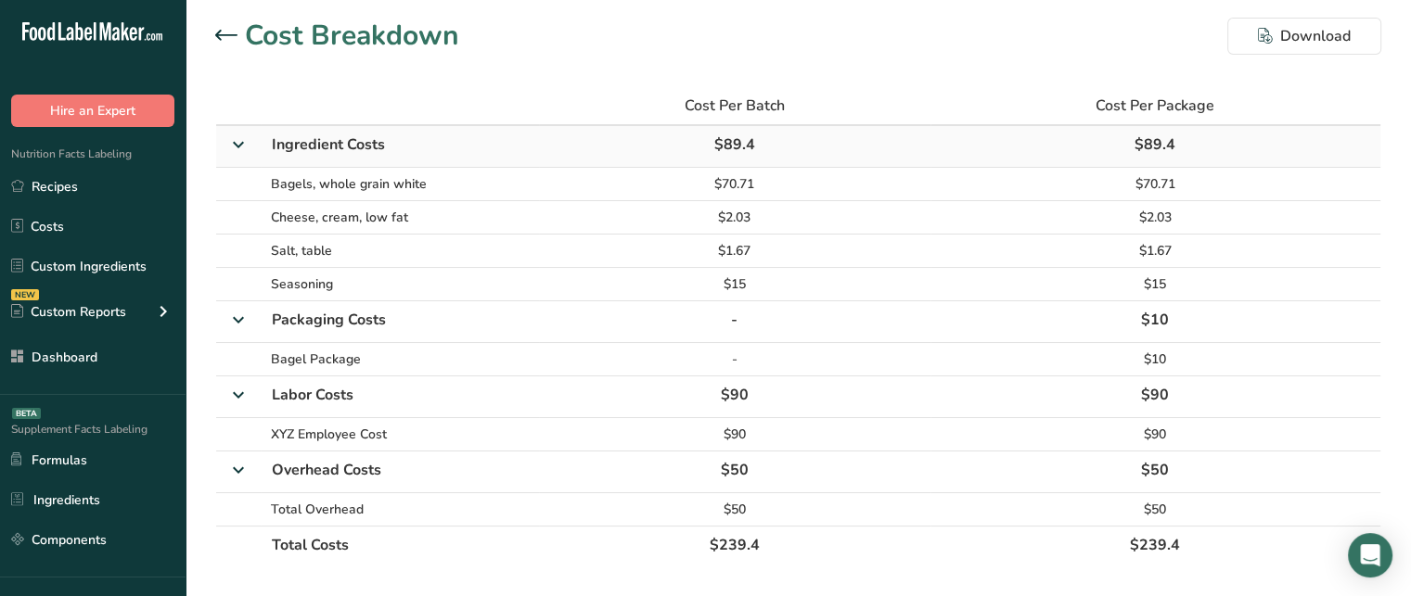
click at [1160, 135] on span "$89.4" at bounding box center [1154, 144] width 41 height 20
click at [868, 81] on div "Cost Breakdown Download Cost Per Batch Cost Per Package Ingredient Costs $89.4 …" at bounding box center [797, 297] width 1225 height 594
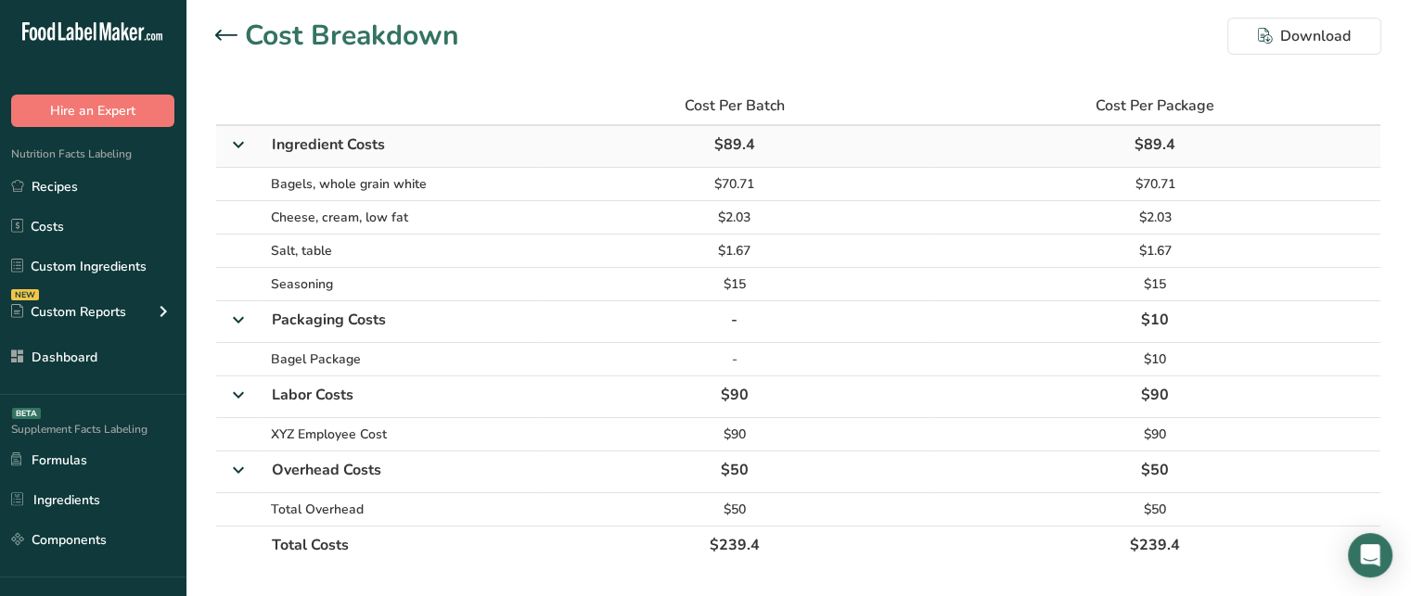
click at [725, 149] on span "$89.4" at bounding box center [734, 144] width 41 height 20
click at [1158, 133] on td "$89.4" at bounding box center [1155, 147] width 450 height 42
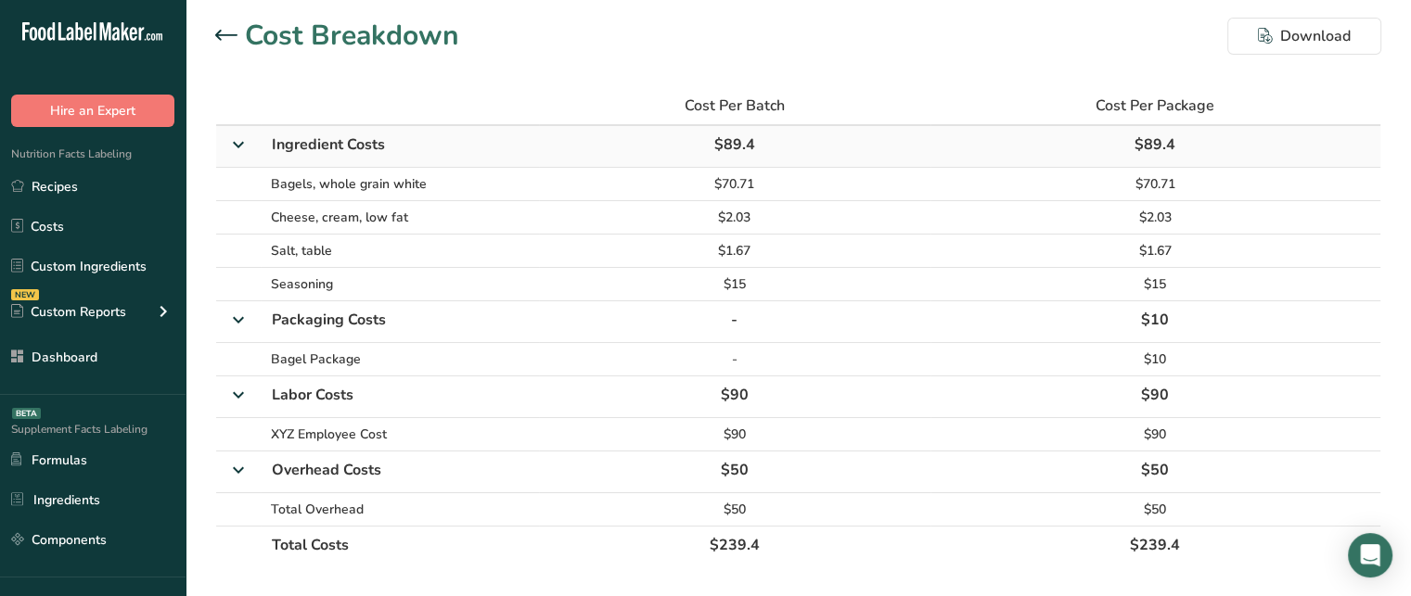
click at [1158, 133] on td "$89.4" at bounding box center [1155, 147] width 450 height 42
click at [222, 28] on div at bounding box center [230, 36] width 30 height 22
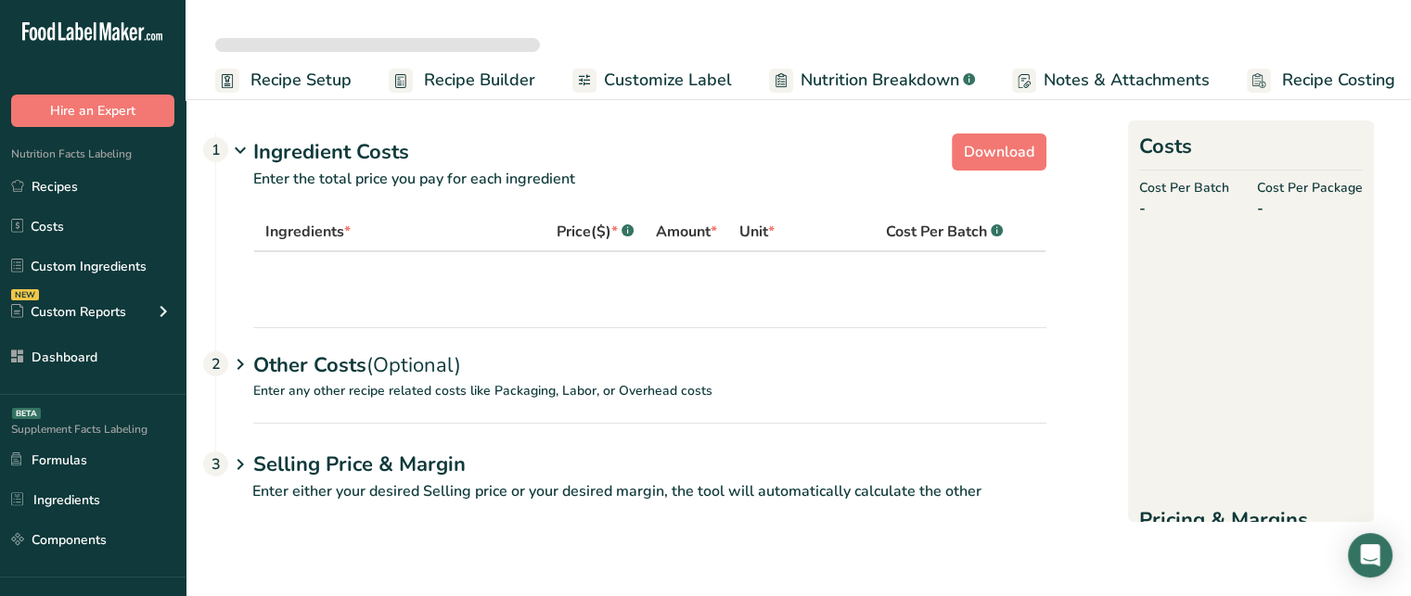
scroll to position [51, 0]
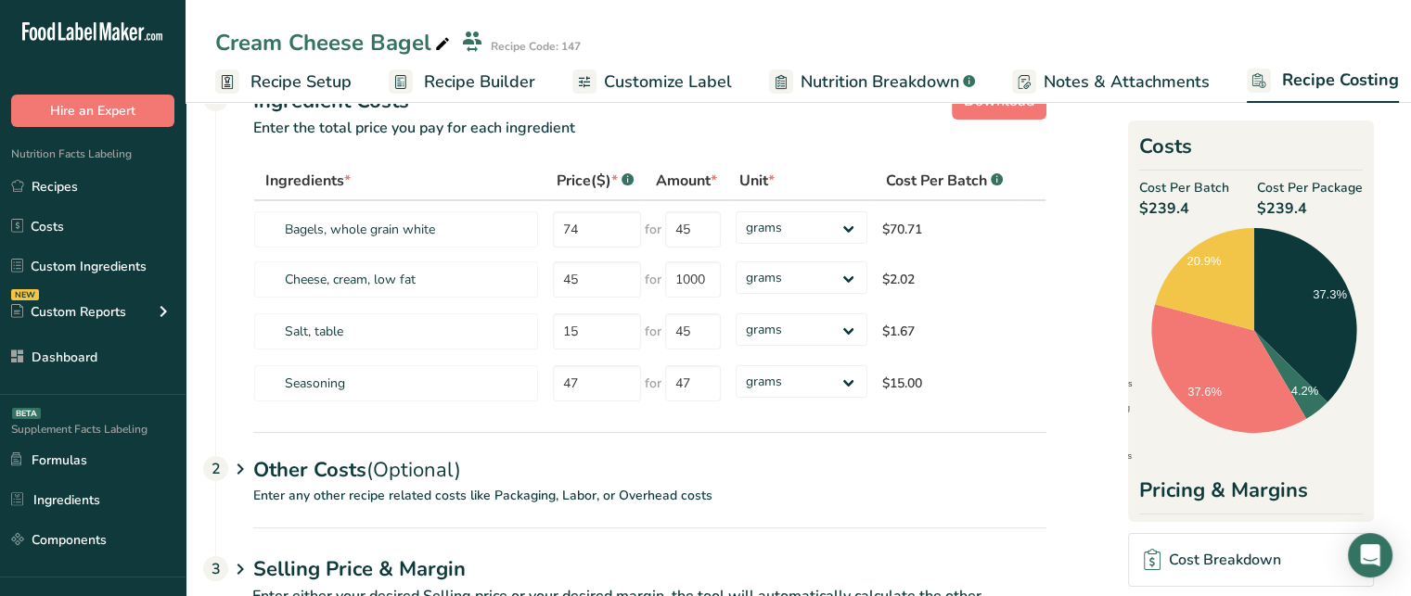
click at [1292, 206] on span "$239.4" at bounding box center [1310, 209] width 106 height 22
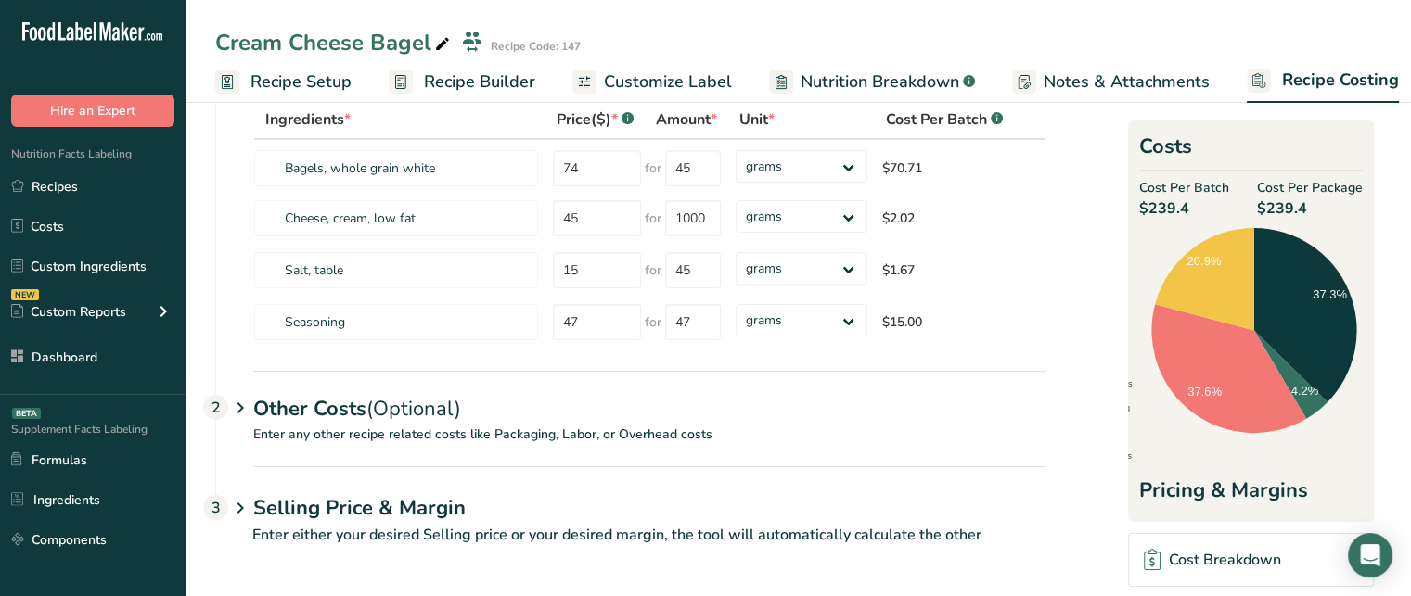
click at [516, 514] on h1 "Selling Price & Margin" at bounding box center [649, 508] width 793 height 31
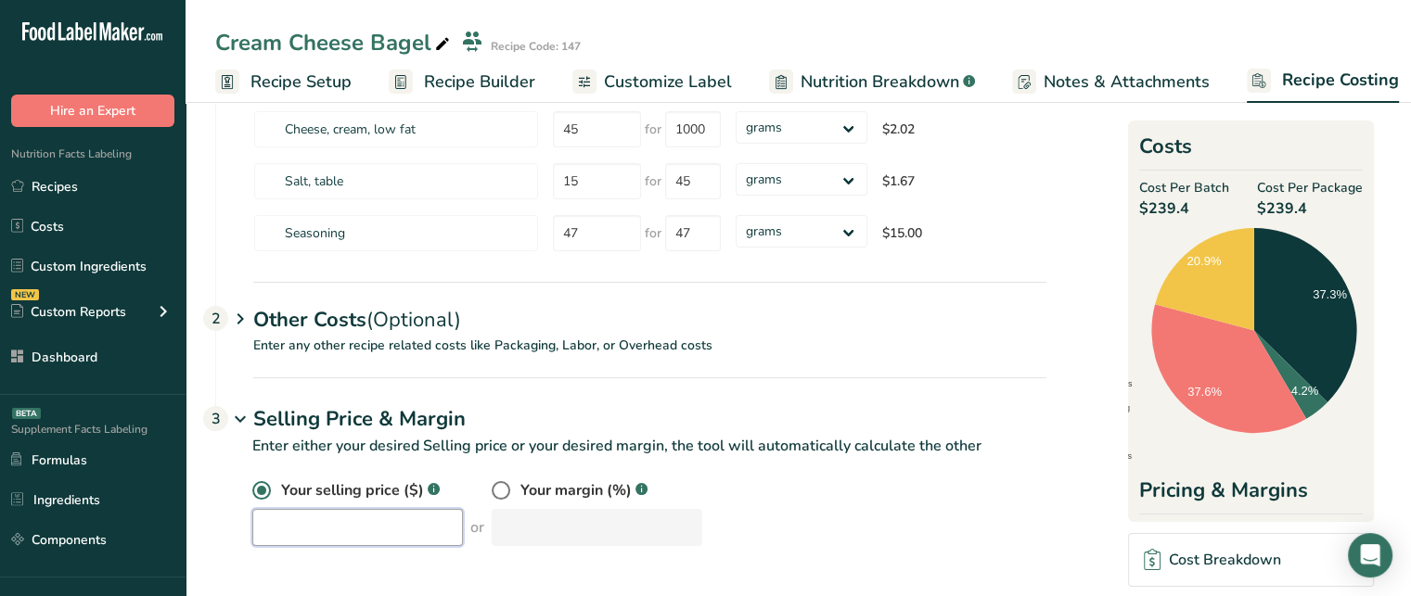
click at [347, 521] on input "number" at bounding box center [357, 527] width 211 height 37
type input "300"
click at [722, 560] on div "Your selling price ($) .a-a{fill:#347362;}.b-a{fill:#fff;} 300 or Your margin (…" at bounding box center [630, 523] width 831 height 89
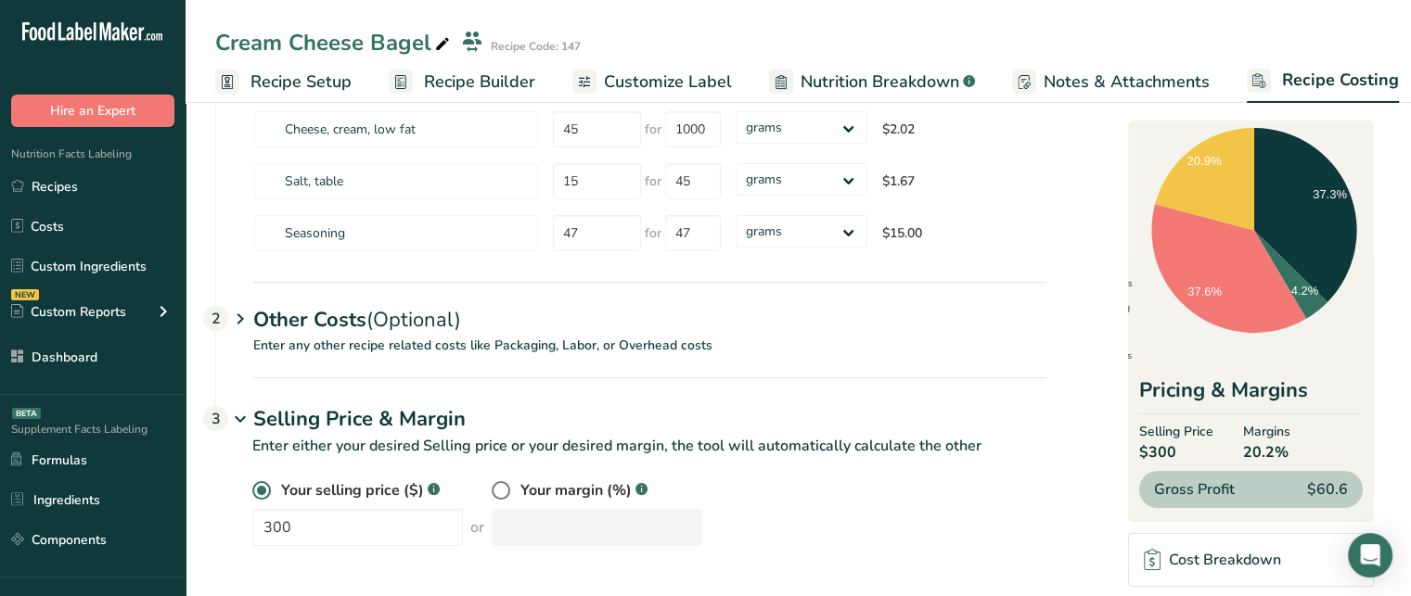
click at [1145, 449] on span "$300" at bounding box center [1176, 452] width 74 height 22
click at [1261, 448] on span "20.2%" at bounding box center [1266, 452] width 47 height 22
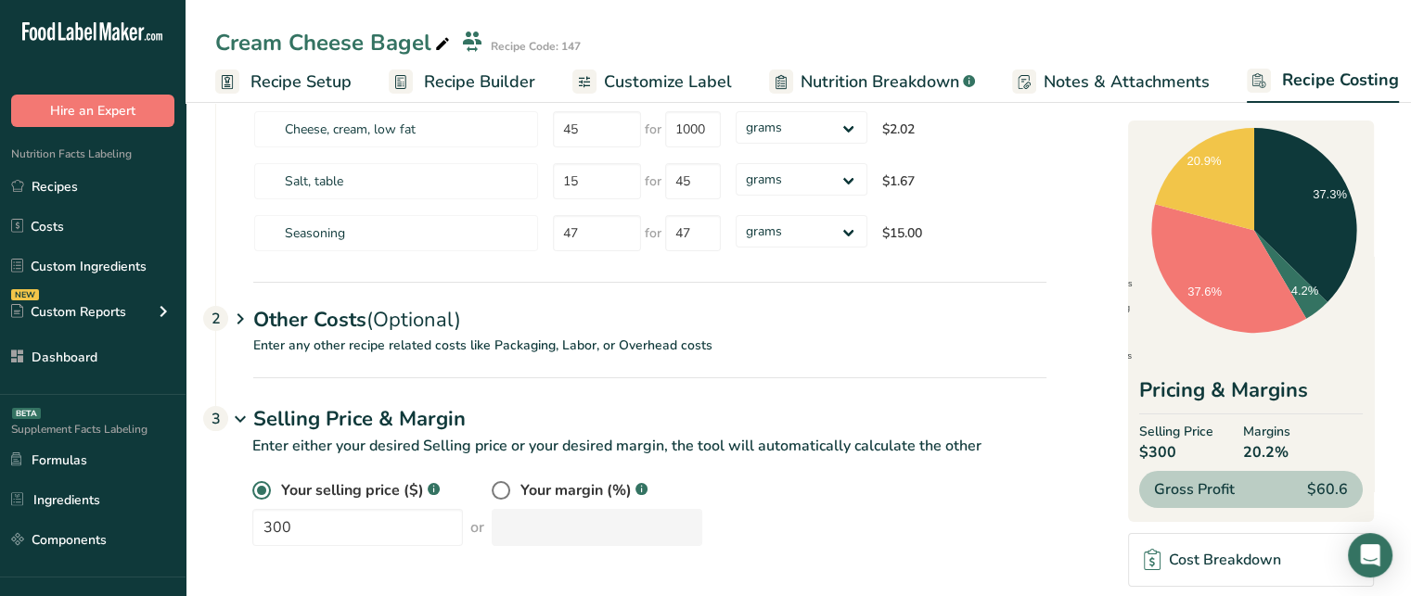
click at [1261, 448] on span "20.2%" at bounding box center [1266, 452] width 47 height 22
click at [1320, 484] on span "$60.6" at bounding box center [1327, 490] width 41 height 22
click at [499, 483] on span at bounding box center [501, 490] width 19 height 19
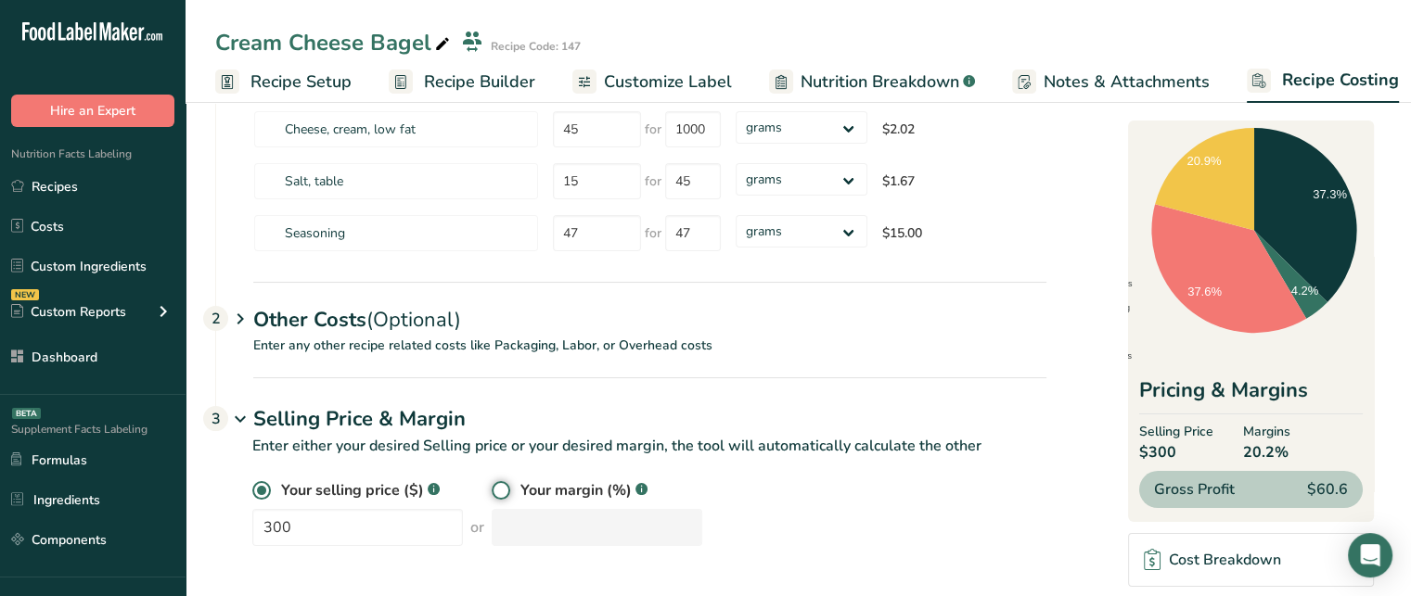
click at [499, 485] on input "radio" at bounding box center [498, 491] width 12 height 12
radio input "true"
radio input "false"
click at [541, 513] on input "number" at bounding box center [597, 527] width 211 height 37
type input "40"
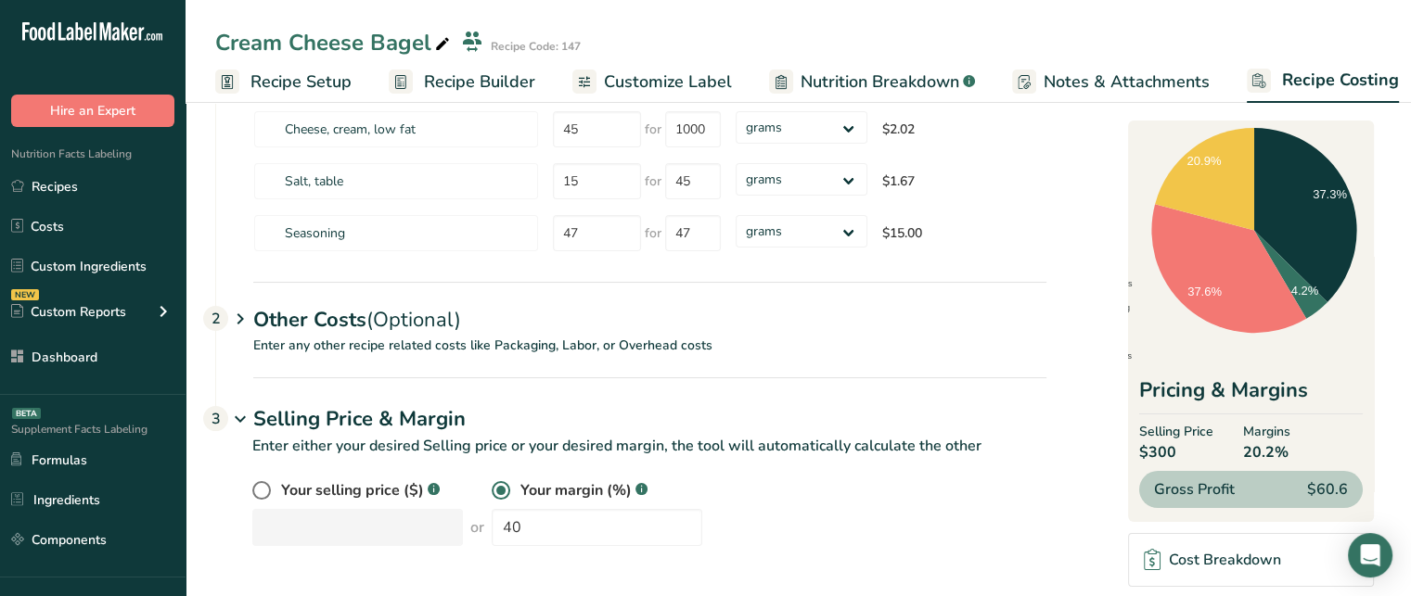
click at [878, 496] on div "Your selling price ($) .a-a{fill:#347362;}.b-a{fill:#fff;} or Your margin (%) .…" at bounding box center [649, 512] width 794 height 67
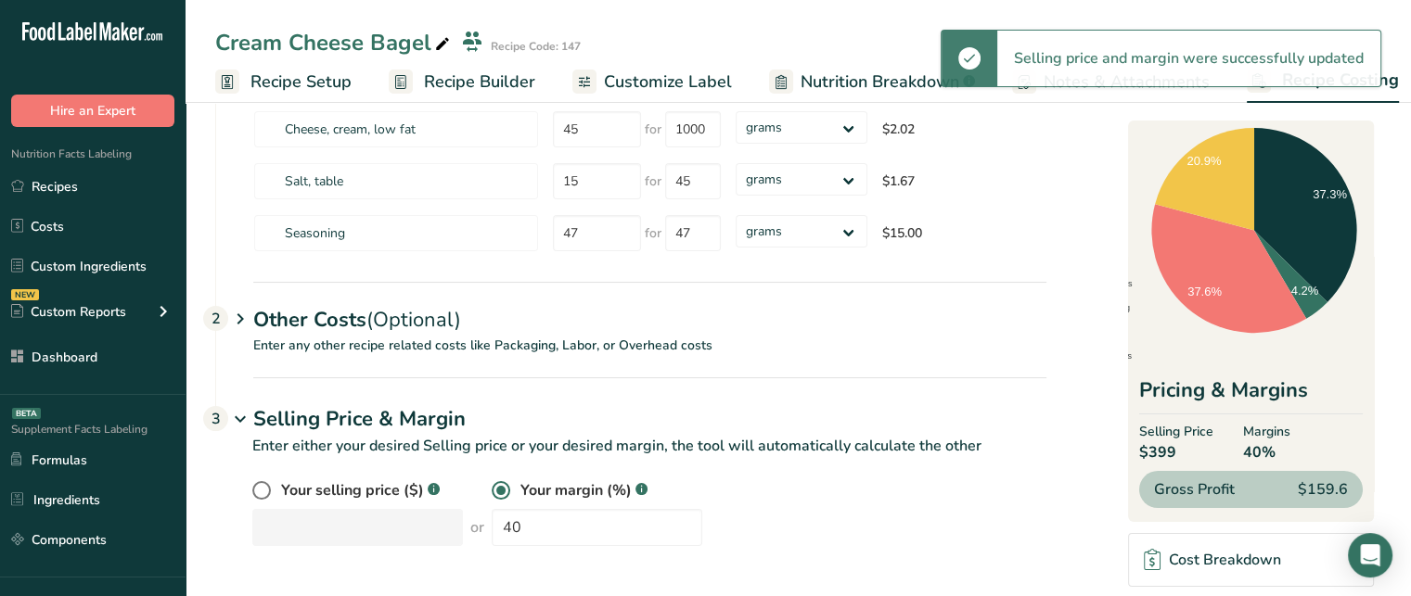
click at [1161, 447] on span "$399" at bounding box center [1176, 452] width 74 height 22
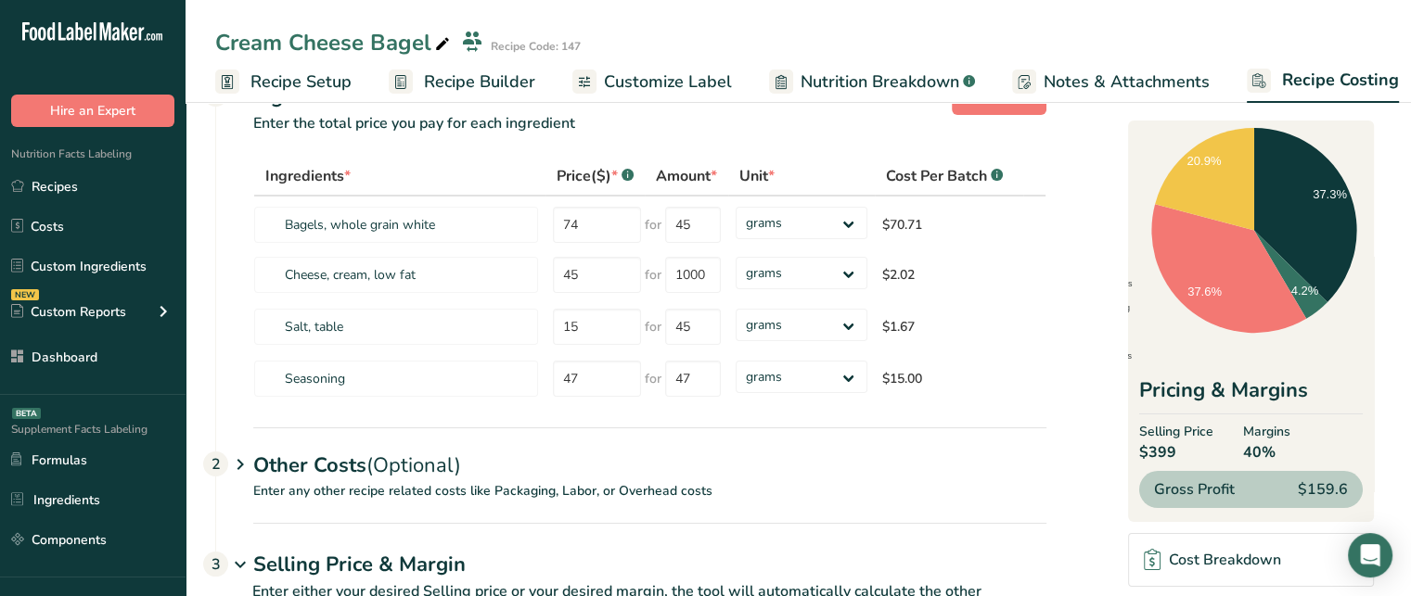
scroll to position [0, 0]
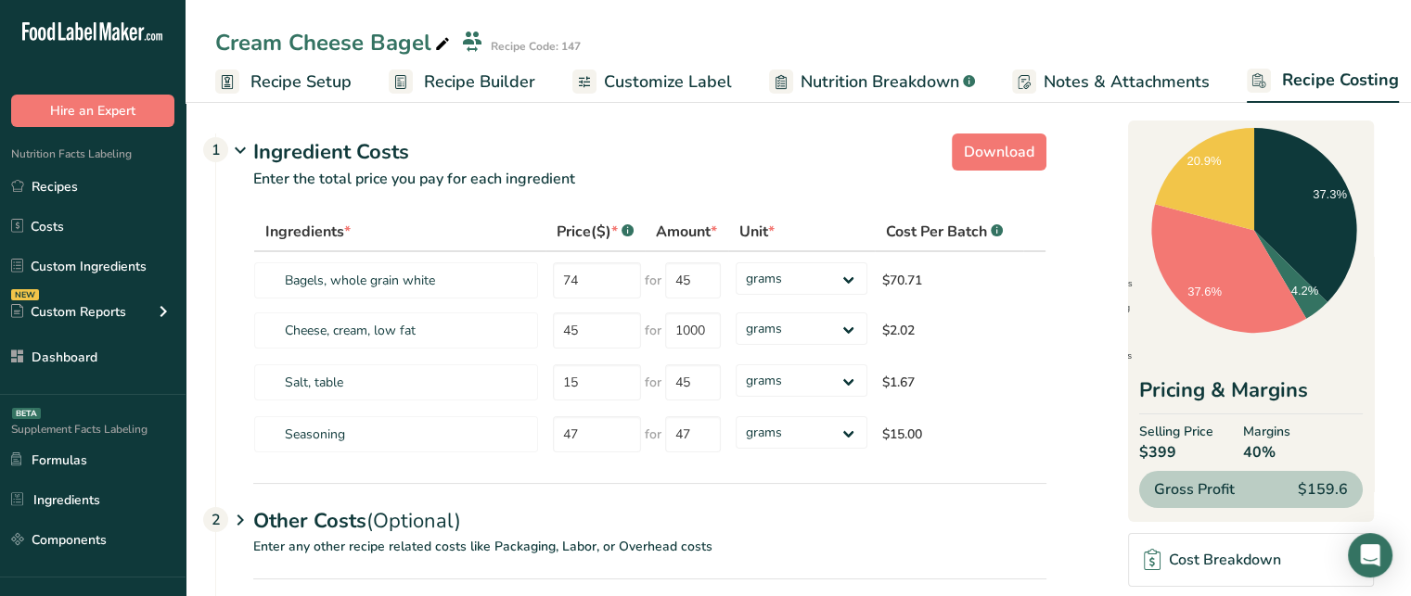
click at [695, 70] on span "Customize Label" at bounding box center [668, 82] width 128 height 25
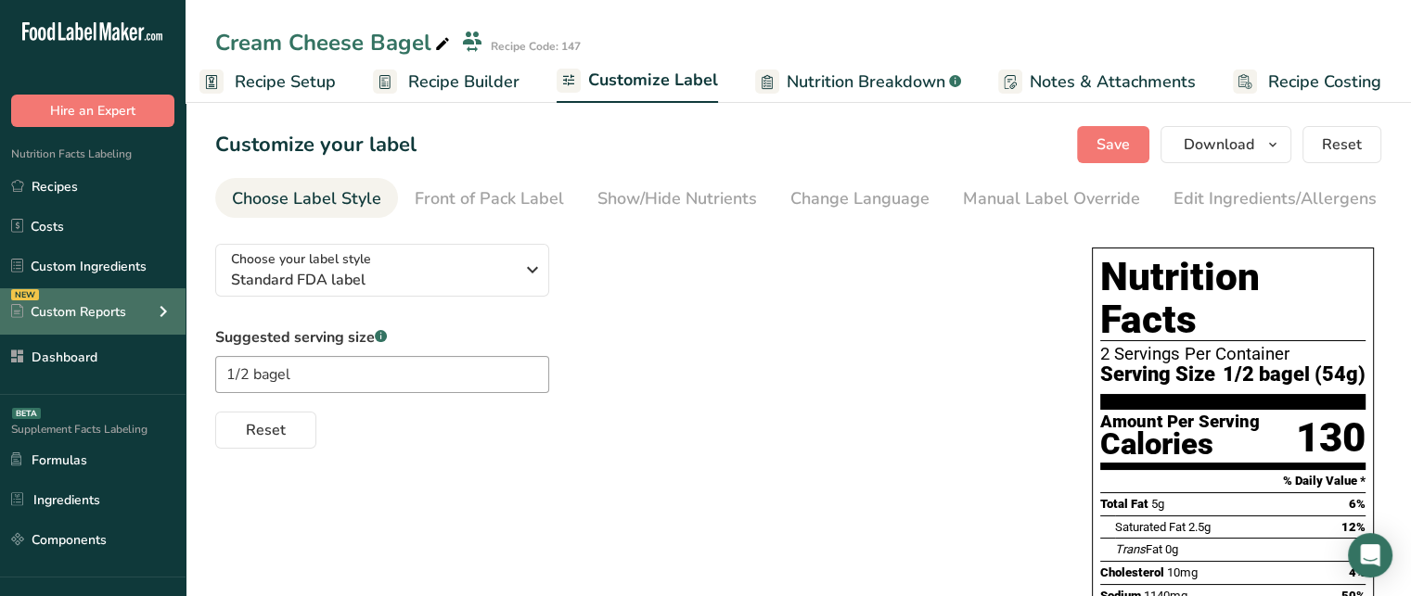
click at [45, 322] on div "NEW Custom Reports" at bounding box center [92, 311] width 185 height 46
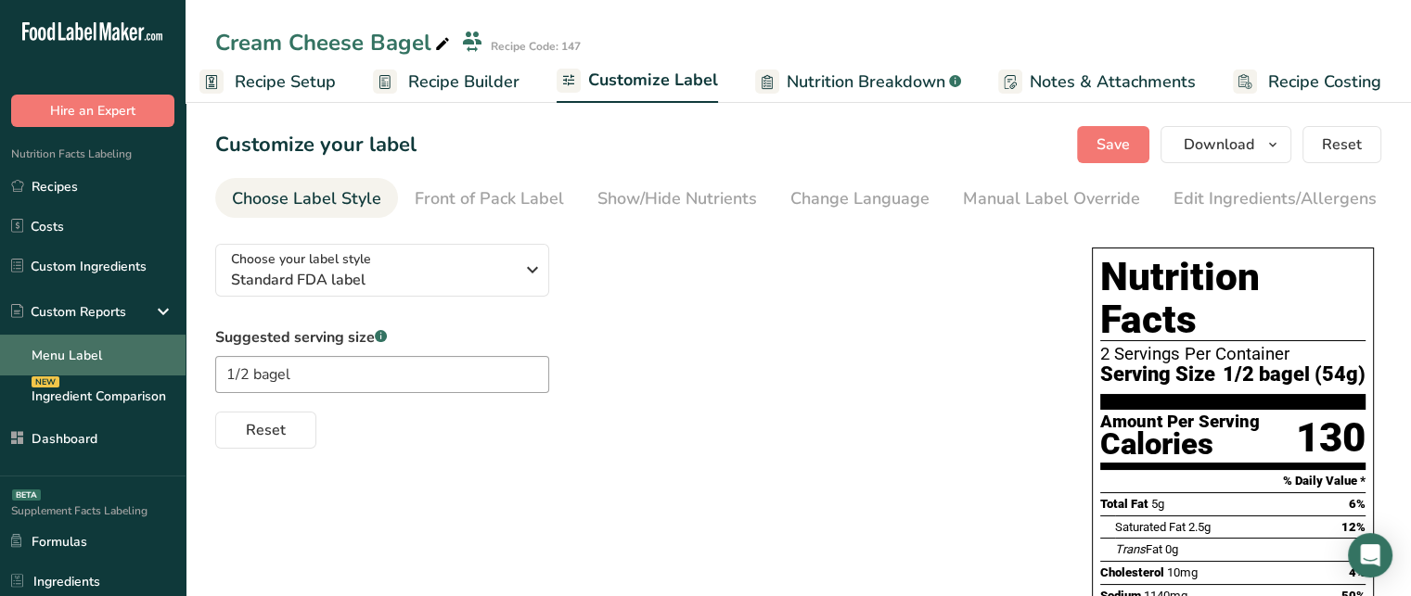
click at [97, 351] on link "Menu Label" at bounding box center [92, 355] width 185 height 41
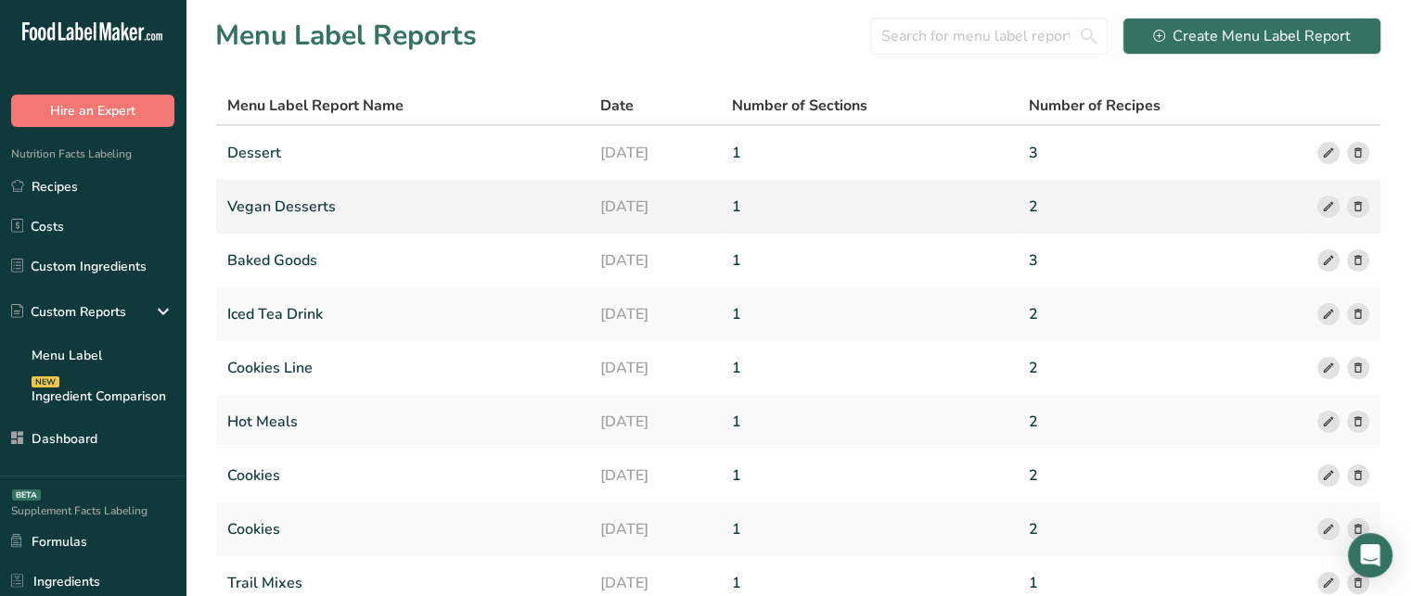
click at [281, 206] on link "Vegan Desserts" at bounding box center [402, 206] width 351 height 39
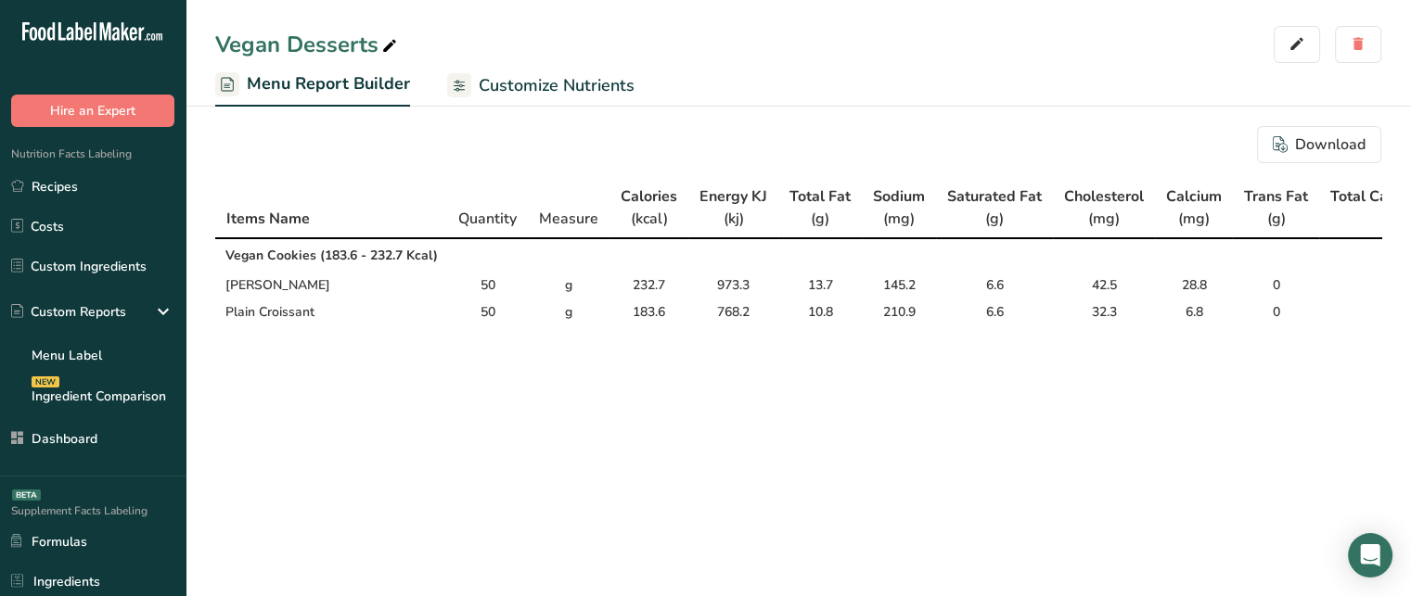
click at [245, 284] on td "Almond Croissant" at bounding box center [331, 285] width 232 height 27
click at [262, 317] on td "Plain Croissant" at bounding box center [331, 312] width 232 height 27
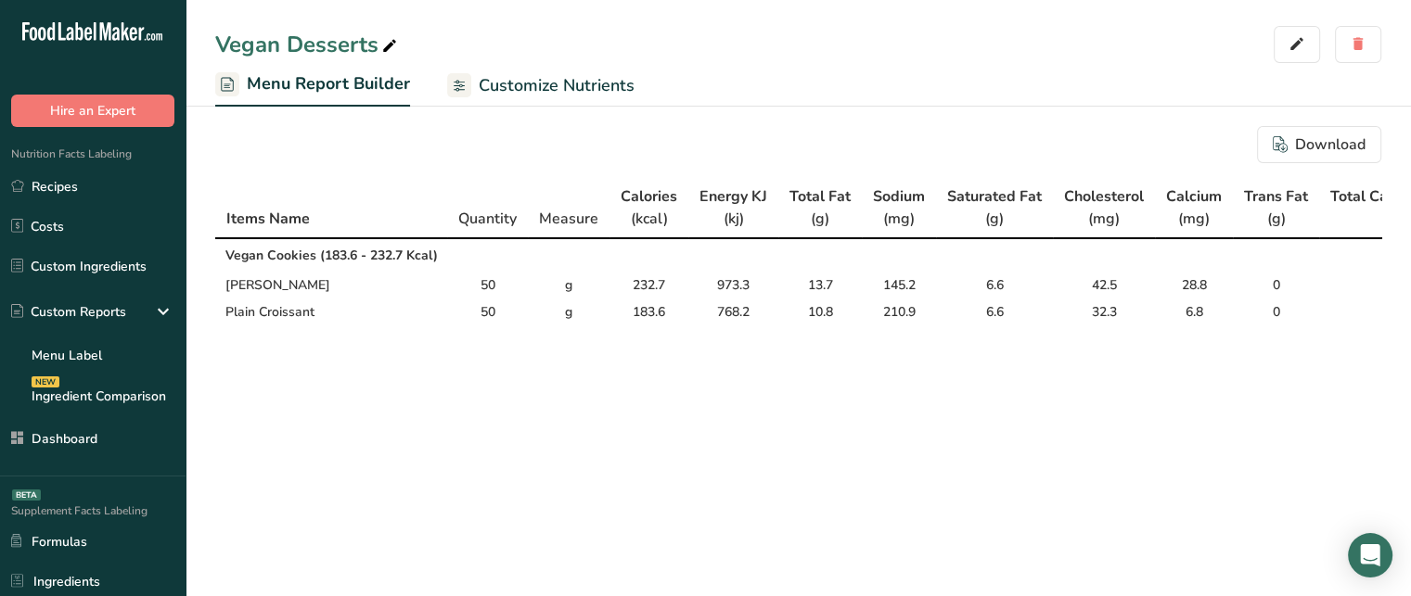
click at [262, 317] on td "Plain Croissant" at bounding box center [331, 312] width 232 height 27
drag, startPoint x: 479, startPoint y: 278, endPoint x: 494, endPoint y: 287, distance: 17.5
click at [494, 287] on td "50" at bounding box center [487, 285] width 81 height 27
click at [485, 301] on td "50" at bounding box center [487, 312] width 81 height 27
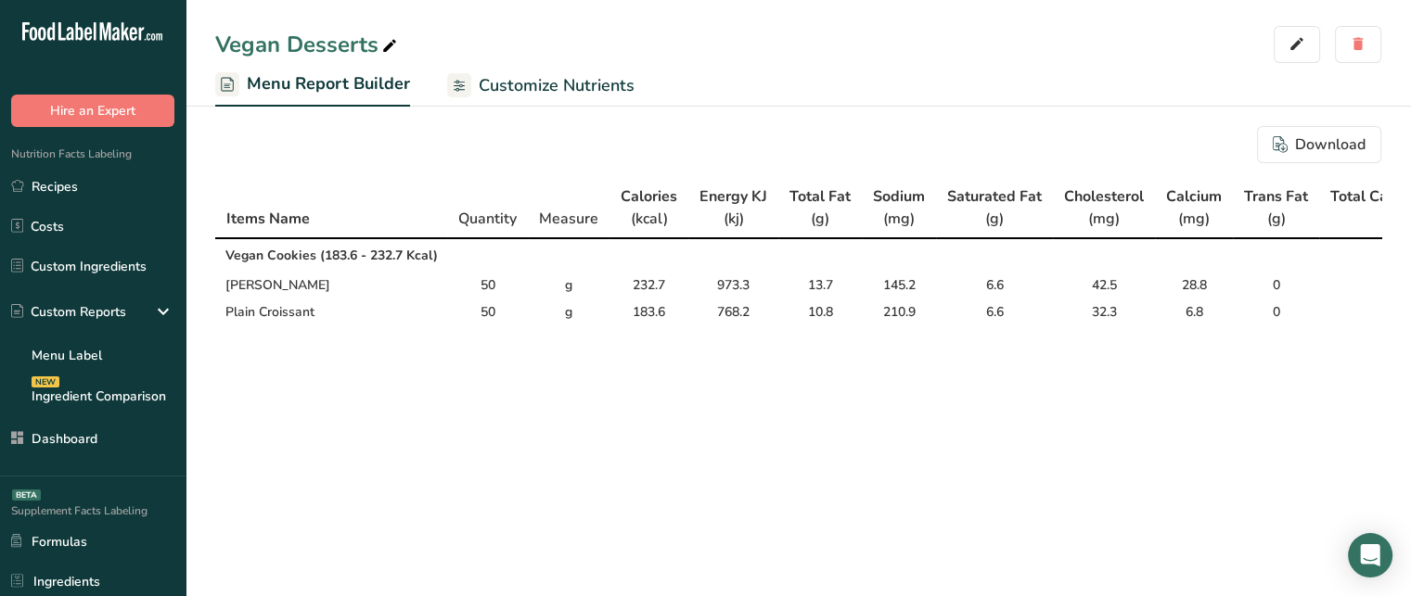
drag, startPoint x: 320, startPoint y: 254, endPoint x: 435, endPoint y: 252, distance: 115.0
click at [125, 408] on link "Ingredient Comparison NEW" at bounding box center [92, 396] width 185 height 41
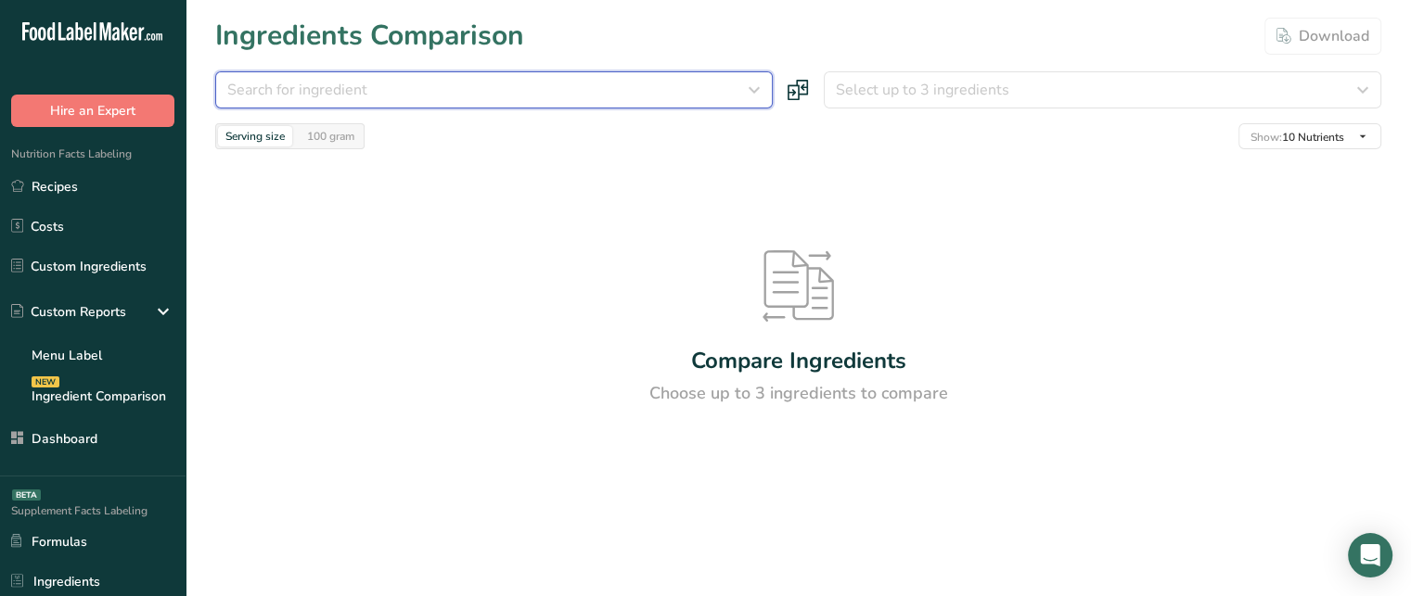
click at [653, 104] on button "Search for ingredient" at bounding box center [493, 89] width 557 height 37
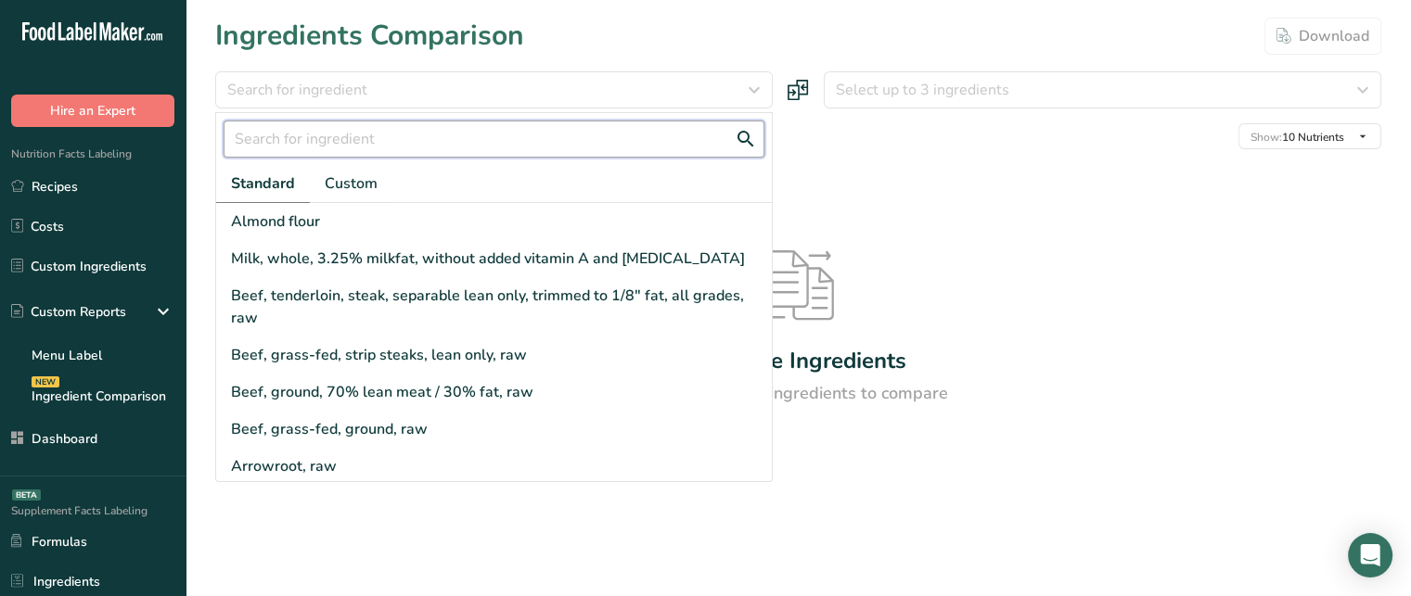
click at [541, 124] on input "text" at bounding box center [493, 139] width 541 height 37
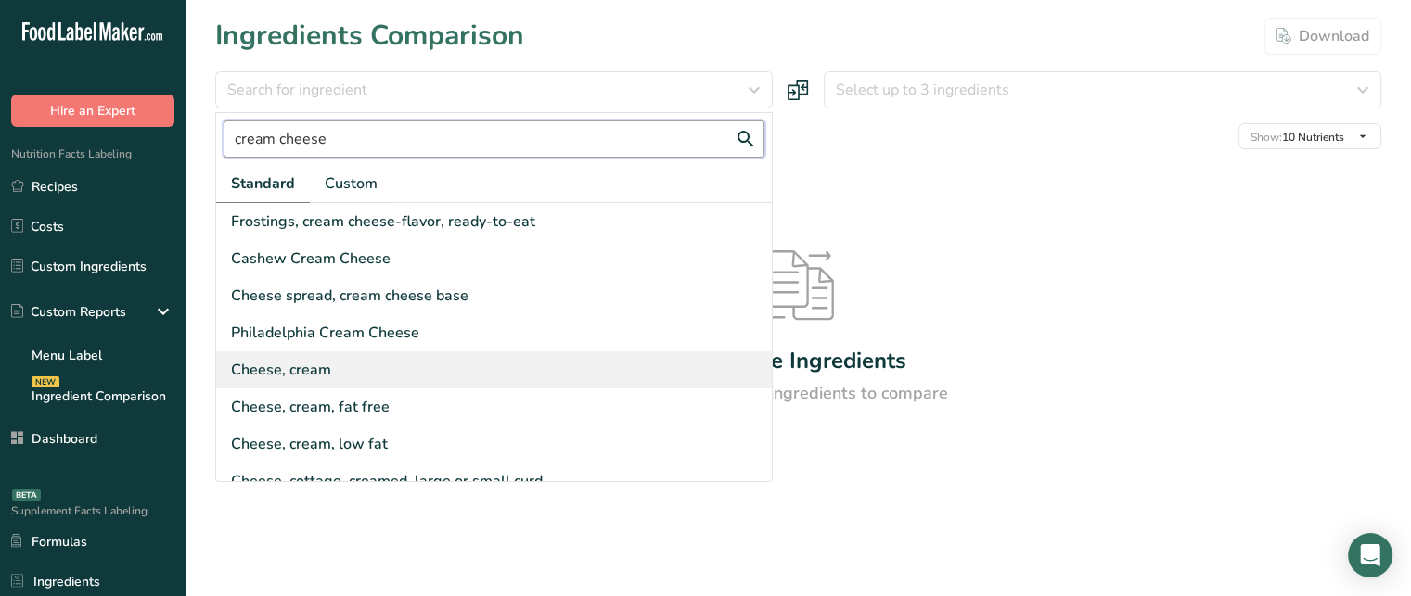
type input "cream cheese"
click at [448, 365] on div "Cheese, cream" at bounding box center [493, 369] width 555 height 37
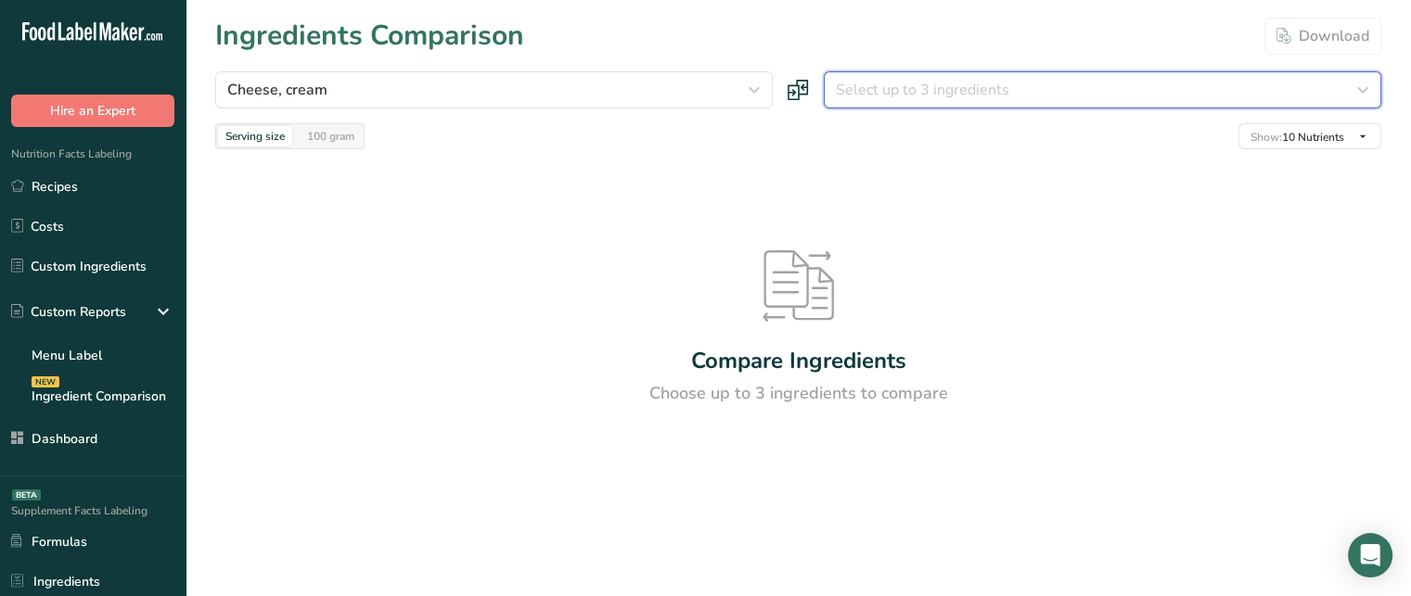
click at [975, 71] on button "Select up to 3 ingredients" at bounding box center [1102, 89] width 557 height 37
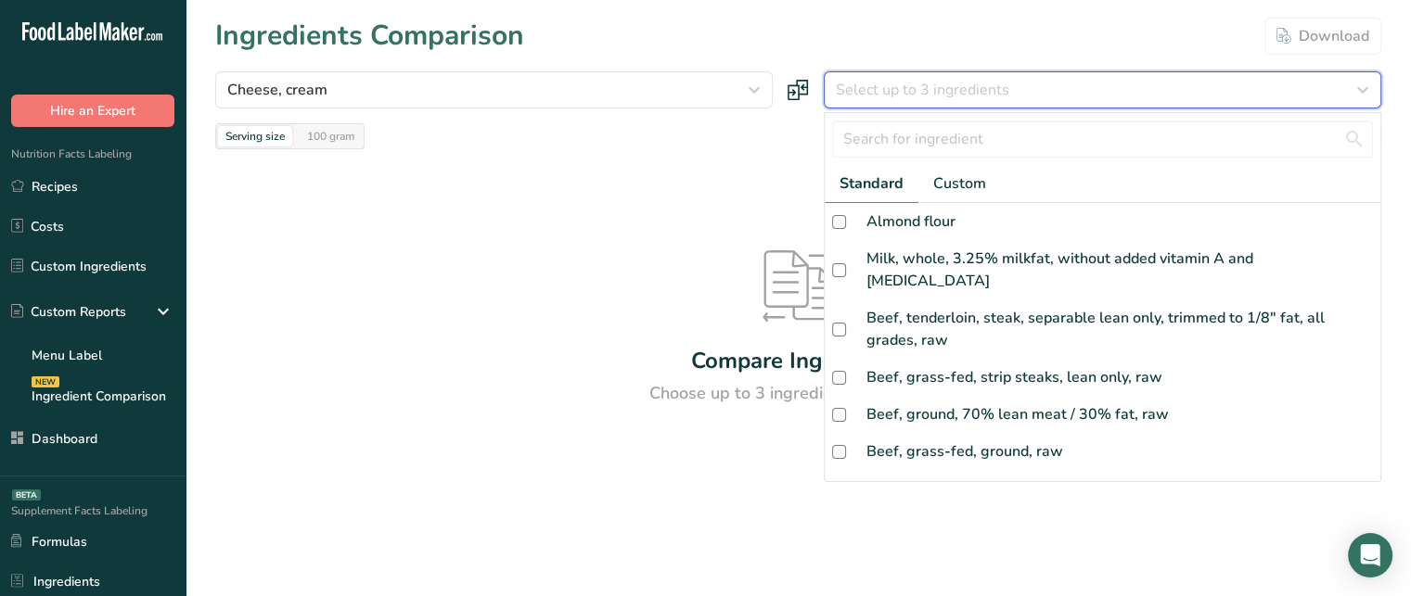
click at [824, 71] on button "Select up to 3 ingredients" at bounding box center [1102, 89] width 557 height 37
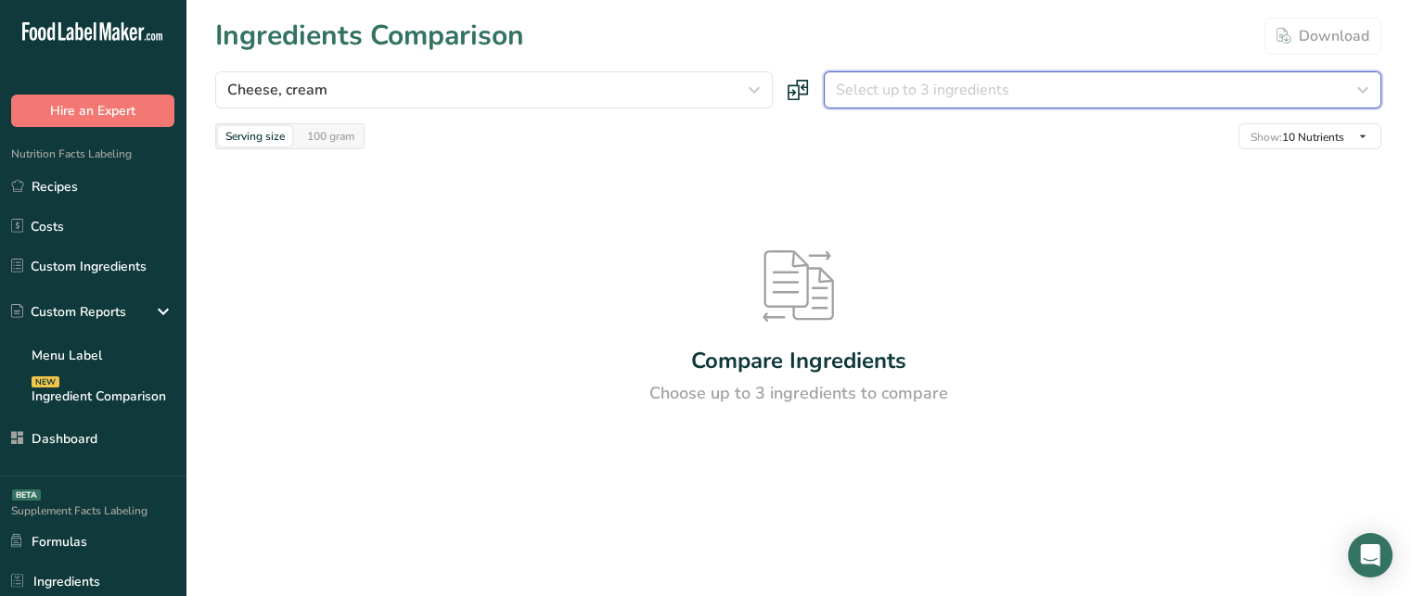
click at [963, 91] on span "Select up to 3 ingredients" at bounding box center [922, 90] width 173 height 22
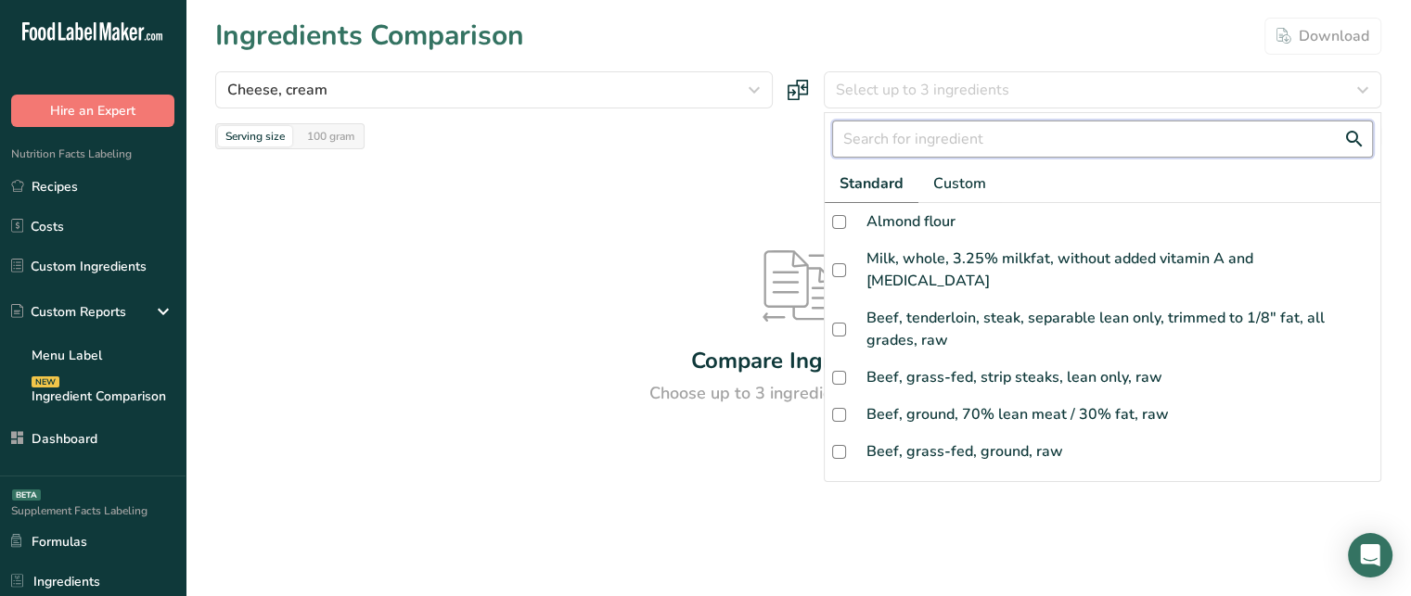
click at [953, 135] on input "text" at bounding box center [1102, 139] width 541 height 37
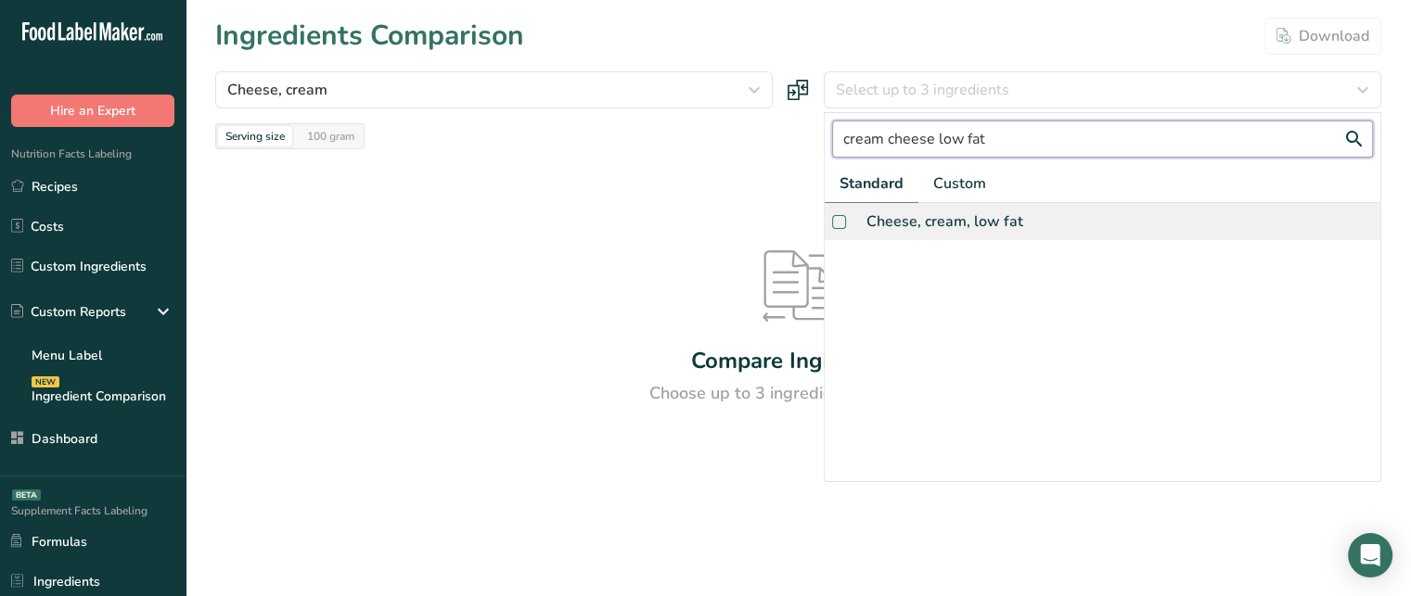
type input "cream cheese low fat"
click at [832, 217] on span at bounding box center [839, 222] width 14 height 14
click at [832, 217] on input "checkbox" at bounding box center [838, 222] width 12 height 12
checkbox input "true"
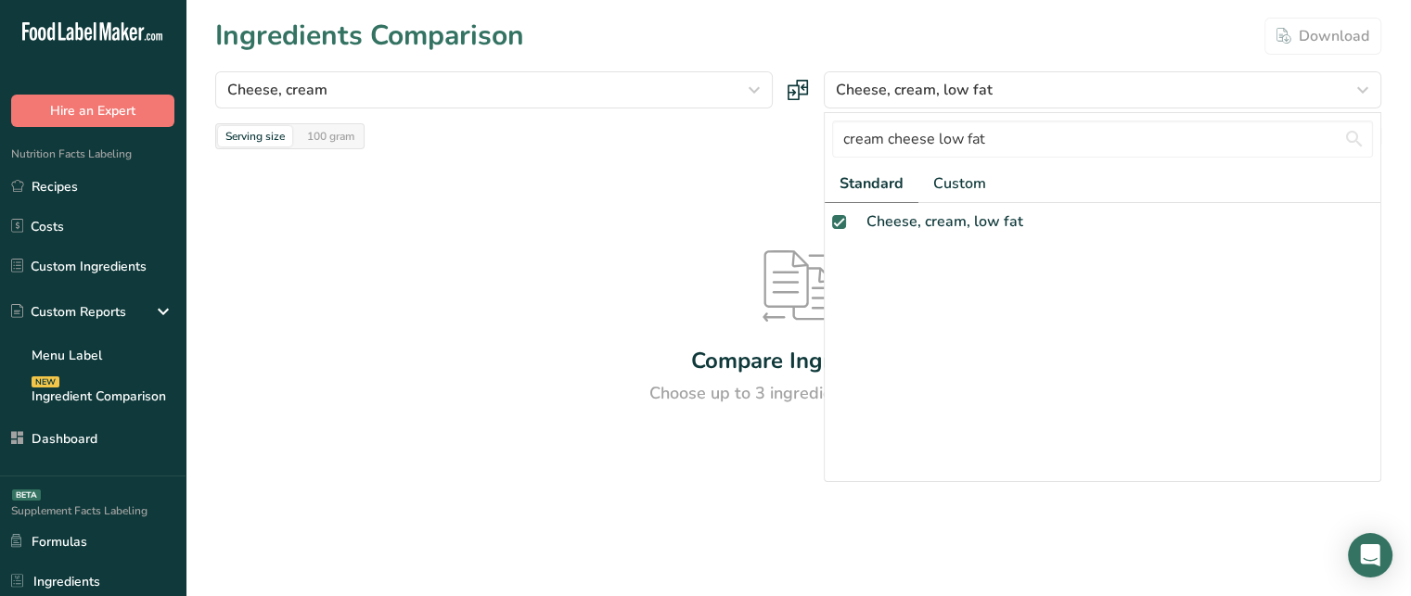
click at [626, 180] on div "Compare Ingredients Choose up to 3 ingredients to compare" at bounding box center [798, 328] width 1166 height 358
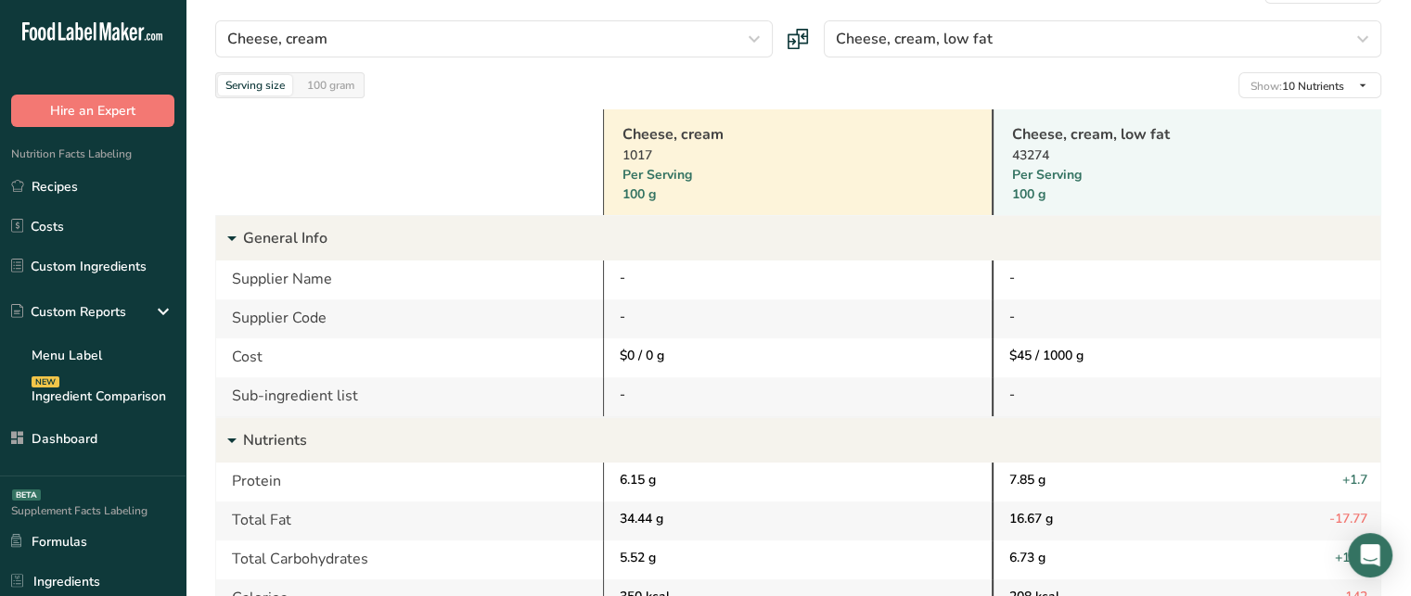
scroll to position [56, 0]
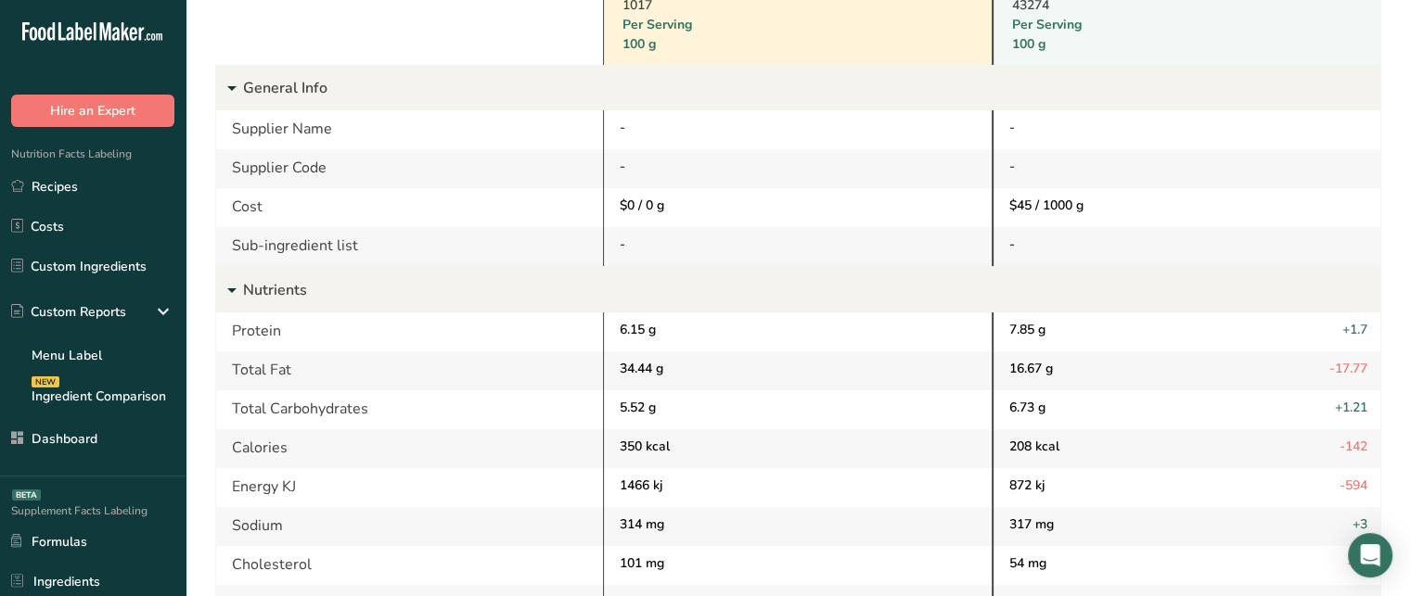
scroll to position [197, 0]
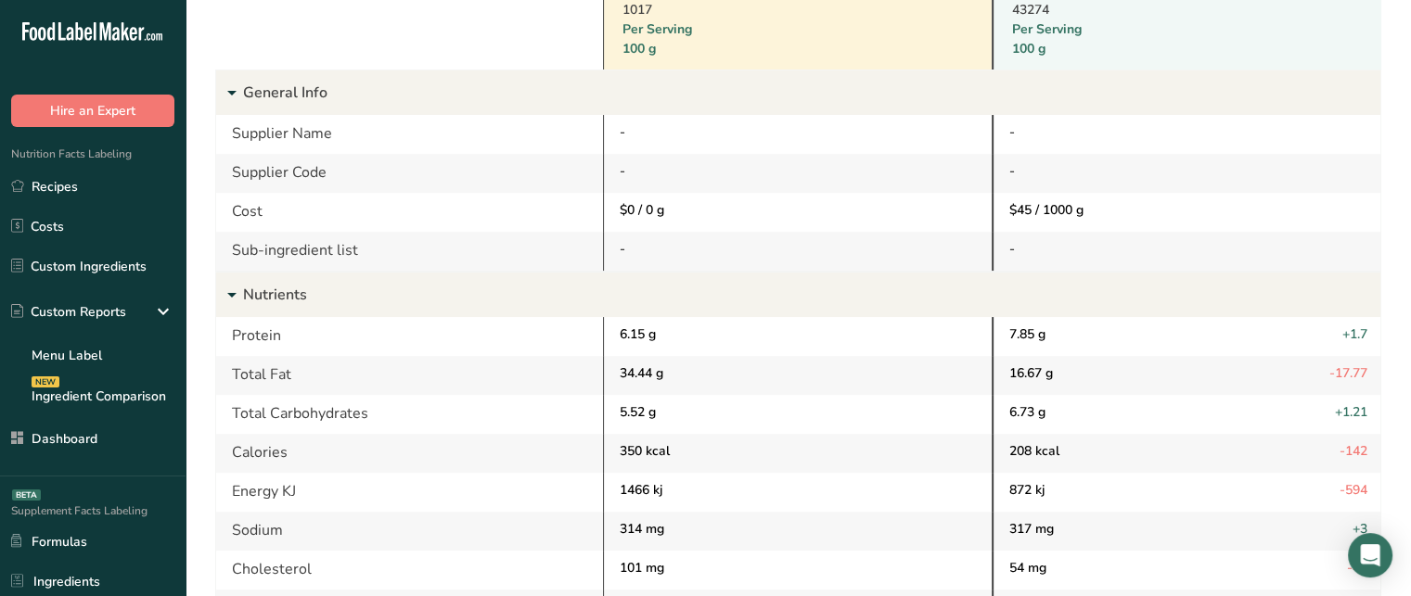
click at [1351, 368] on span "-17.77" at bounding box center [1348, 375] width 38 height 22
click at [1213, 369] on div "16.67 g -17.77" at bounding box center [1185, 375] width 389 height 39
click at [276, 362] on div "Total Fat" at bounding box center [409, 375] width 387 height 39
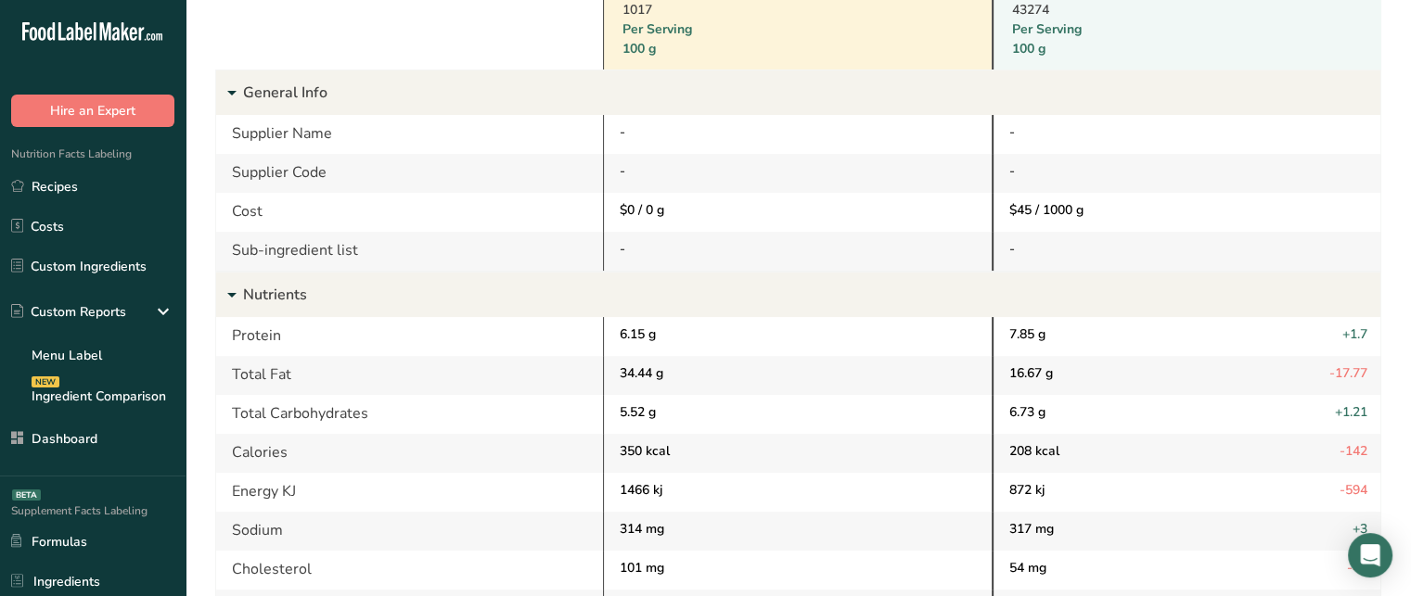
click at [276, 362] on div "Total Fat" at bounding box center [409, 375] width 387 height 39
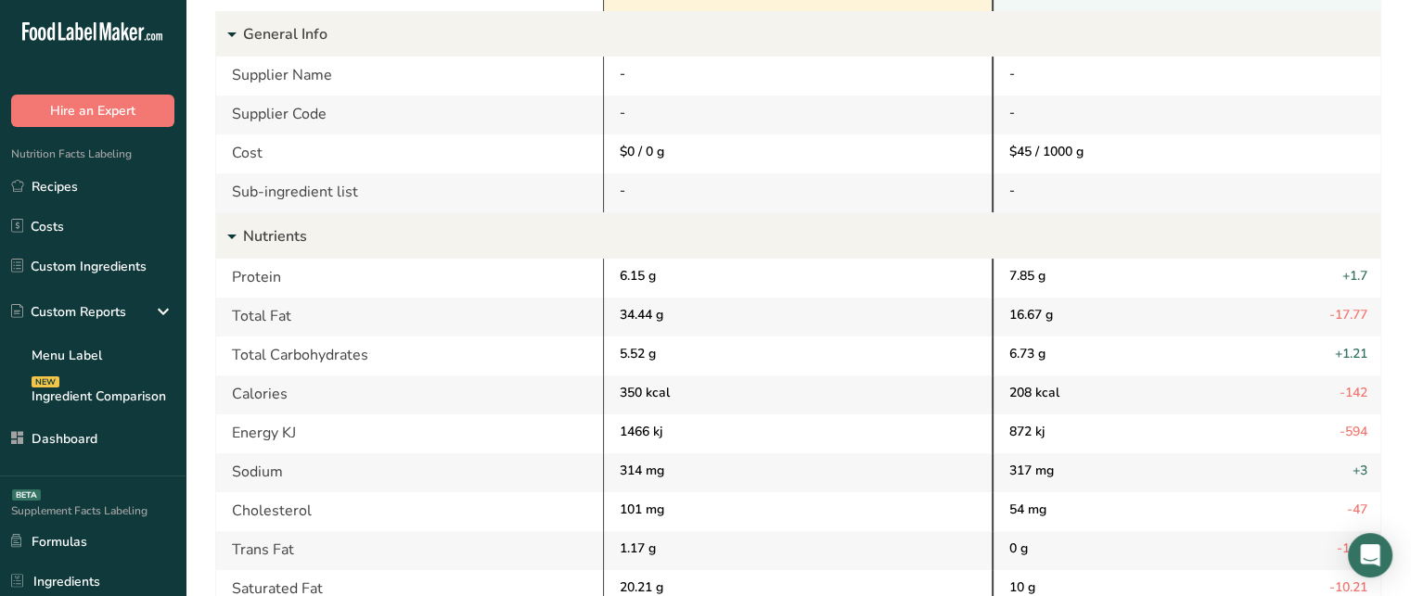
scroll to position [280, 0]
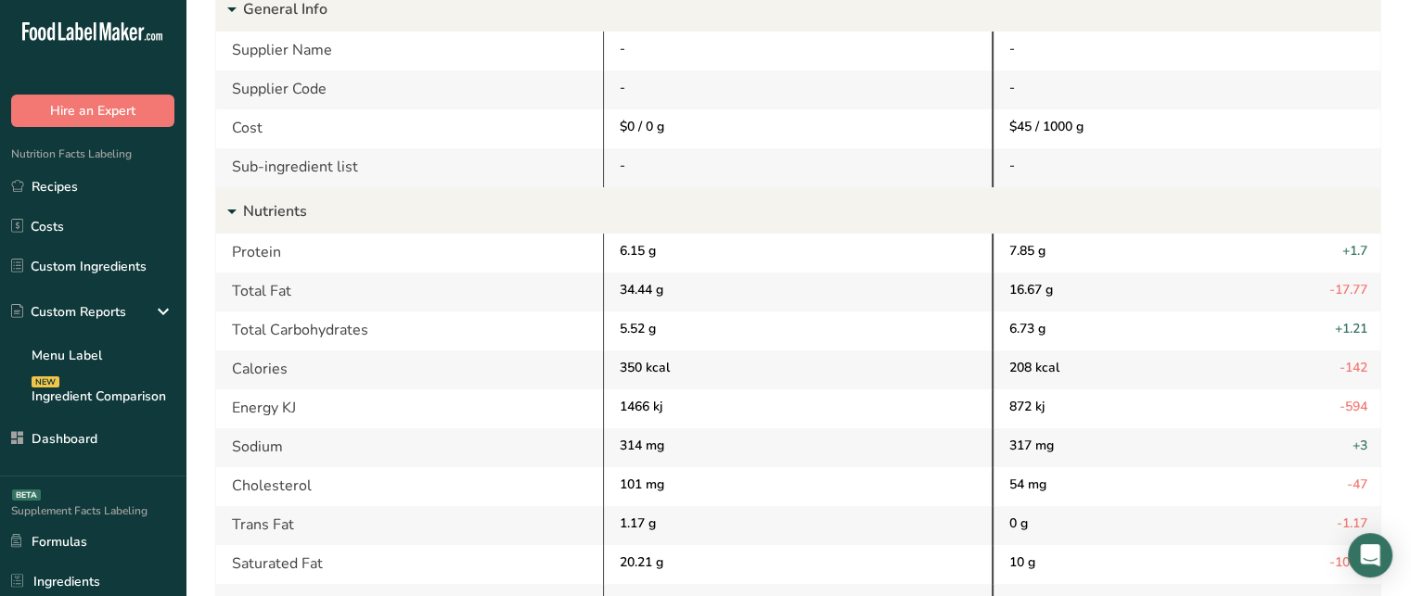
click at [1341, 323] on span "+1.21" at bounding box center [1350, 330] width 32 height 22
click at [1351, 321] on span "+1.21" at bounding box center [1350, 330] width 32 height 22
drag, startPoint x: 1325, startPoint y: 284, endPoint x: 1370, endPoint y: 290, distance: 45.0
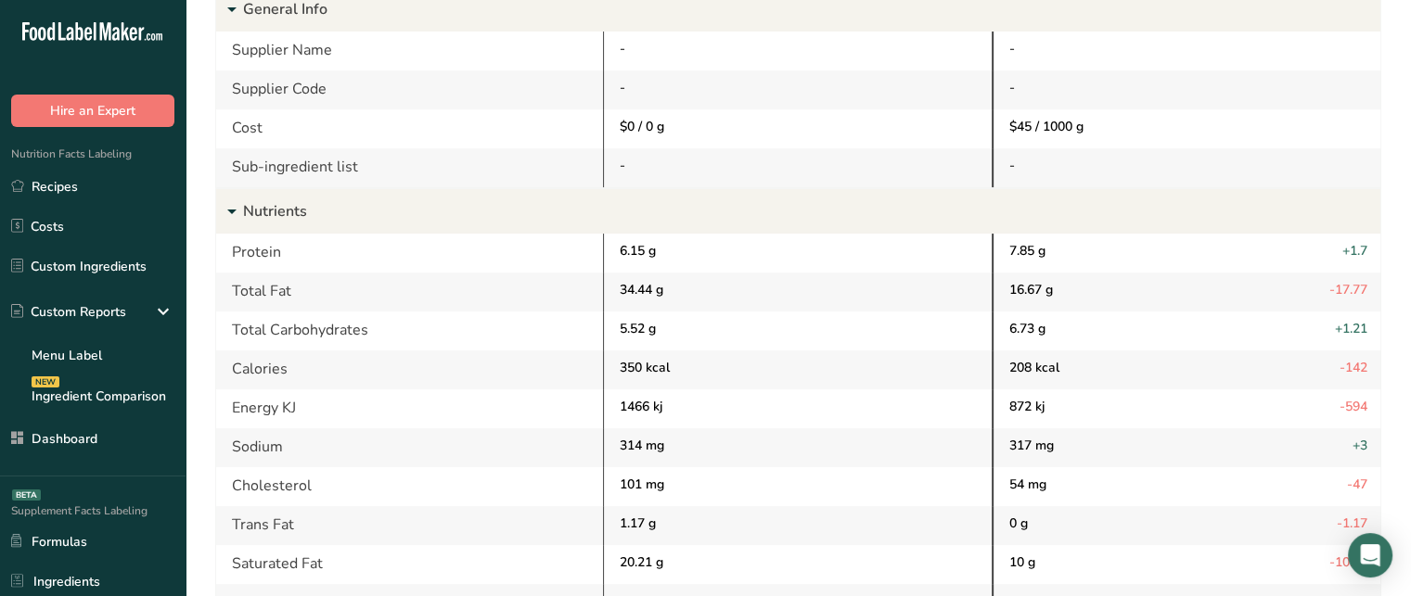
click at [1370, 290] on div "16.67 g -17.77" at bounding box center [1185, 292] width 389 height 39
drag, startPoint x: 1327, startPoint y: 335, endPoint x: 1371, endPoint y: 330, distance: 43.8
click at [1371, 330] on div "6.73 g +1.21" at bounding box center [1185, 331] width 389 height 39
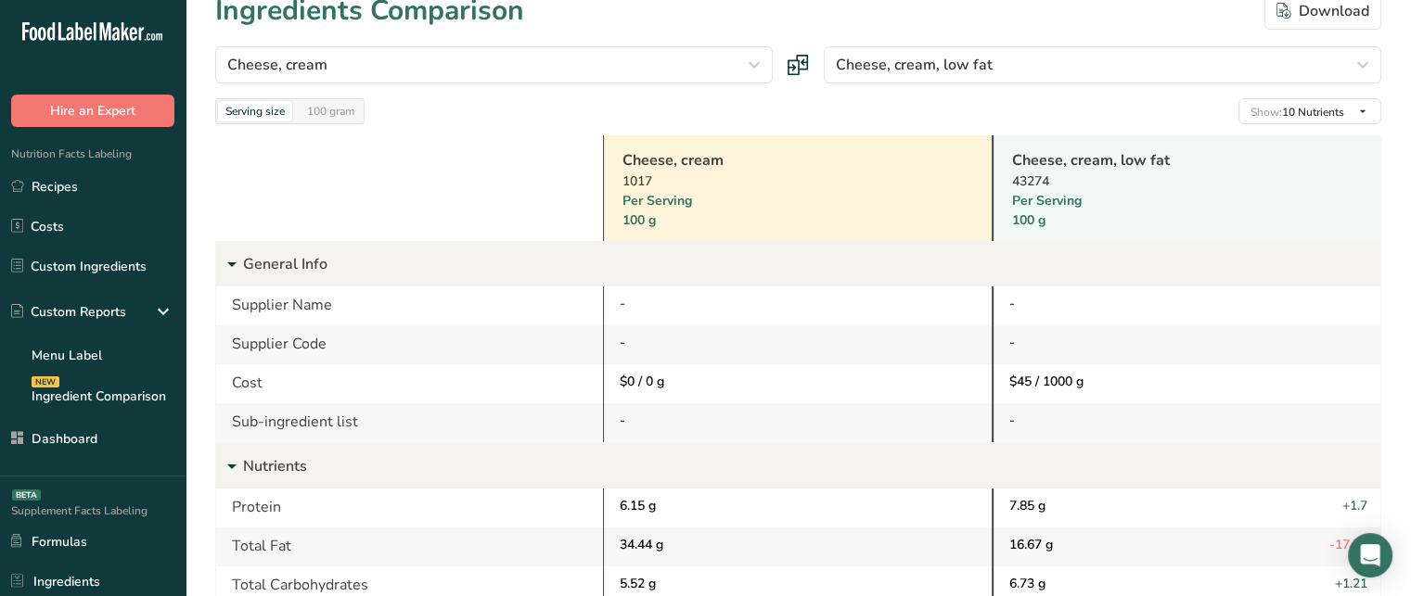
scroll to position [6, 0]
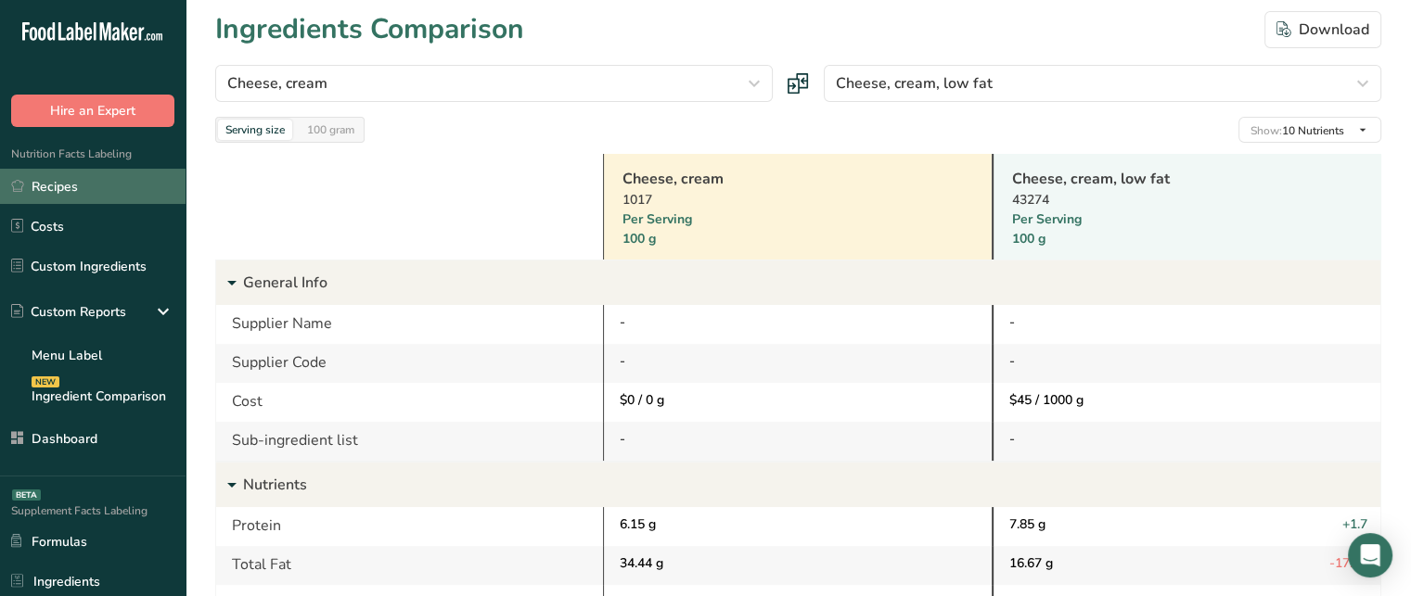
click at [152, 202] on link "Recipes" at bounding box center [92, 186] width 185 height 35
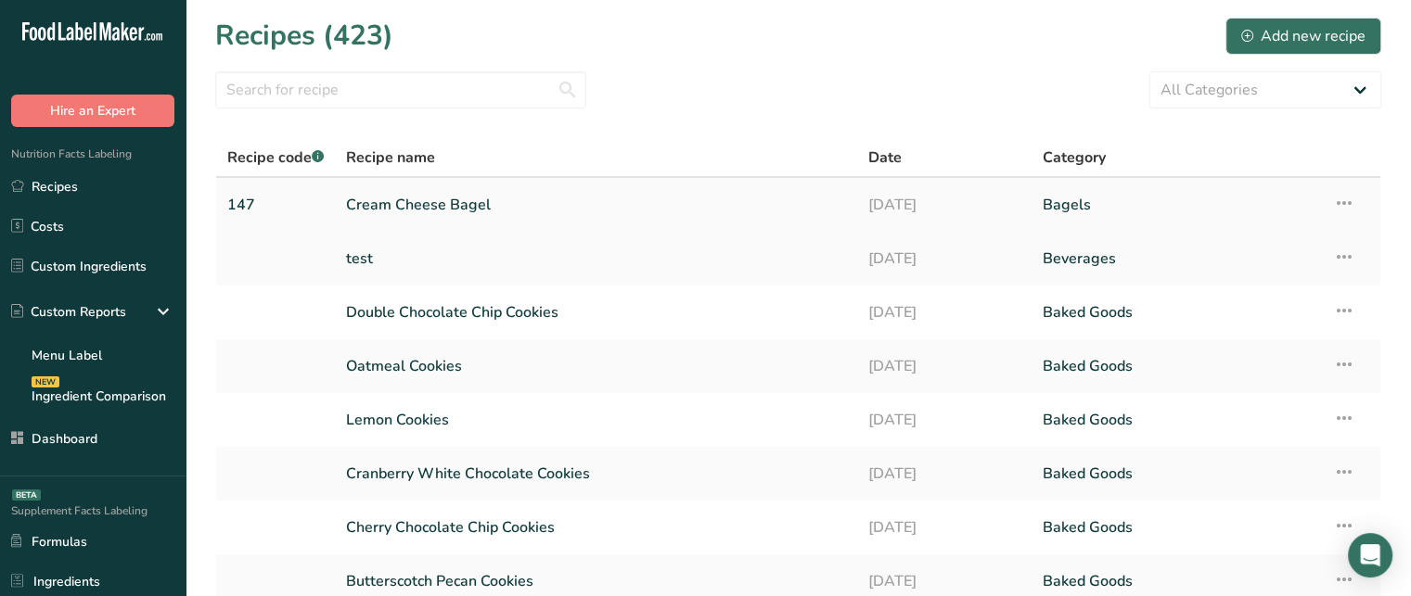
click at [413, 206] on link "Cream Cheese Bagel" at bounding box center [596, 204] width 500 height 39
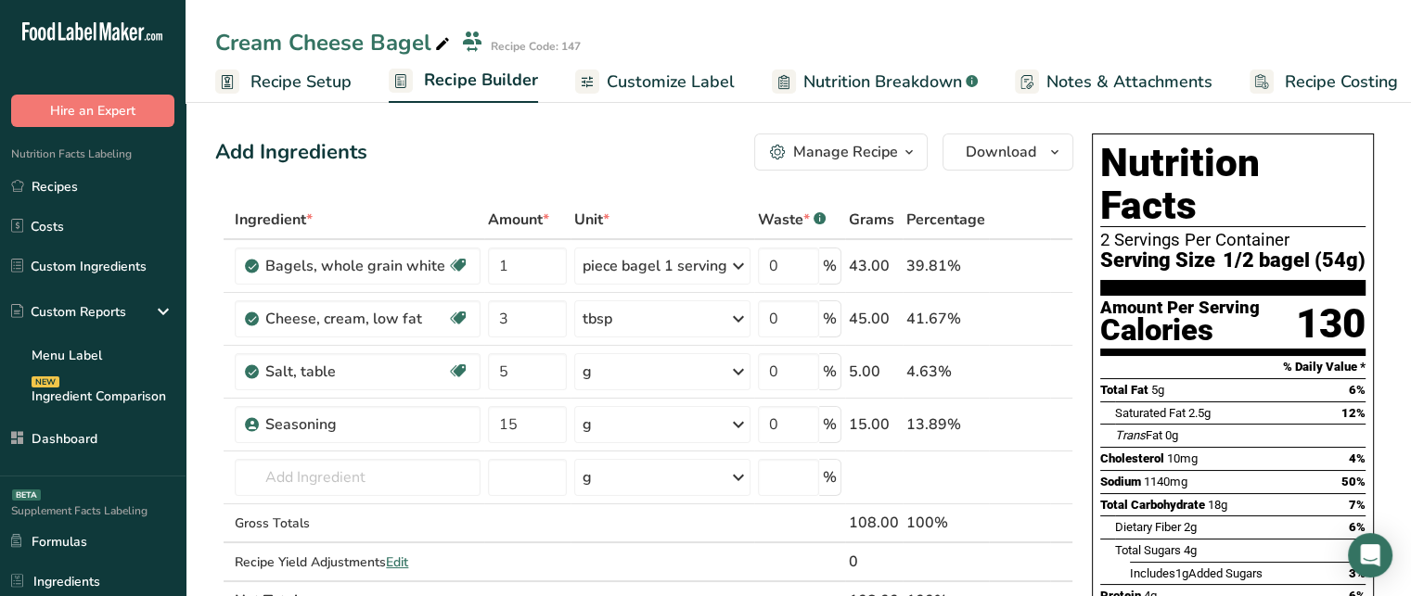
click at [693, 83] on span "Customize Label" at bounding box center [670, 82] width 128 height 25
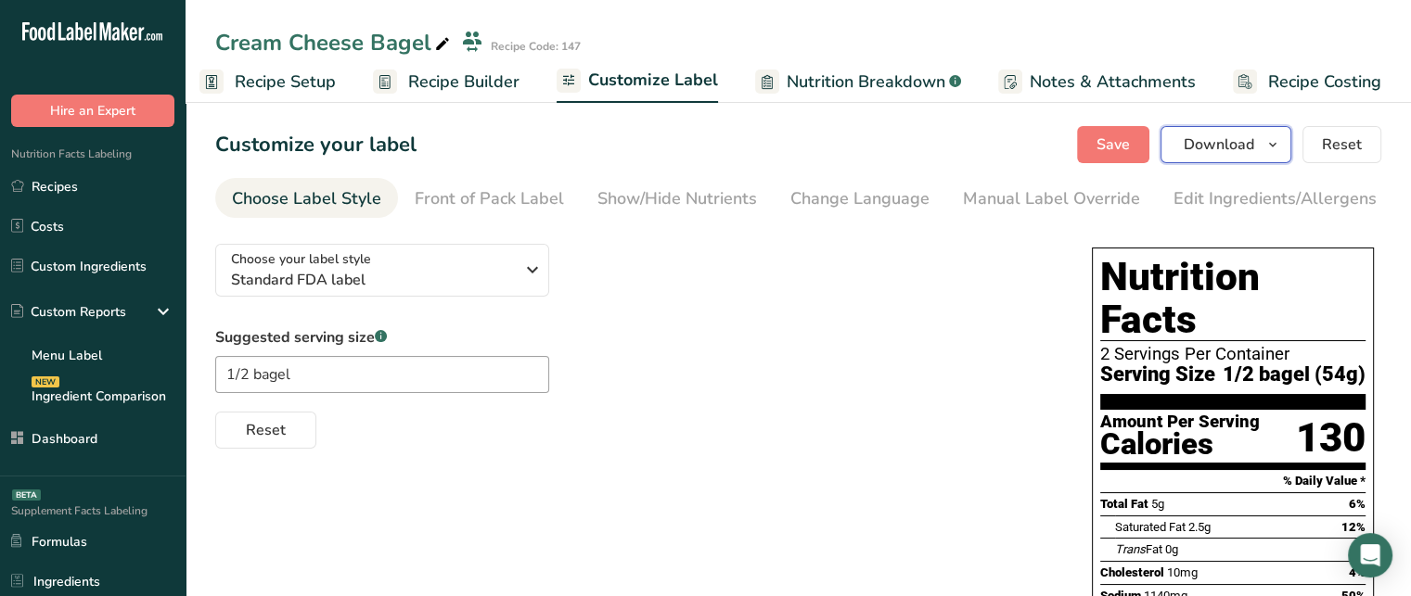
click at [1198, 147] on span "Download" at bounding box center [1218, 145] width 70 height 22
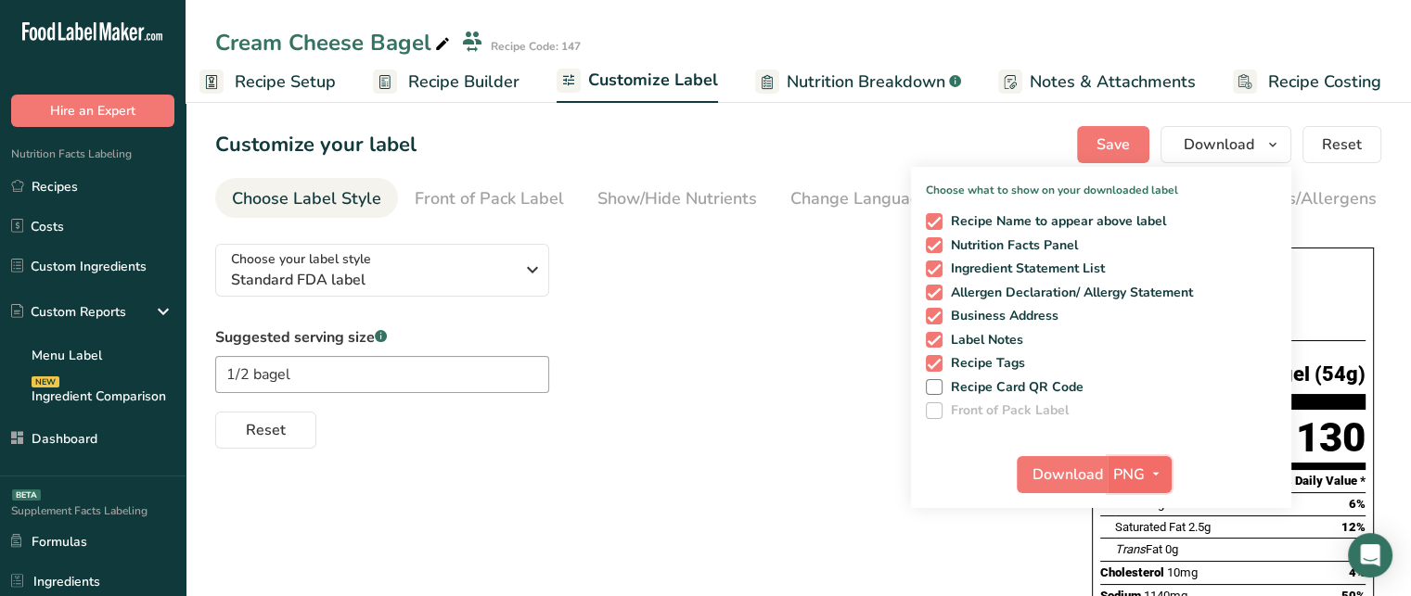
click at [1139, 464] on span "PNG" at bounding box center [1129, 475] width 32 height 22
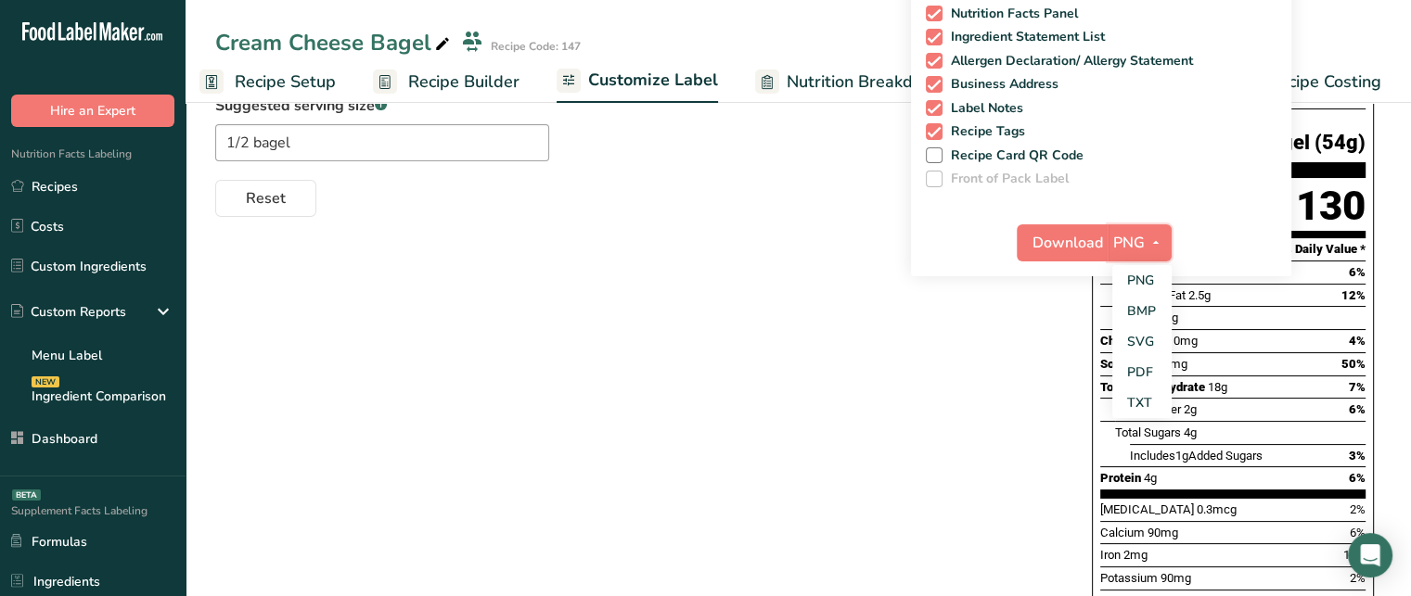
scroll to position [220, 0]
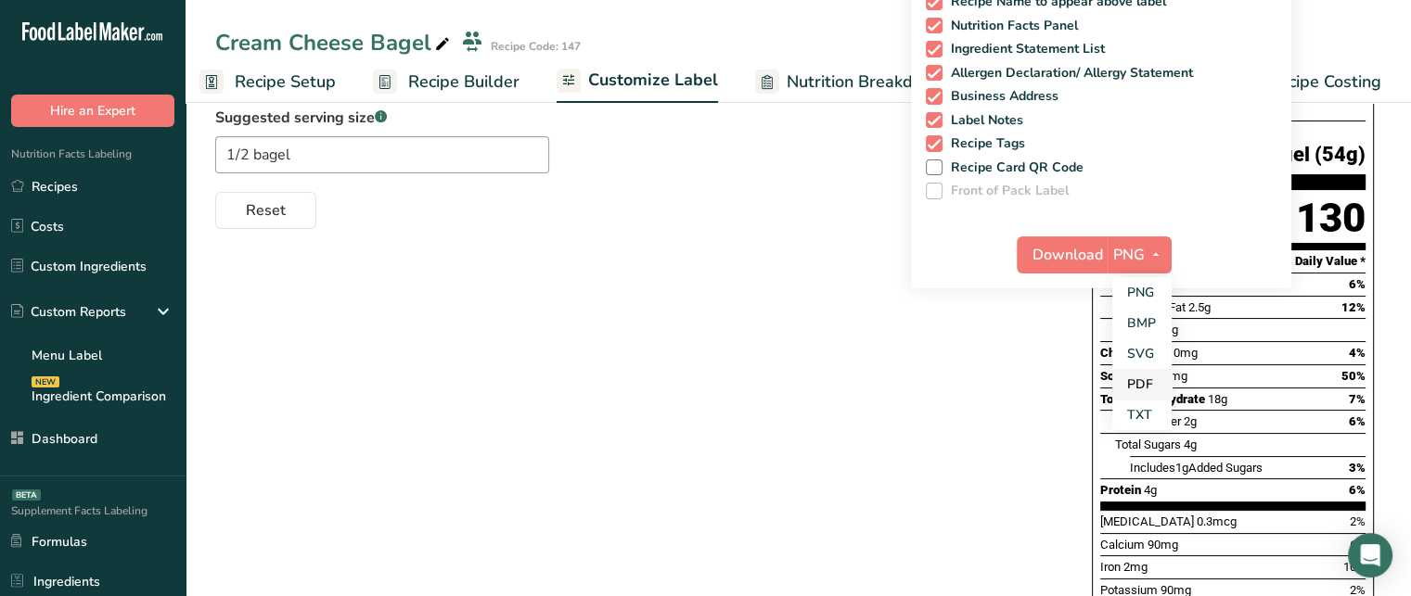
click at [1145, 389] on link "PDF" at bounding box center [1141, 384] width 59 height 31
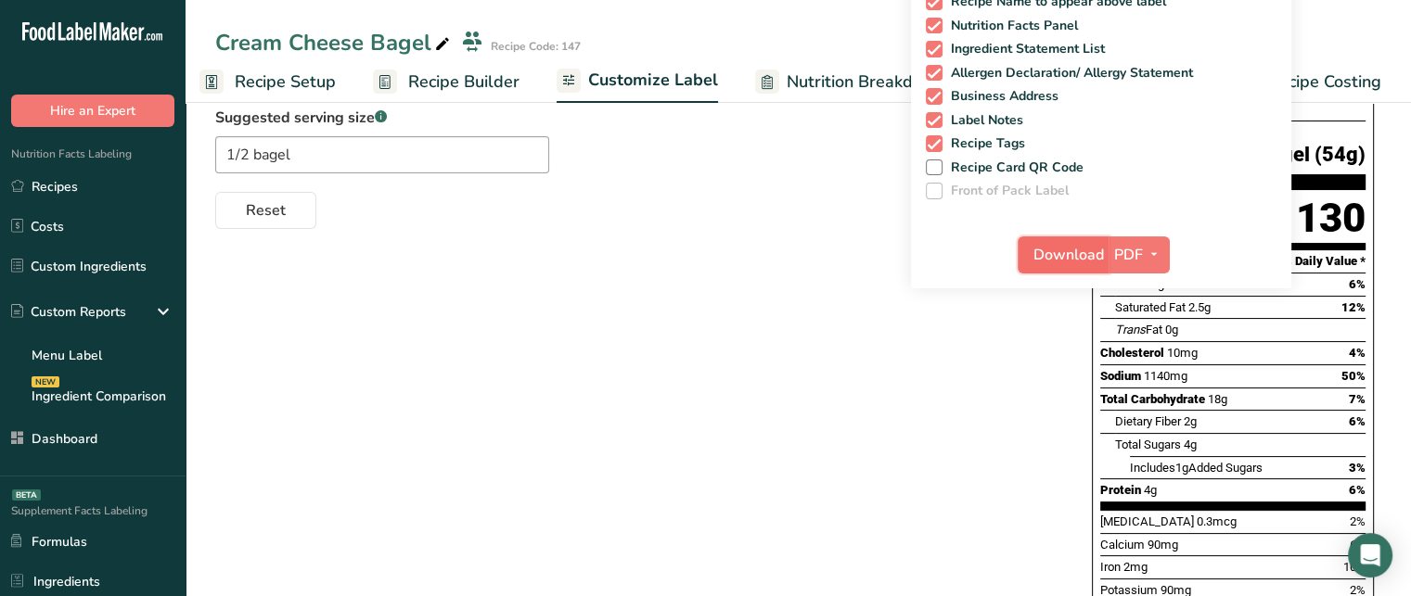
click at [1086, 261] on span "Download" at bounding box center [1068, 255] width 70 height 22
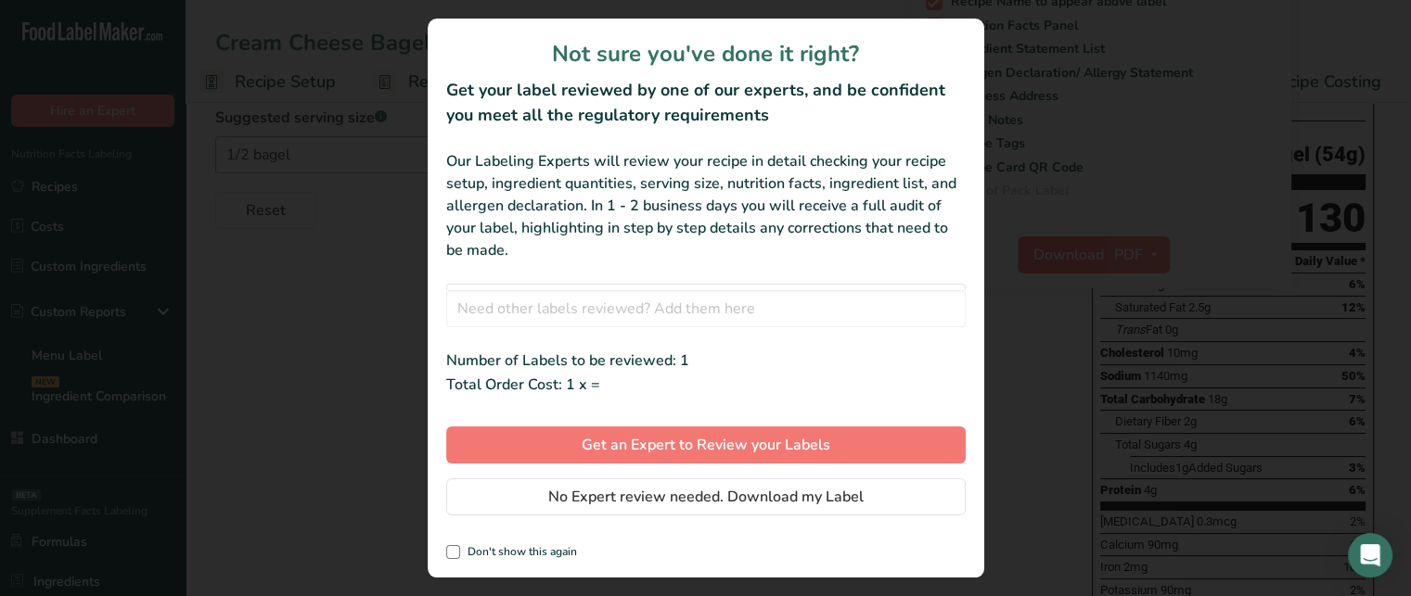
scroll to position [0, 2]
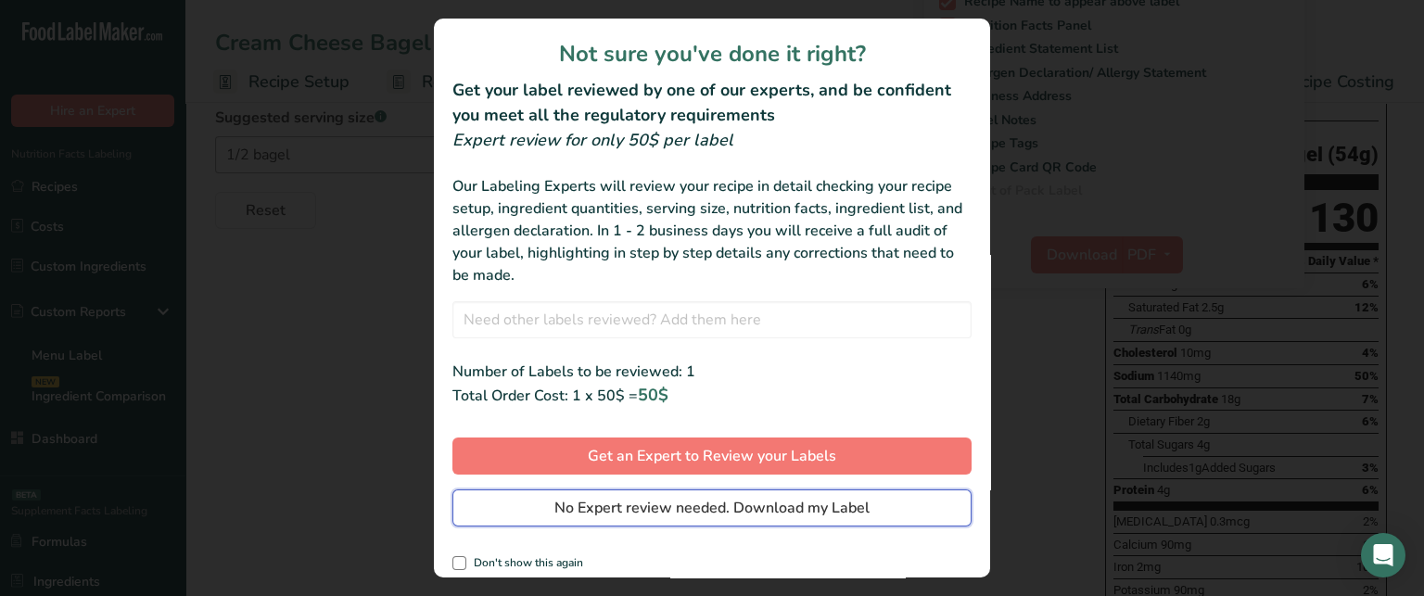
click at [688, 509] on span "No Expert review needed. Download my Label" at bounding box center [712, 508] width 315 height 22
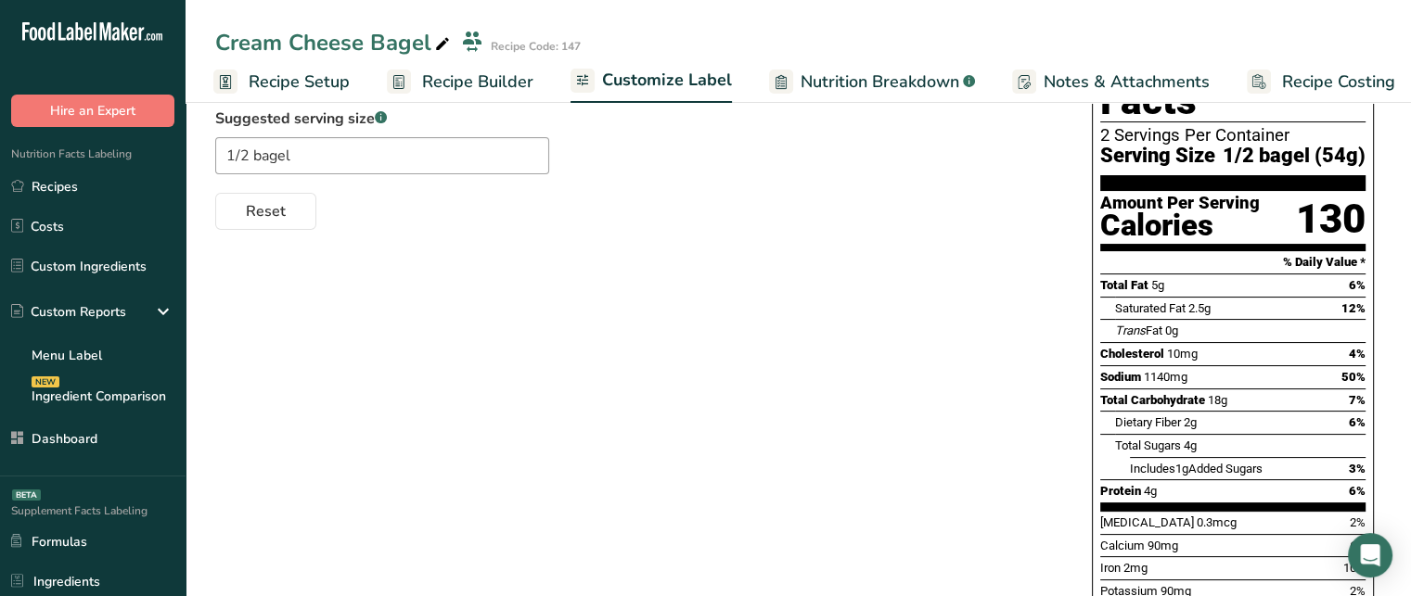
scroll to position [0, 0]
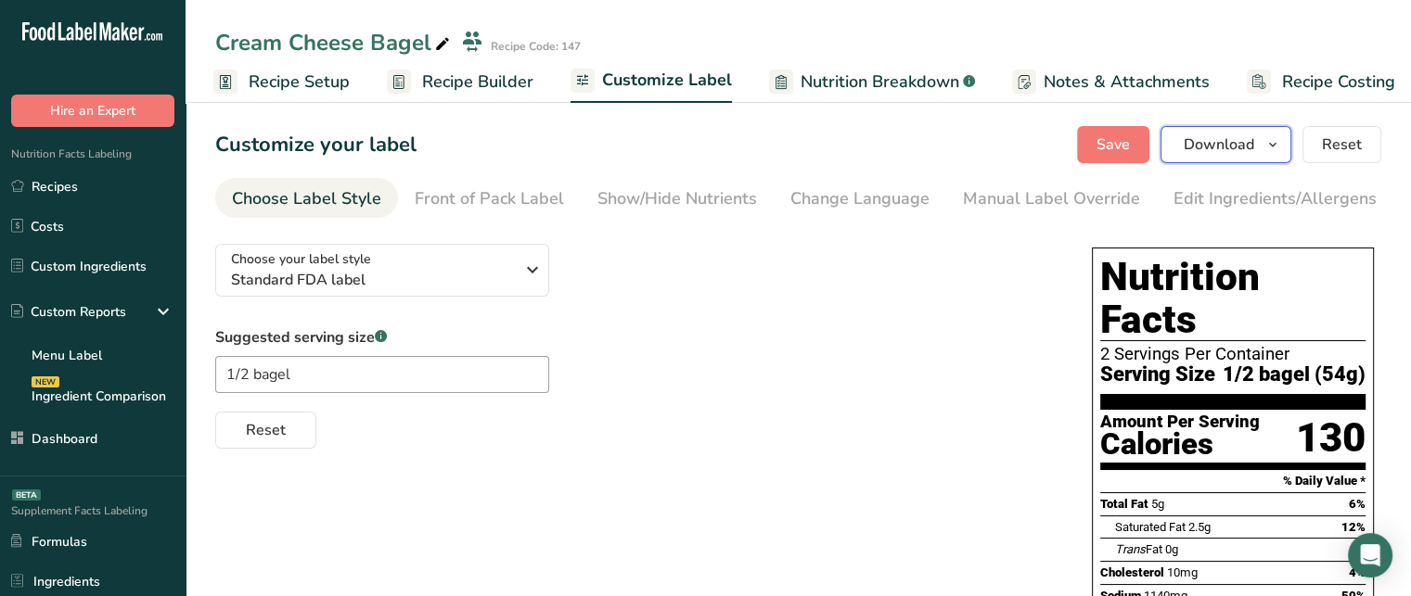
click at [1208, 152] on span "Download" at bounding box center [1218, 145] width 70 height 22
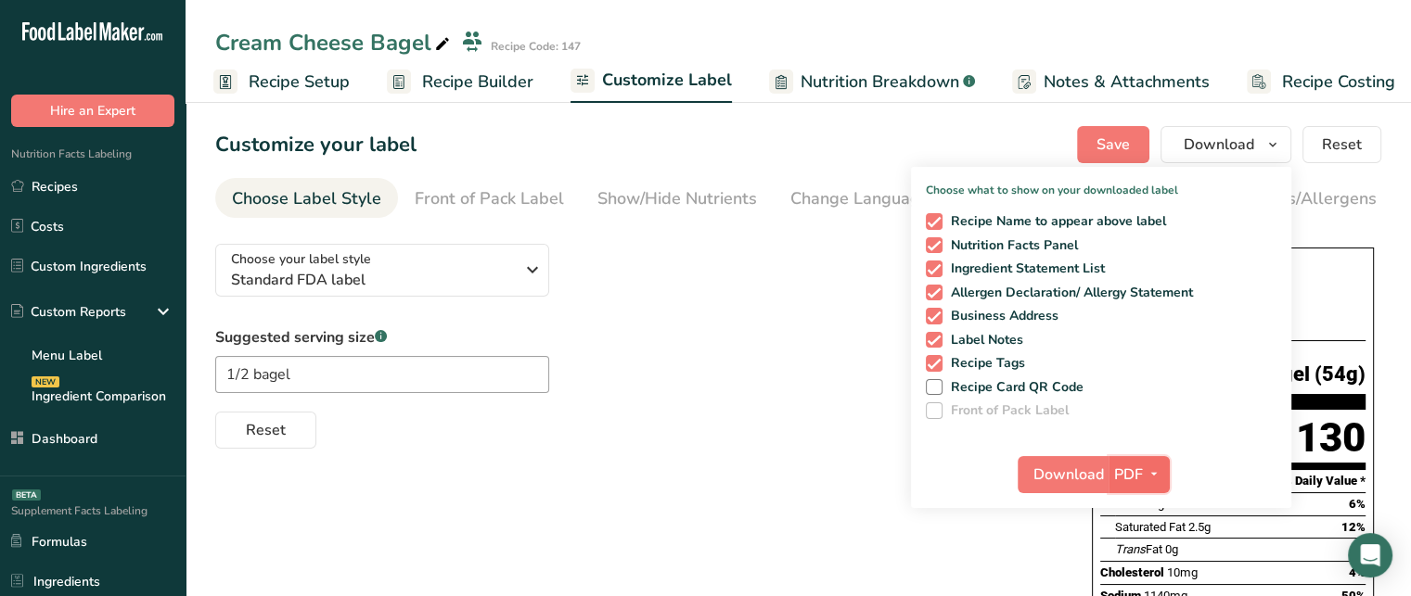
click at [1142, 474] on span "PDF" at bounding box center [1128, 475] width 29 height 22
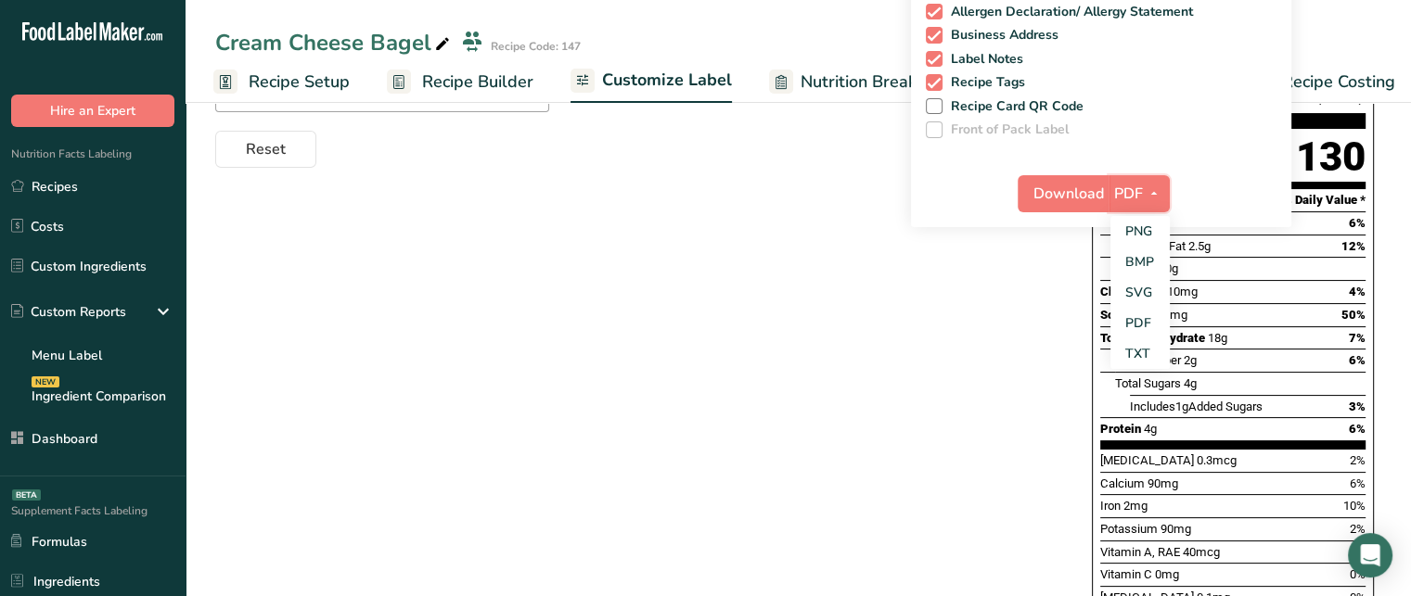
scroll to position [260, 0]
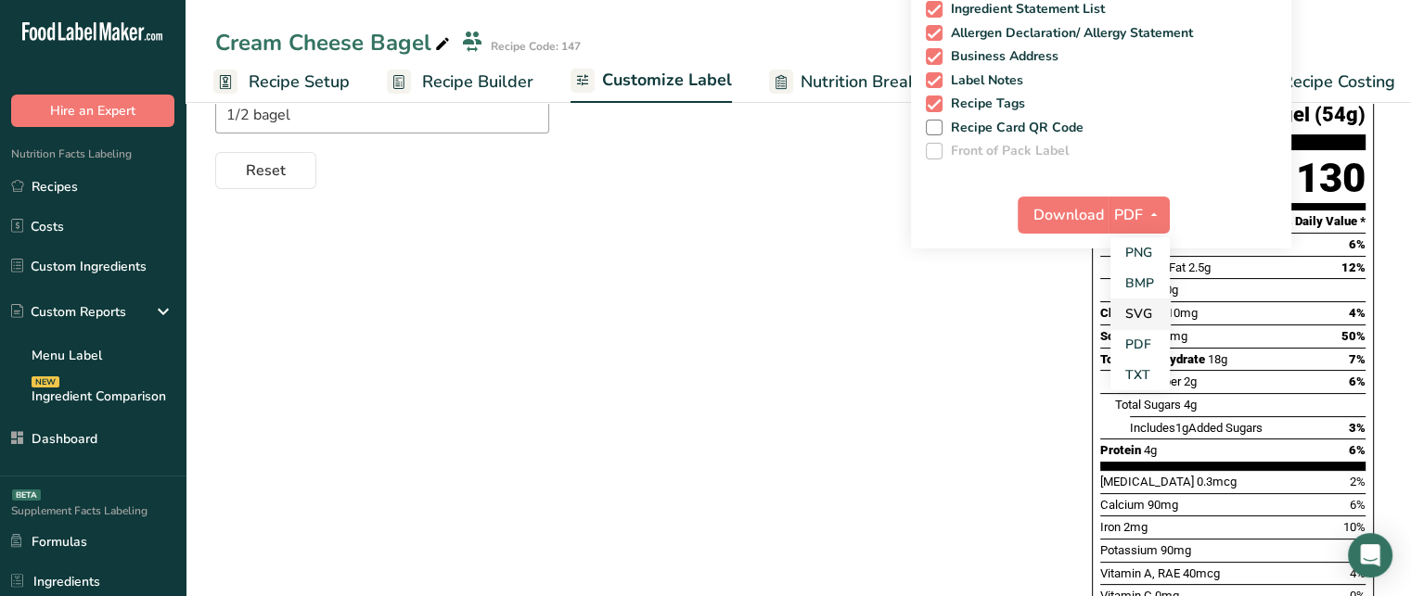
click at [1149, 310] on link "SVG" at bounding box center [1139, 314] width 59 height 31
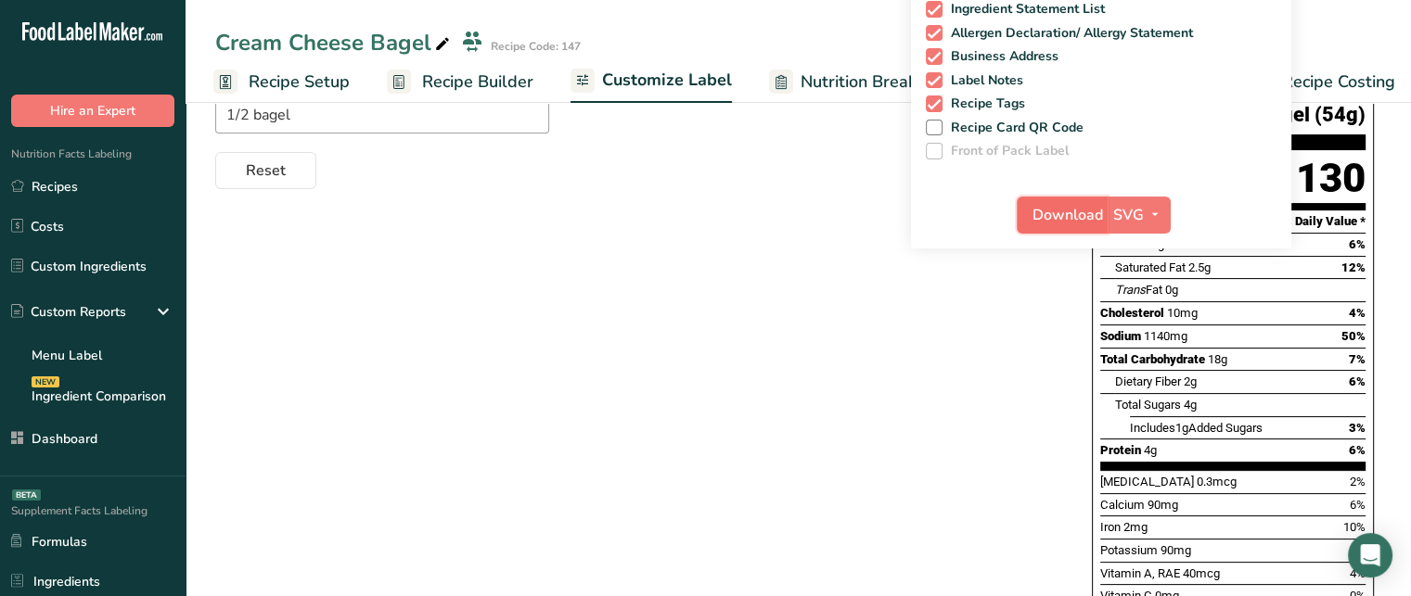
click at [1066, 227] on button "Download" at bounding box center [1061, 215] width 91 height 37
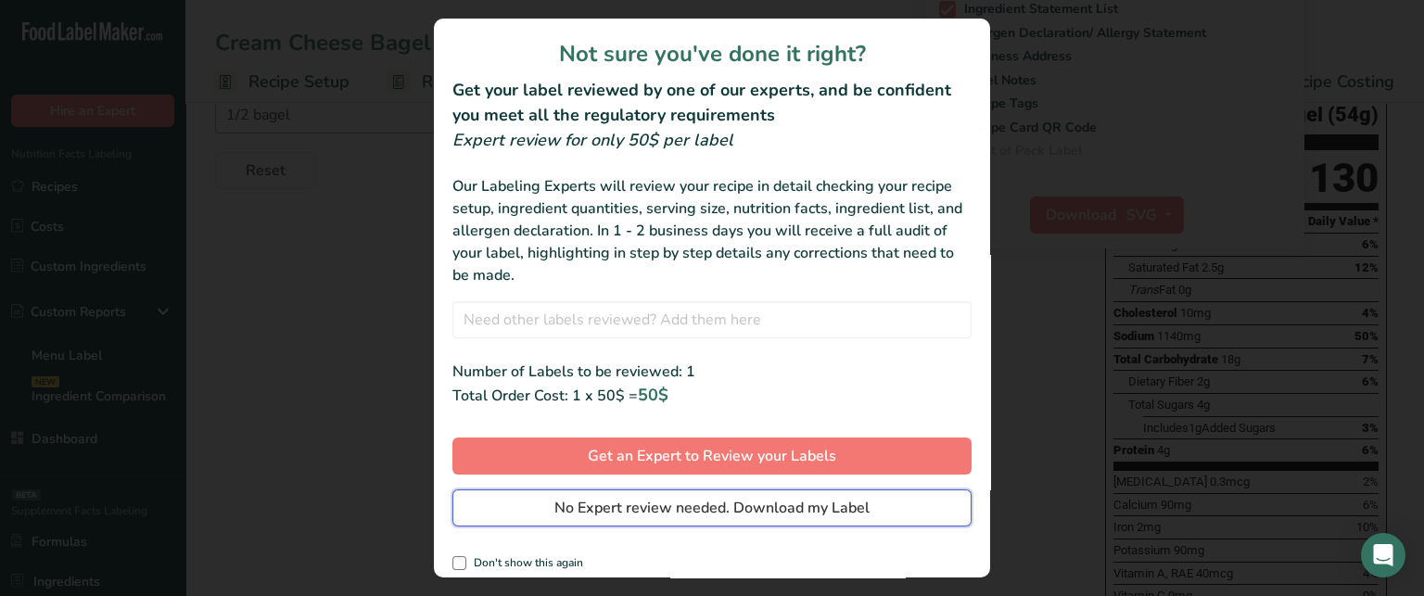
click at [874, 523] on button "No Expert review needed. Download my Label" at bounding box center [712, 508] width 519 height 37
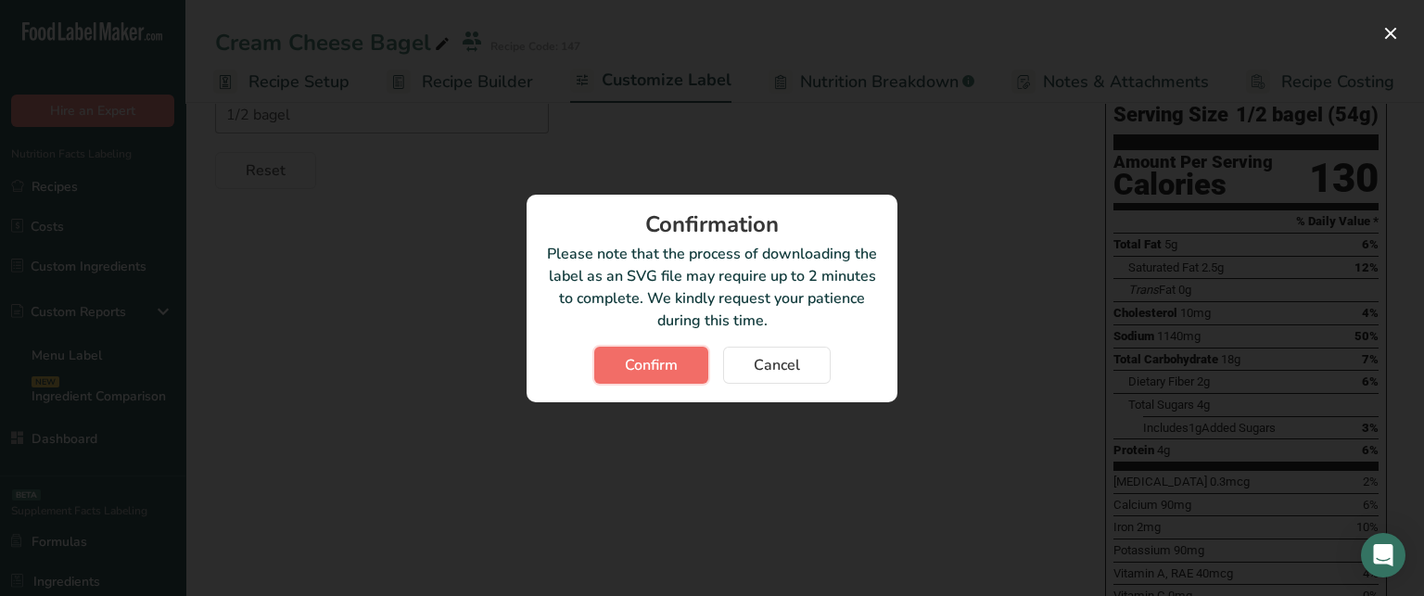
click at [683, 377] on button "Confirm" at bounding box center [651, 365] width 114 height 37
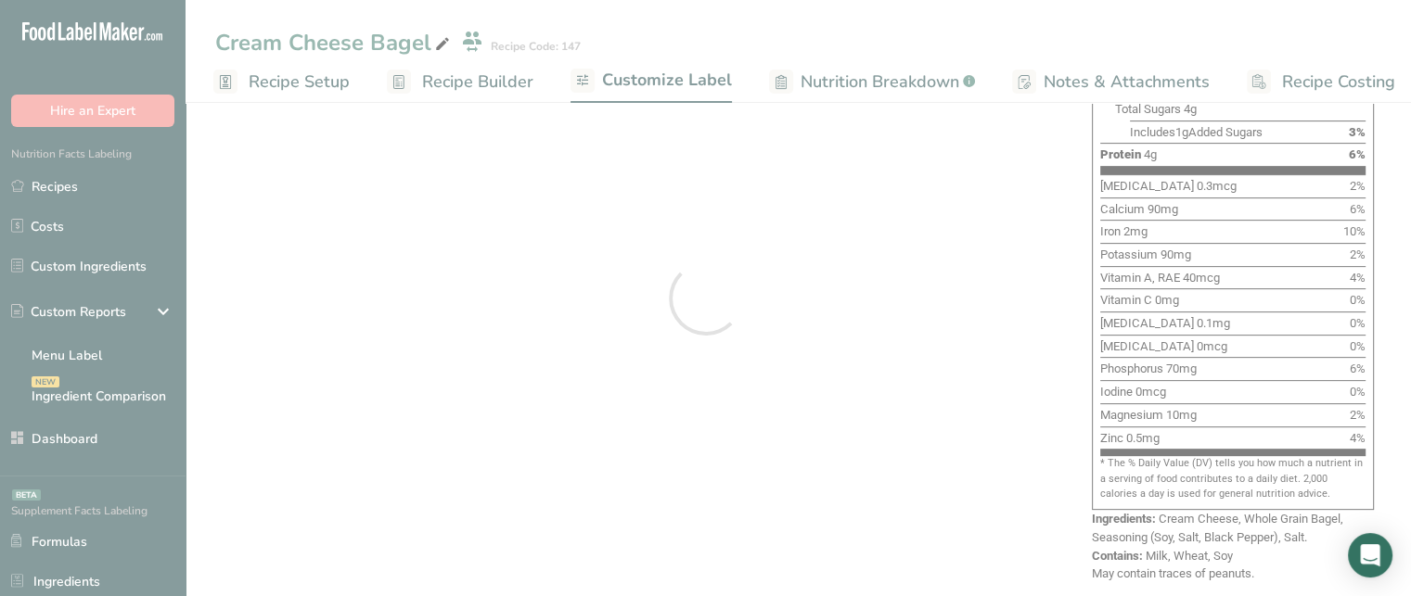
scroll to position [0, 0]
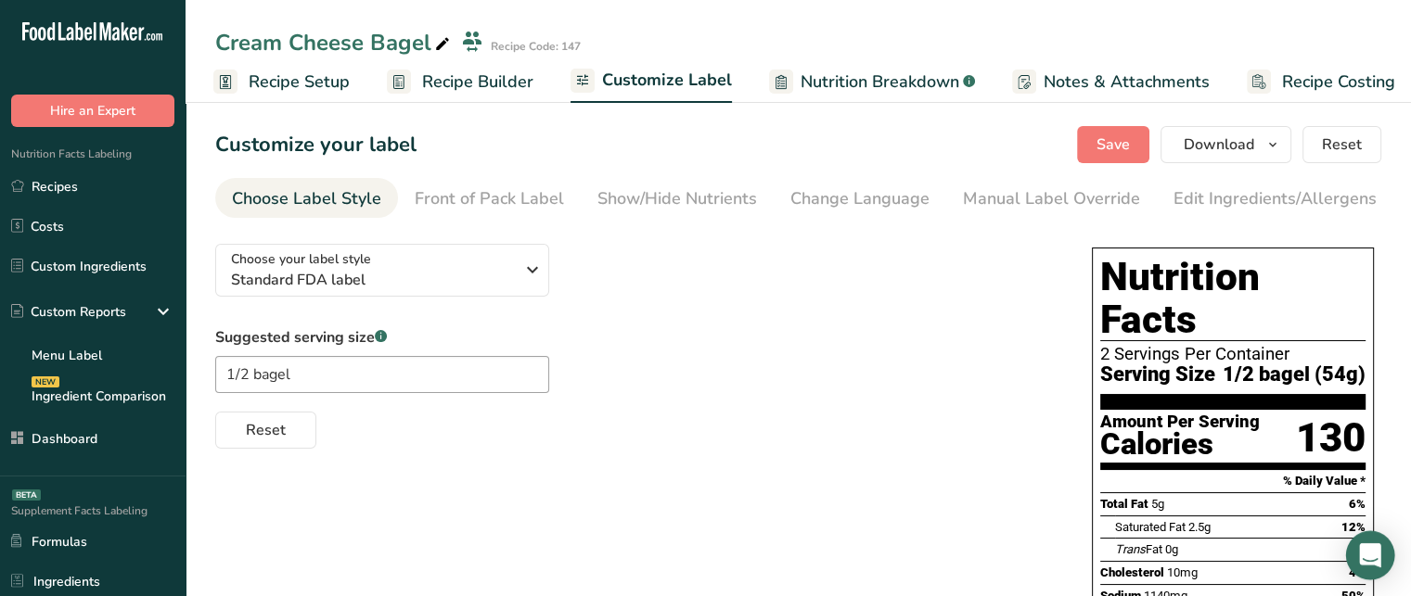
click at [1369, 550] on icon "Open Intercom Messenger" at bounding box center [1369, 555] width 21 height 24
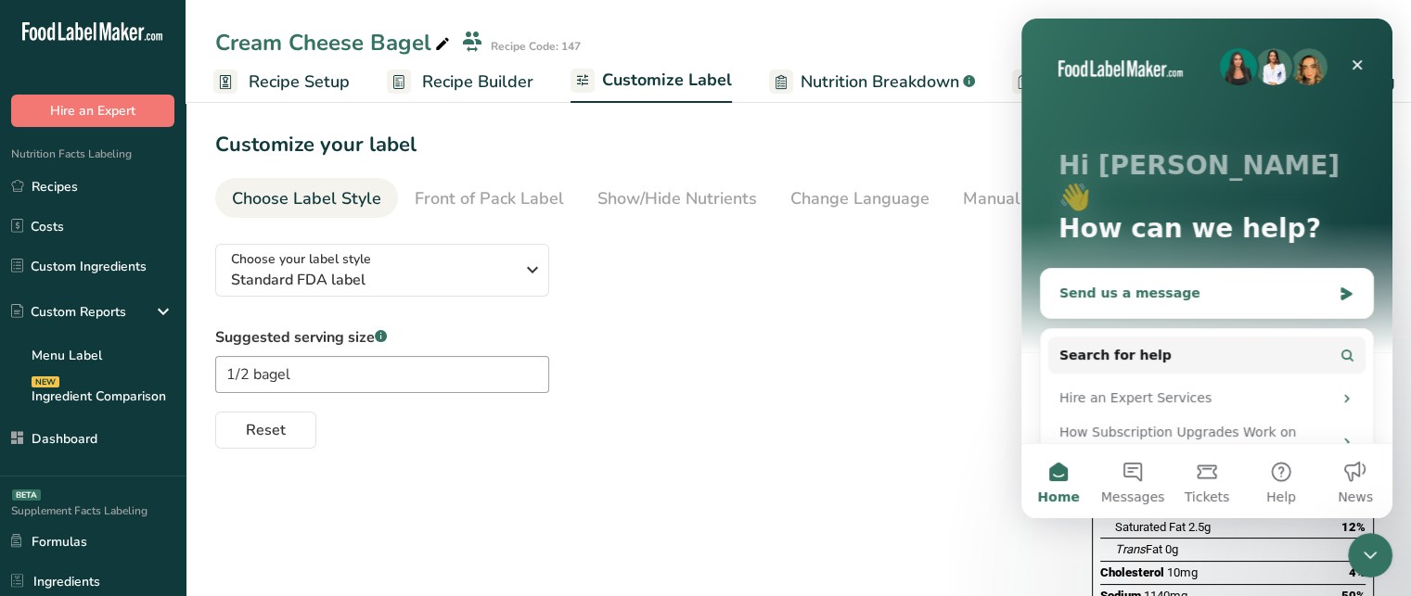
click at [1193, 281] on div "Send us a message" at bounding box center [1207, 293] width 332 height 49
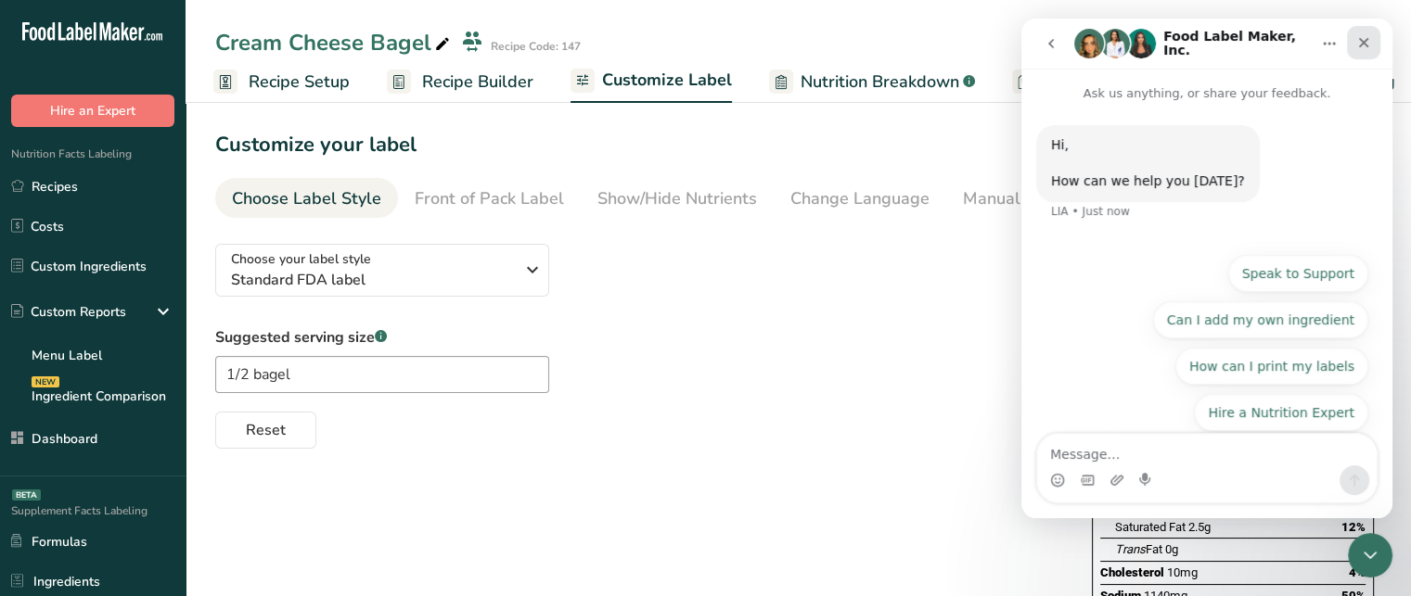
click at [1362, 44] on icon "Close" at bounding box center [1363, 42] width 15 height 15
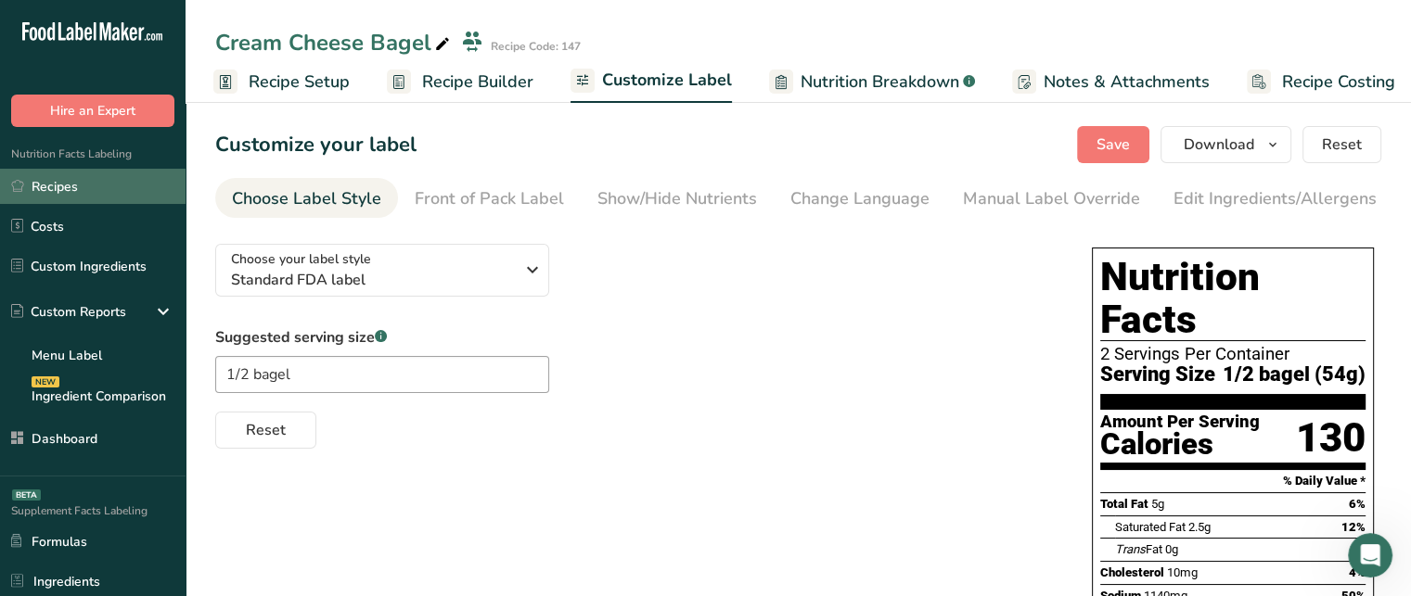
click at [158, 198] on link "Recipes" at bounding box center [92, 186] width 185 height 35
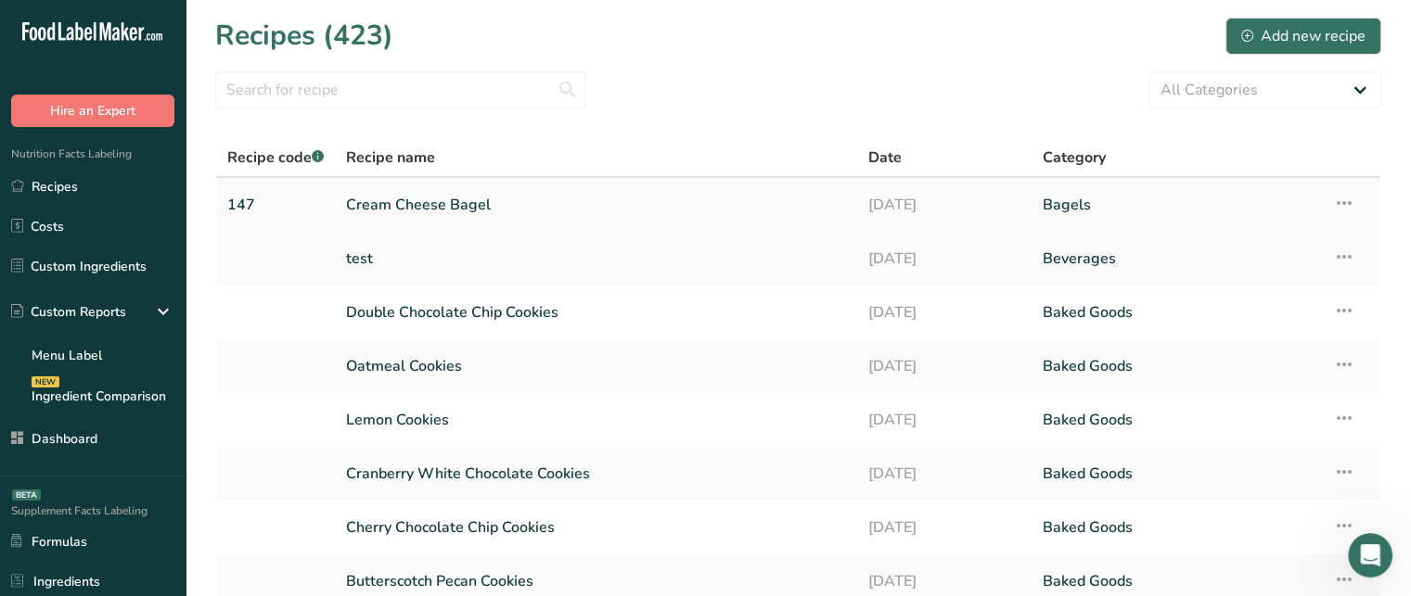
click at [1344, 202] on icon at bounding box center [1344, 202] width 22 height 33
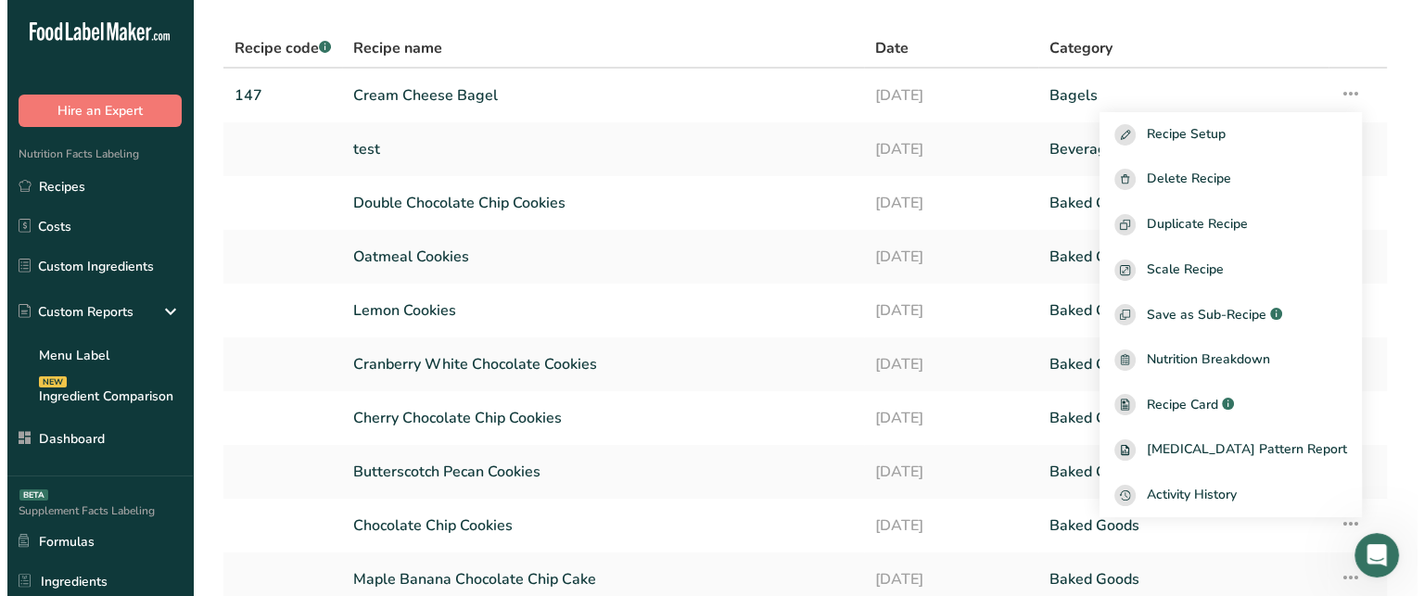
scroll to position [110, 0]
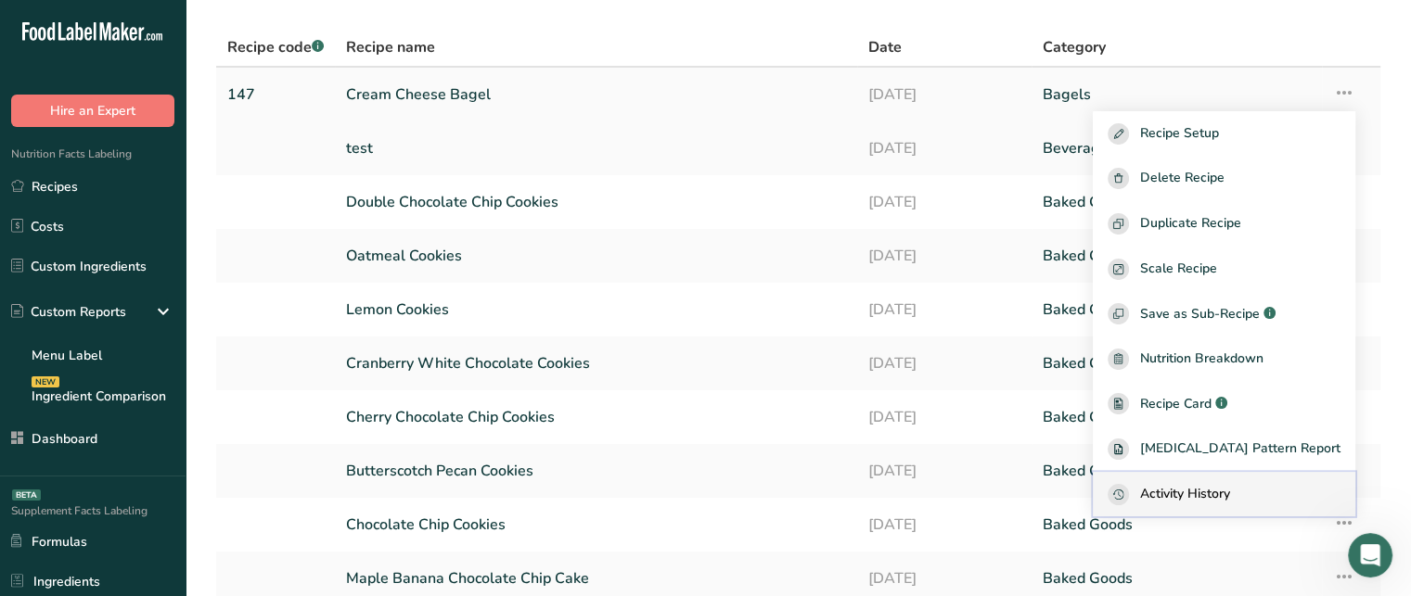
click at [1230, 491] on span "Activity History" at bounding box center [1185, 494] width 90 height 21
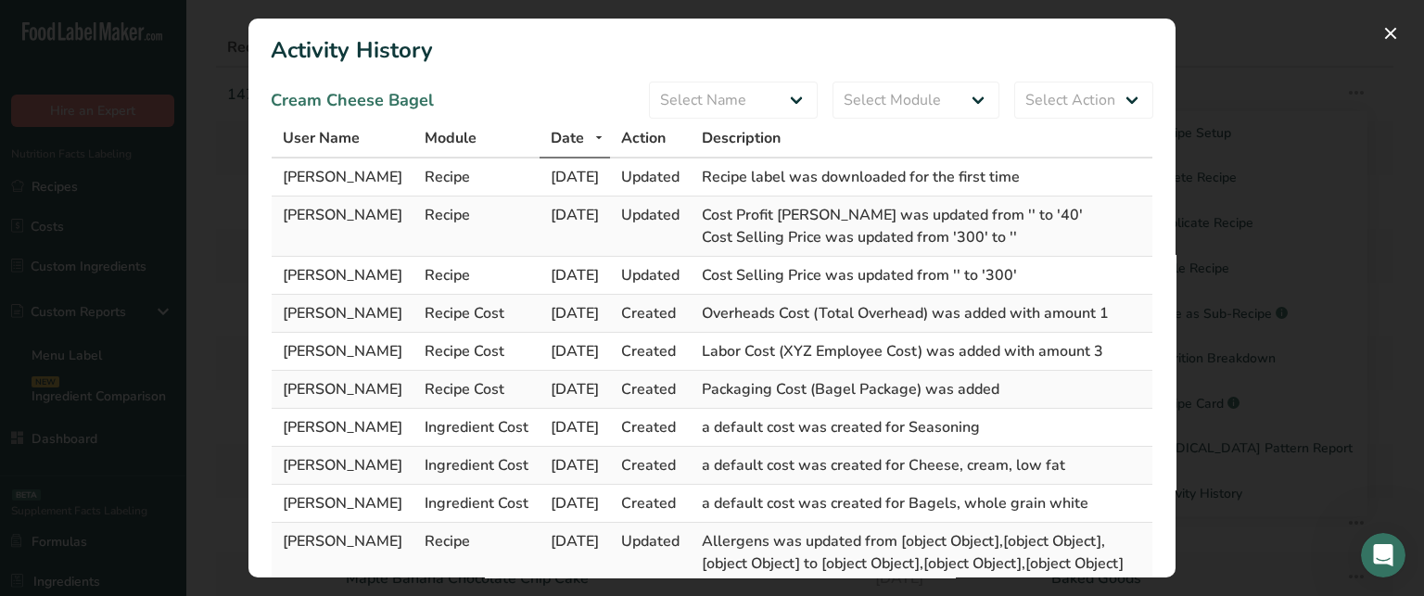
drag, startPoint x: 541, startPoint y: 177, endPoint x: 621, endPoint y: 174, distance: 80.7
click at [599, 174] on span "[DATE]" at bounding box center [575, 177] width 48 height 20
click at [297, 188] on td "[PERSON_NAME]" at bounding box center [343, 178] width 142 height 38
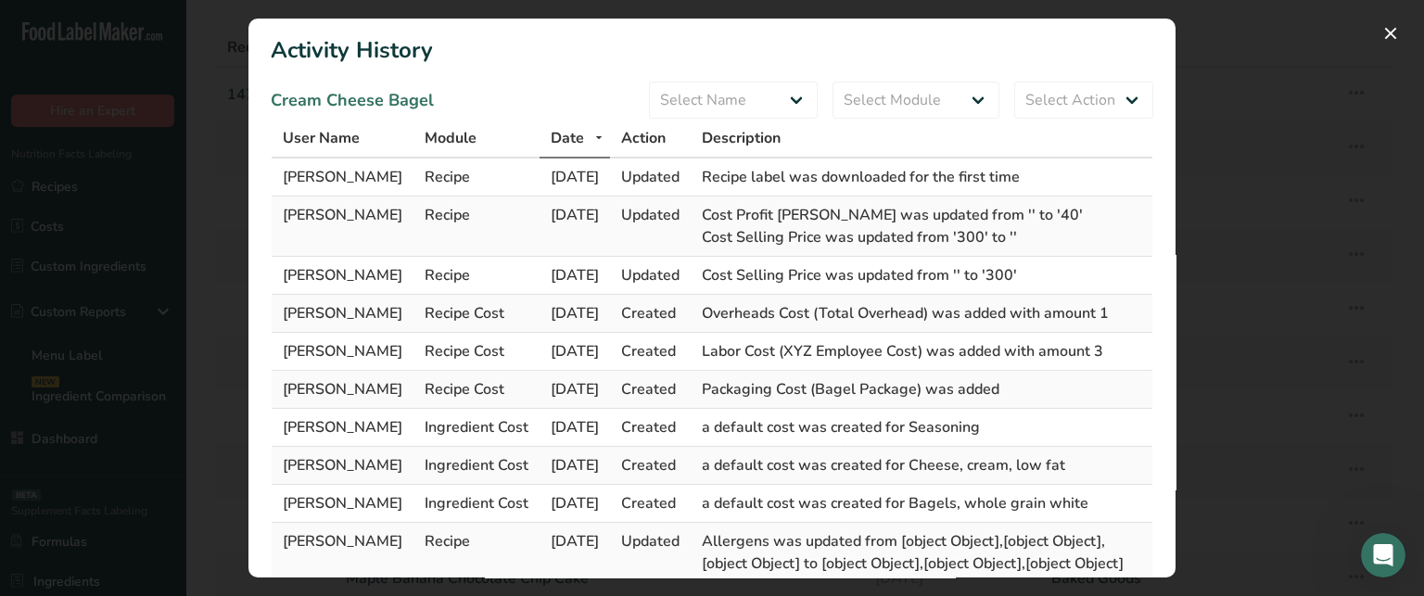
drag, startPoint x: 811, startPoint y: 174, endPoint x: 1057, endPoint y: 182, distance: 246.8
click at [1057, 182] on td "Recipe label was downloaded for the first time" at bounding box center [922, 178] width 462 height 38
drag, startPoint x: 550, startPoint y: 172, endPoint x: 608, endPoint y: 171, distance: 58.4
click at [599, 171] on span "[DATE]" at bounding box center [575, 177] width 48 height 20
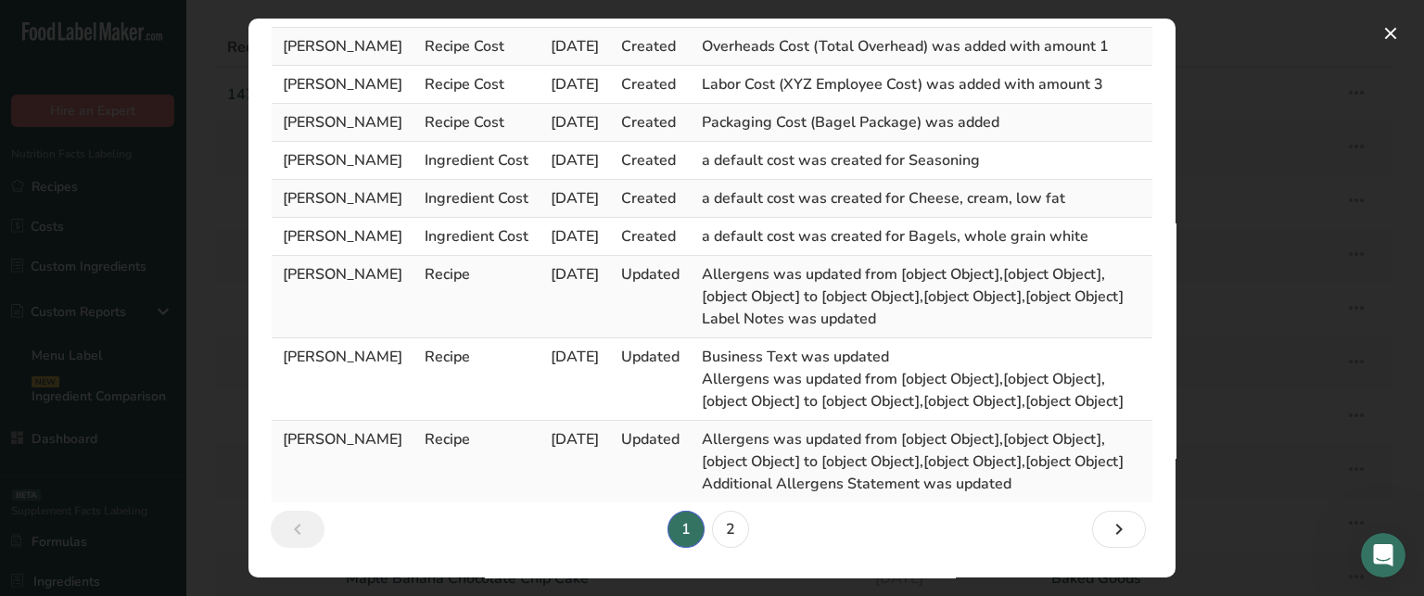
scroll to position [375, 0]
click at [719, 517] on link "2" at bounding box center [730, 529] width 37 height 37
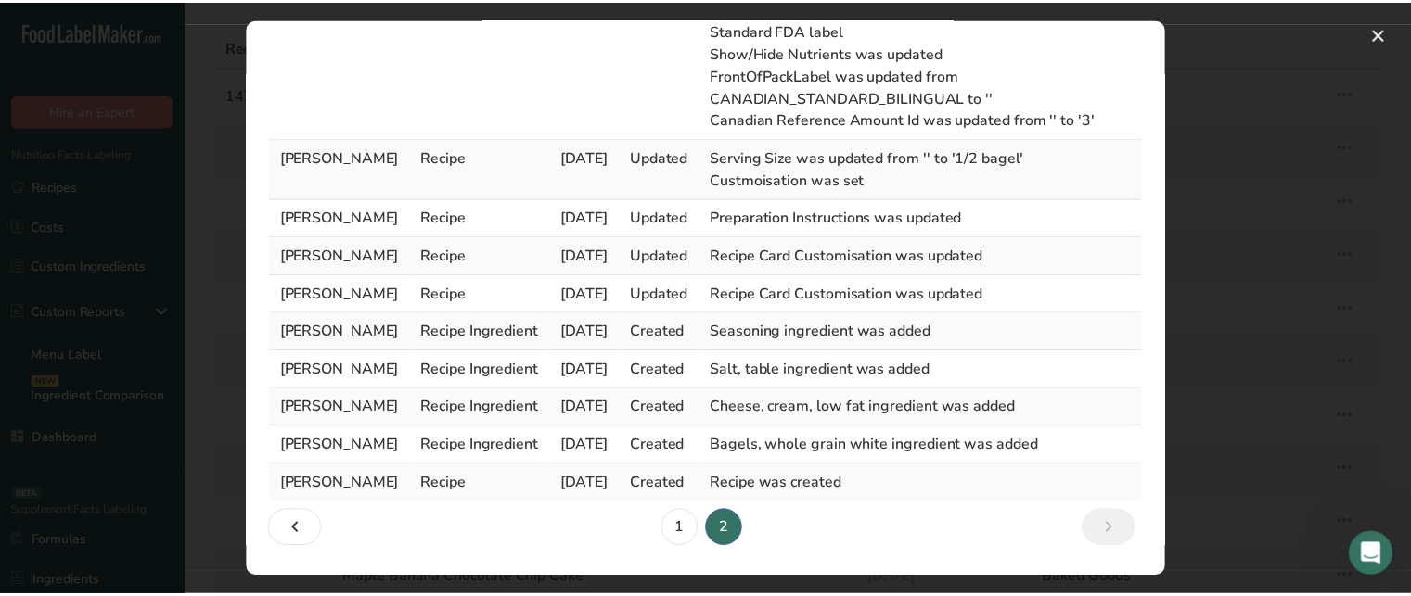
scroll to position [469, 0]
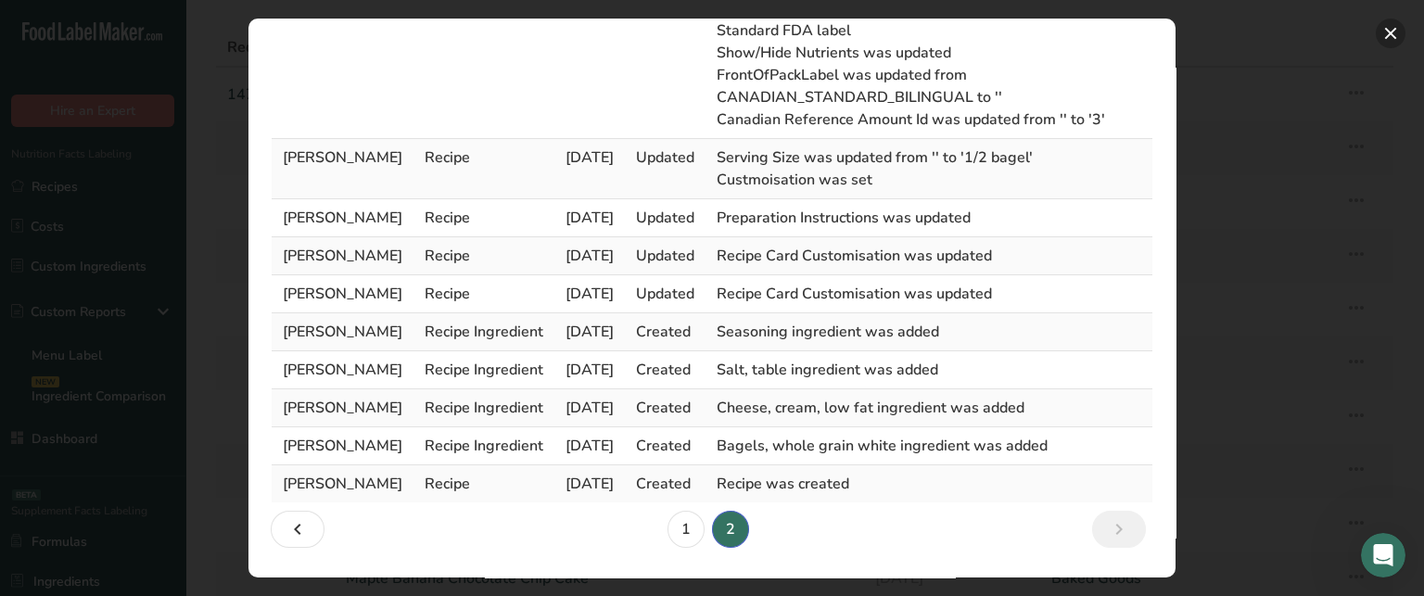
click at [1394, 40] on button "Activity Log Modal" at bounding box center [1391, 34] width 30 height 30
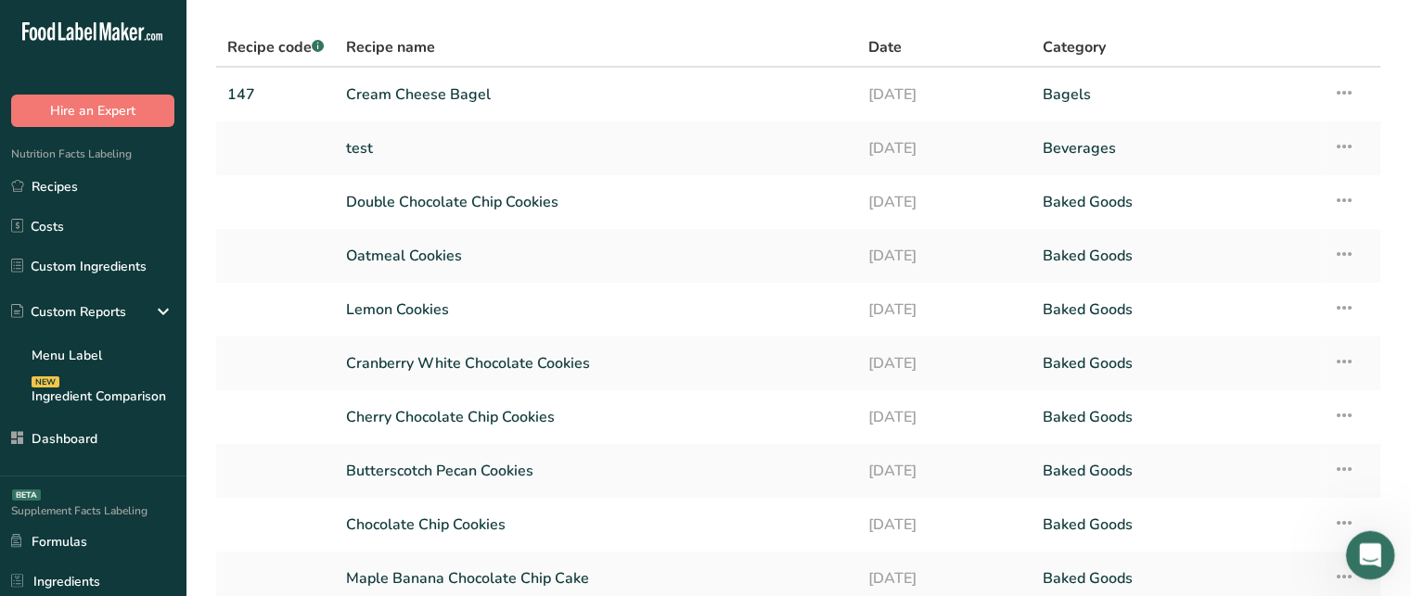
click at [1358, 542] on div "Open Intercom Messenger" at bounding box center [1366, 552] width 61 height 61
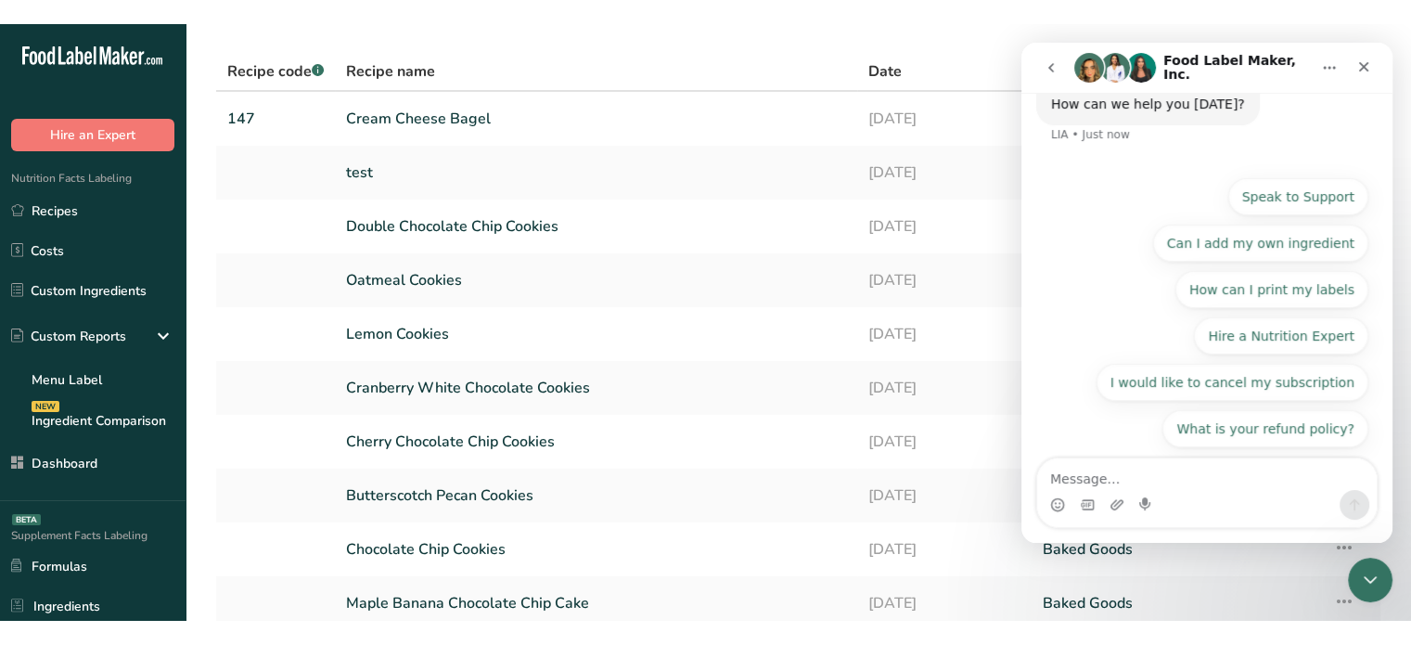
scroll to position [0, 0]
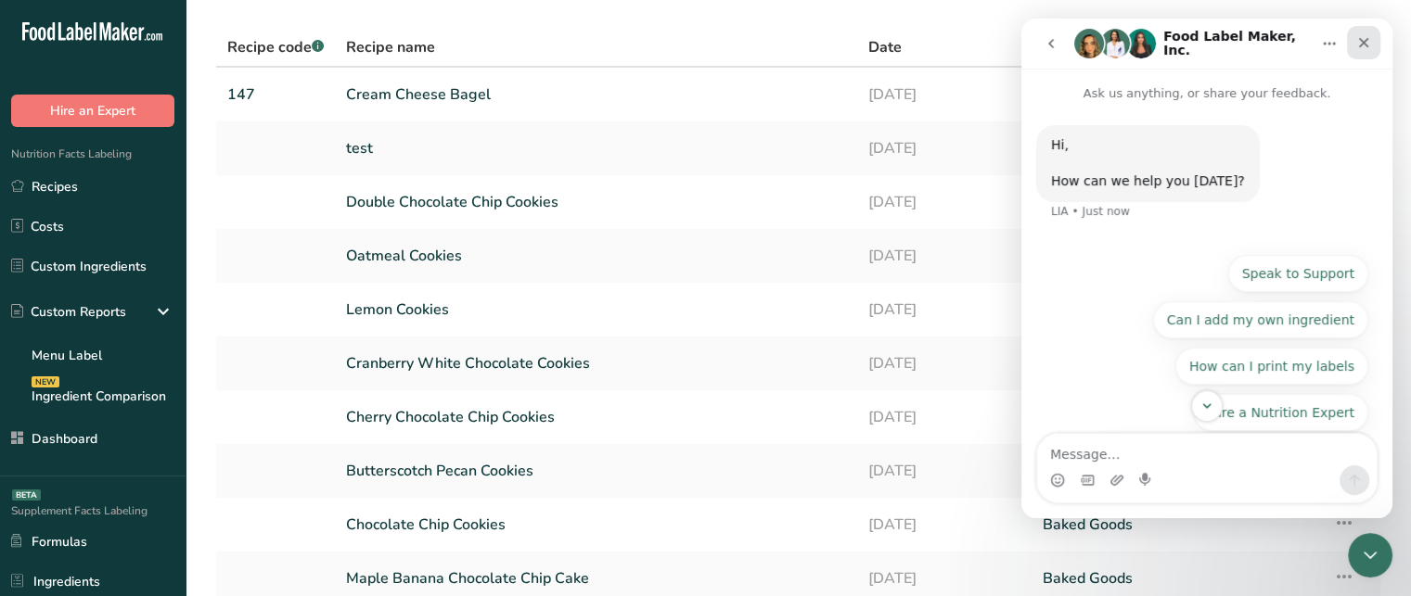
click at [1377, 35] on div "Close" at bounding box center [1363, 42] width 33 height 33
